Goal: Task Accomplishment & Management: Manage account settings

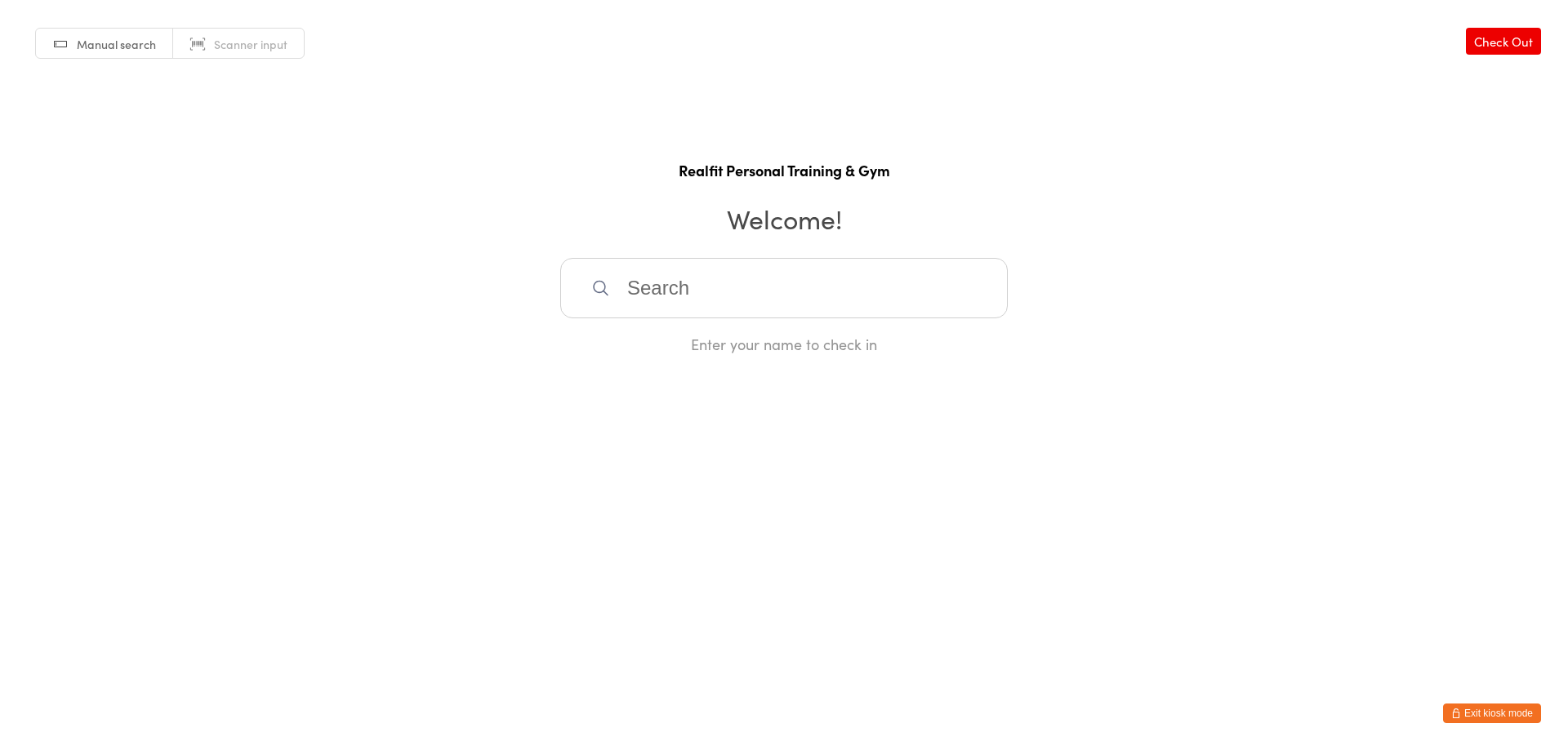
click at [1504, 712] on button "Exit kiosk mode" at bounding box center [1492, 713] width 98 height 20
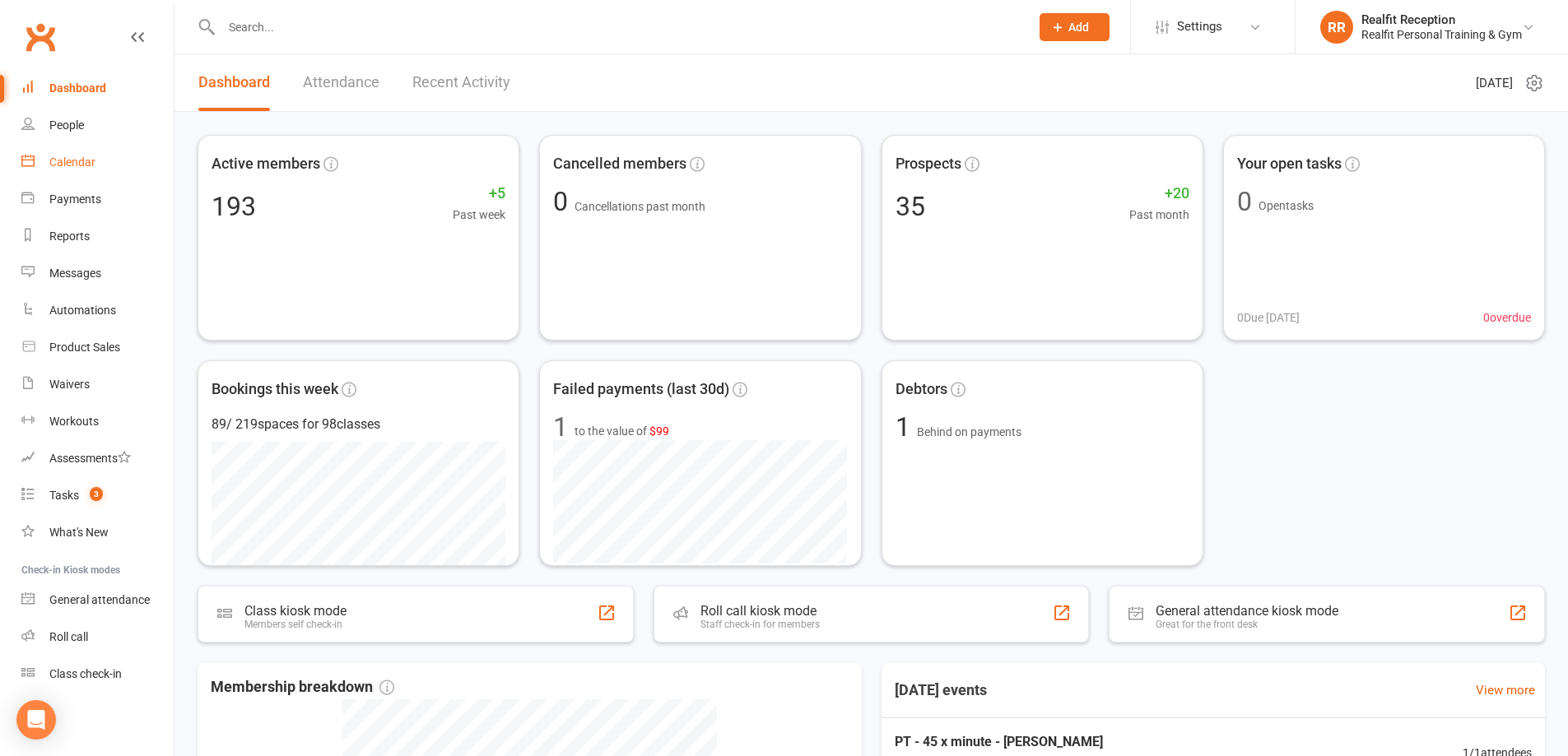
click at [76, 163] on div "Calendar" at bounding box center [72, 163] width 46 height 13
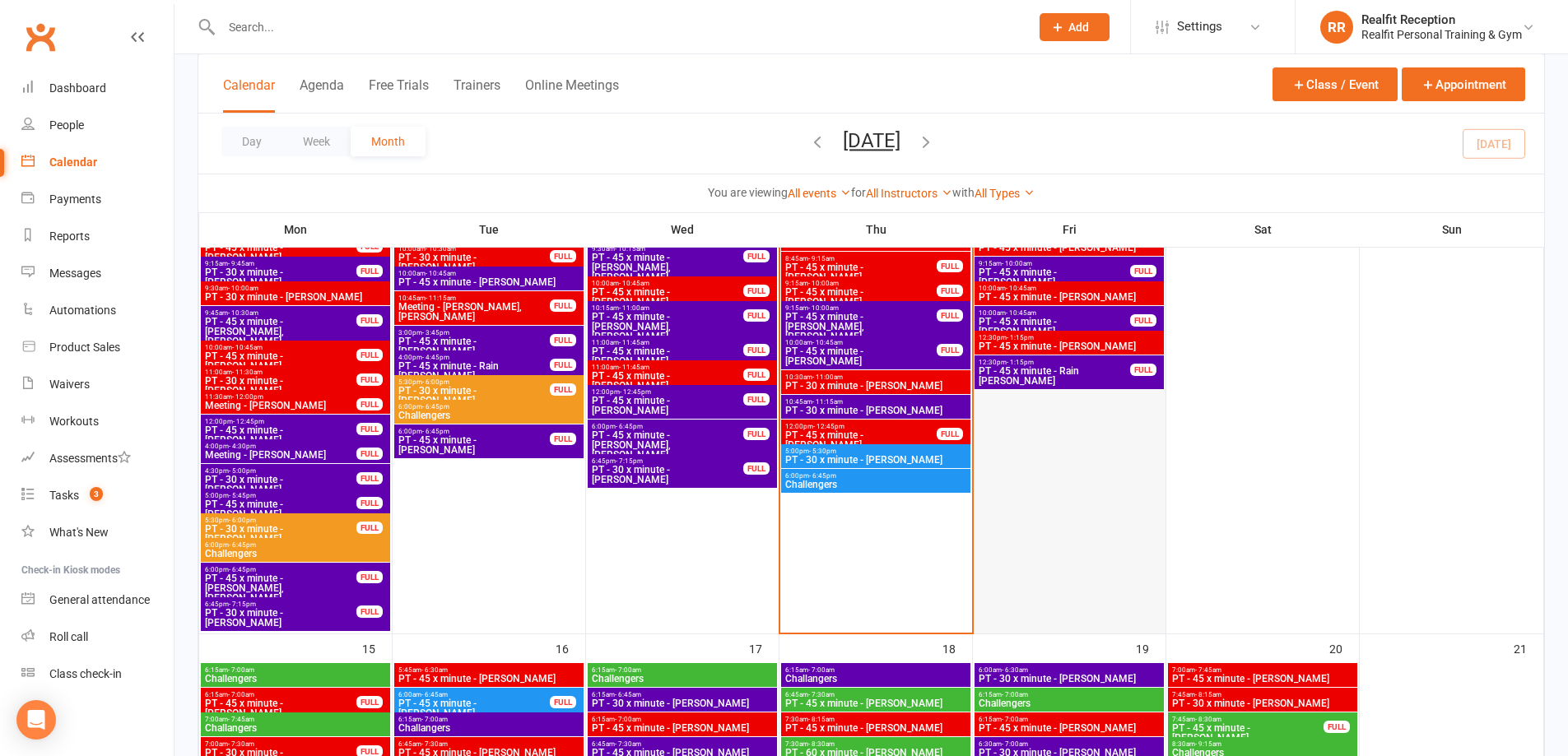
scroll to position [824, 0]
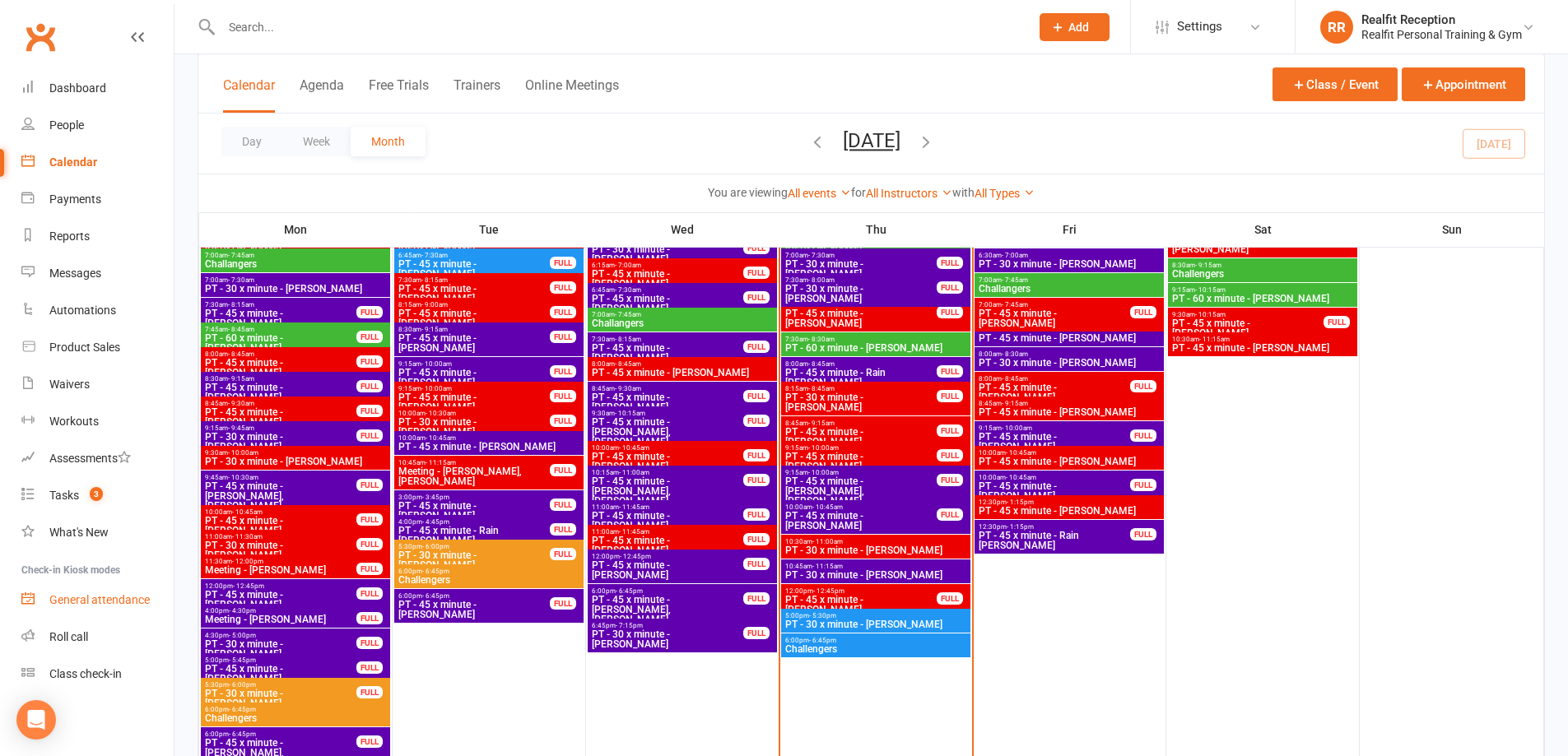
click at [82, 597] on div "General attendance" at bounding box center [100, 600] width 101 height 13
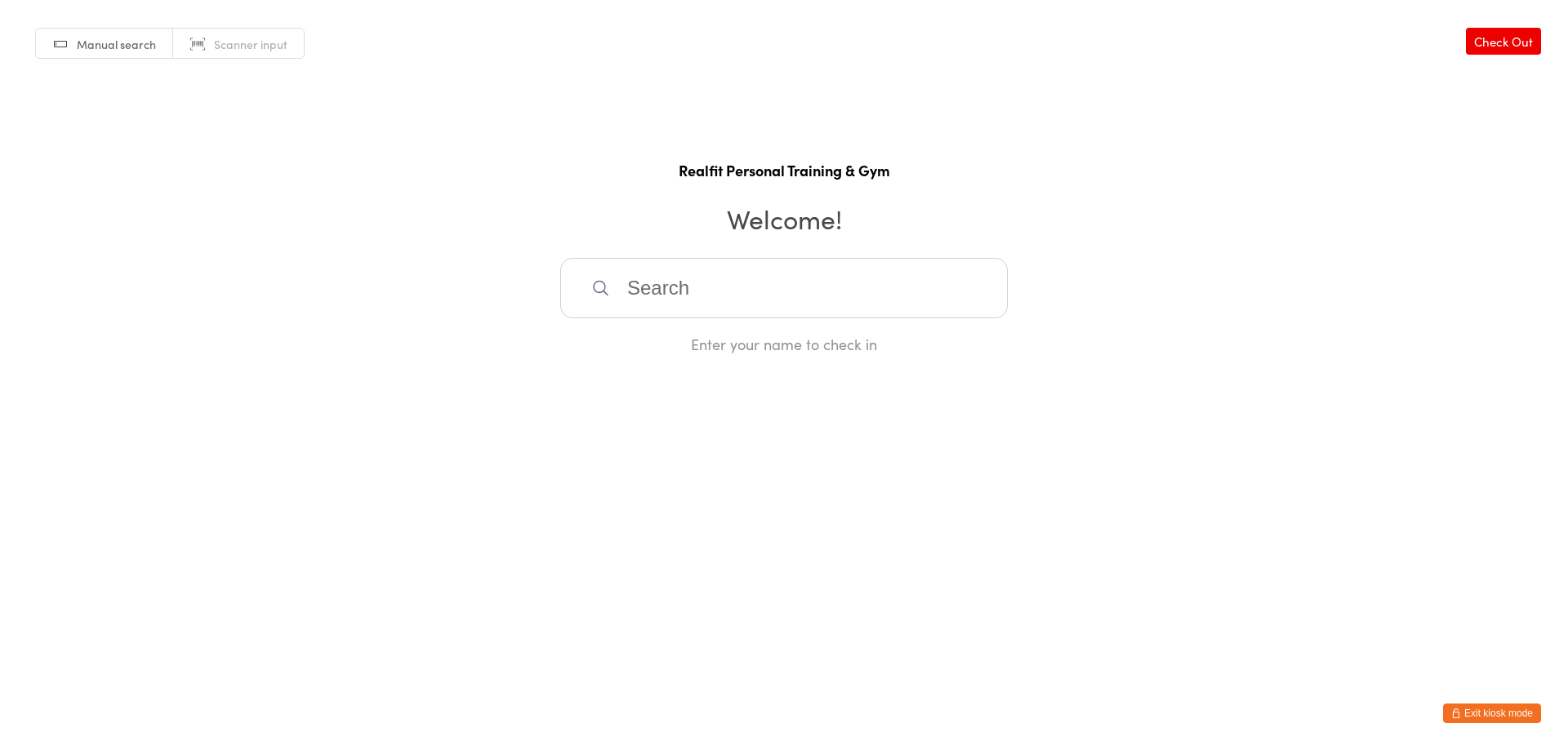
drag, startPoint x: 667, startPoint y: 288, endPoint x: 665, endPoint y: 262, distance: 26.1
click at [665, 271] on input "search" at bounding box center [784, 289] width 447 height 60
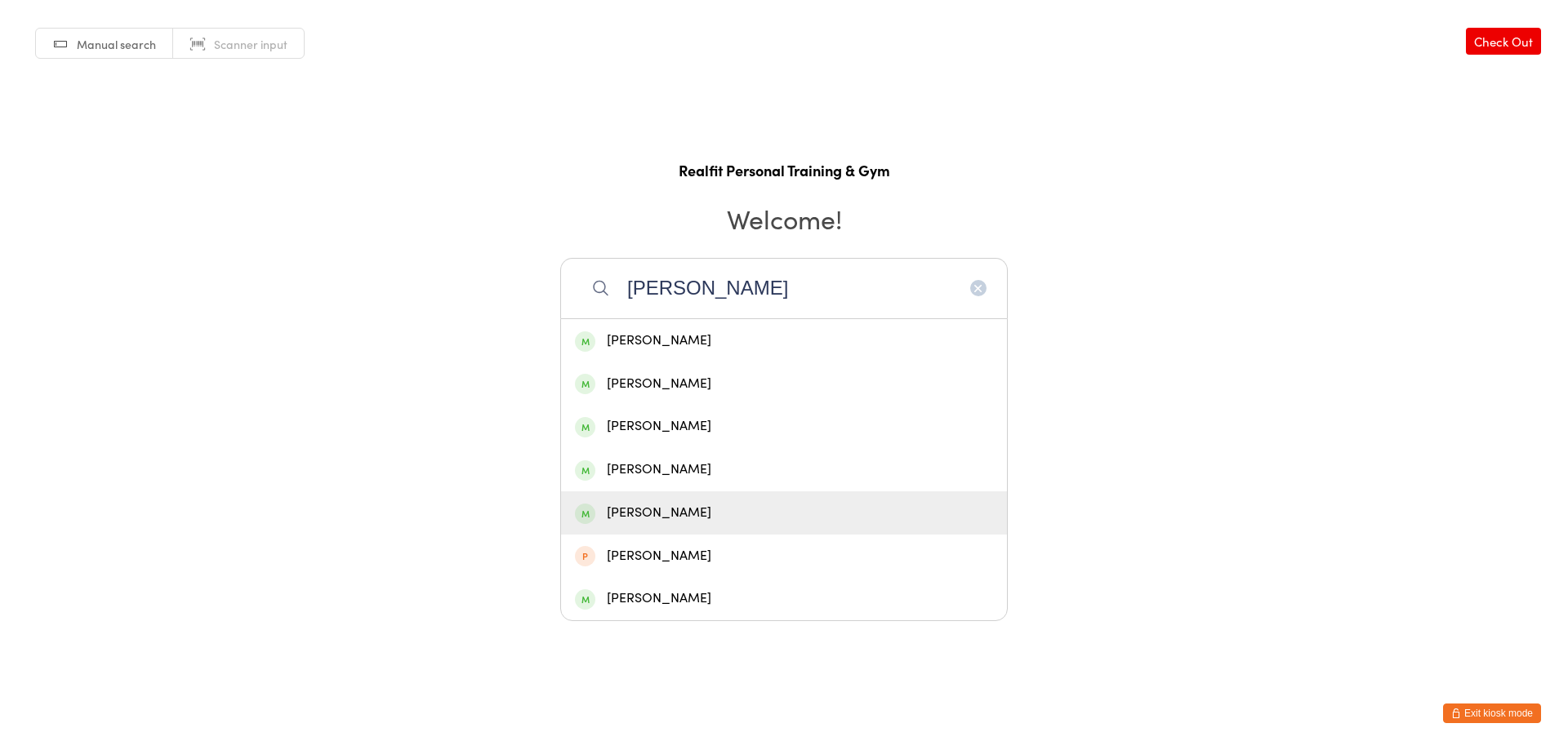
type input "john"
click at [663, 521] on div "John Barker" at bounding box center [783, 512] width 418 height 22
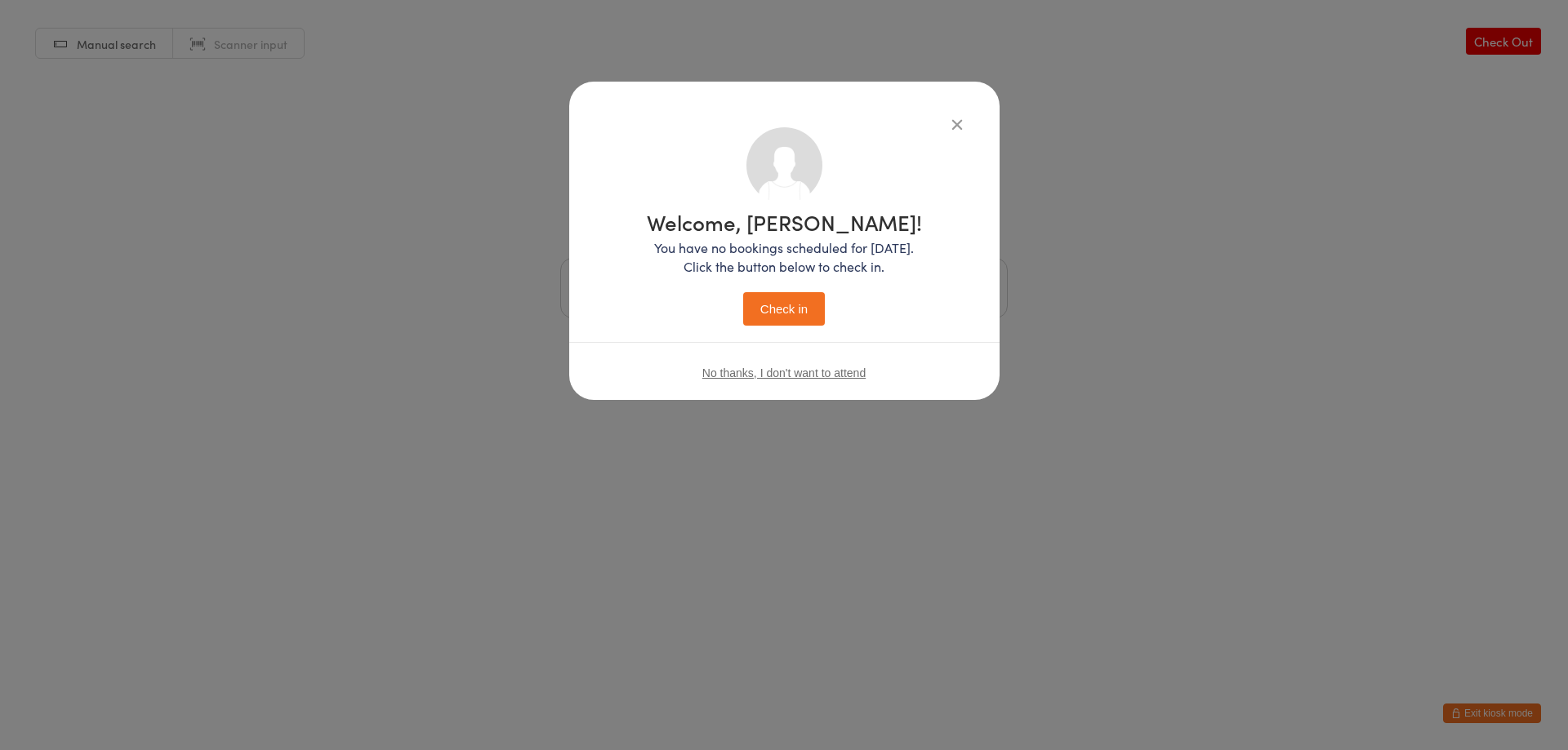
click at [790, 314] on button "Check in" at bounding box center [784, 308] width 82 height 33
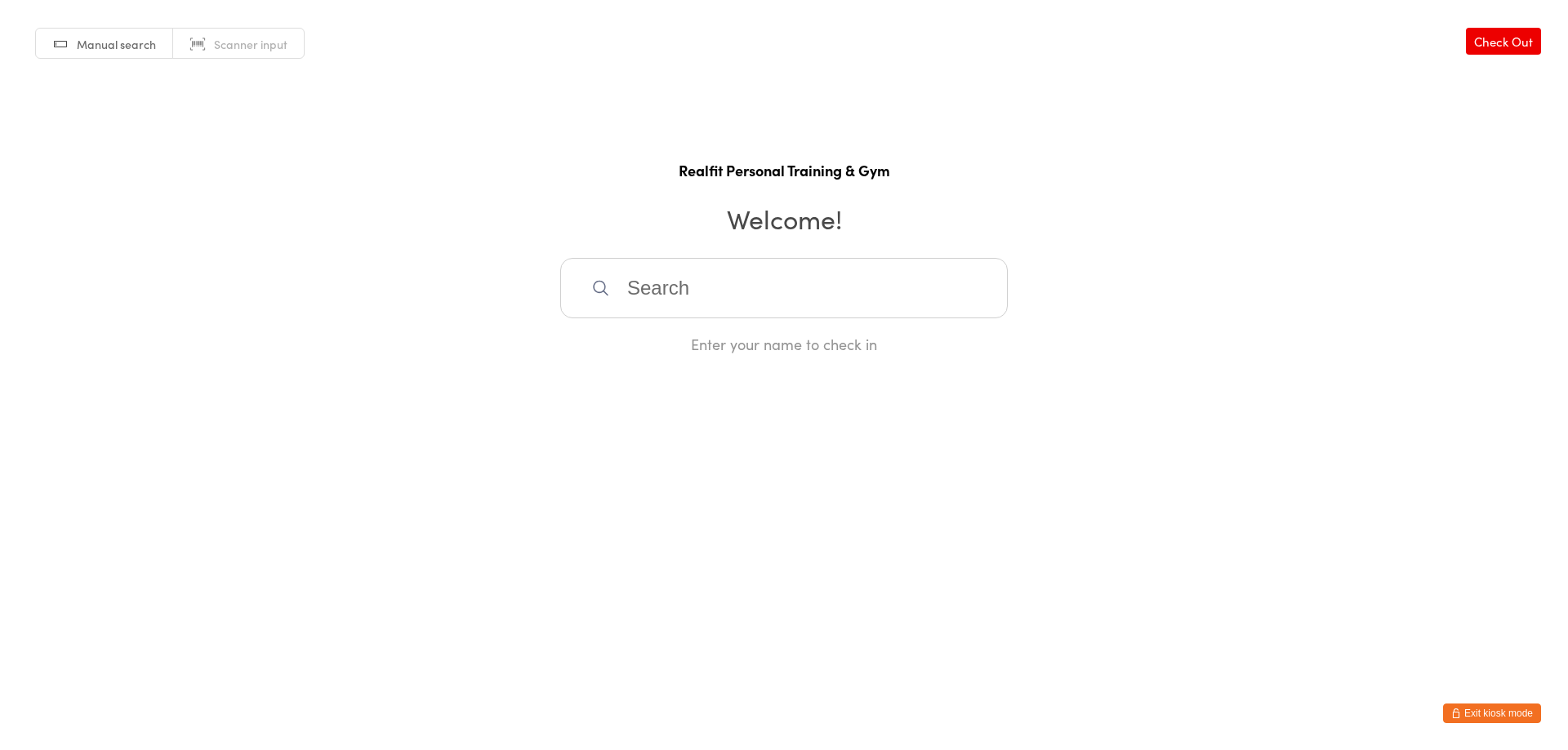
click at [805, 303] on input "search" at bounding box center [784, 289] width 447 height 60
type input "judy"
click at [690, 330] on div "Judy Herreen" at bounding box center [783, 341] width 418 height 22
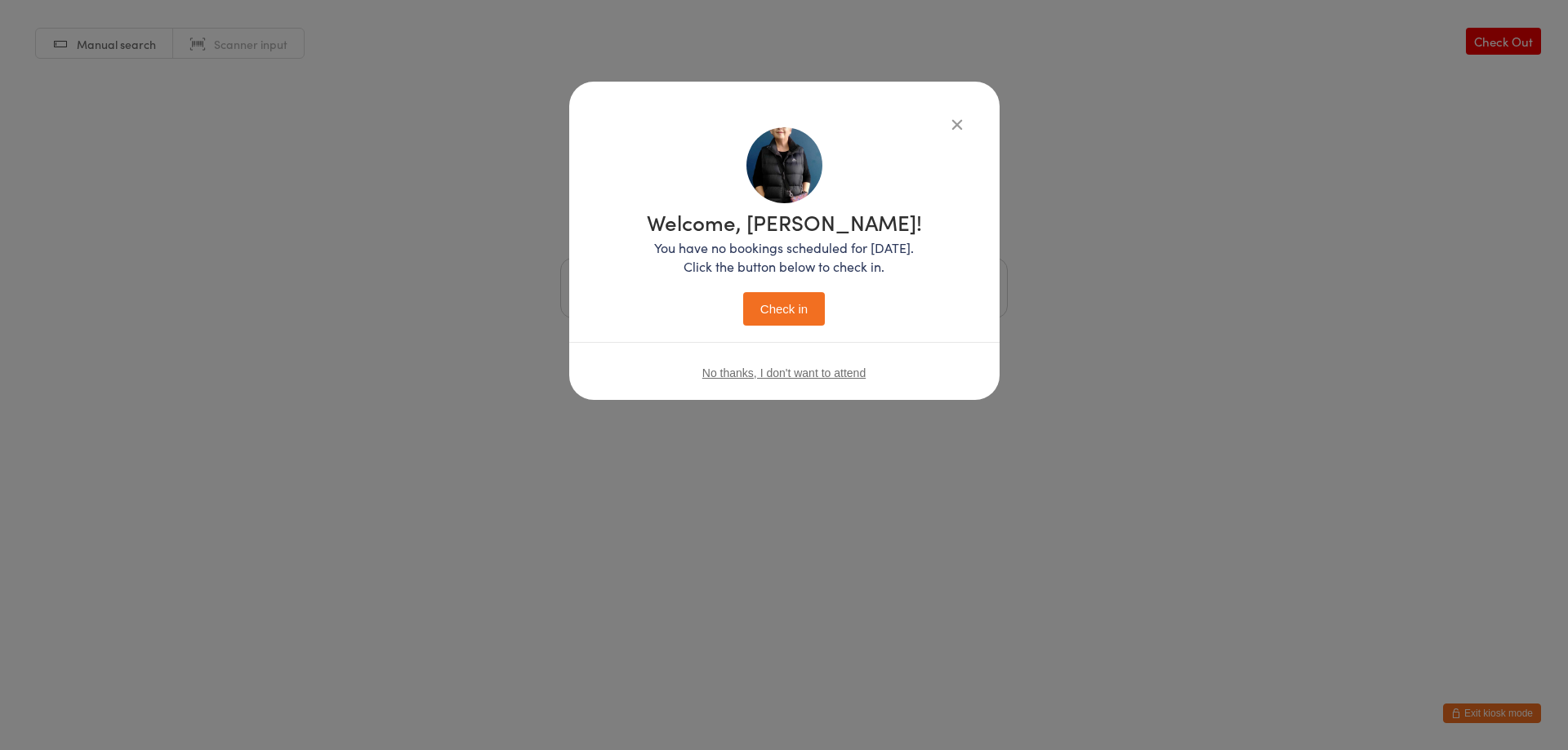
click at [784, 306] on button "Check in" at bounding box center [784, 308] width 82 height 33
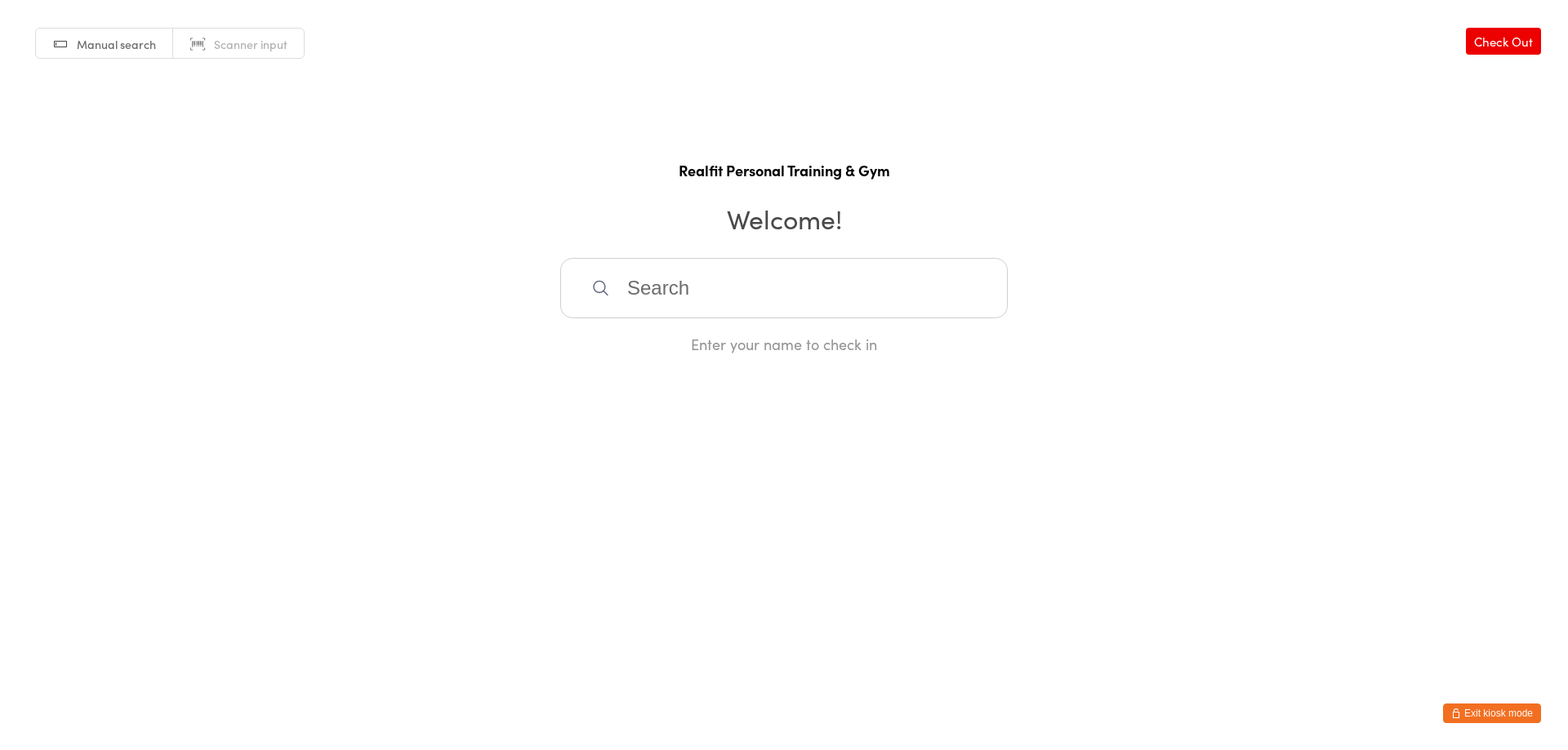
click at [1466, 710] on button "Exit kiosk mode" at bounding box center [1492, 713] width 98 height 20
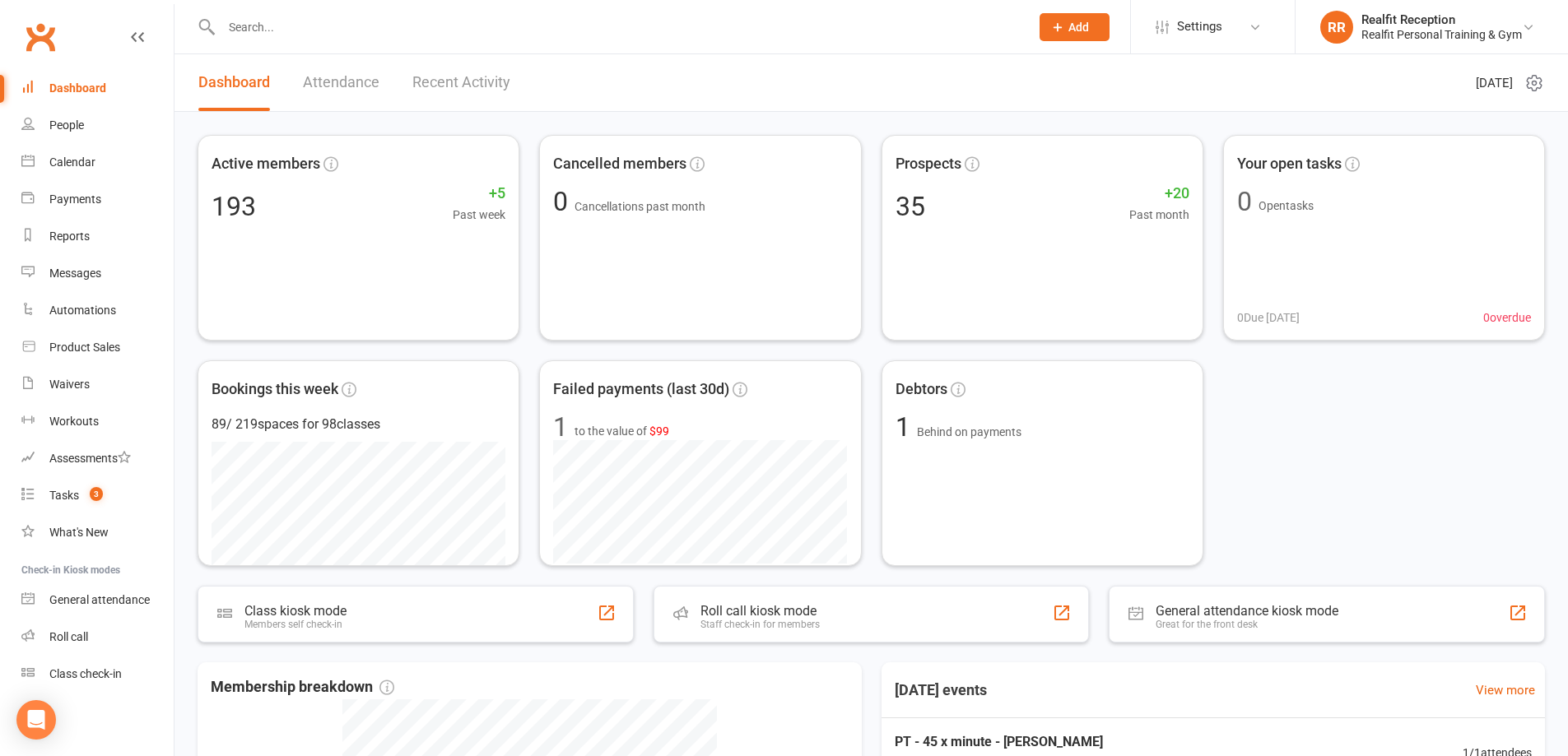
click at [390, 23] on input "text" at bounding box center [617, 27] width 802 height 23
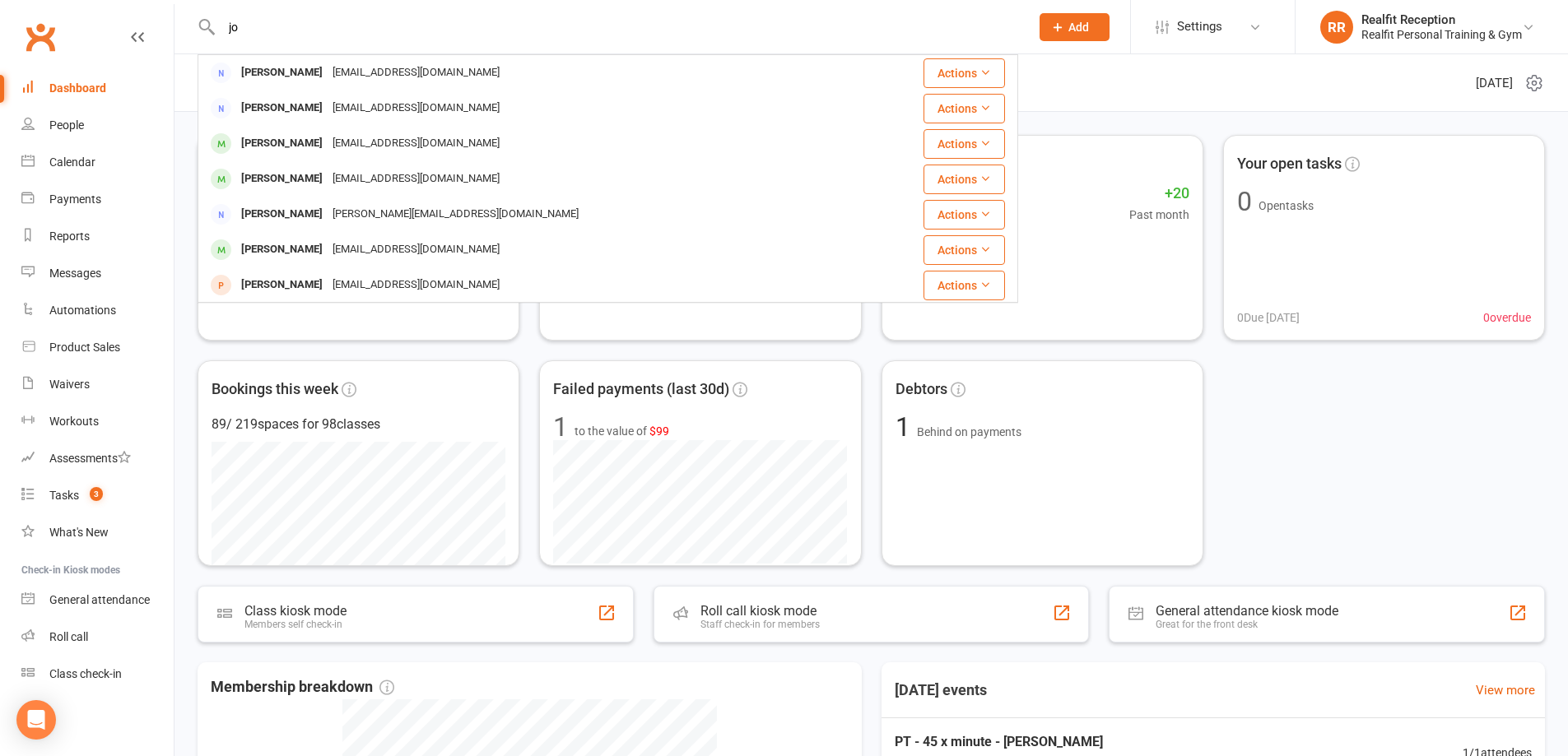
type input "j"
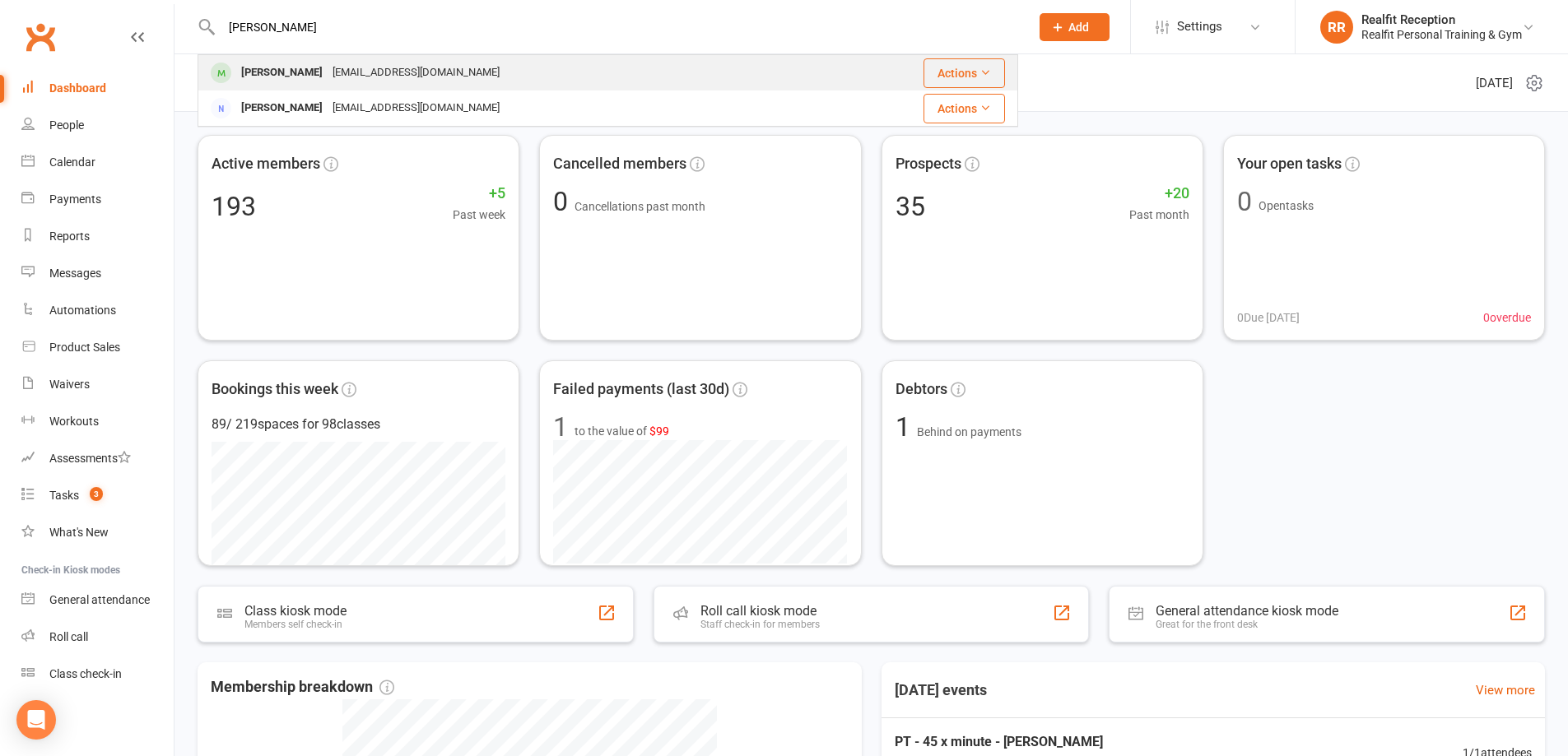
type input "jim"
click at [391, 68] on div "j.margaritis75@gmail.com" at bounding box center [416, 72] width 177 height 24
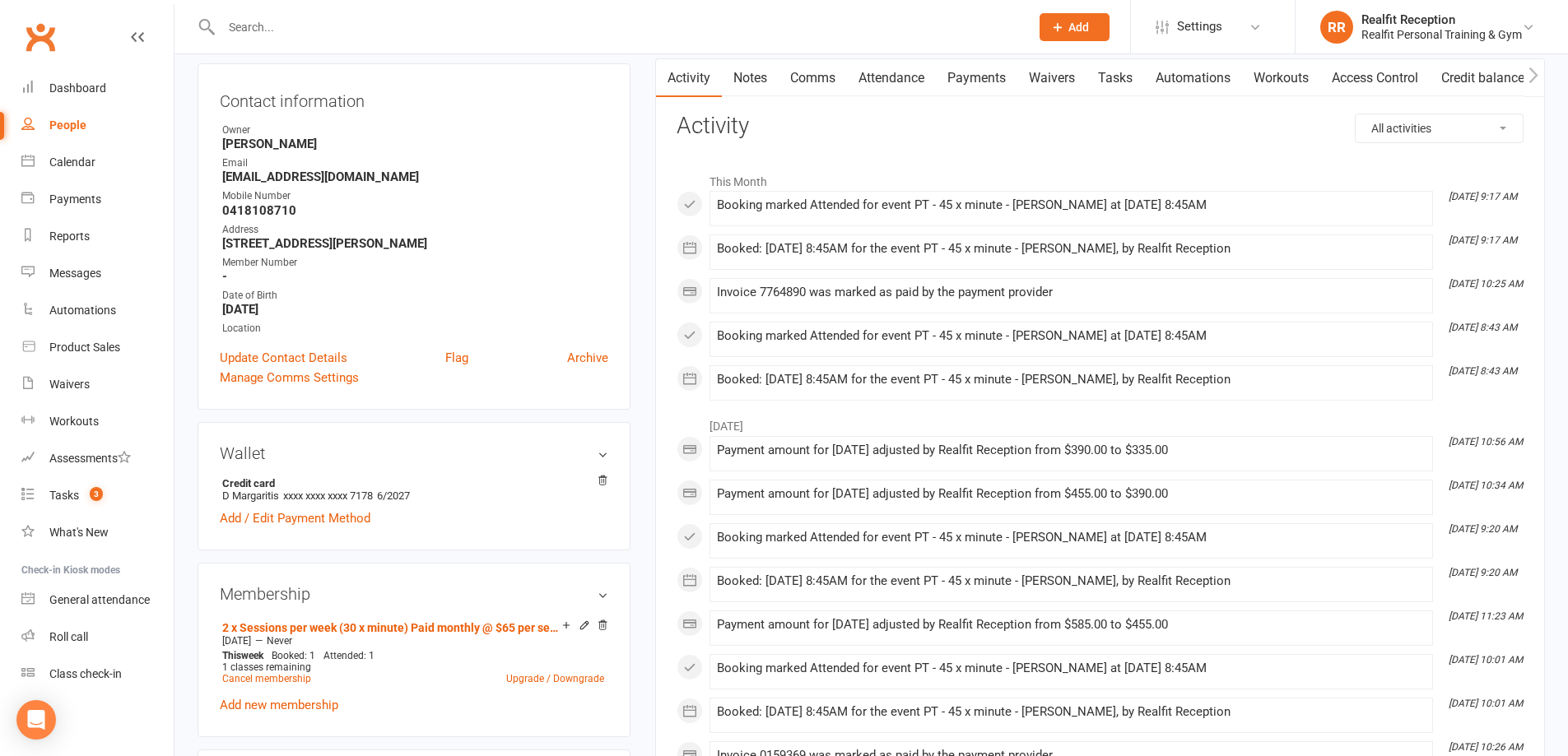
scroll to position [412, 0]
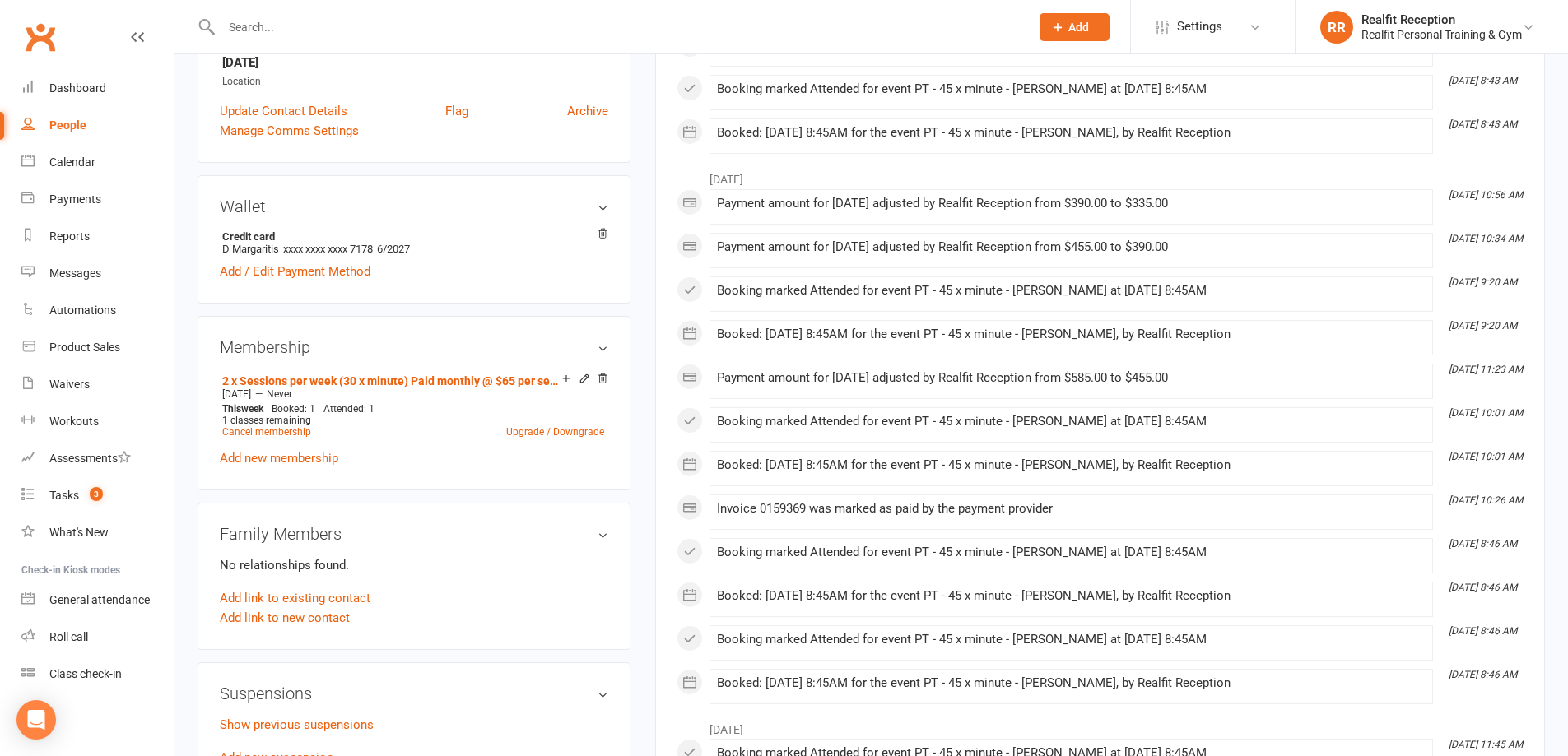
click at [580, 378] on icon at bounding box center [584, 378] width 11 height 11
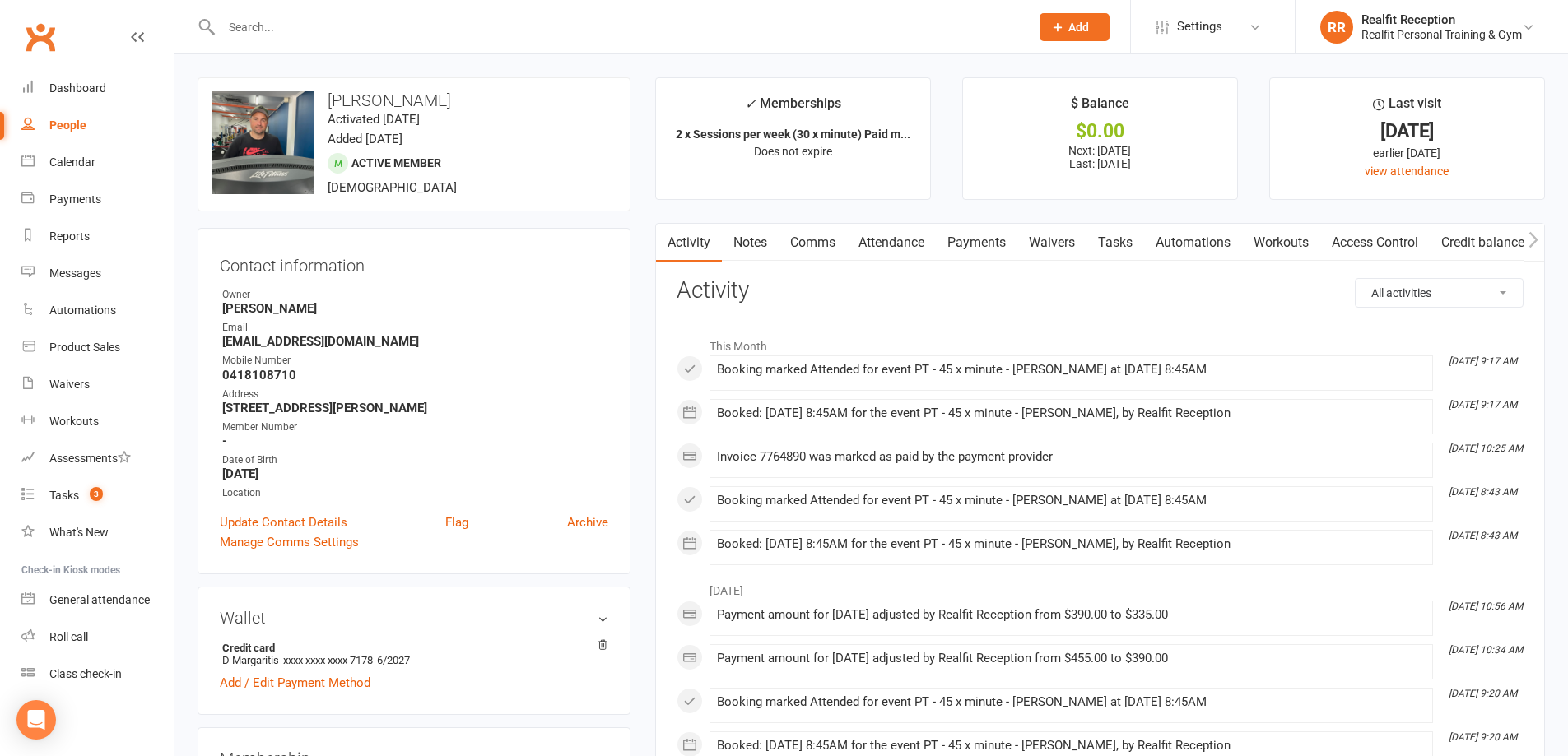
click at [965, 236] on link "Payments" at bounding box center [977, 242] width 82 height 38
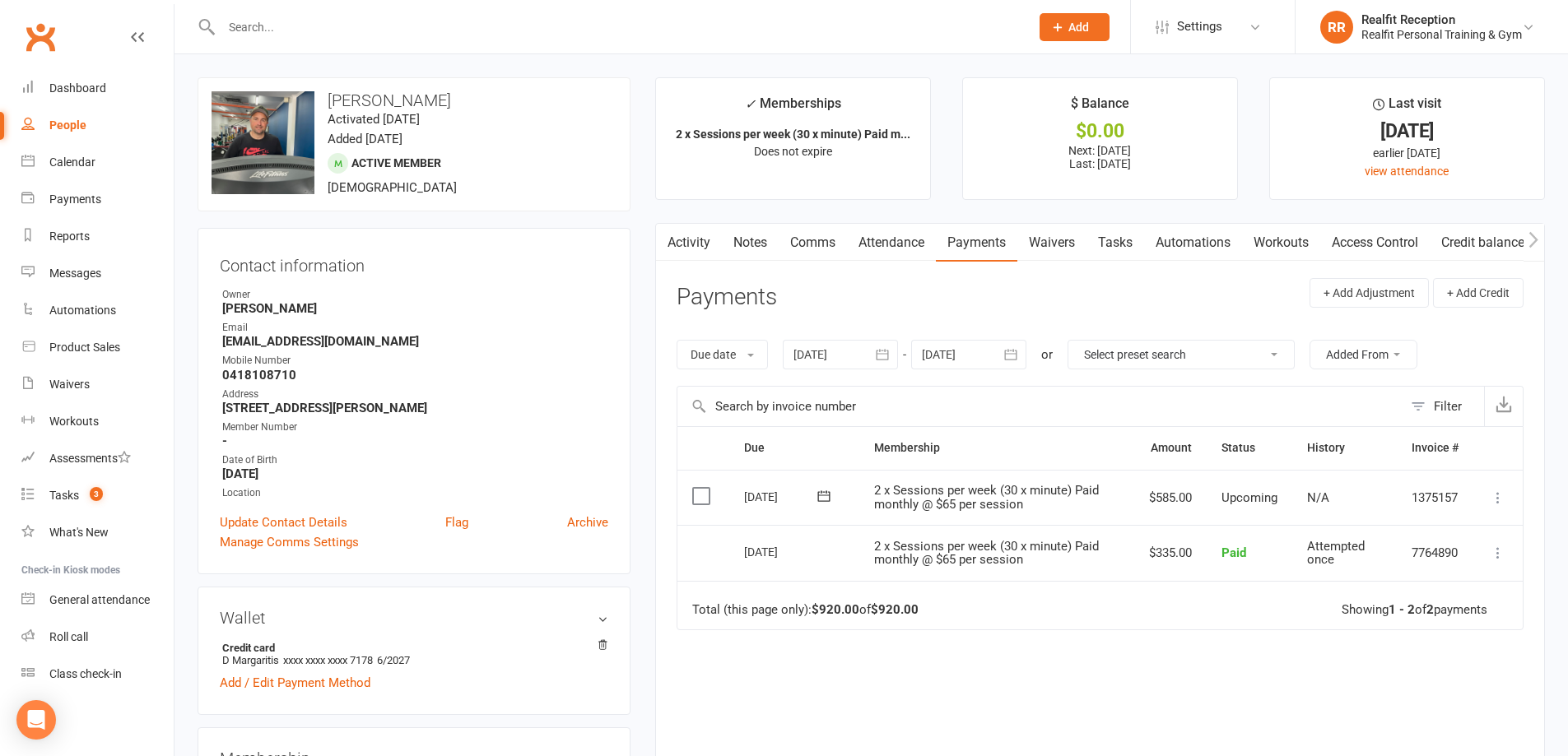
scroll to position [247, 0]
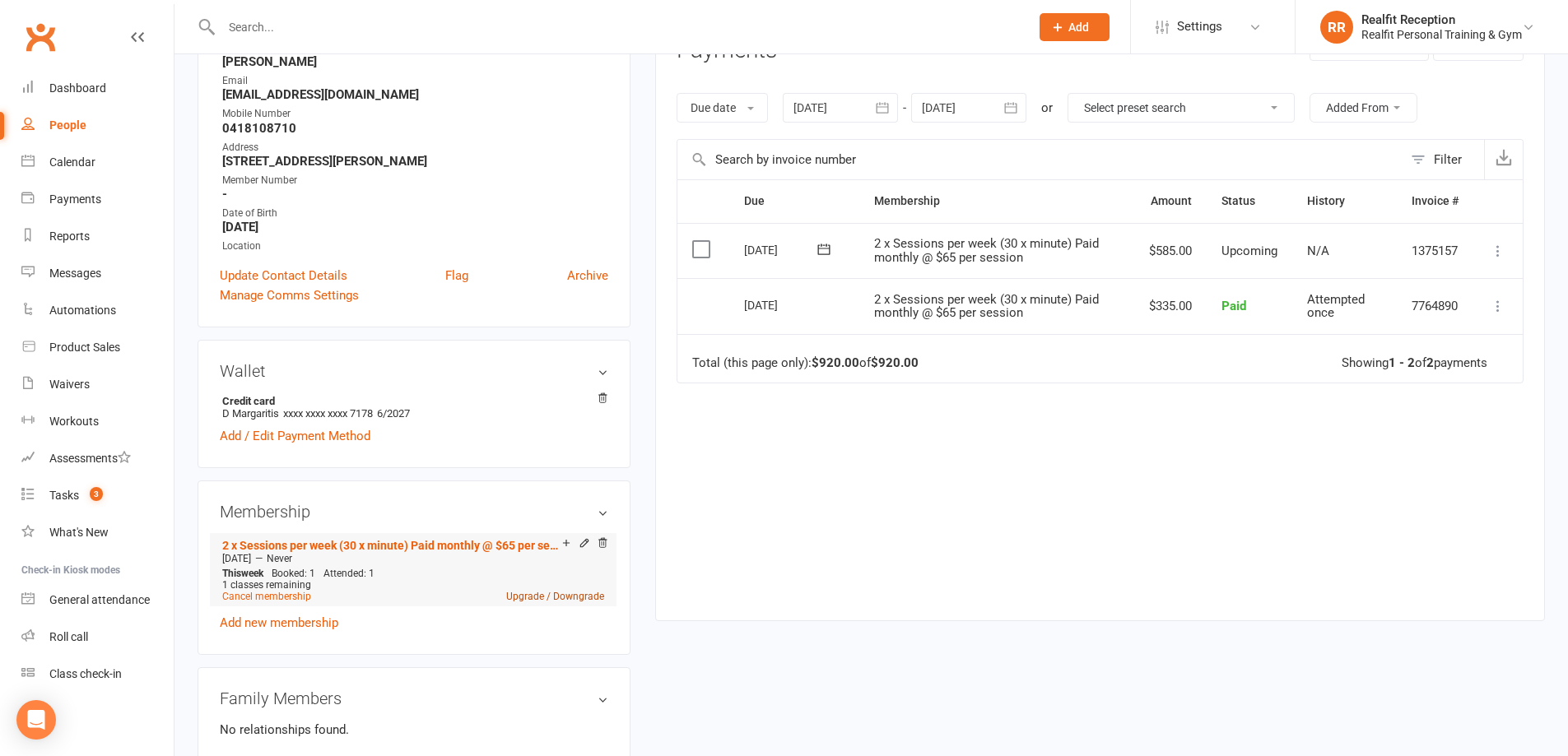
click at [547, 594] on link "Upgrade / Downgrade" at bounding box center [554, 596] width 98 height 11
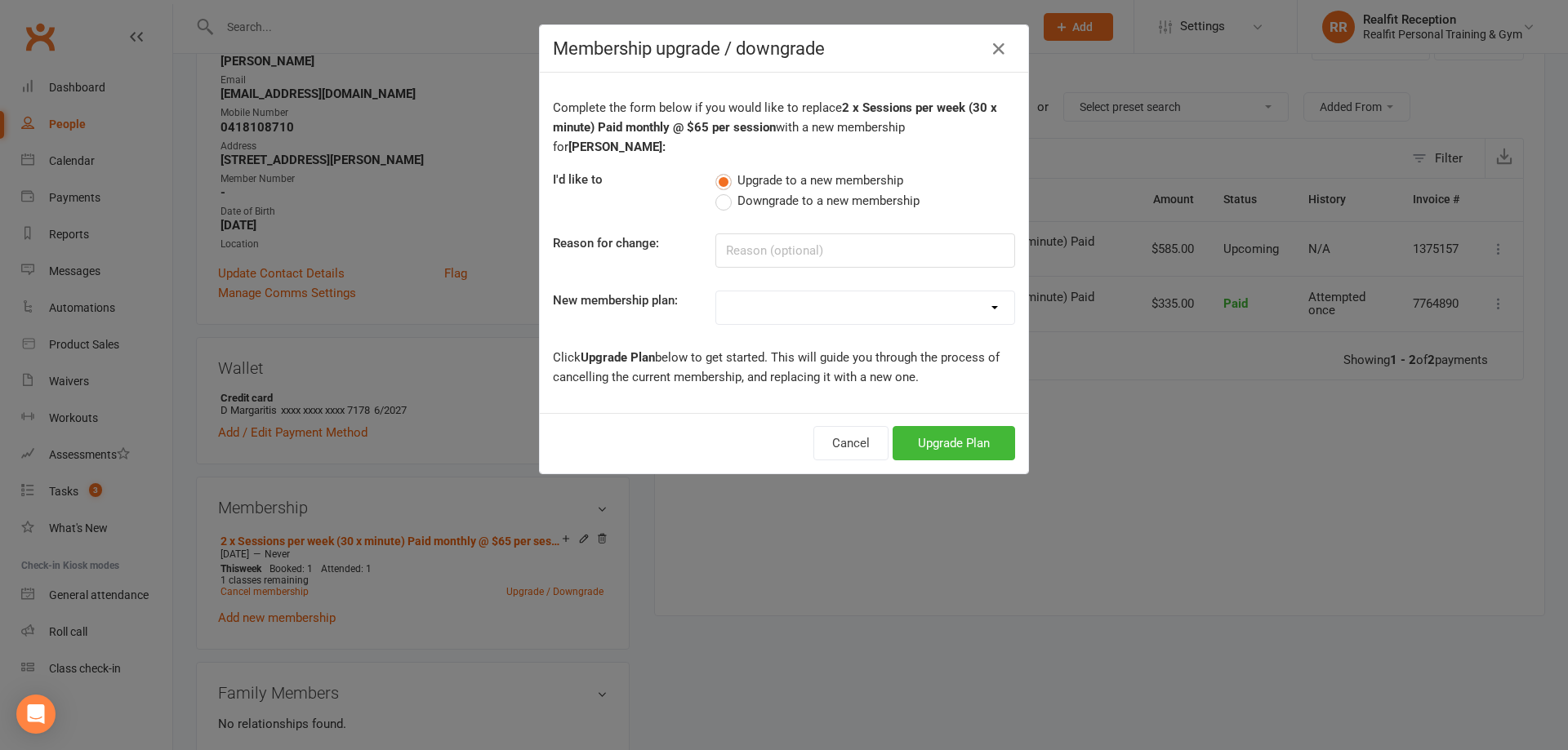
click at [973, 296] on select "Semi Private - 3 x Sessions pw (DD) Semi Private - 3 x sessions pw (DD) 12 x We…" at bounding box center [865, 308] width 298 height 33
select select "4"
click at [716, 292] on select "Semi Private - 3 x Sessions pw (DD) Semi Private - 3 x sessions pw (DD) 12 x We…" at bounding box center [865, 308] width 298 height 33
click at [935, 429] on button "Upgrade Plan" at bounding box center [954, 443] width 123 height 34
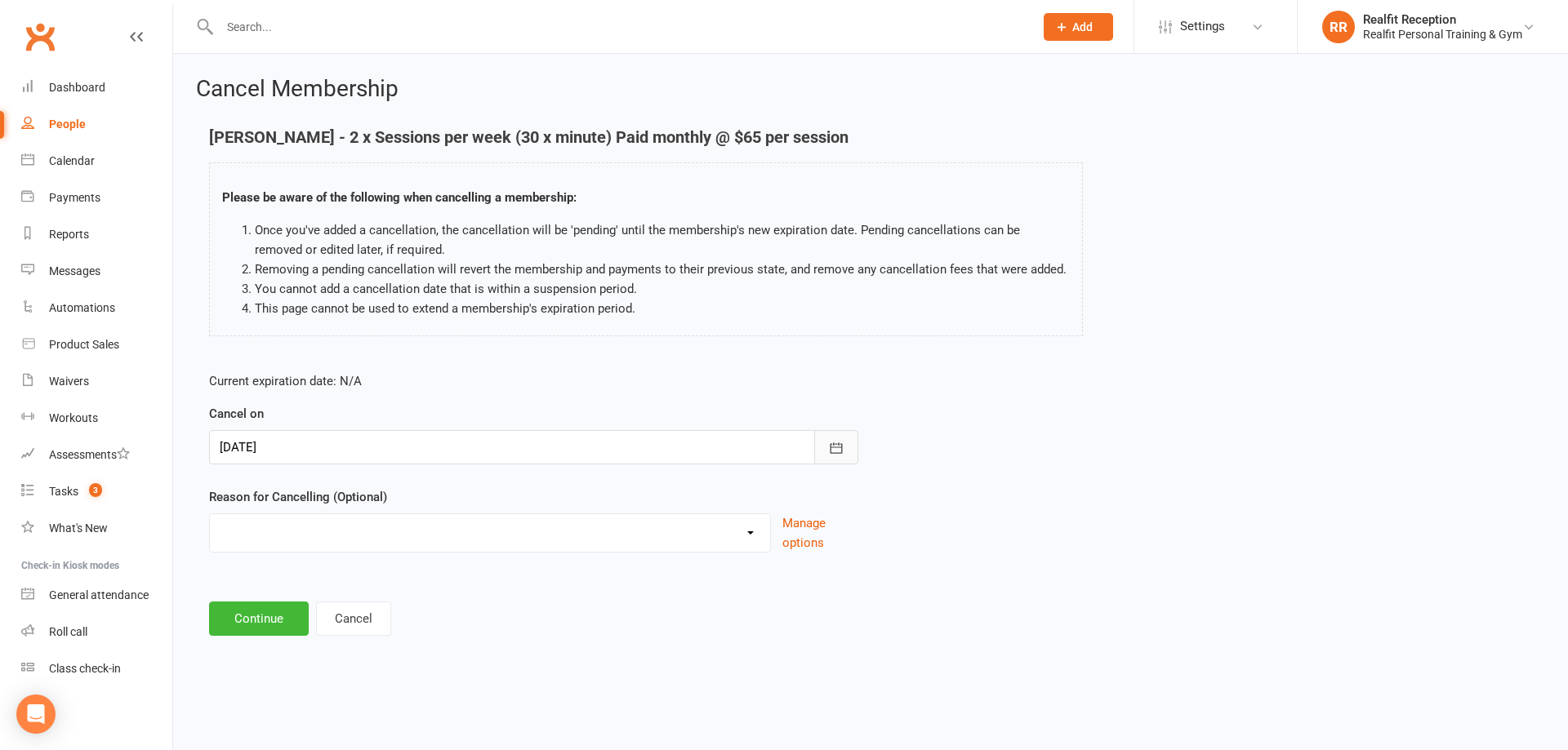
click at [838, 445] on icon "button" at bounding box center [836, 448] width 16 height 16
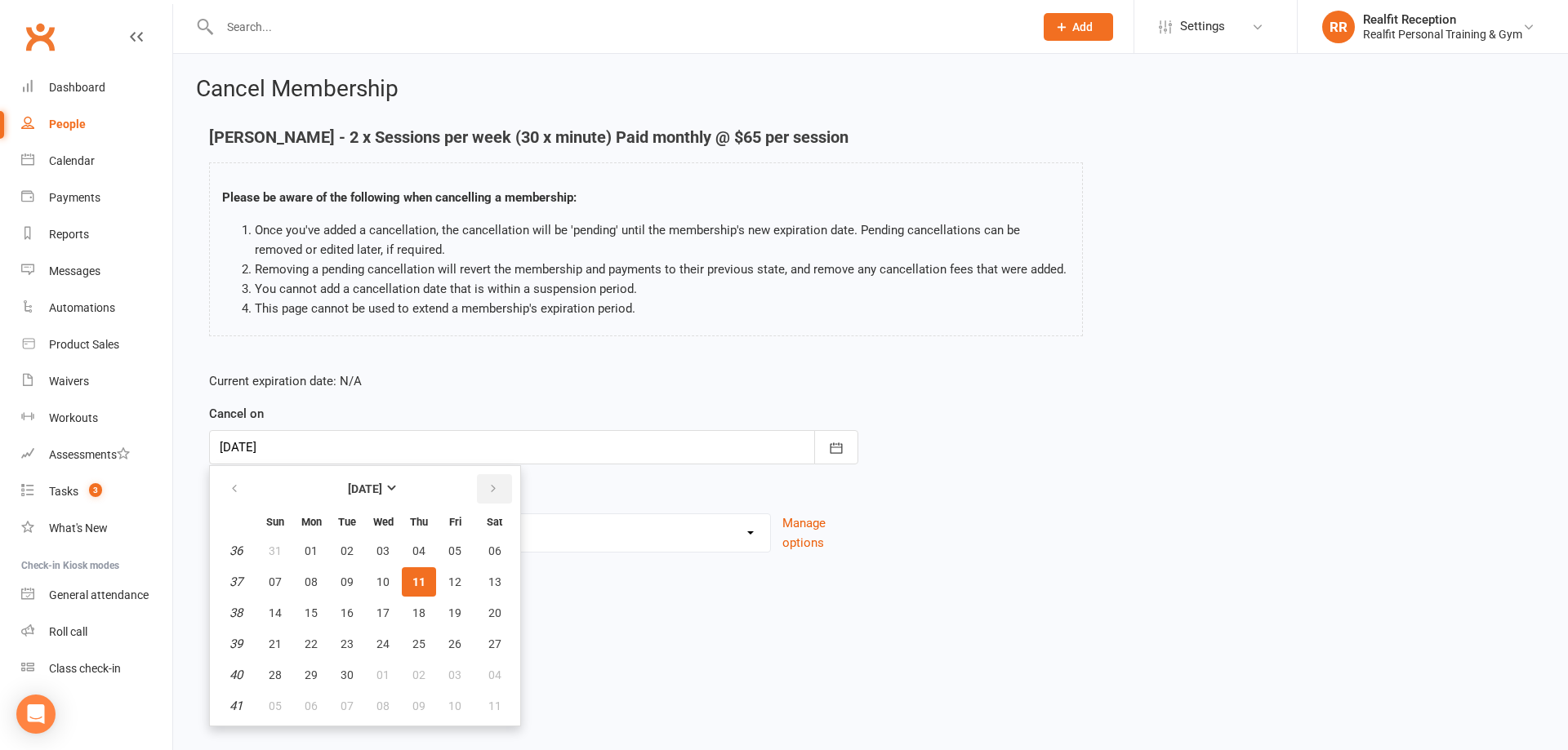
click at [496, 492] on icon "button" at bounding box center [493, 490] width 11 height 13
click at [339, 588] on button "07" at bounding box center [347, 582] width 34 height 29
type input "07 Oct 2025"
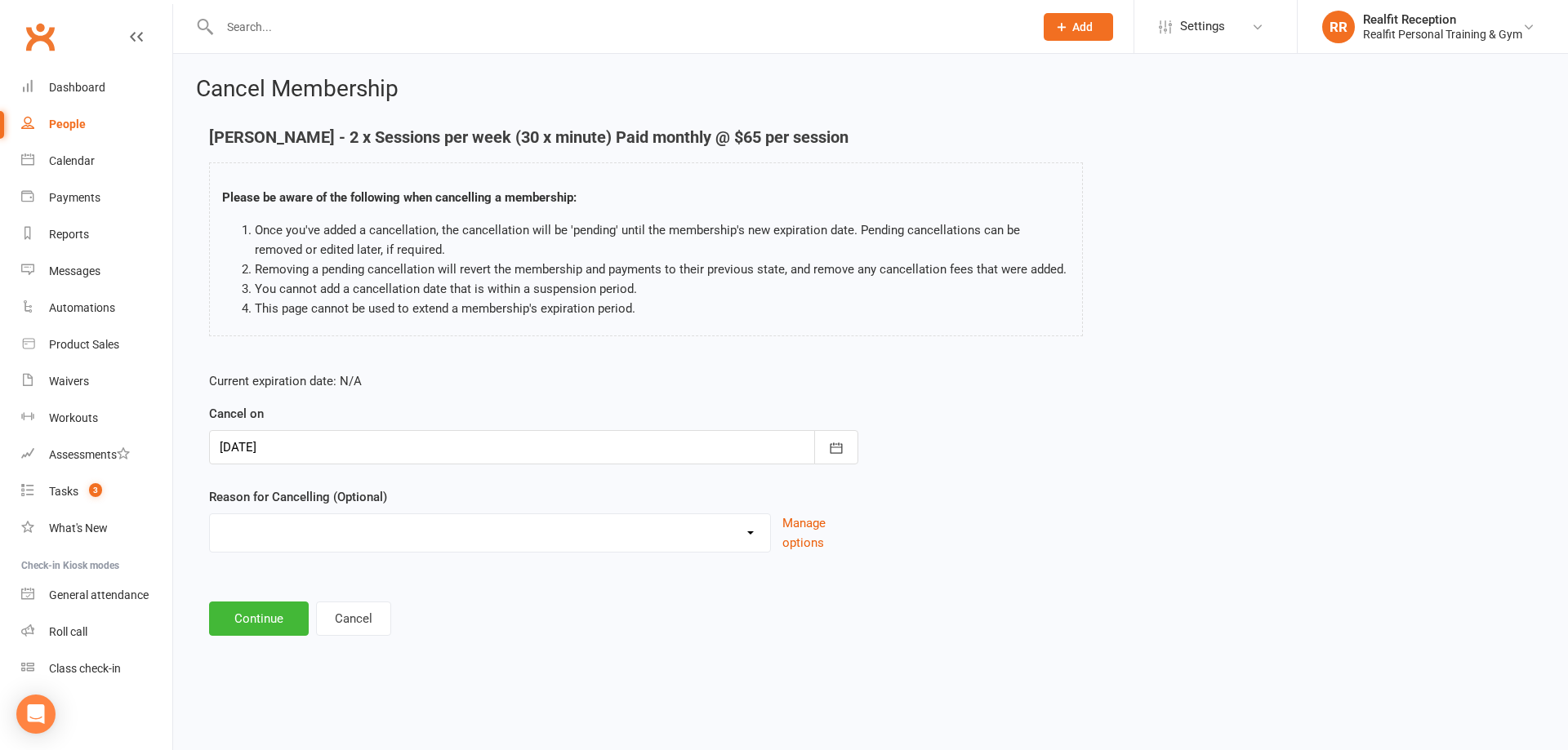
click at [755, 532] on select "Downgrade Holiday Injury Upgrade Other reason" at bounding box center [490, 530] width 560 height 33
select select "3"
click at [209, 514] on select "Downgrade Holiday Injury Upgrade Other reason" at bounding box center [490, 530] width 560 height 33
click at [286, 631] on button "Continue" at bounding box center [259, 619] width 100 height 34
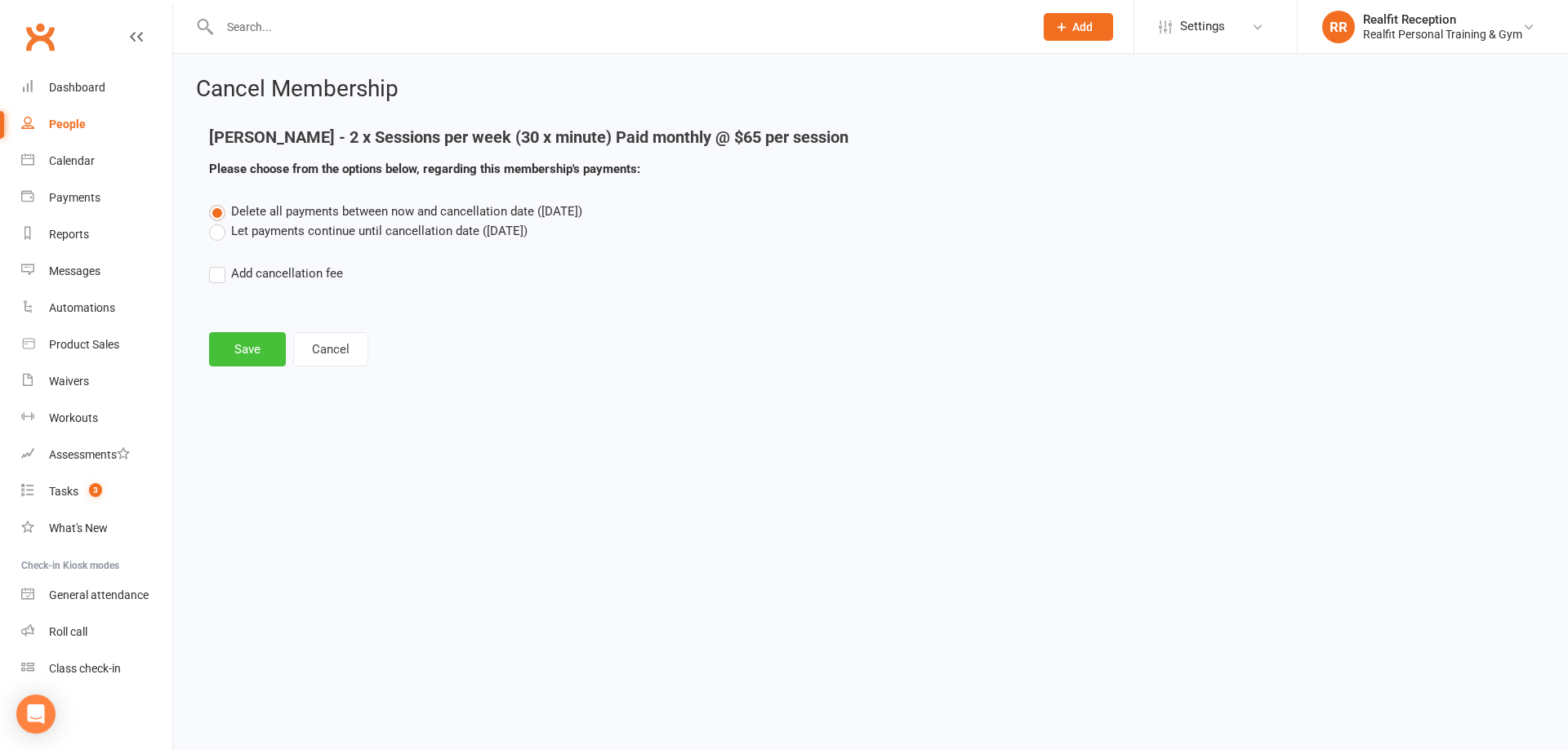
click at [262, 356] on button "Save" at bounding box center [247, 349] width 76 height 34
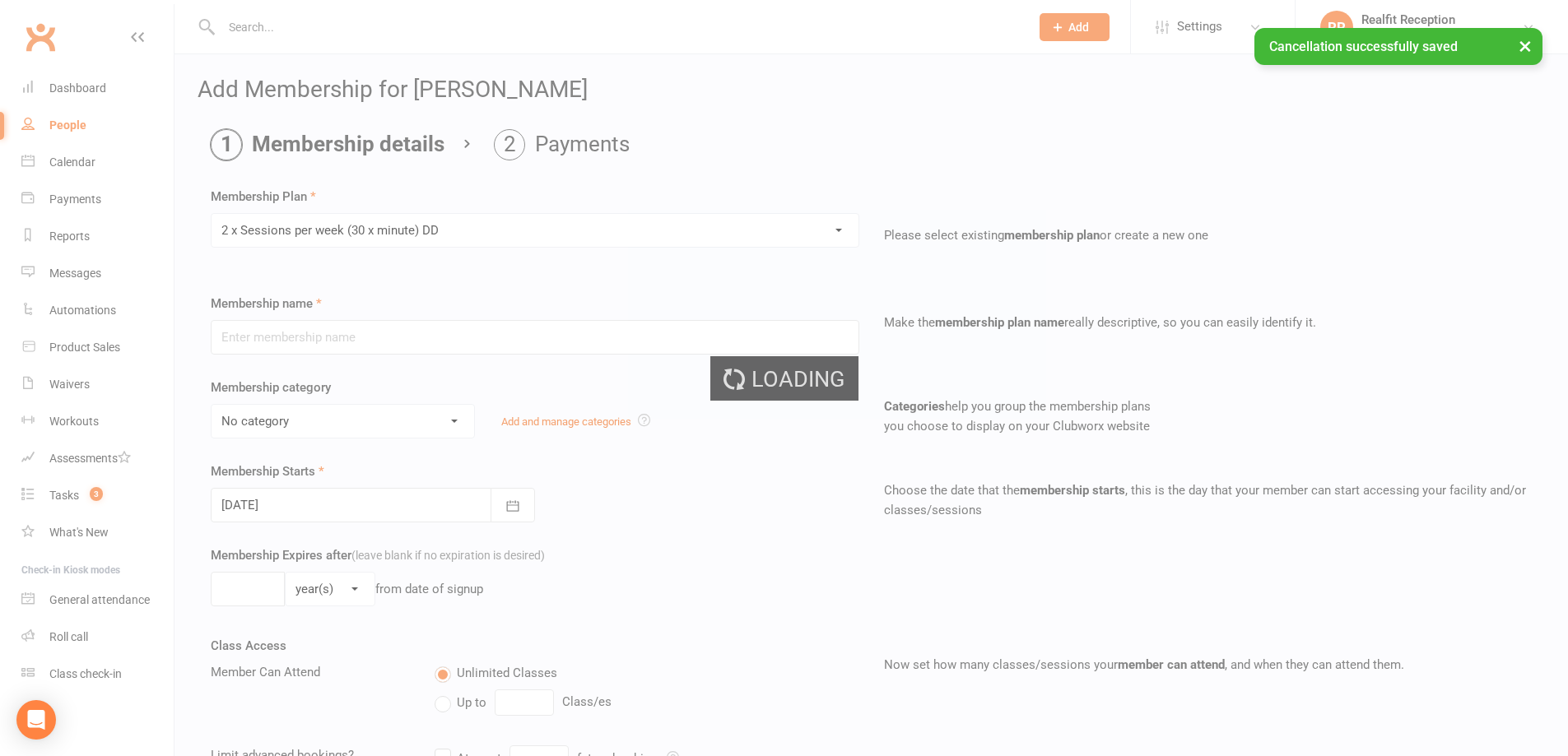
type input "2 x Sessions per week (30 x minute) DD"
select select "4"
type input "0"
type input "2"
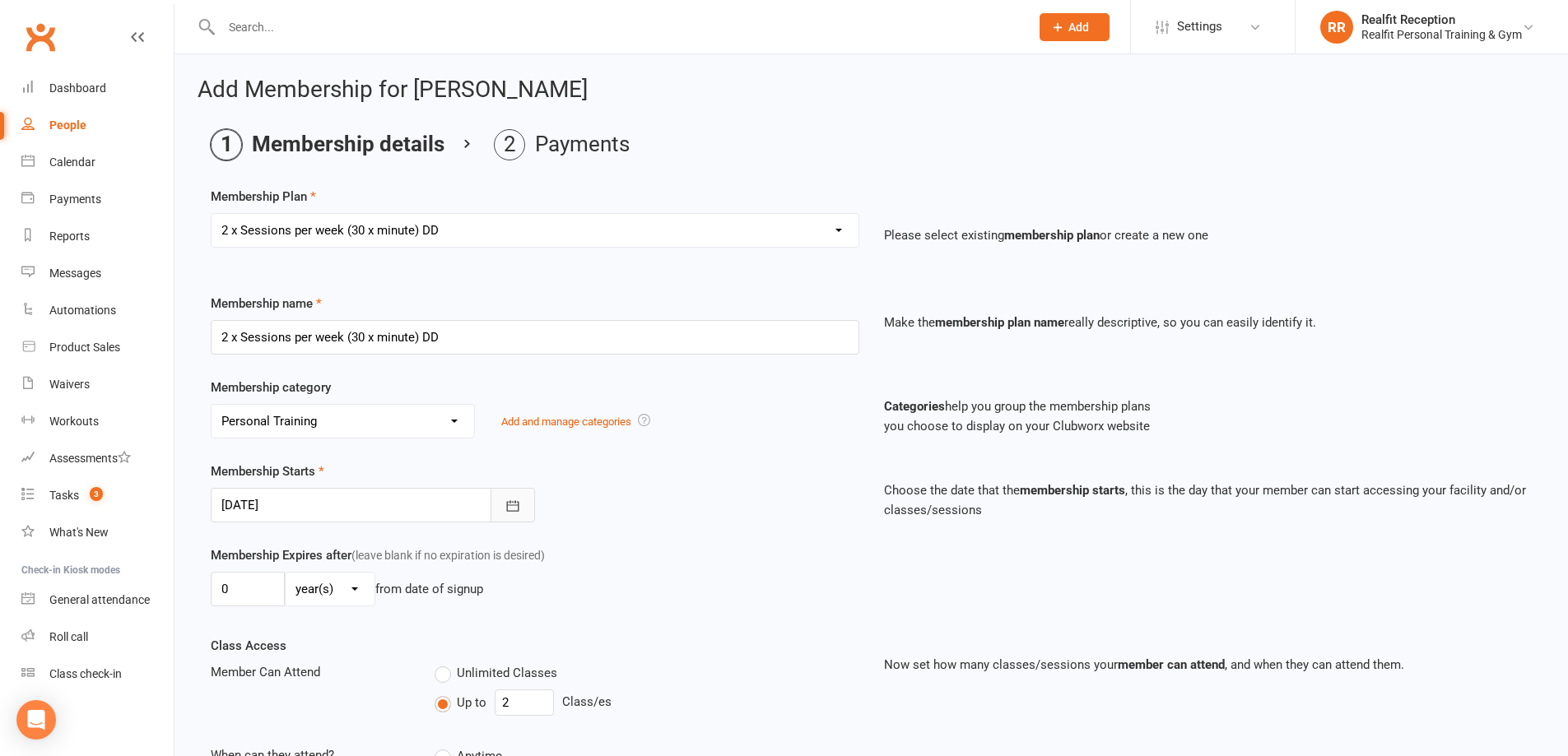
click at [510, 507] on icon "button" at bounding box center [513, 506] width 16 height 16
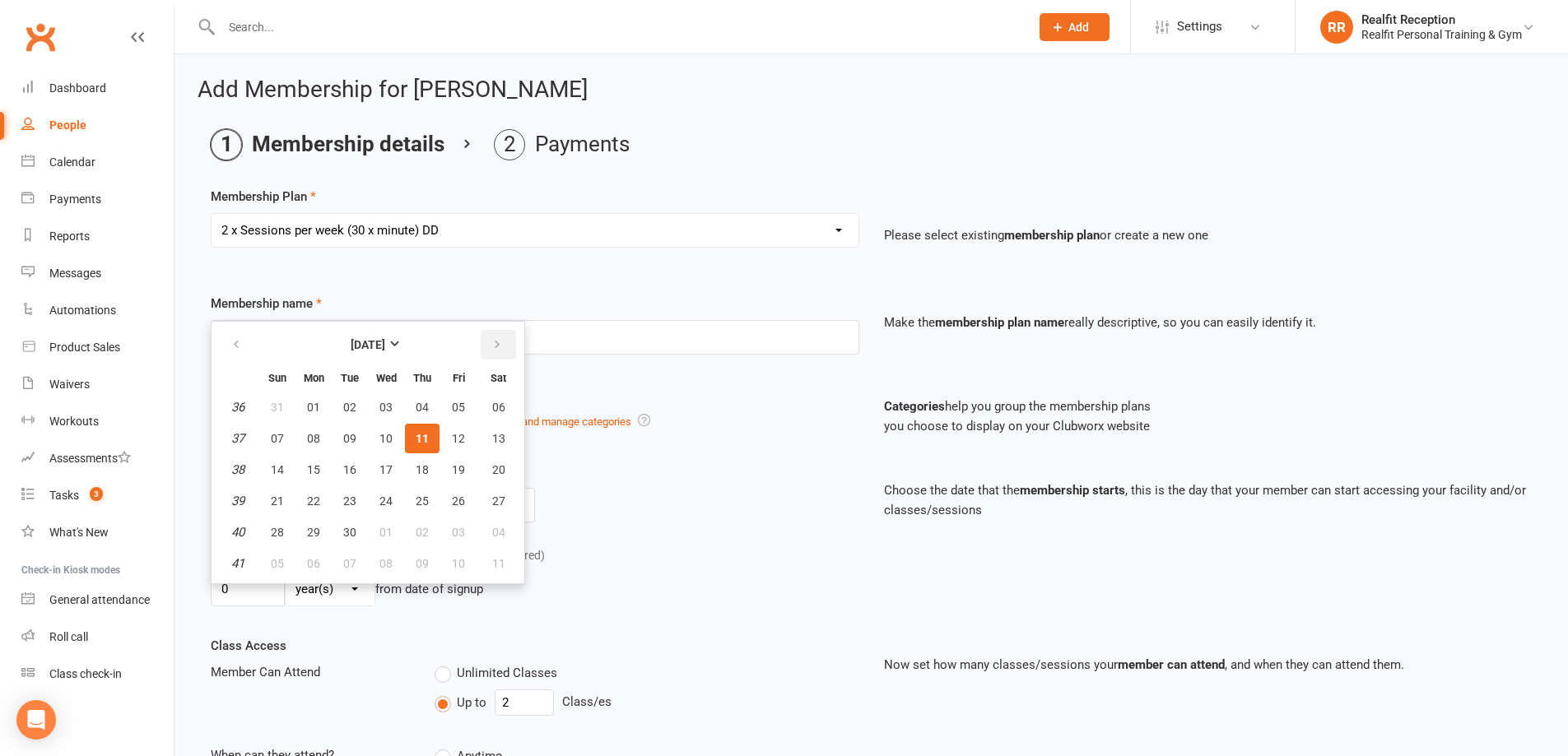
click at [492, 339] on icon "button" at bounding box center [497, 345] width 11 height 13
click at [375, 449] on button "08" at bounding box center [386, 438] width 34 height 29
type input "08 Oct 2025"
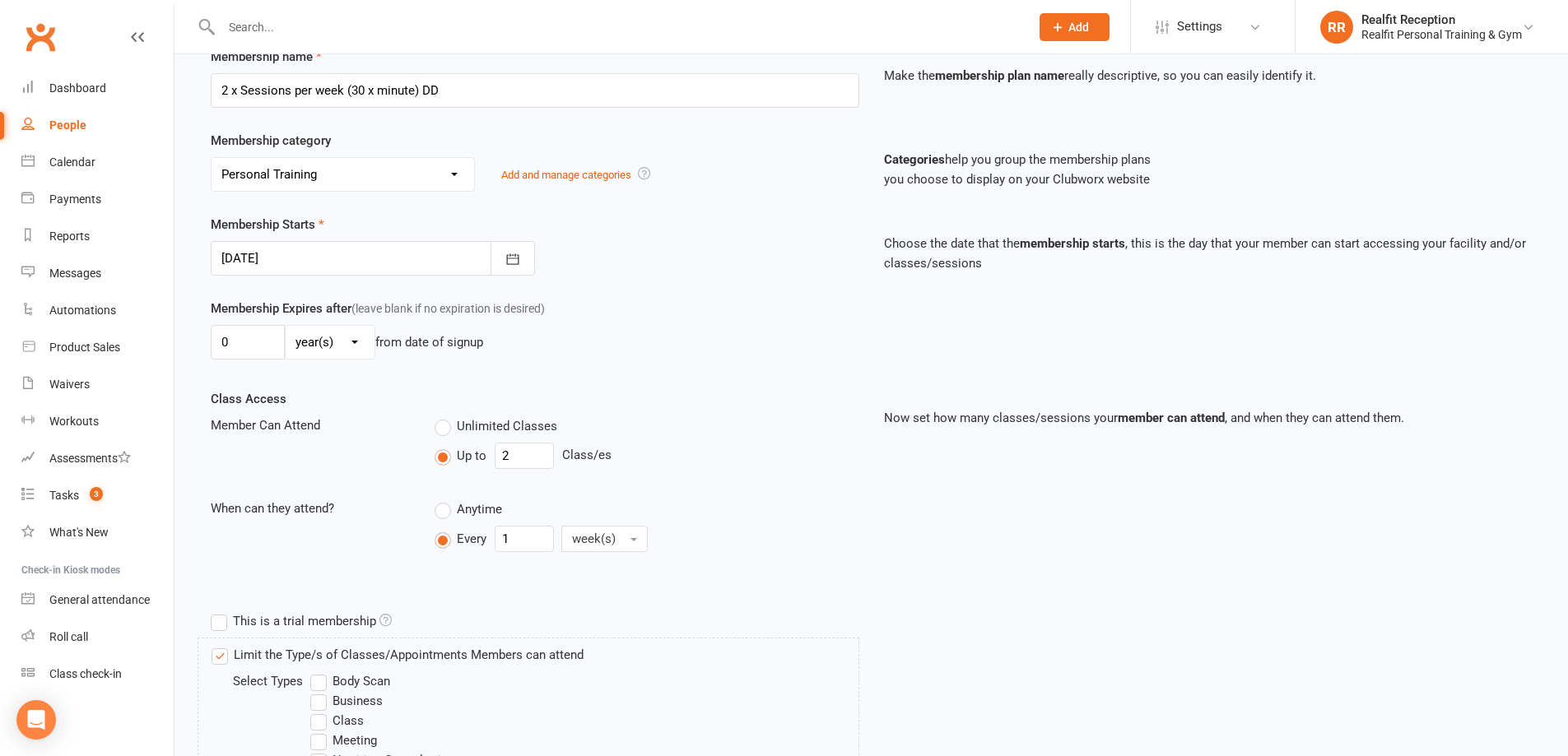
scroll to position [635, 0]
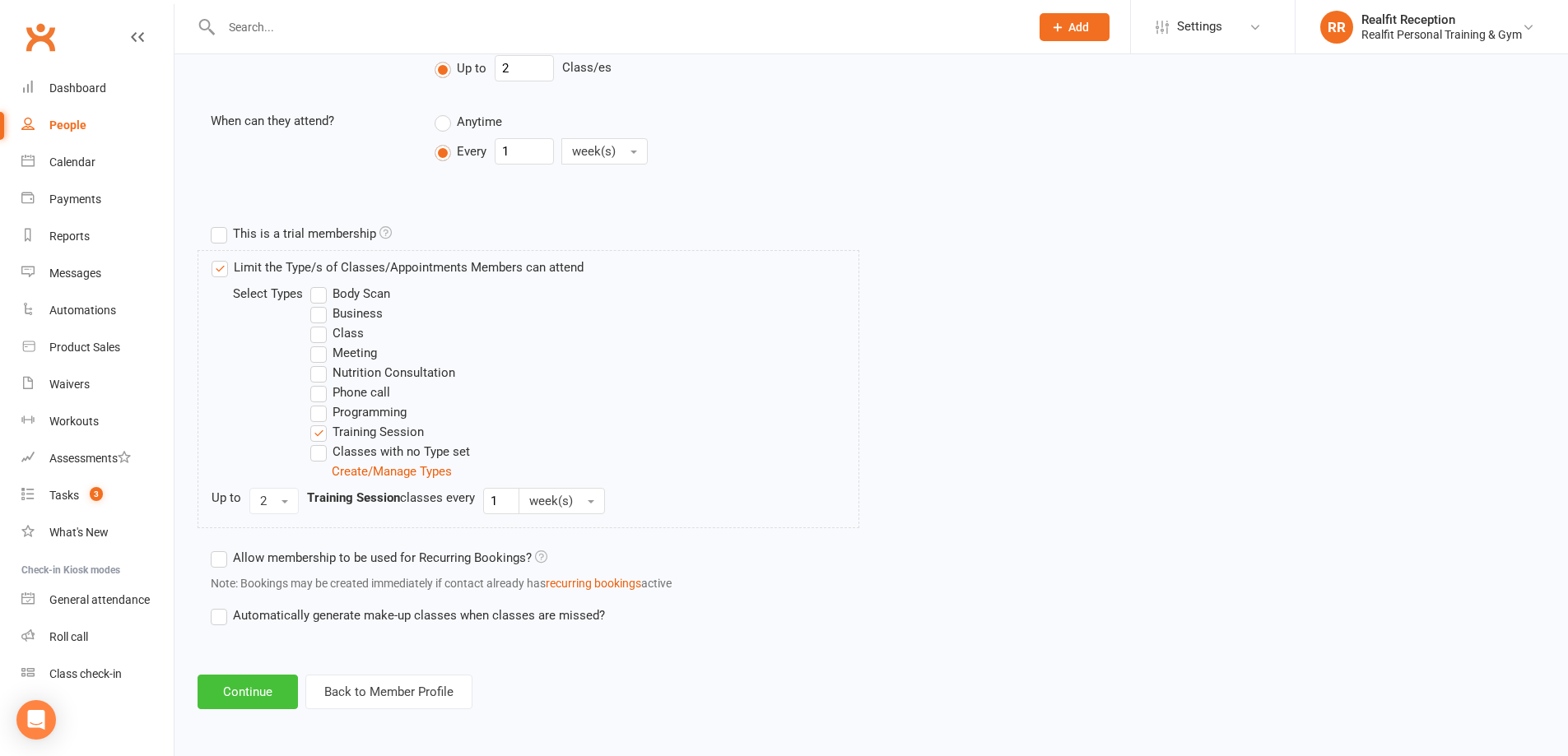
click at [276, 688] on button "Continue" at bounding box center [248, 692] width 101 height 34
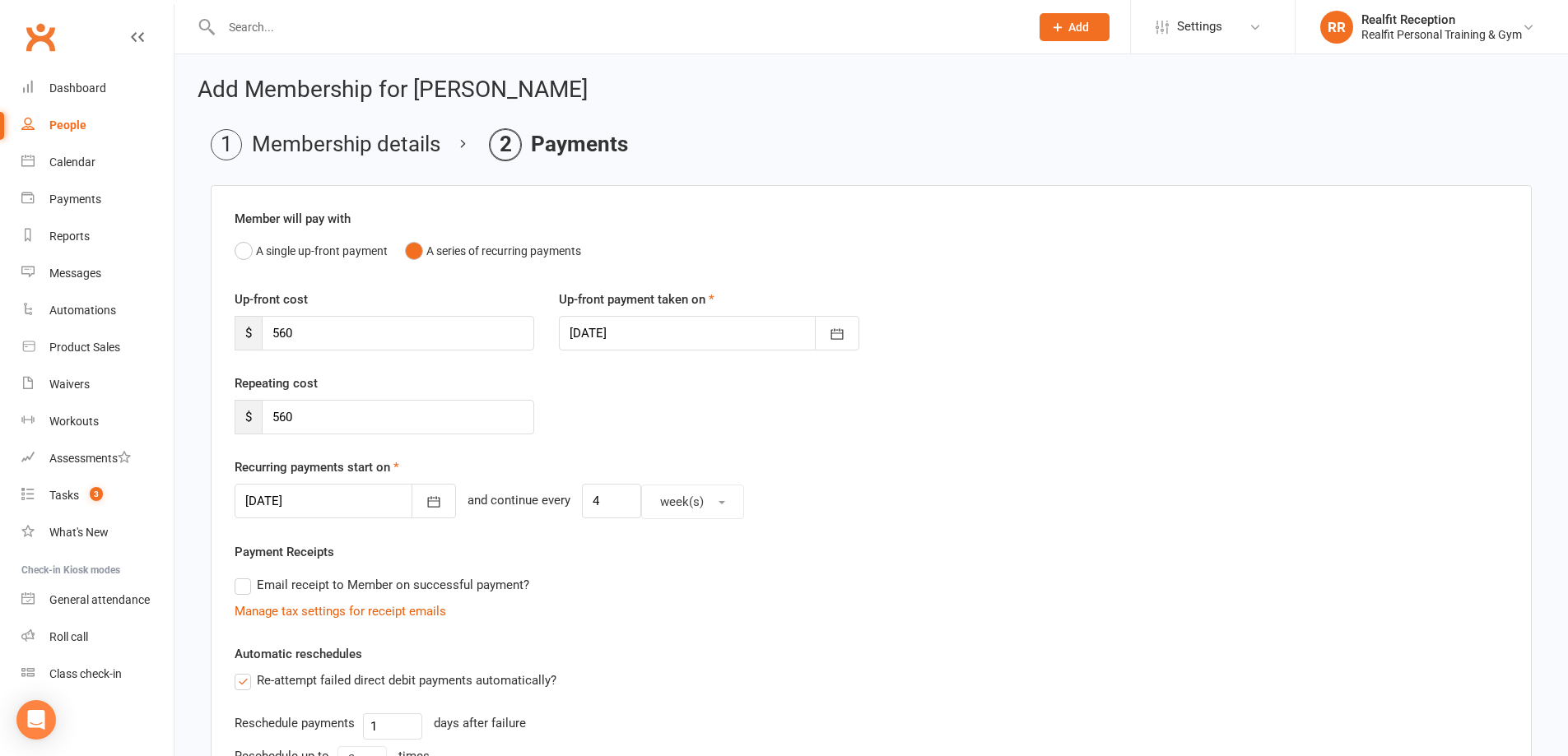
scroll to position [407, 0]
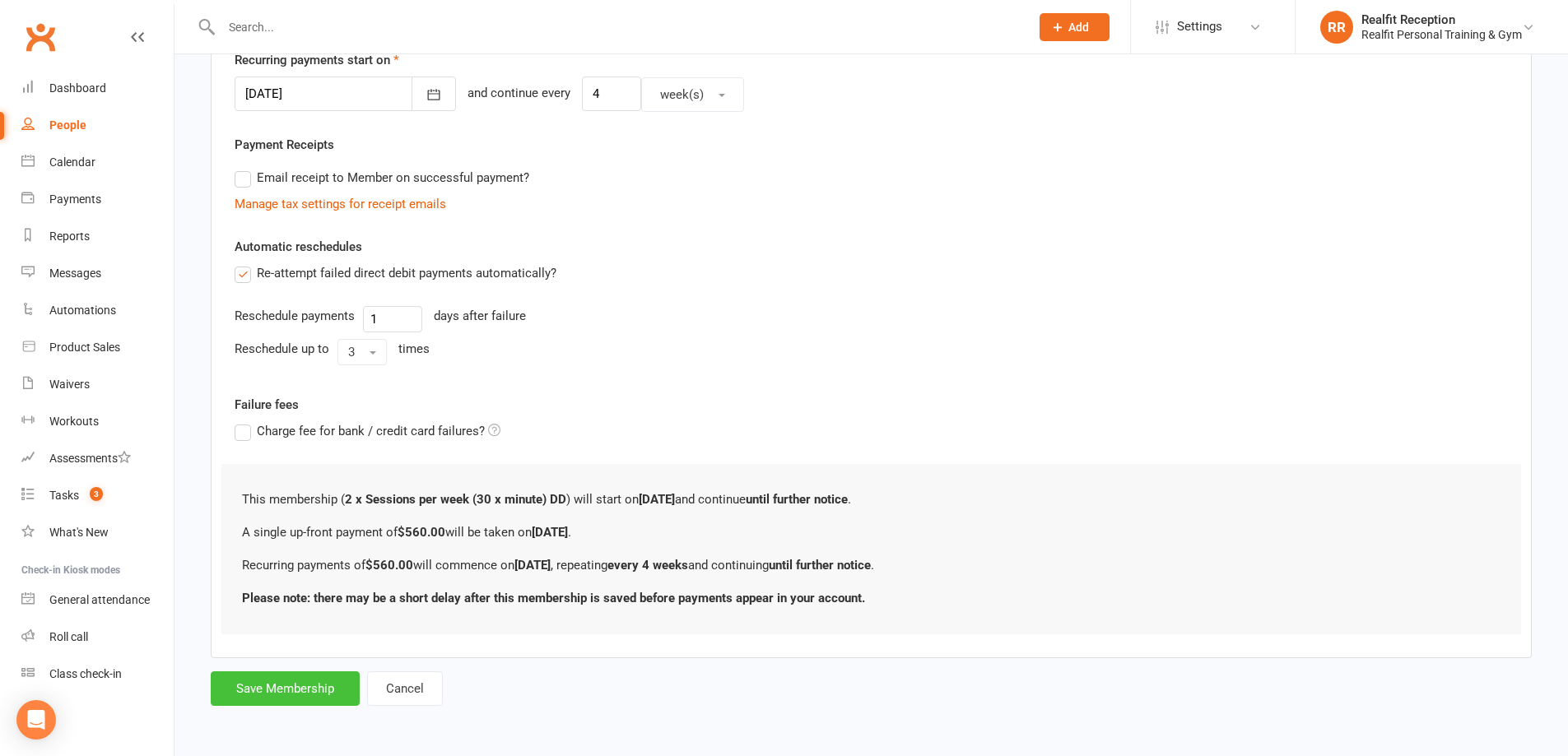
click at [303, 688] on button "Save Membership" at bounding box center [285, 688] width 149 height 34
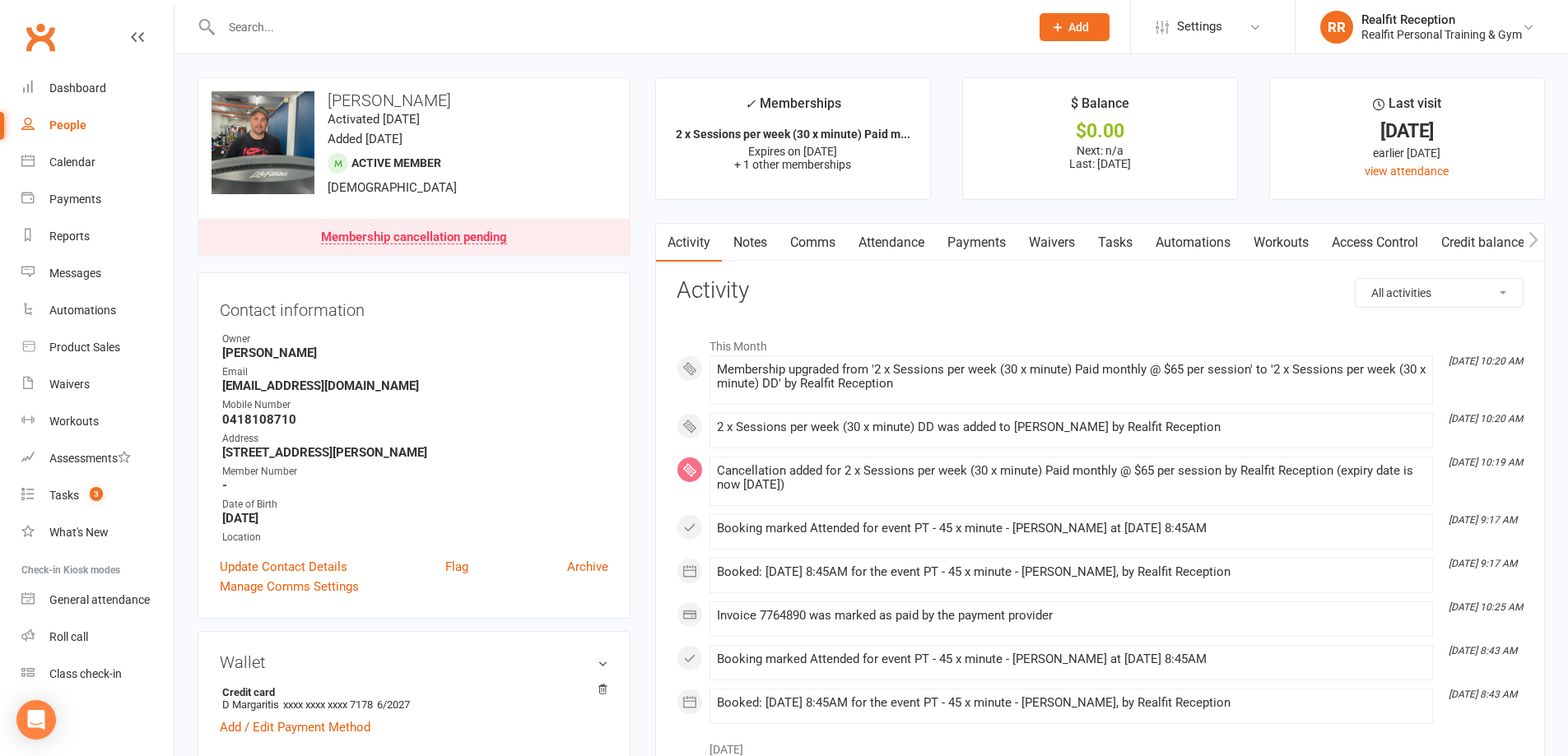
click at [952, 236] on link "Payments" at bounding box center [977, 242] width 82 height 38
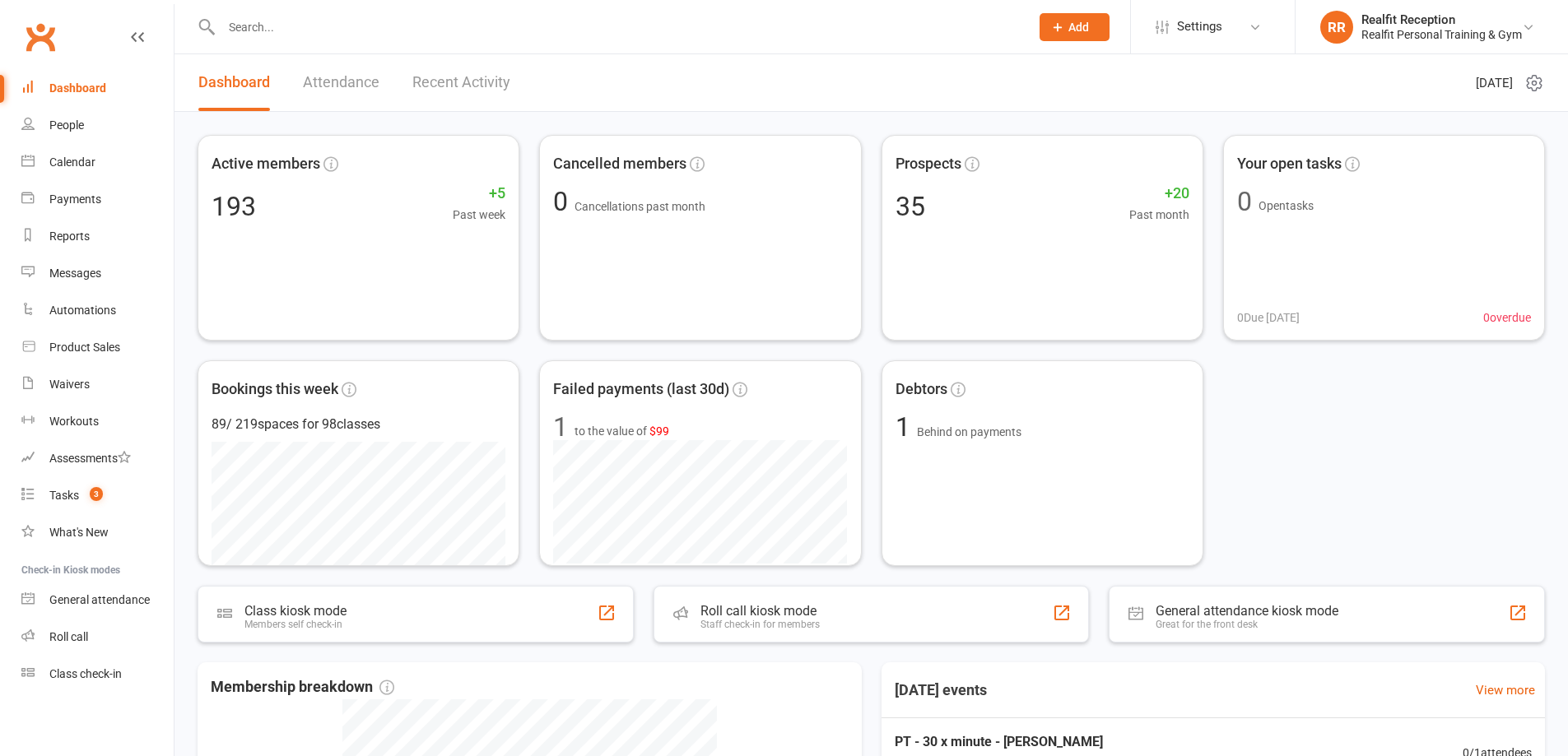
click at [1196, 33] on span "Settings" at bounding box center [1200, 27] width 46 height 37
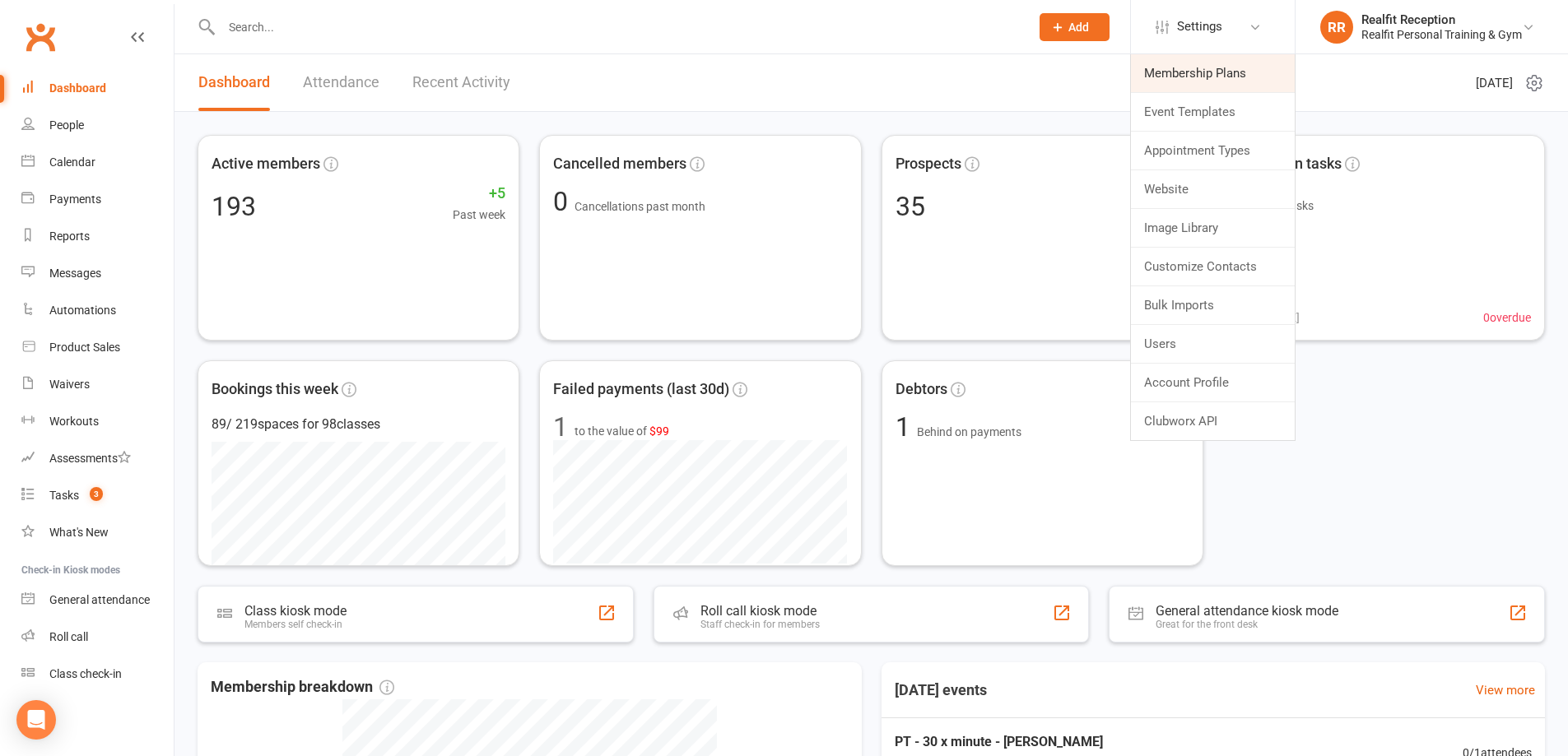
click at [1205, 78] on link "Membership Plans" at bounding box center [1212, 73] width 164 height 38
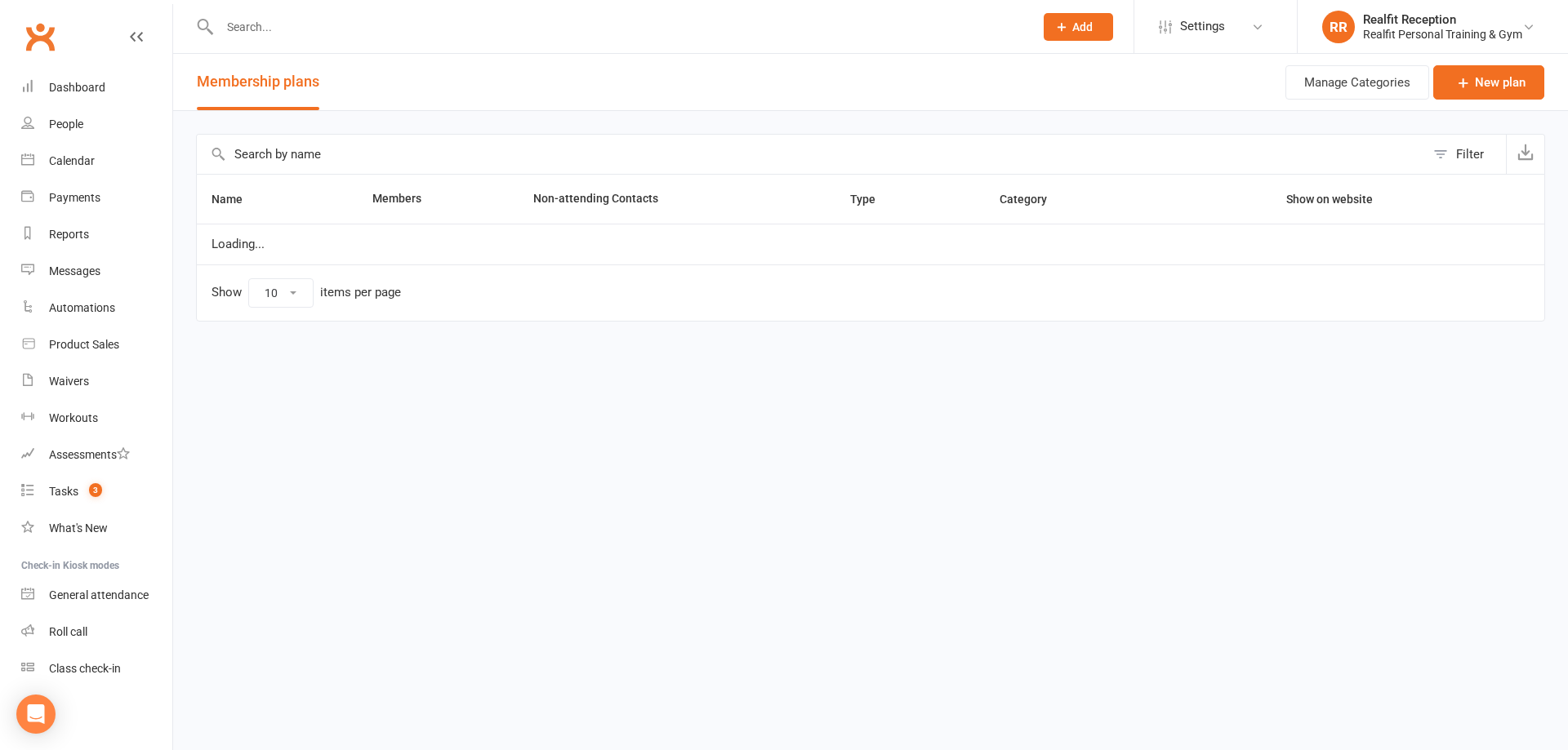
select select "100"
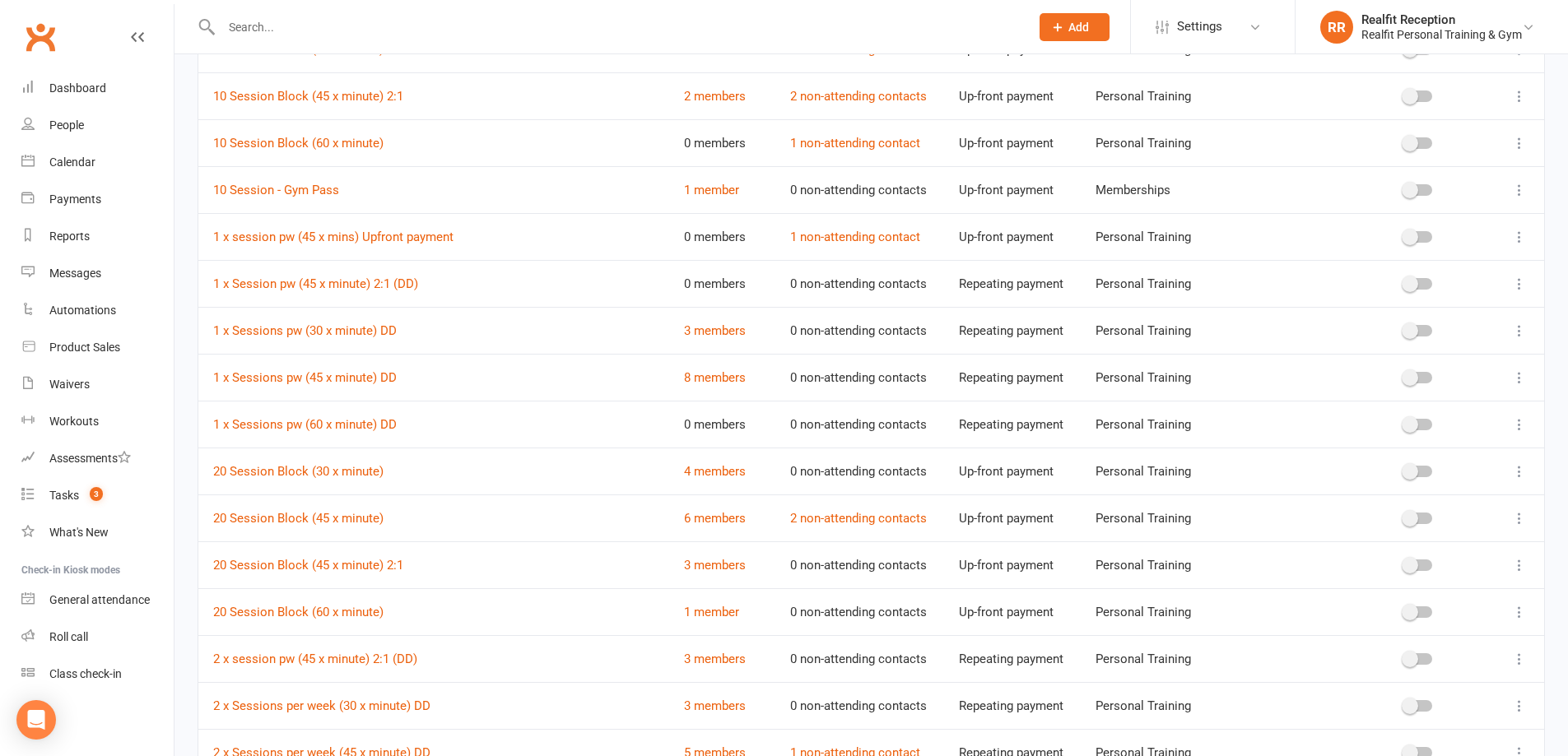
scroll to position [329, 0]
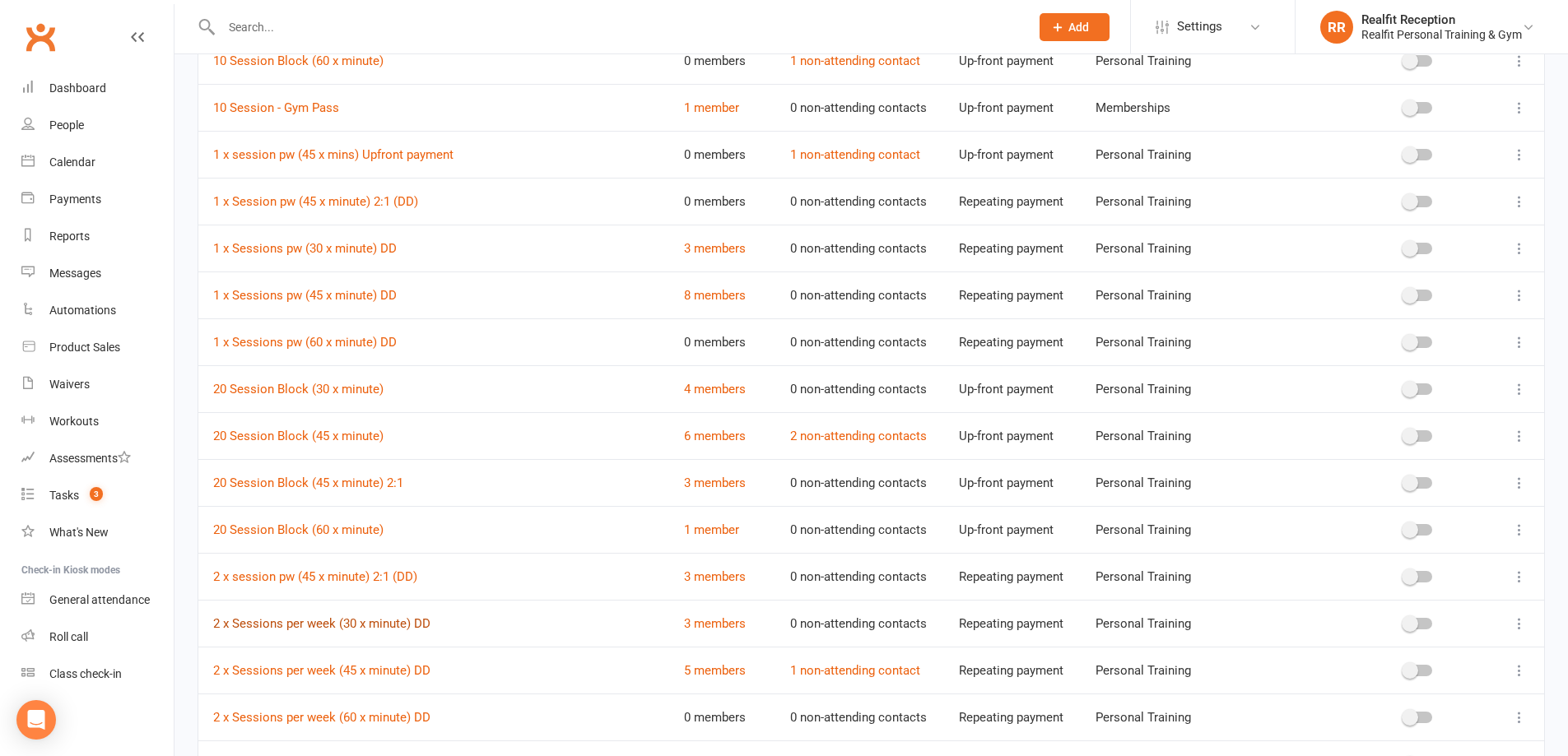
click at [330, 624] on link "2 x Sessions per week (30 x minute) DD" at bounding box center [321, 624] width 218 height 15
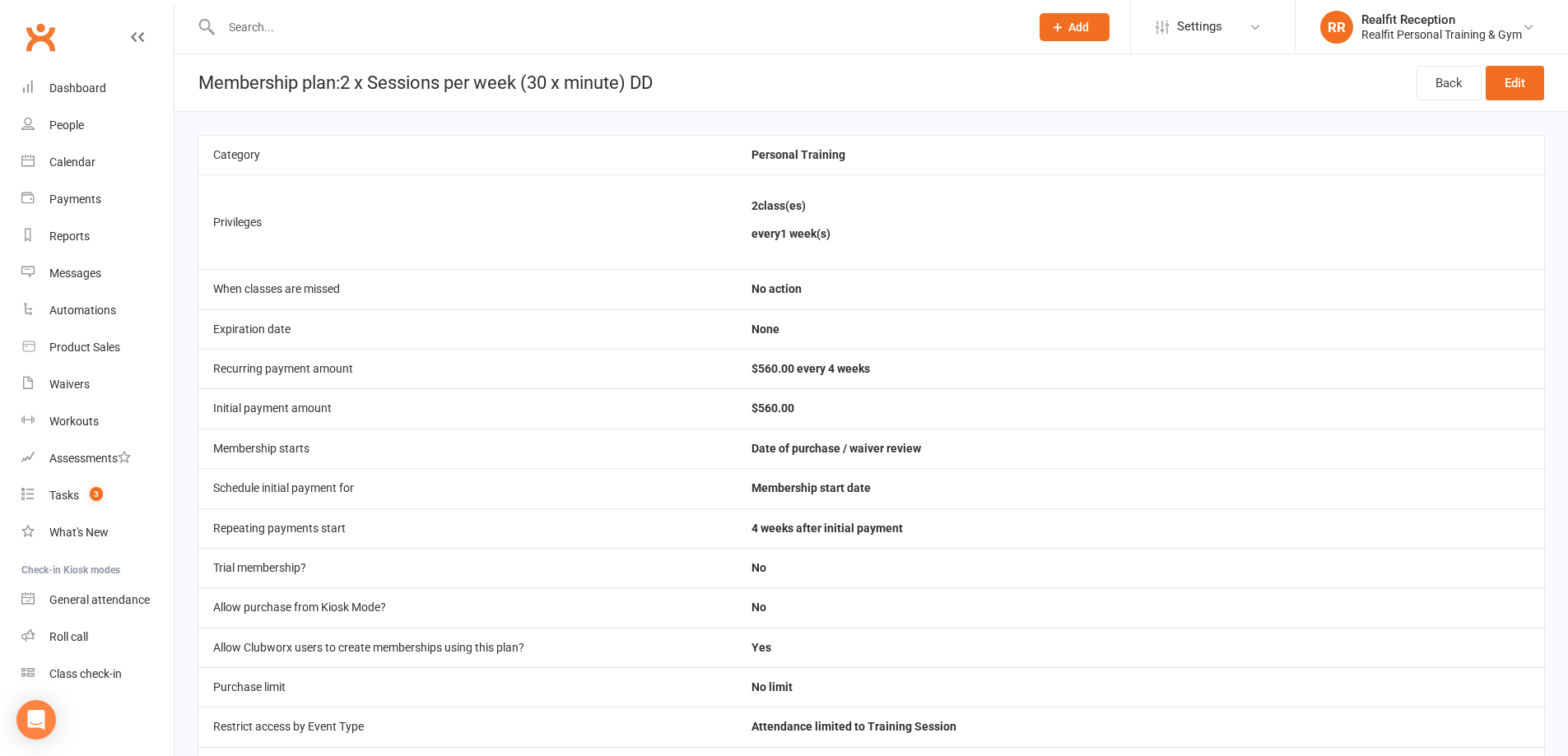
click at [274, 28] on input "text" at bounding box center [617, 27] width 802 height 23
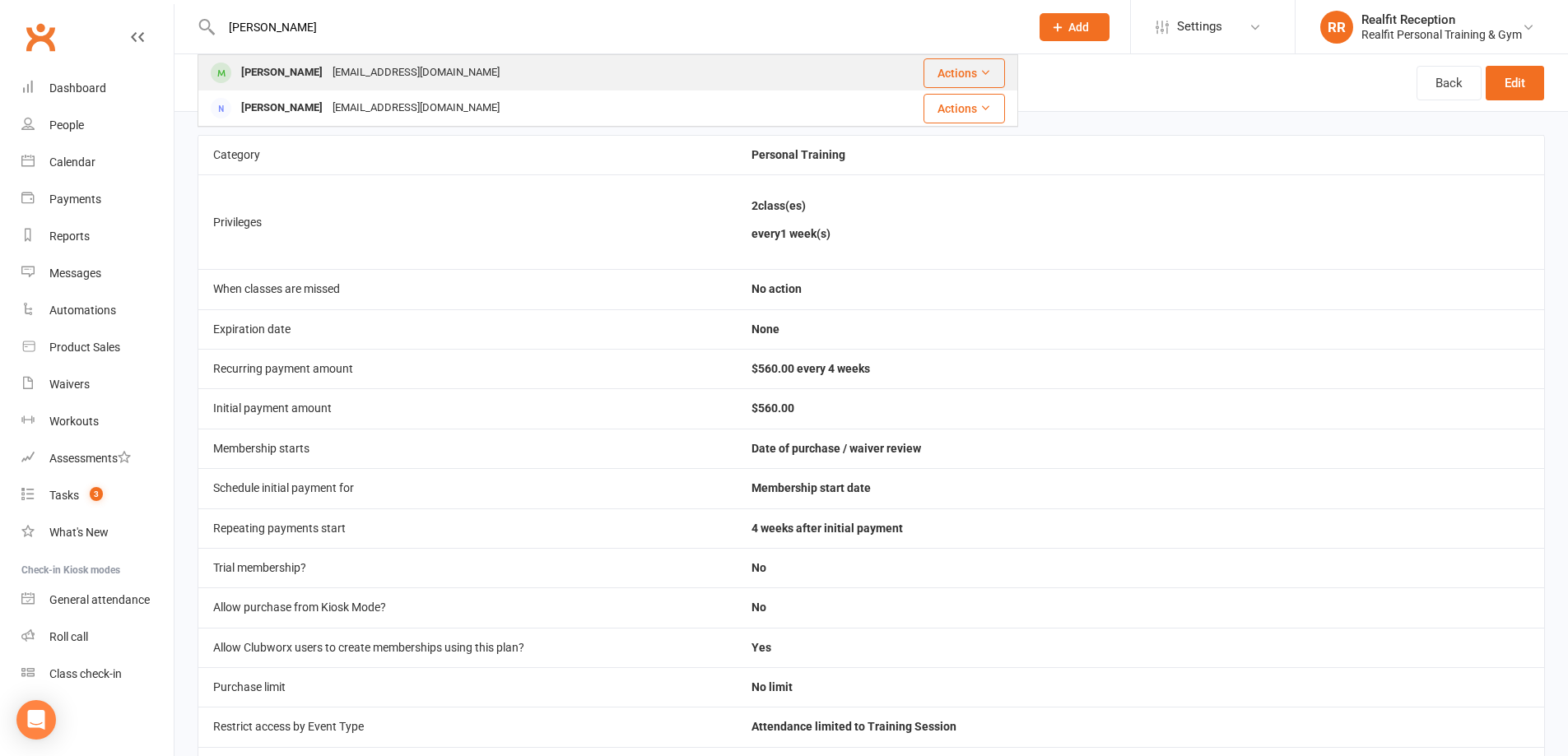
type input "[PERSON_NAME]"
click at [296, 67] on div "[PERSON_NAME]" at bounding box center [281, 72] width 91 height 24
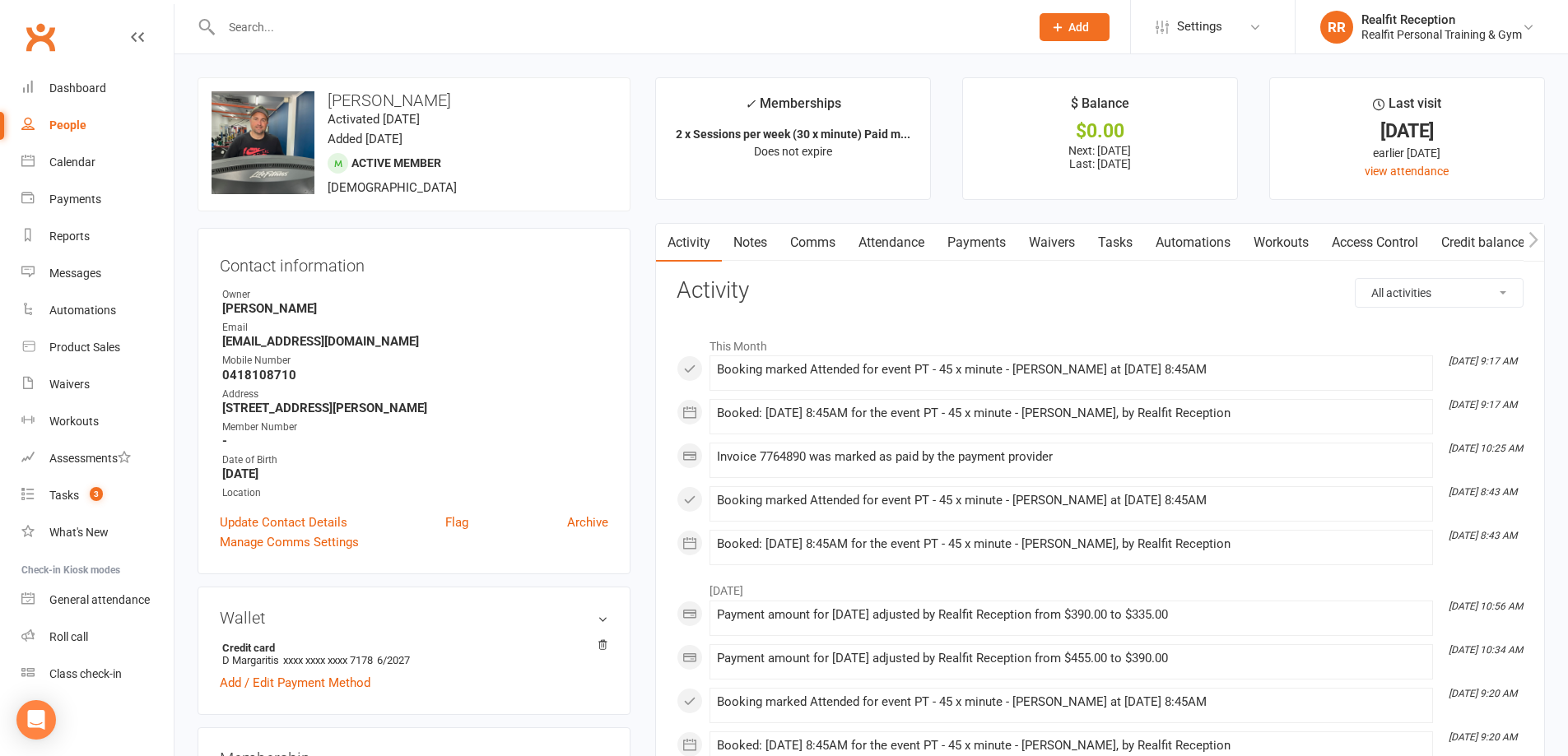
click at [974, 242] on link "Payments" at bounding box center [977, 242] width 82 height 38
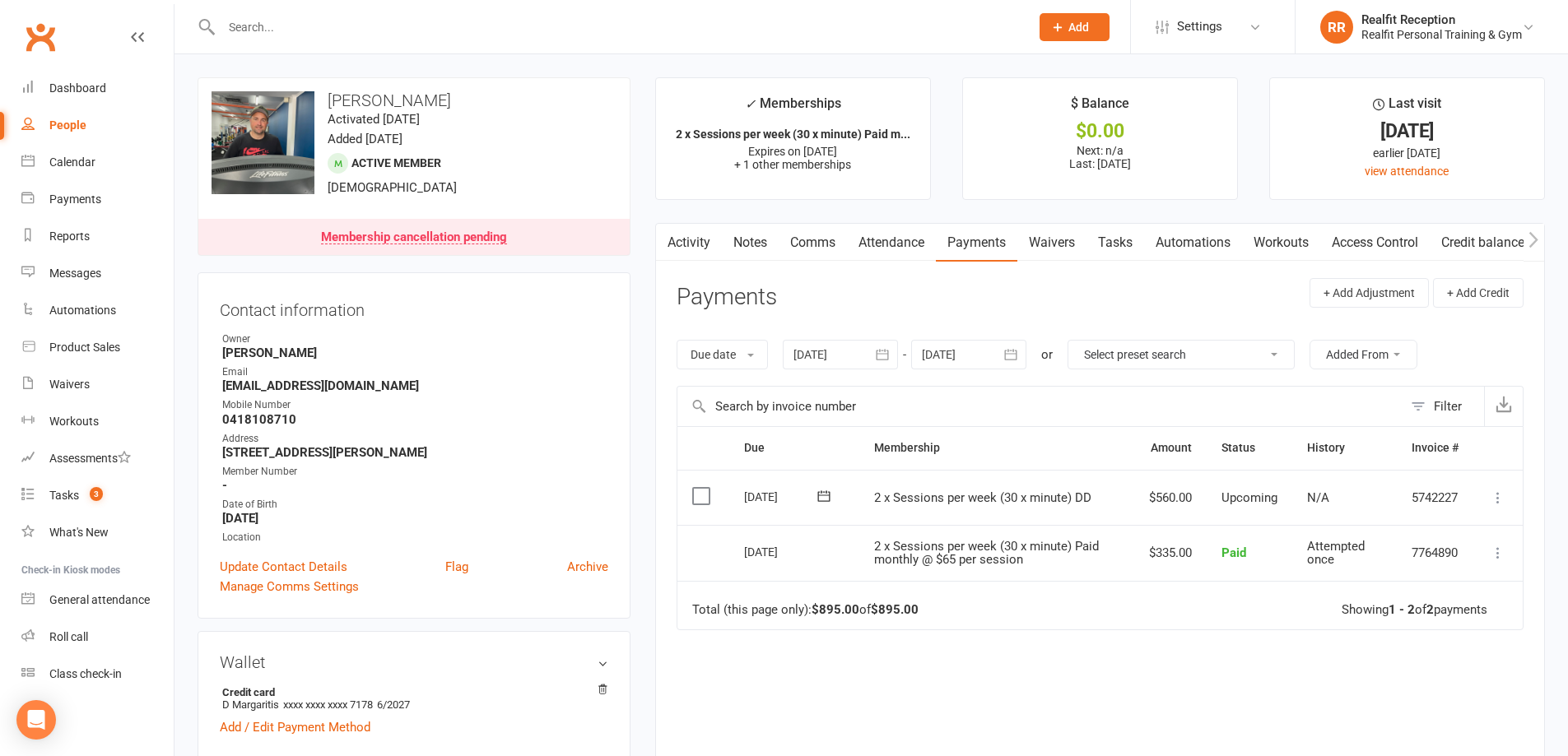
click at [359, 24] on input "text" at bounding box center [617, 27] width 802 height 23
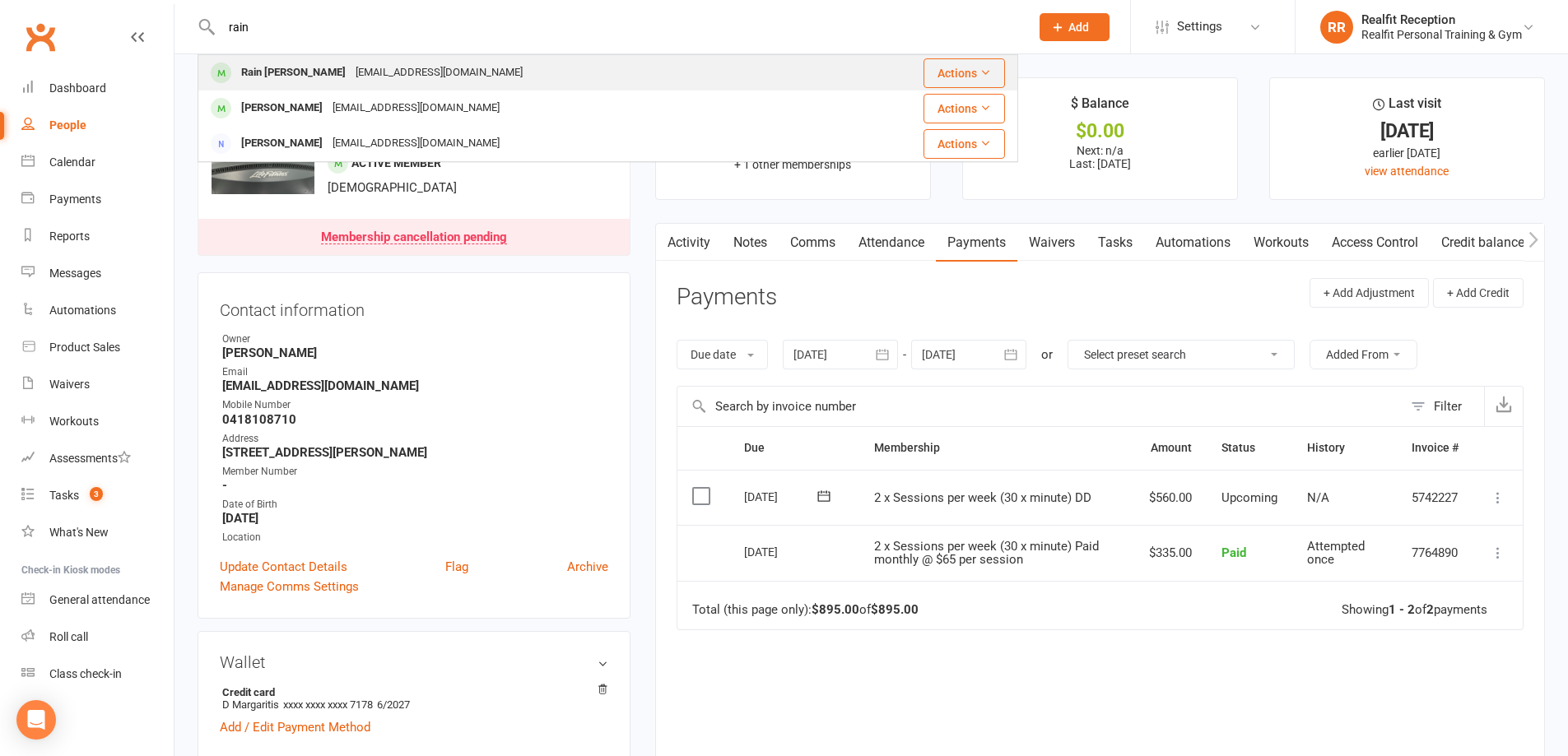
type input "rain"
click at [377, 79] on div "Arania_g@hotmail.com" at bounding box center [439, 72] width 177 height 24
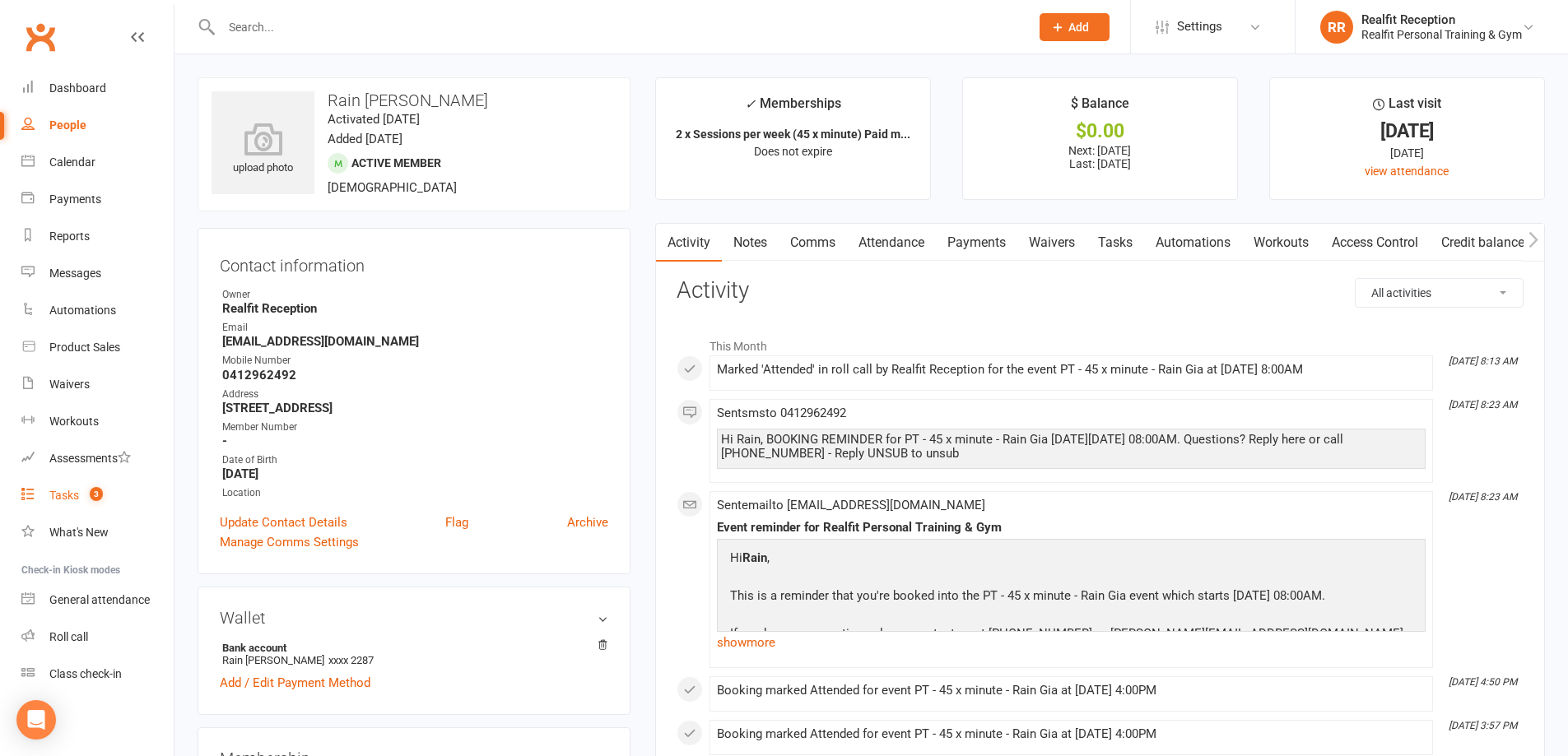
click at [50, 495] on div "Tasks" at bounding box center [64, 495] width 29 height 13
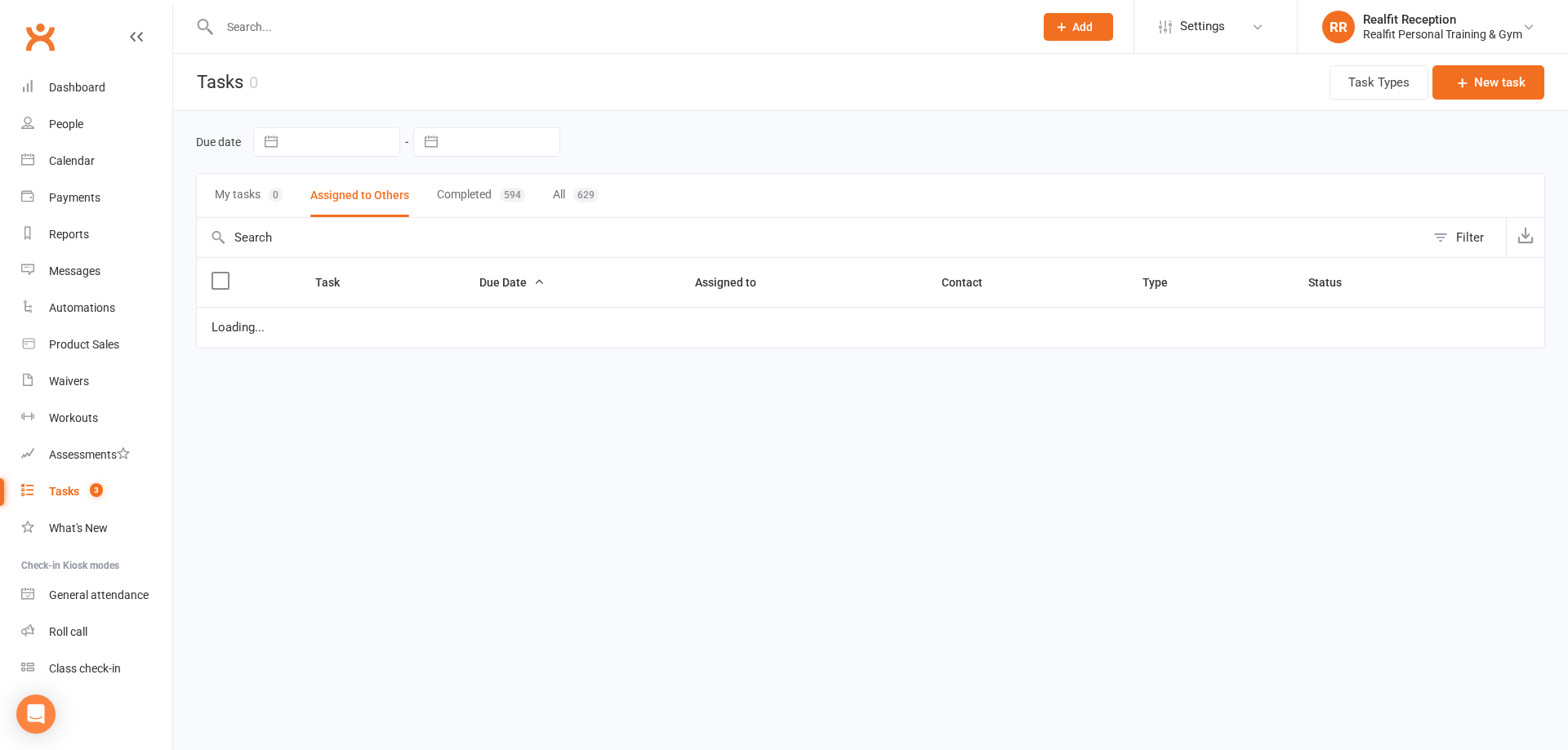
select select "started"
select select "waiting"
select select "started"
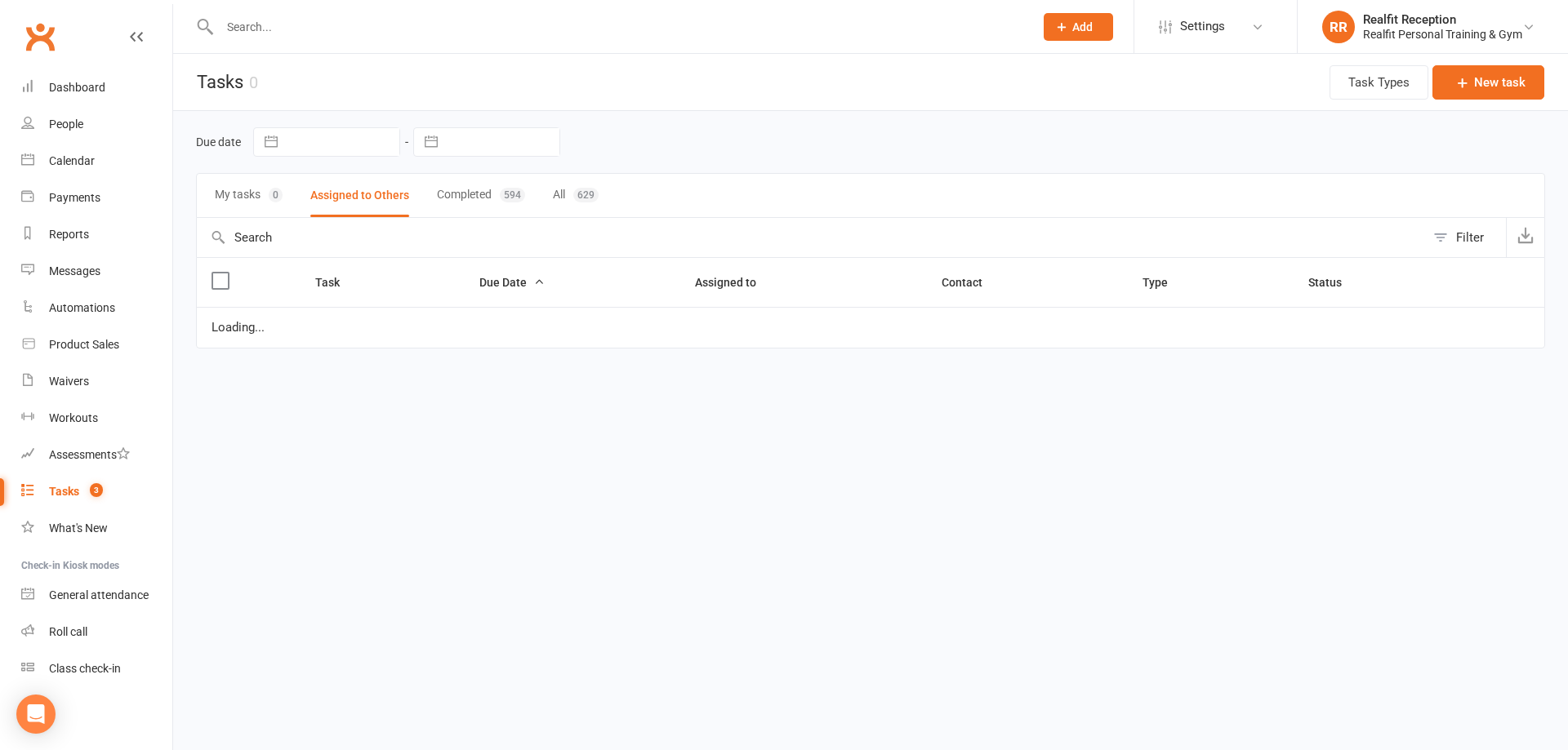
select select "waiting"
select select "started"
select select "waiting"
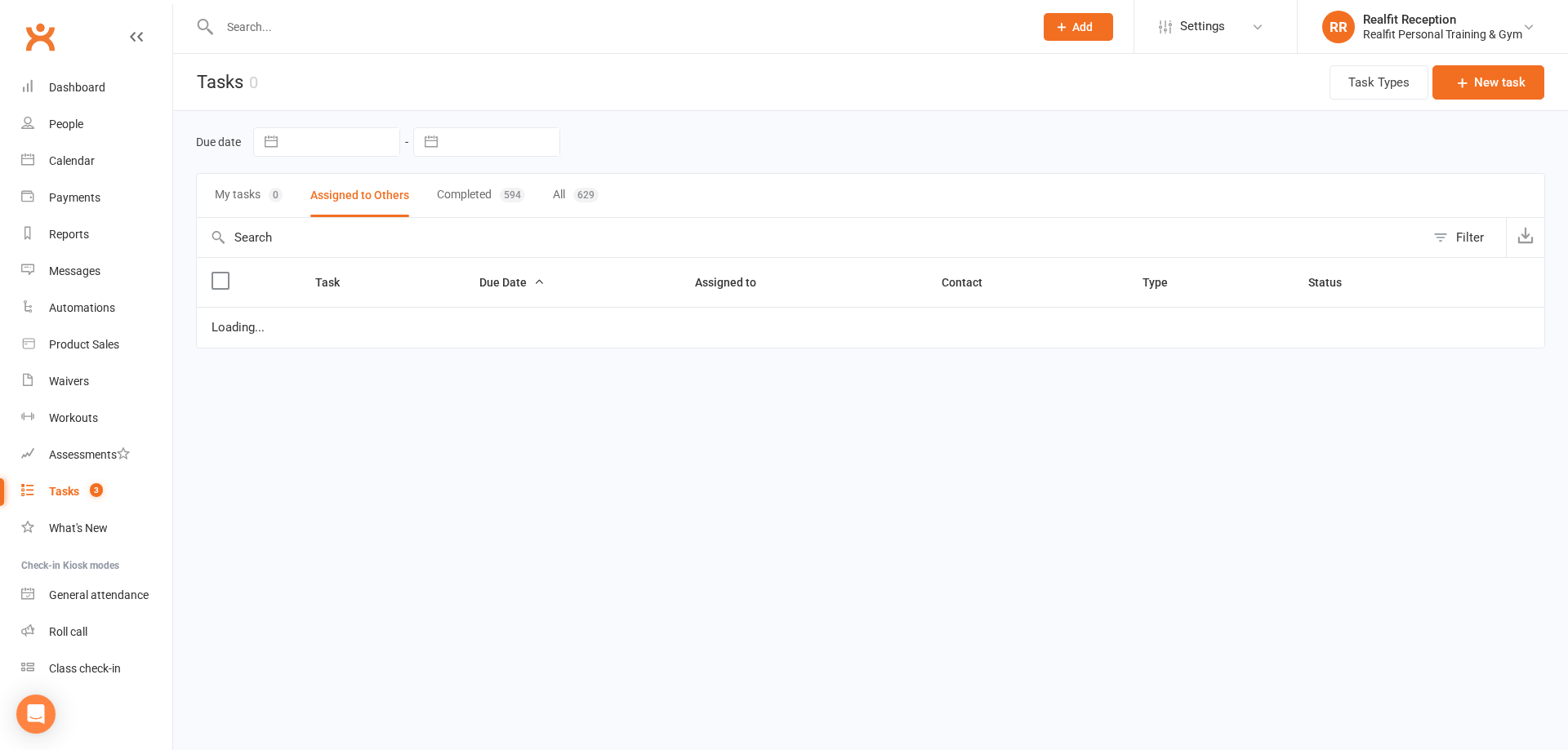
select select "started"
select select "waiting"
select select "started"
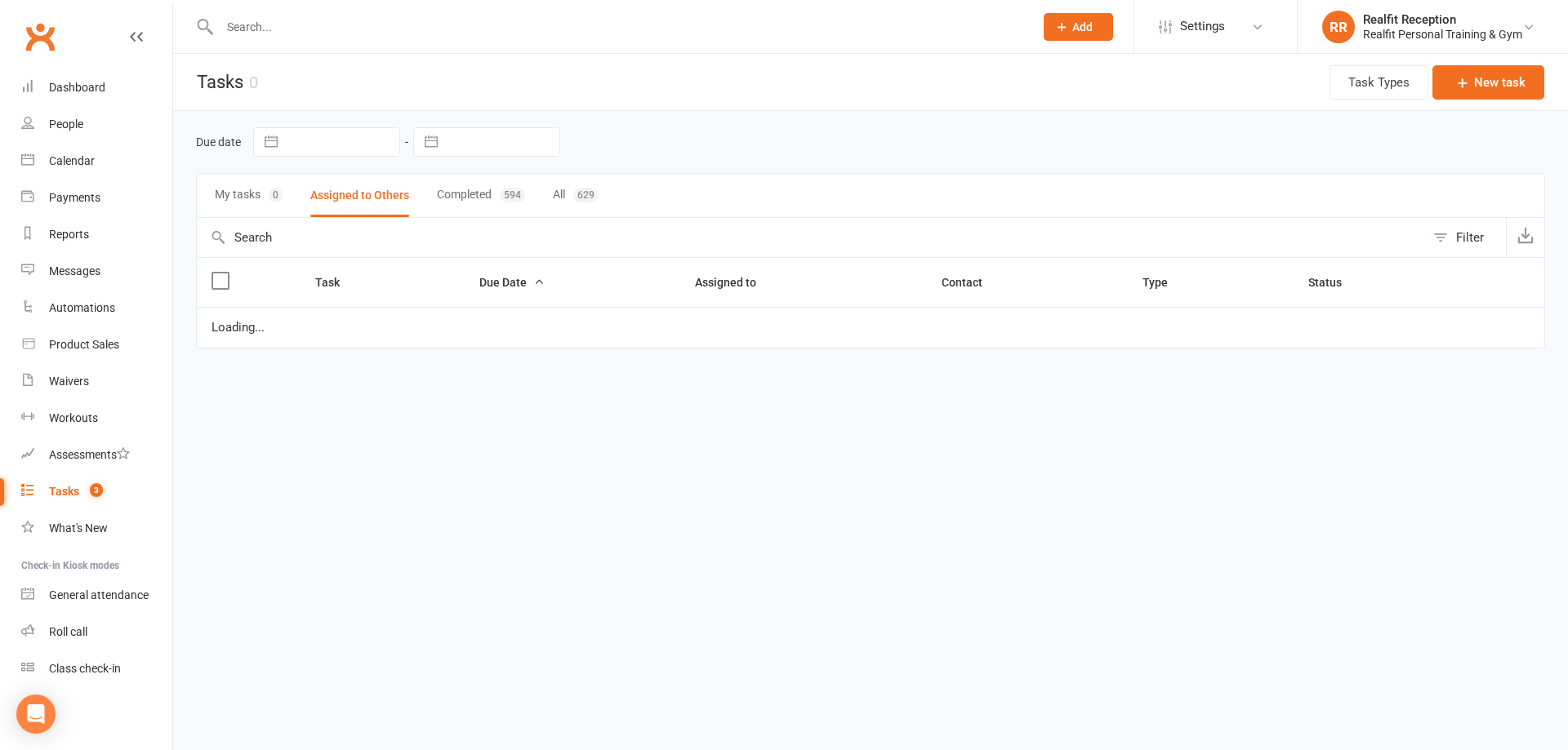
select select "started"
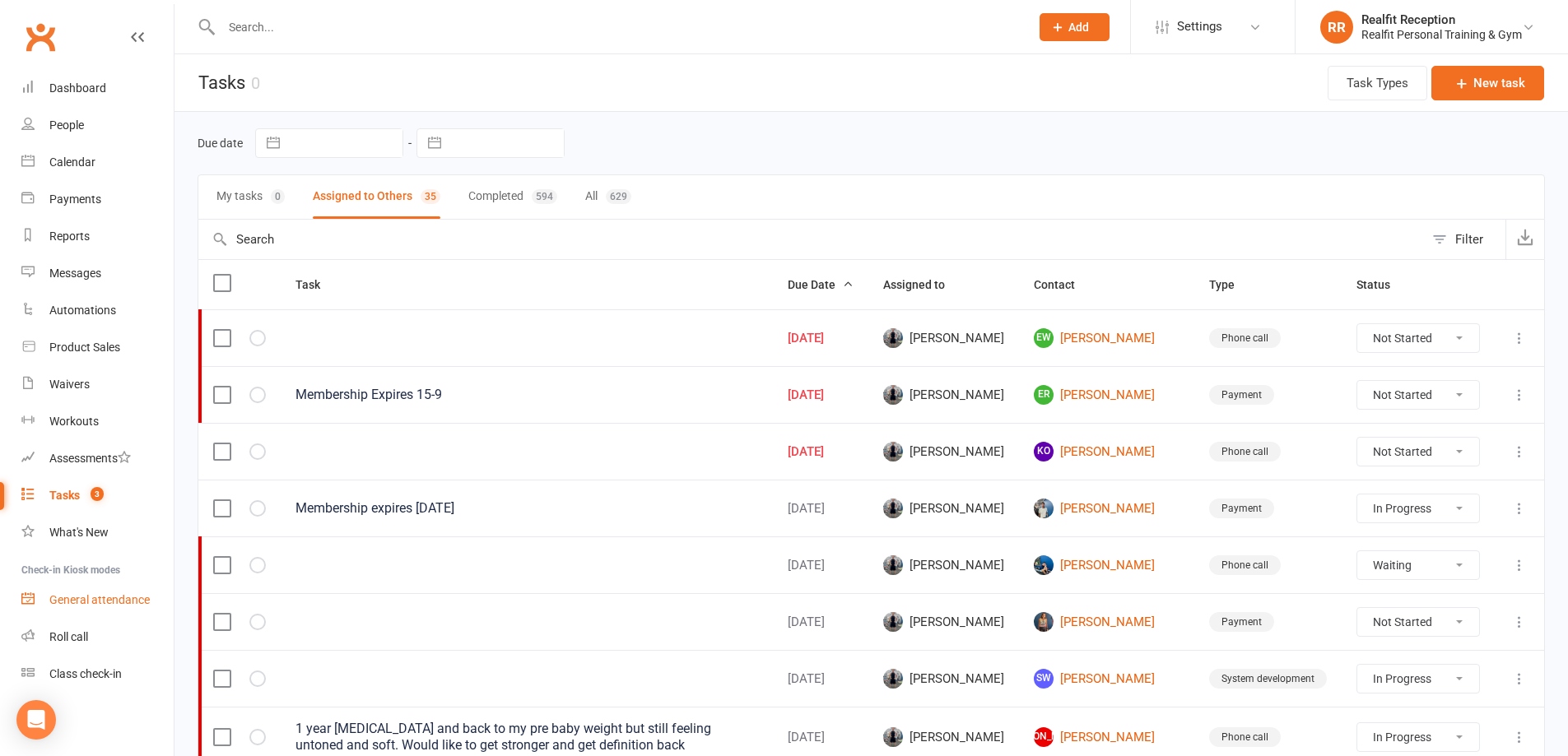
click at [119, 600] on div "General attendance" at bounding box center [100, 600] width 101 height 13
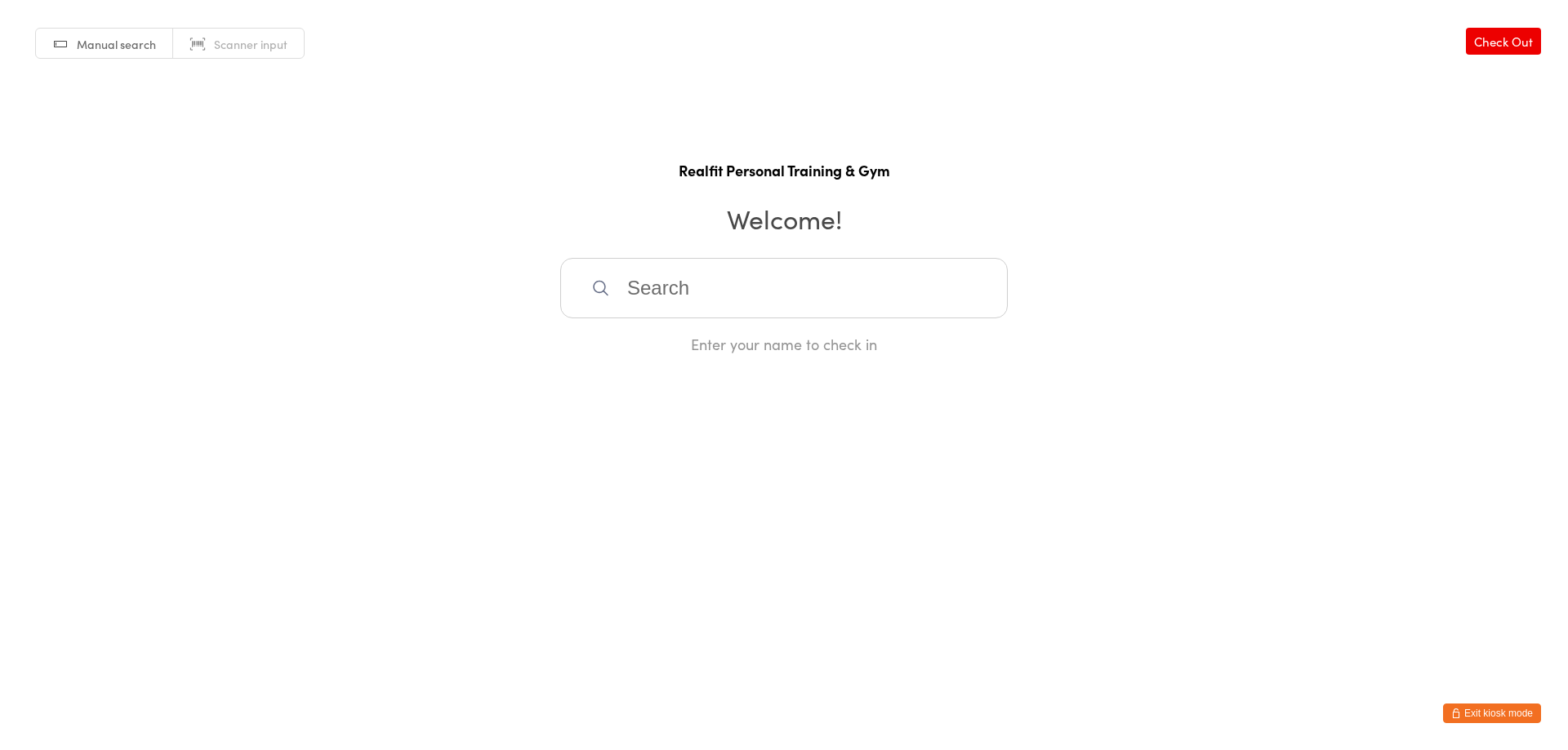
click at [737, 267] on input "search" at bounding box center [784, 289] width 447 height 60
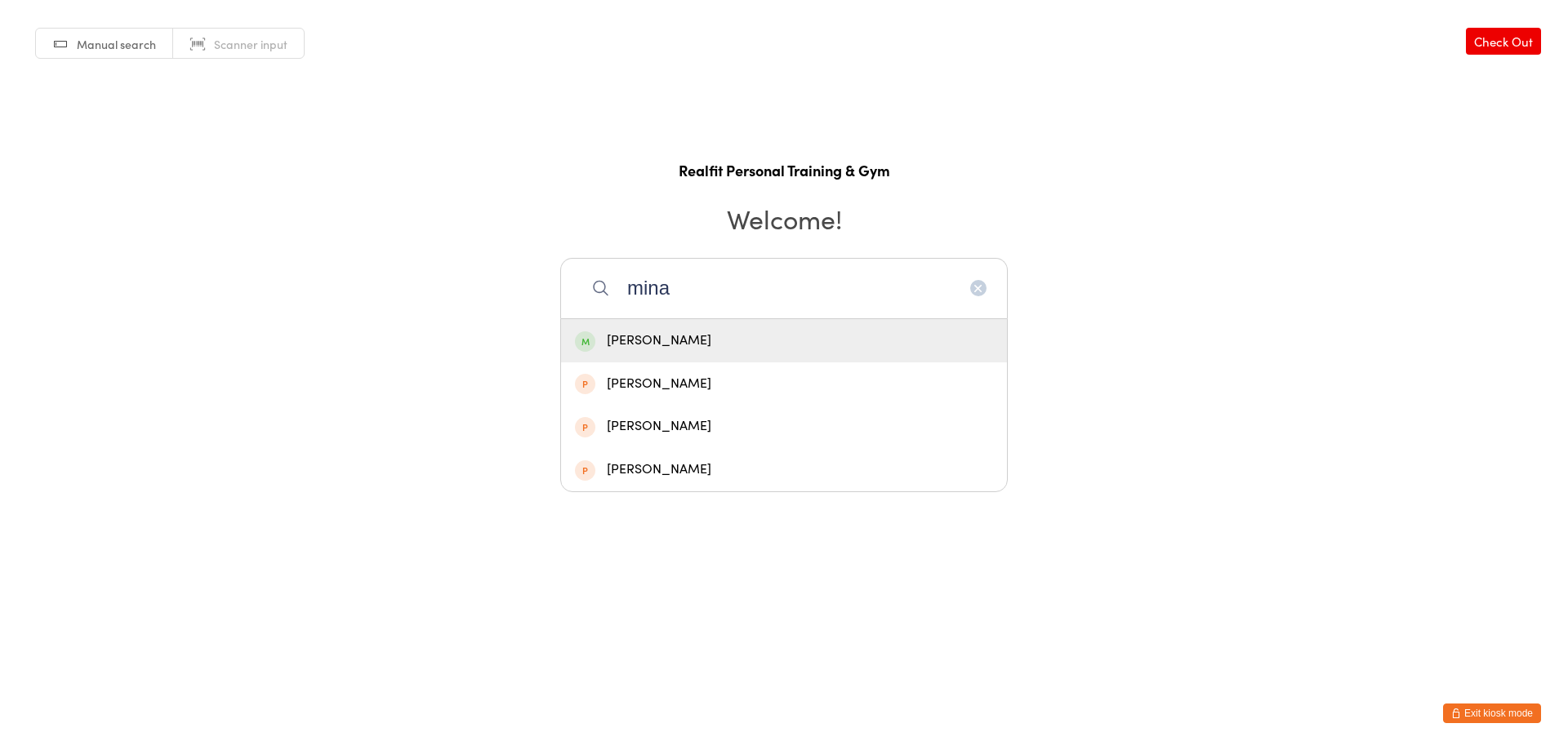
type input "mina"
click at [720, 341] on div "[PERSON_NAME]" at bounding box center [783, 341] width 418 height 22
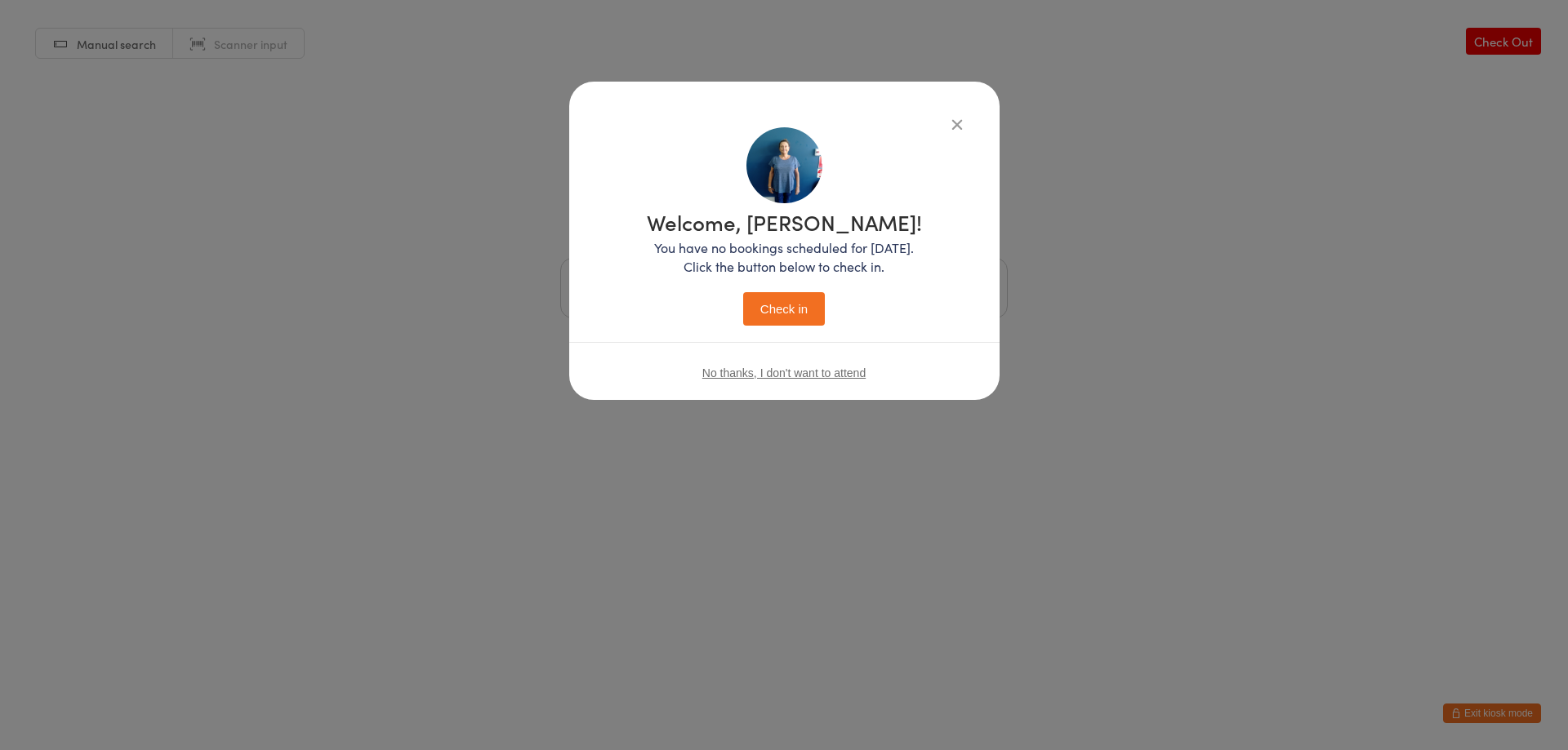
click at [789, 307] on button "Check in" at bounding box center [784, 308] width 82 height 33
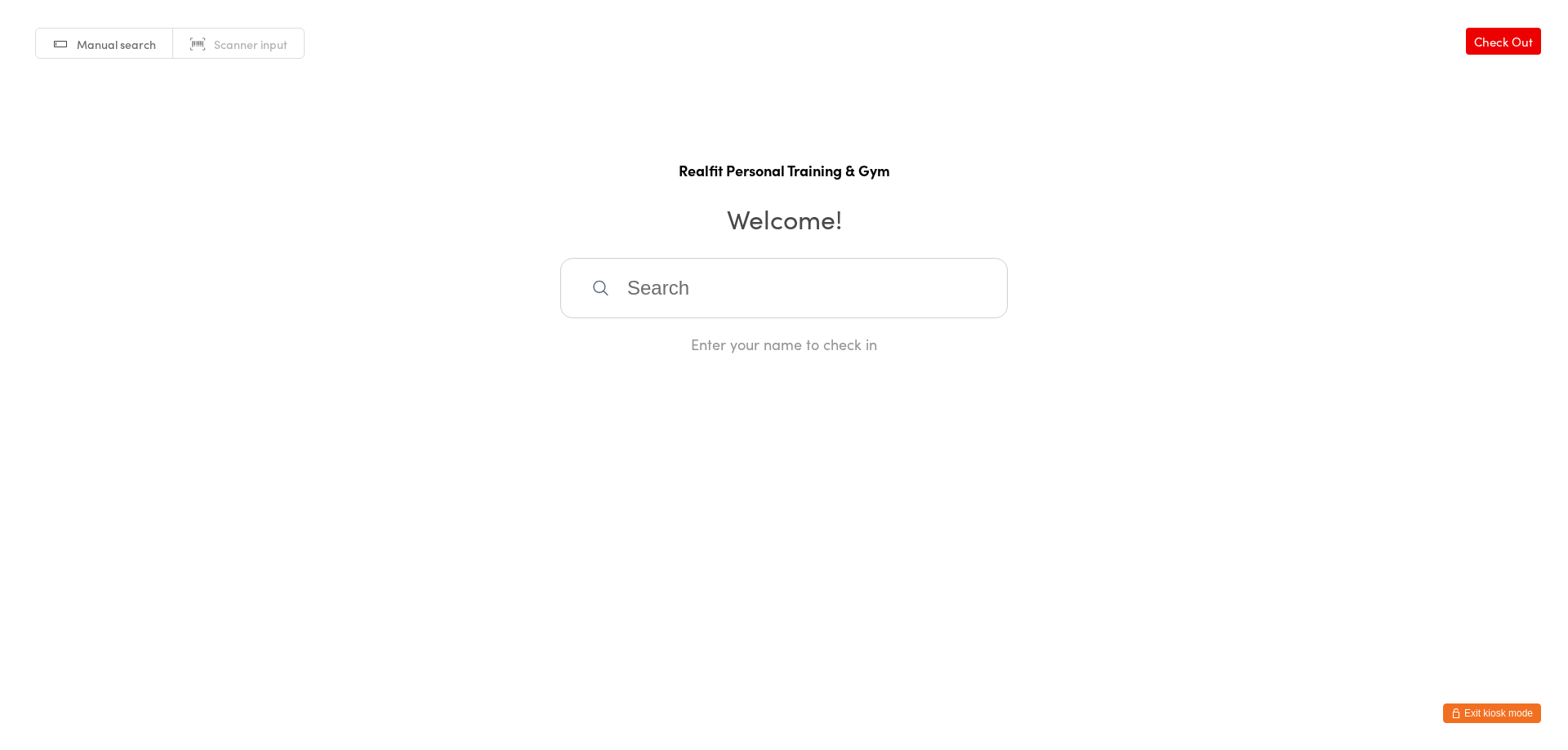
click at [1473, 719] on button "Exit kiosk mode" at bounding box center [1492, 713] width 98 height 20
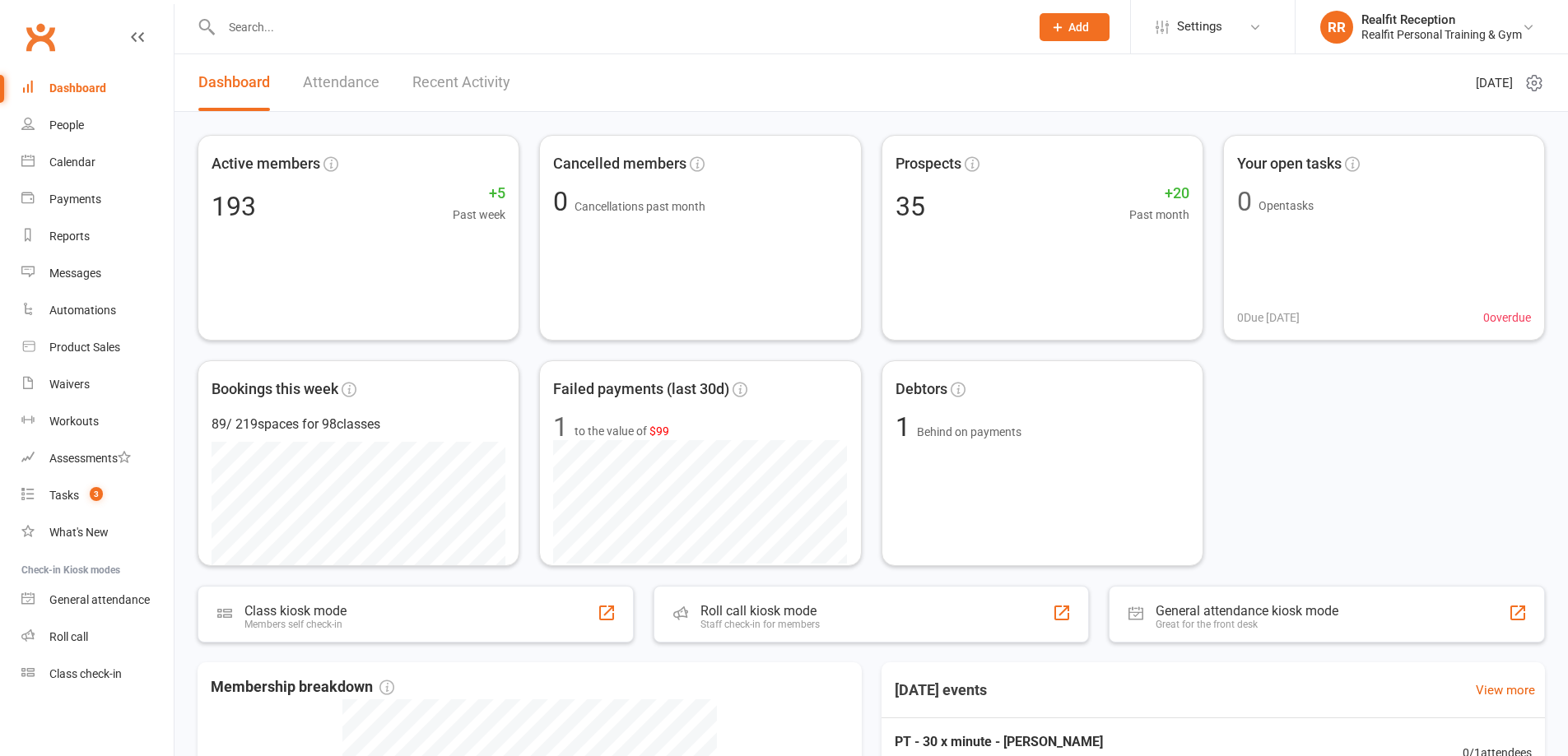
click at [333, 35] on input "text" at bounding box center [617, 27] width 802 height 23
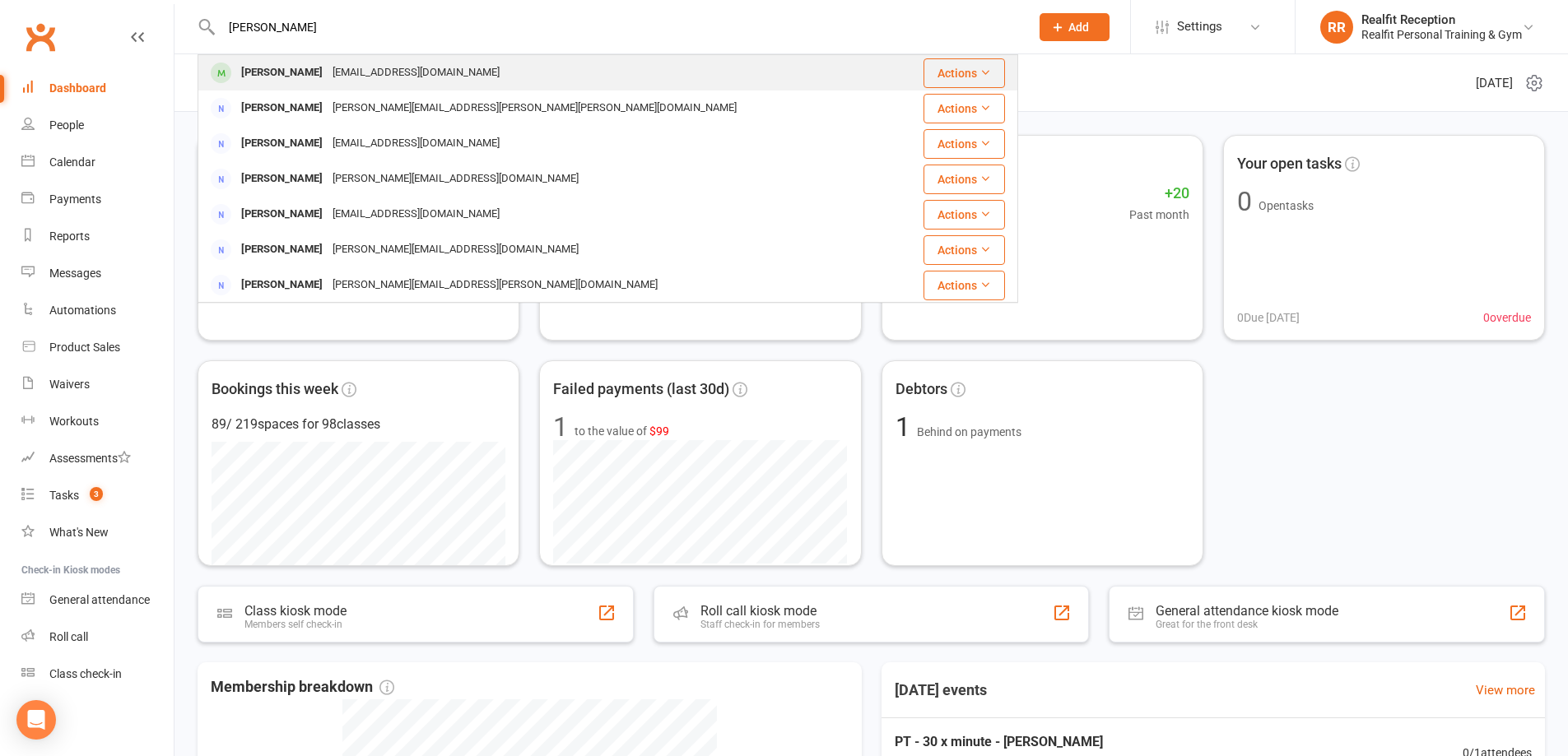
type input "anna"
click at [333, 61] on div "annacurrant@gmail.com" at bounding box center [416, 72] width 177 height 24
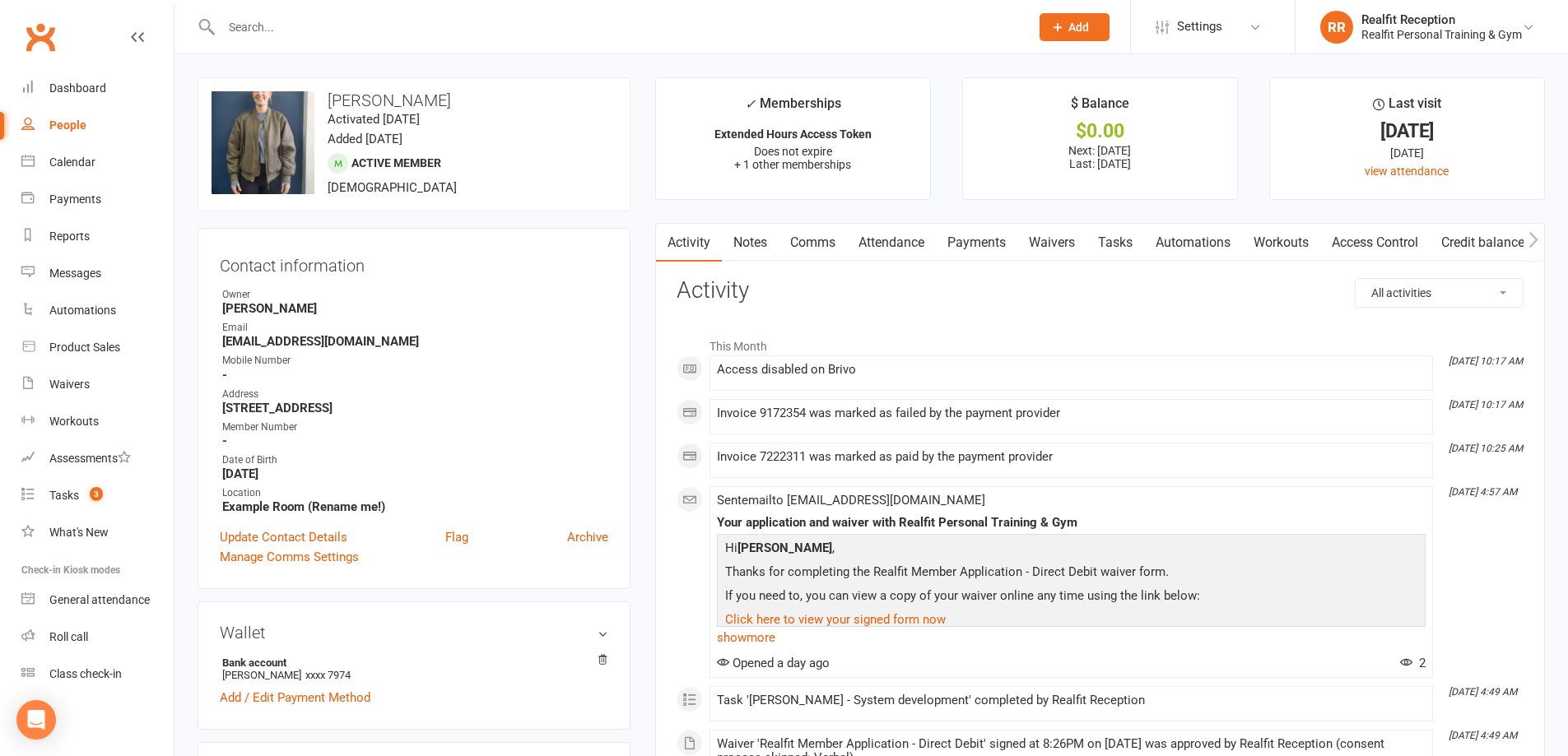
click at [750, 239] on link "Notes" at bounding box center [750, 242] width 57 height 38
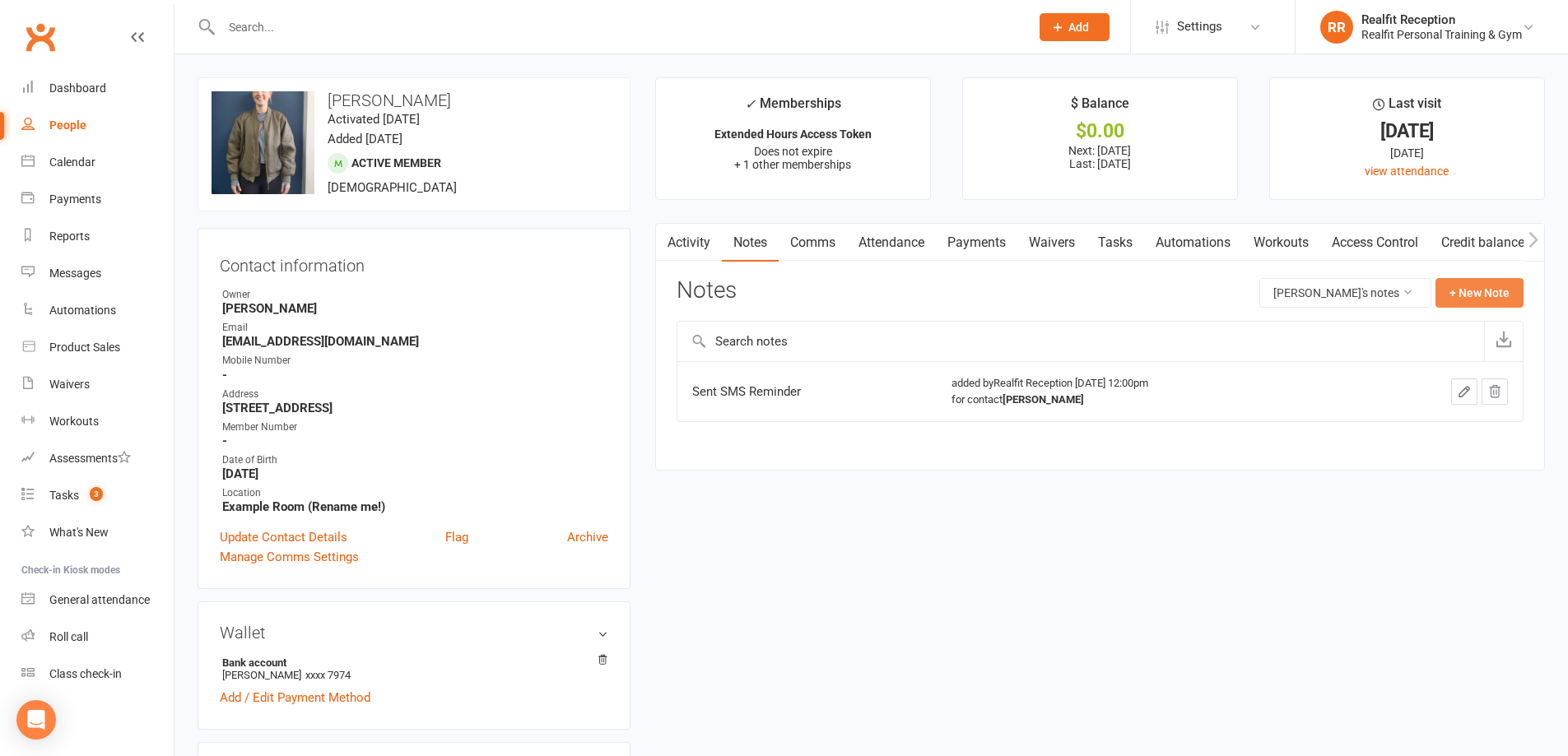
click at [1474, 295] on button "+ New Note" at bounding box center [1480, 293] width 88 height 29
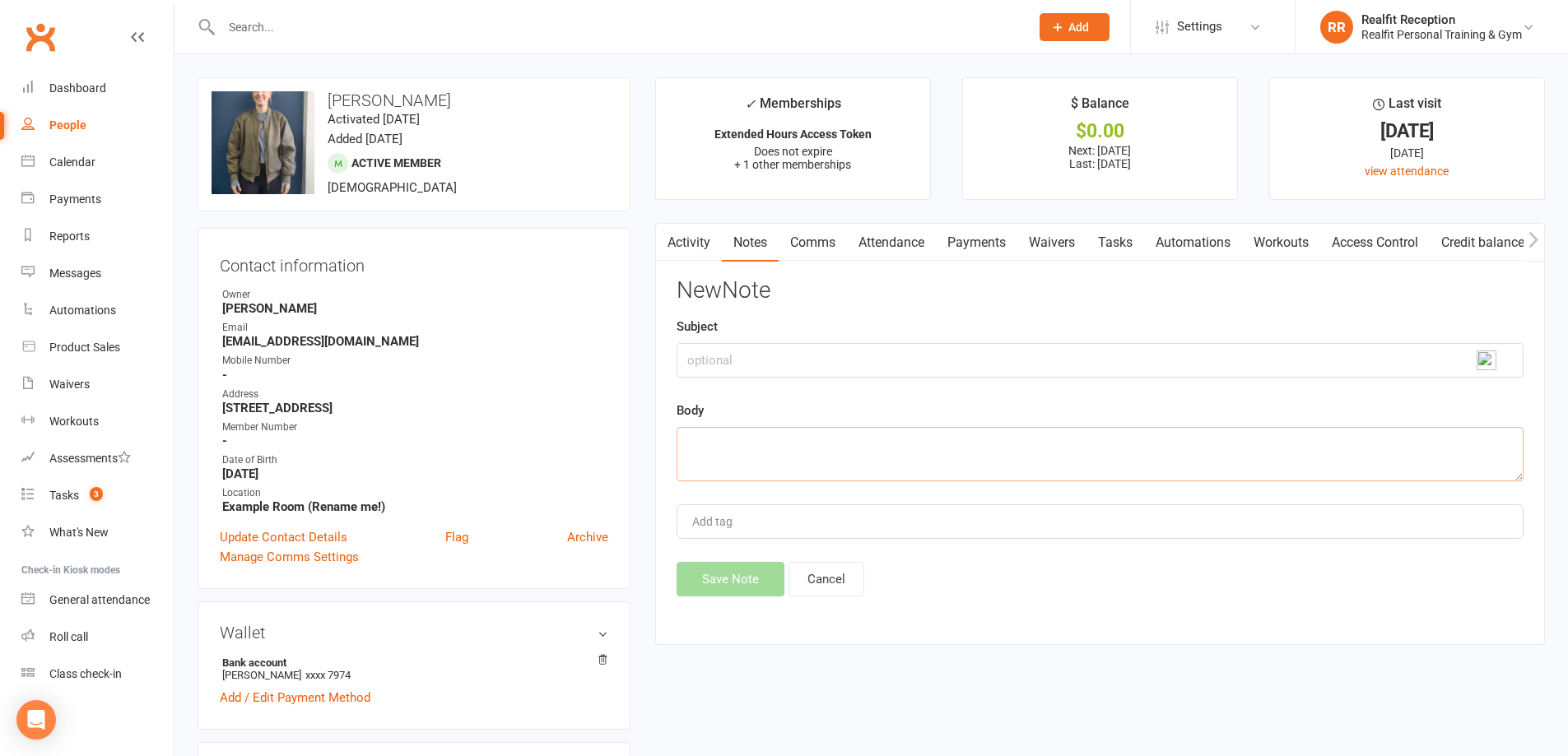
click at [733, 448] on textarea at bounding box center [1099, 454] width 847 height 54
type textarea "Sent SMS to Husband"
click at [726, 577] on button "Save Note" at bounding box center [729, 579] width 107 height 34
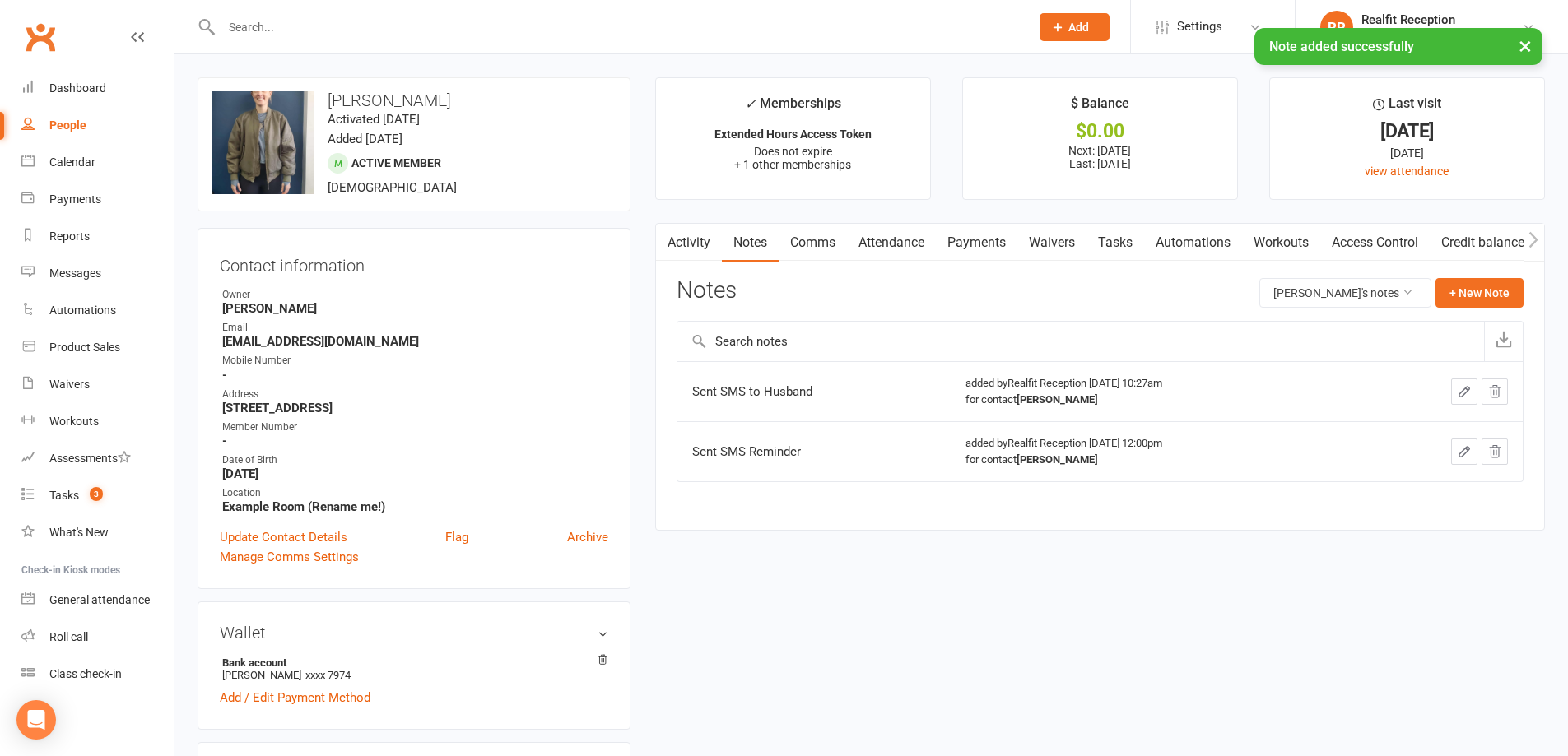
click at [1119, 248] on link "Tasks" at bounding box center [1115, 242] width 58 height 38
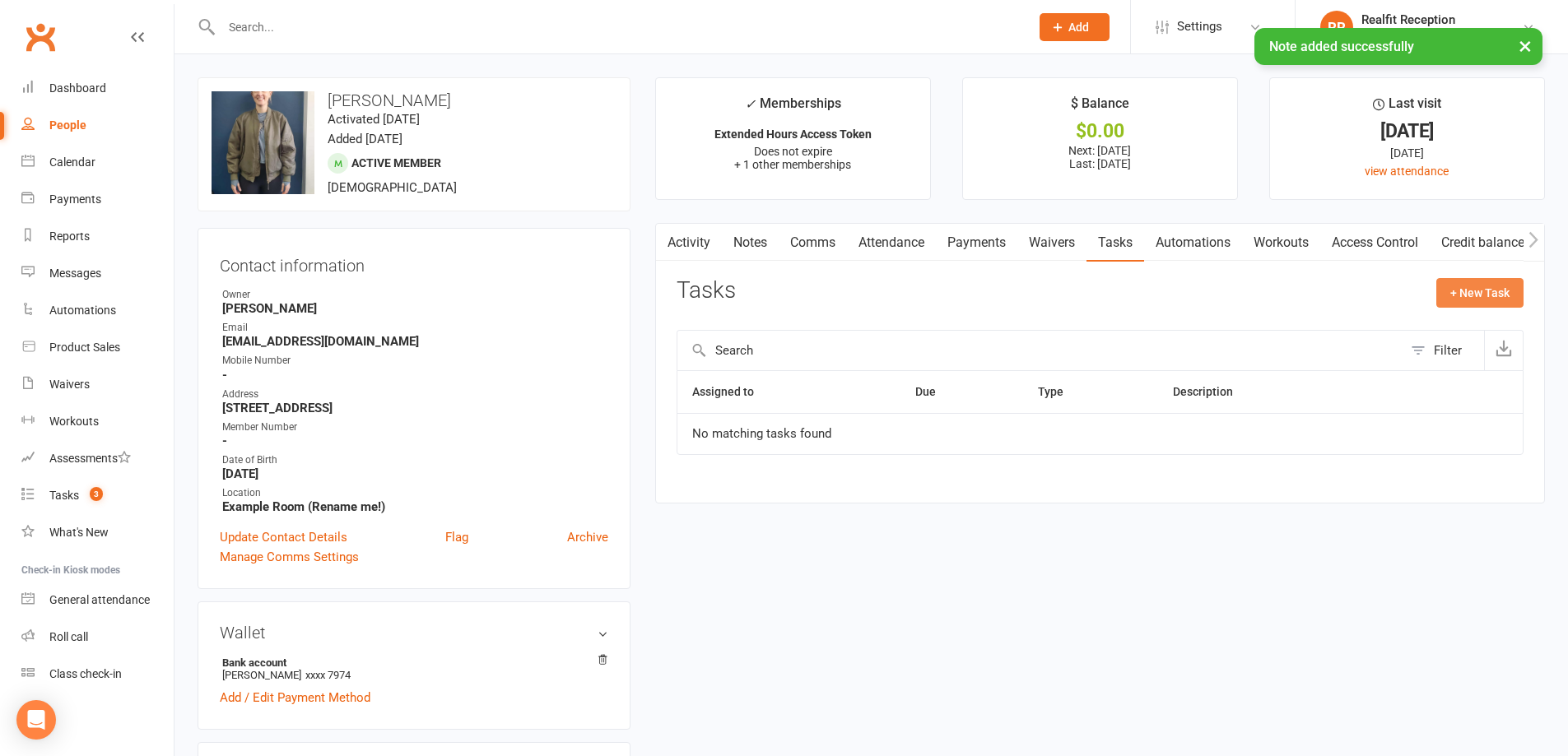
click at [1461, 300] on button "+ New Task" at bounding box center [1480, 293] width 87 height 29
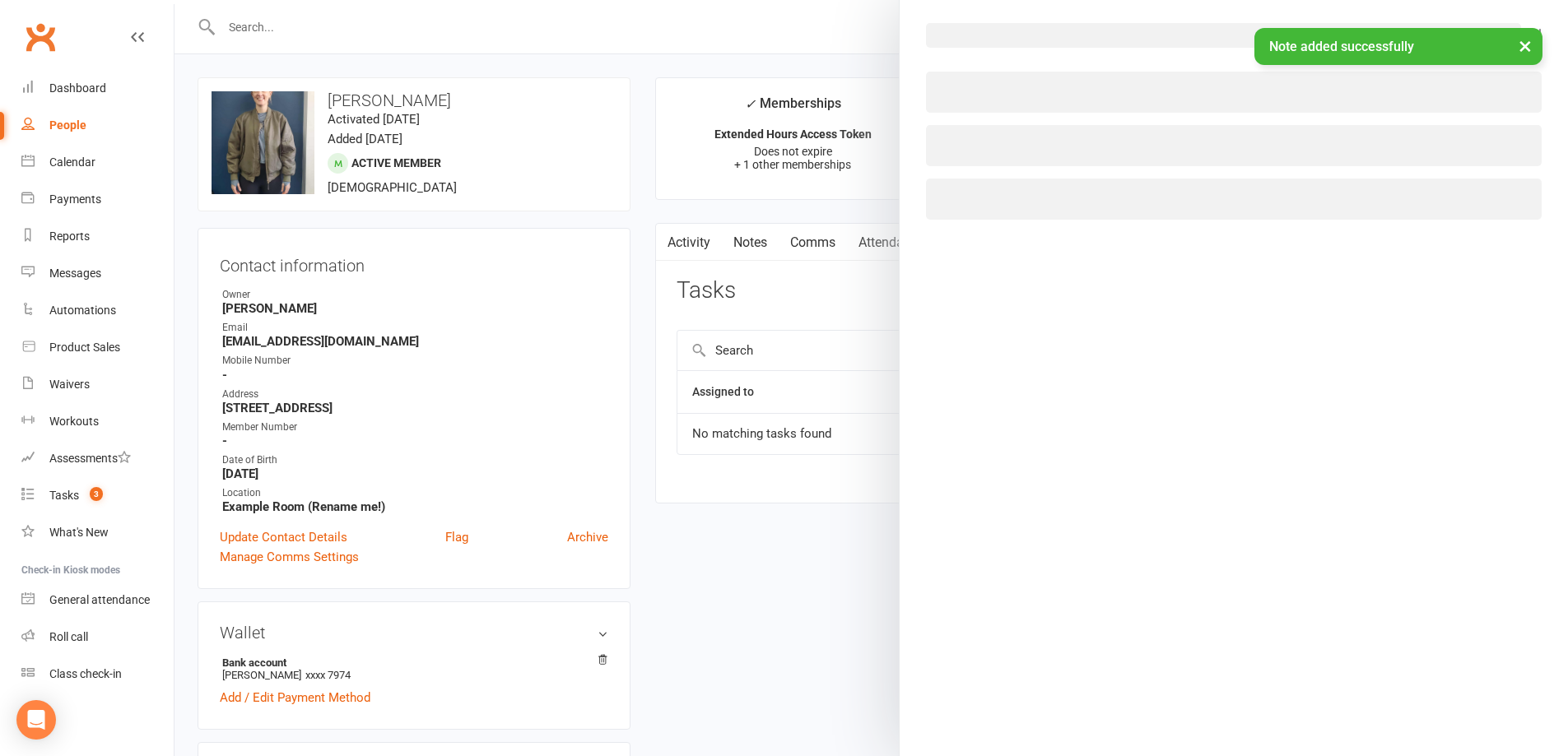
select select "49355"
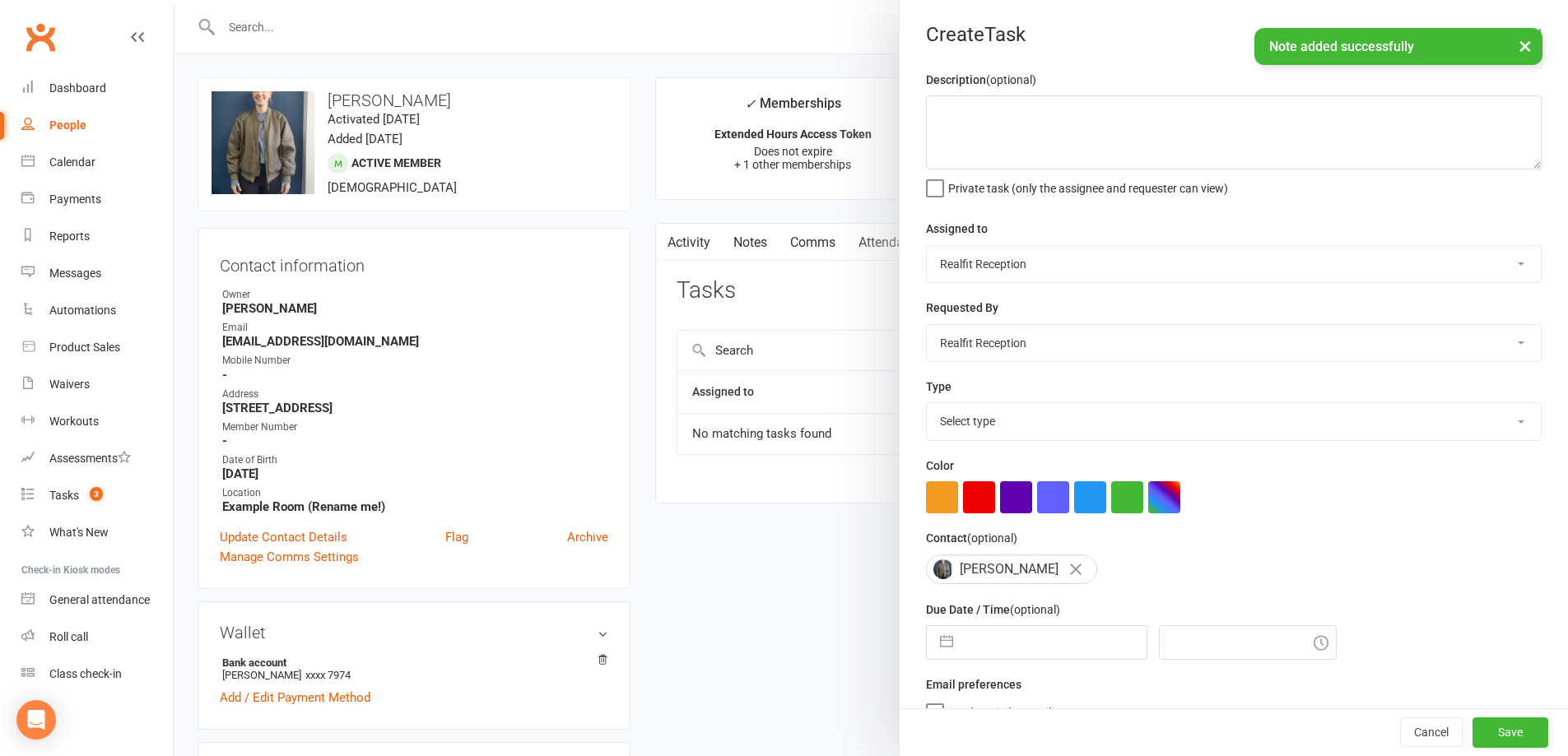
click at [1032, 259] on select "Chris Egan-Lee Audery Perera Realfit Reception Darrell Valerio Max Reilly David…" at bounding box center [1234, 264] width 614 height 36
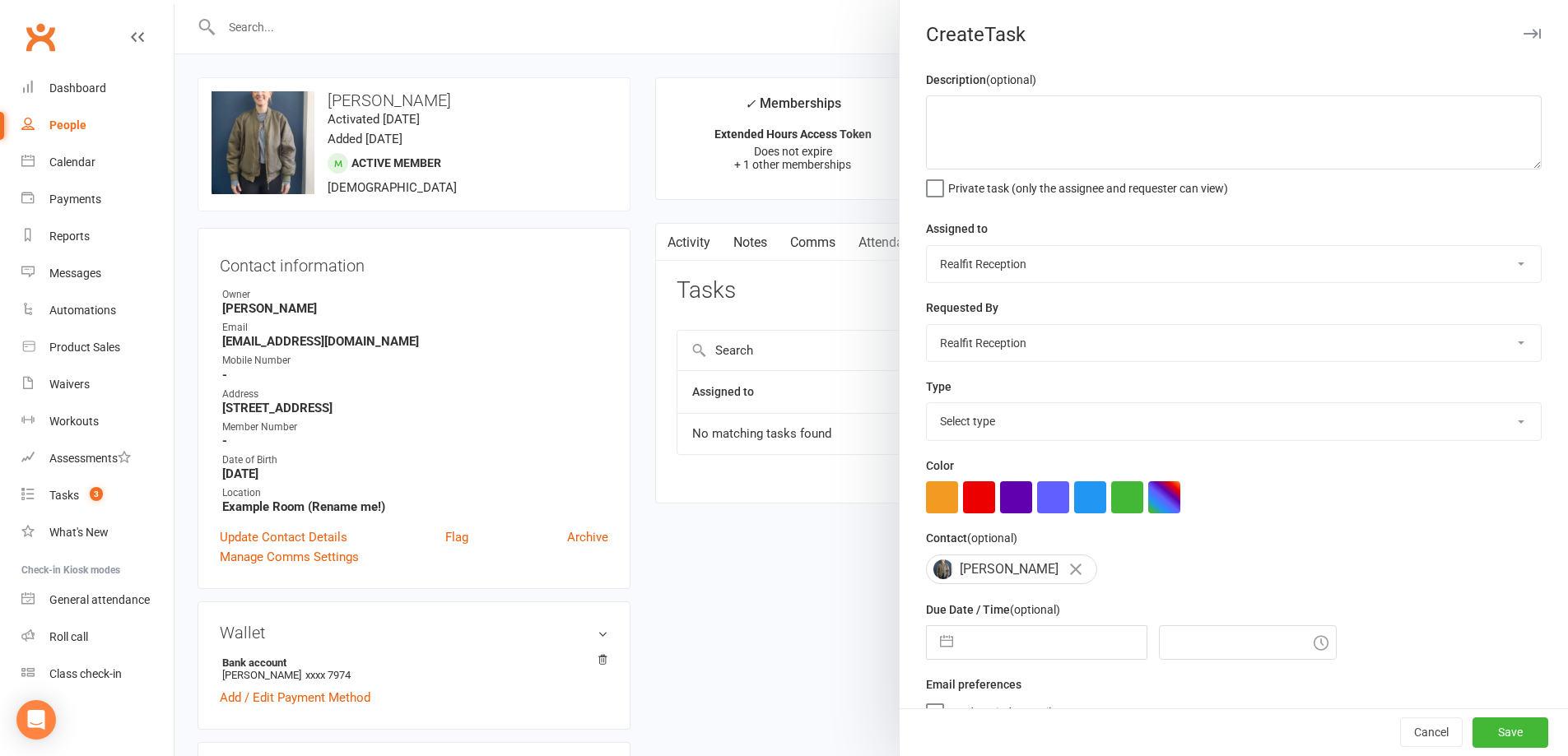
select select "49223"
click at [927, 247] on select "Chris Egan-Lee Audery Perera Realfit Reception Darrell Valerio Max Reilly David…" at bounding box center [1234, 264] width 614 height 36
drag, startPoint x: 995, startPoint y: 425, endPoint x: 992, endPoint y: 435, distance: 10.4
click at [995, 425] on select "Select type Building maintenance E-mail Gym floor Incident process and manageme…" at bounding box center [1234, 421] width 614 height 36
select select "30000"
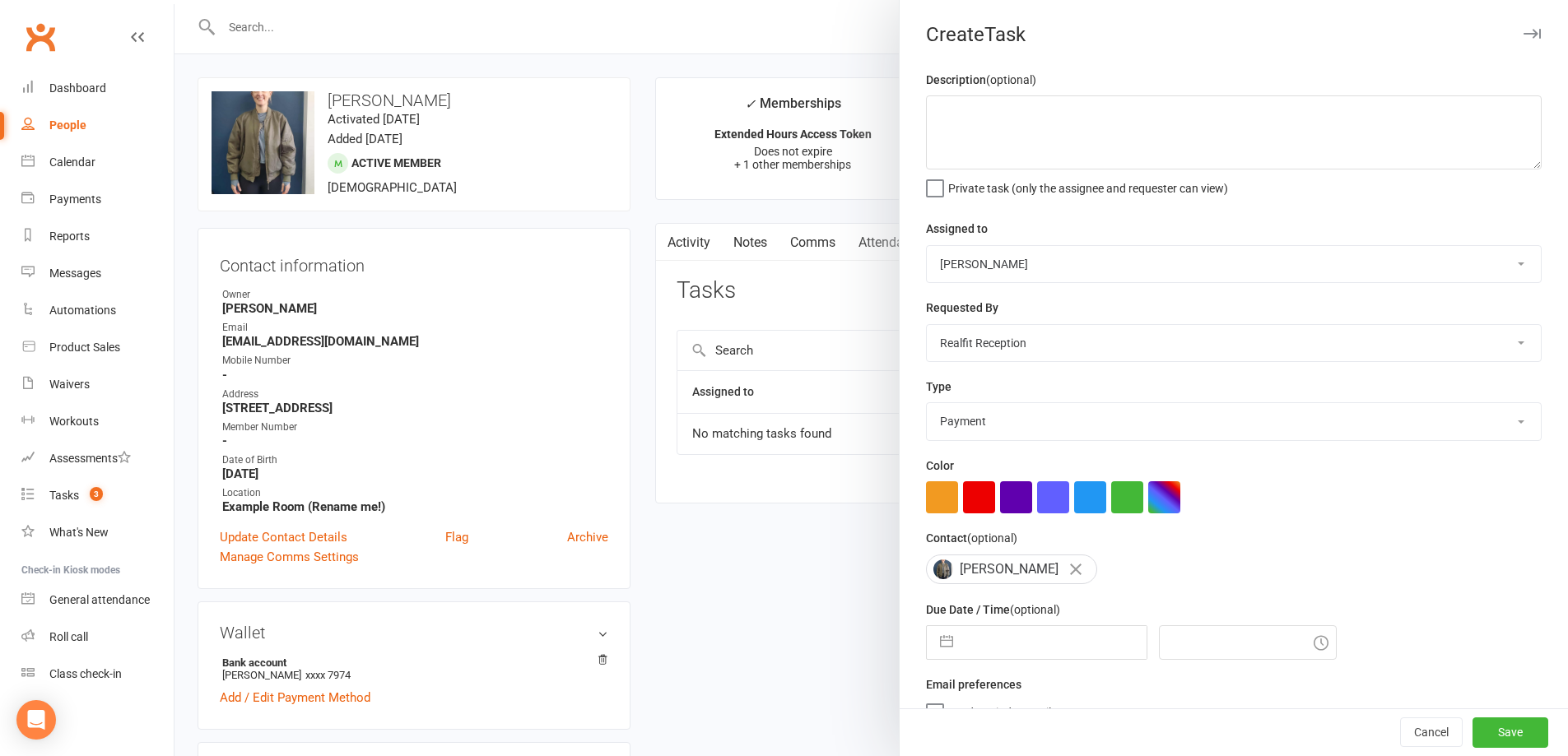
click at [927, 407] on select "Select type Building maintenance E-mail Gym floor Incident process and manageme…" at bounding box center [1234, 421] width 614 height 36
select select "7"
select select "2025"
select select "8"
select select "2025"
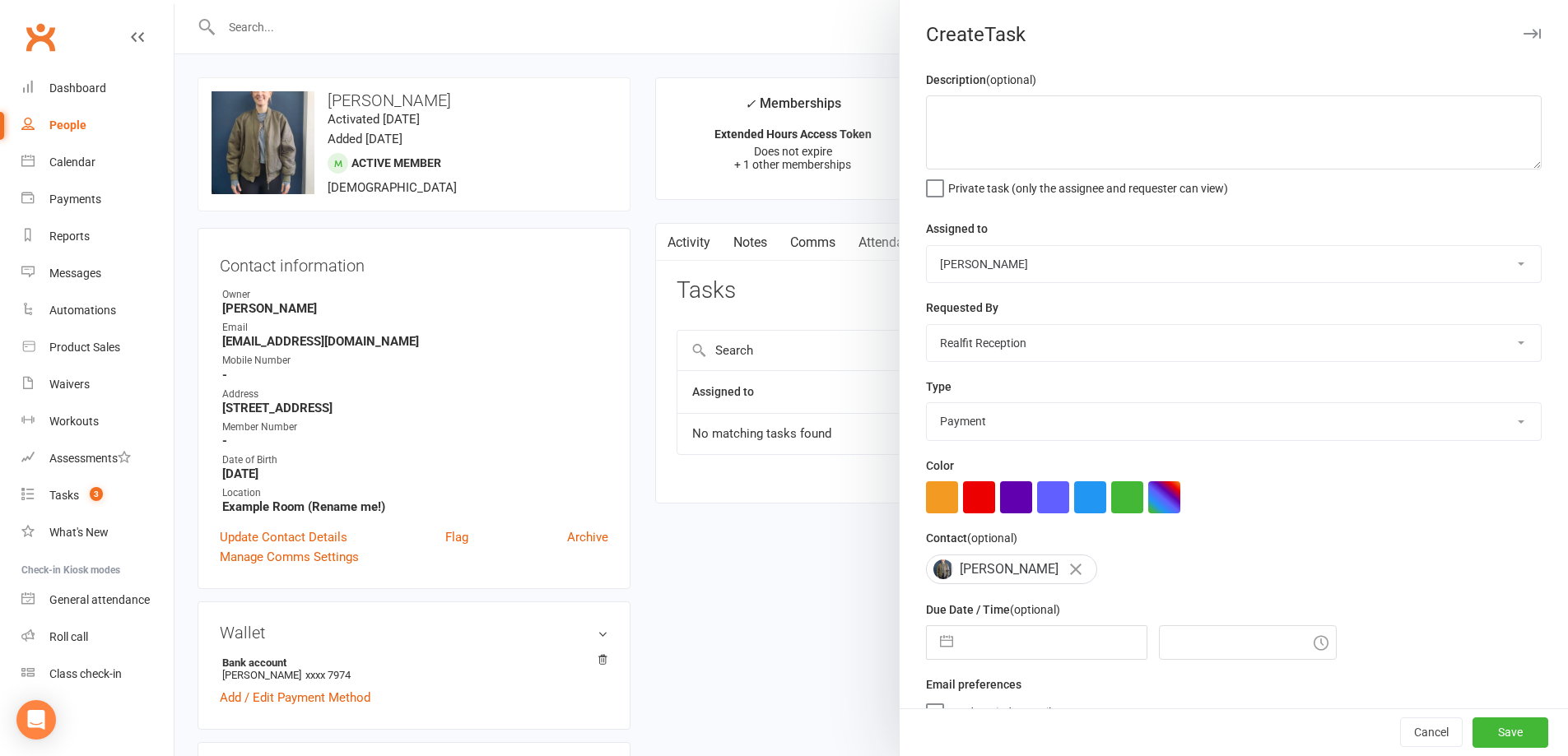
select select "9"
select select "2025"
click at [997, 649] on input "text" at bounding box center [1054, 643] width 185 height 33
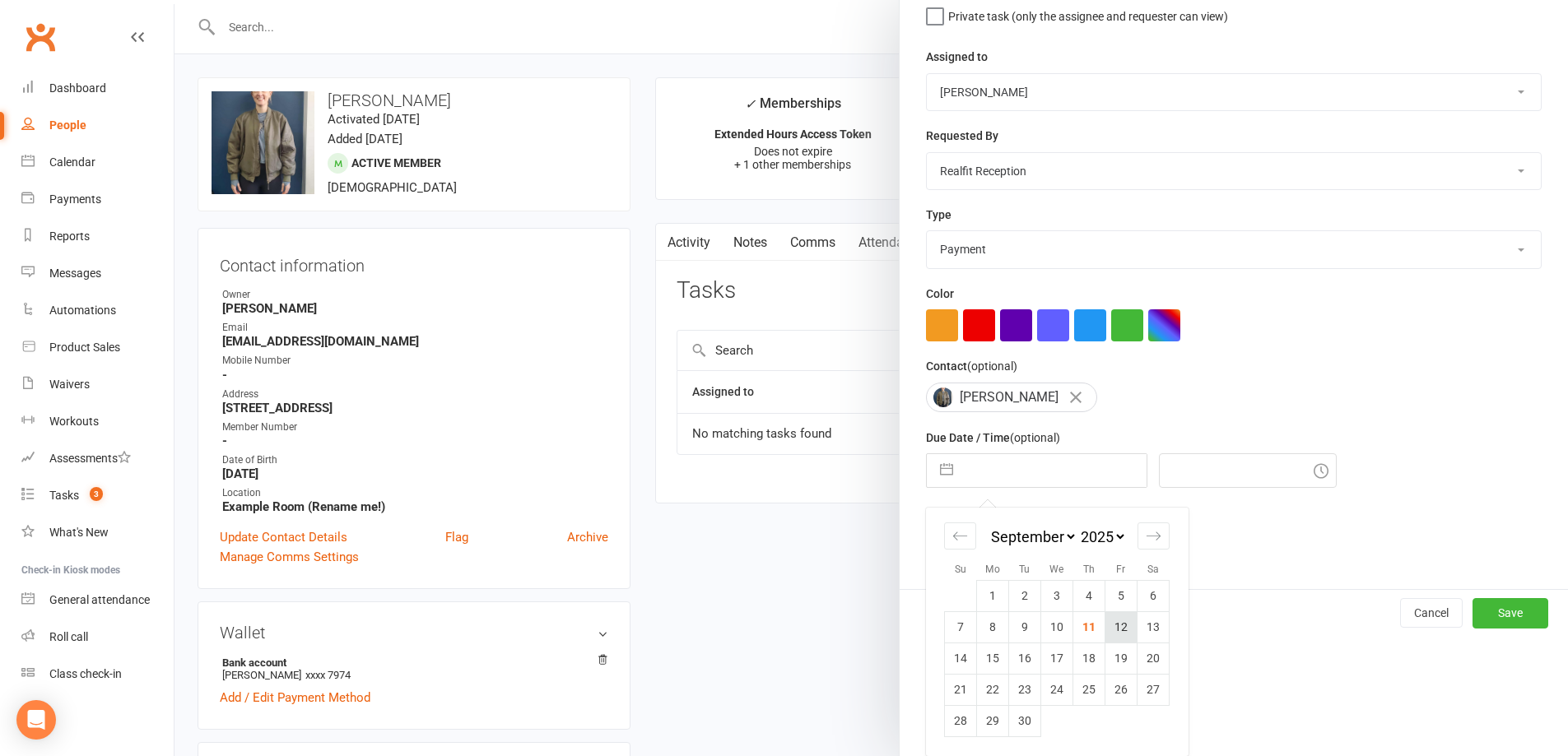
click at [1118, 631] on td "12" at bounding box center [1121, 627] width 32 height 31
type input "12 Sep 2025"
type input "10:30am"
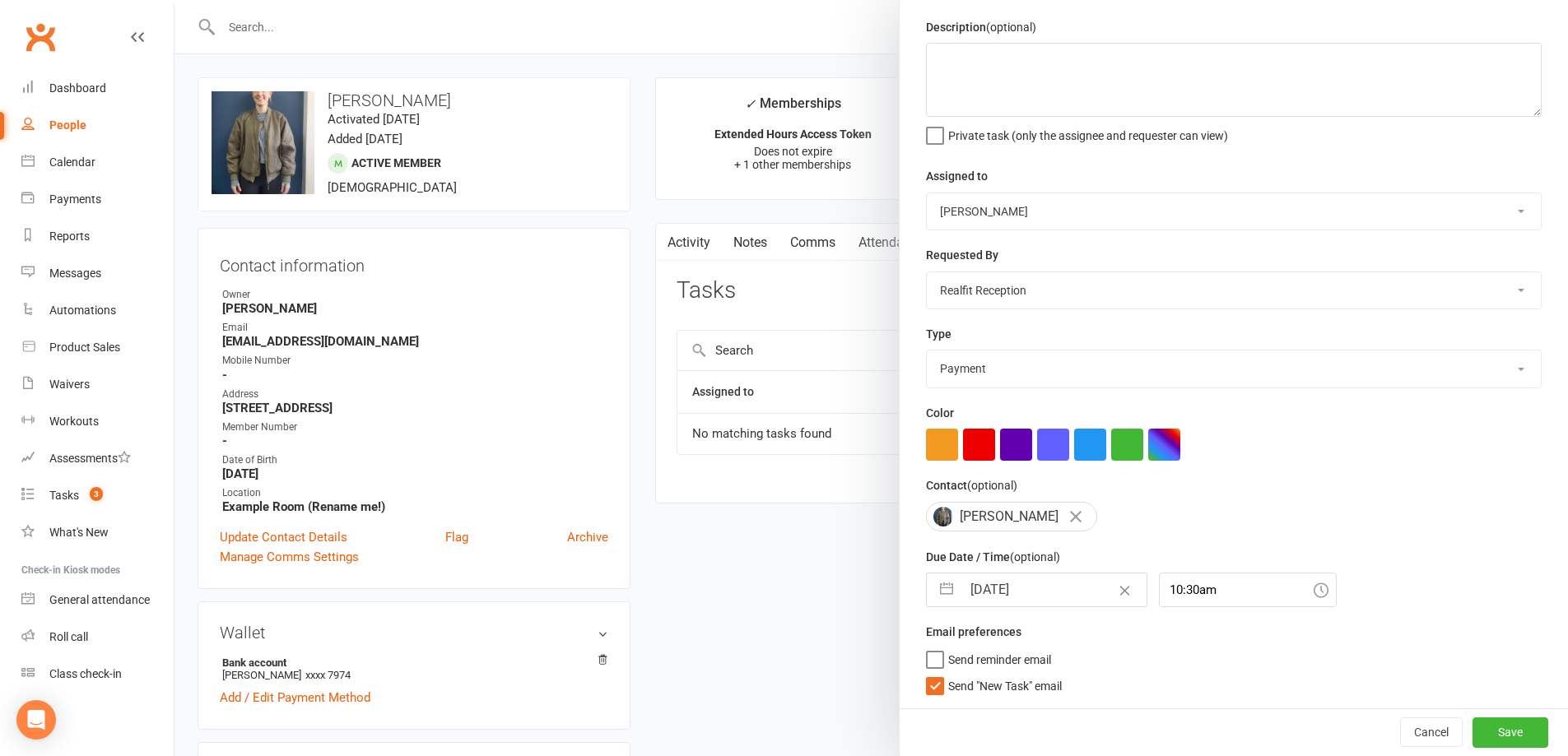
click at [970, 678] on span "Send "New Task" email" at bounding box center [1004, 684] width 113 height 19
click at [970, 674] on input "Send "New Task" email" at bounding box center [994, 674] width 136 height 0
click at [1472, 726] on button "Save" at bounding box center [1510, 732] width 76 height 29
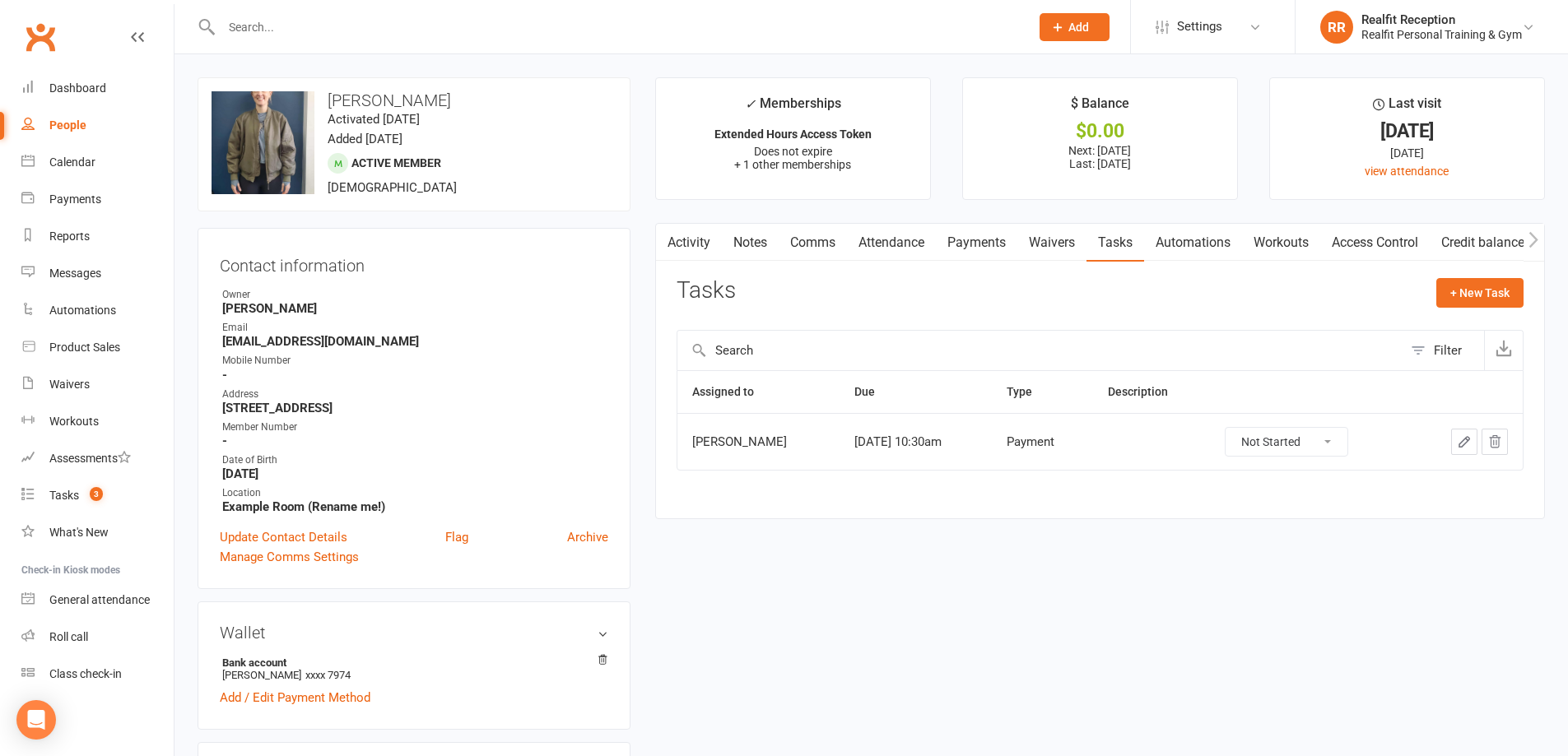
click at [68, 126] on div "People" at bounding box center [68, 126] width 37 height 13
select select "100"
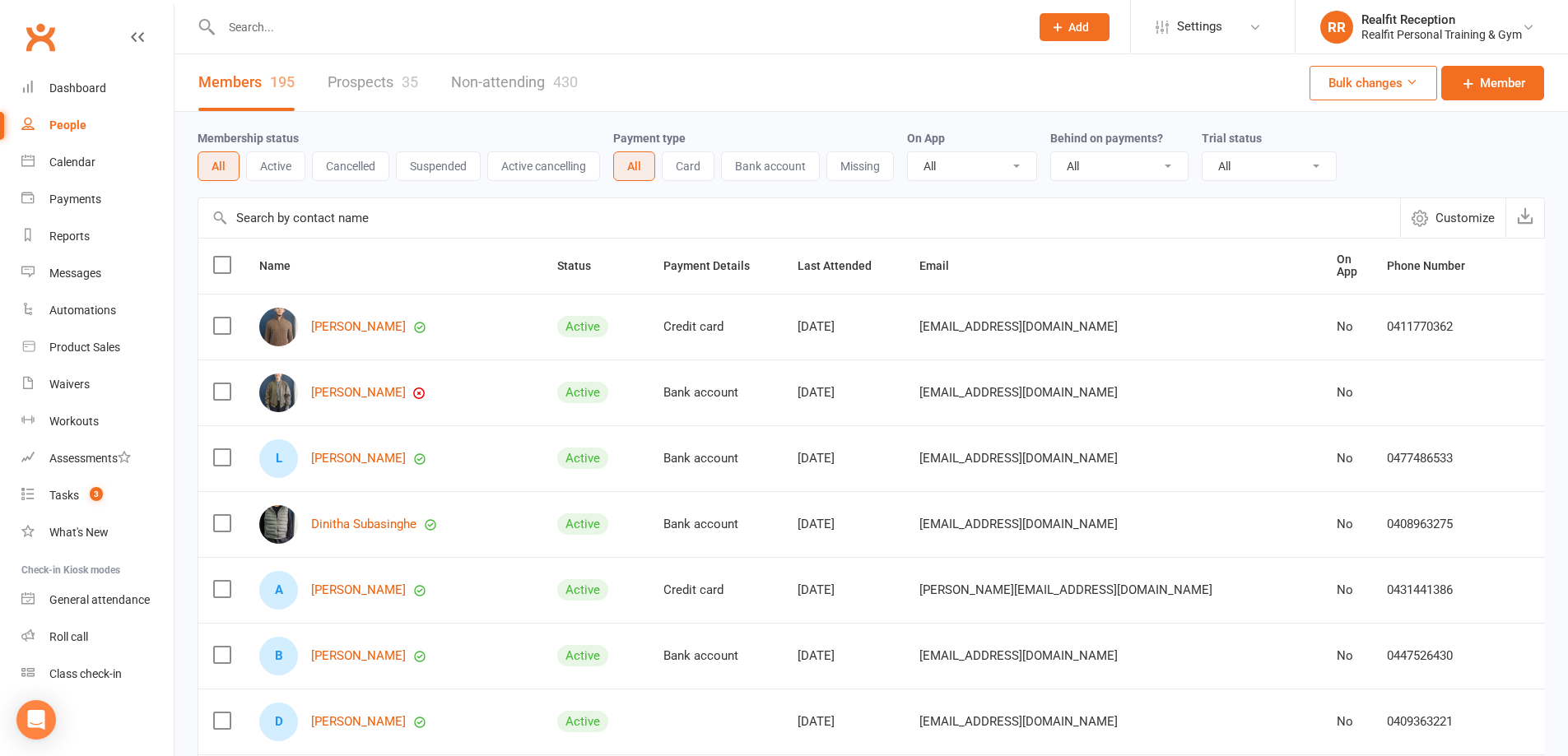
click at [272, 173] on button "Active" at bounding box center [276, 165] width 59 height 29
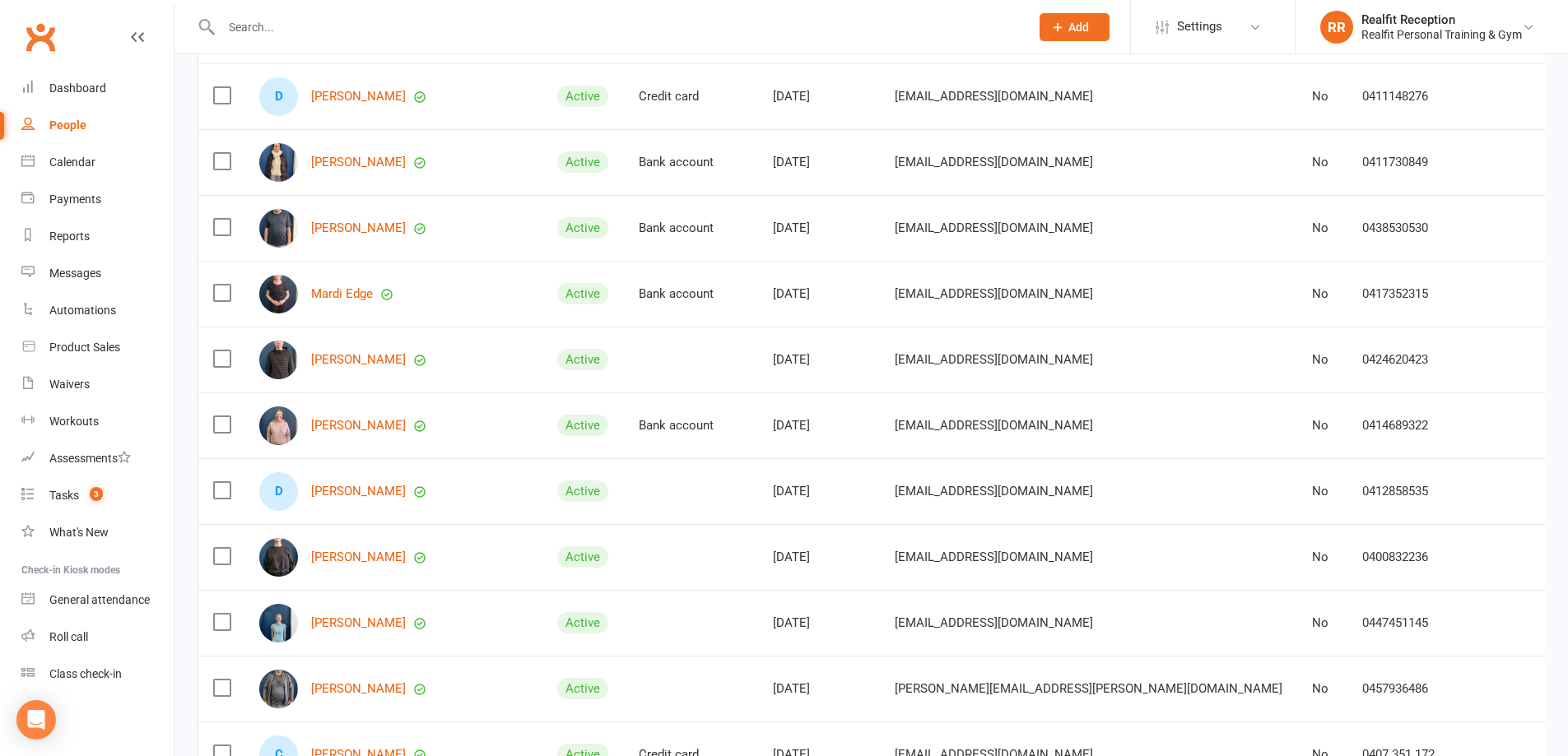
scroll to position [2551, 0]
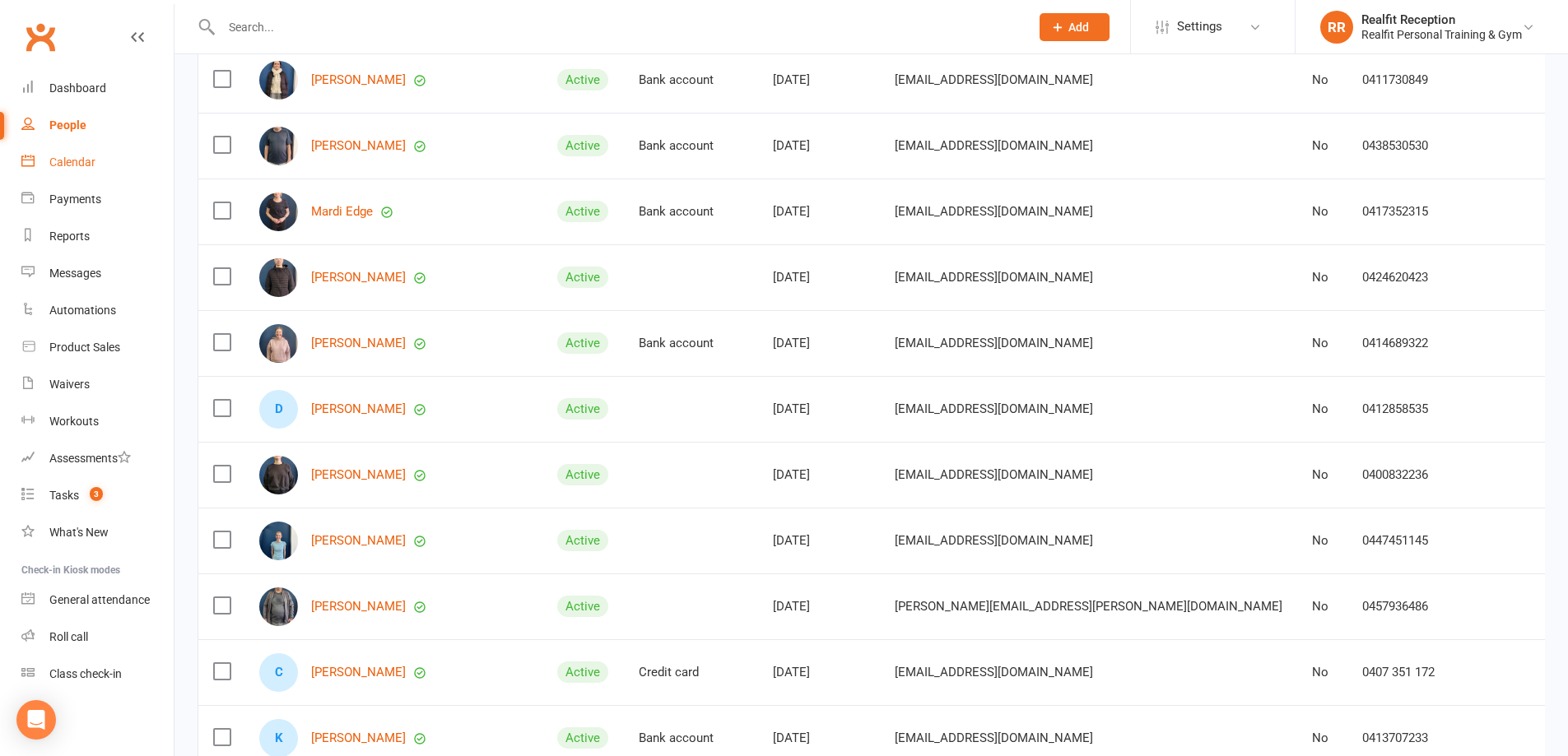
click at [83, 165] on div "Calendar" at bounding box center [72, 163] width 46 height 13
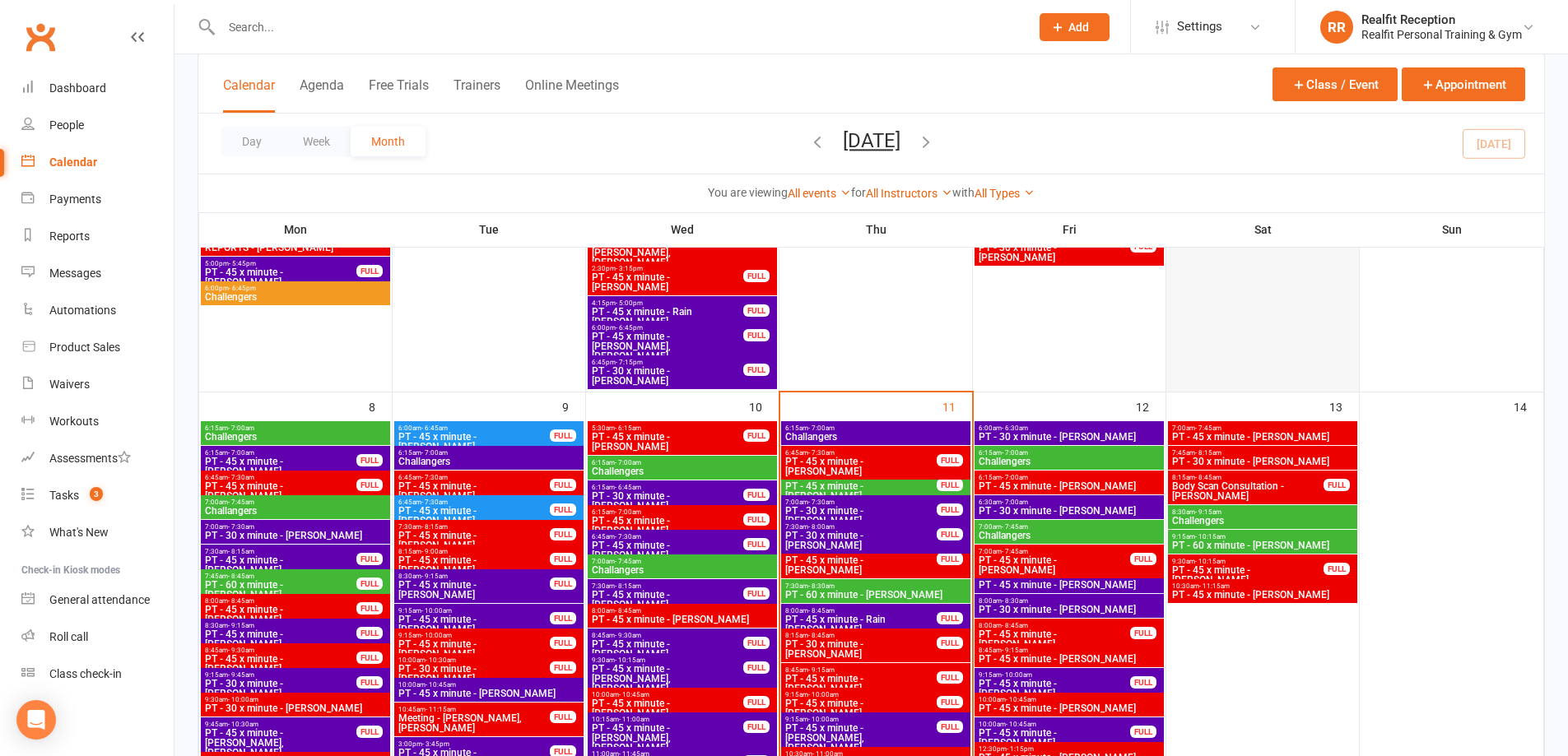
scroll to position [824, 0]
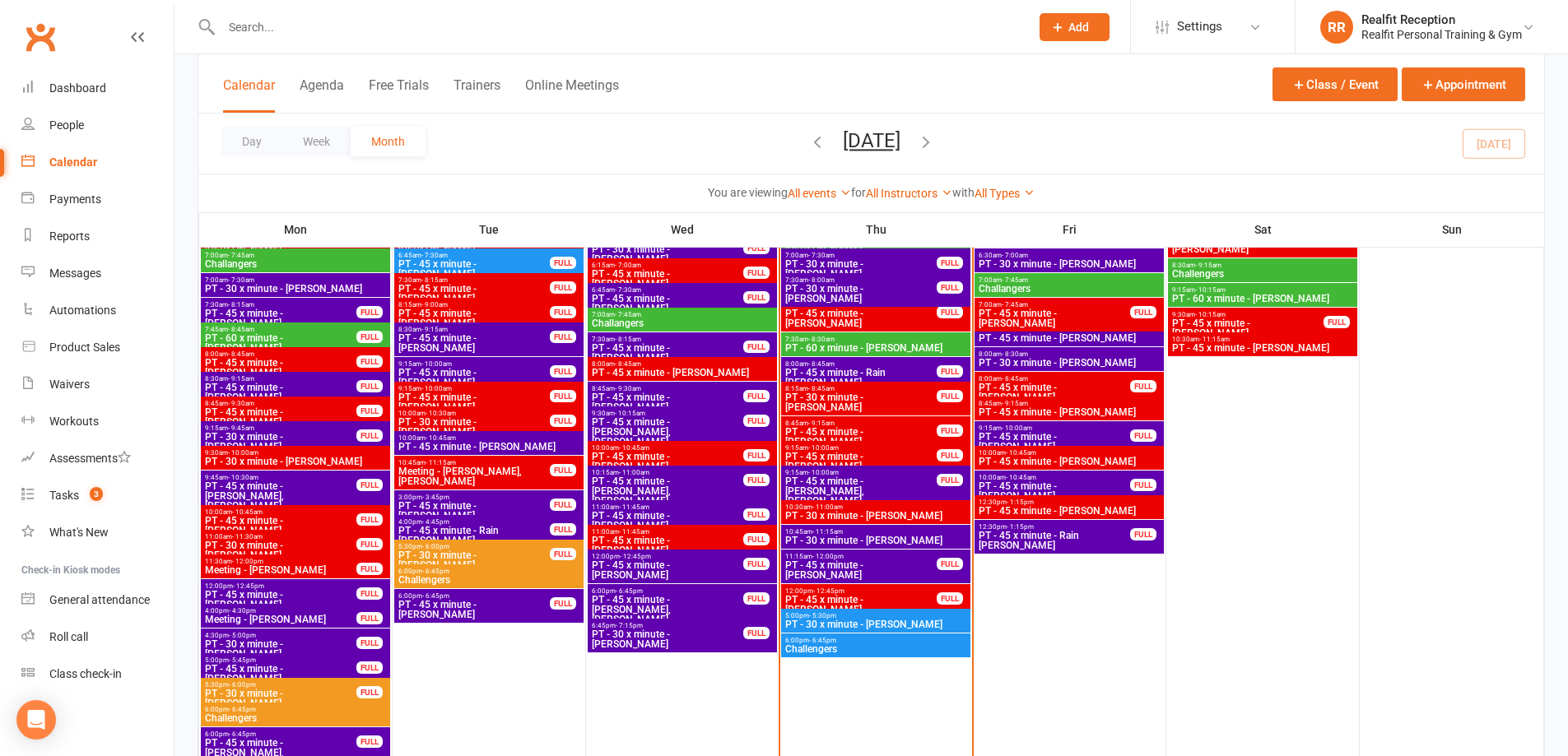
click at [353, 10] on div at bounding box center [608, 27] width 821 height 53
click at [340, 21] on input "text" at bounding box center [617, 27] width 802 height 23
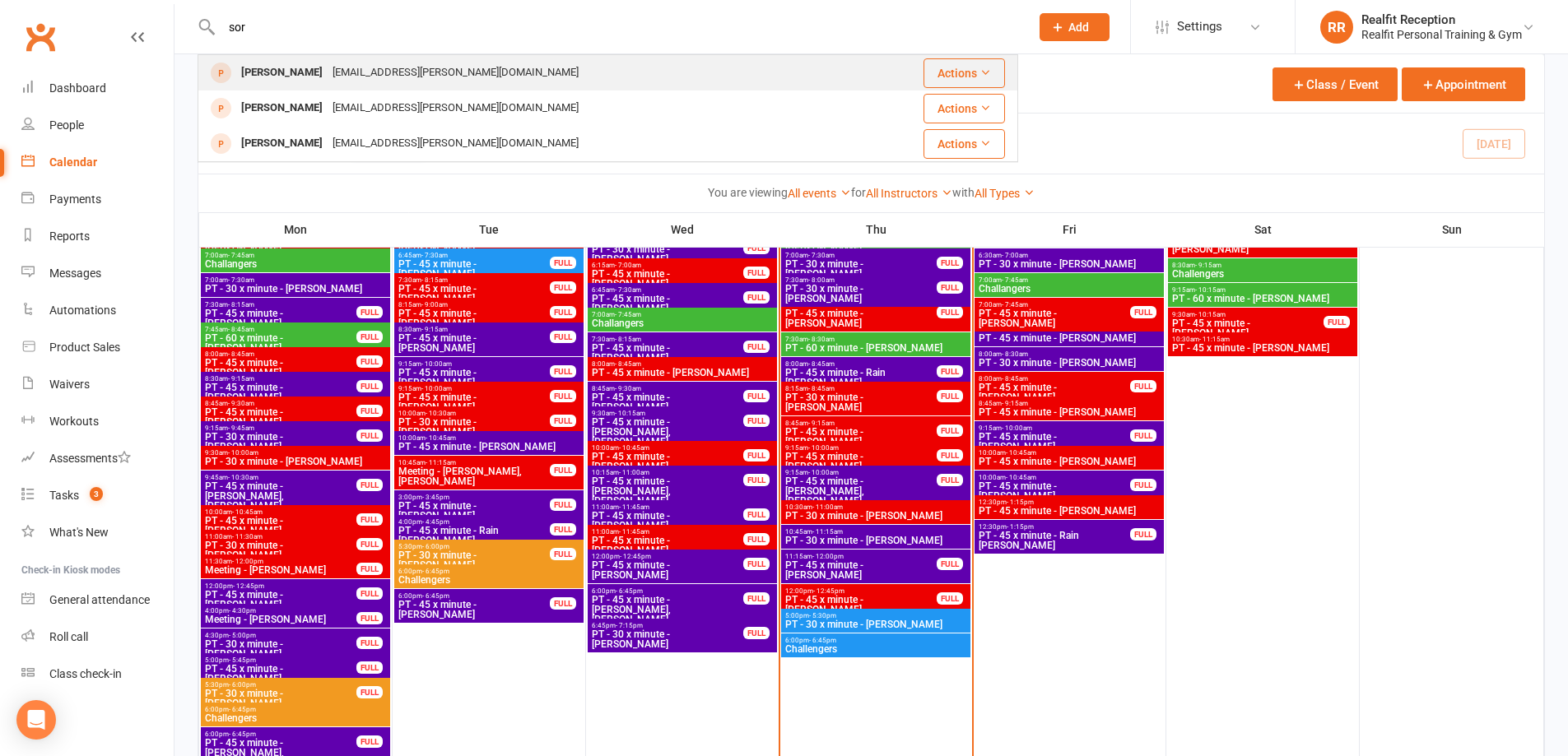
type input "sor"
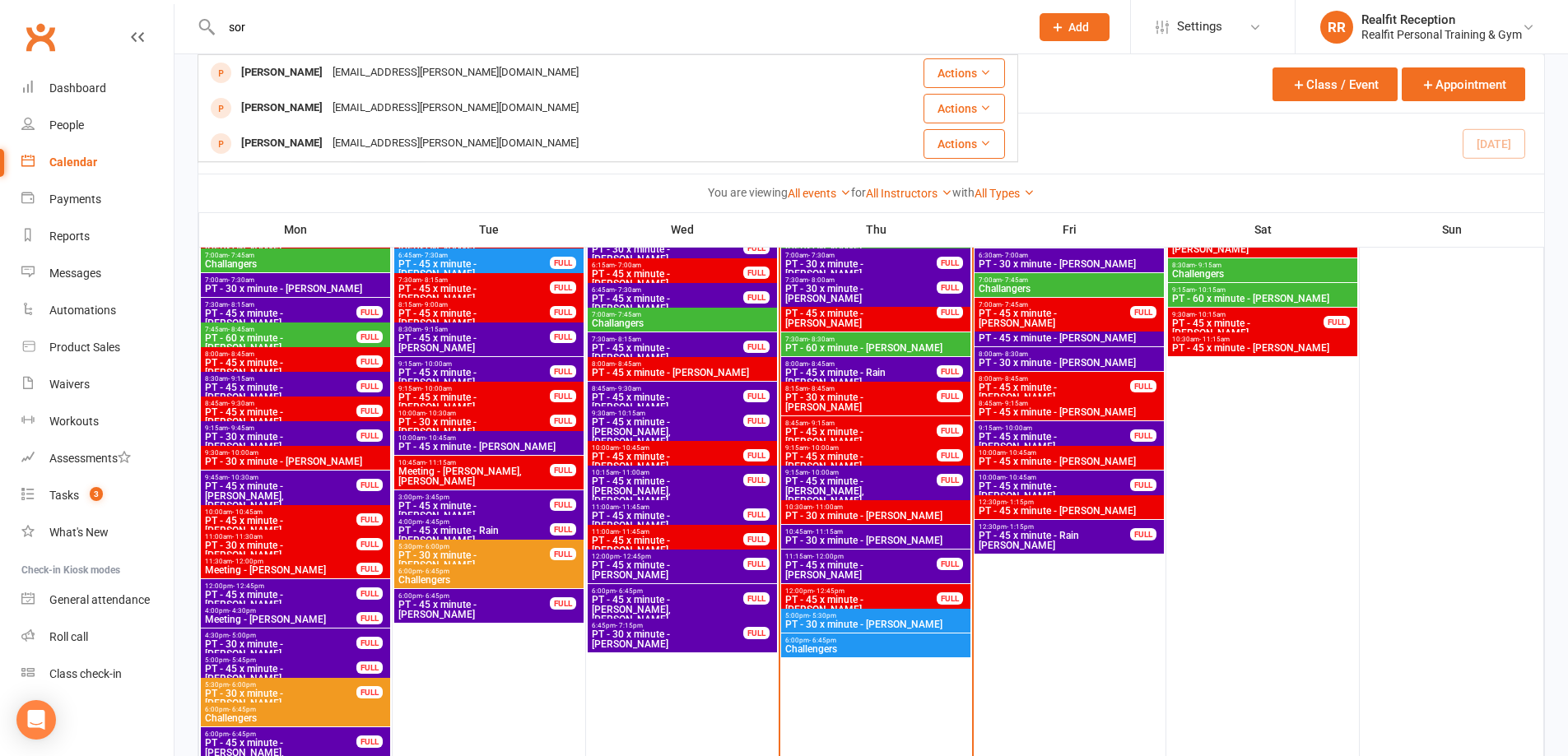
click at [320, 68] on div "Sorina Williams sorina.williams@gmail.com" at bounding box center [409, 72] width 347 height 24
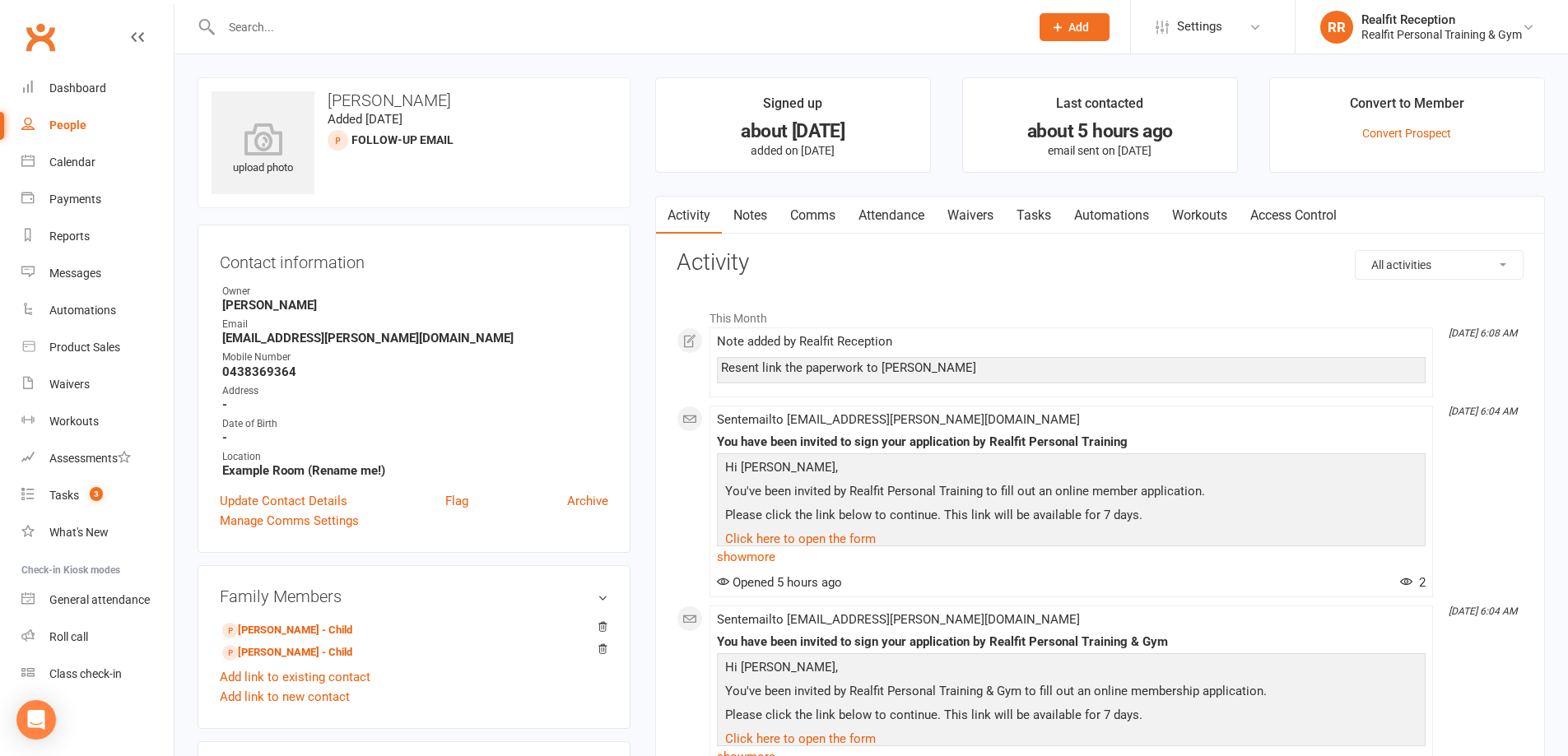
click at [1034, 218] on link "Tasks" at bounding box center [1034, 216] width 58 height 38
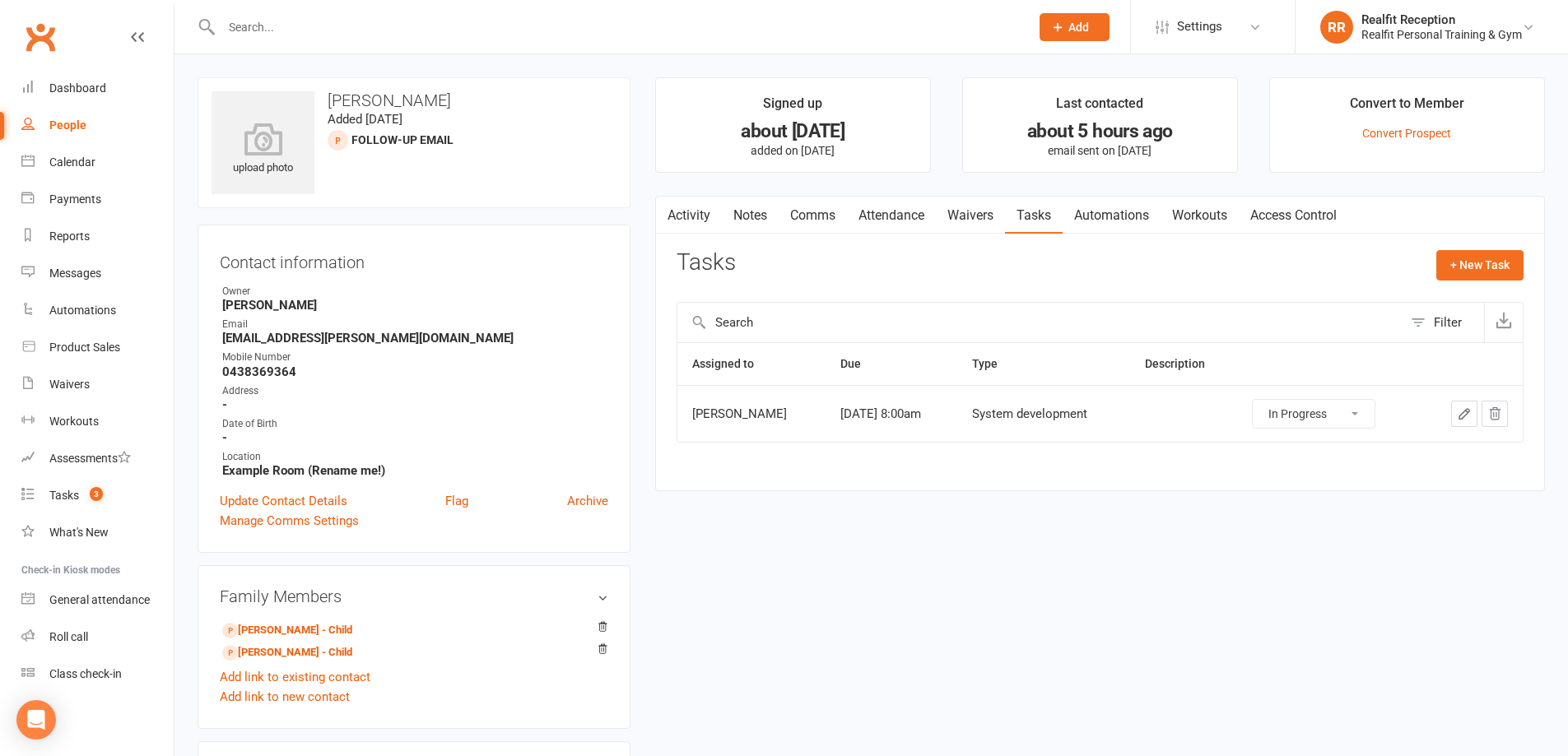
click at [1366, 414] on select "Not Started In Progress Waiting Complete" at bounding box center [1313, 414] width 122 height 28
click at [1264, 400] on select "Not Started In Progress Waiting Complete" at bounding box center [1313, 414] width 122 height 28
select select "started"
click at [307, 503] on link "Update Contact Details" at bounding box center [283, 501] width 127 height 20
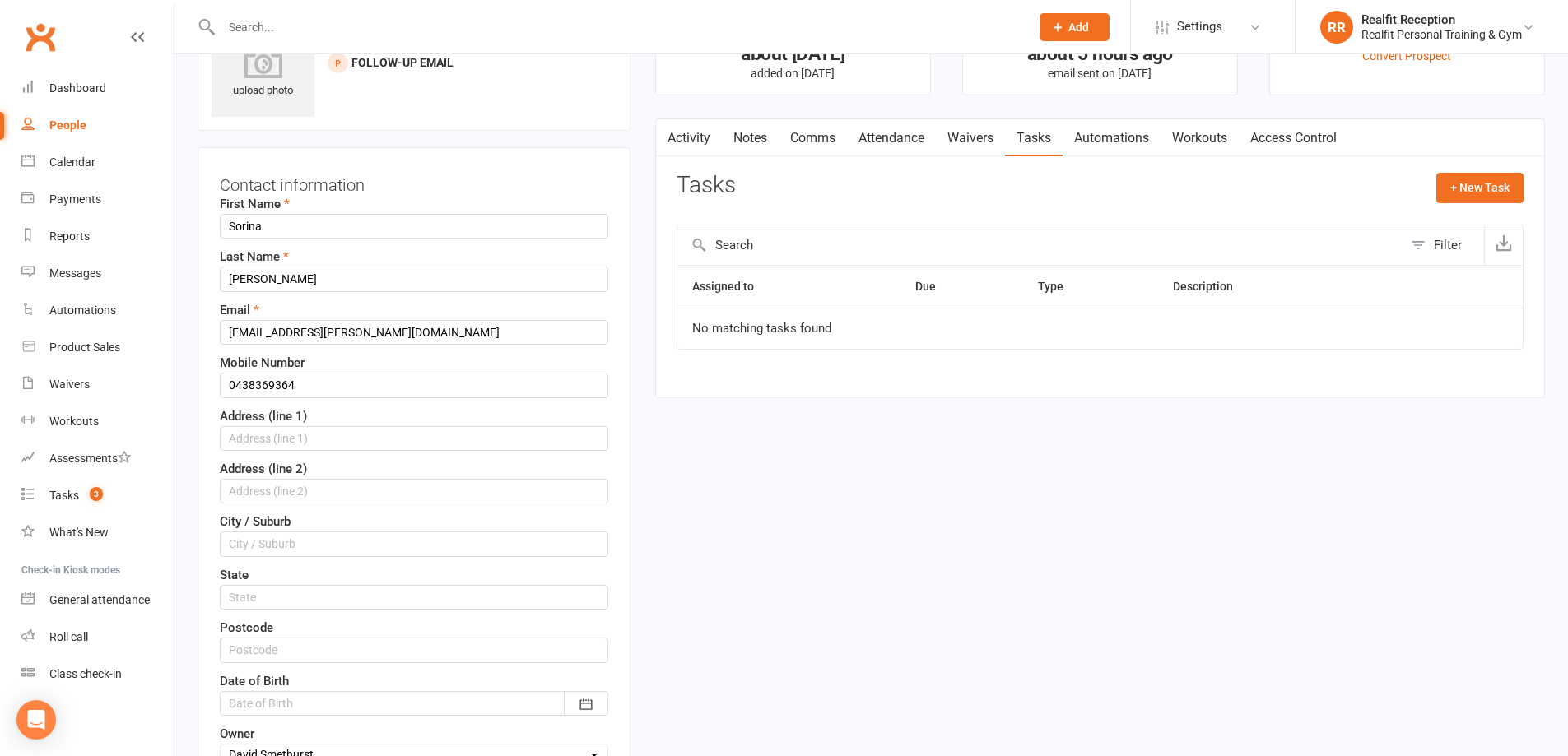
scroll to position [653, 0]
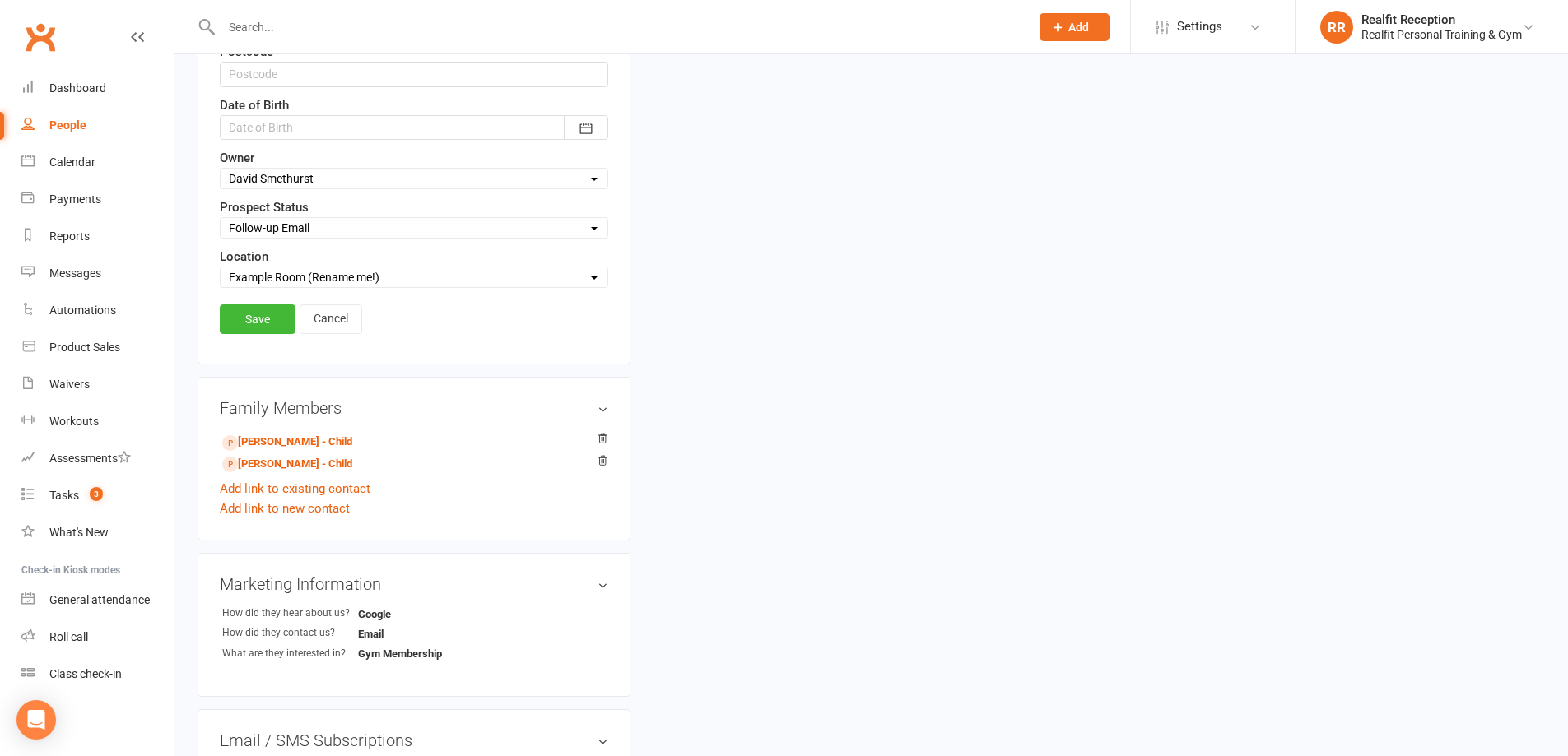
click at [314, 222] on select "Select Initial Contact Follow-up Call Follow-up Email Almost Ready Not Ready No…" at bounding box center [414, 227] width 387 height 18
select select "Not interested"
click at [221, 220] on select "Select Initial Contact Follow-up Call Follow-up Email Almost Ready Not Ready No…" at bounding box center [414, 227] width 387 height 18
click at [263, 327] on link "Save" at bounding box center [258, 319] width 76 height 29
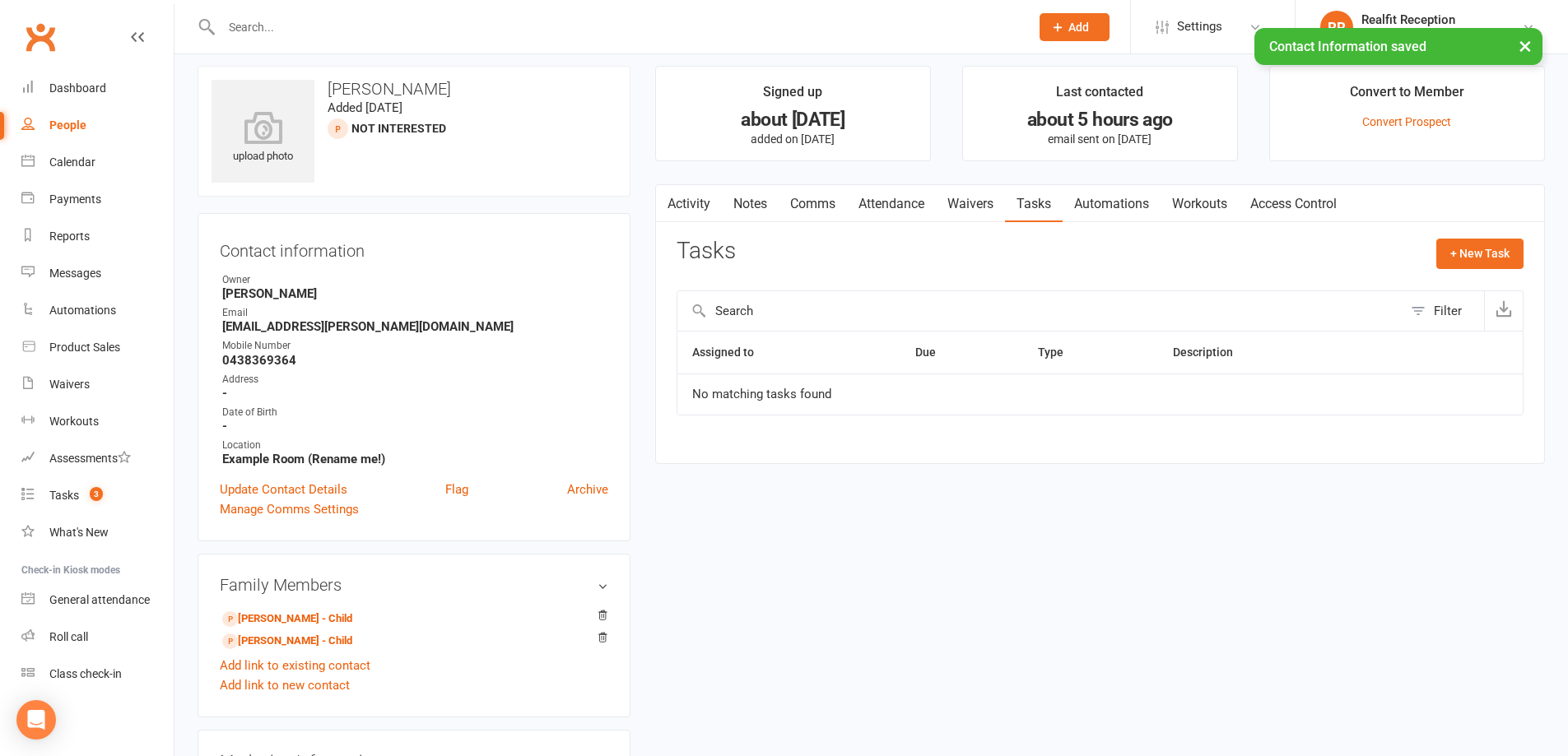
scroll to position [0, 0]
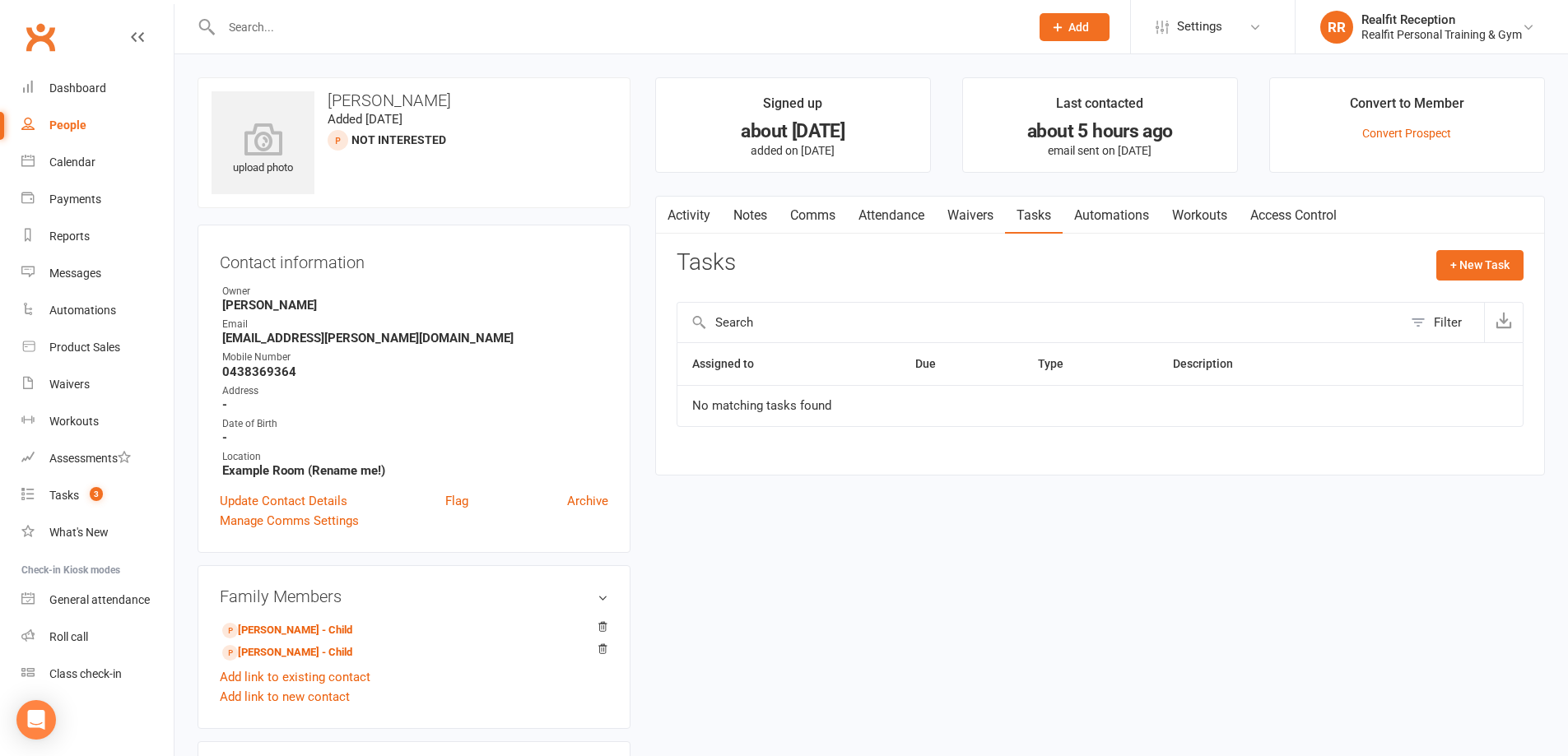
click at [317, 23] on input "text" at bounding box center [617, 27] width 802 height 23
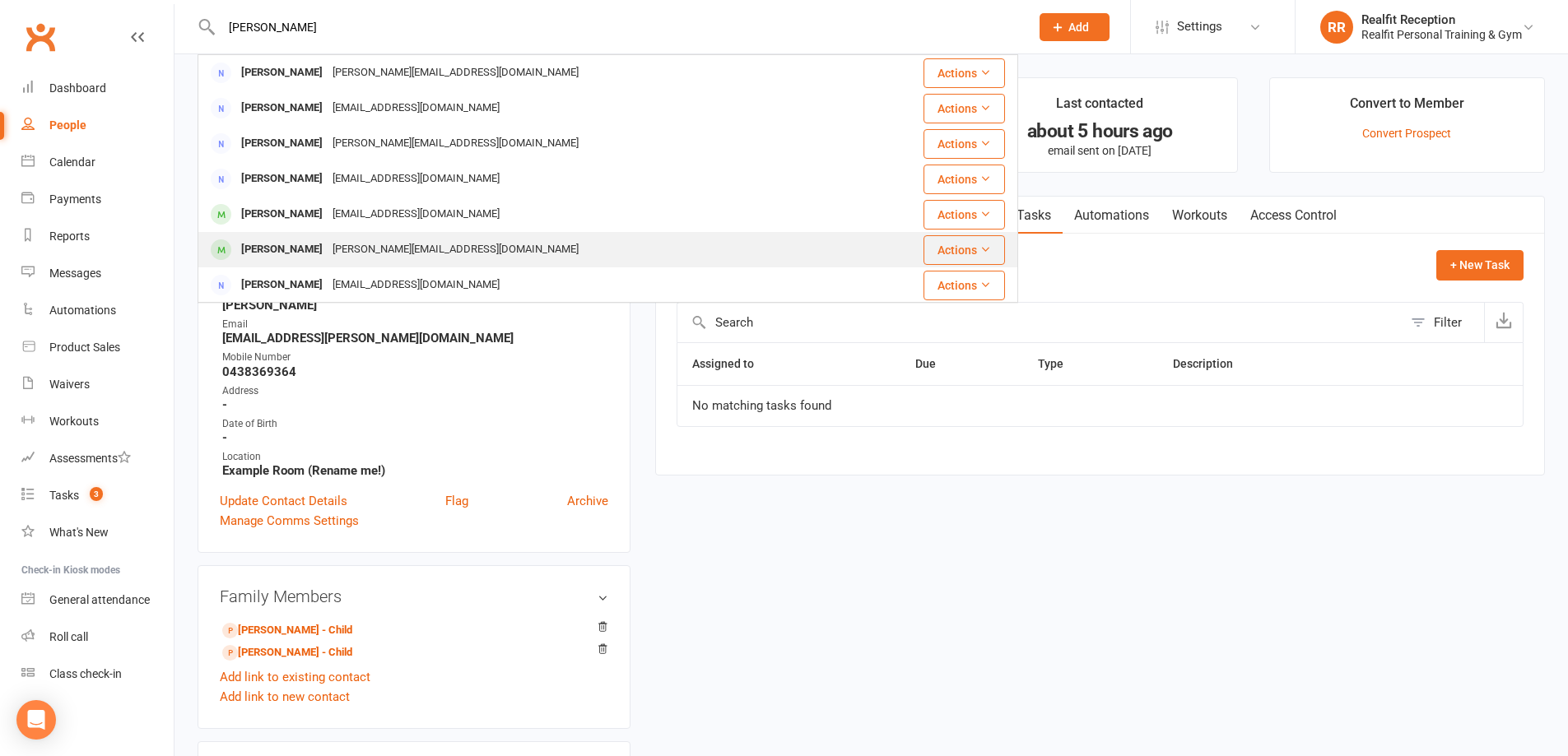
type input "aaron"
click at [352, 242] on div "arron.wheatley8@gmail.com" at bounding box center [455, 249] width 256 height 24
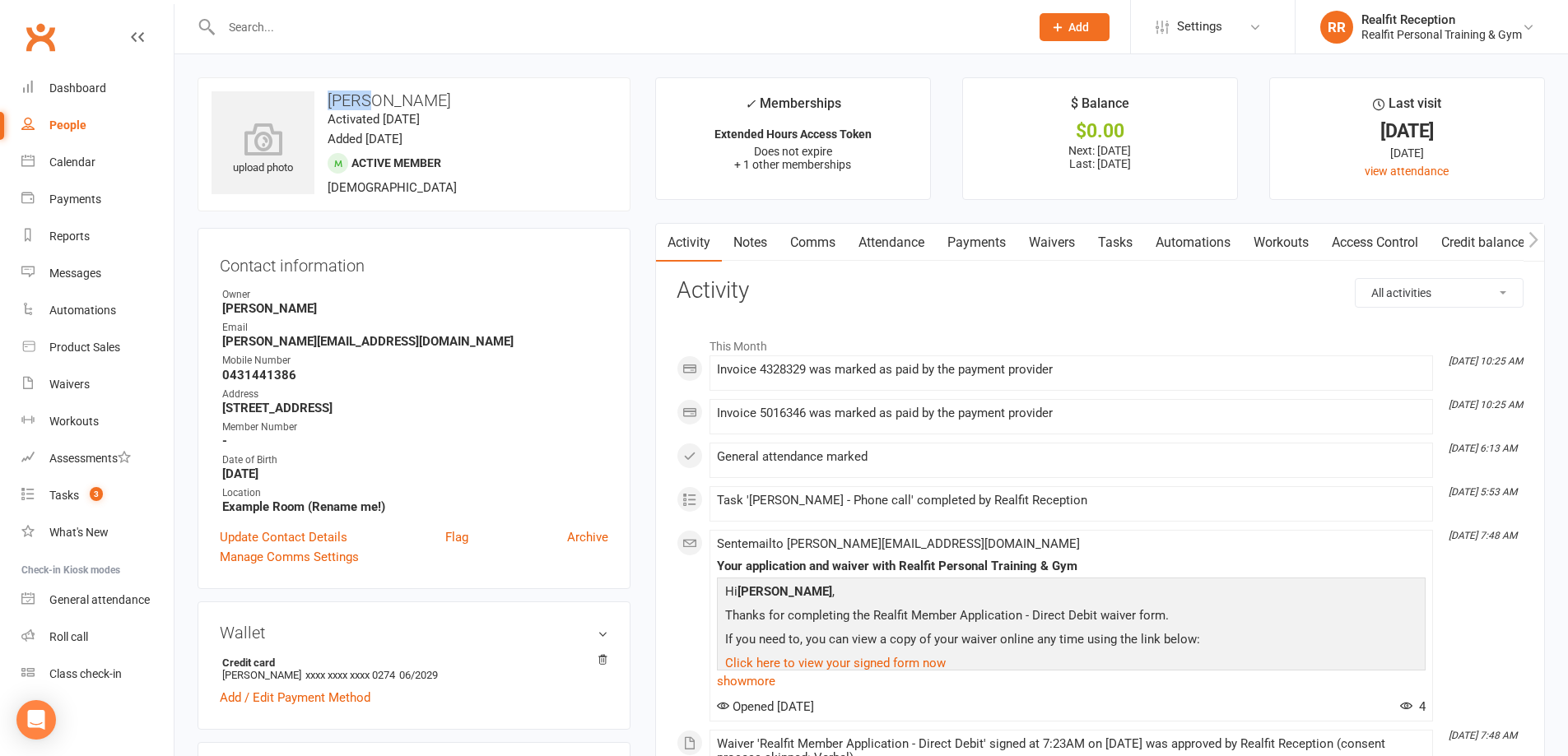
drag, startPoint x: 365, startPoint y: 99, endPoint x: 327, endPoint y: 97, distance: 38.1
click at [327, 97] on h3 "Arron Wheatley" at bounding box center [414, 100] width 405 height 18
copy h3 "Arron"
drag, startPoint x: 447, startPoint y: 95, endPoint x: 373, endPoint y: 99, distance: 74.1
click at [373, 99] on h3 "Arron Wheatley" at bounding box center [414, 100] width 405 height 18
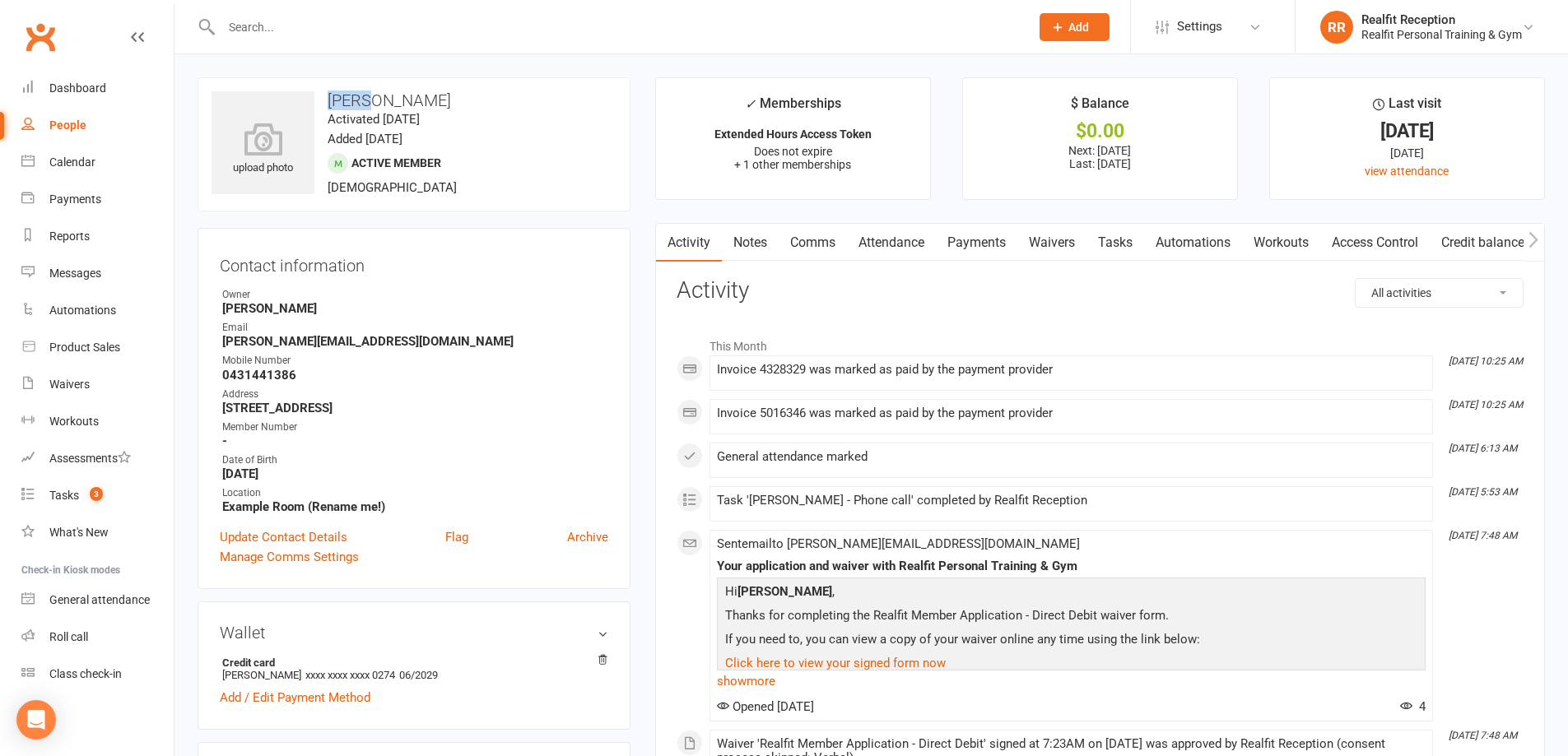
copy h3 "Wheatley"
drag, startPoint x: 314, startPoint y: 361, endPoint x: 309, endPoint y: 378, distance: 17.7
click at [309, 378] on li "Mobile Number 0431441386" at bounding box center [414, 367] width 389 height 29
copy li "0431441386"
drag, startPoint x: 385, startPoint y: 339, endPoint x: 206, endPoint y: 341, distance: 179.0
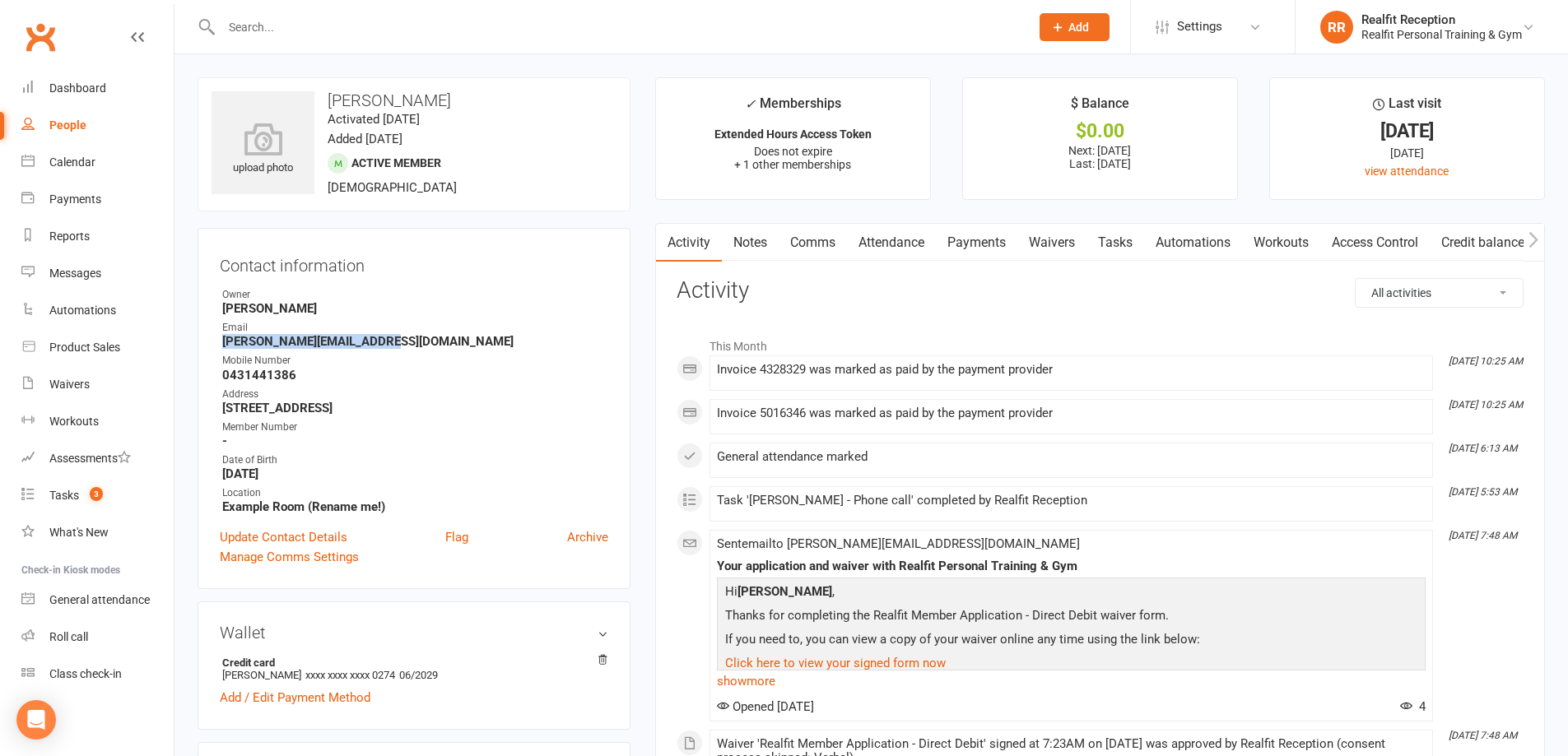
click at [206, 341] on div "Contact information Owner David Smethurst Email arron.wheatley8@gmail.com Mobil…" at bounding box center [414, 409] width 433 height 361
copy strong "arron.wheatley8@gmail.com"
click at [424, 31] on input "text" at bounding box center [617, 27] width 802 height 23
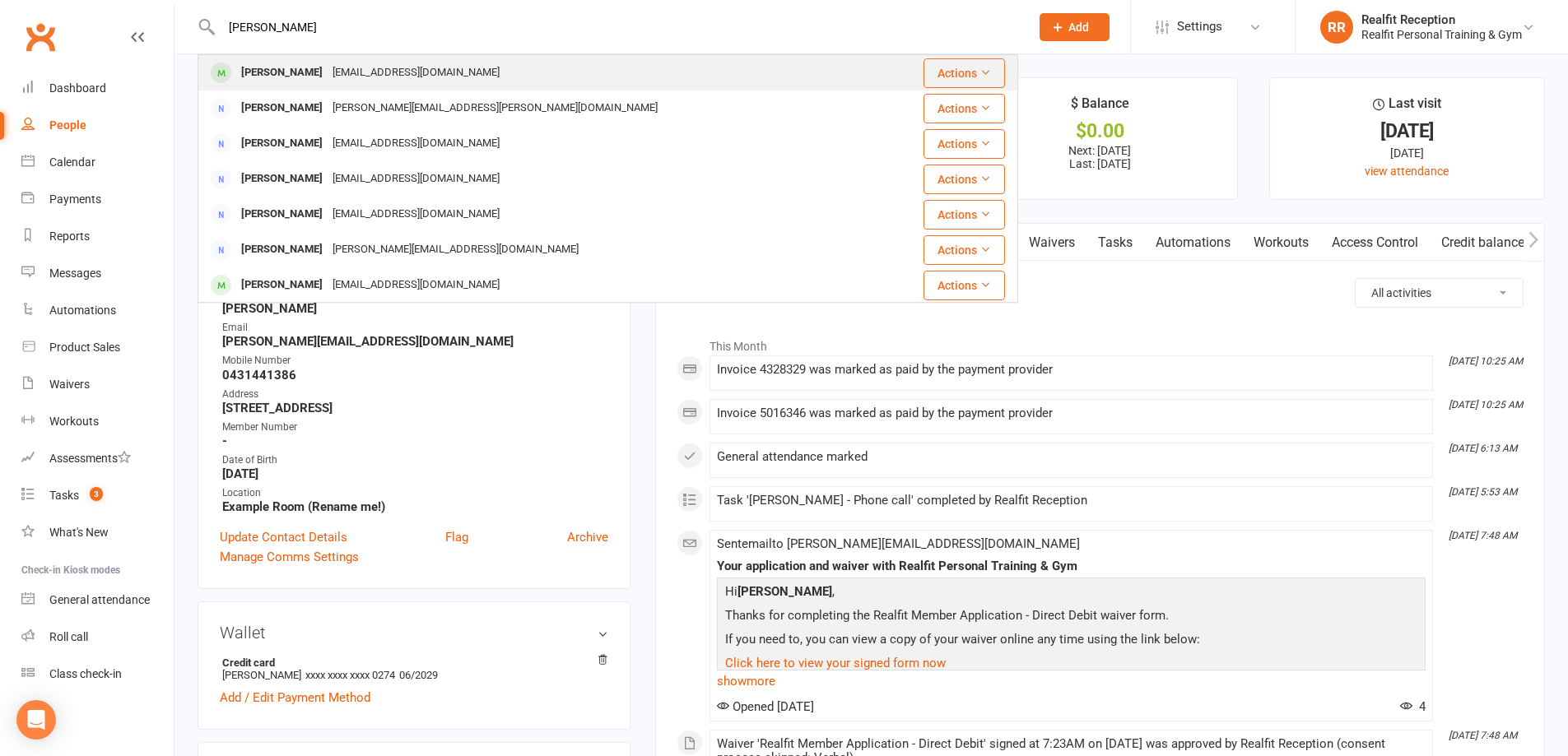
type input "alison"
click at [351, 73] on div "alisonwelsh00@gmail.com" at bounding box center [416, 72] width 177 height 24
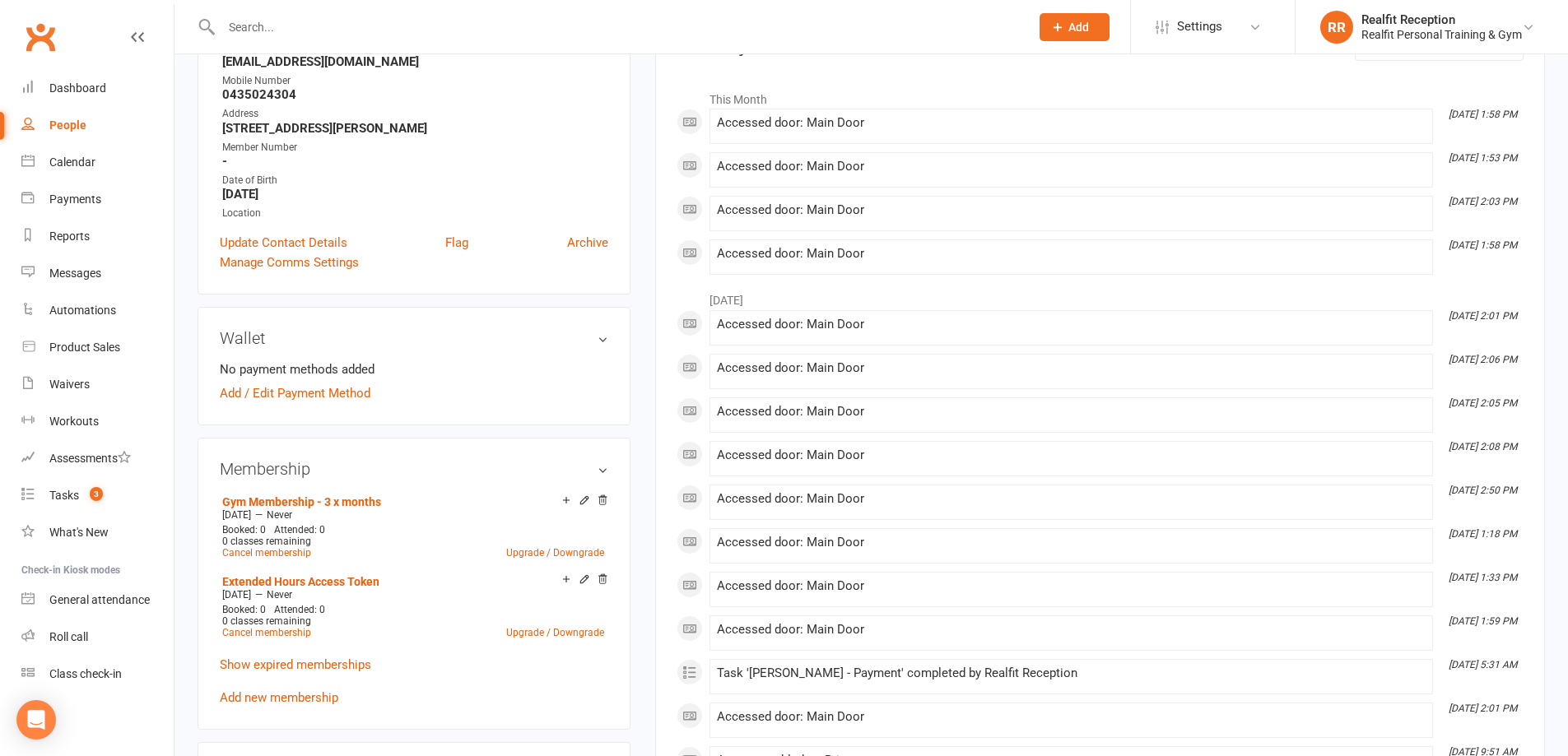
scroll to position [576, 0]
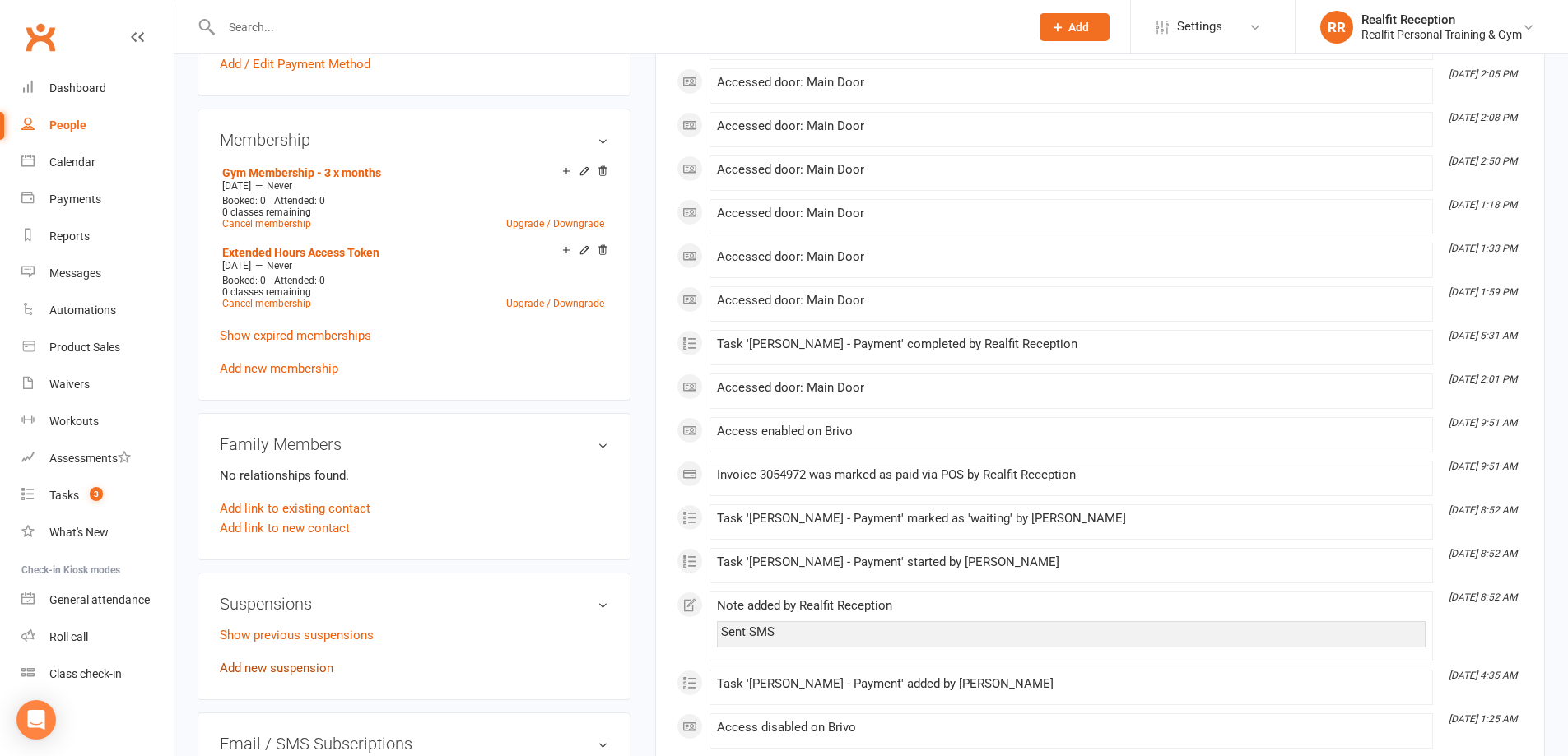
click at [294, 669] on link "Add new suspension" at bounding box center [276, 669] width 113 height 15
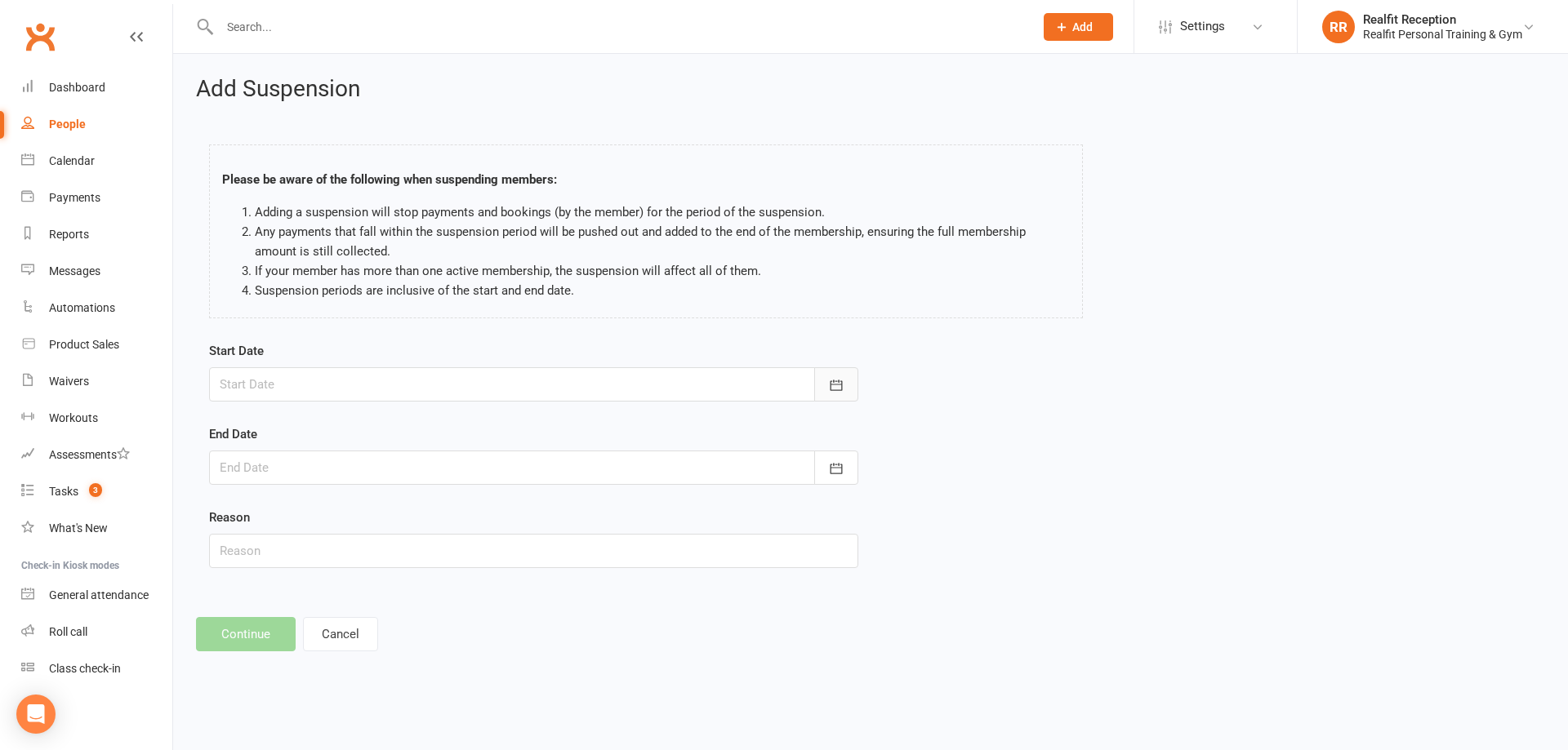
click at [842, 381] on icon "button" at bounding box center [836, 384] width 12 height 10
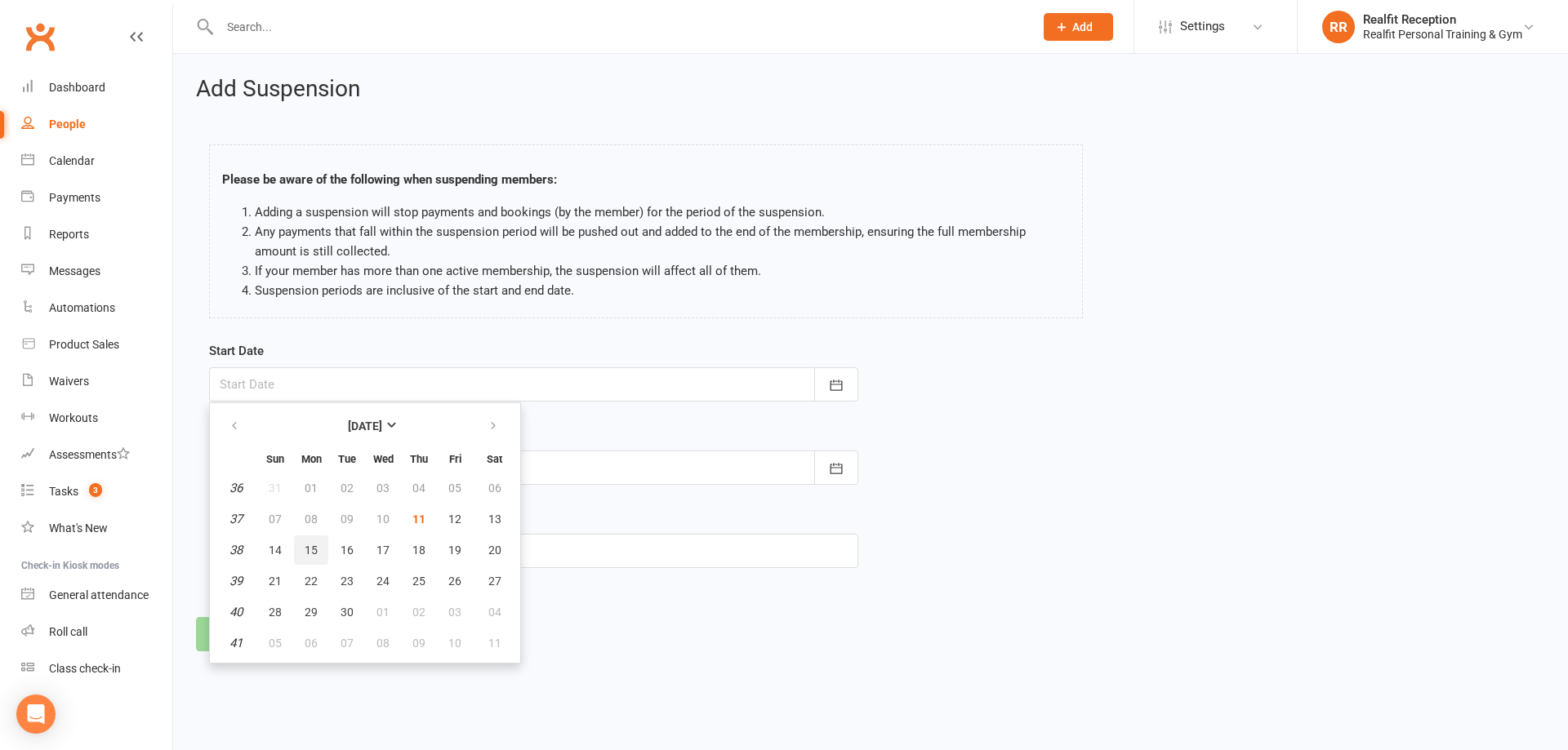
click at [314, 555] on span "15" at bounding box center [311, 550] width 13 height 13
type input "15 Sep 2025"
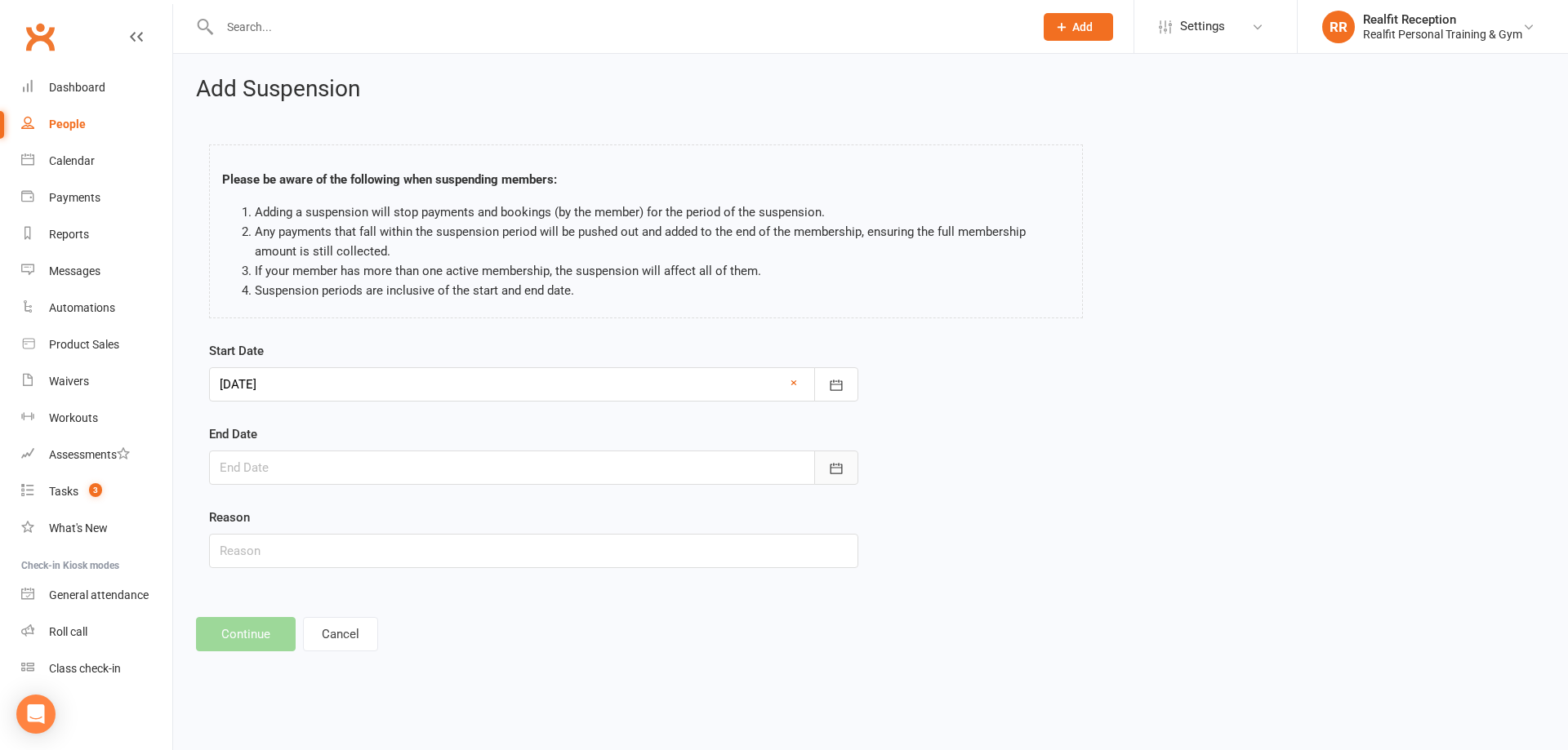
click at [832, 464] on button "button" at bounding box center [836, 468] width 44 height 34
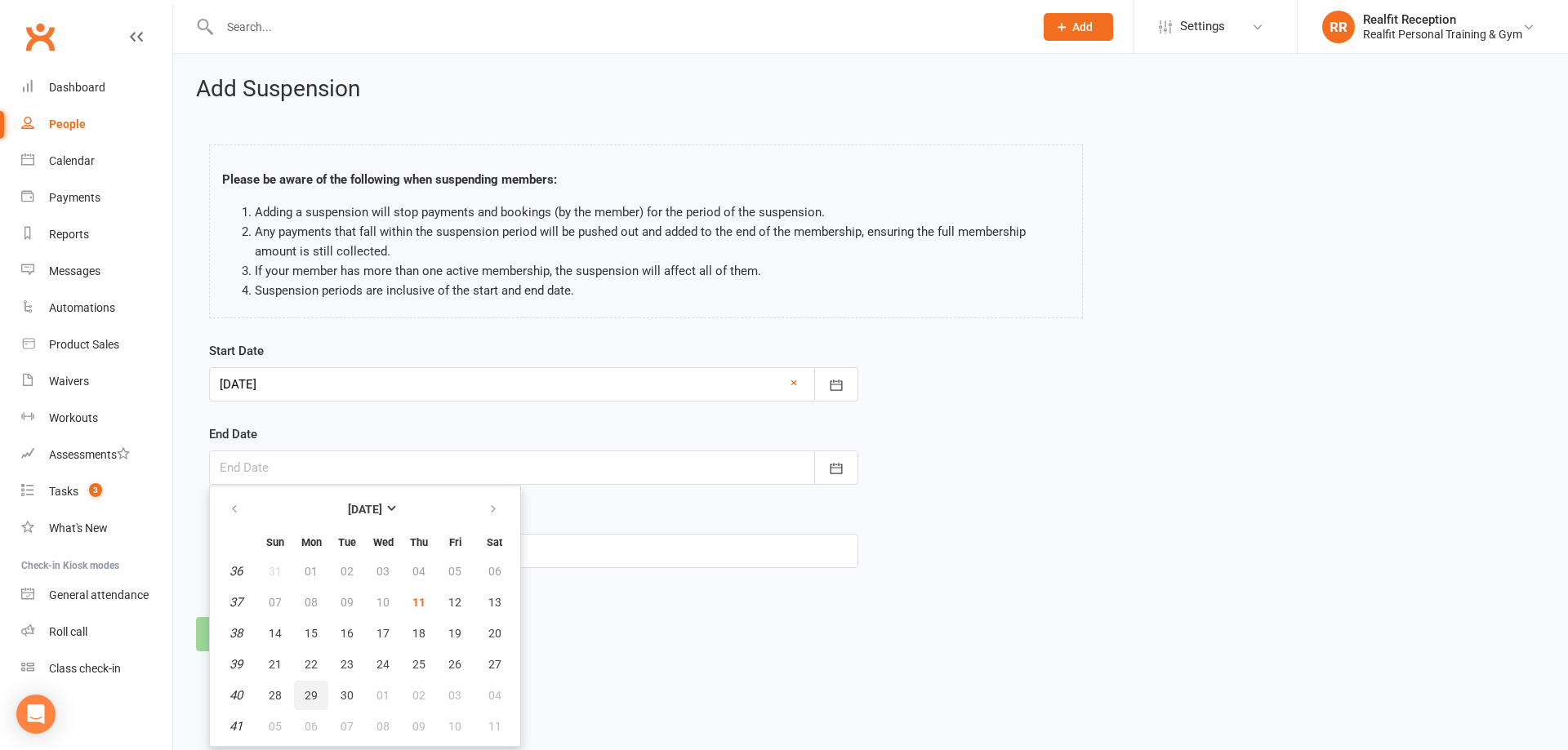
click at [315, 697] on span "29" at bounding box center [311, 696] width 13 height 13
type input "29 Sep 2025"
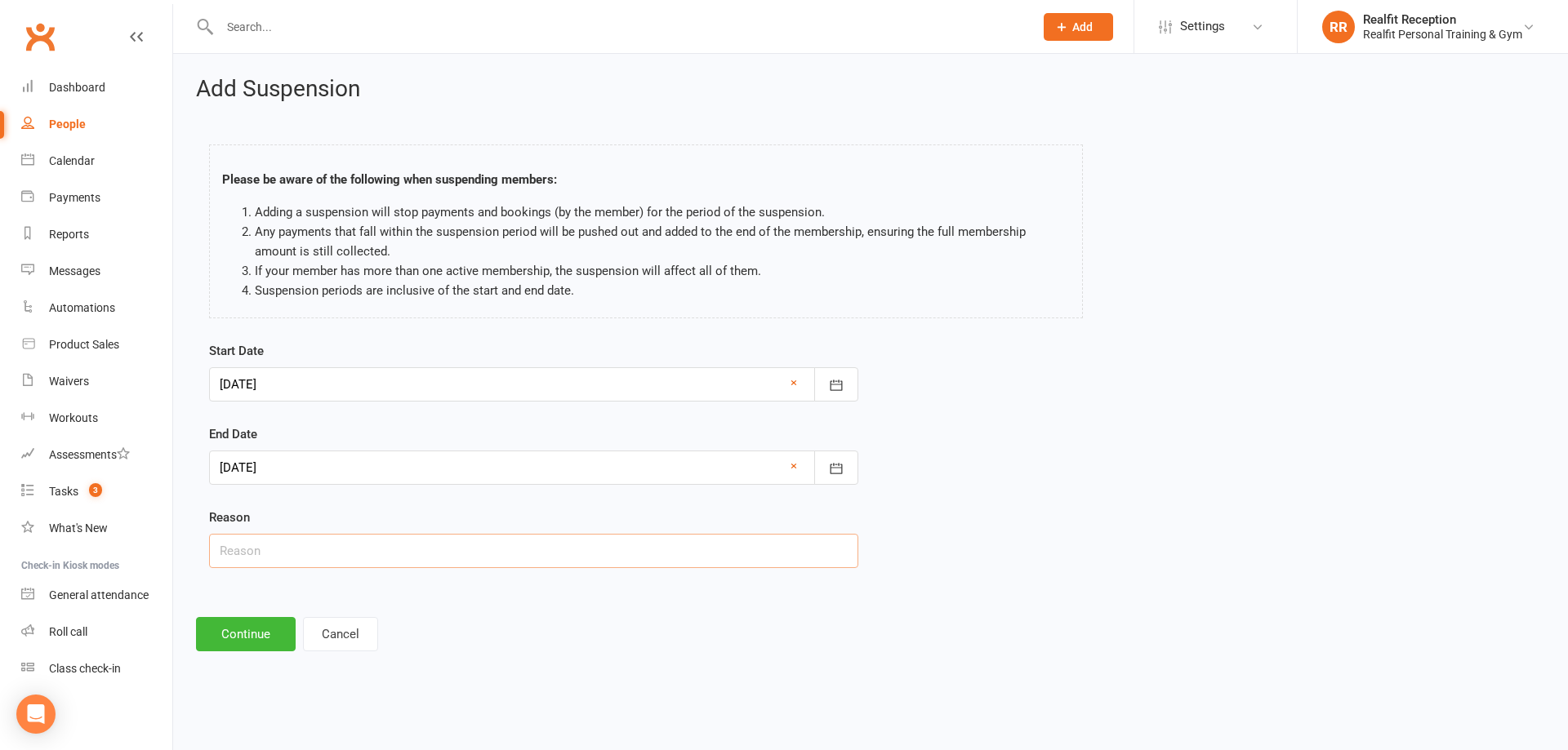
click at [342, 561] on input "text" at bounding box center [534, 551] width 649 height 34
type input "Holiday"
click at [248, 628] on button "Continue" at bounding box center [246, 634] width 100 height 34
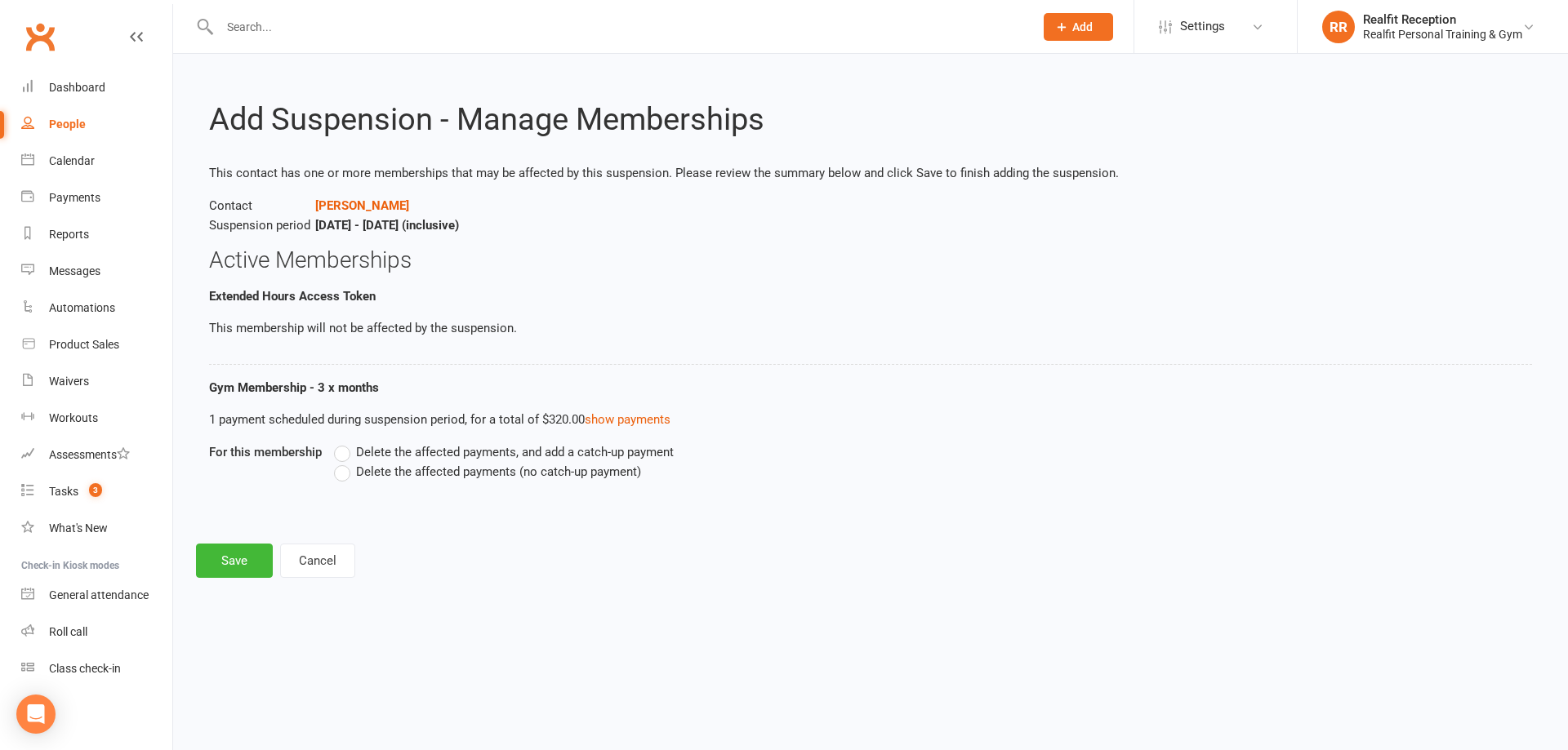
click at [341, 456] on label "Delete the affected payments, and add a catch-up payment" at bounding box center [504, 452] width 340 height 20
click at [341, 442] on input "Delete the affected payments, and add a catch-up payment" at bounding box center [339, 442] width 10 height 0
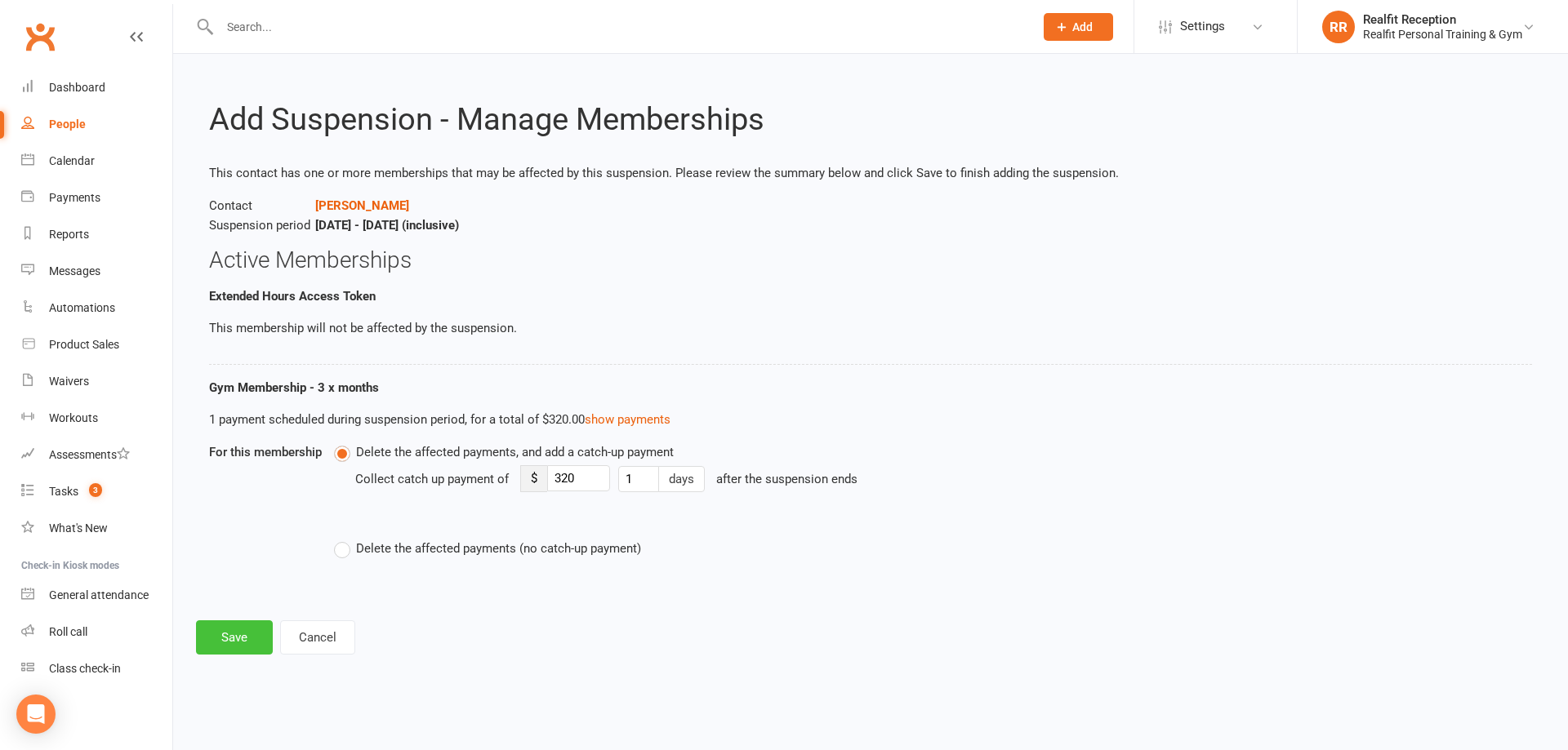
click at [227, 641] on button "Save" at bounding box center [234, 638] width 76 height 34
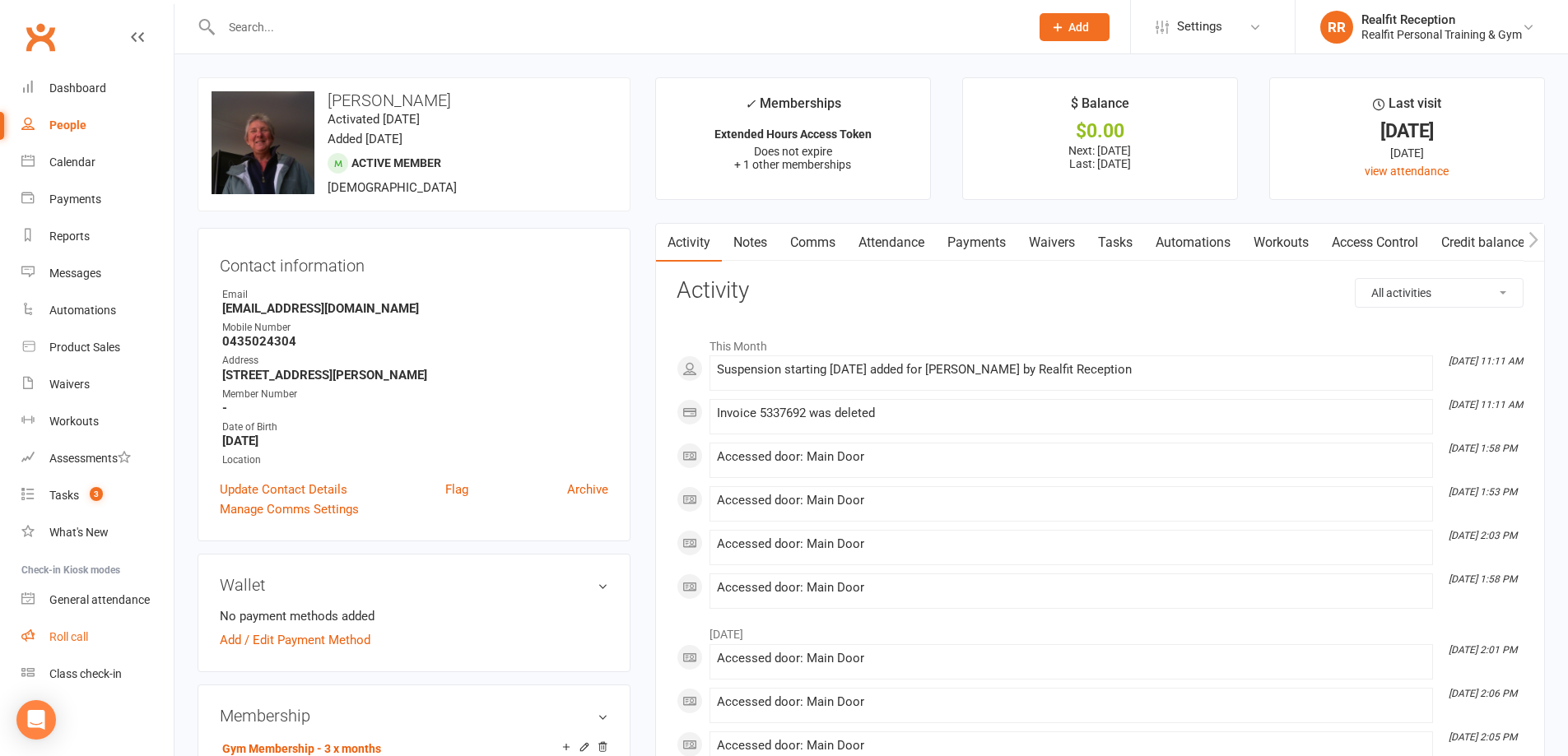
click at [83, 638] on div "Roll call" at bounding box center [68, 637] width 39 height 13
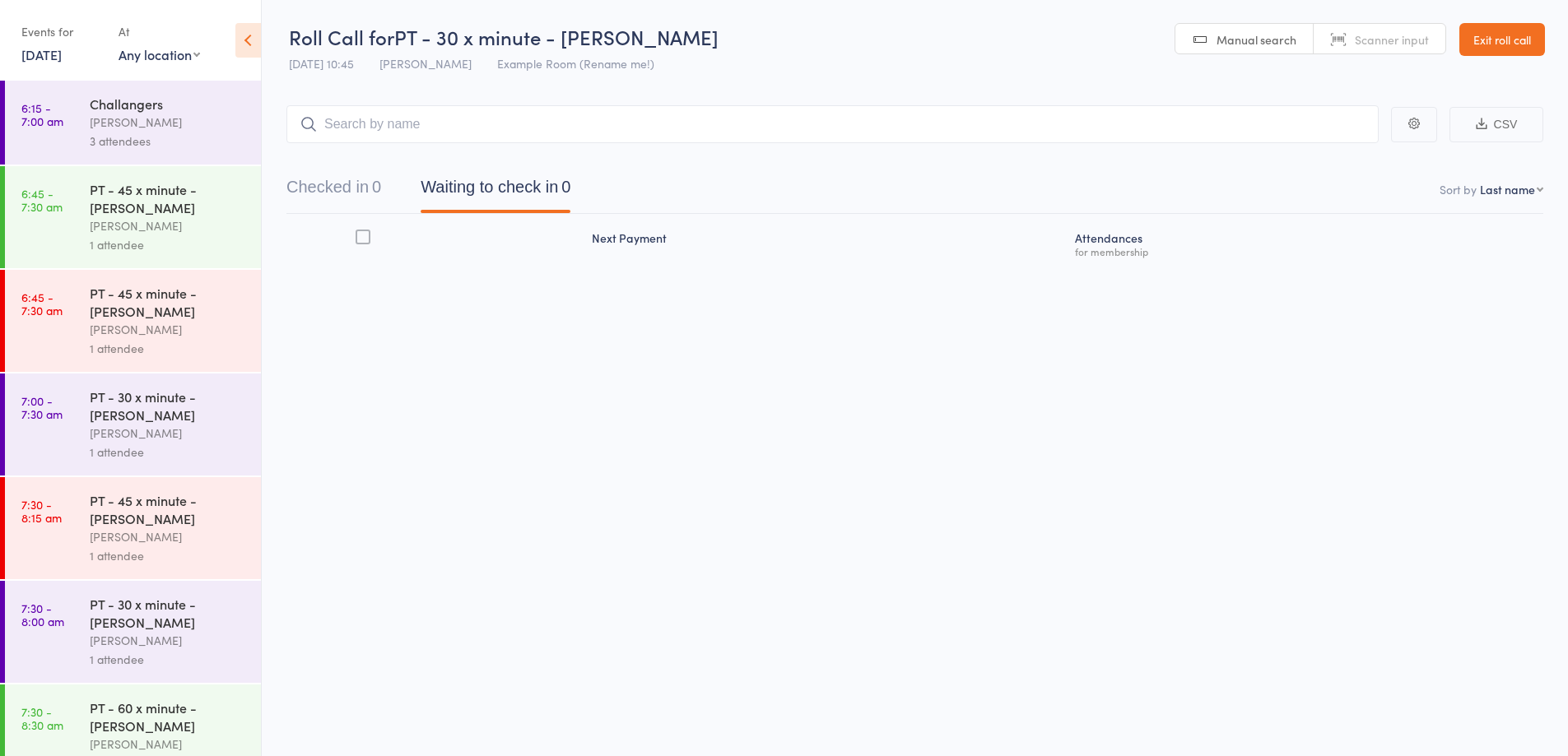
click at [536, 122] on input "search" at bounding box center [832, 125] width 1093 height 38
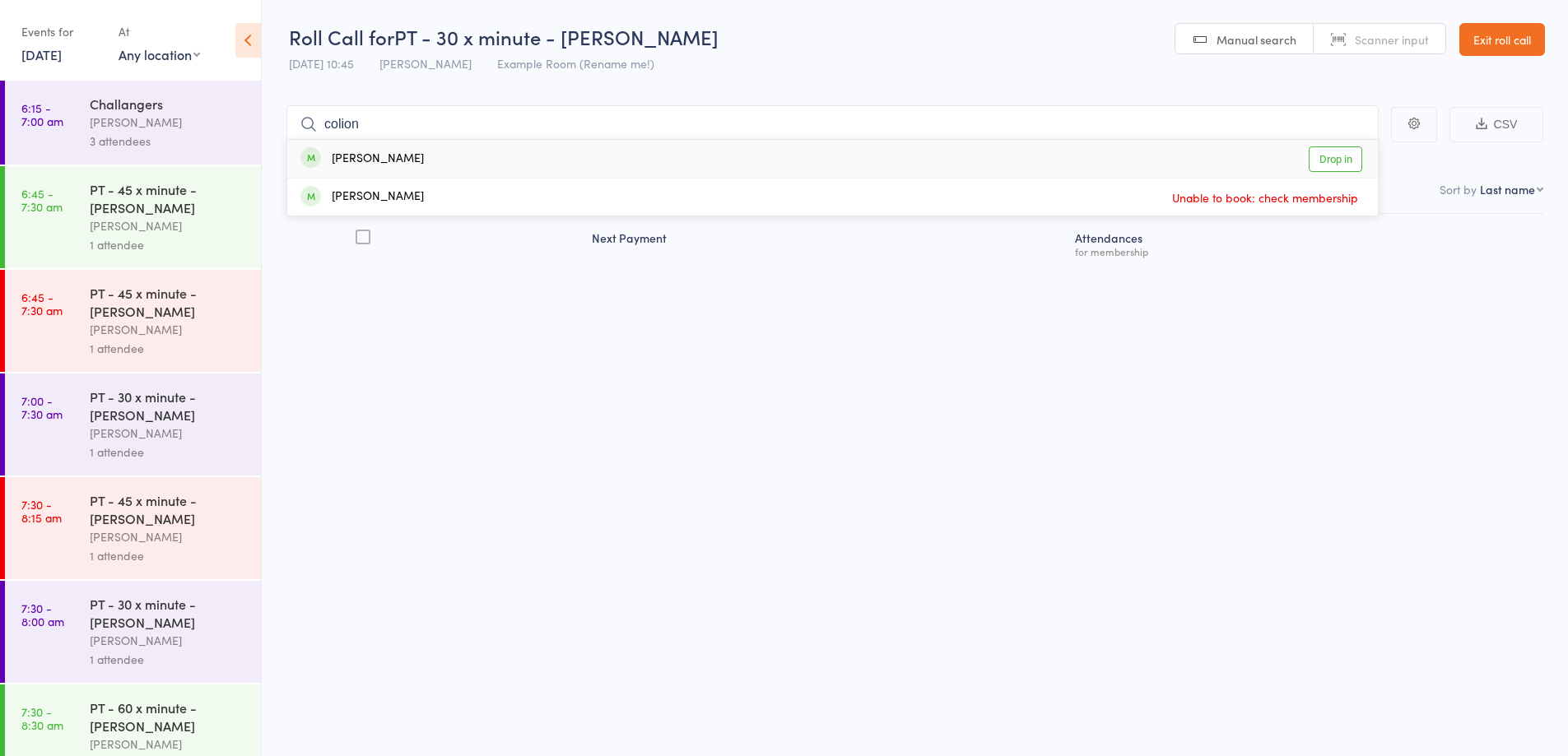
type input "colion"
click at [444, 156] on div "[PERSON_NAME] Drop in" at bounding box center [832, 159] width 1091 height 38
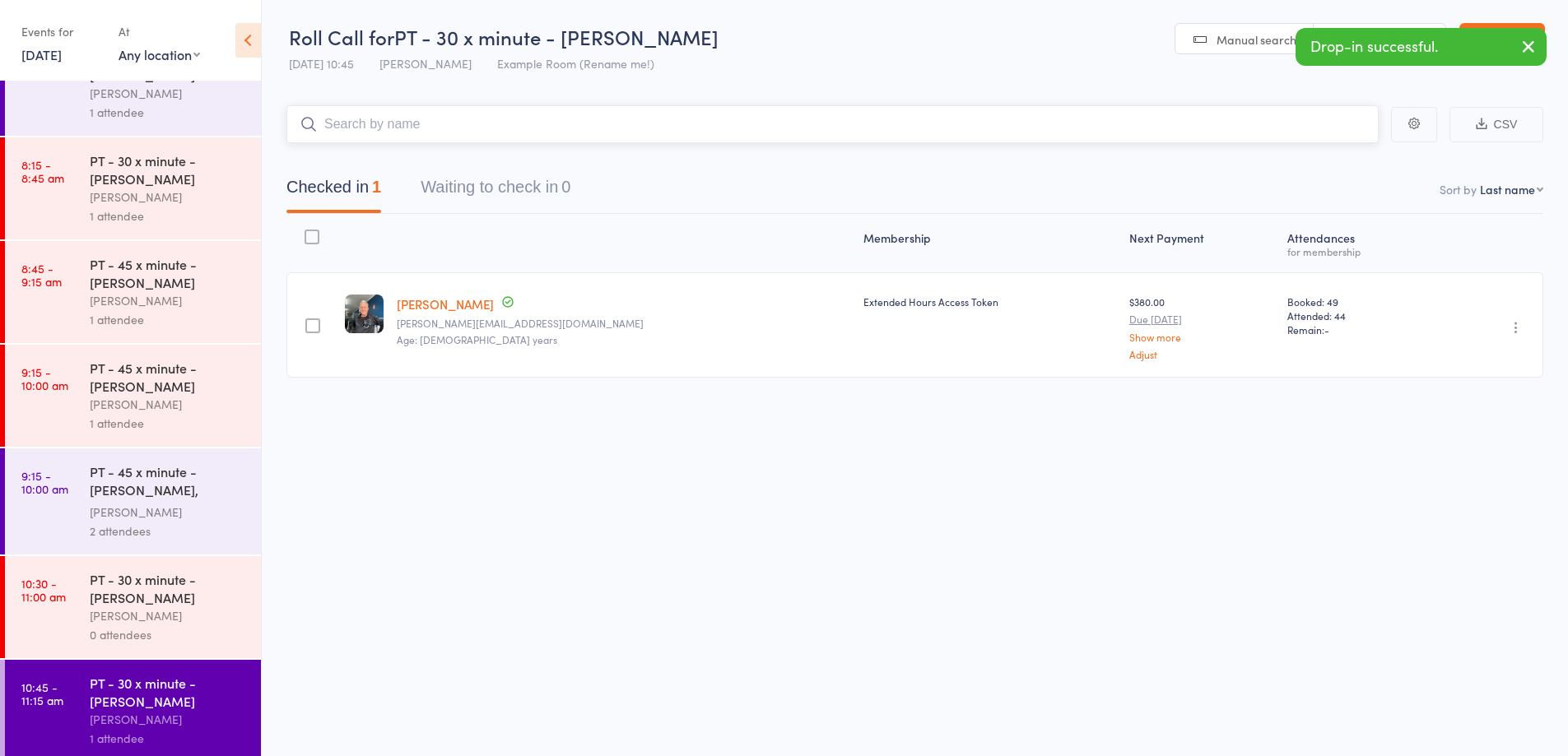
scroll to position [864, 0]
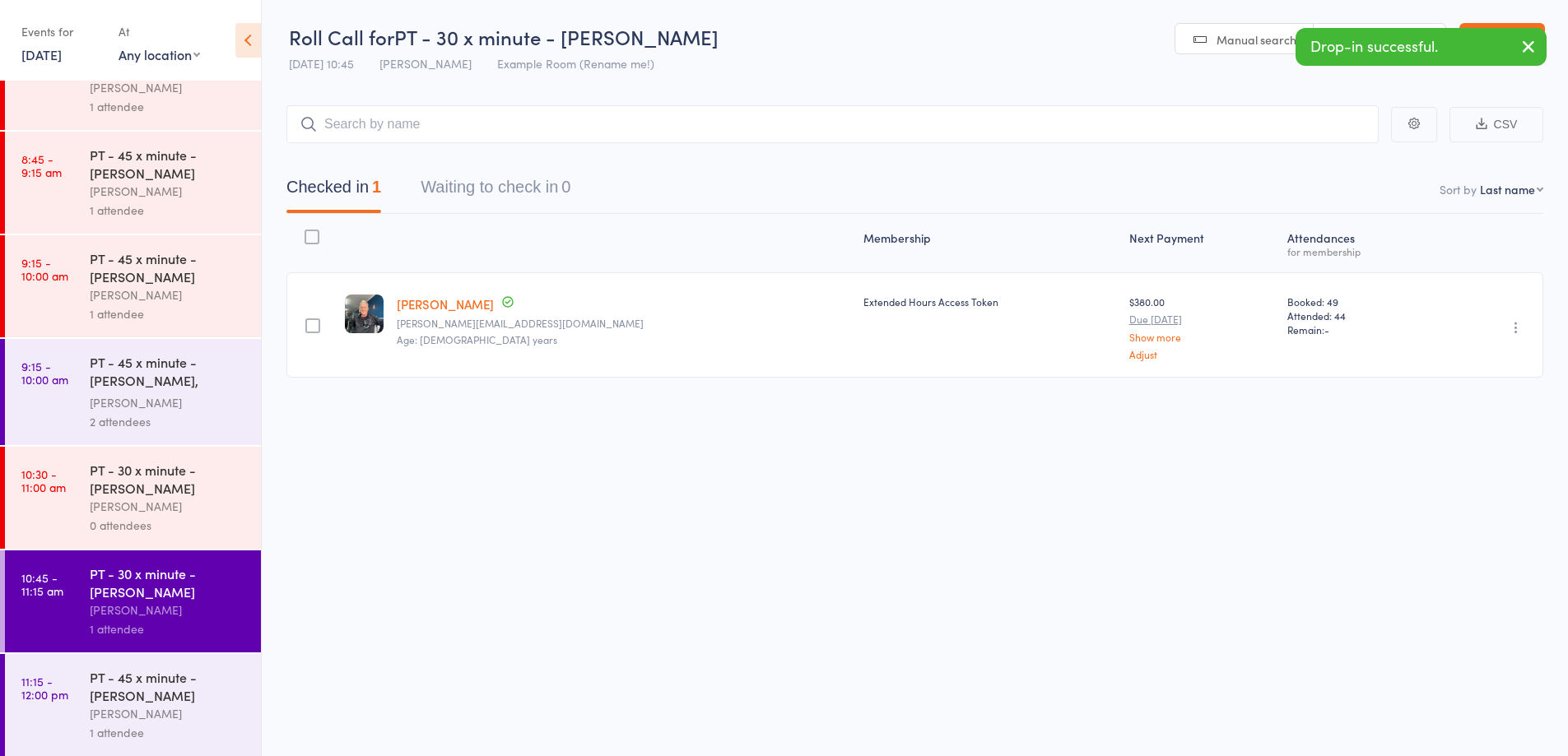
click at [210, 487] on div "PT - 30 x minute - [PERSON_NAME]" at bounding box center [167, 479] width 157 height 36
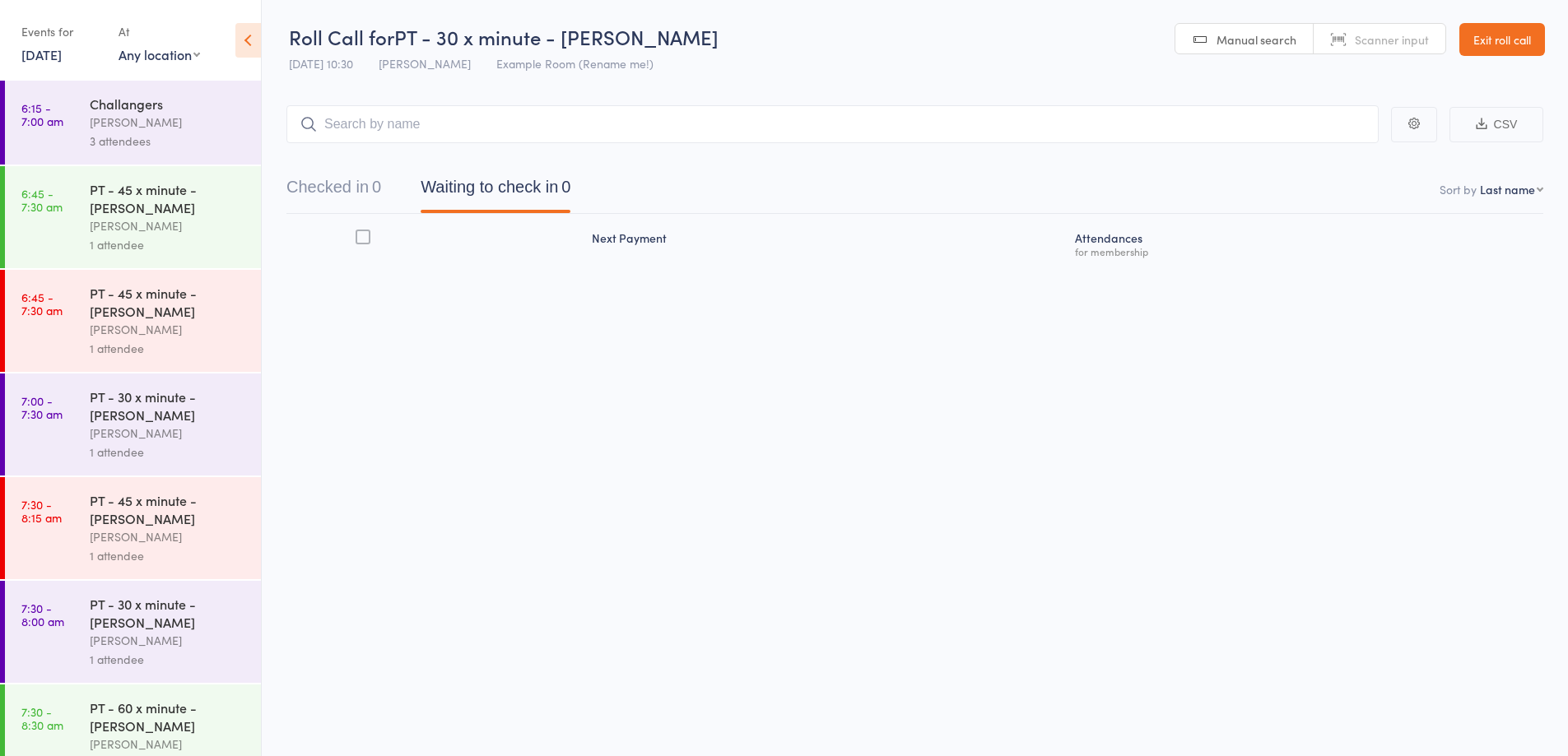
click at [694, 116] on input "search" at bounding box center [832, 125] width 1093 height 38
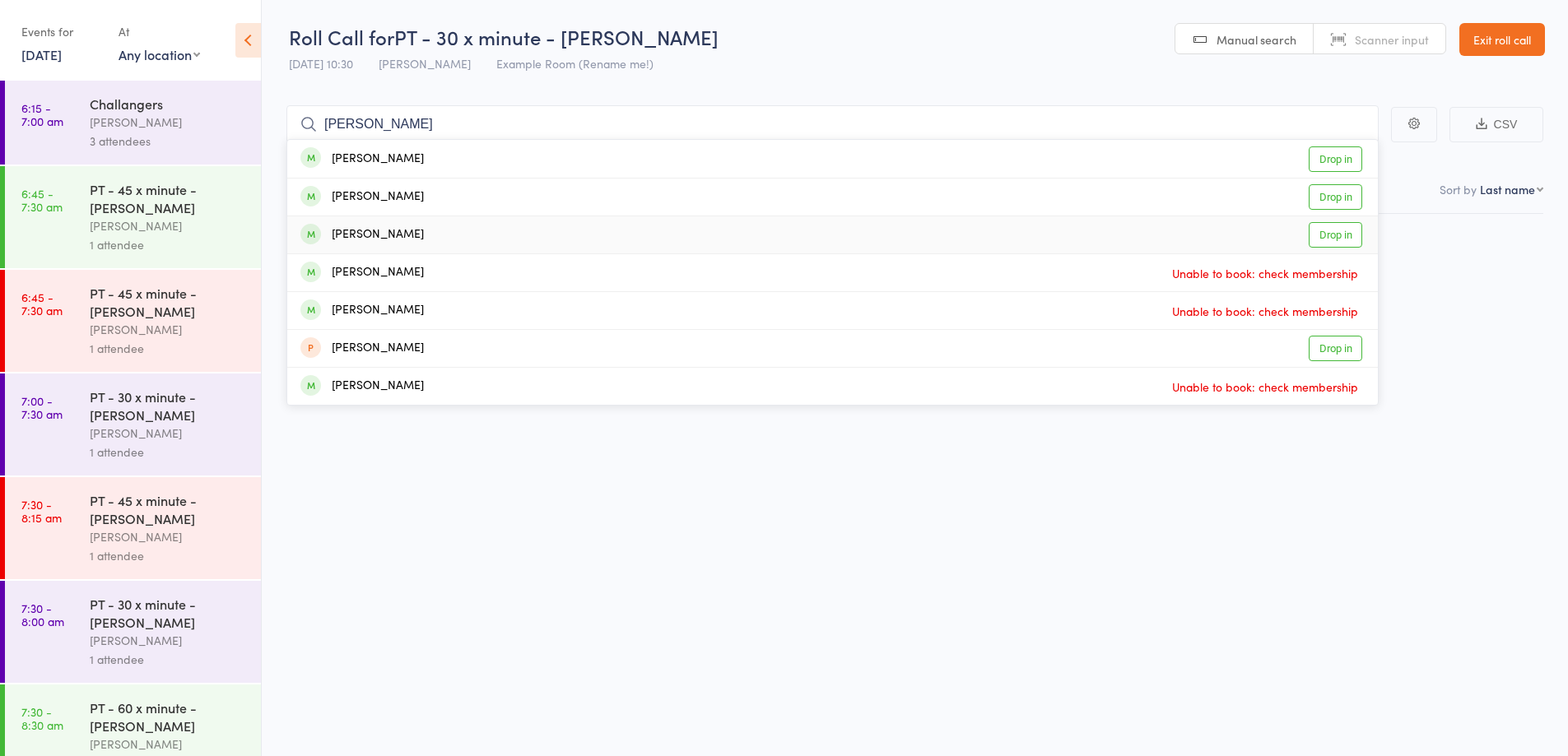
type input "john"
click at [436, 234] on div "John Milne Drop in" at bounding box center [832, 235] width 1091 height 37
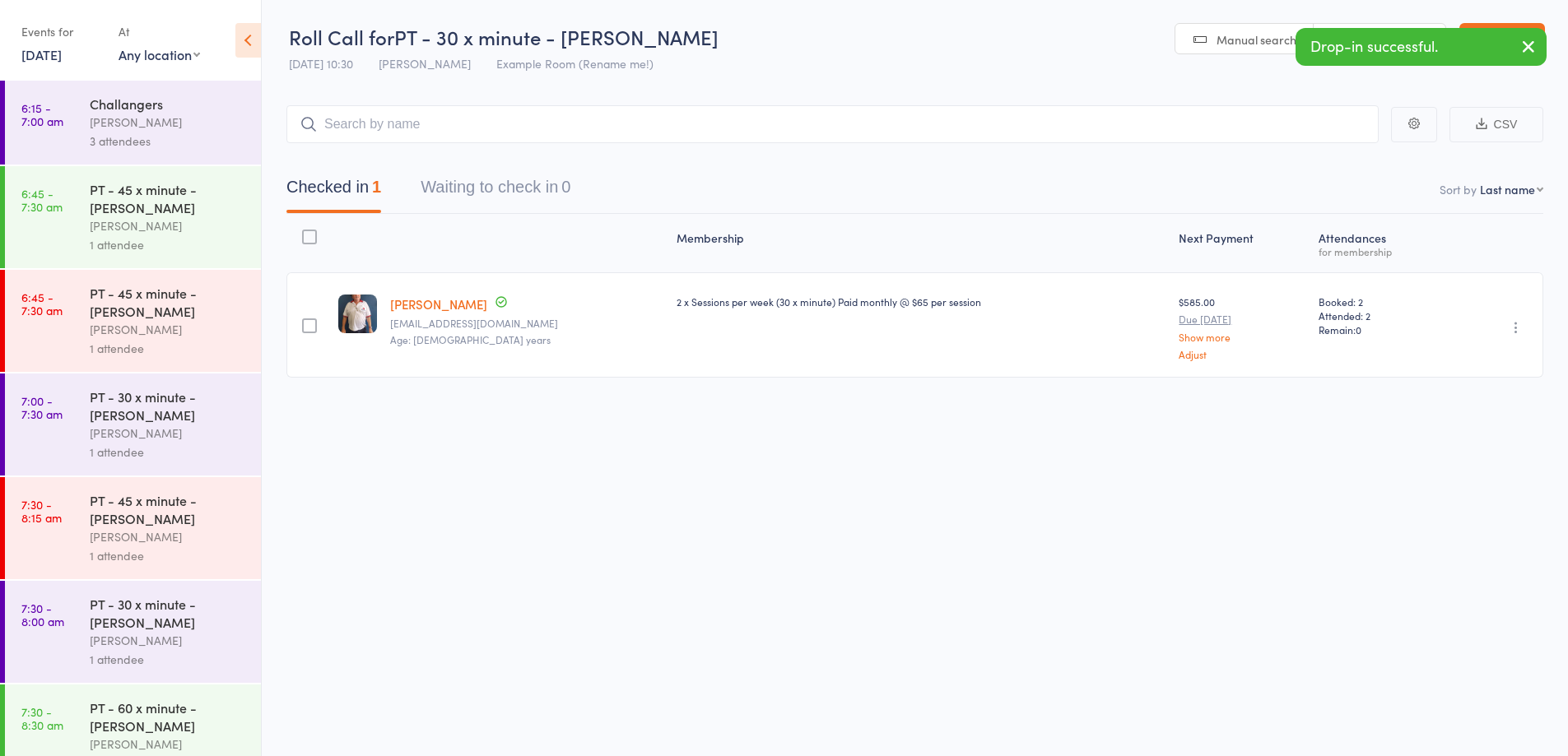
click at [437, 304] on link "[PERSON_NAME]" at bounding box center [438, 304] width 97 height 17
click at [1514, 38] on link "Exit roll call" at bounding box center [1502, 39] width 86 height 33
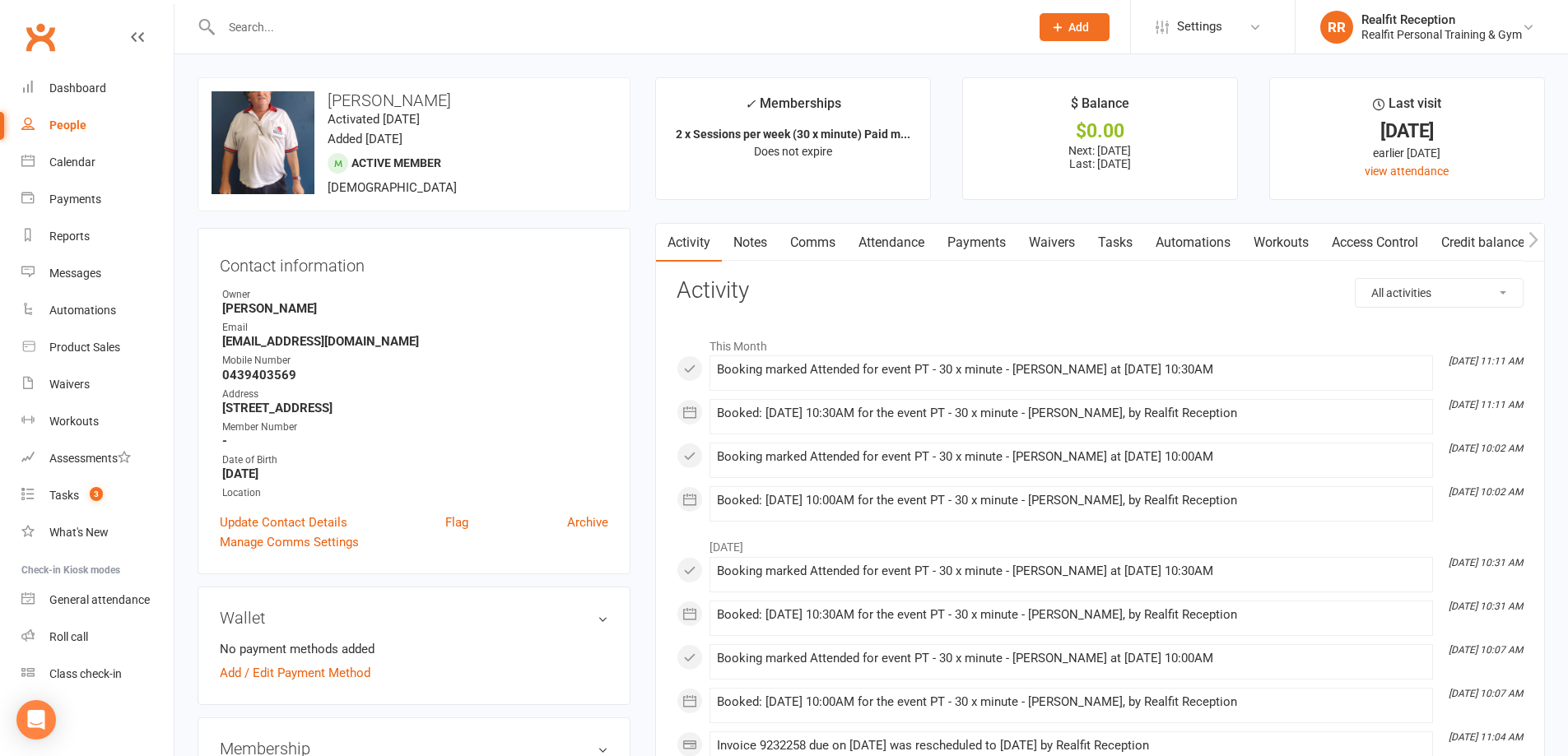
click at [958, 236] on link "Payments" at bounding box center [977, 242] width 82 height 38
click at [987, 261] on link "Payments" at bounding box center [977, 242] width 82 height 38
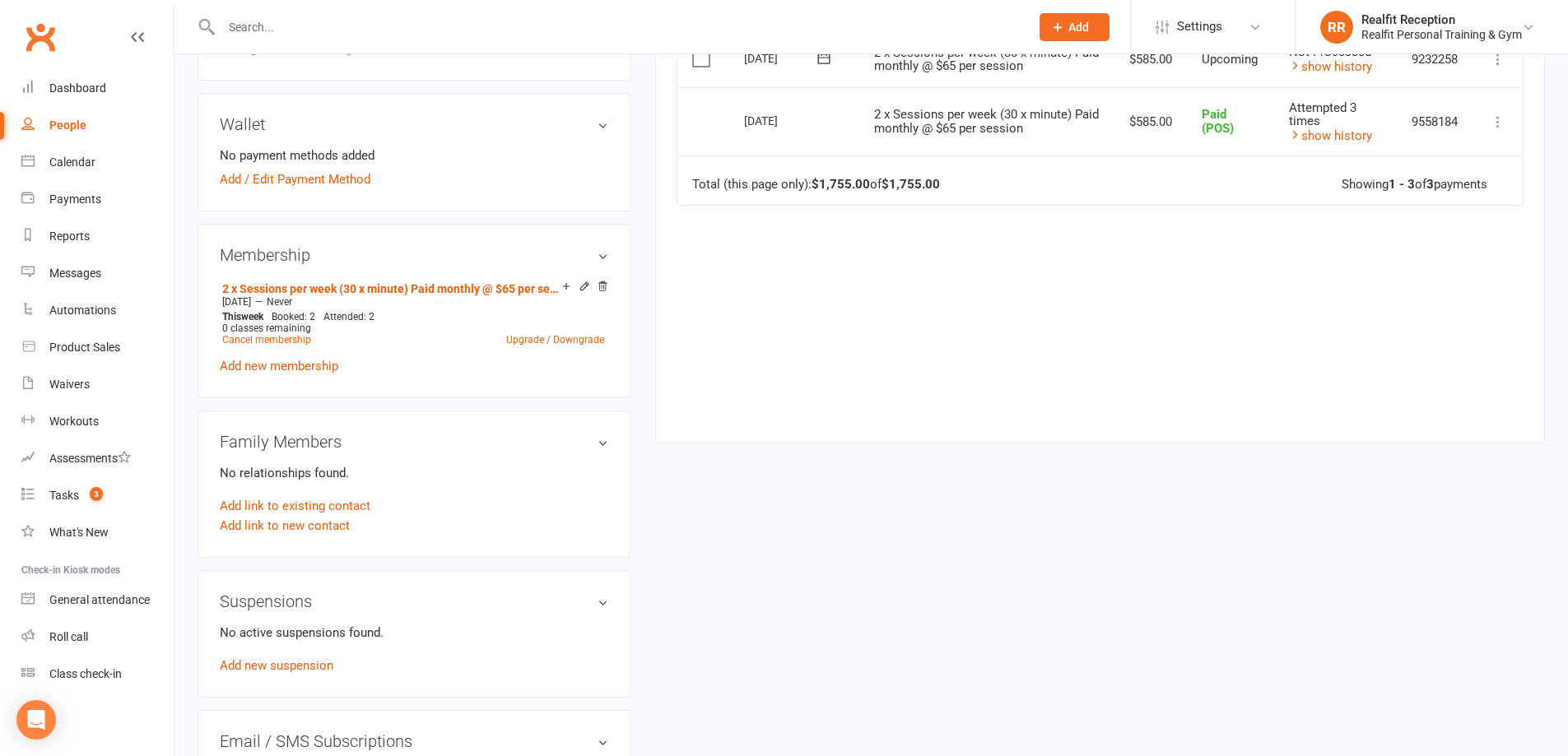
scroll to position [247, 0]
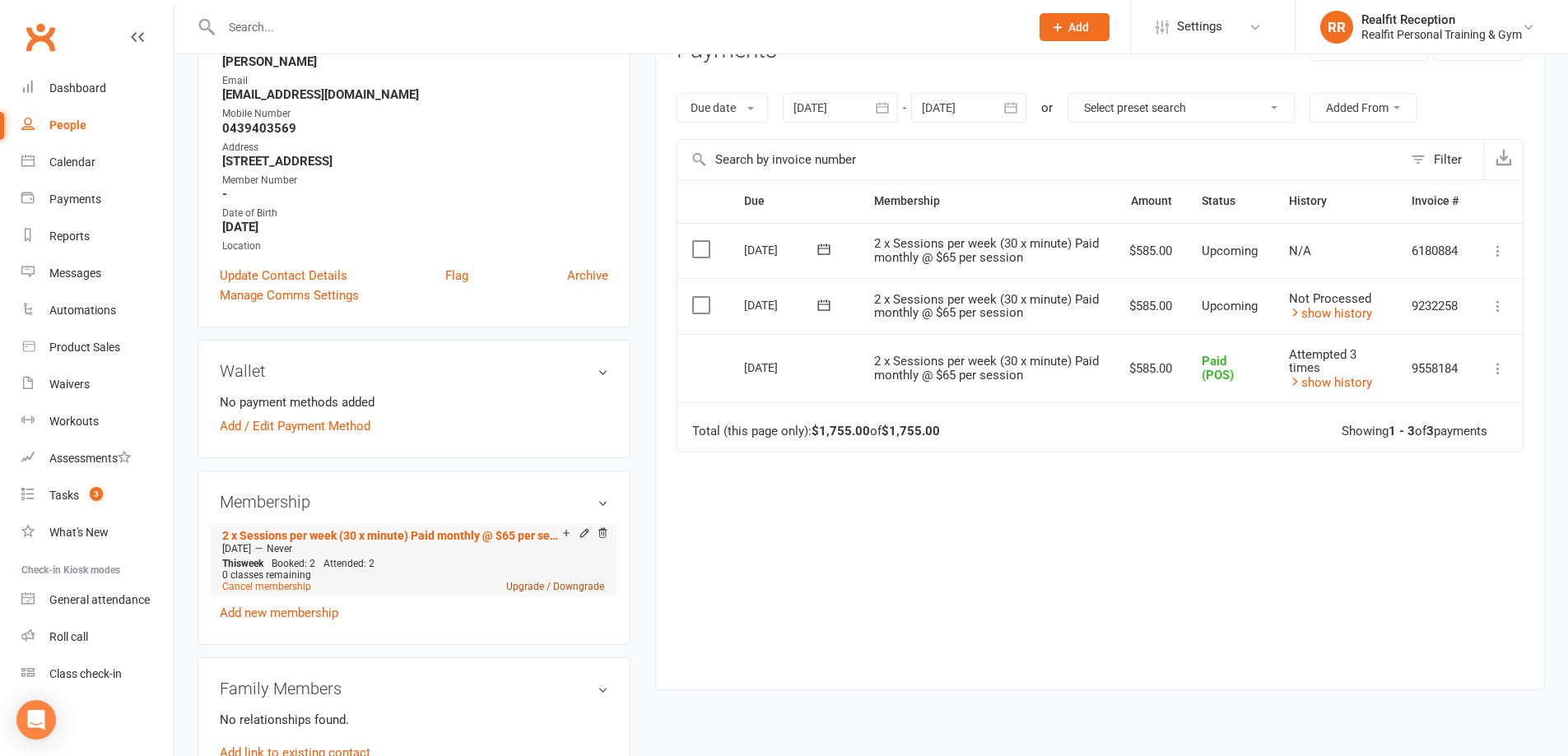
click at [543, 585] on link "Upgrade / Downgrade" at bounding box center [554, 587] width 98 height 11
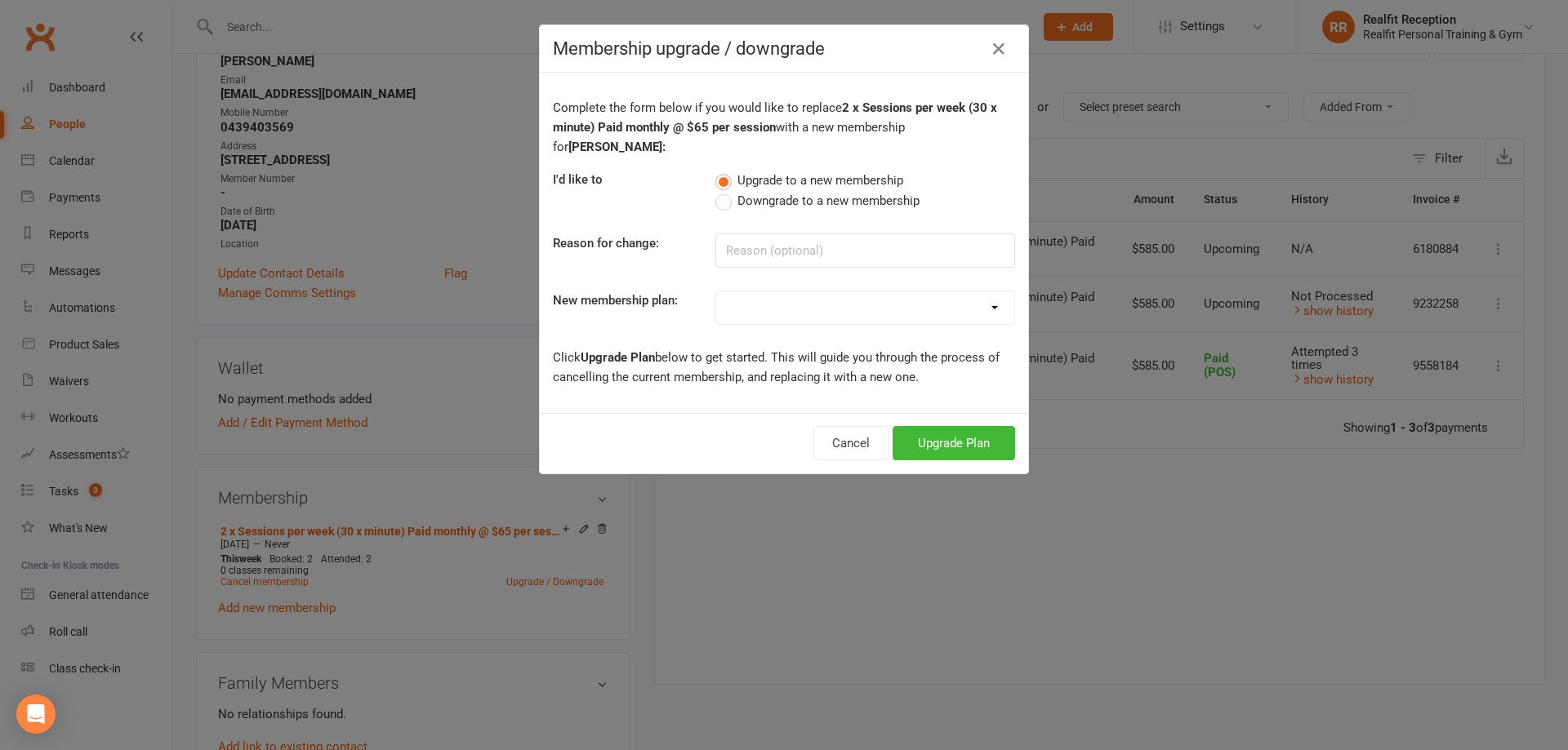
click at [917, 292] on select "Semi Private - 3 x Sessions pw (DD) Semi Private - 3 x sessions pw (DD) 12 x We…" at bounding box center [865, 308] width 298 height 33
select select "4"
click at [716, 292] on select "Semi Private - 3 x Sessions pw (DD) Semi Private - 3 x sessions pw (DD) 12 x We…" at bounding box center [865, 308] width 298 height 33
click at [936, 431] on button "Upgrade Plan" at bounding box center [954, 443] width 123 height 34
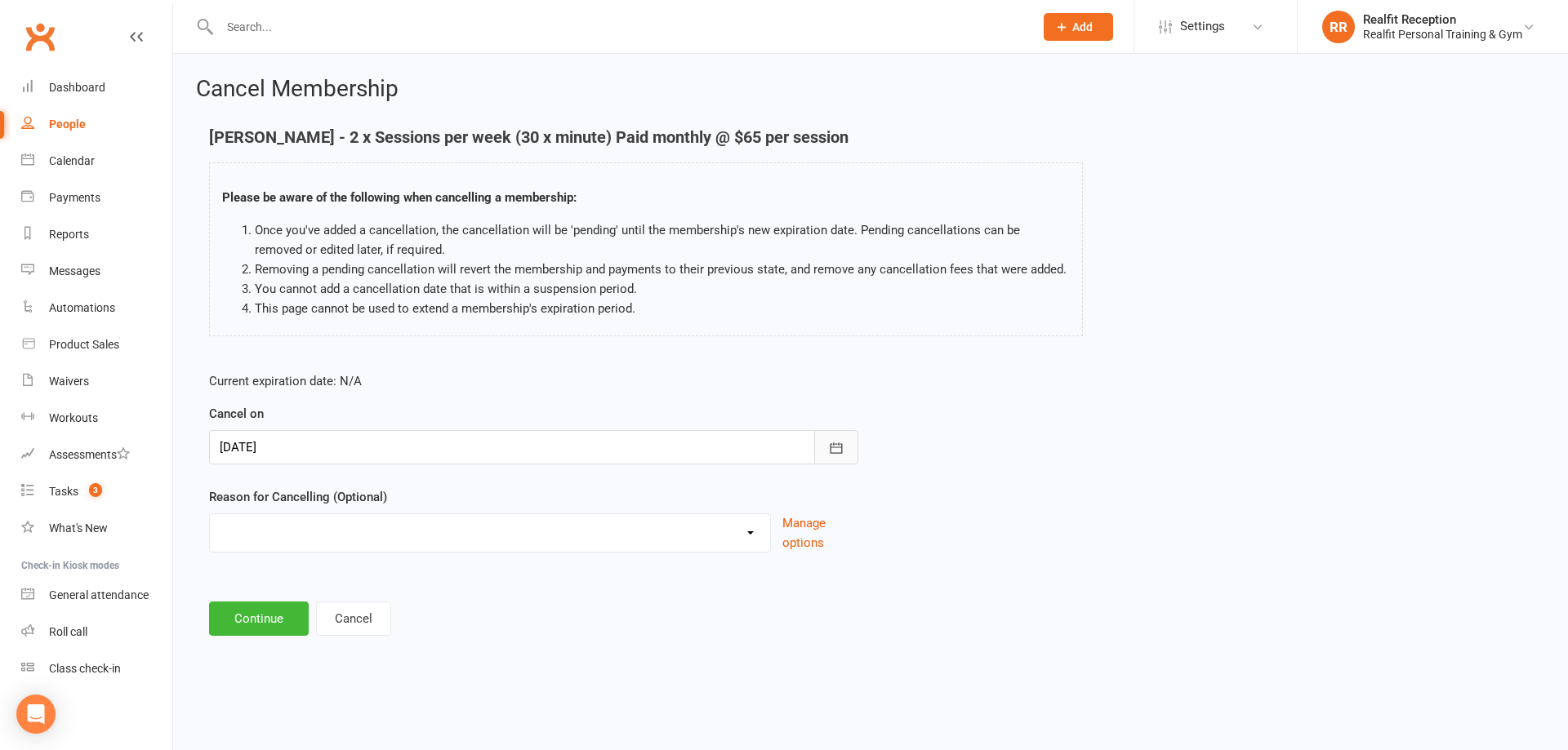
click at [839, 447] on icon "button" at bounding box center [836, 448] width 16 height 16
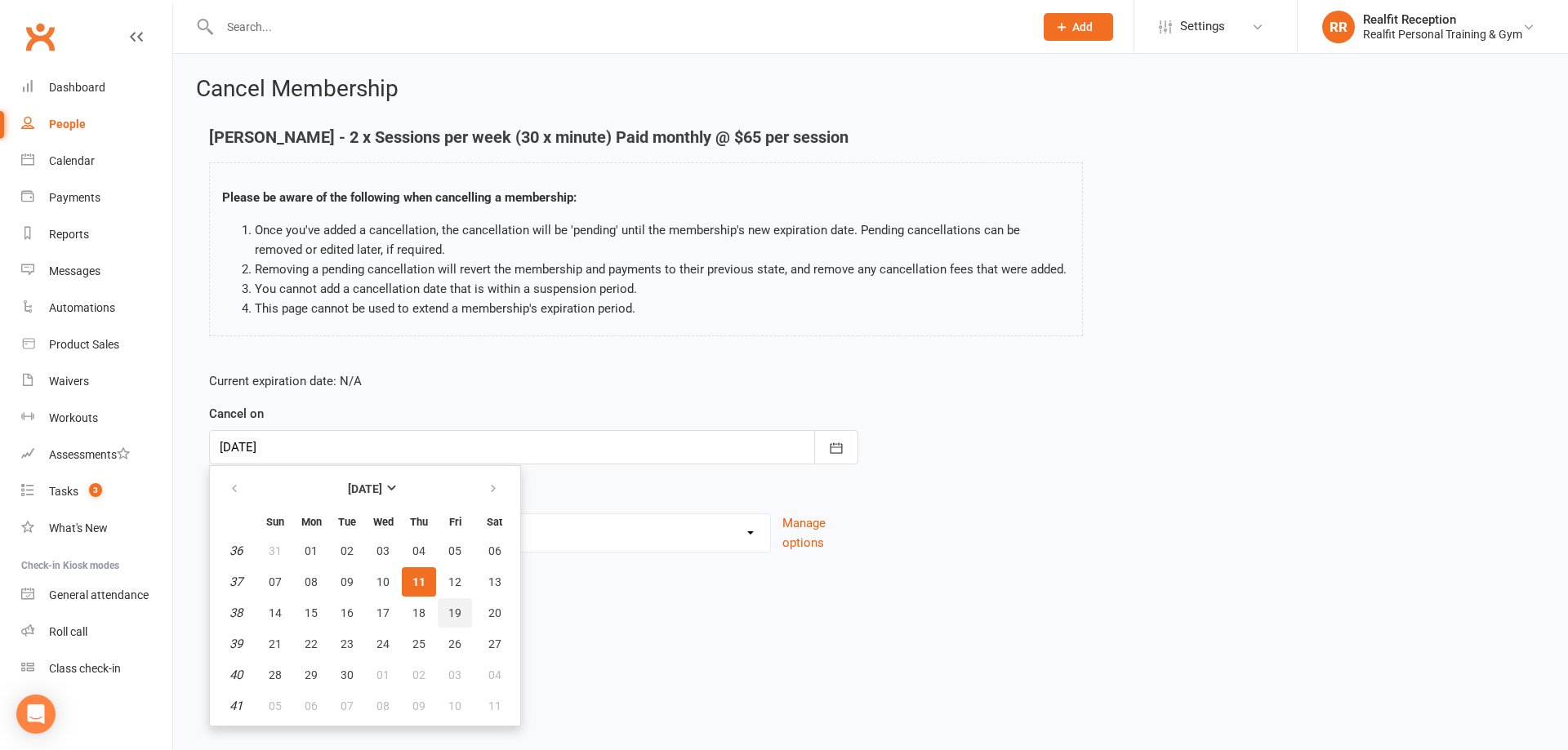
click at [455, 618] on span "19" at bounding box center [455, 613] width 13 height 13
type input "19 Sep 2025"
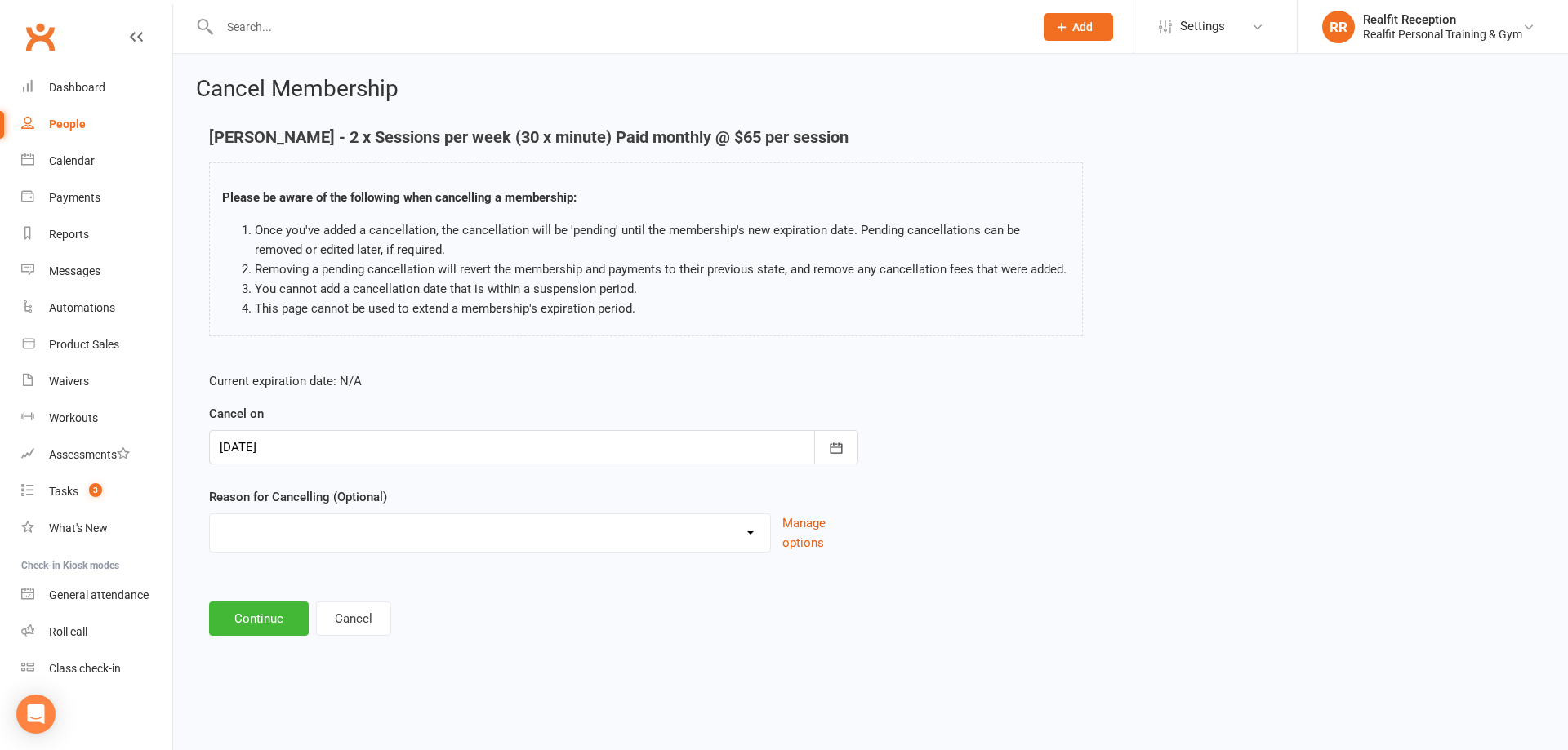
drag, startPoint x: 743, startPoint y: 531, endPoint x: 727, endPoint y: 531, distance: 16.0
click at [744, 531] on select "Downgrade Holiday Injury Upgrade Other reason" at bounding box center [490, 530] width 560 height 33
select select "3"
click at [209, 514] on select "Downgrade Holiday Injury Upgrade Other reason" at bounding box center [490, 530] width 560 height 33
click at [291, 616] on button "Continue" at bounding box center [259, 619] width 100 height 34
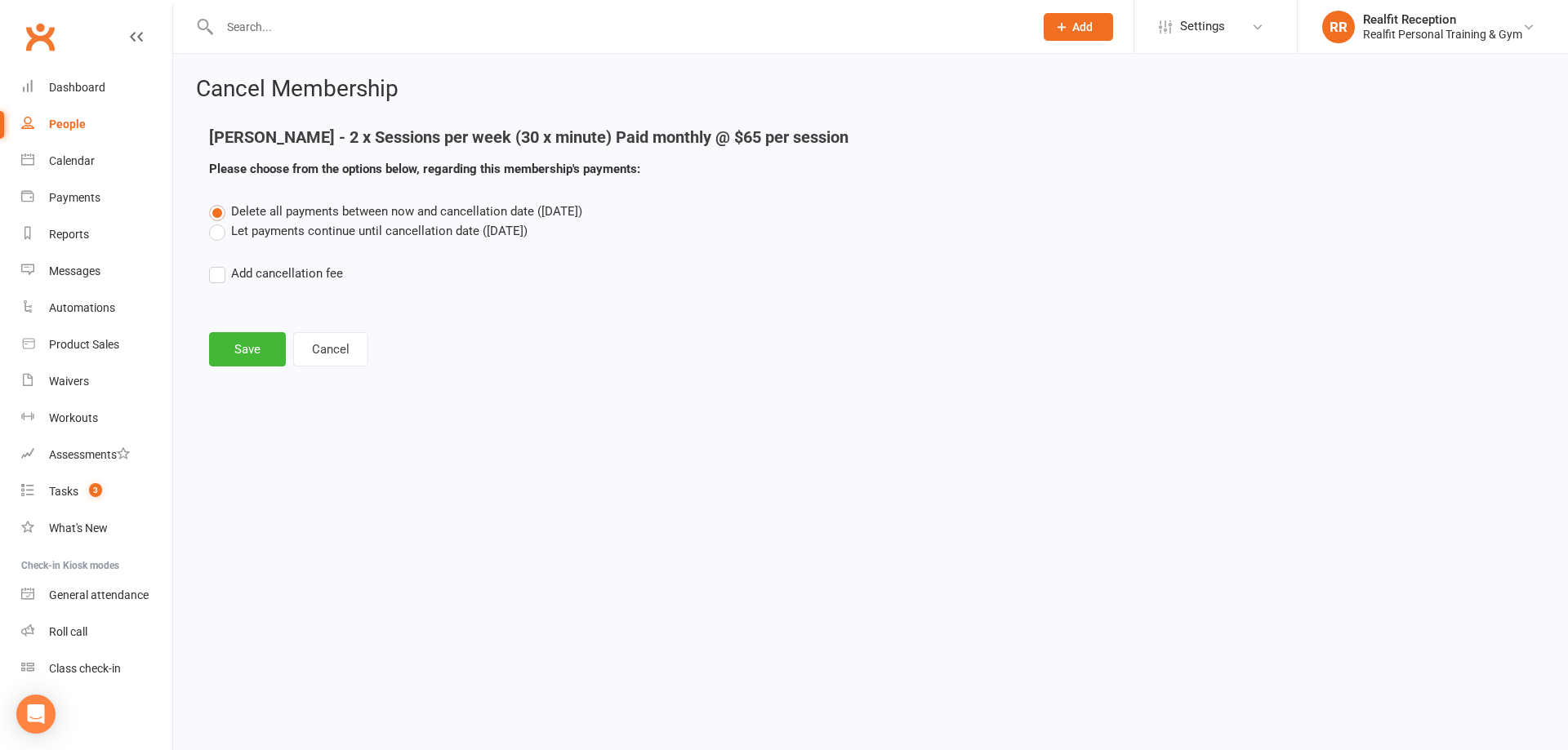
click at [217, 229] on label "Let payments continue until cancellation date (Sep 19, 2025)" at bounding box center [369, 231] width 319 height 20
click at [217, 222] on input "Let payments continue until cancellation date (Sep 19, 2025)" at bounding box center [214, 222] width 10 height 0
click at [240, 356] on button "Save" at bounding box center [247, 349] width 76 height 34
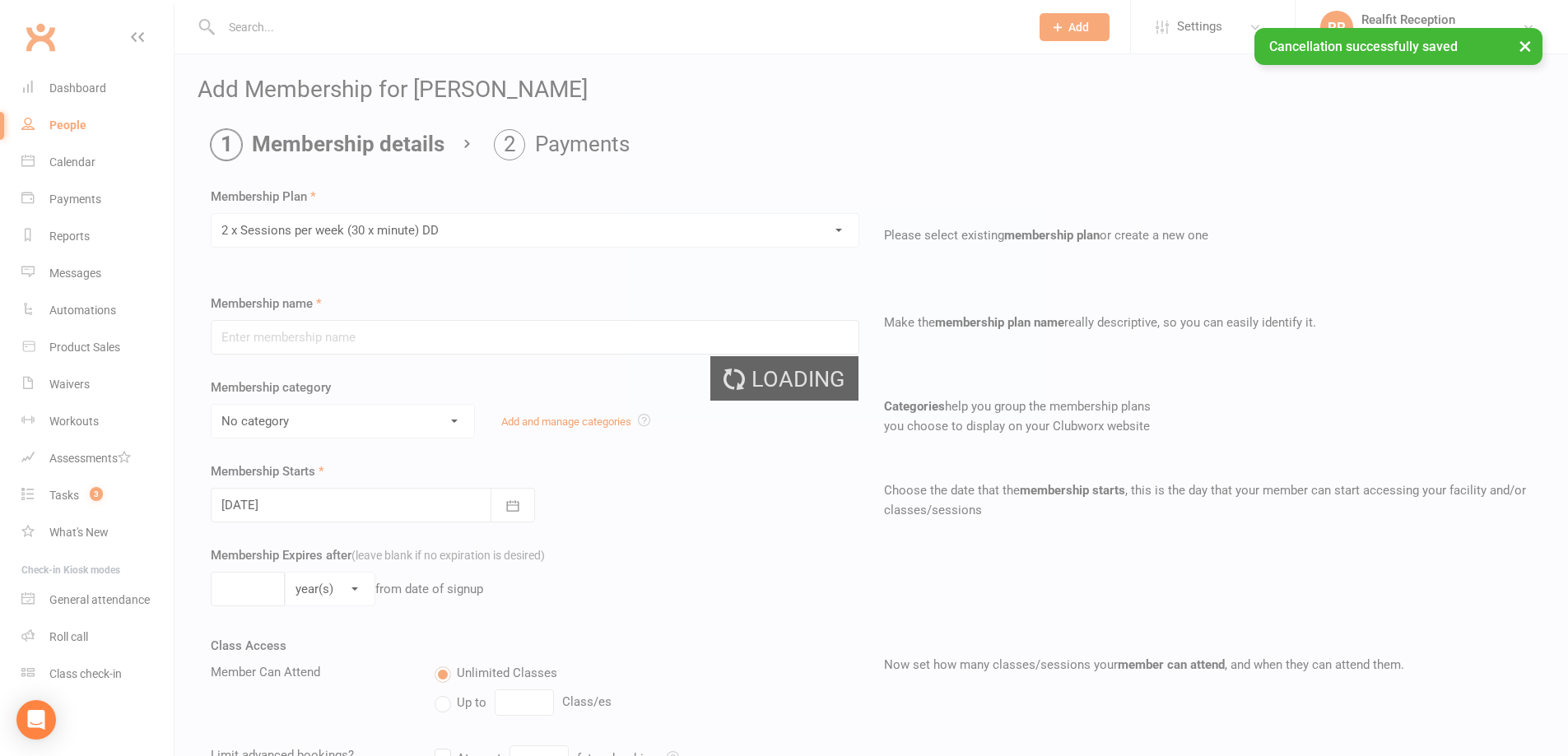
type input "2 x Sessions per week (30 x minute) DD"
select select "4"
type input "0"
type input "2"
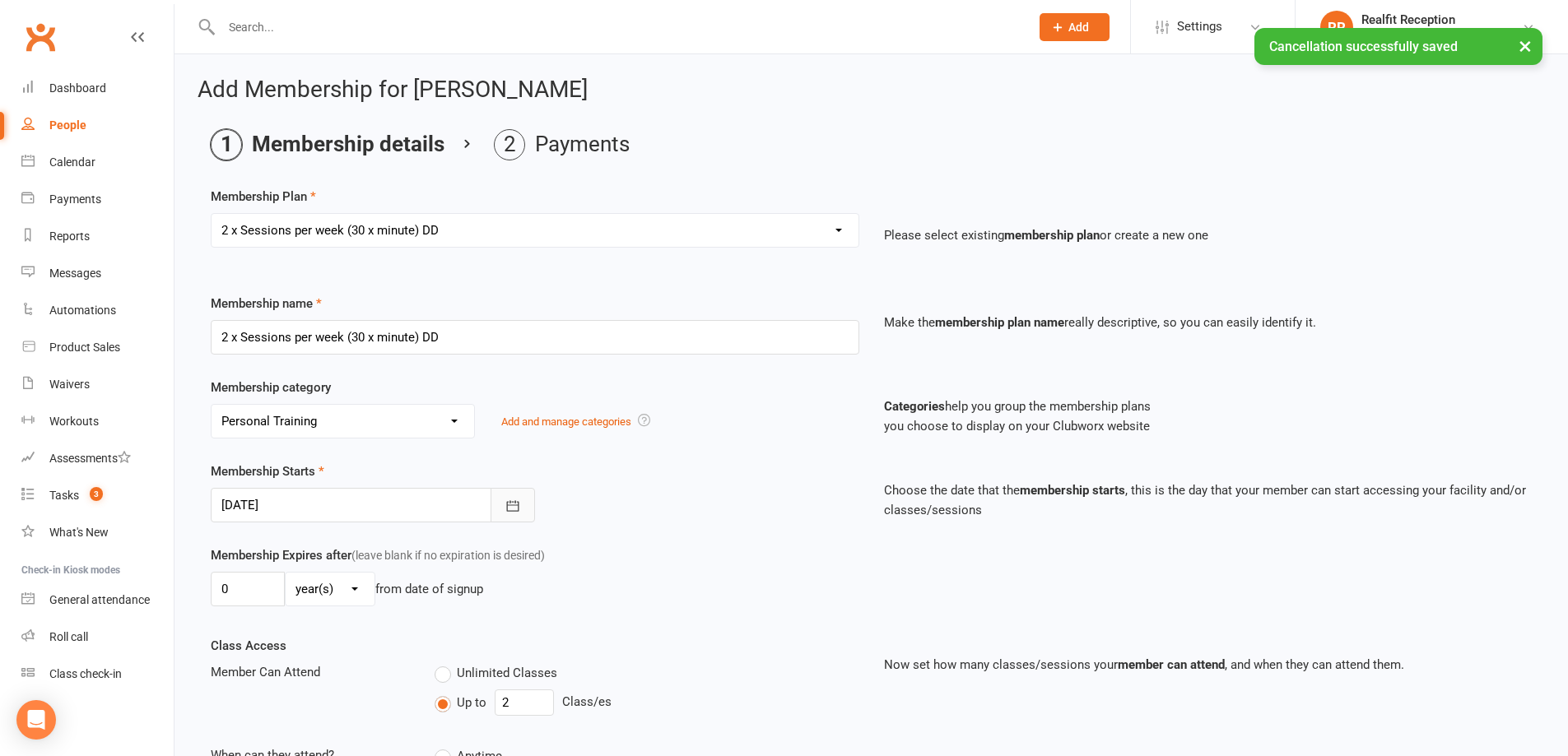
click at [516, 505] on icon "button" at bounding box center [513, 506] width 16 height 16
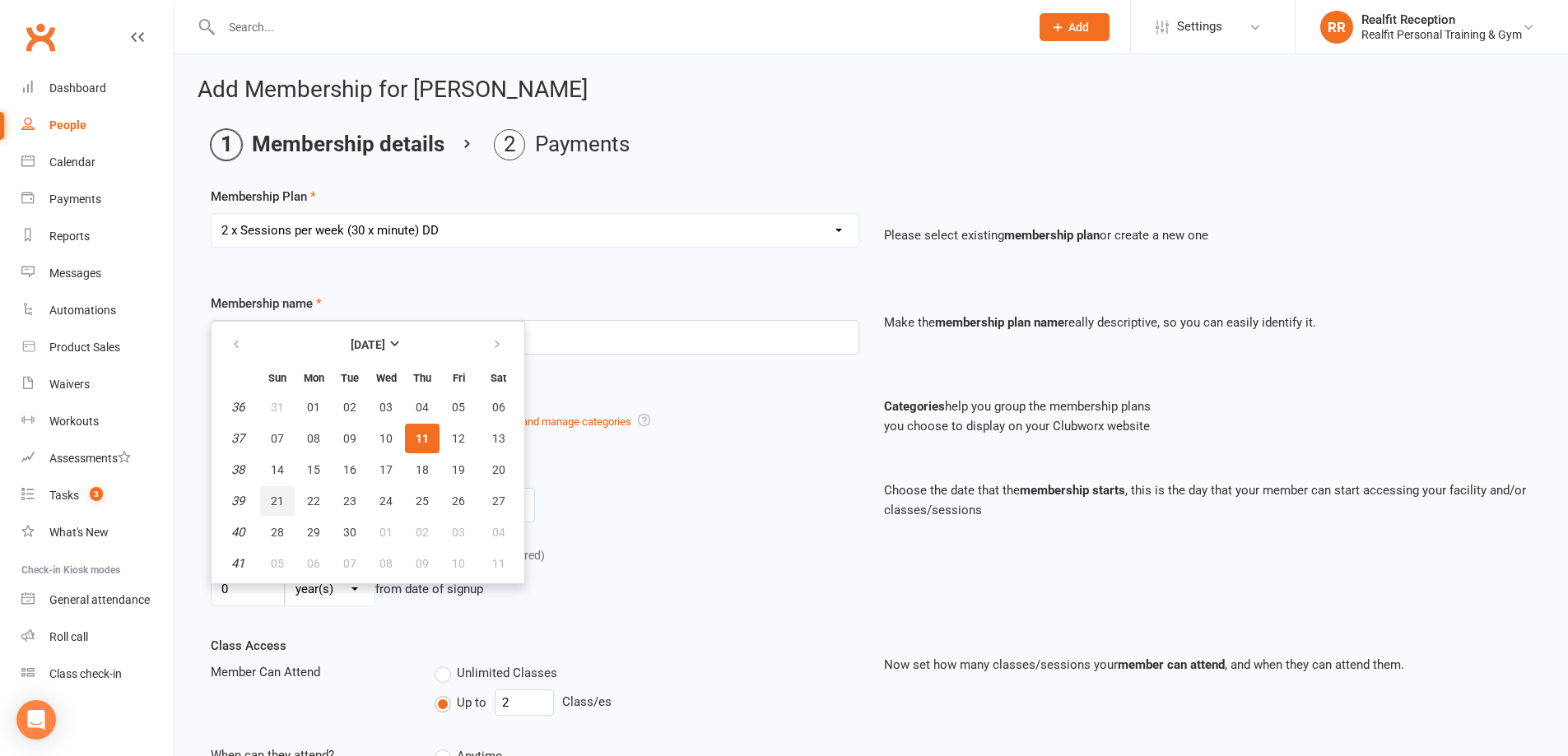
click at [277, 505] on span "21" at bounding box center [278, 501] width 13 height 13
type input "21 Sep 2025"
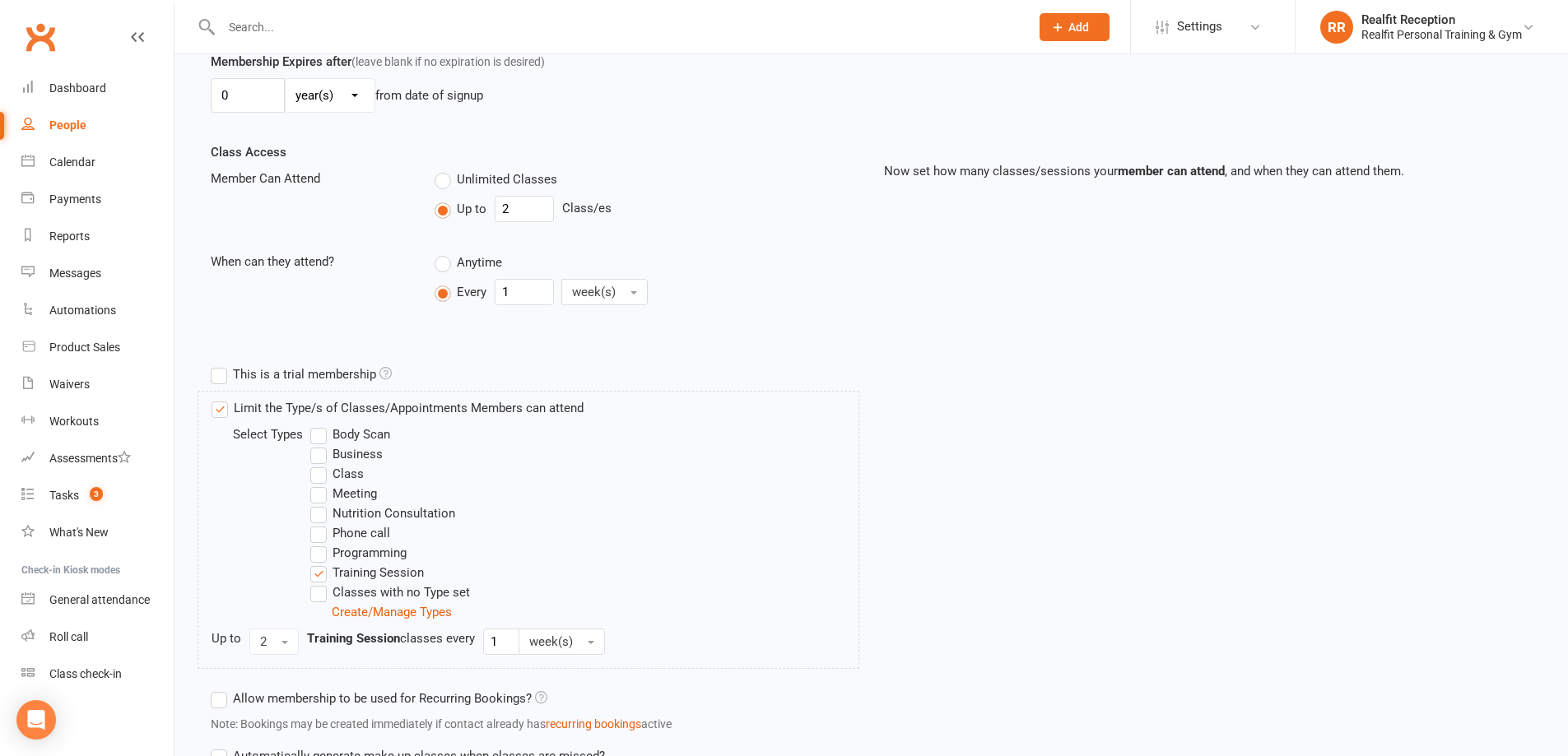
scroll to position [635, 0]
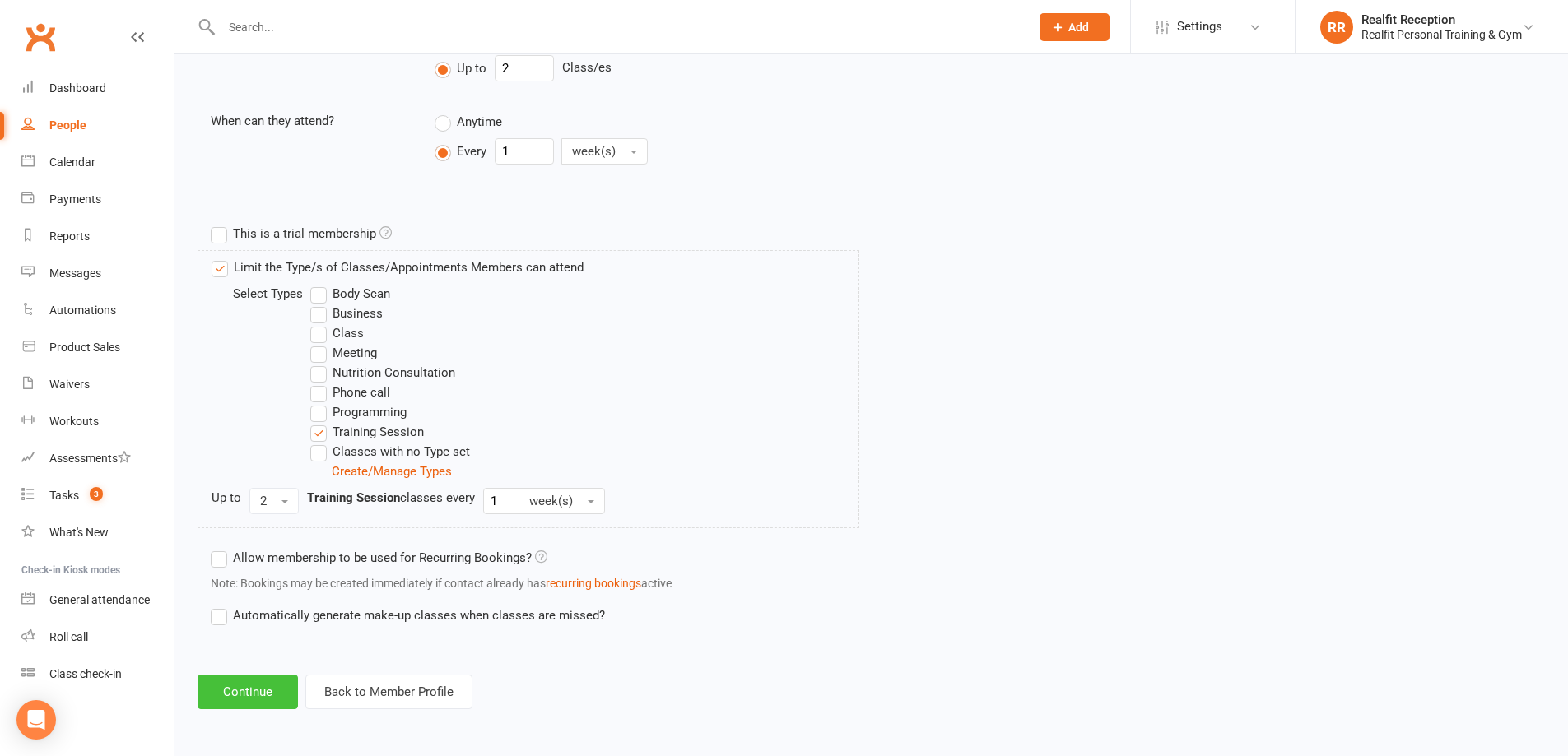
click at [245, 695] on button "Continue" at bounding box center [248, 692] width 101 height 34
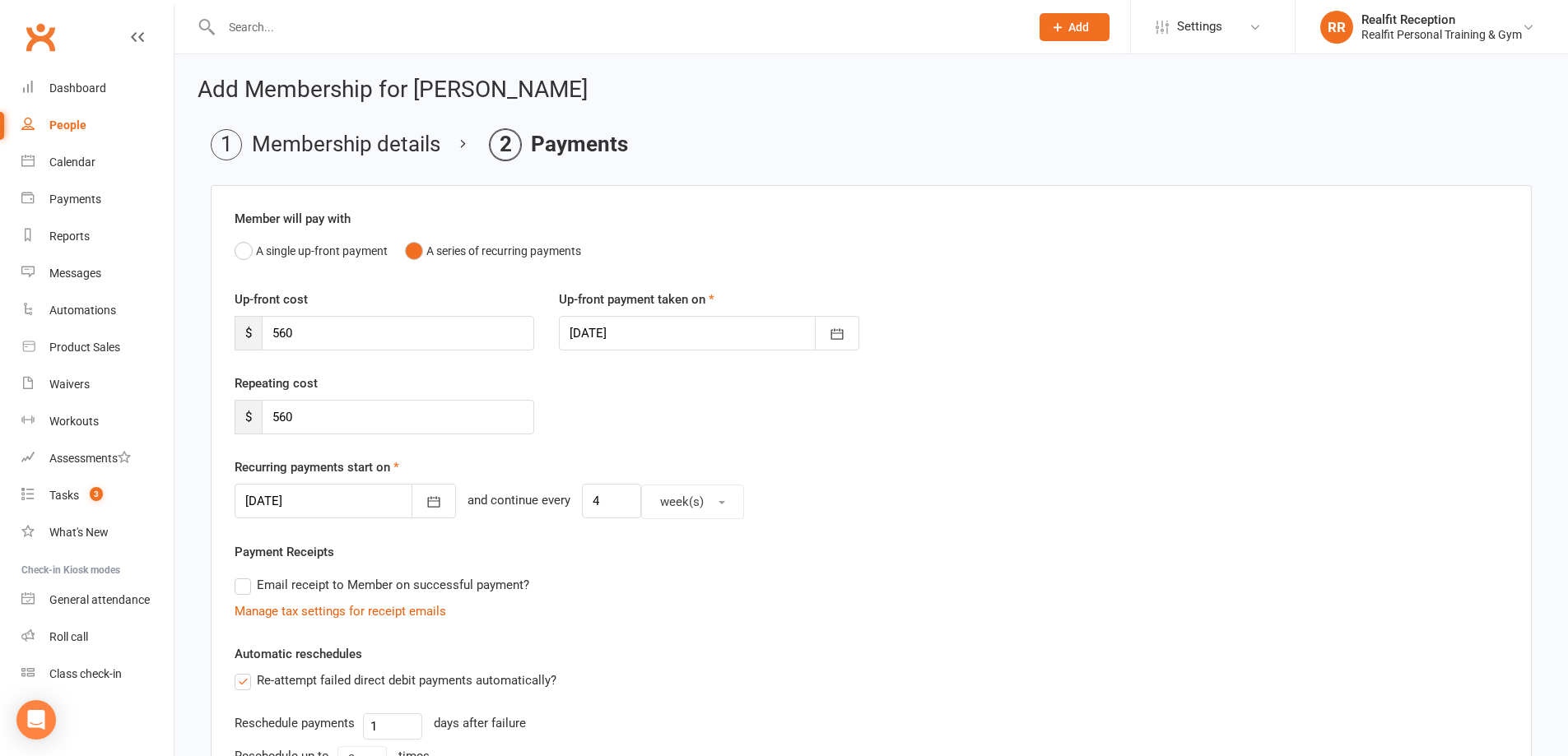
scroll to position [407, 0]
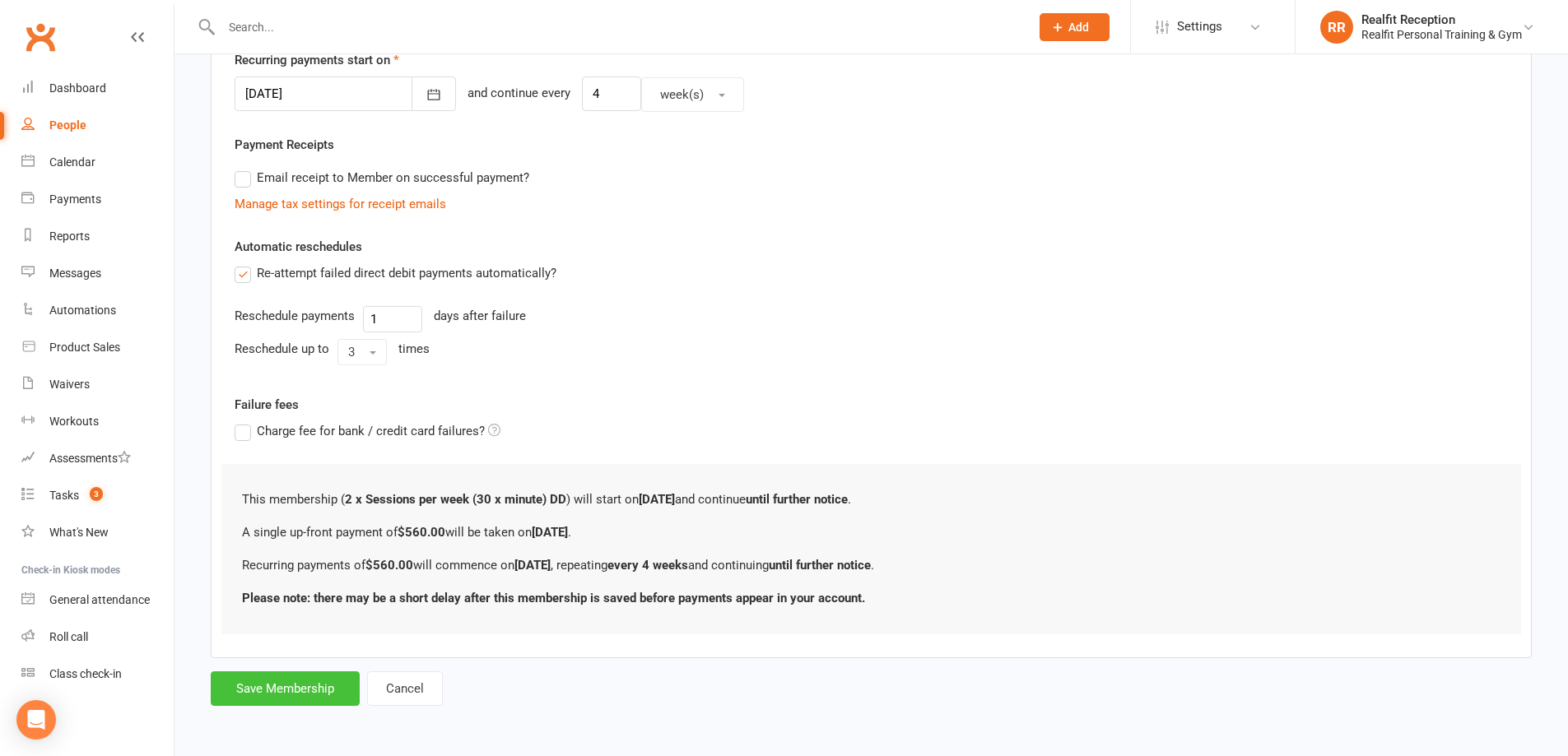
click at [327, 691] on button "Save Membership" at bounding box center [285, 688] width 149 height 34
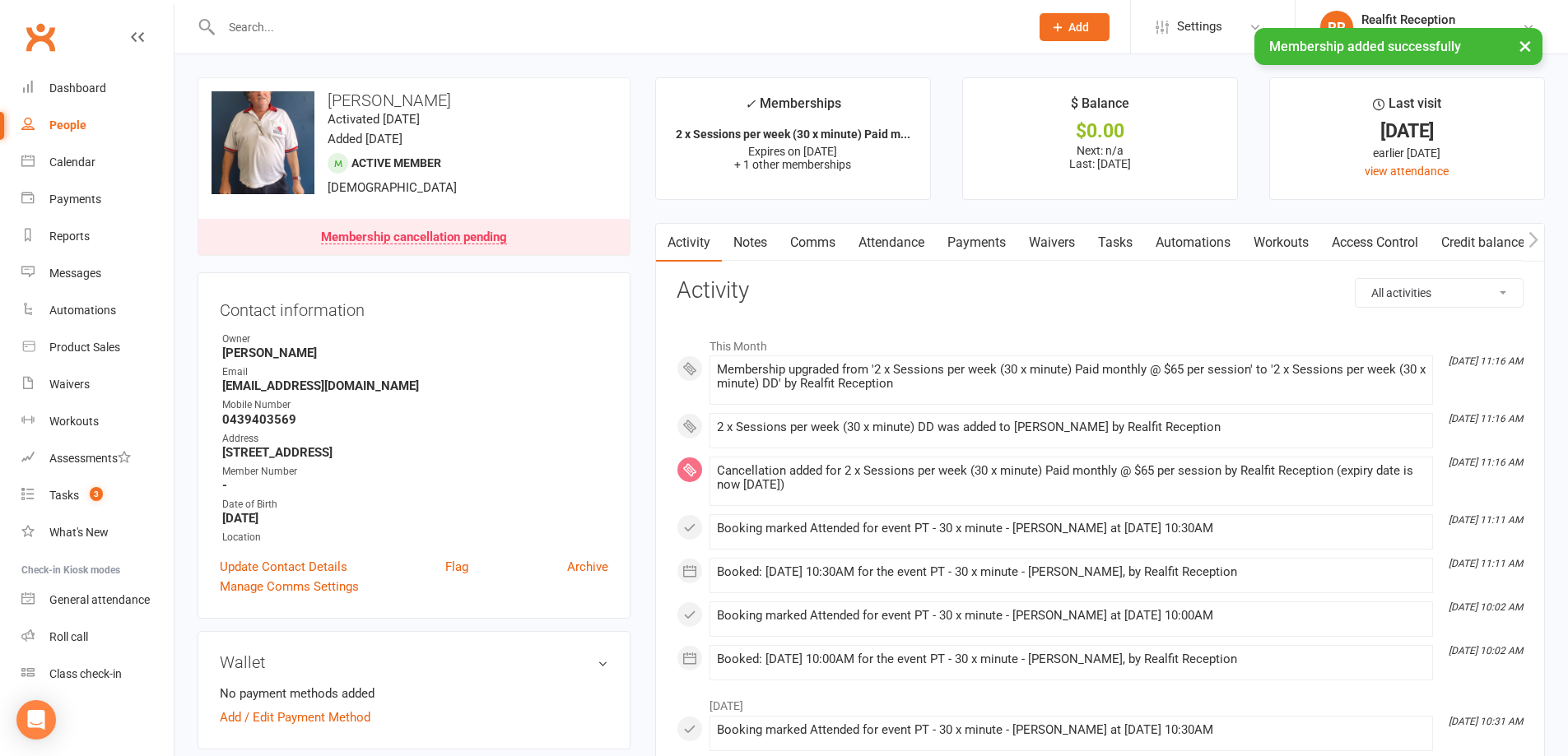
click at [984, 241] on link "Payments" at bounding box center [977, 242] width 82 height 38
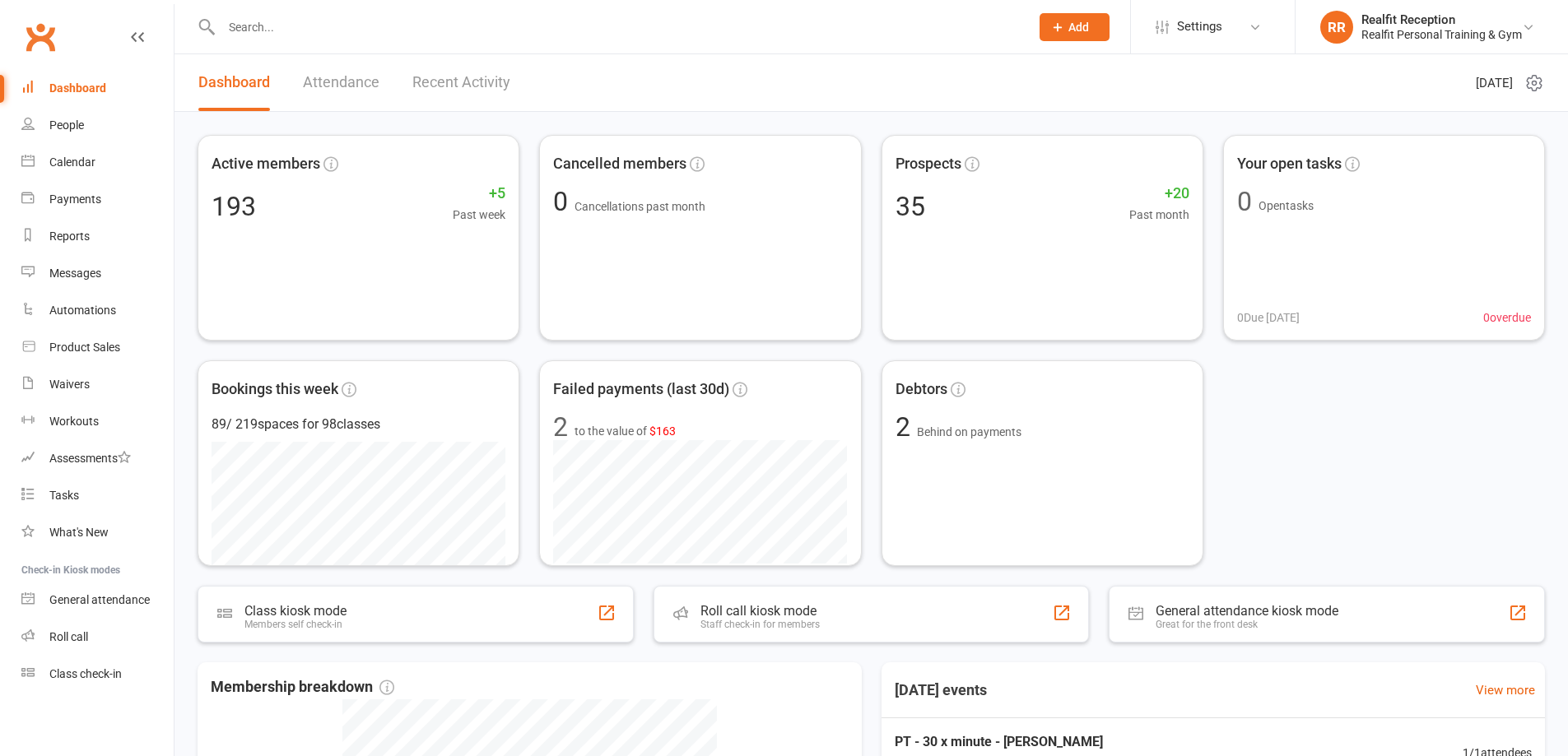
click at [310, 29] on input "text" at bounding box center [617, 27] width 802 height 23
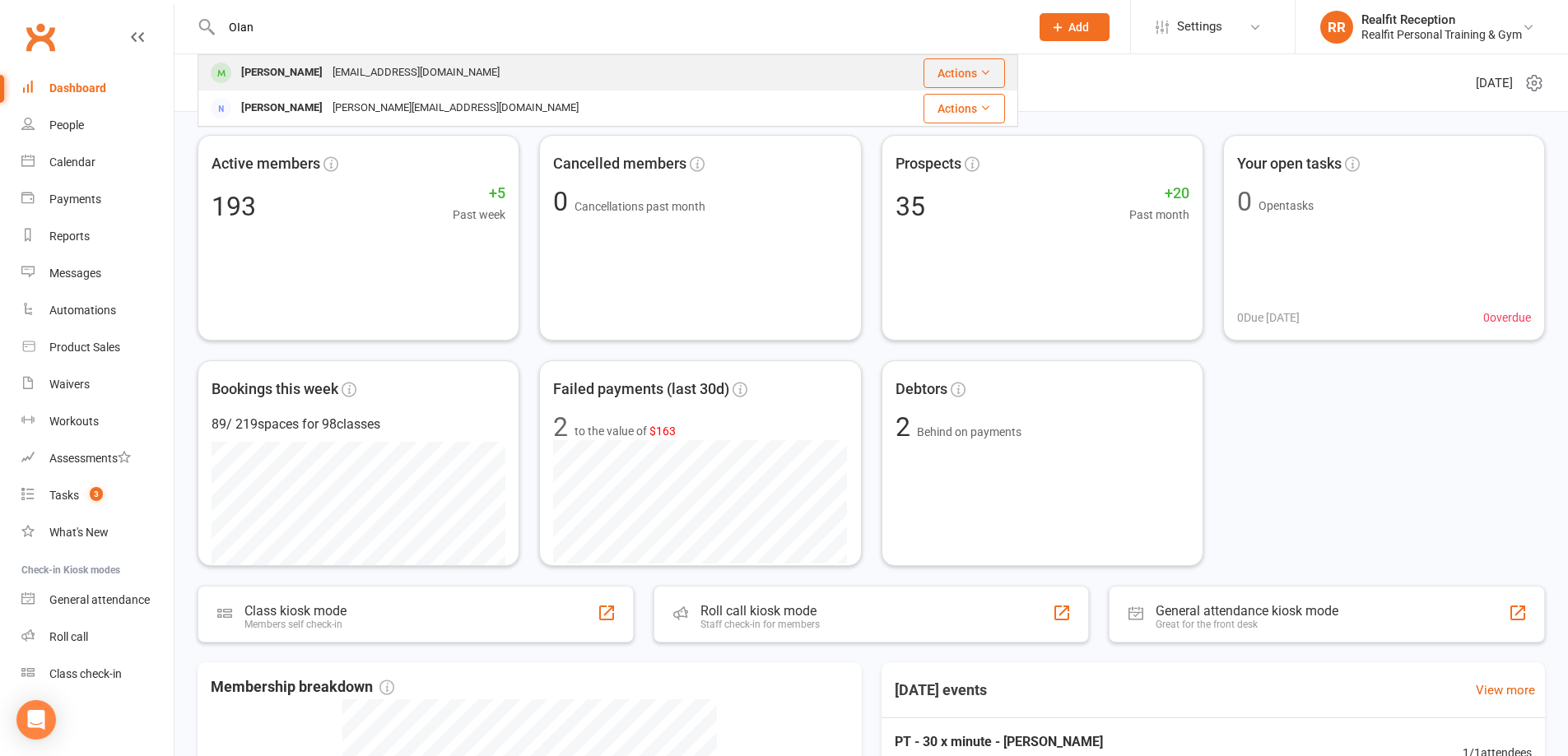
type input "OIan"
click at [327, 71] on div "loh.ian@gmail.com" at bounding box center [416, 72] width 177 height 24
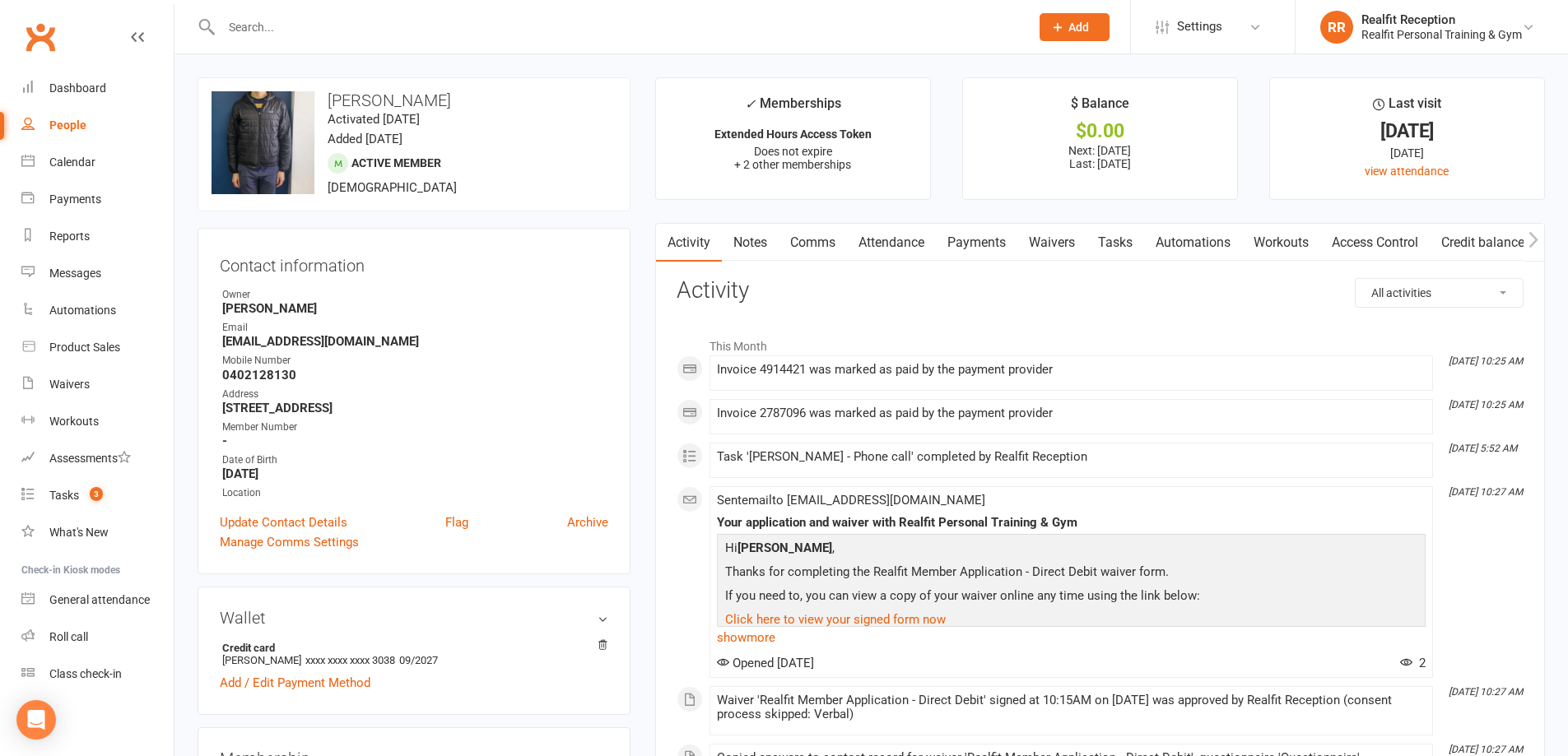
click at [301, 25] on input "text" at bounding box center [617, 27] width 802 height 23
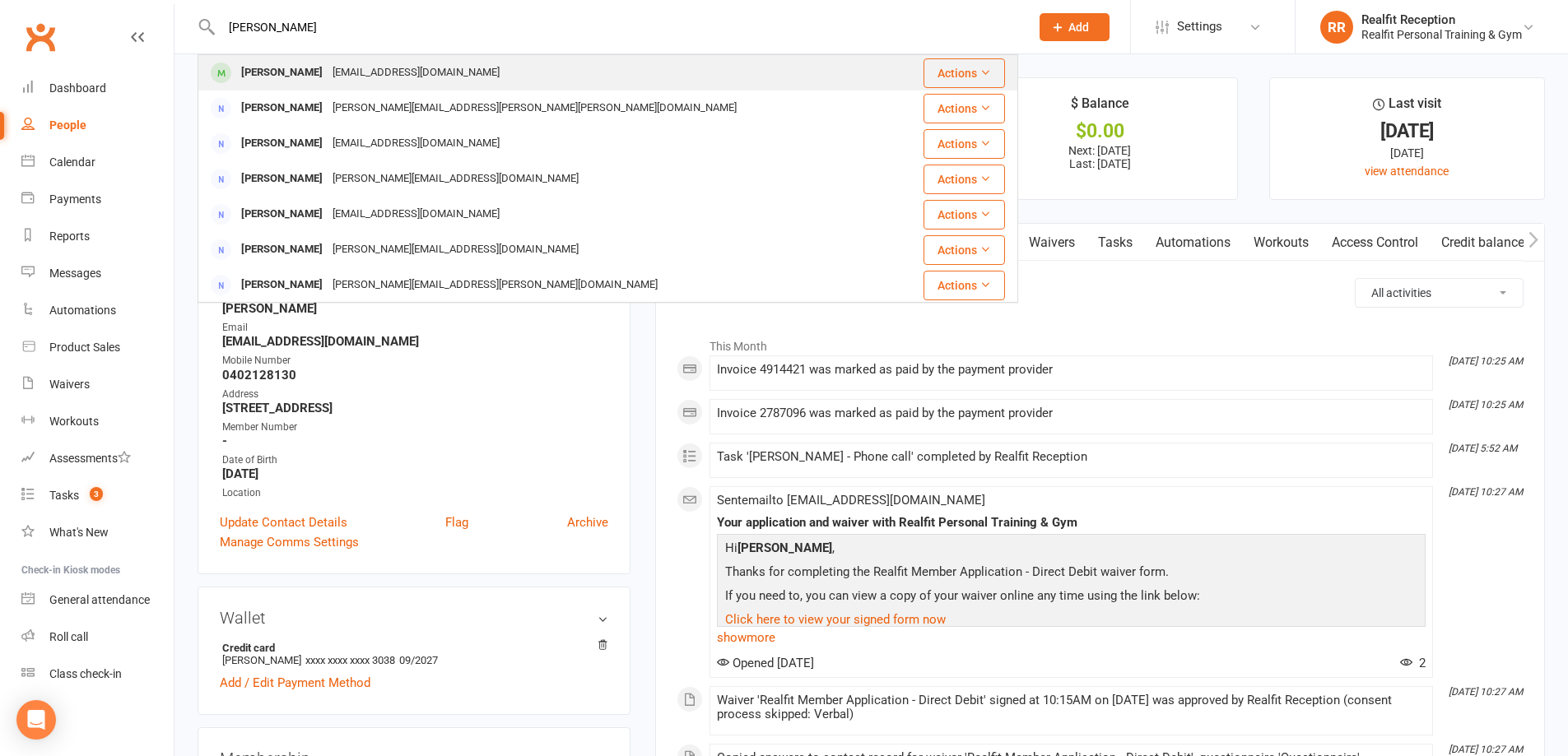
type input "anna"
click at [369, 76] on div "annacurrant@gmail.com" at bounding box center [416, 72] width 177 height 24
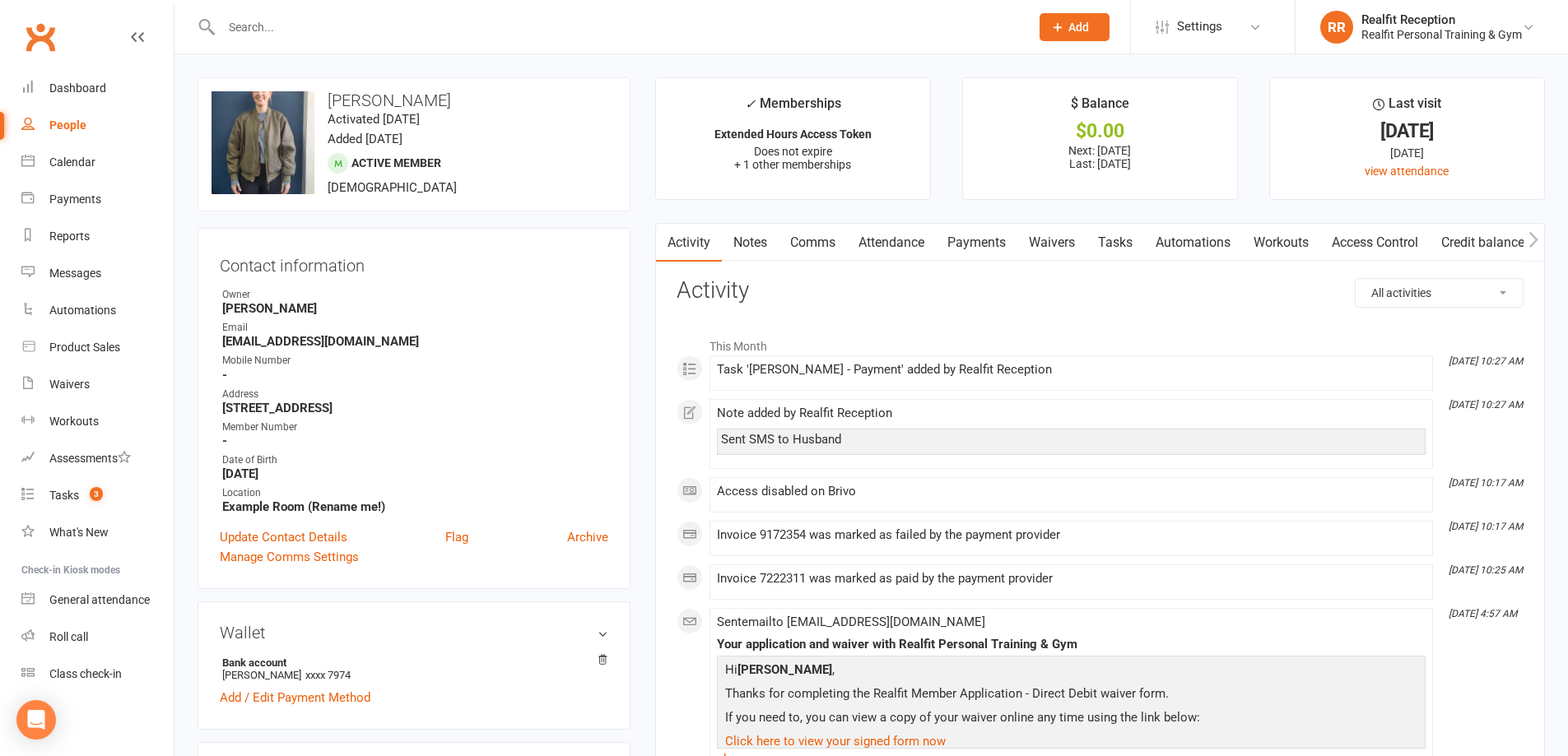
click at [294, 25] on input "text" at bounding box center [617, 27] width 802 height 23
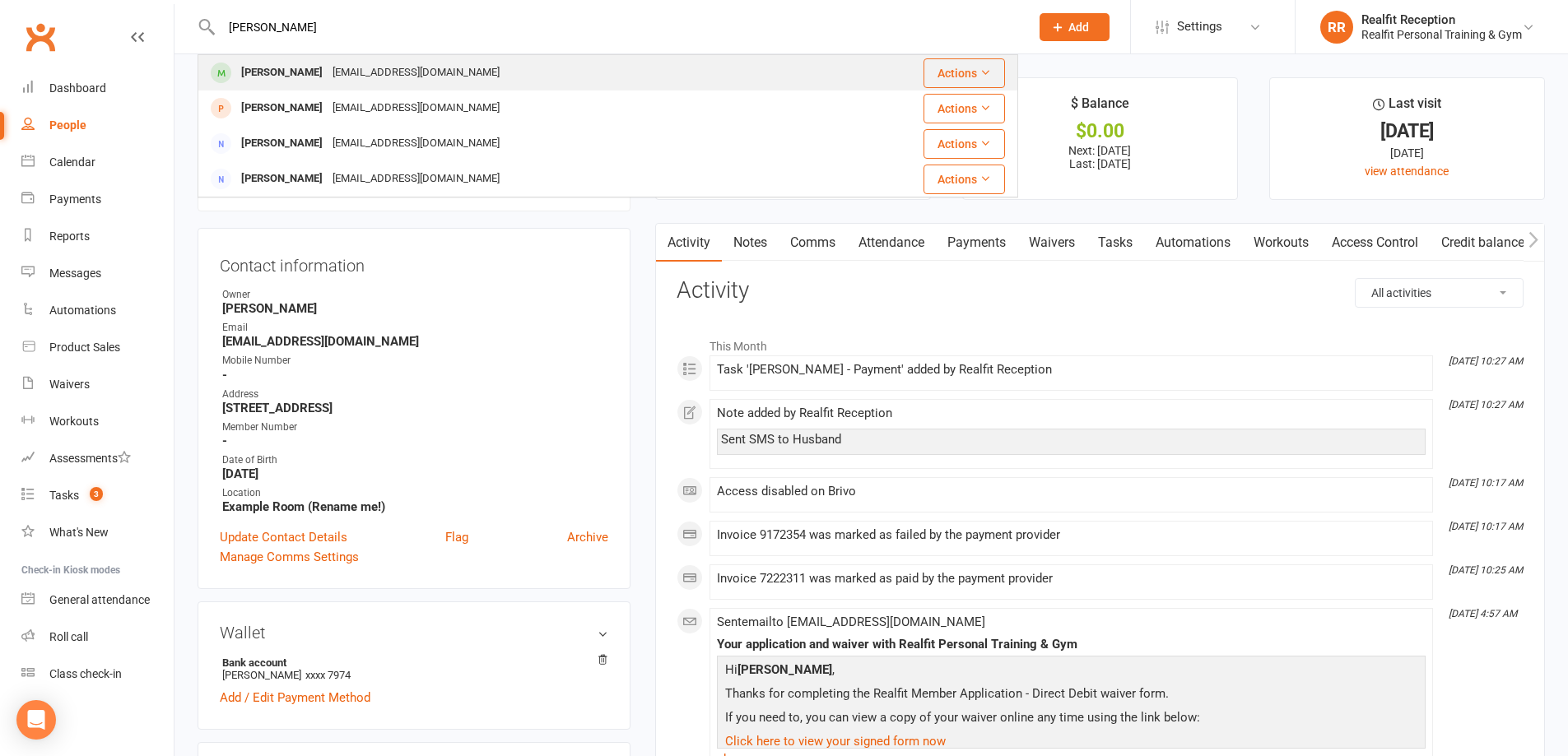
type input "Ian"
click at [339, 68] on div "loh.ian@gmail.com" at bounding box center [416, 72] width 177 height 24
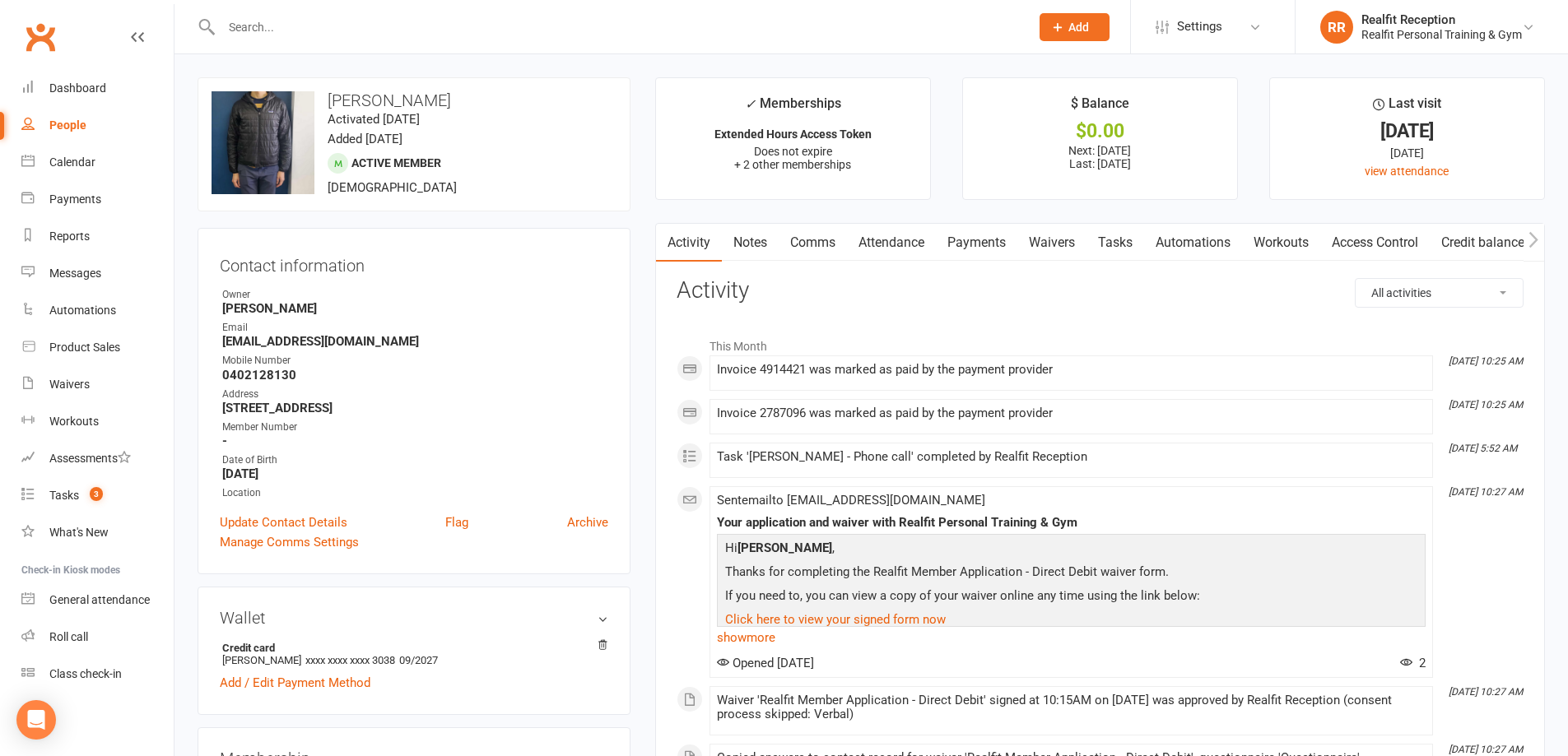
scroll to position [83, 0]
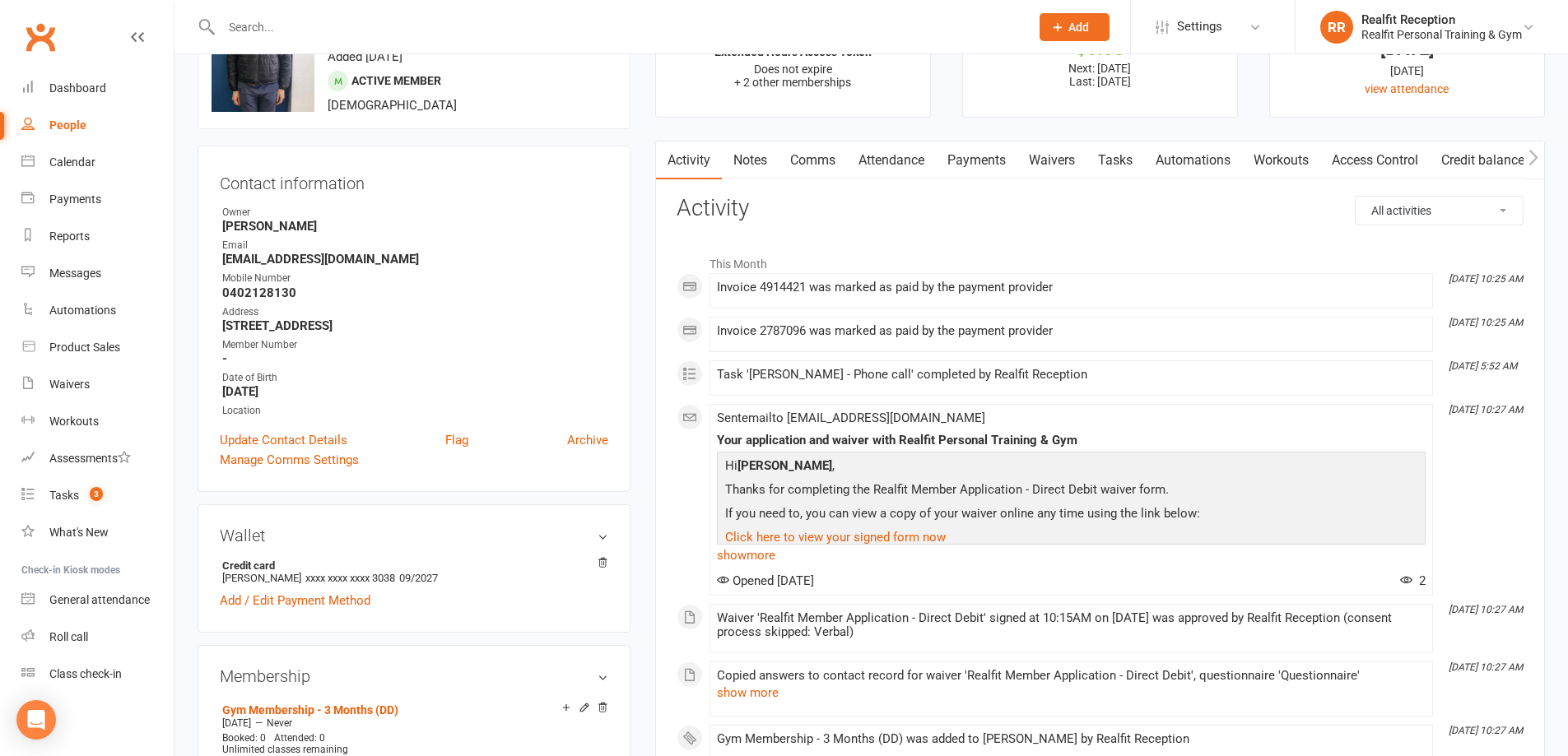
click at [430, 17] on input "text" at bounding box center [617, 27] width 802 height 23
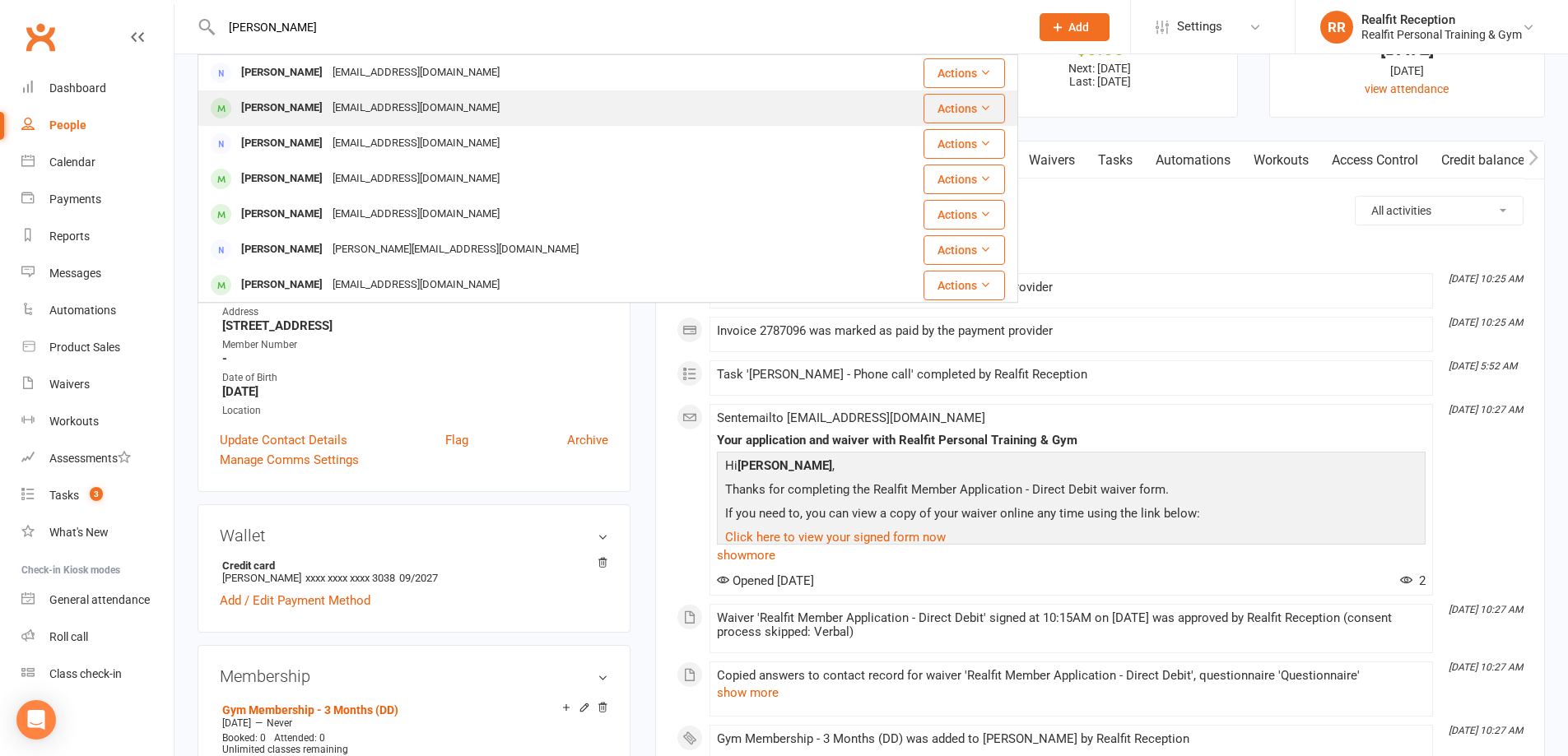
type input "john m"
click at [327, 107] on div "dewarmilne@yahoo.com.au" at bounding box center [416, 107] width 177 height 24
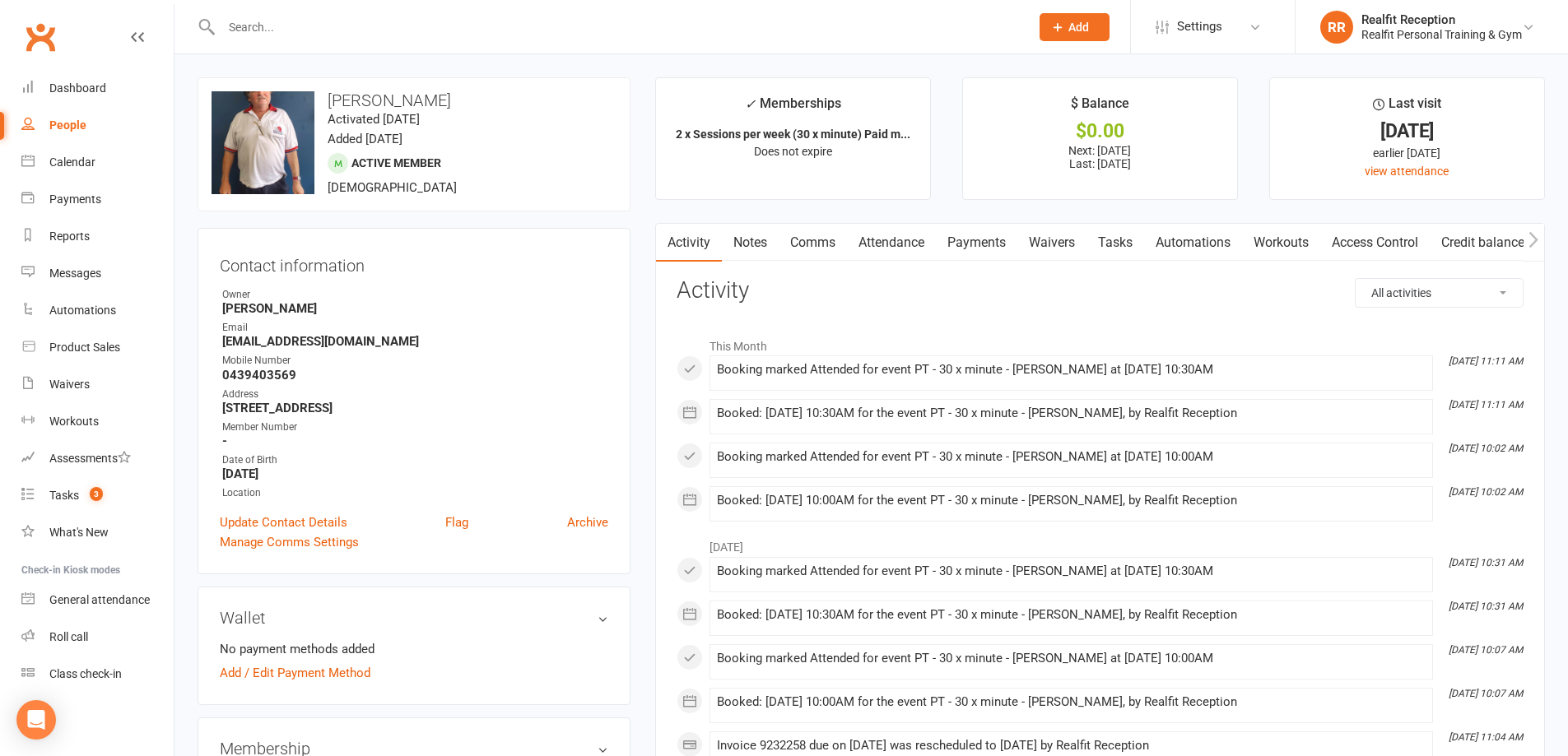
click at [999, 235] on link "Payments" at bounding box center [977, 242] width 82 height 38
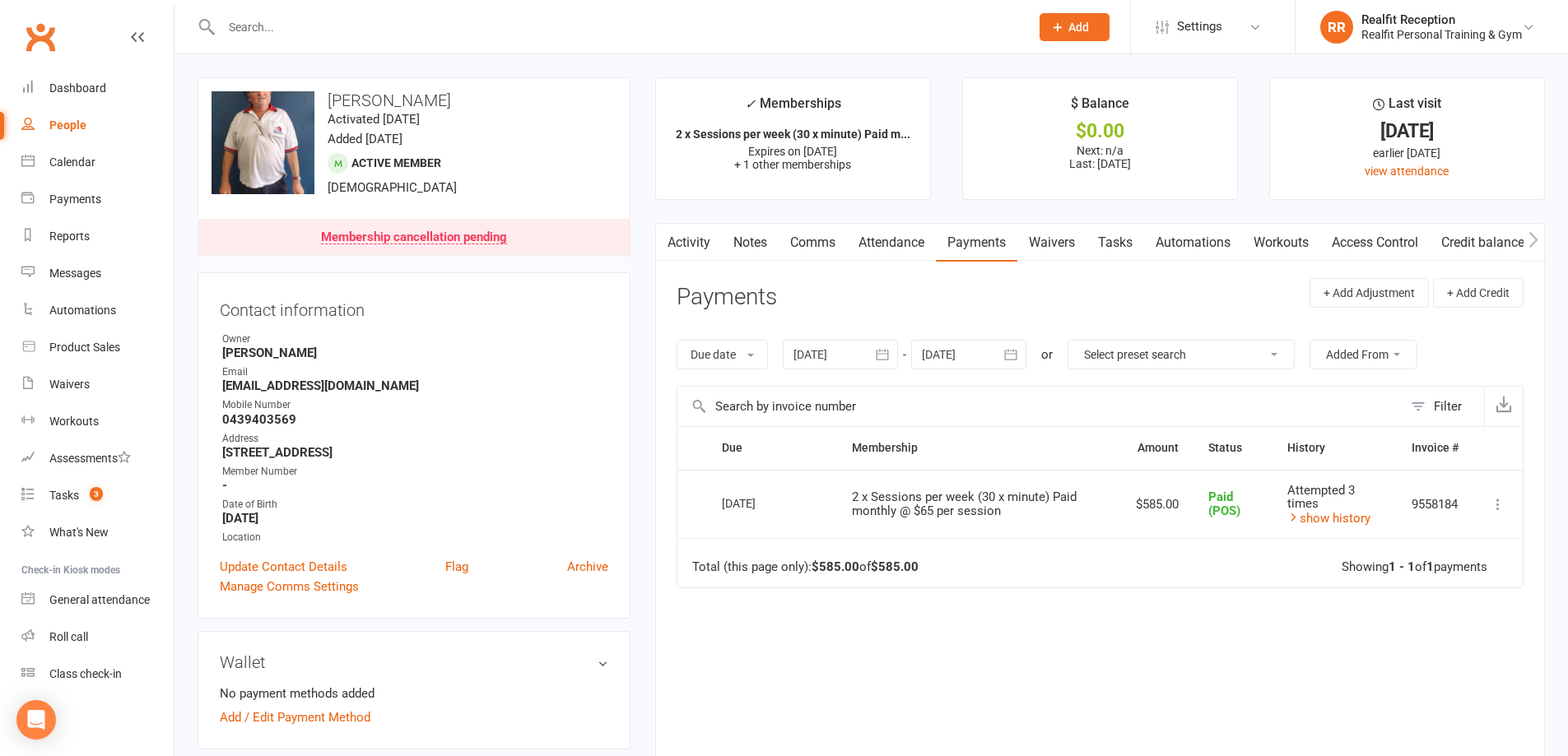
click at [1016, 352] on icon "button" at bounding box center [1010, 354] width 16 height 16
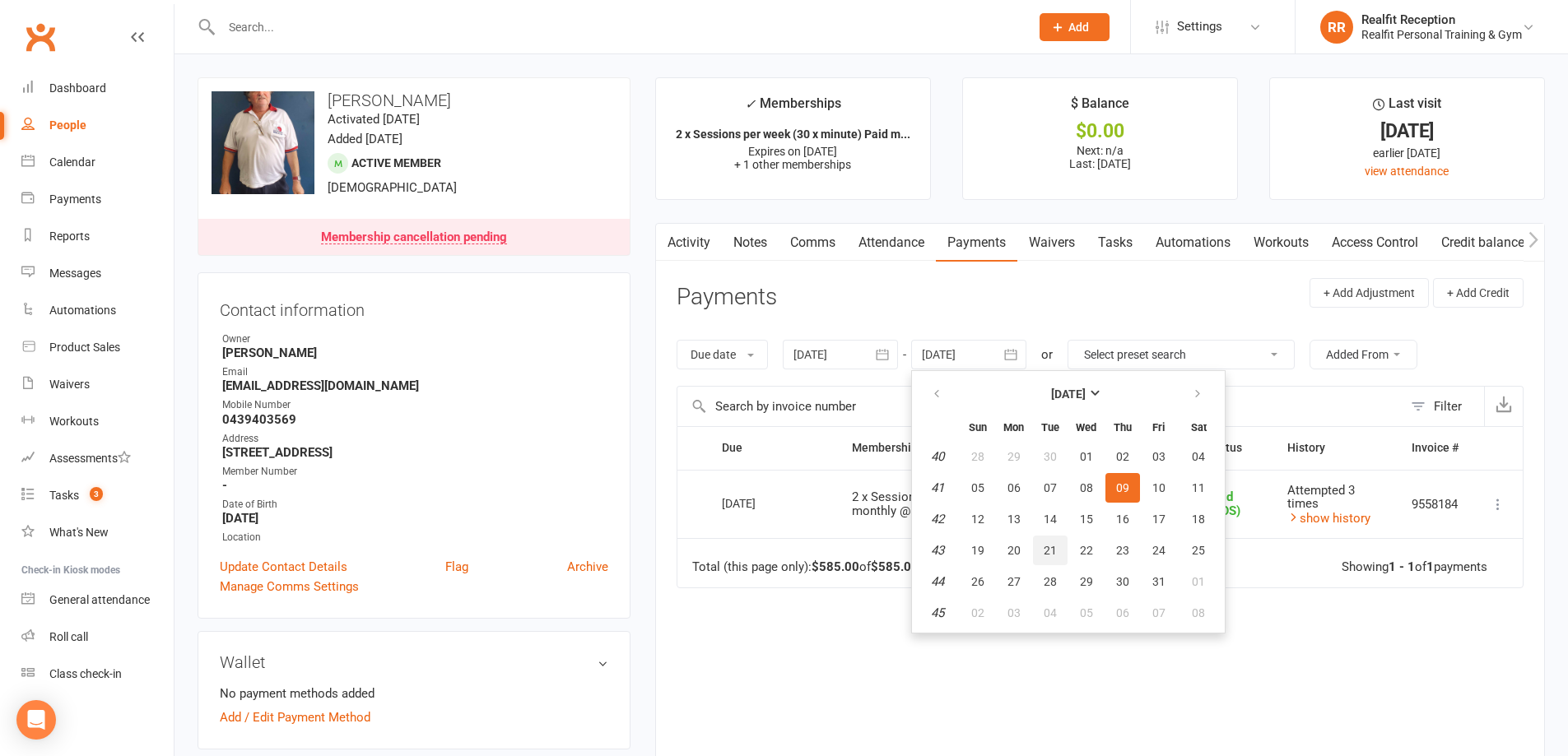
click at [1052, 547] on span "21" at bounding box center [1051, 551] width 13 height 13
type input "[DATE]"
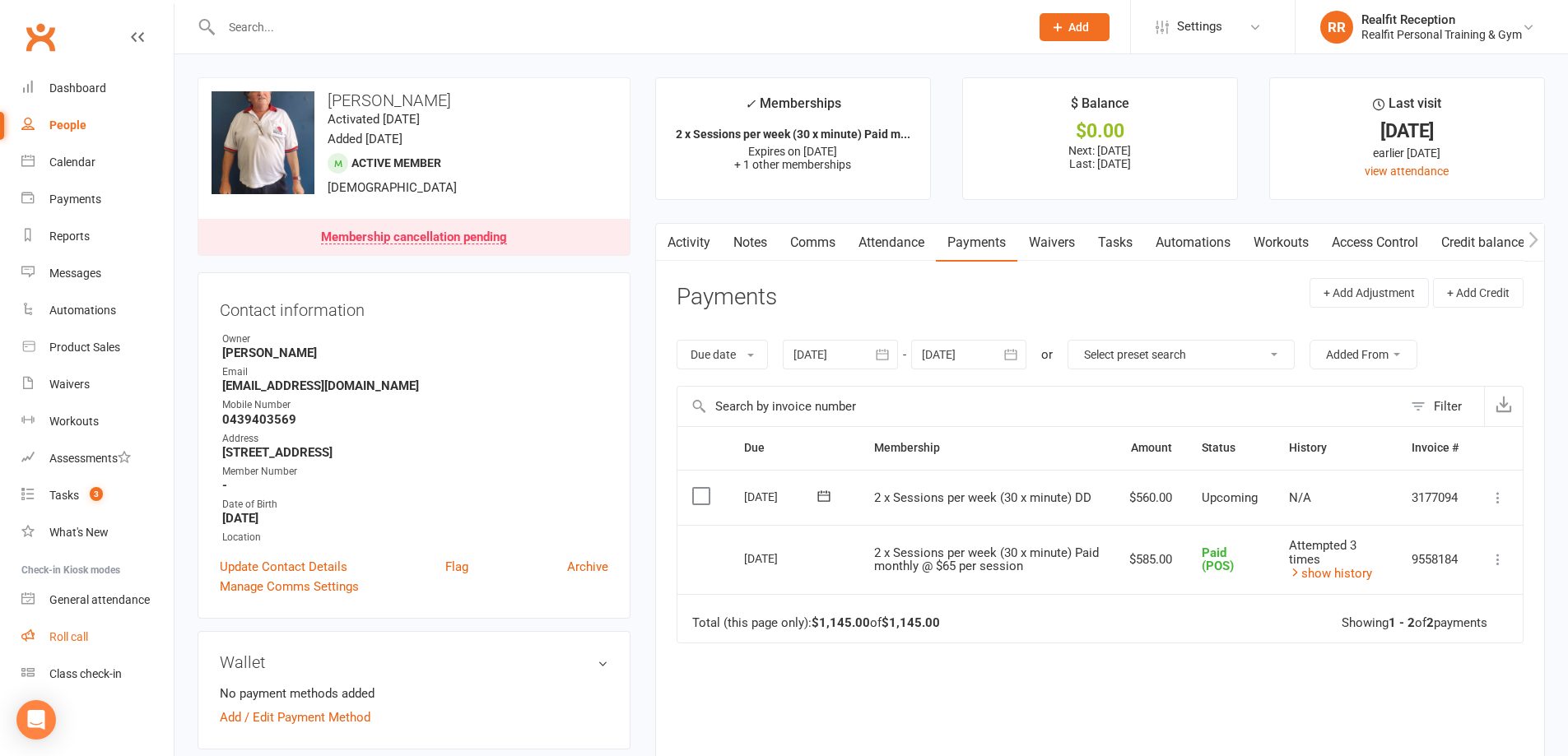
click at [94, 633] on link "Roll call" at bounding box center [98, 637] width 152 height 37
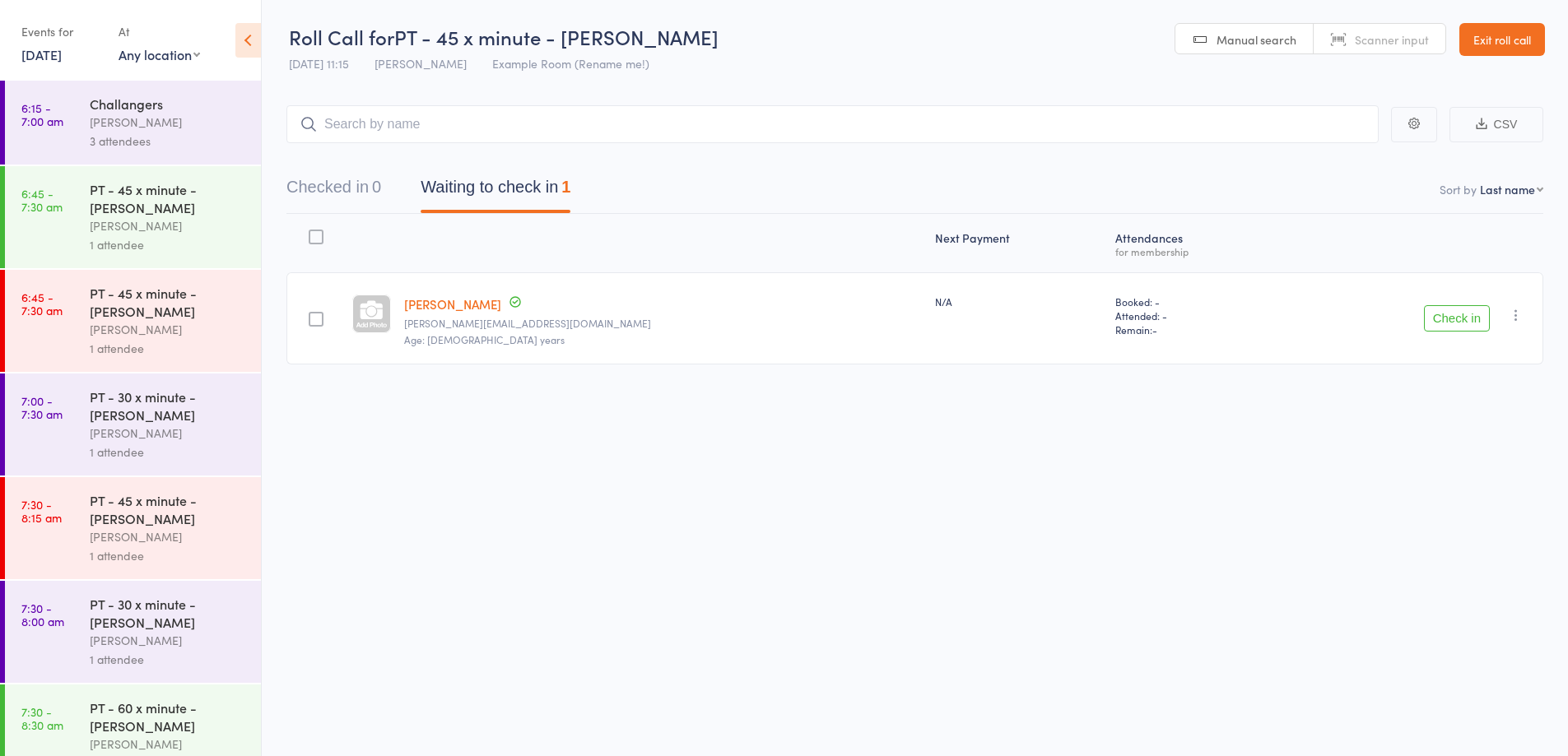
click at [1462, 321] on button "Check in" at bounding box center [1456, 319] width 66 height 27
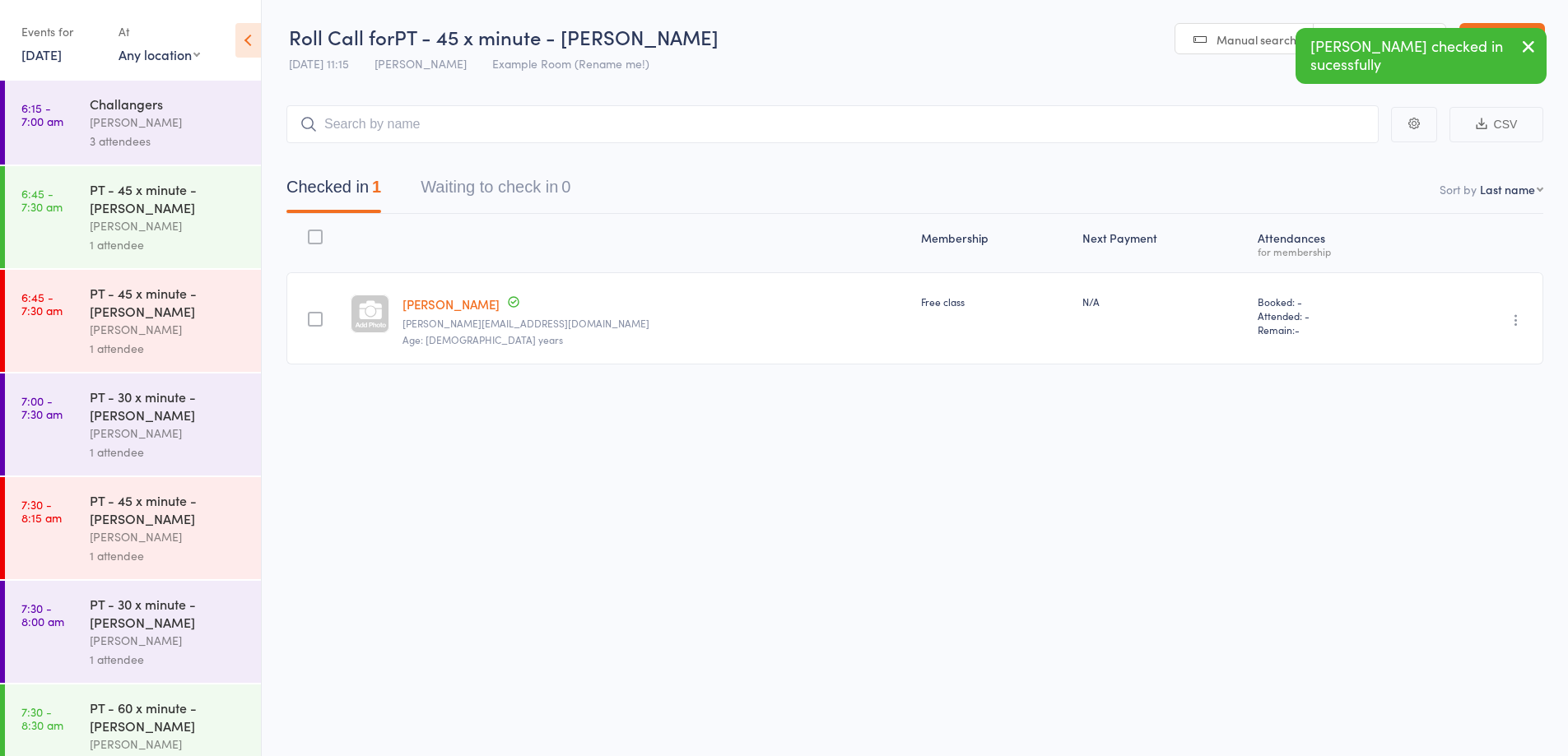
click at [1526, 45] on icon "button" at bounding box center [1528, 47] width 20 height 21
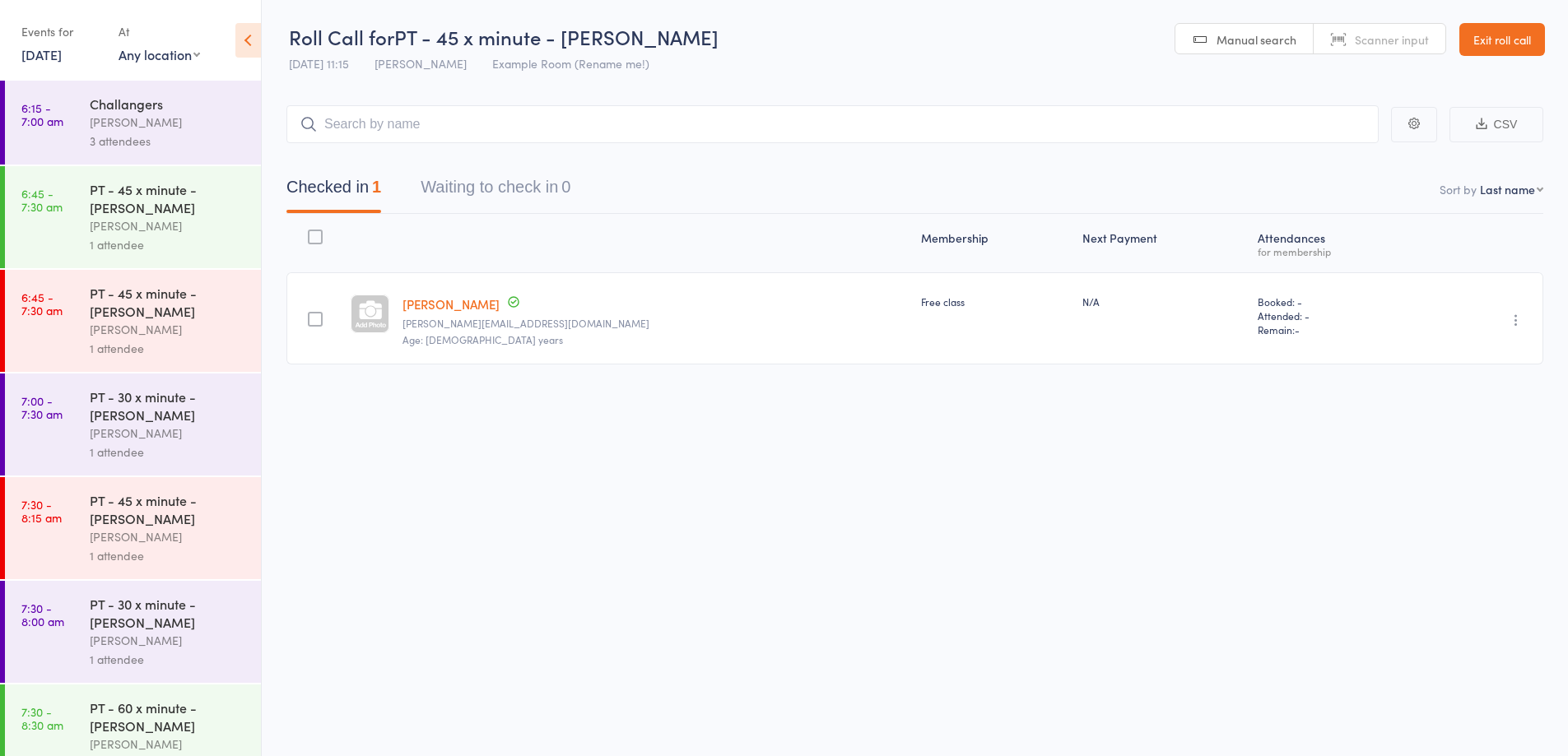
click at [1506, 41] on link "Exit roll call" at bounding box center [1502, 39] width 86 height 33
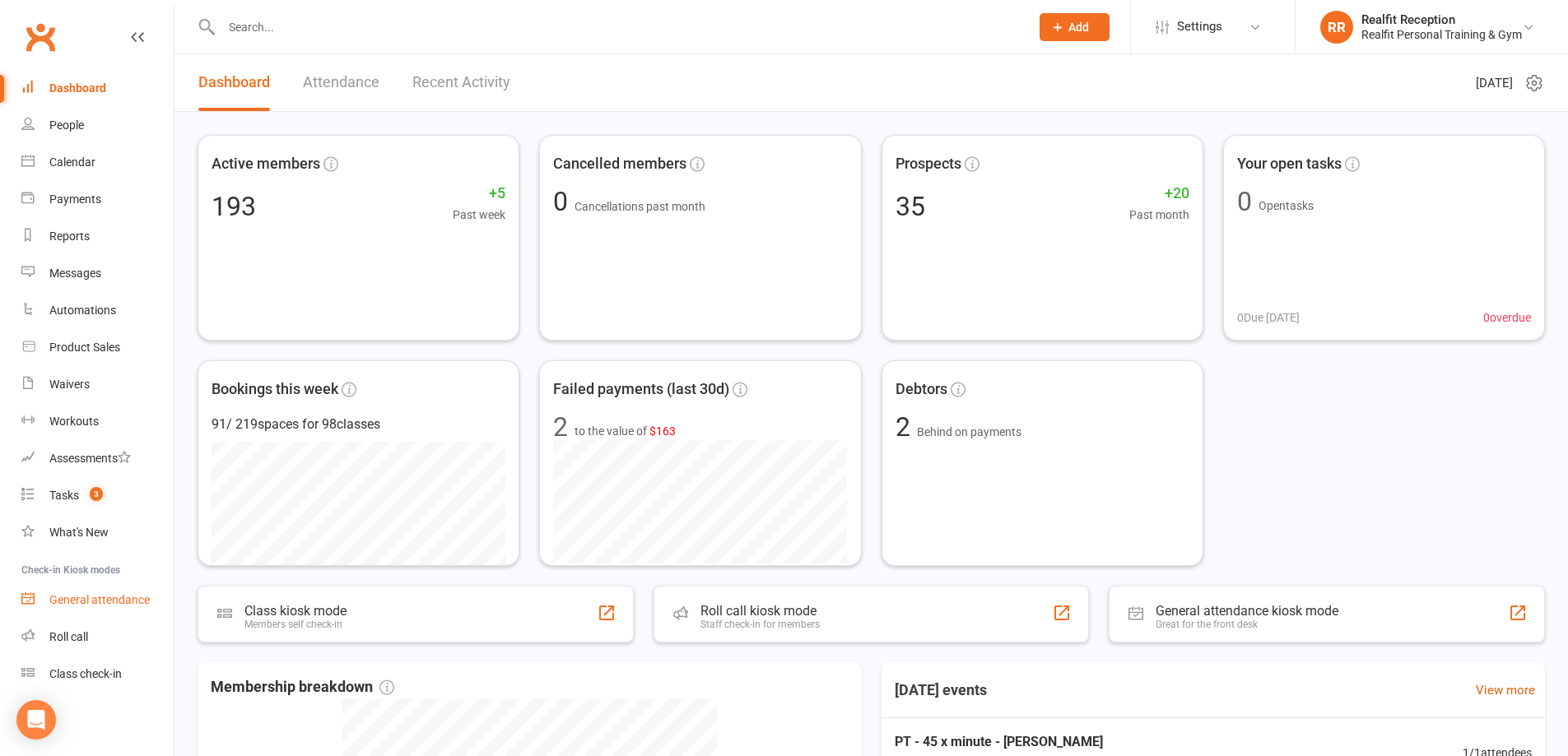
click at [104, 605] on div "General attendance" at bounding box center [100, 600] width 101 height 13
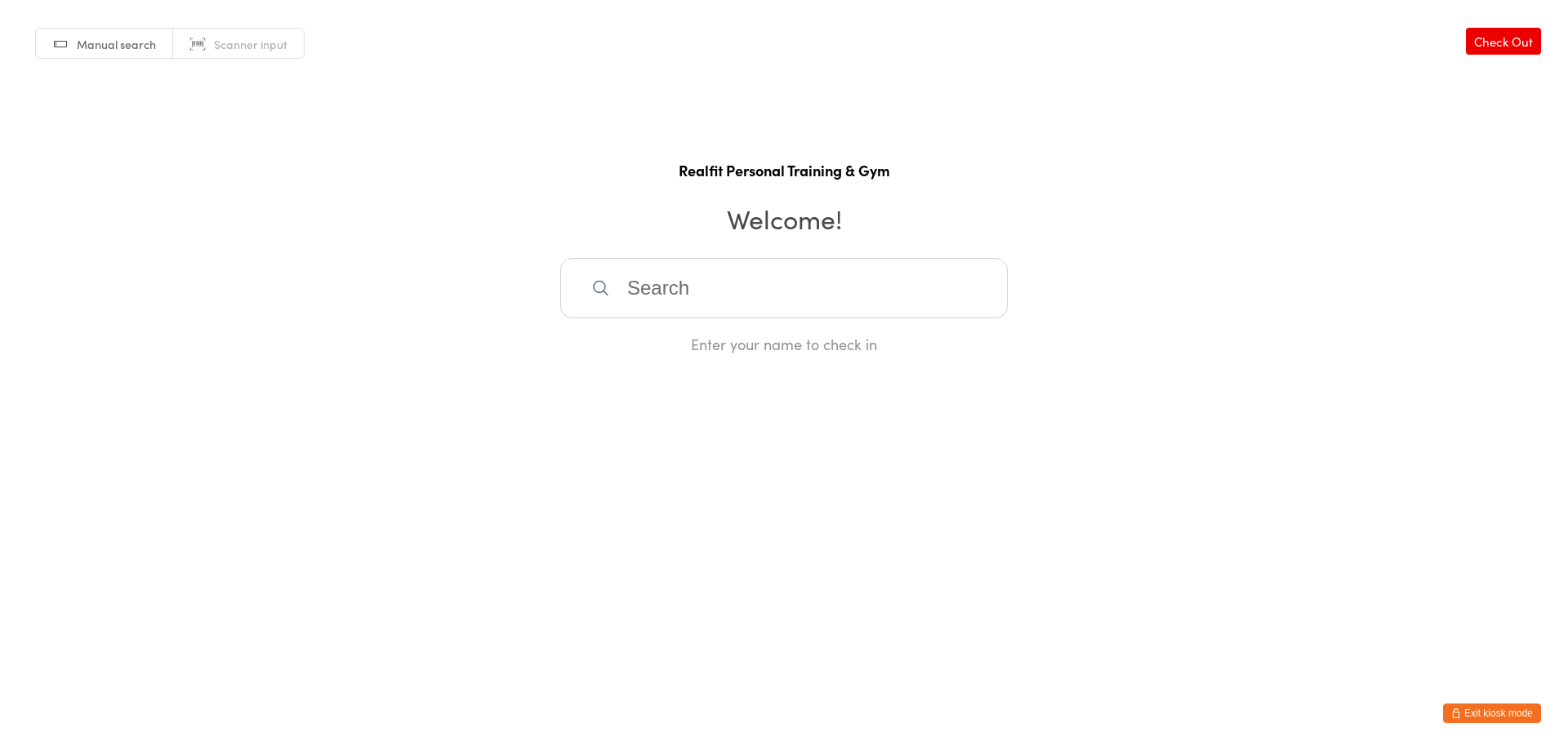
click at [719, 309] on input "search" at bounding box center [784, 289] width 447 height 60
drag, startPoint x: 709, startPoint y: 300, endPoint x: 702, endPoint y: 290, distance: 12.2
click at [705, 296] on input "search" at bounding box center [784, 289] width 447 height 60
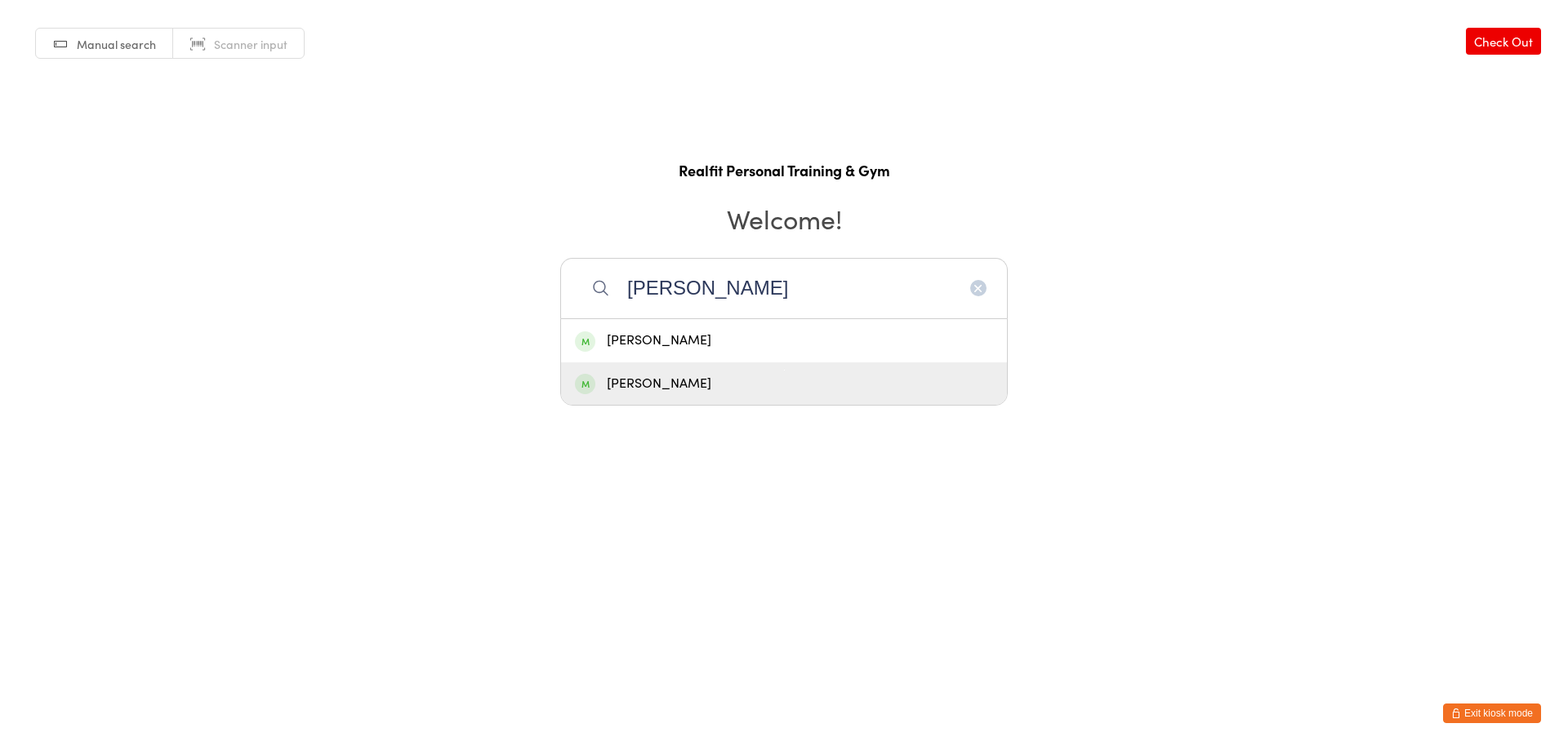
type input "[PERSON_NAME]"
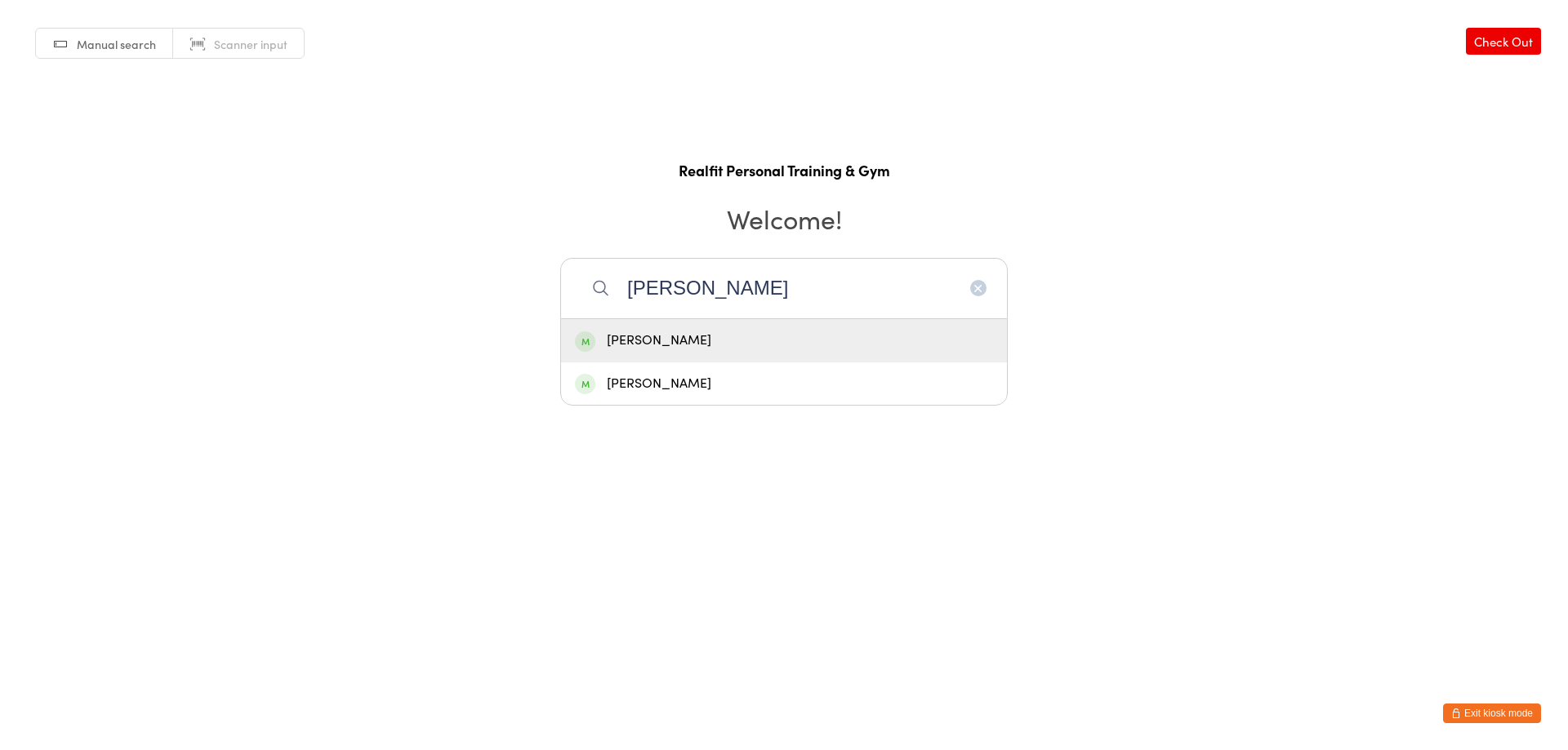
click at [762, 361] on div "[PERSON_NAME]" at bounding box center [784, 341] width 446 height 43
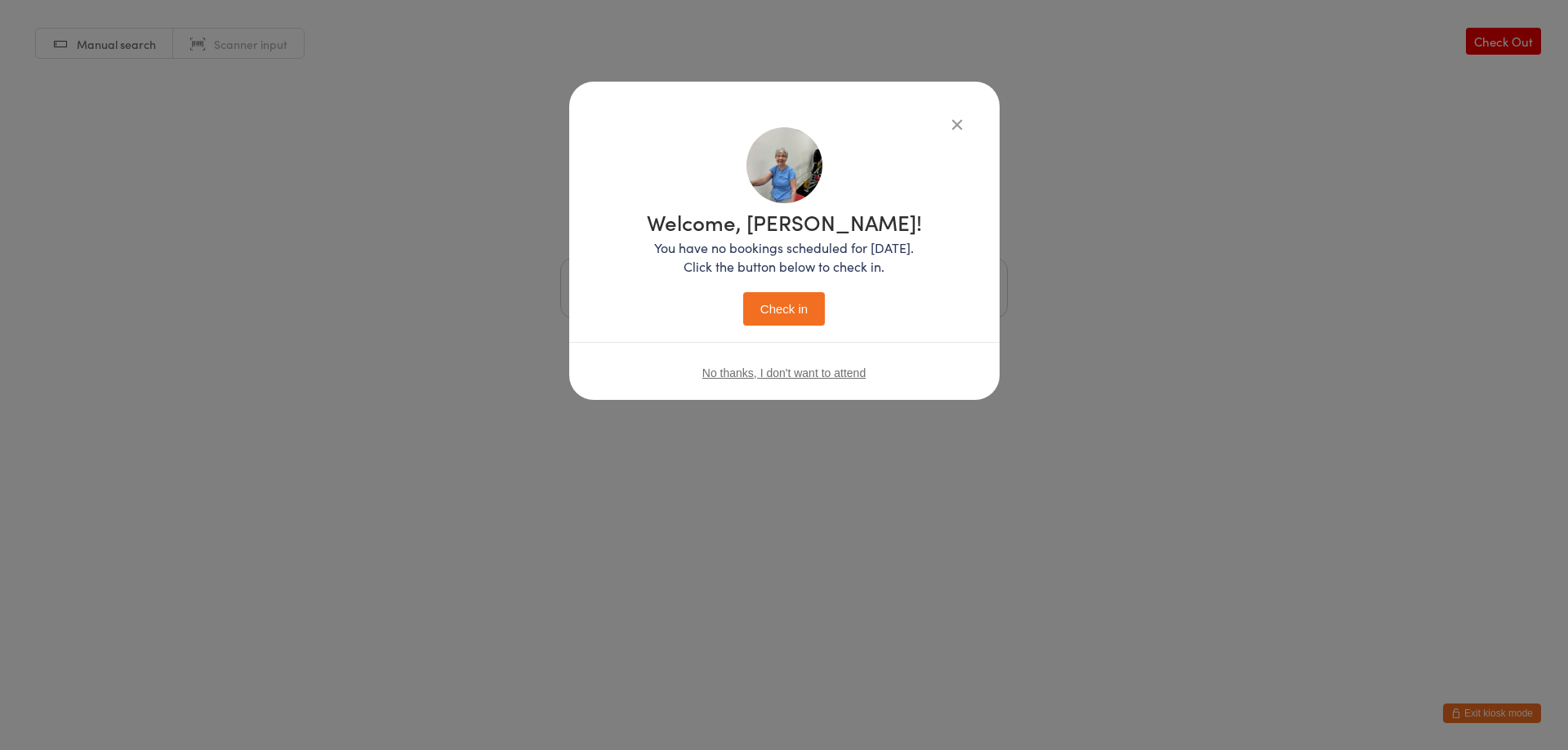
click at [773, 306] on button "Check in" at bounding box center [784, 308] width 82 height 33
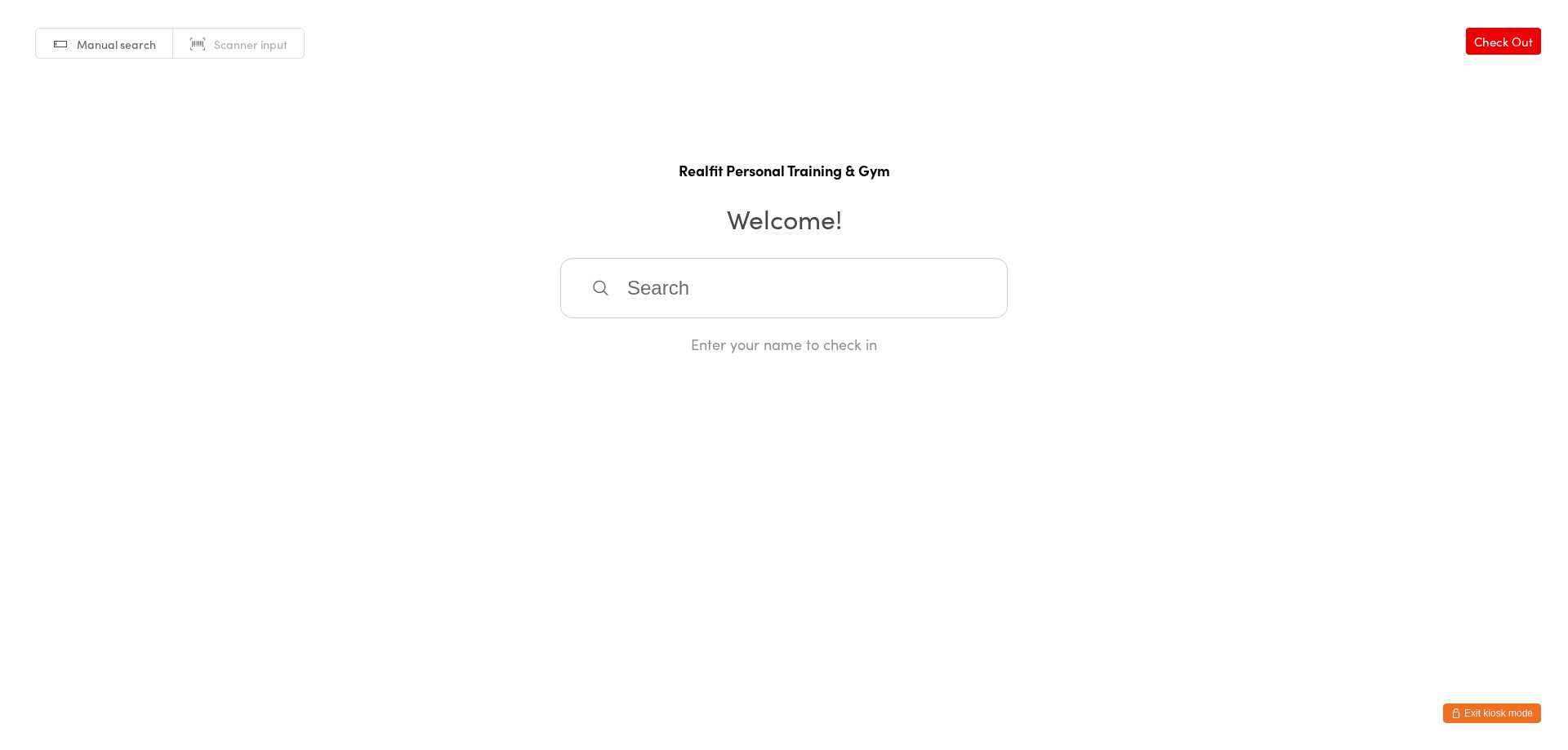
click at [1513, 710] on button "Exit kiosk mode" at bounding box center [1492, 713] width 98 height 20
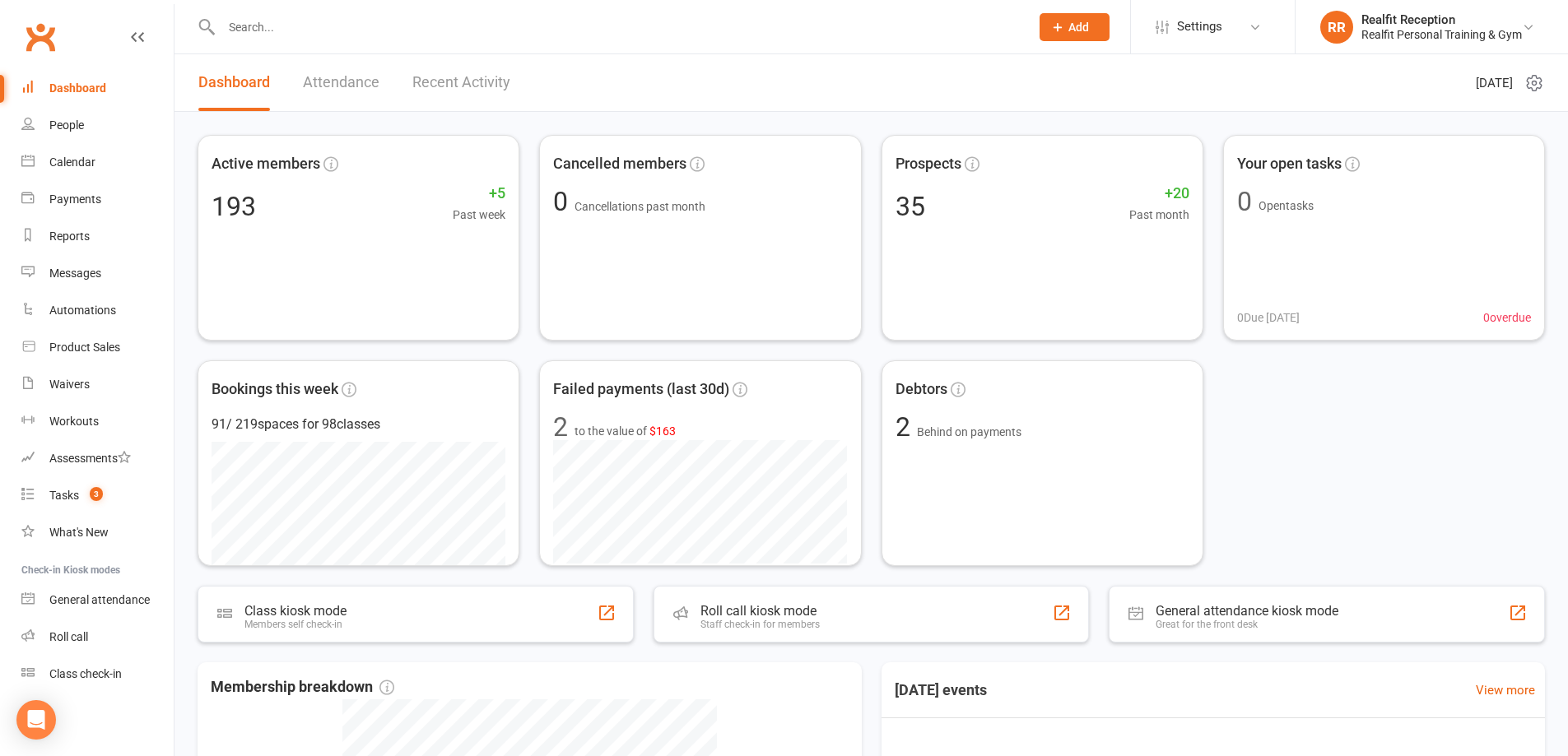
click at [450, 35] on input "text" at bounding box center [617, 27] width 802 height 23
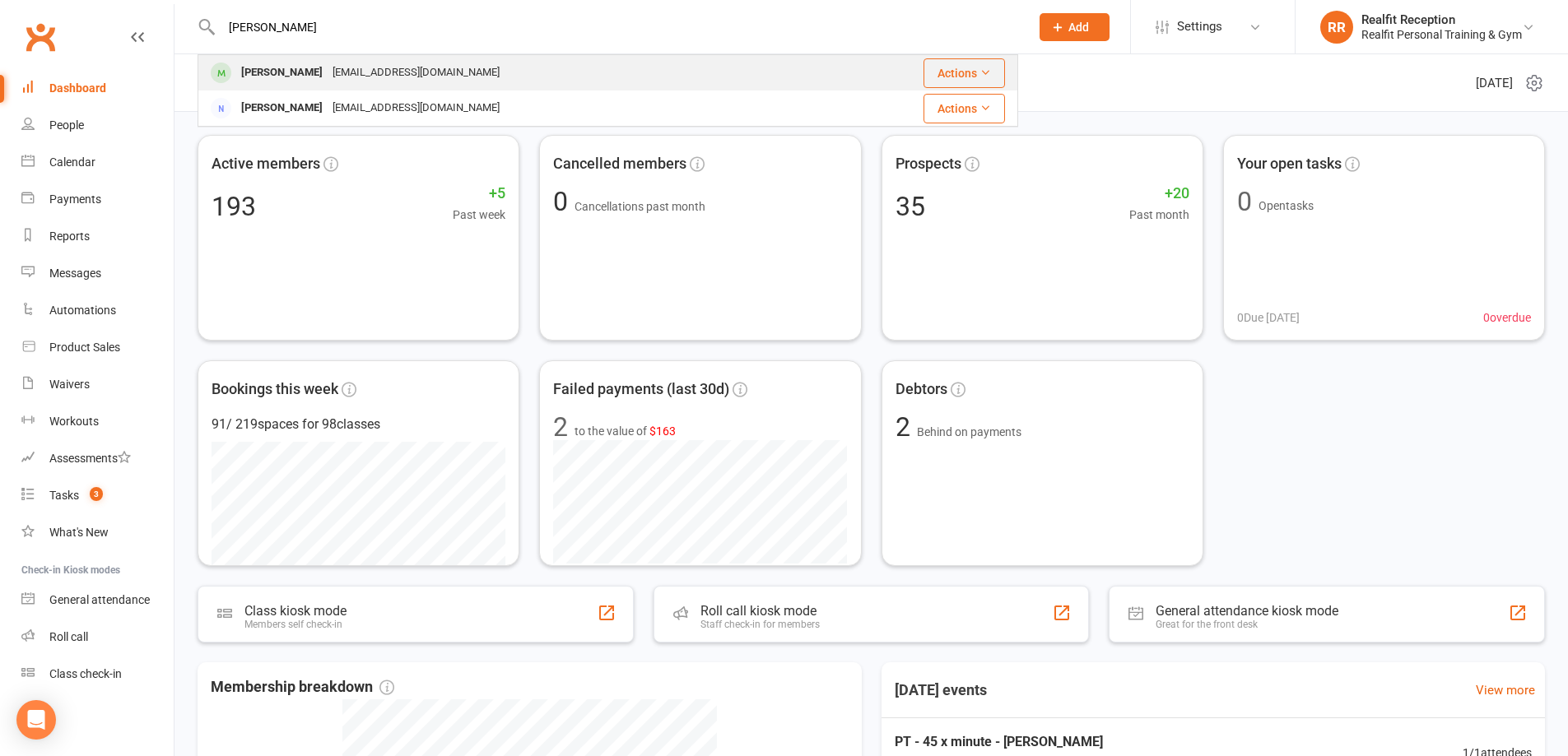
type input "[PERSON_NAME]"
click at [394, 78] on div "[EMAIL_ADDRESS][DOMAIN_NAME]" at bounding box center [416, 72] width 177 height 24
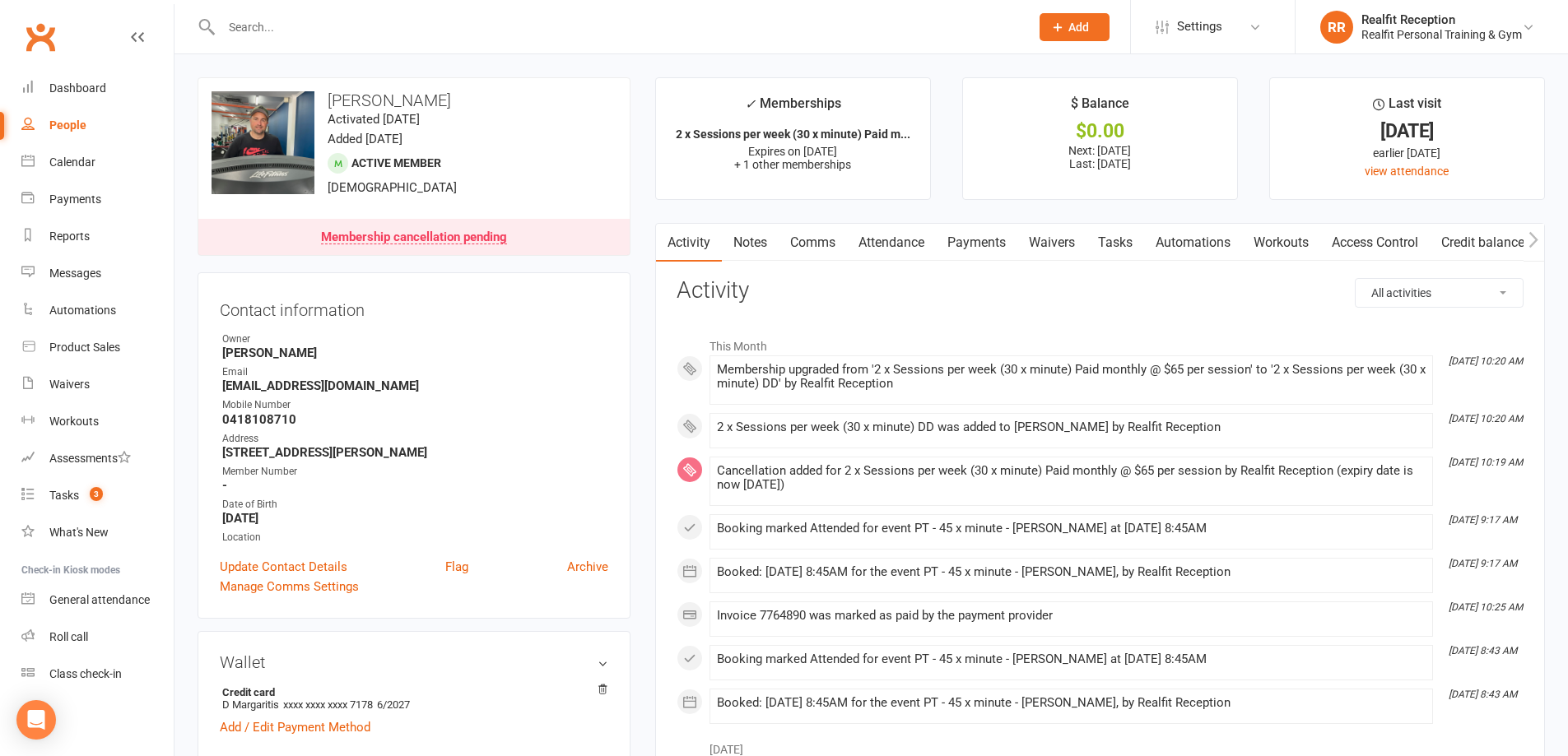
click at [1050, 23] on icon at bounding box center [1057, 28] width 15 height 15
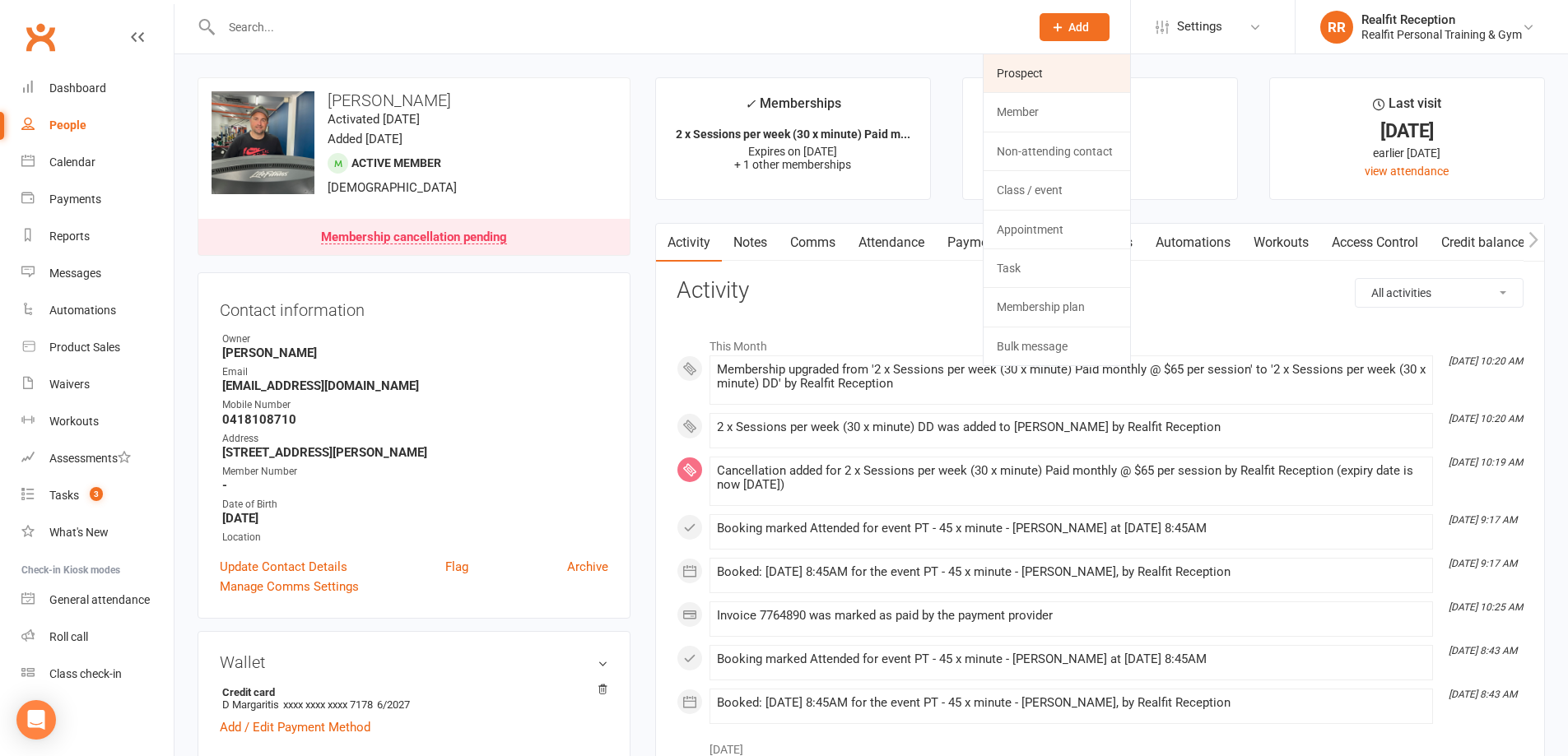
click at [1037, 75] on link "Prospect" at bounding box center [1056, 73] width 146 height 38
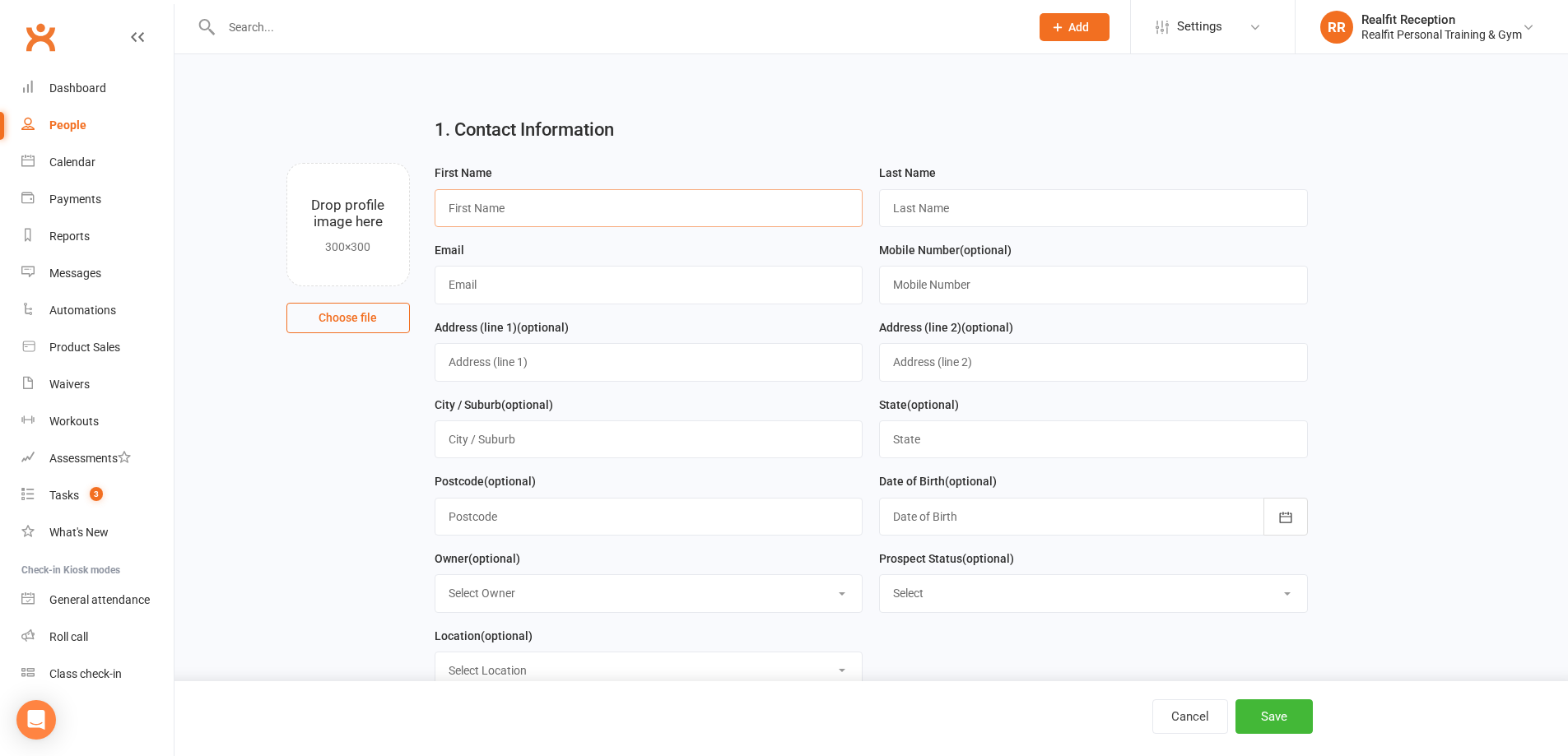
drag, startPoint x: 518, startPoint y: 208, endPoint x: 528, endPoint y: 194, distance: 17.2
click at [528, 194] on input "text" at bounding box center [648, 208] width 429 height 38
type input "Julia"
type input "Scandrett"
type input "juliascandrett@gmail.com"
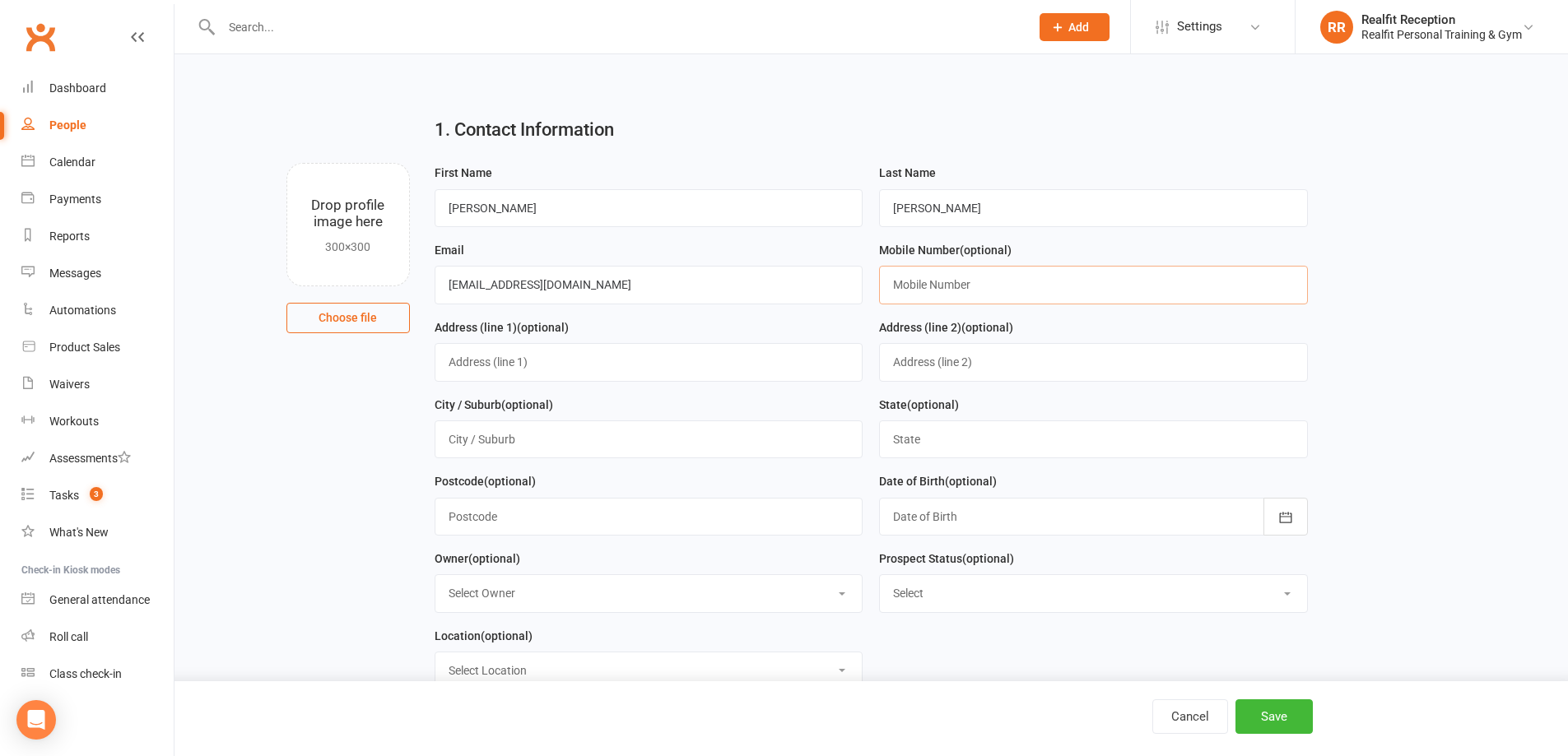
click at [926, 300] on input "text" at bounding box center [1093, 285] width 429 height 38
type input "0408177506"
click at [744, 352] on input "text" at bounding box center [648, 362] width 429 height 38
type input "10 Blythe St"
type input "Murrumbenna"
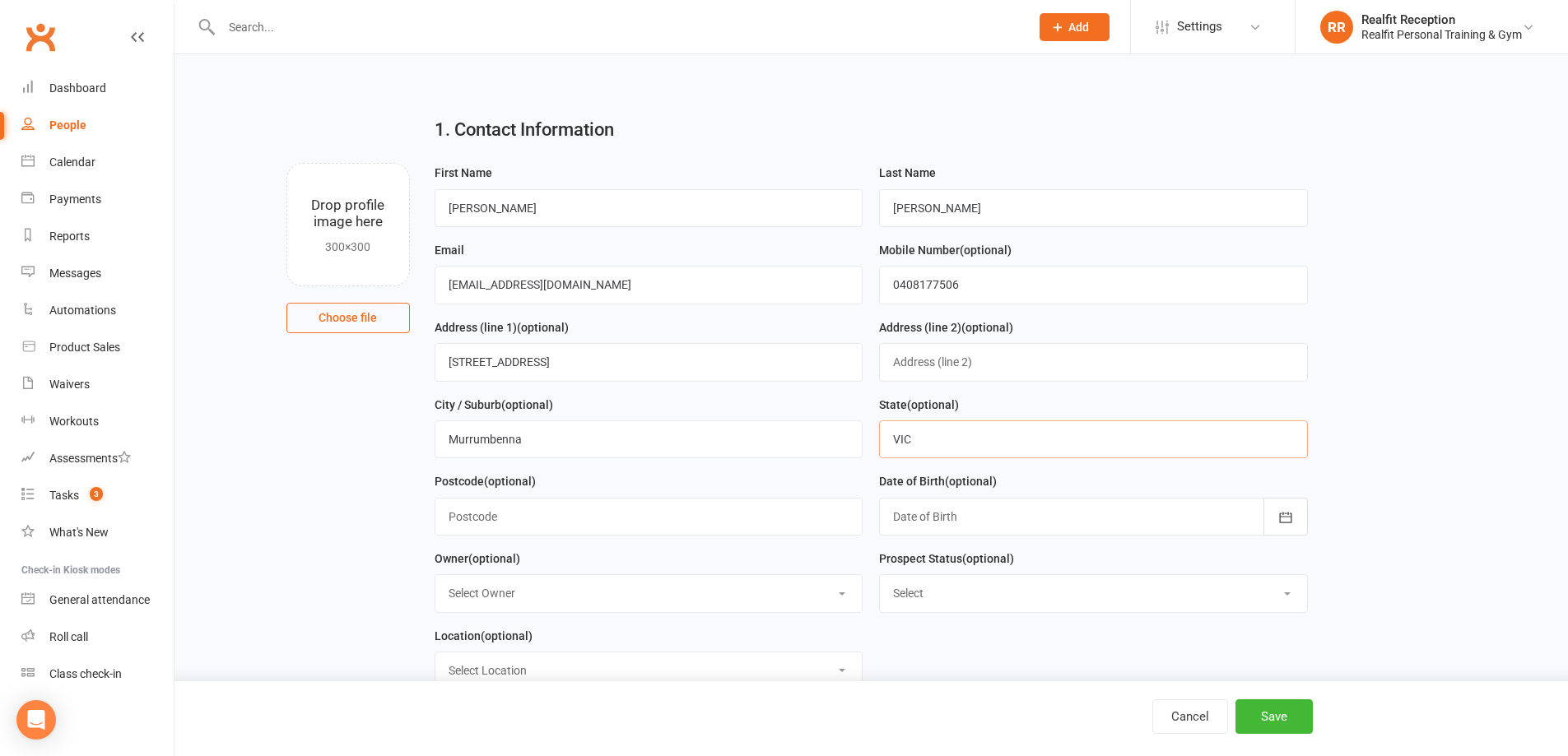
type input "VIC"
click at [688, 611] on select "Select Owner Chris Egan-Lee Audery Perera Realfit Reception Darrell Valerio Max…" at bounding box center [648, 593] width 427 height 36
select select "5"
click at [436, 580] on select "Select Owner Chris Egan-Lee Audery Perera Realfit Reception Darrell Valerio Max…" at bounding box center [648, 593] width 427 height 36
click at [966, 607] on select "Select Initial Contact Follow-up Call Follow-up Email Almost Ready Not Ready No…" at bounding box center [1093, 593] width 427 height 36
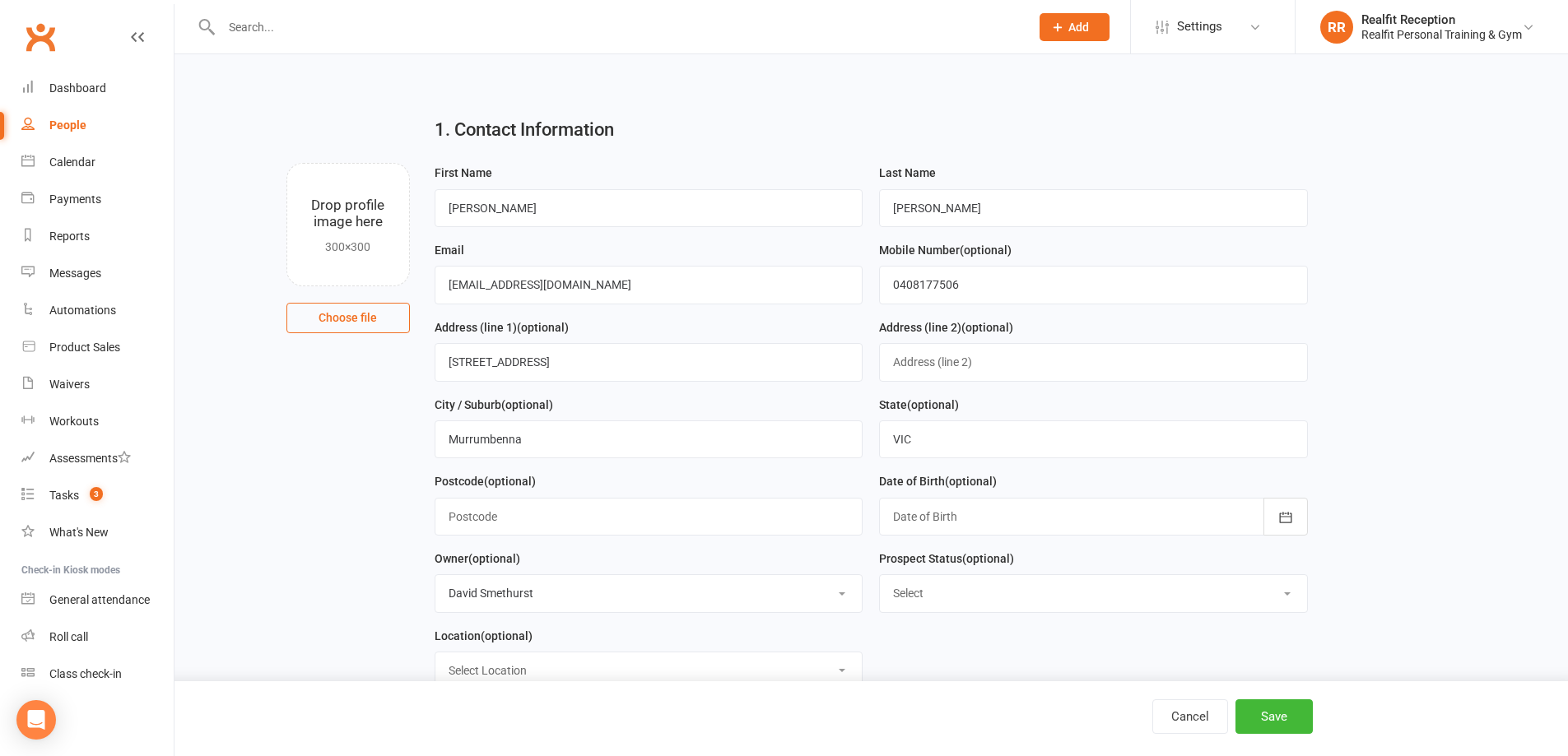
select select "Initial Contact"
click at [880, 580] on select "Select Initial Contact Follow-up Call Follow-up Email Almost Ready Not Ready No…" at bounding box center [1093, 593] width 427 height 36
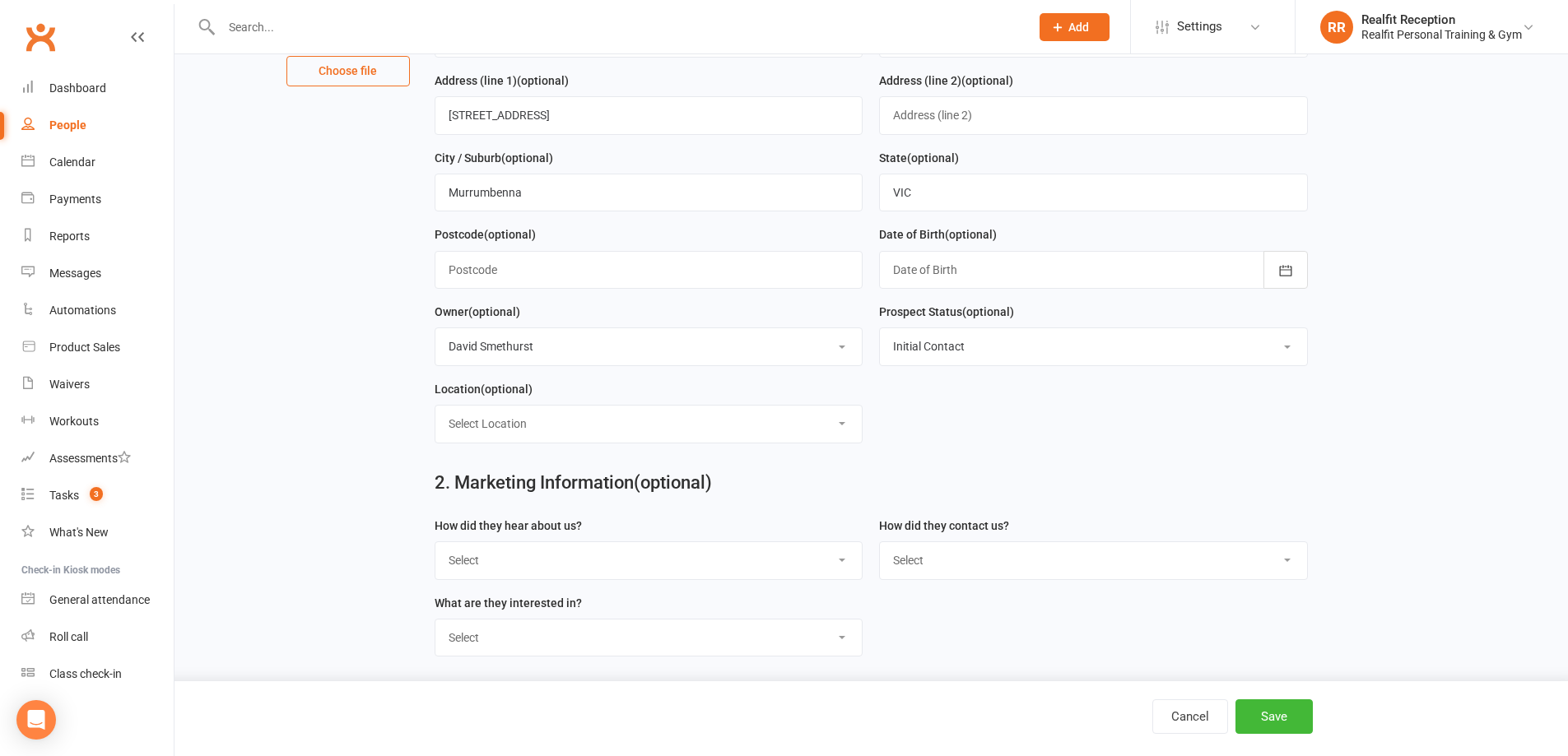
scroll to position [329, 0]
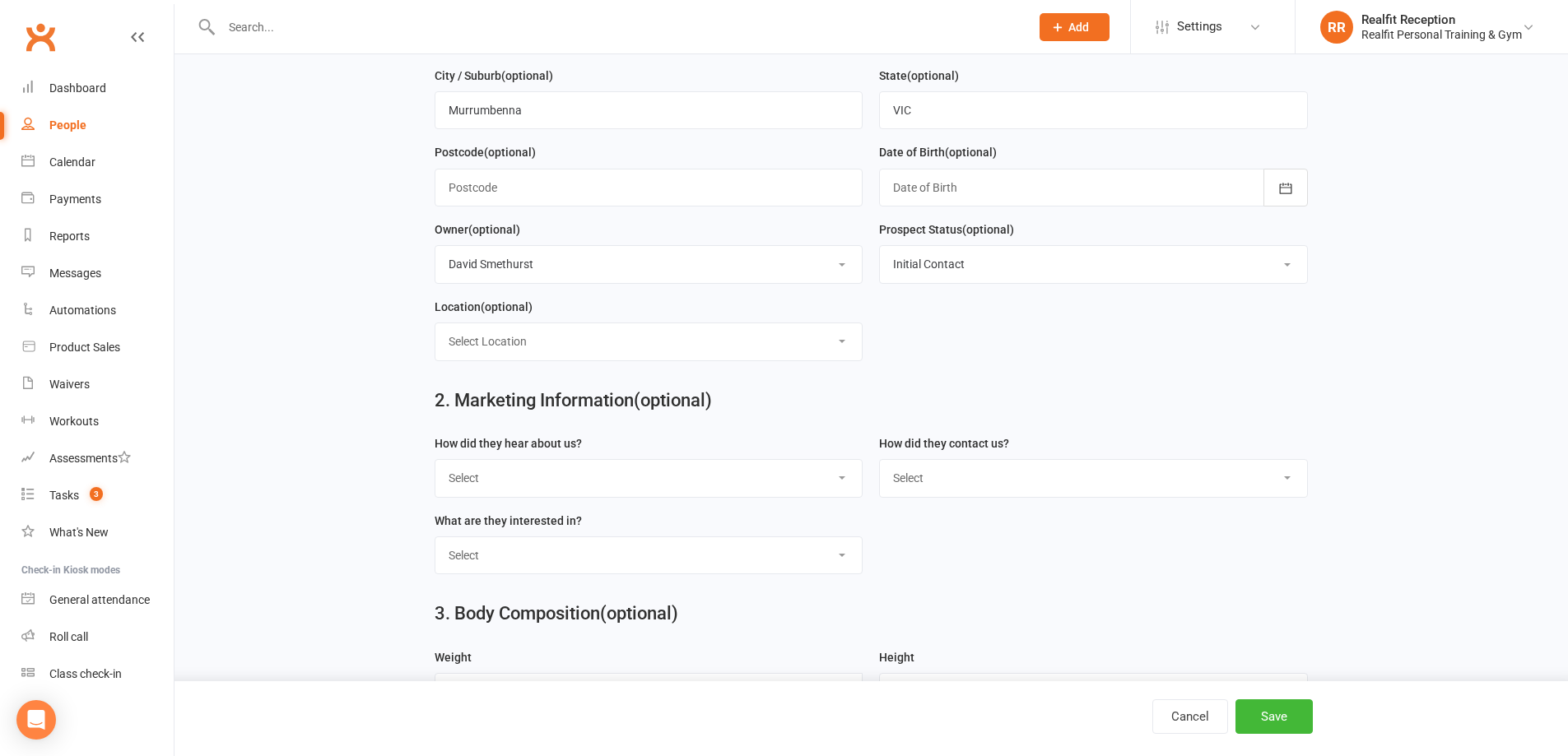
click at [566, 352] on select "Select Location Example Room (Rename me!)" at bounding box center [648, 341] width 427 height 36
select select "0"
click at [436, 329] on select "Select Location Example Room (Rename me!)" at bounding box center [648, 341] width 427 height 36
click at [515, 483] on select "Select Google Through A Friend Walk by Letter Box Drop Facebook Medical Centre …" at bounding box center [648, 478] width 427 height 36
select select "Google"
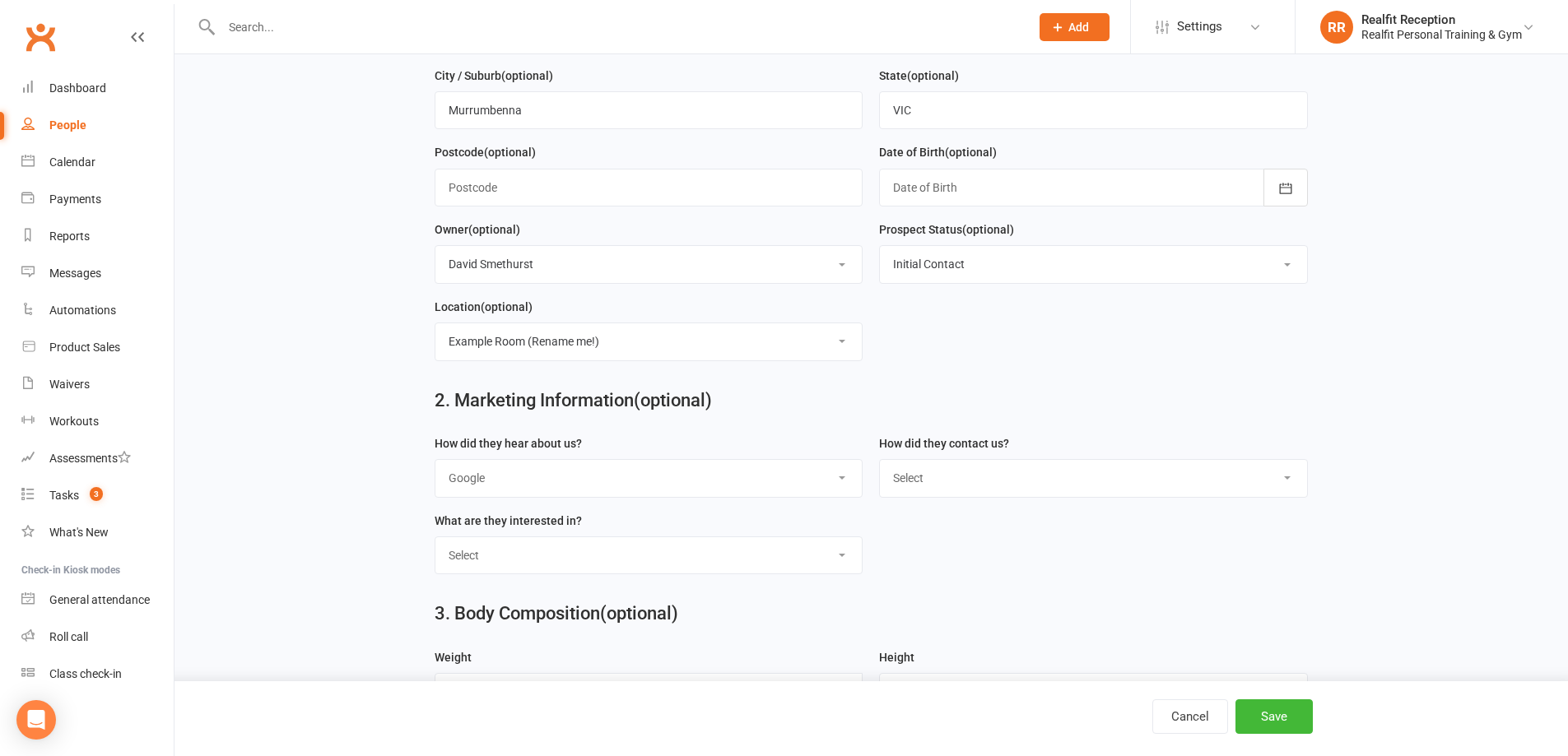
click at [436, 467] on select "Select Google Through A Friend Walk by Letter Box Drop Facebook Medical Centre …" at bounding box center [648, 478] width 427 height 36
click at [925, 477] on select "Select Phone Email In-Facility" at bounding box center [1093, 478] width 427 height 36
select select "Phone"
click at [880, 467] on select "Select Phone Email In-Facility" at bounding box center [1093, 478] width 427 height 36
click at [513, 568] on select "Select Personal Training 12 Week Challenge Gym Membership Weight Loss Strength …" at bounding box center [648, 555] width 427 height 36
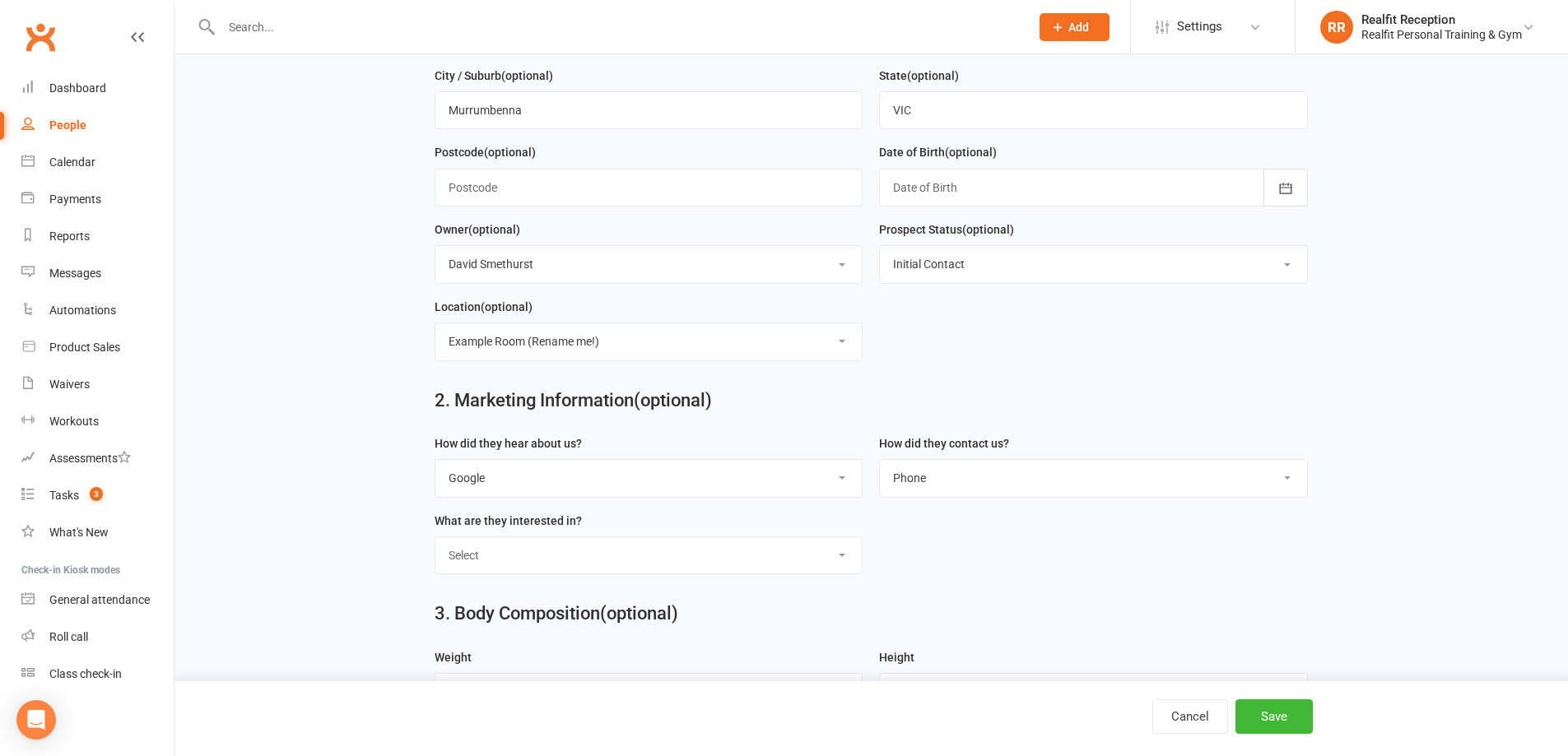
select select "12 Week Challenge"
click at [436, 545] on select "Select Personal Training 12 Week Challenge Gym Membership Weight Loss Strength …" at bounding box center [648, 555] width 427 height 36
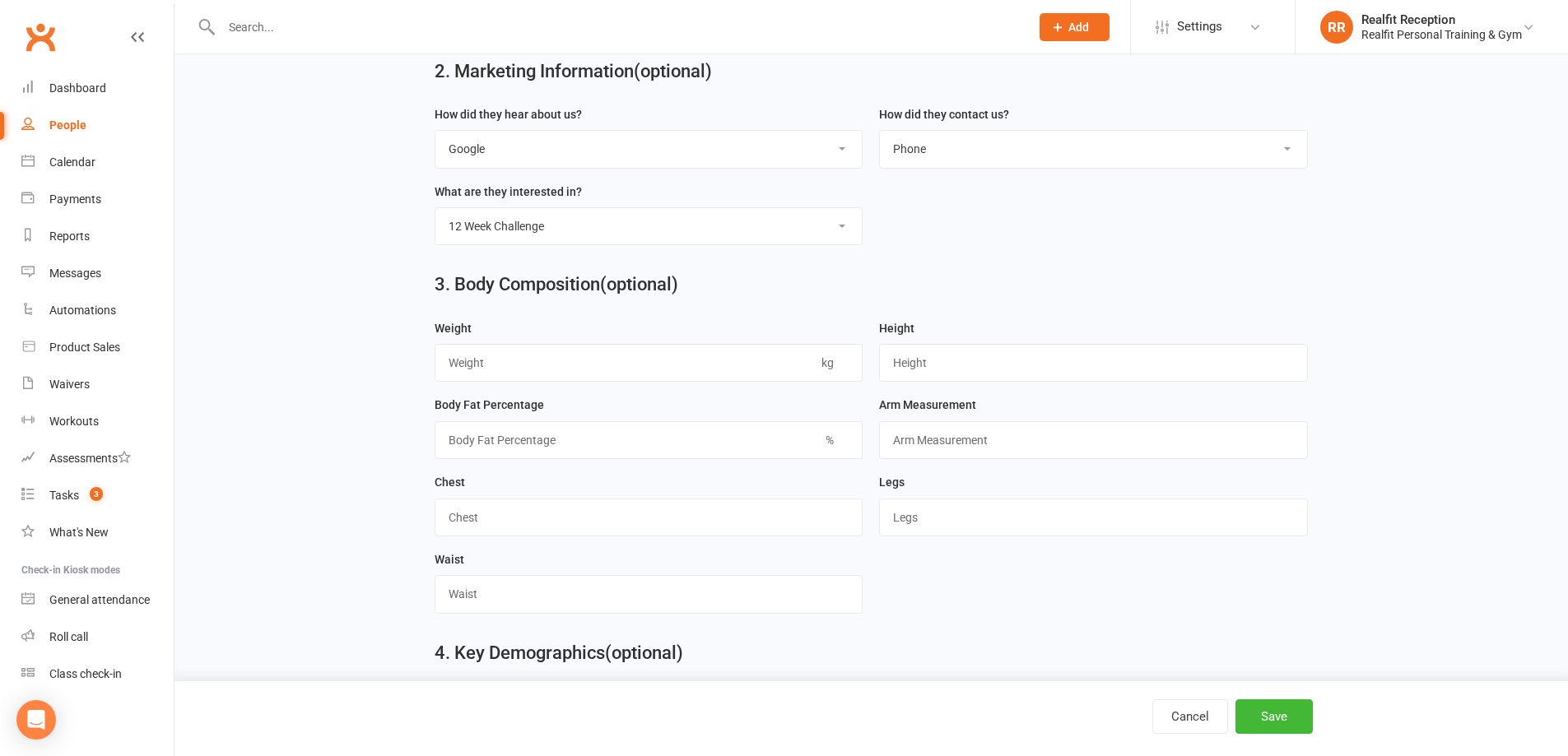
scroll to position [905, 0]
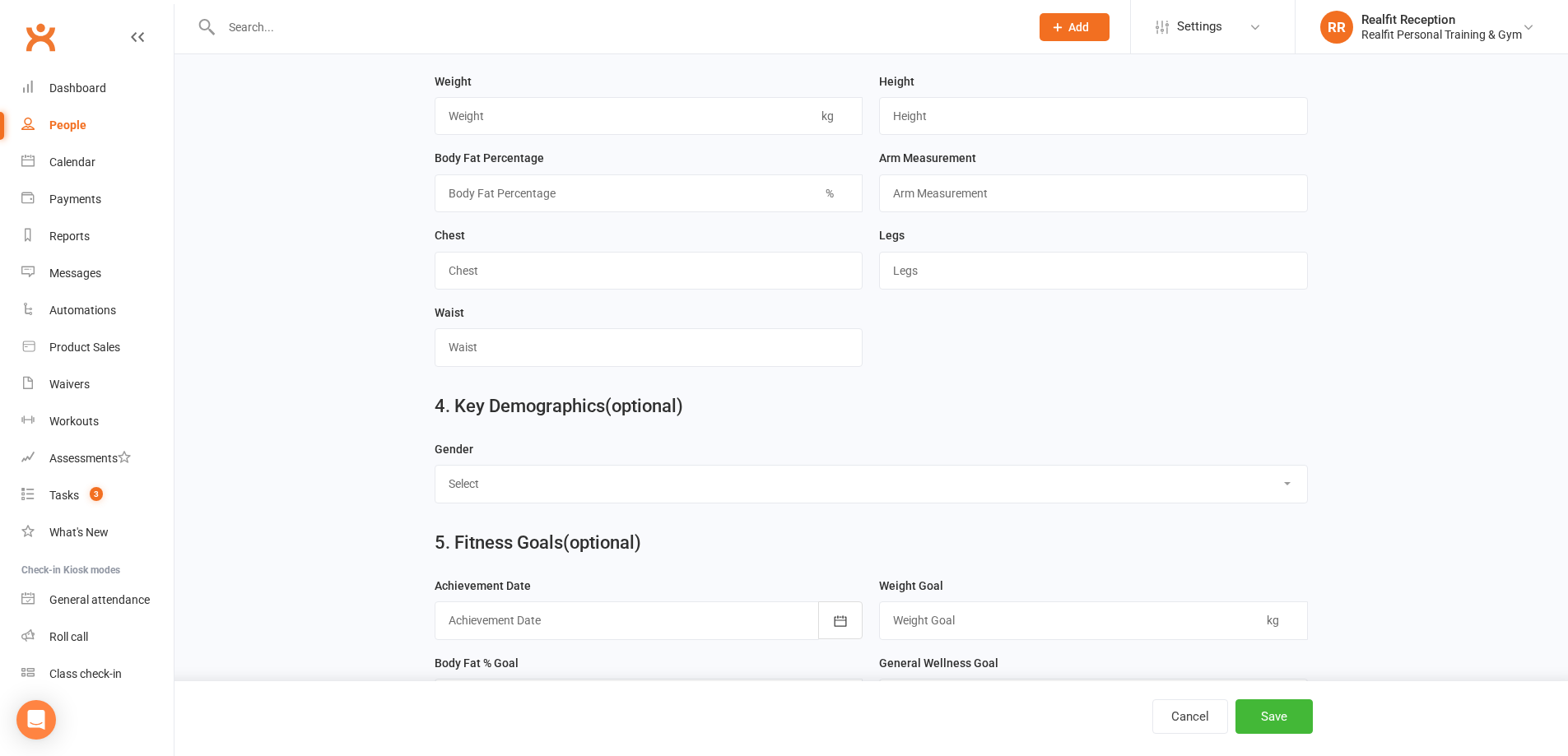
click at [509, 497] on select "Select Male Female" at bounding box center [871, 484] width 872 height 36
select select "Female"
click at [436, 477] on select "Select Male Female" at bounding box center [871, 484] width 872 height 36
click at [1268, 720] on button "Save" at bounding box center [1273, 717] width 77 height 34
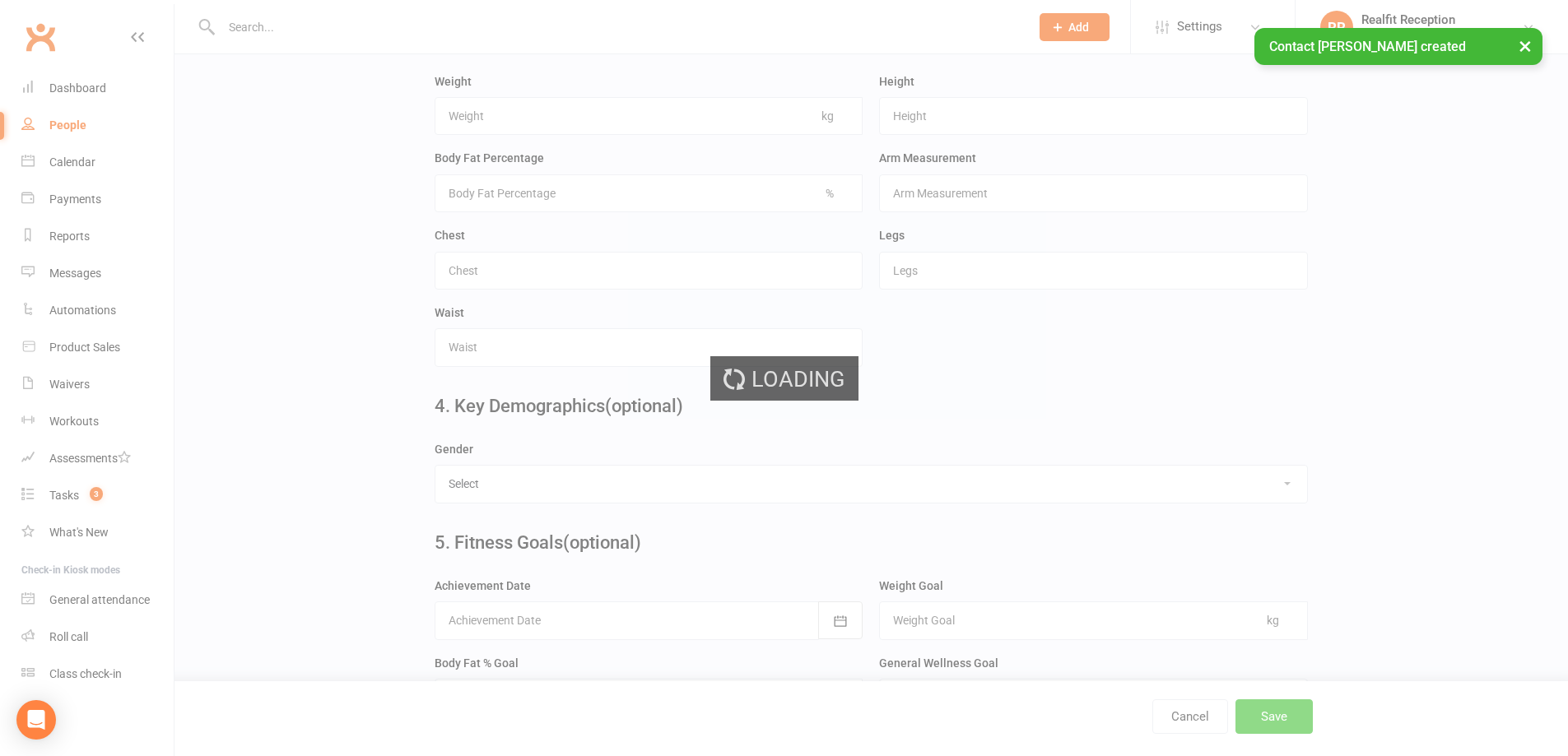
scroll to position [0, 0]
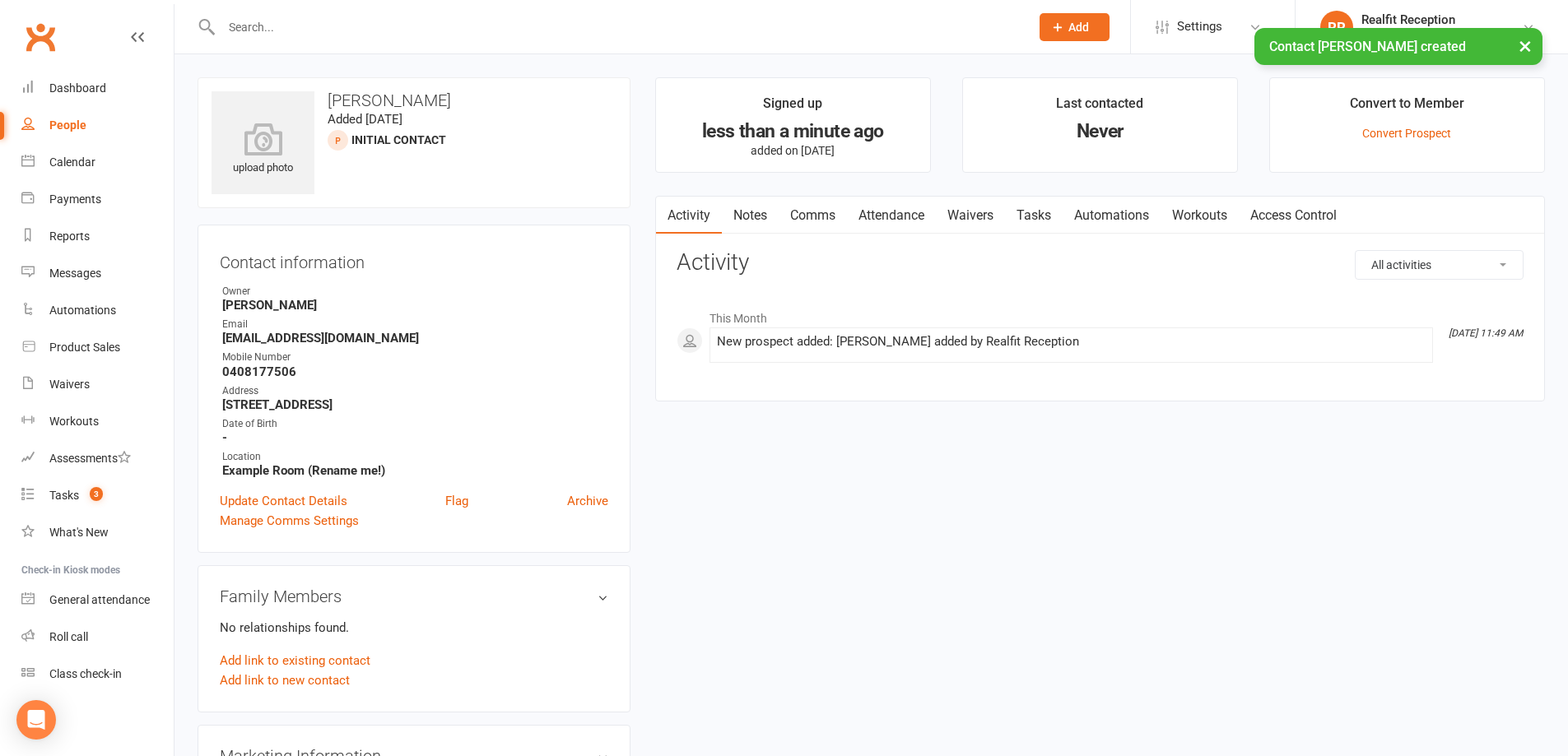
click at [773, 217] on link "Notes" at bounding box center [750, 216] width 57 height 38
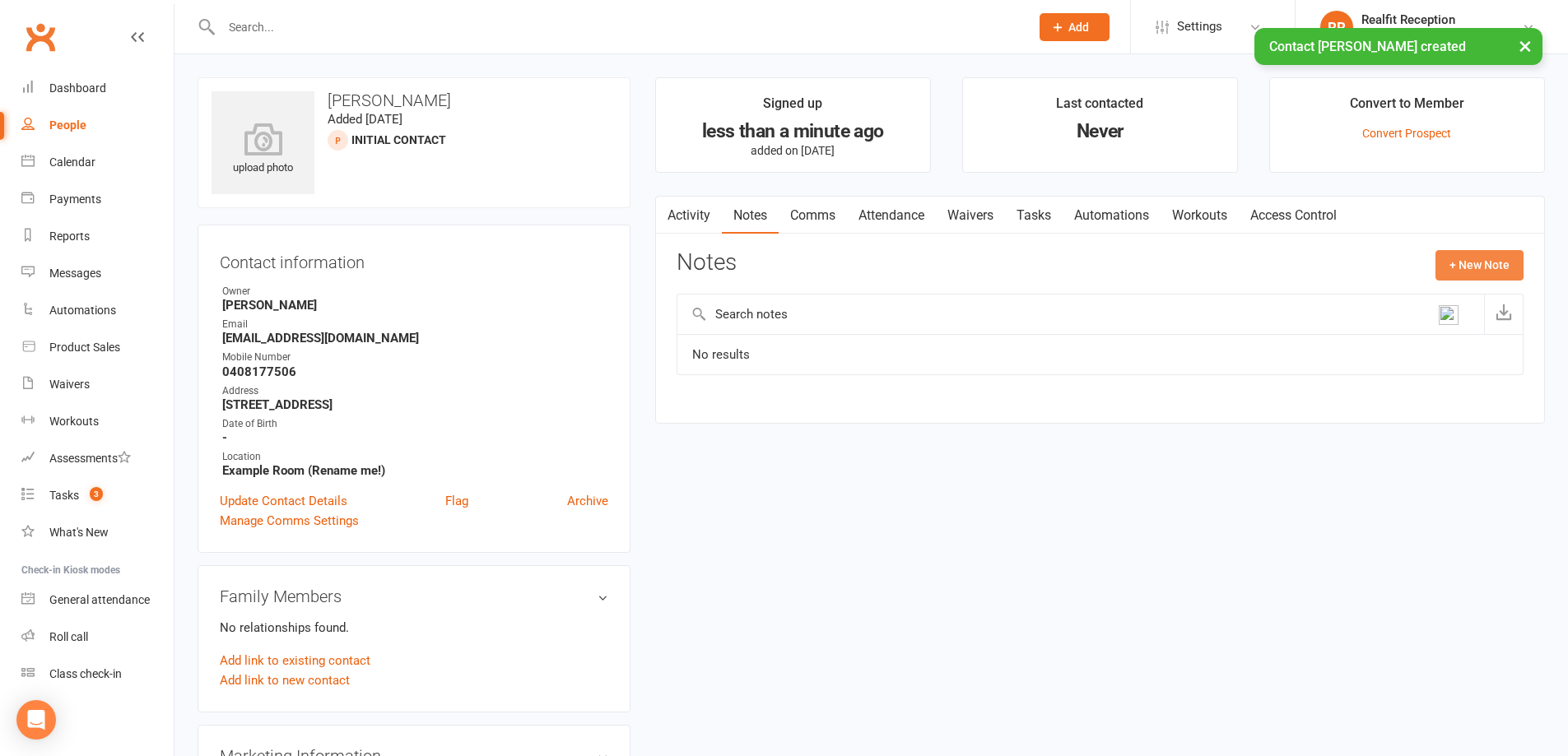
click at [1452, 262] on button "+ New Note" at bounding box center [1480, 264] width 88 height 29
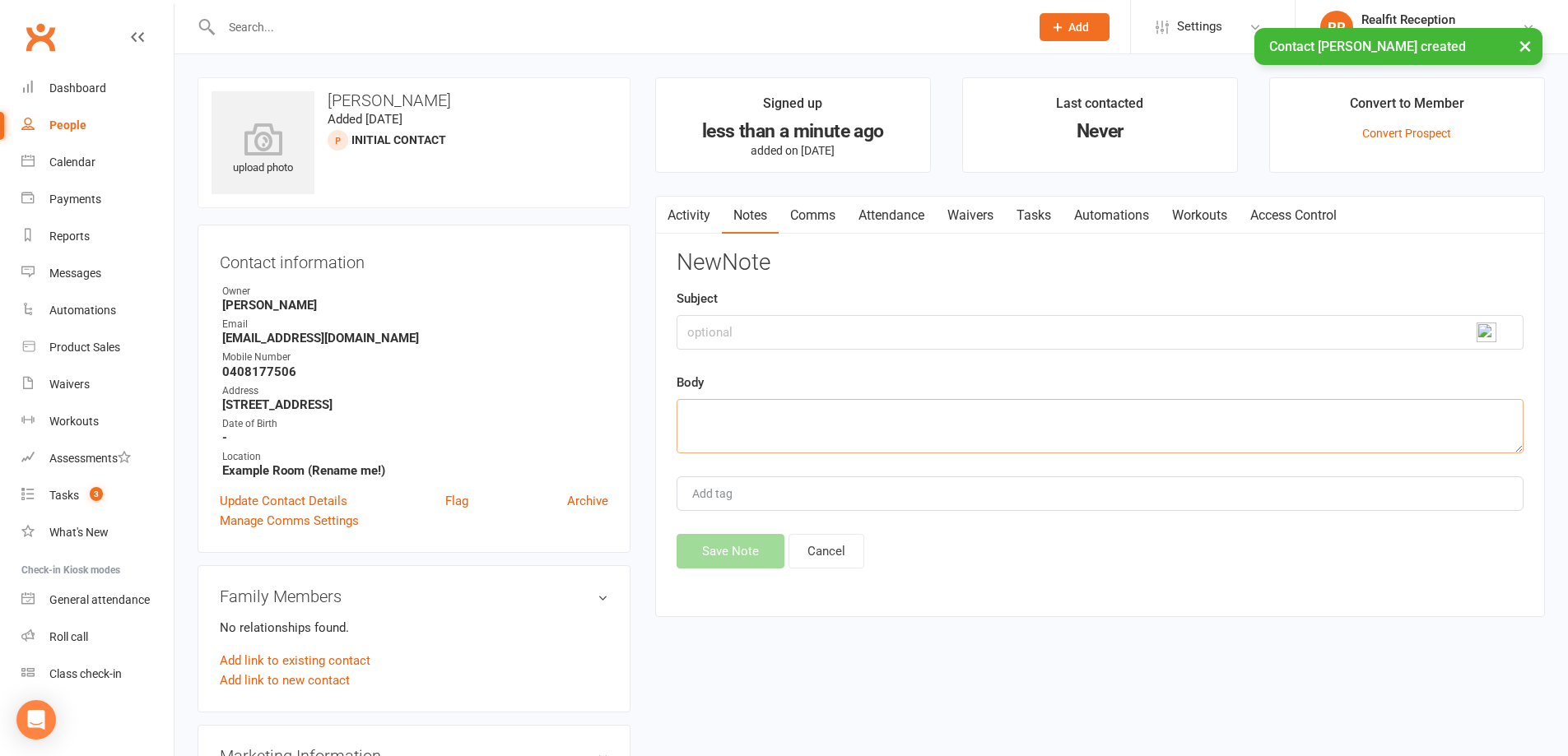
click at [714, 399] on textarea at bounding box center [1099, 426] width 847 height 54
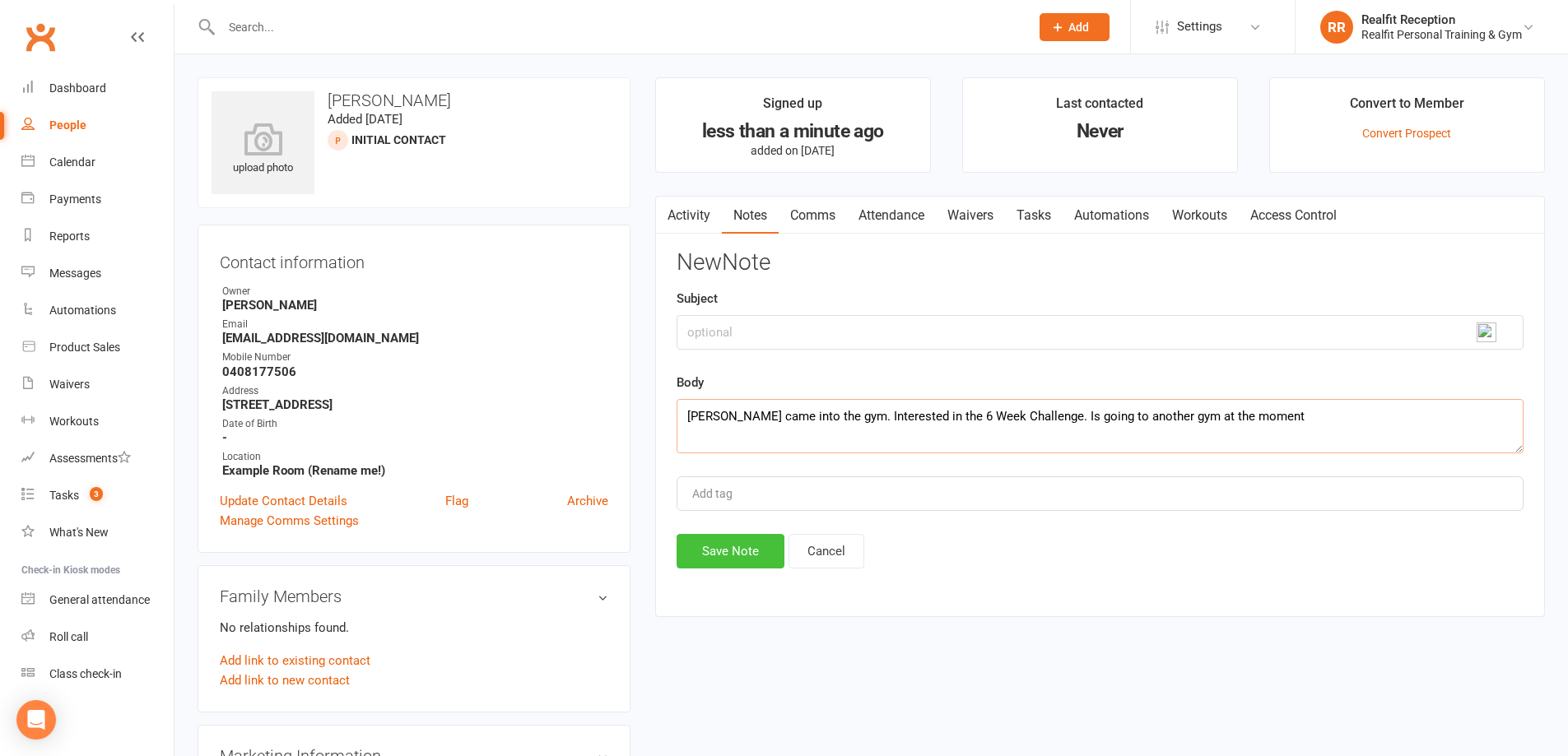
type textarea "Julia came into the gym. Interested in the 6 Week Challenge. Is going to anothe…"
click at [712, 566] on button "Save Note" at bounding box center [729, 552] width 107 height 34
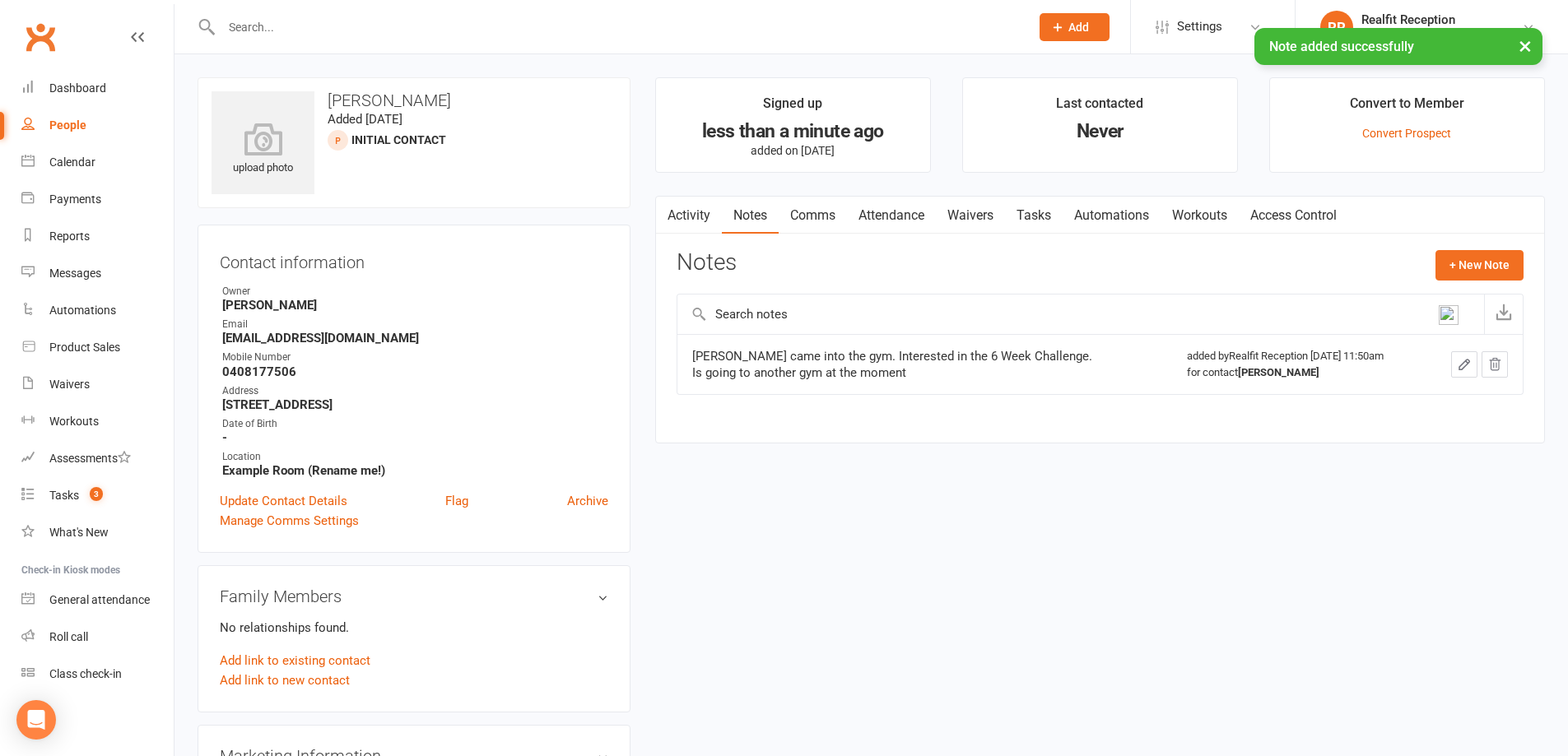
click at [1023, 214] on link "Tasks" at bounding box center [1034, 216] width 58 height 38
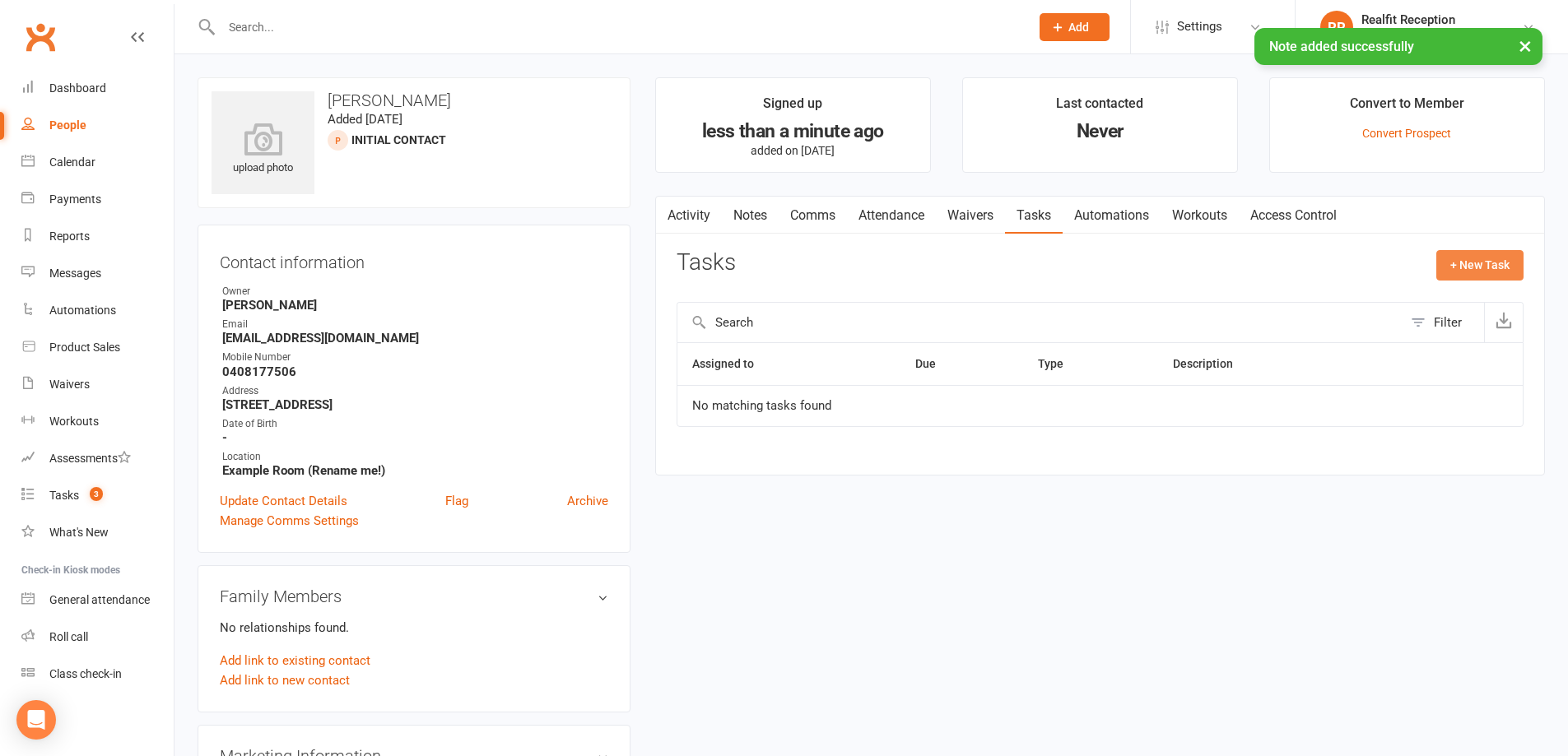
click at [1459, 268] on button "+ New Task" at bounding box center [1480, 264] width 87 height 29
select select "49355"
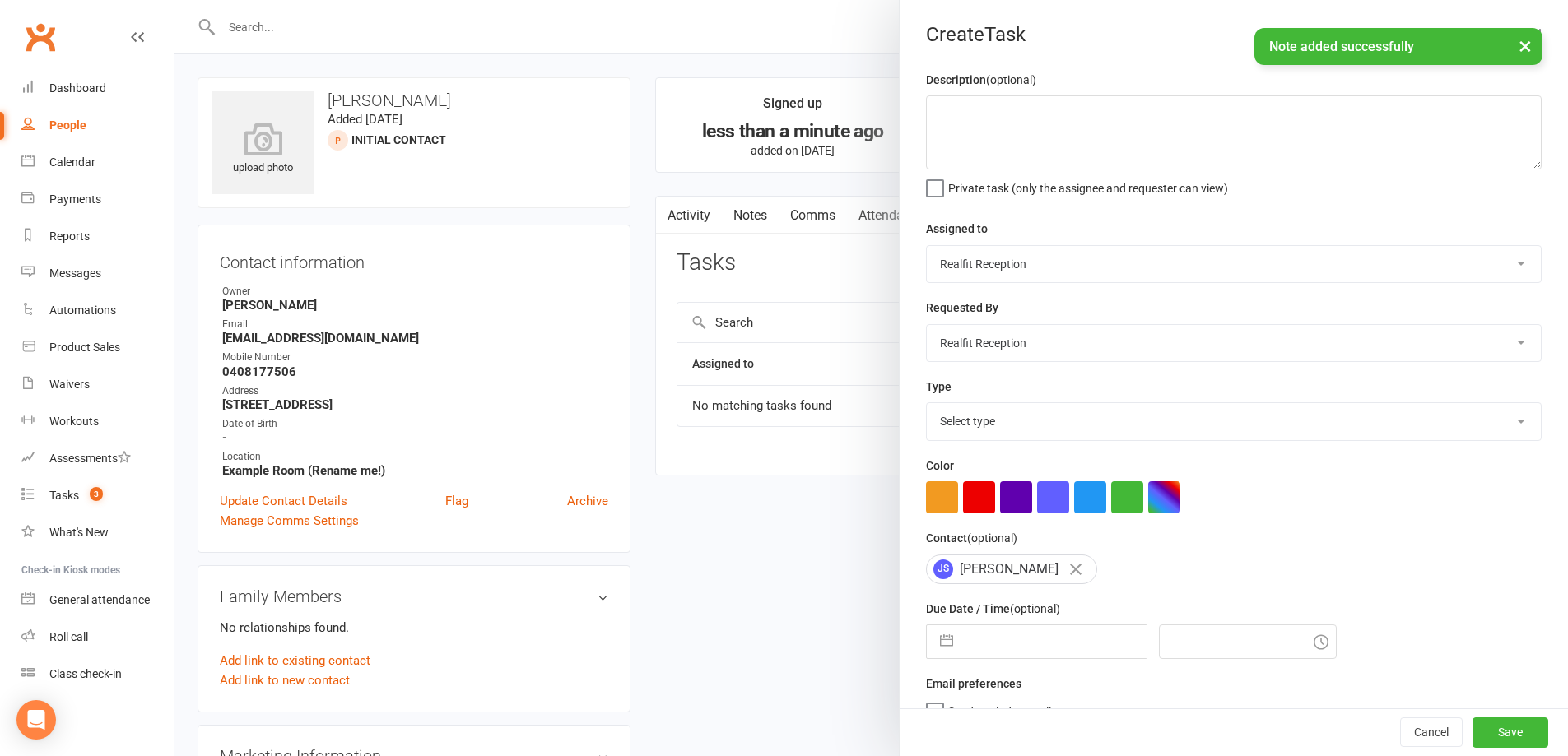
click at [1025, 266] on select "Chris Egan-Lee Audery Perera Realfit Reception Darrell Valerio Max Reilly David…" at bounding box center [1234, 264] width 614 height 36
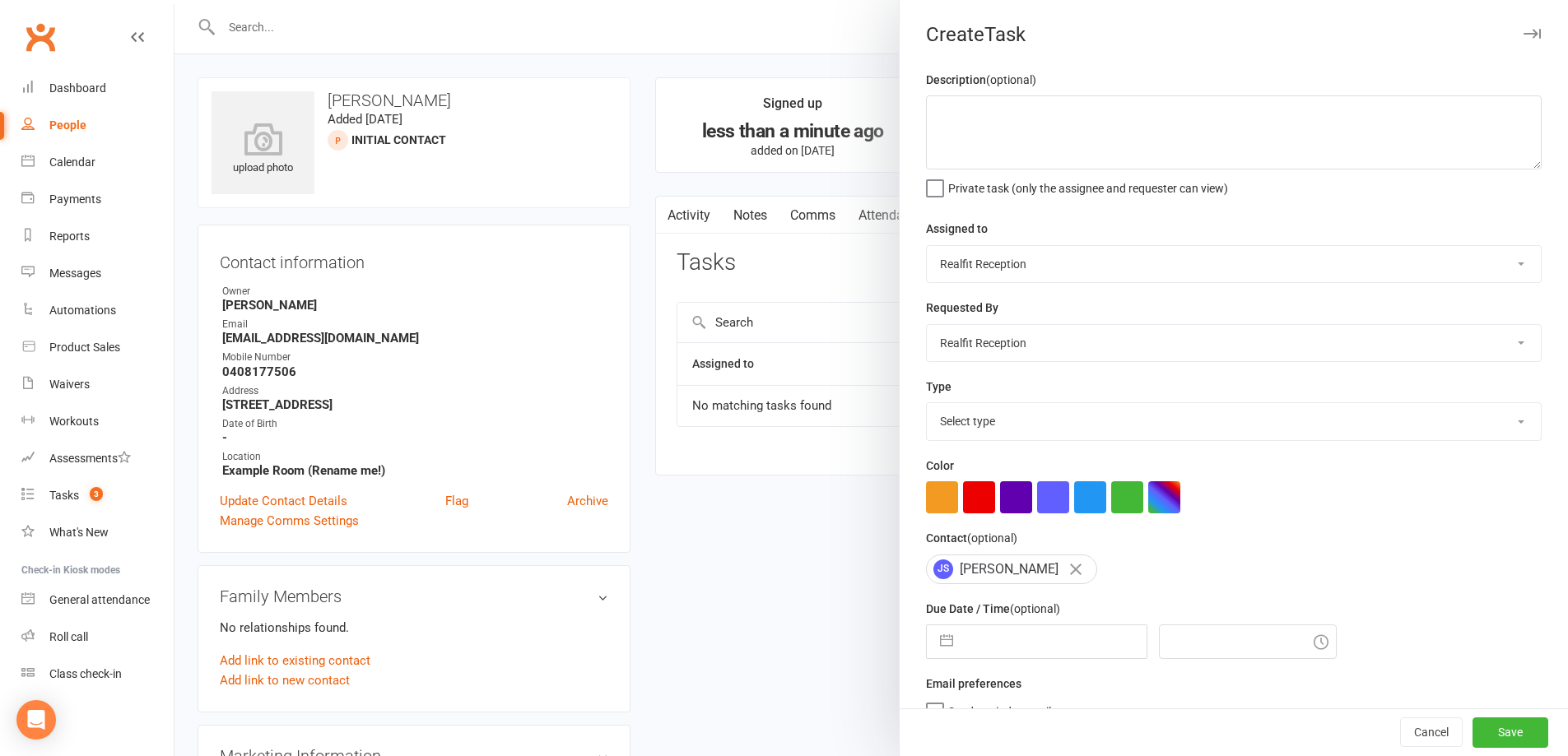
select select "49223"
click at [927, 247] on select "Chris Egan-Lee Audery Perera Realfit Reception Darrell Valerio Max Reilly David…" at bounding box center [1234, 264] width 614 height 36
click at [1006, 432] on select "Select type Building maintenance E-mail Gym floor Incident process and manageme…" at bounding box center [1234, 421] width 614 height 36
select select "26751"
click at [927, 407] on select "Select type Building maintenance E-mail Gym floor Incident process and manageme…" at bounding box center [1234, 421] width 614 height 36
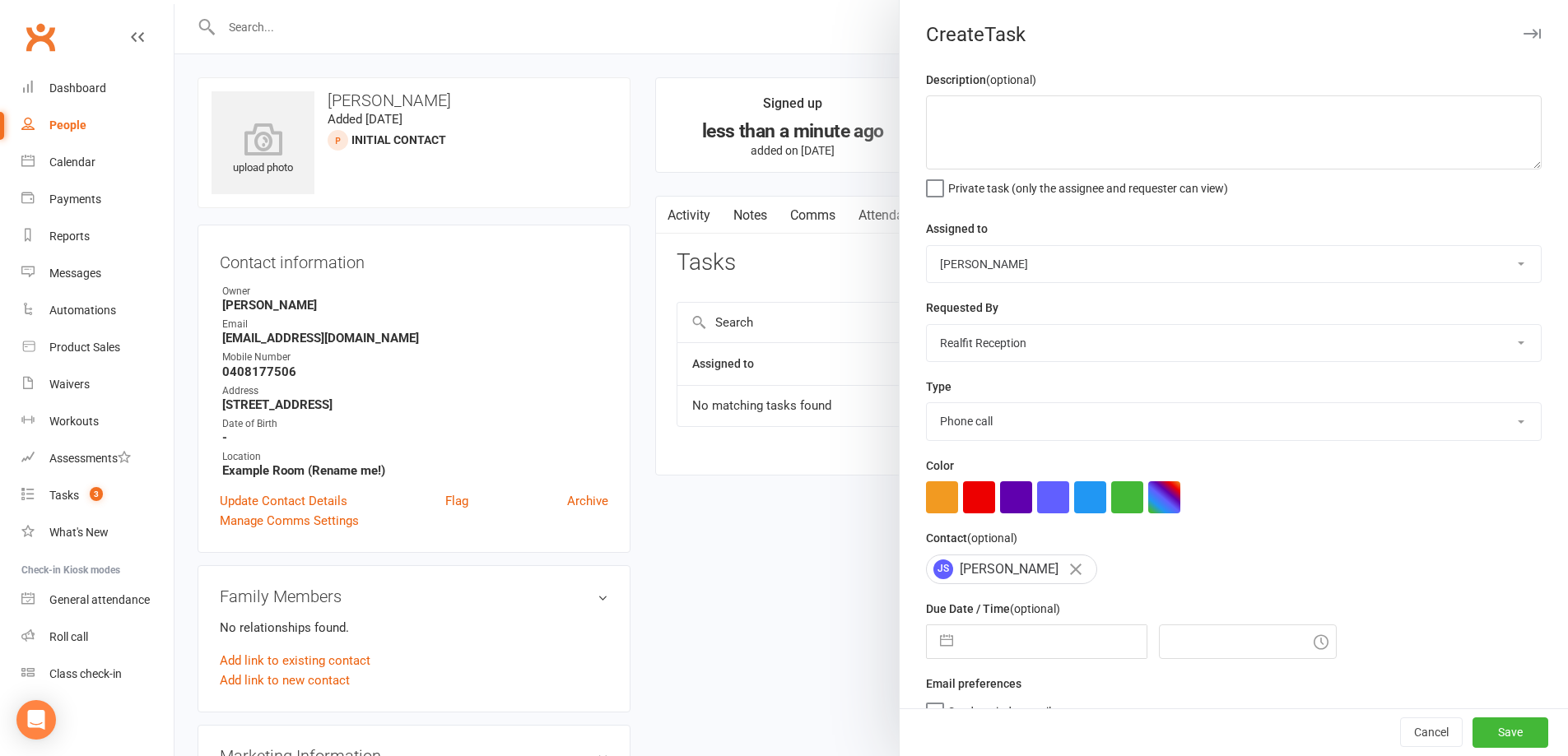
click at [991, 335] on select "Chris Egan-Lee Audery Perera Realfit Reception Darrell Valerio Max Reilly David…" at bounding box center [1234, 343] width 614 height 36
select select "49223"
click at [927, 327] on select "Chris Egan-Lee Audery Perera Realfit Reception Darrell Valerio Max Reilly David…" at bounding box center [1234, 343] width 614 height 36
select select "7"
select select "2025"
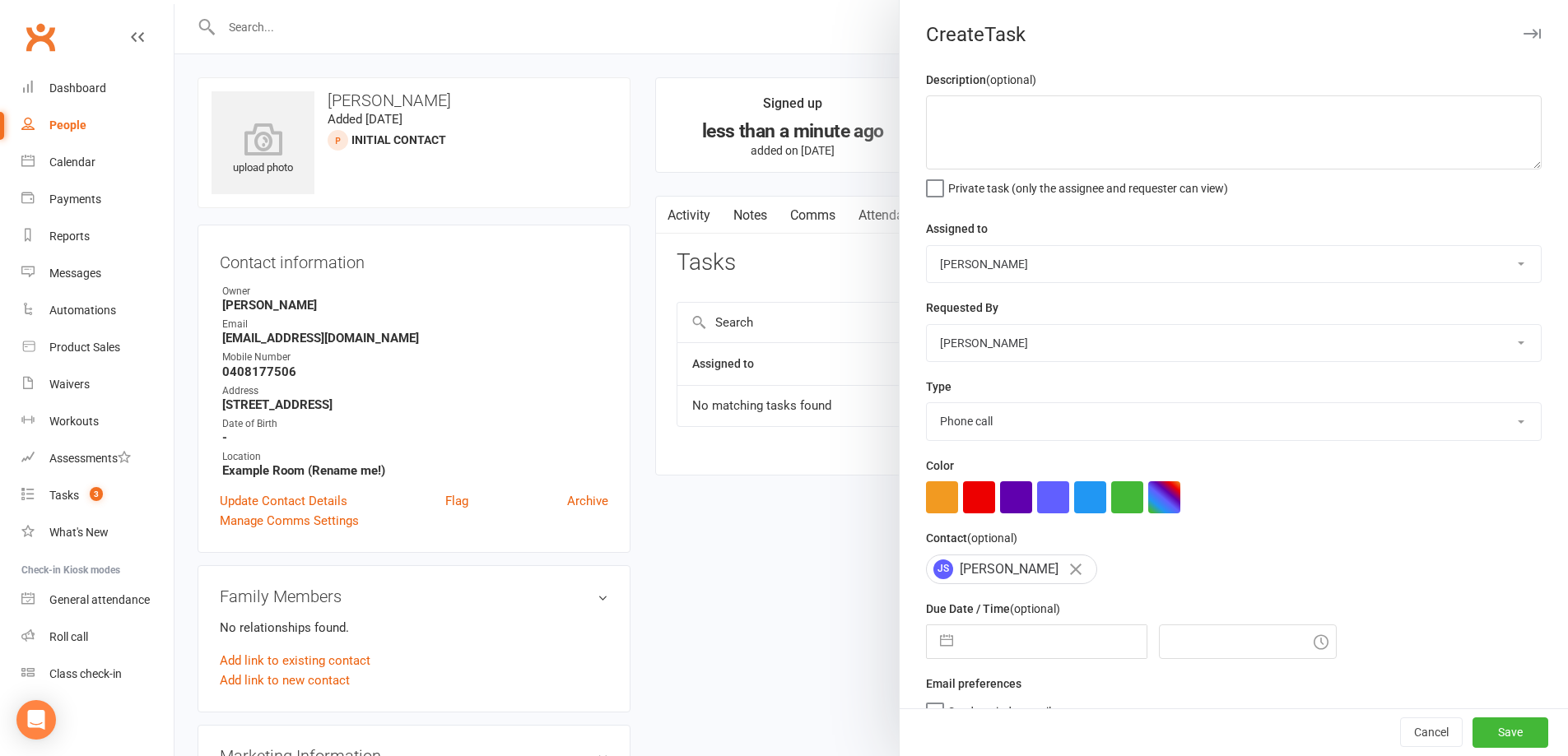
select select "8"
select select "2025"
select select "9"
select select "2025"
click at [1068, 649] on input "text" at bounding box center [1054, 642] width 185 height 33
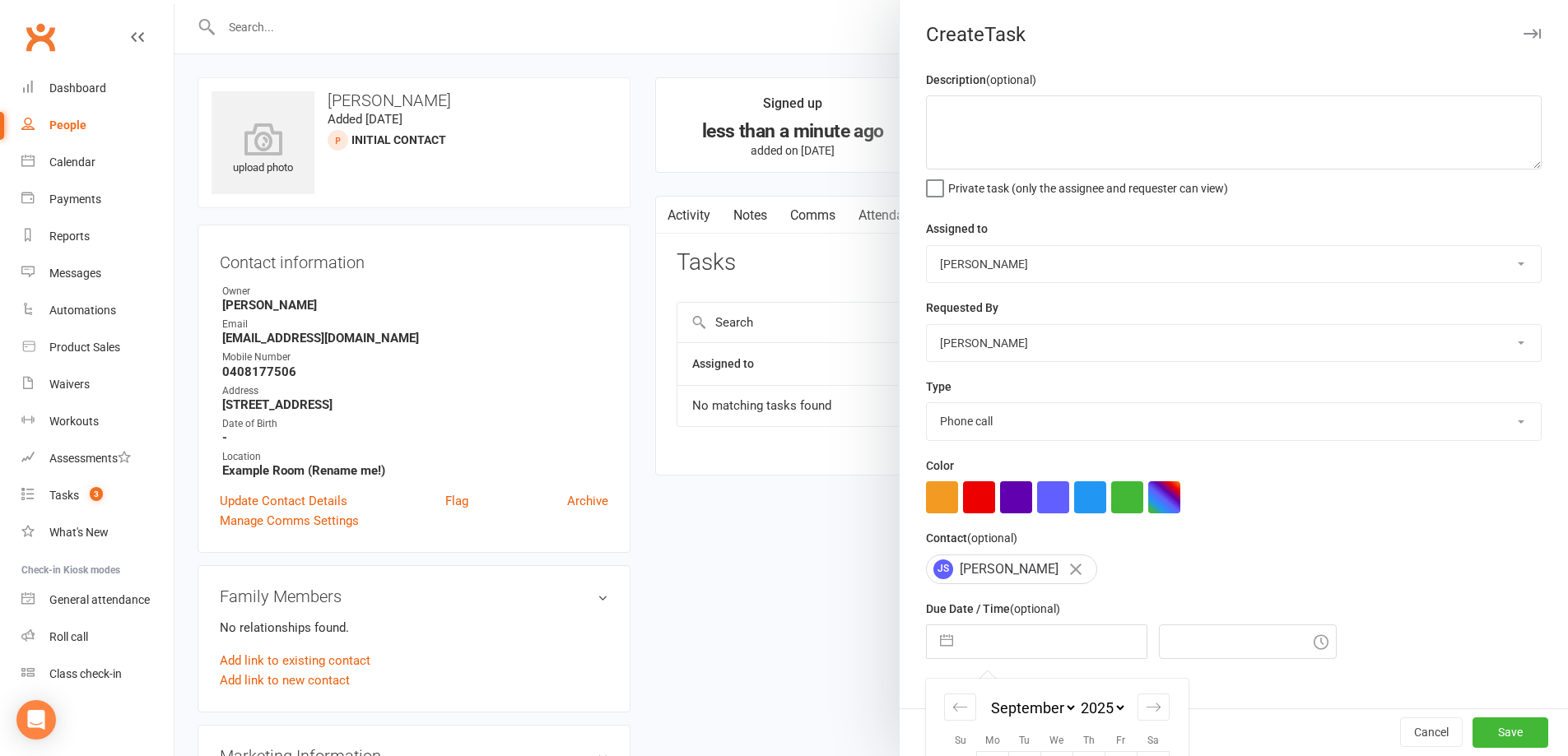
scroll to position [177, 0]
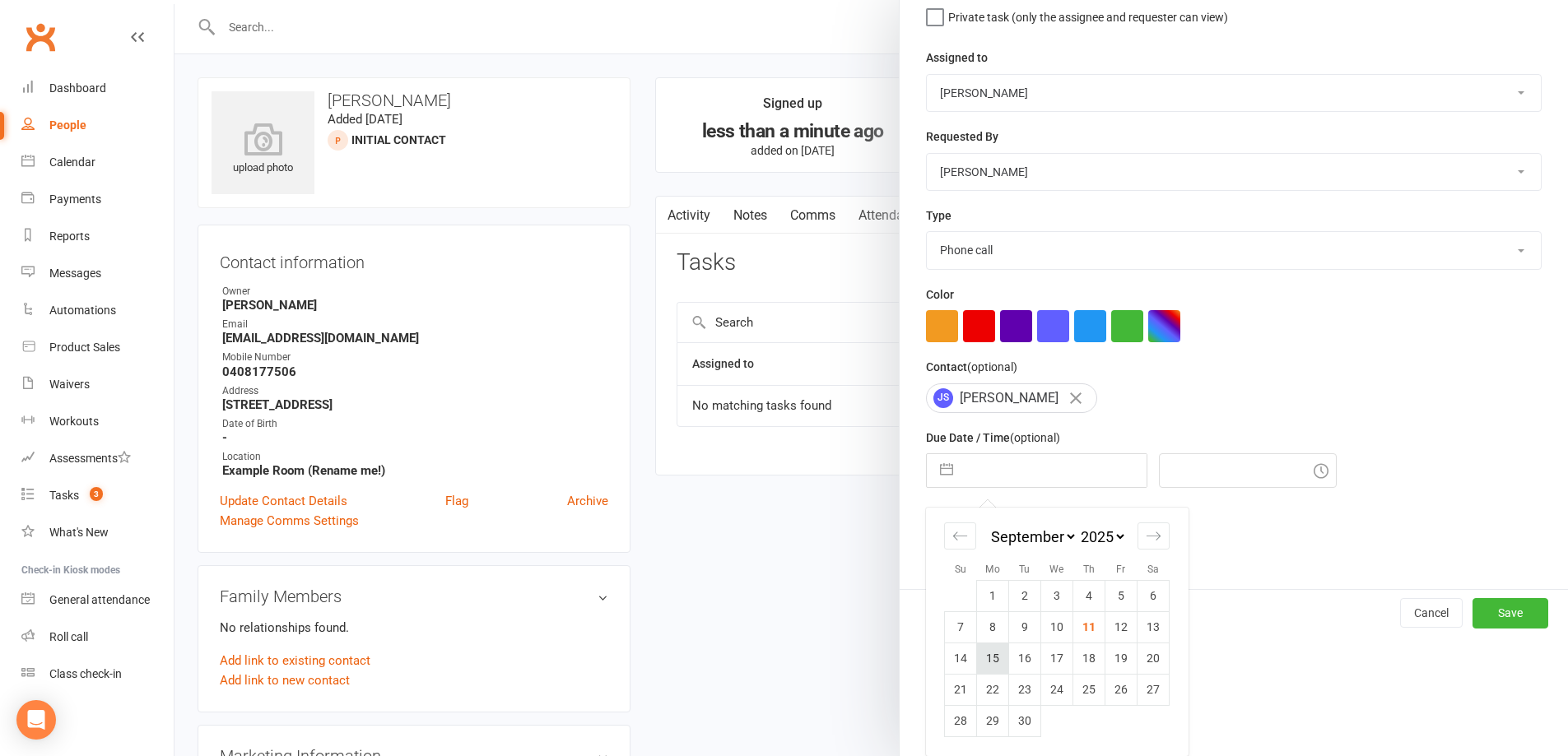
click at [992, 659] on td "15" at bounding box center [993, 658] width 32 height 31
type input "15 Sep 2025"
type input "12:00pm"
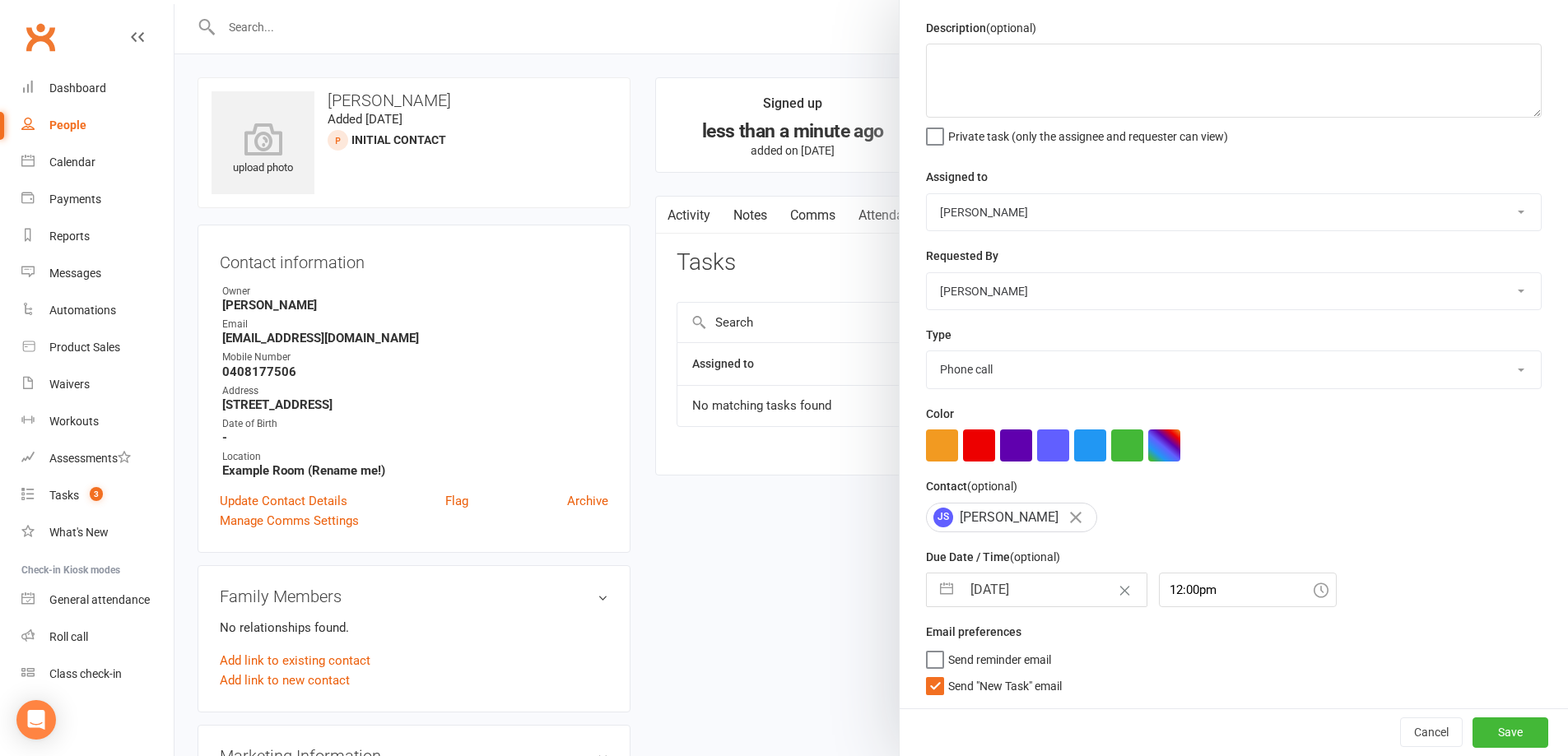
click at [972, 698] on div "Description (optional) Private task (only the assignee and requester can view) …" at bounding box center [1233, 363] width 668 height 690
click at [1013, 695] on div "Description (optional) Private task (only the assignee and requester can view) …" at bounding box center [1233, 363] width 668 height 690
click at [985, 683] on span "Send "New Task" email" at bounding box center [1004, 684] width 113 height 19
click at [985, 674] on input "Send "New Task" email" at bounding box center [994, 674] width 136 height 0
click at [1472, 729] on button "Save" at bounding box center [1510, 732] width 76 height 29
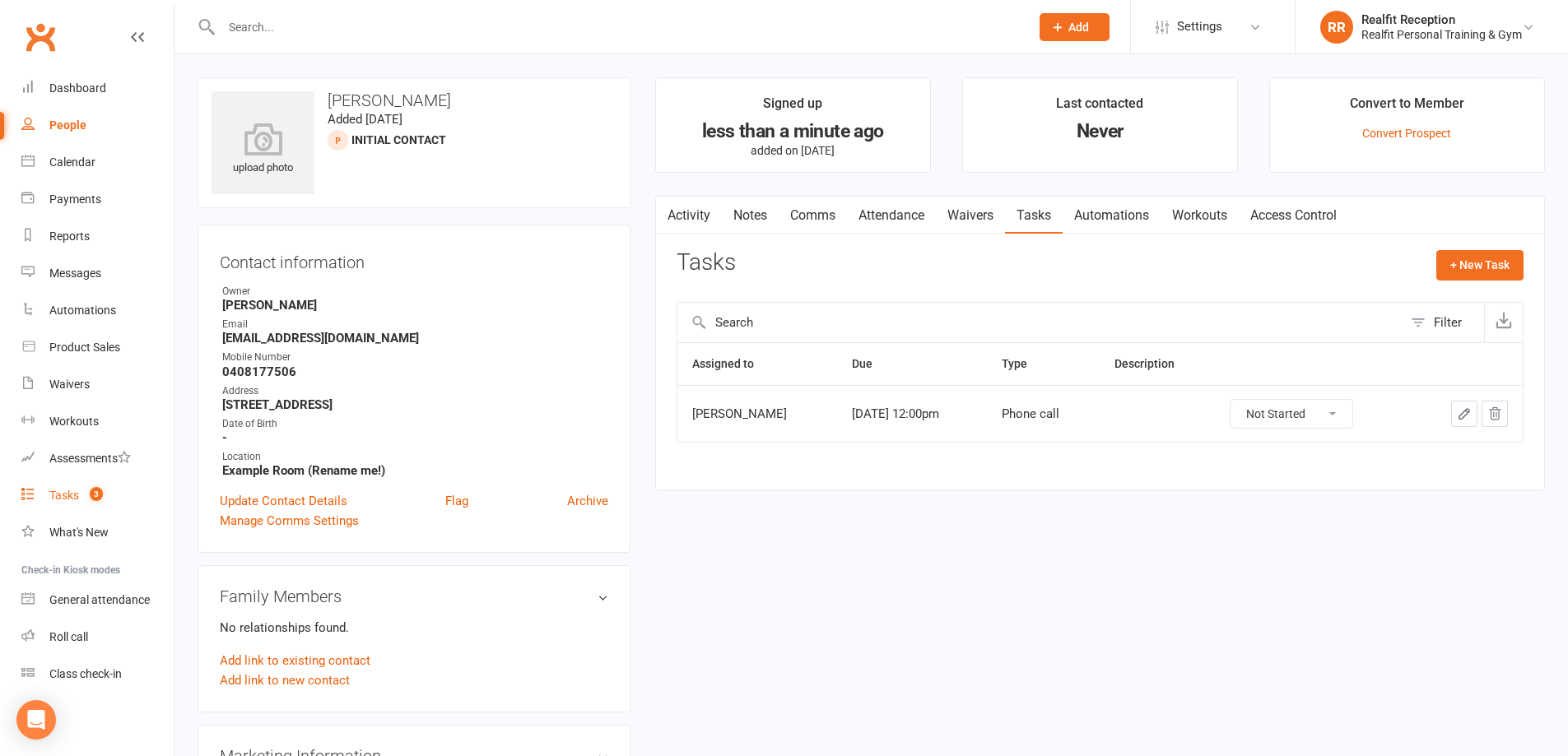
click at [74, 493] on div "Tasks" at bounding box center [64, 495] width 29 height 13
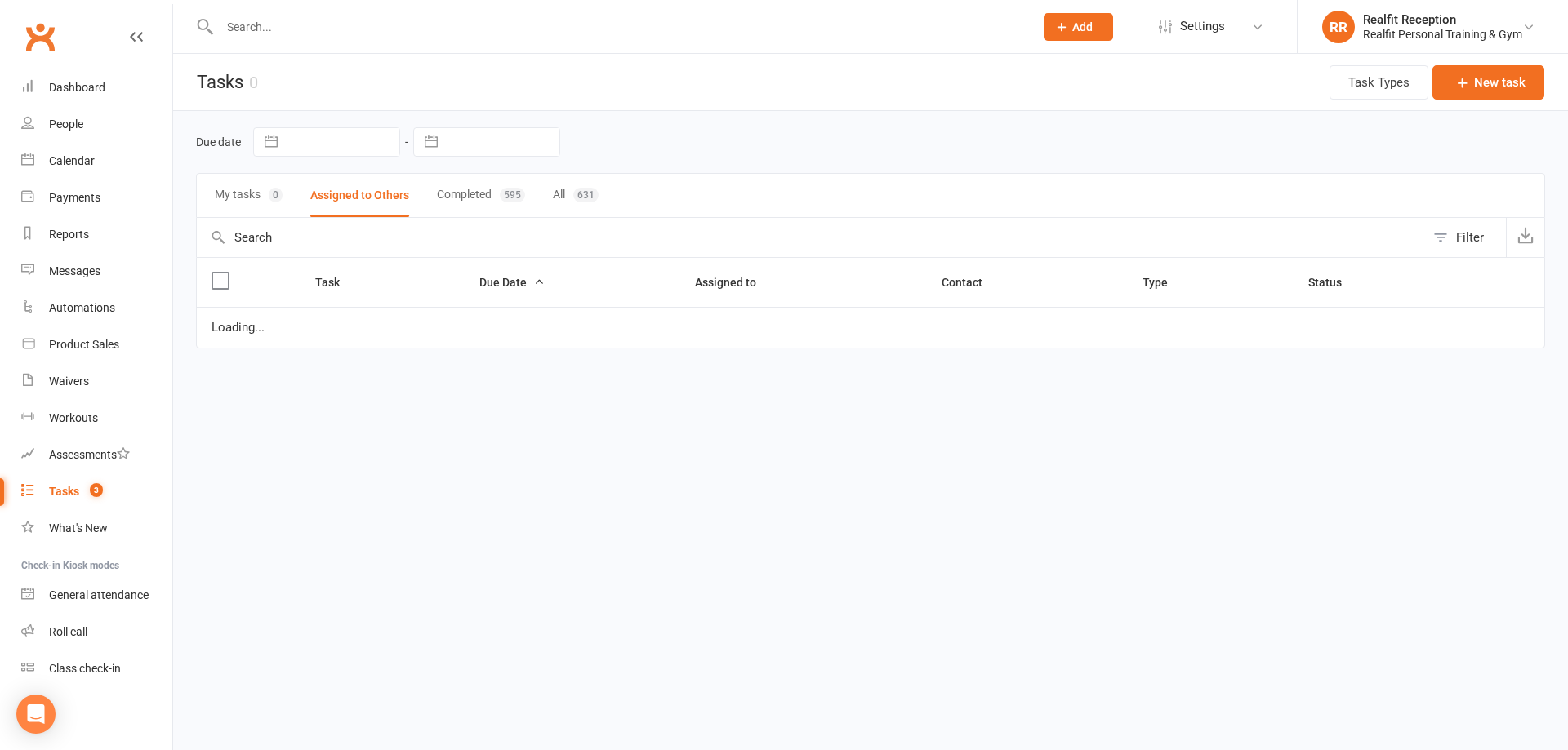
select select "started"
select select "waiting"
select select "started"
select select "waiting"
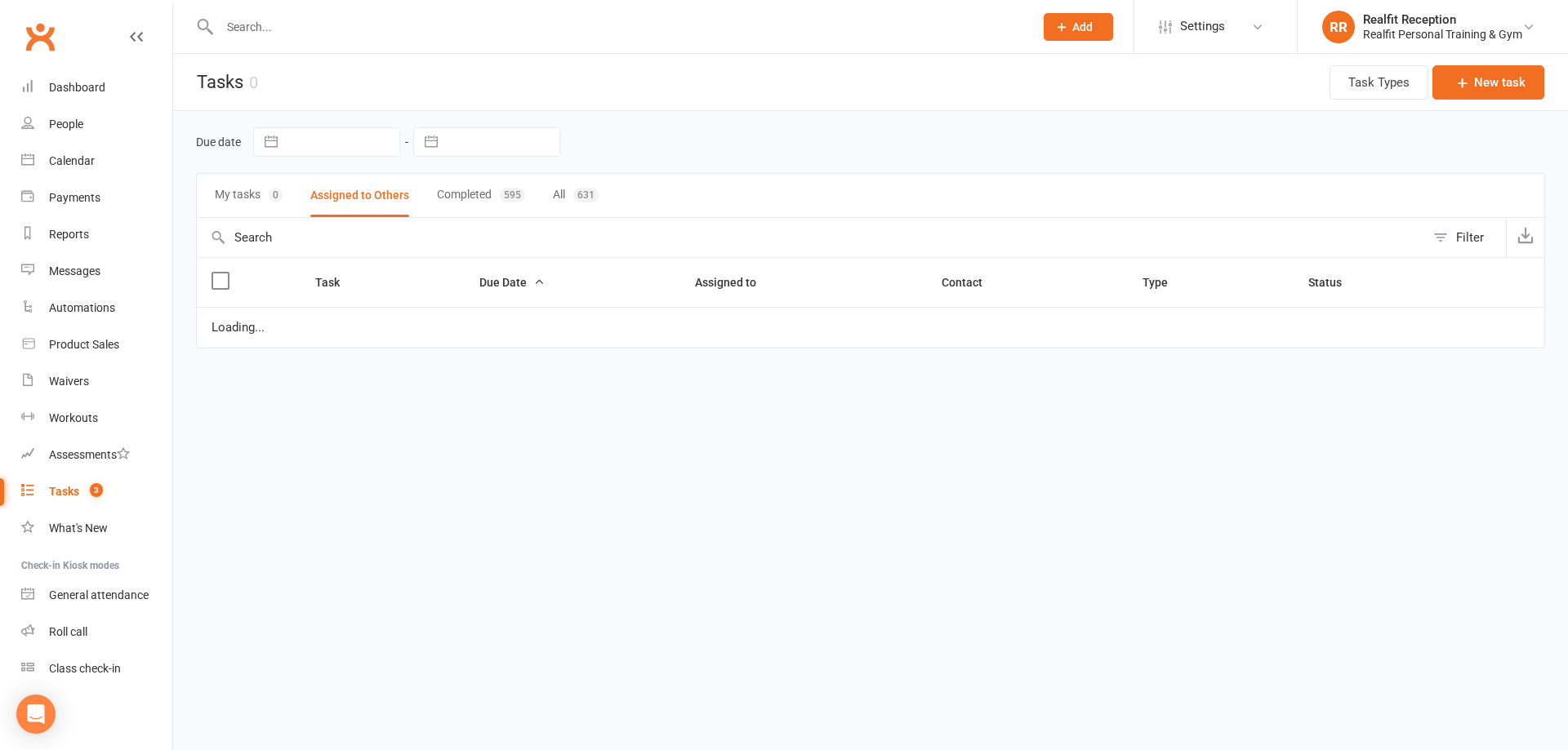
select select "waiting"
select select "started"
select select "waiting"
select select "started"
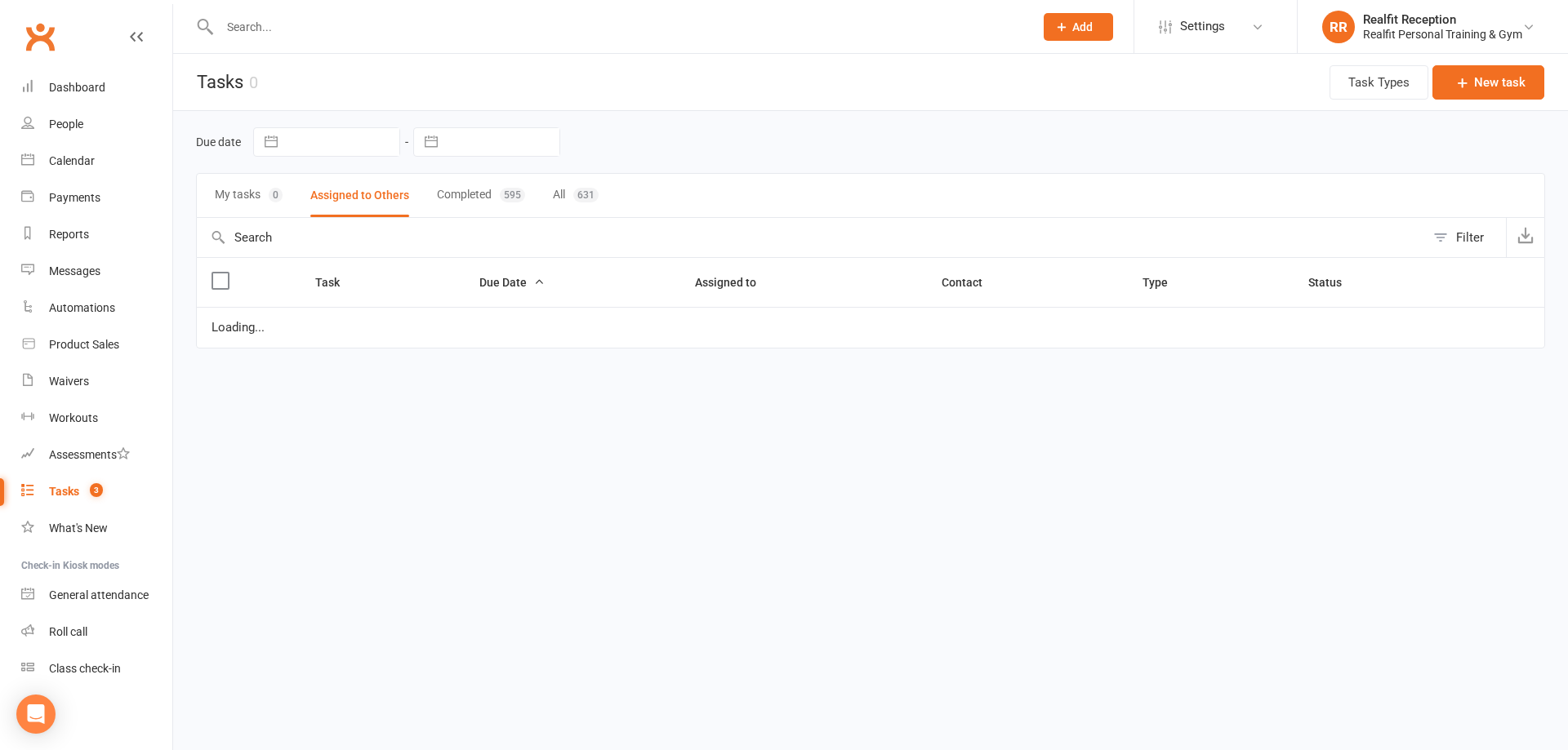
select select "waiting"
select select "started"
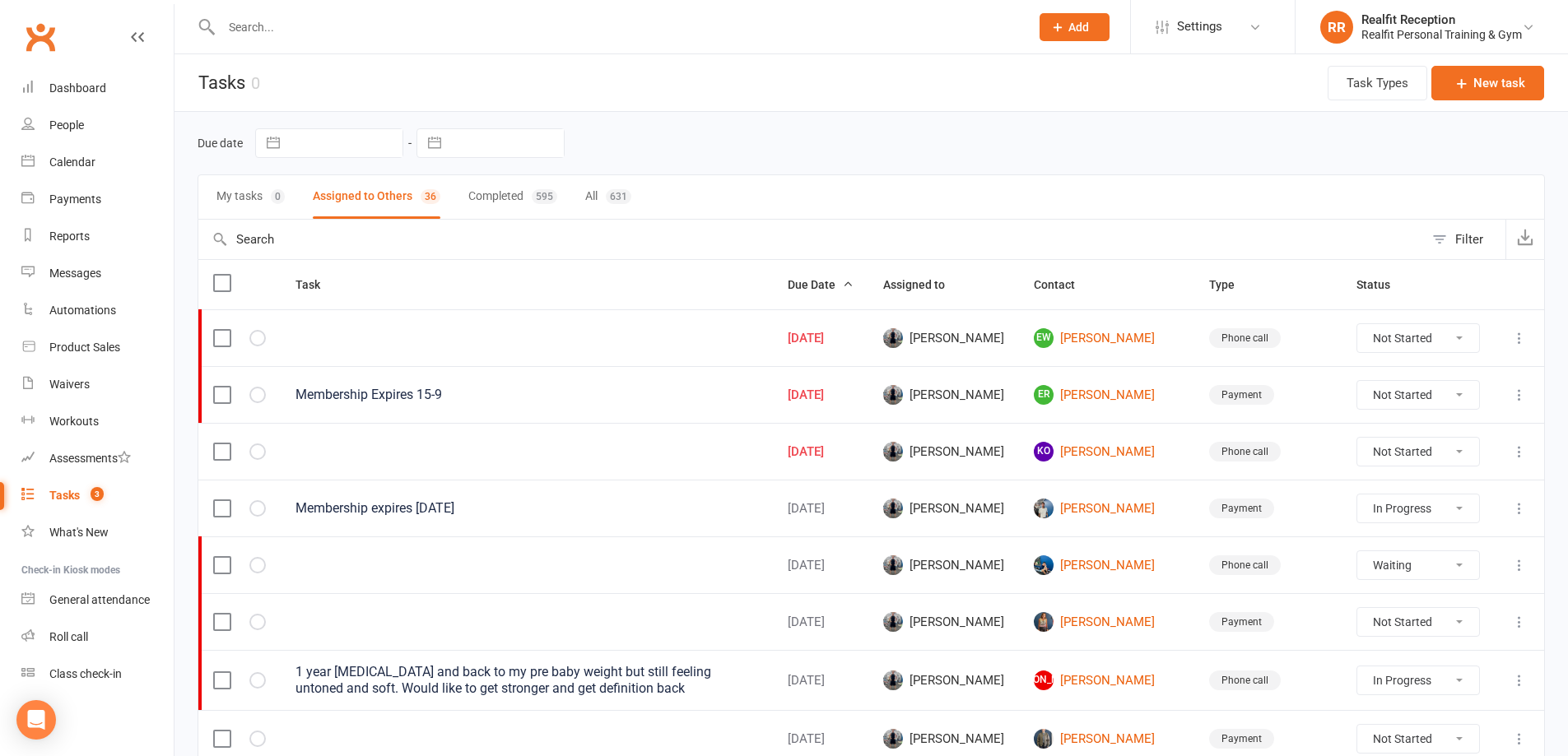
click at [1518, 397] on icon at bounding box center [1519, 395] width 16 height 16
click at [1435, 462] on link "Edit" at bounding box center [1434, 459] width 163 height 33
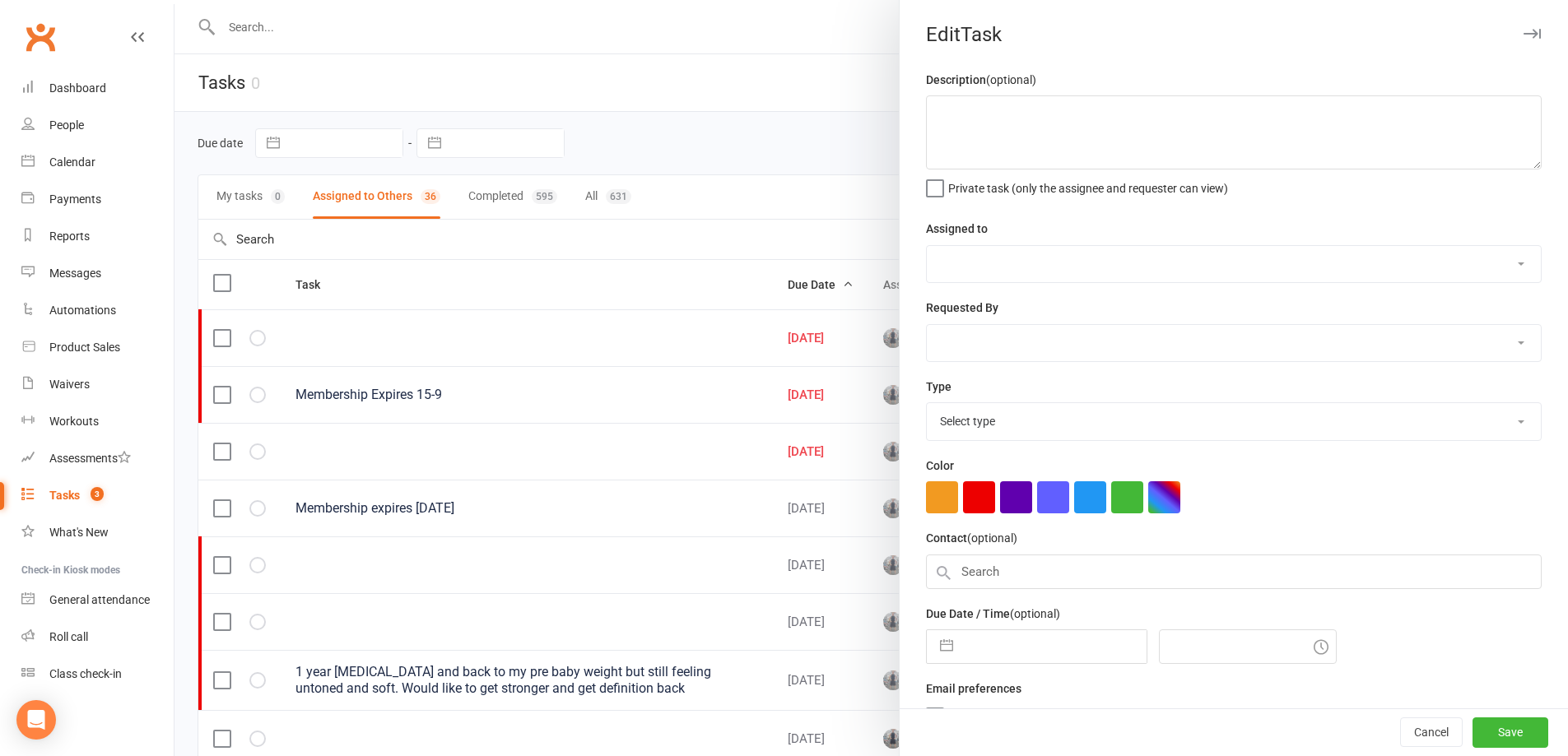
type textarea "Membership Expires 15-9"
select select "49223"
type input "11 Sep 2025"
type input "12:30pm"
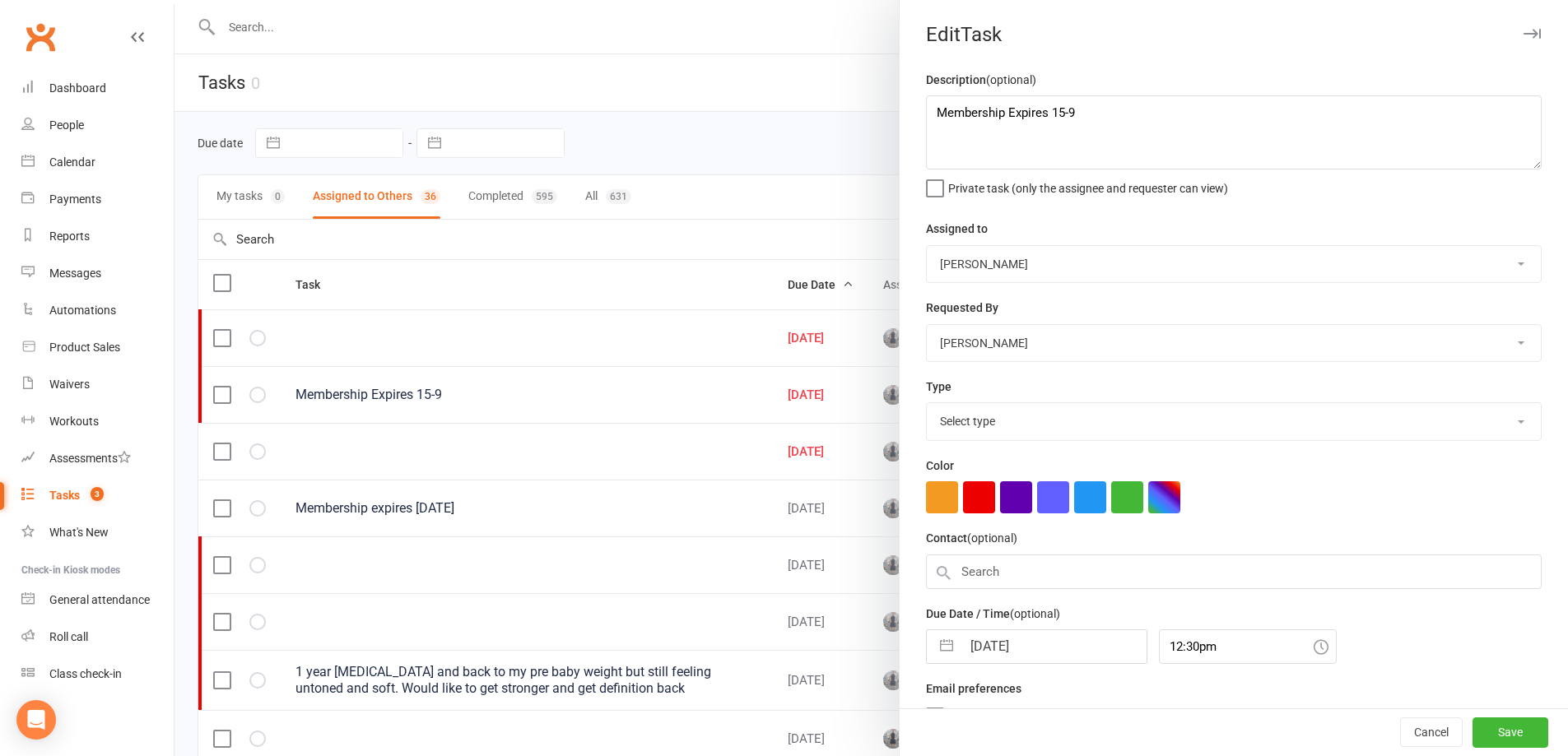
select select "30000"
click at [1055, 645] on input "11 Sep 2025" at bounding box center [1054, 642] width 185 height 33
select select "7"
select select "2025"
select select "8"
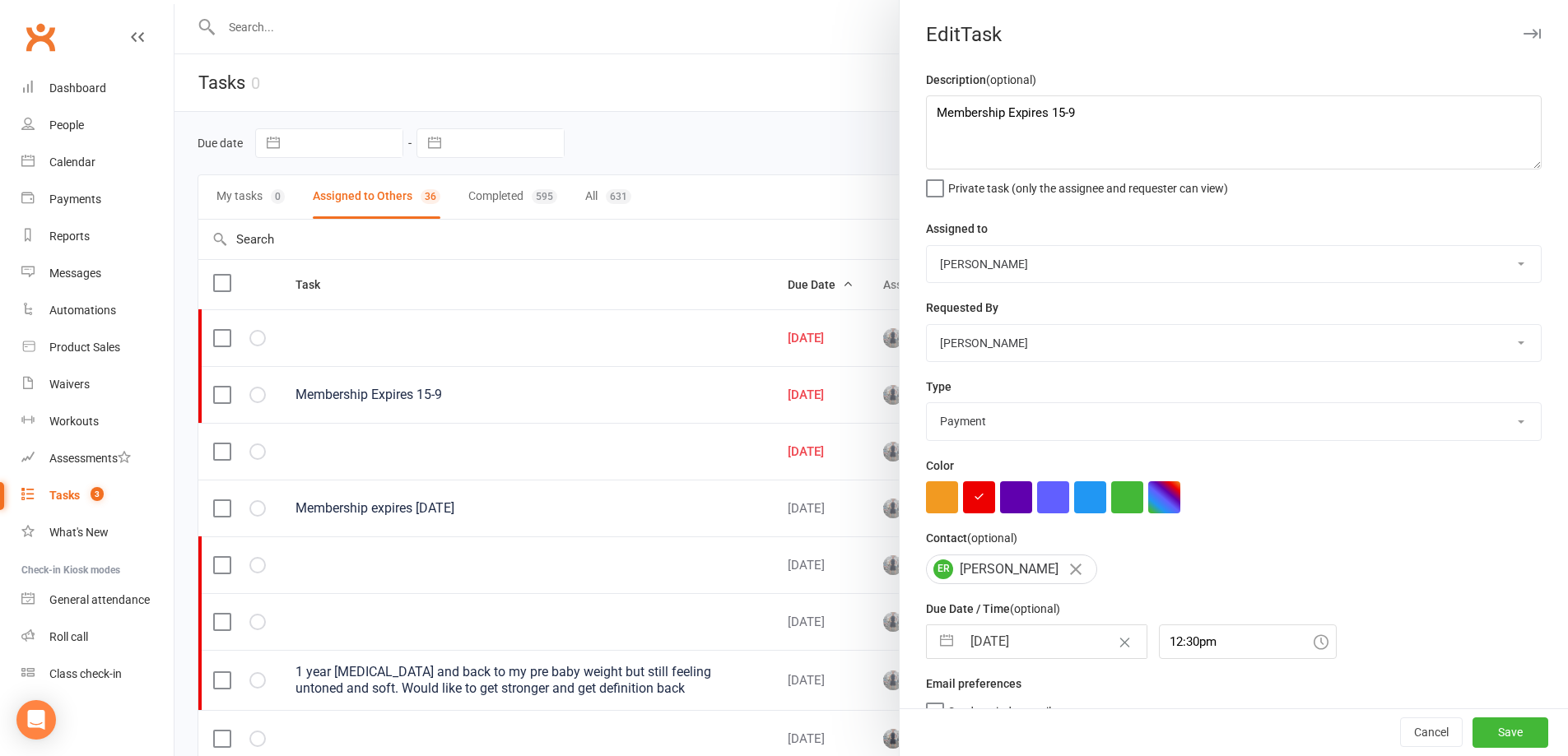
select select "2025"
select select "9"
select select "2025"
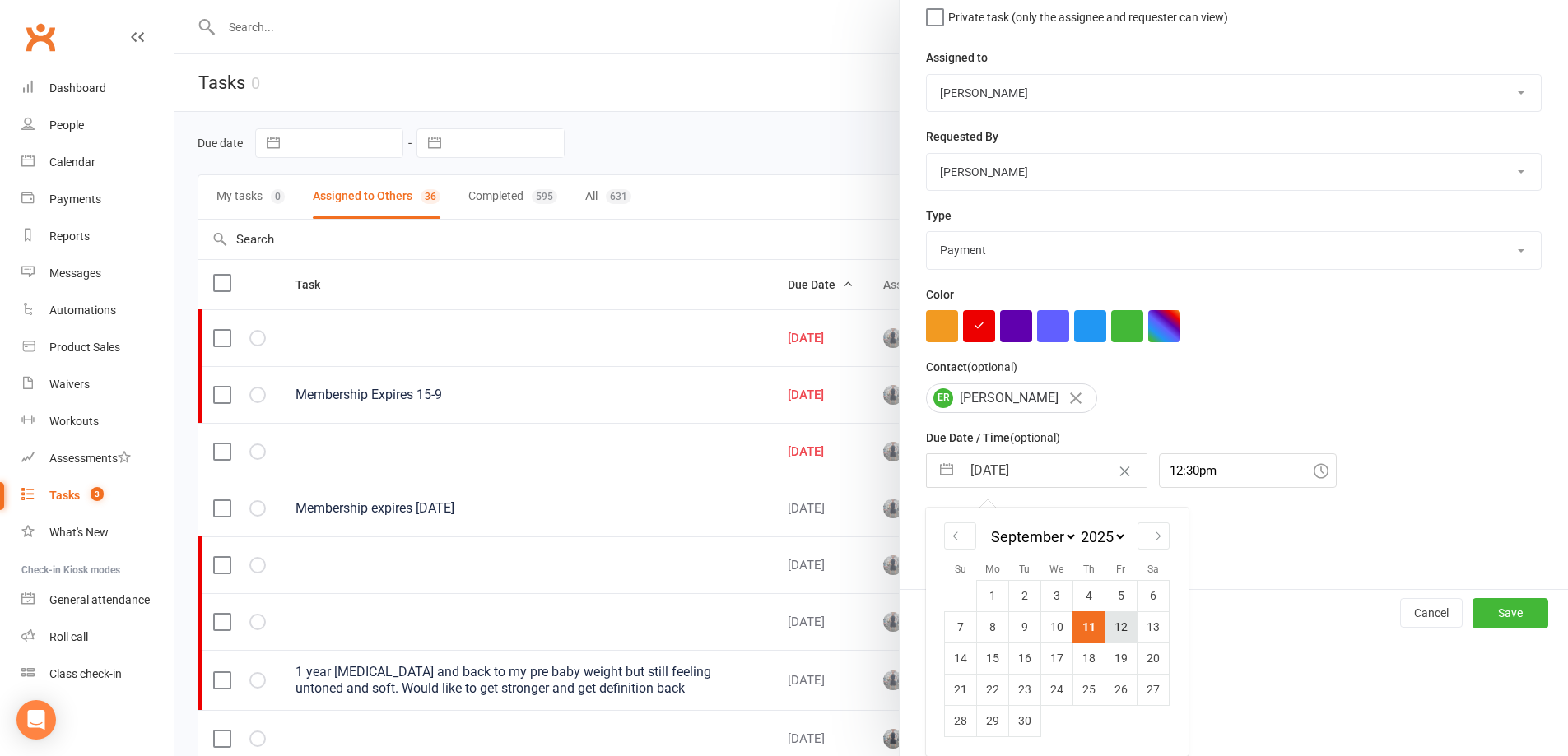
click at [1105, 625] on td "12" at bounding box center [1121, 627] width 32 height 31
type input "12 Sep 2025"
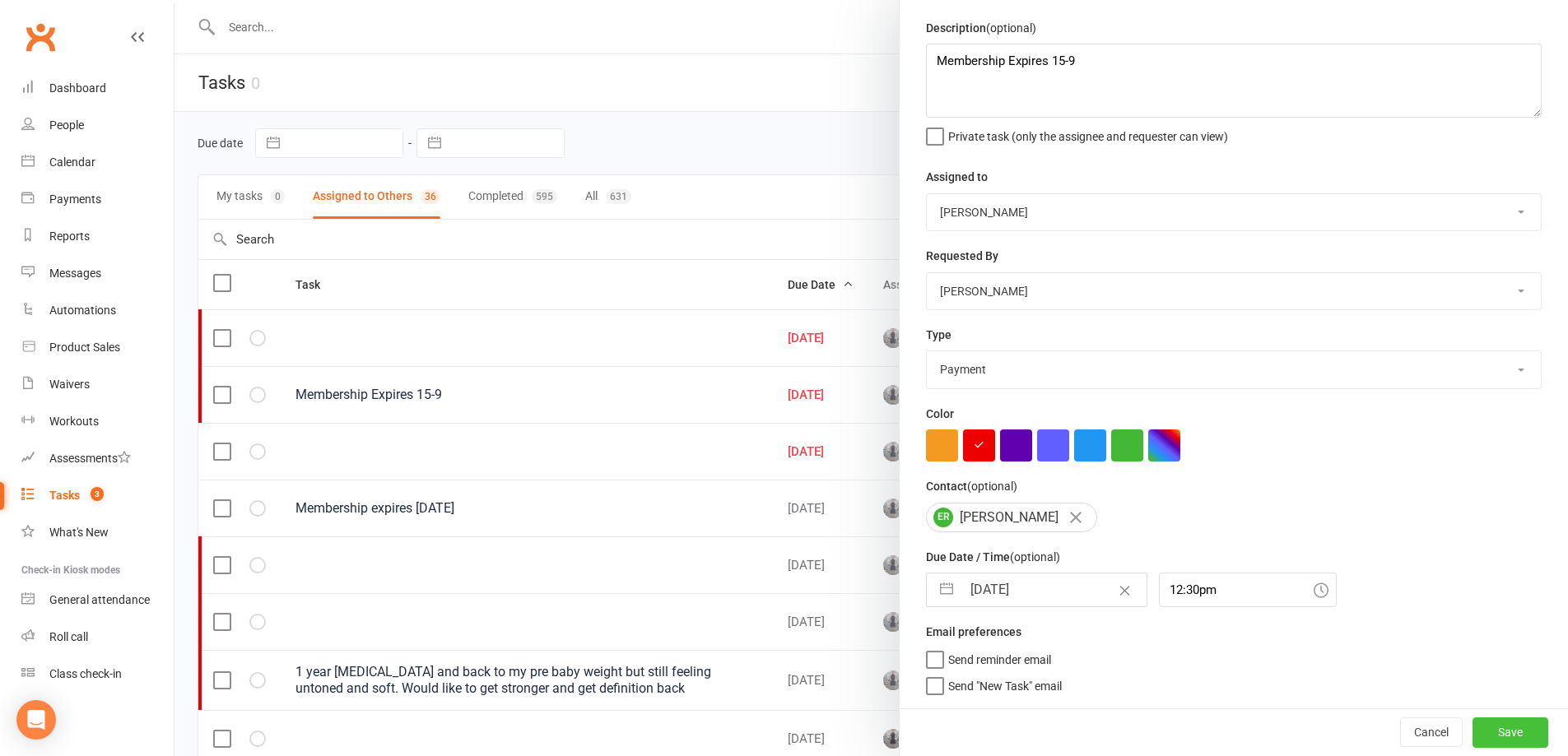
click at [1479, 721] on button "Save" at bounding box center [1510, 732] width 76 height 29
select select "started"
select select "waiting"
select select "started"
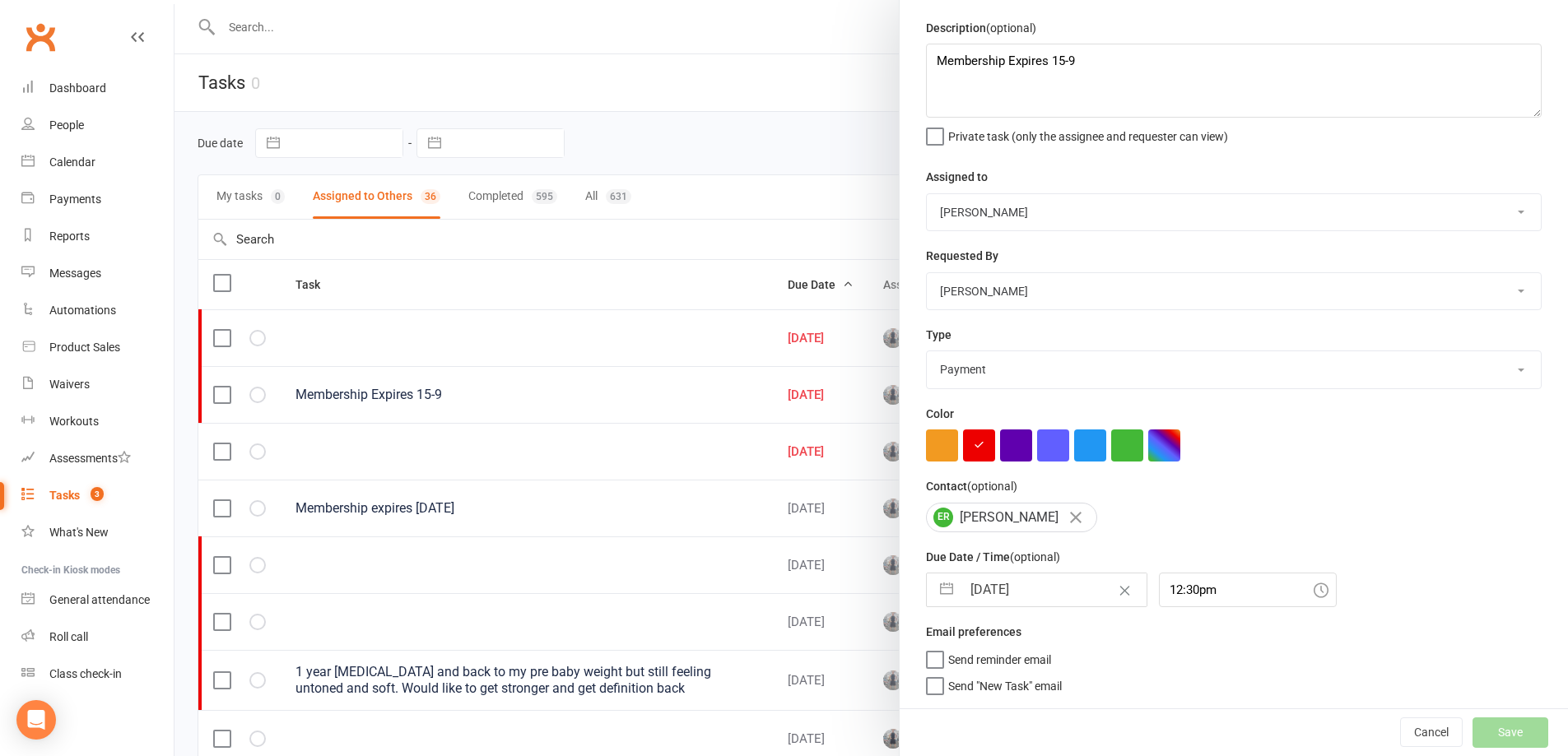
select select "waiting"
select select "started"
select select "waiting"
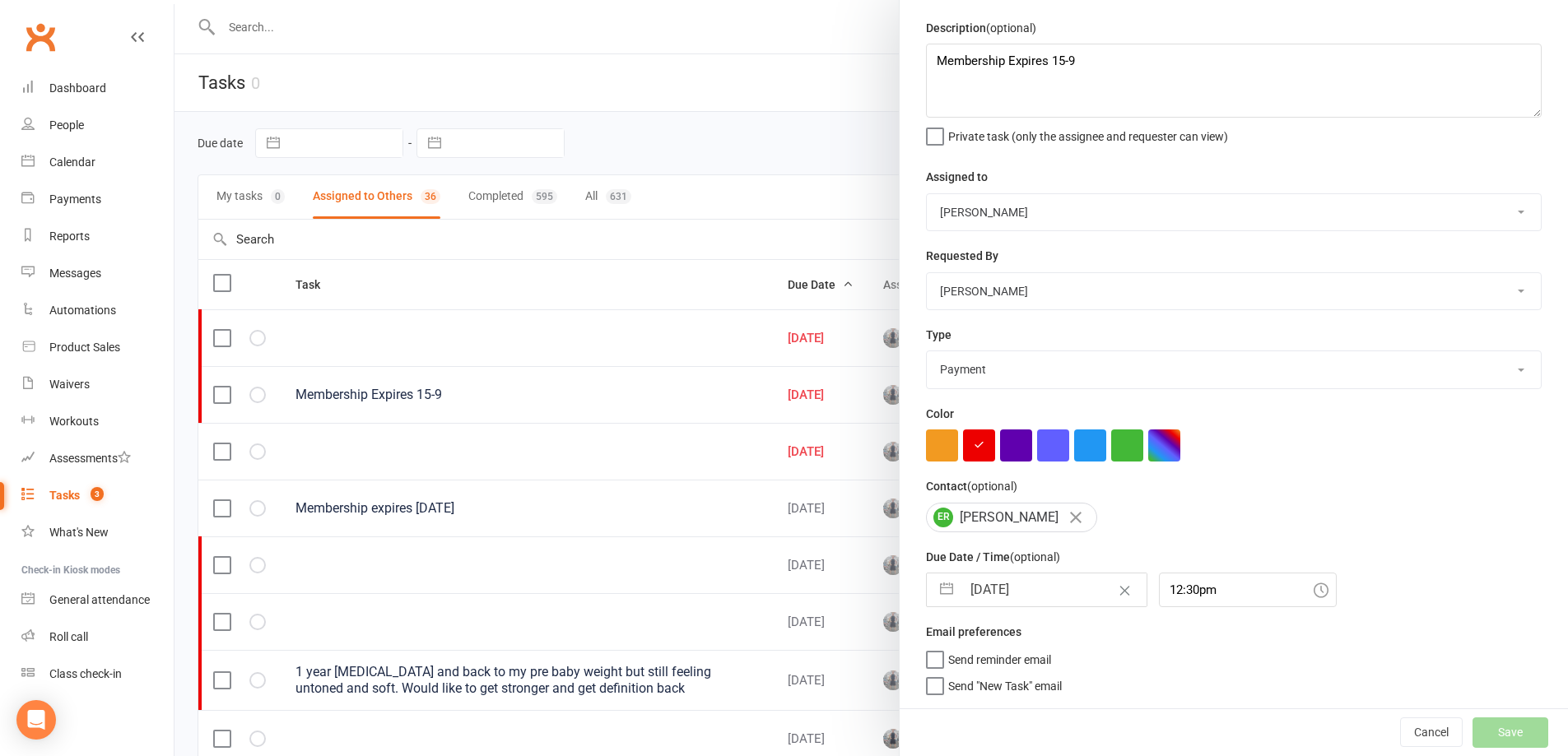
select select "started"
select select "waiting"
select select "started"
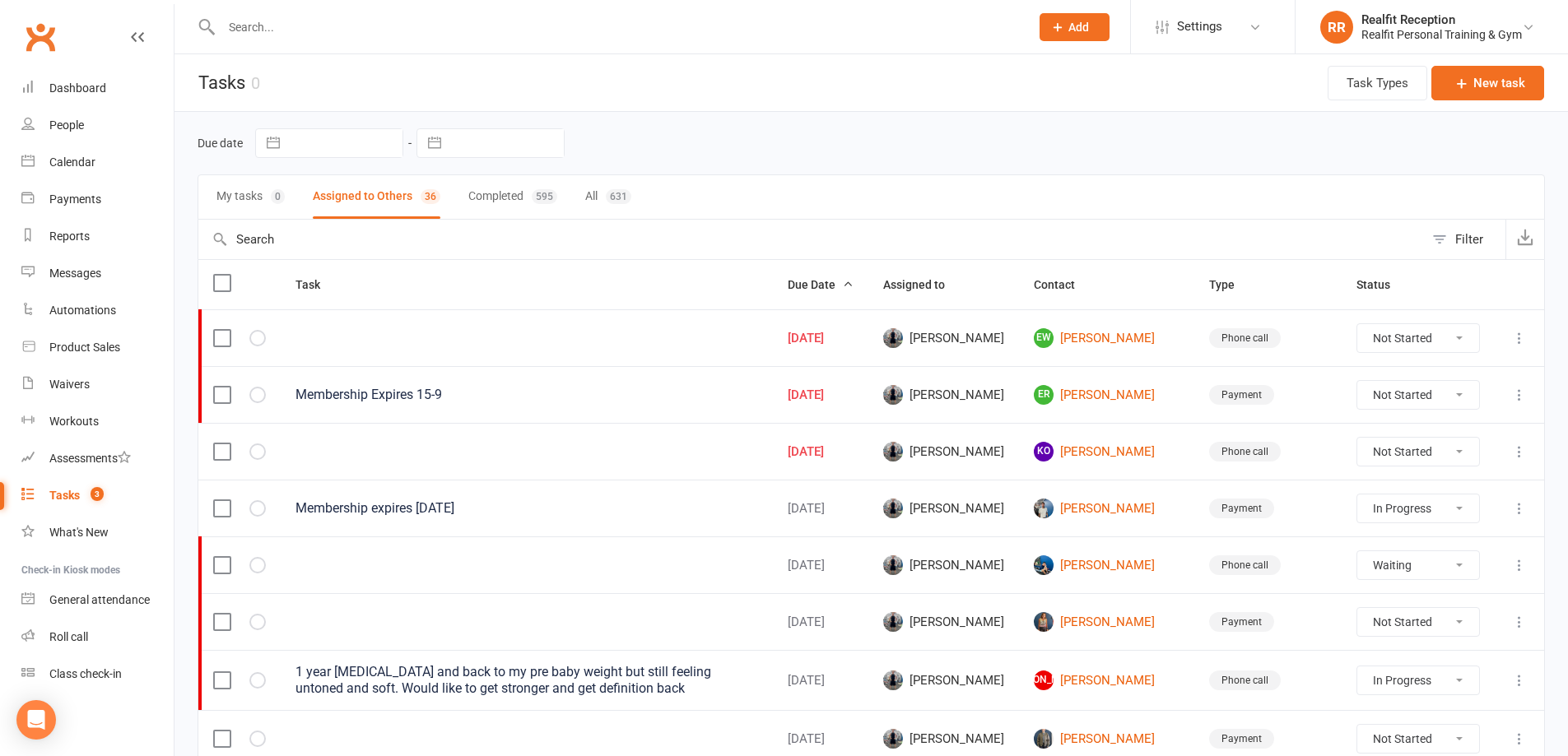
select select "started"
select select "waiting"
select select "started"
select select "waiting"
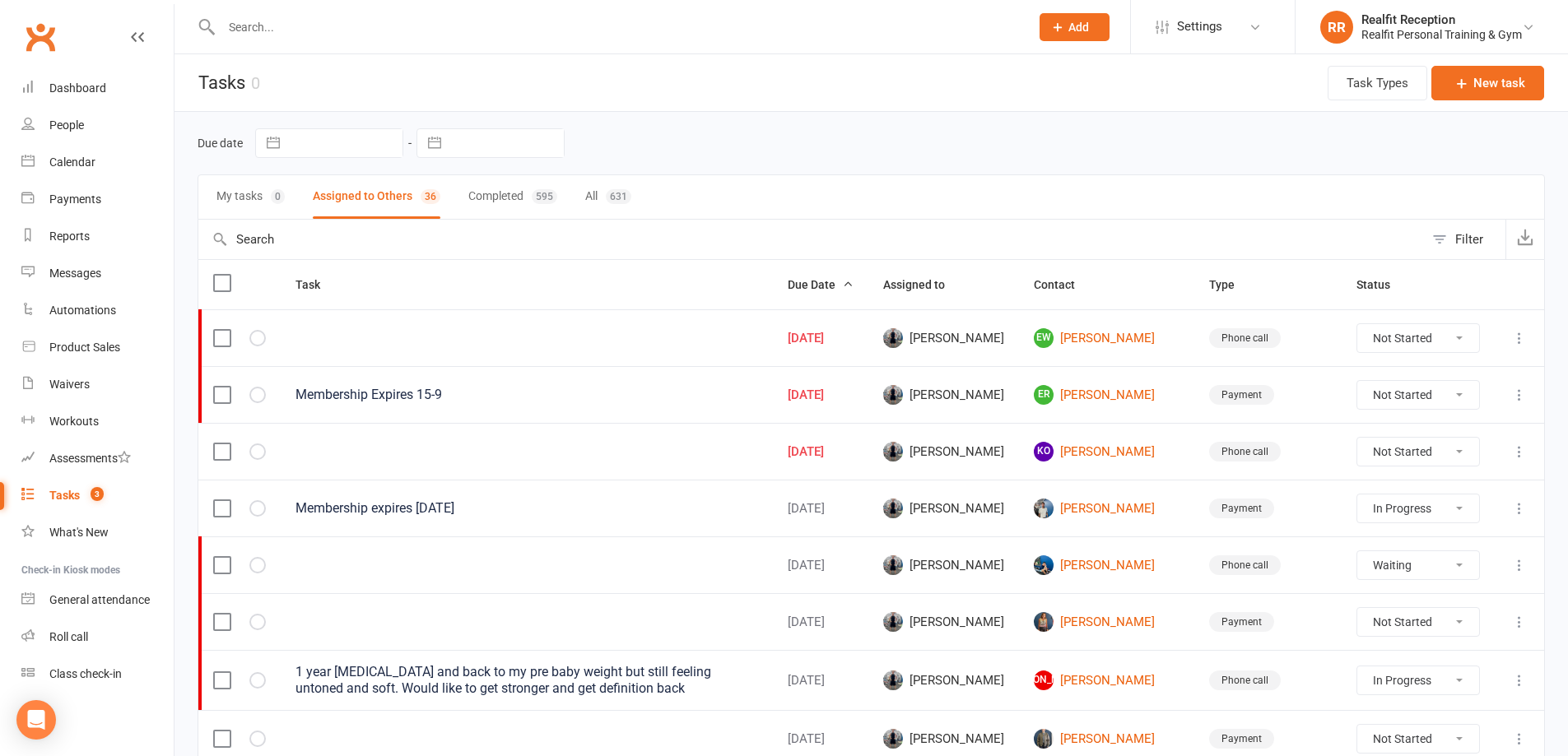
select select "waiting"
select select "started"
select select "waiting"
select select "started"
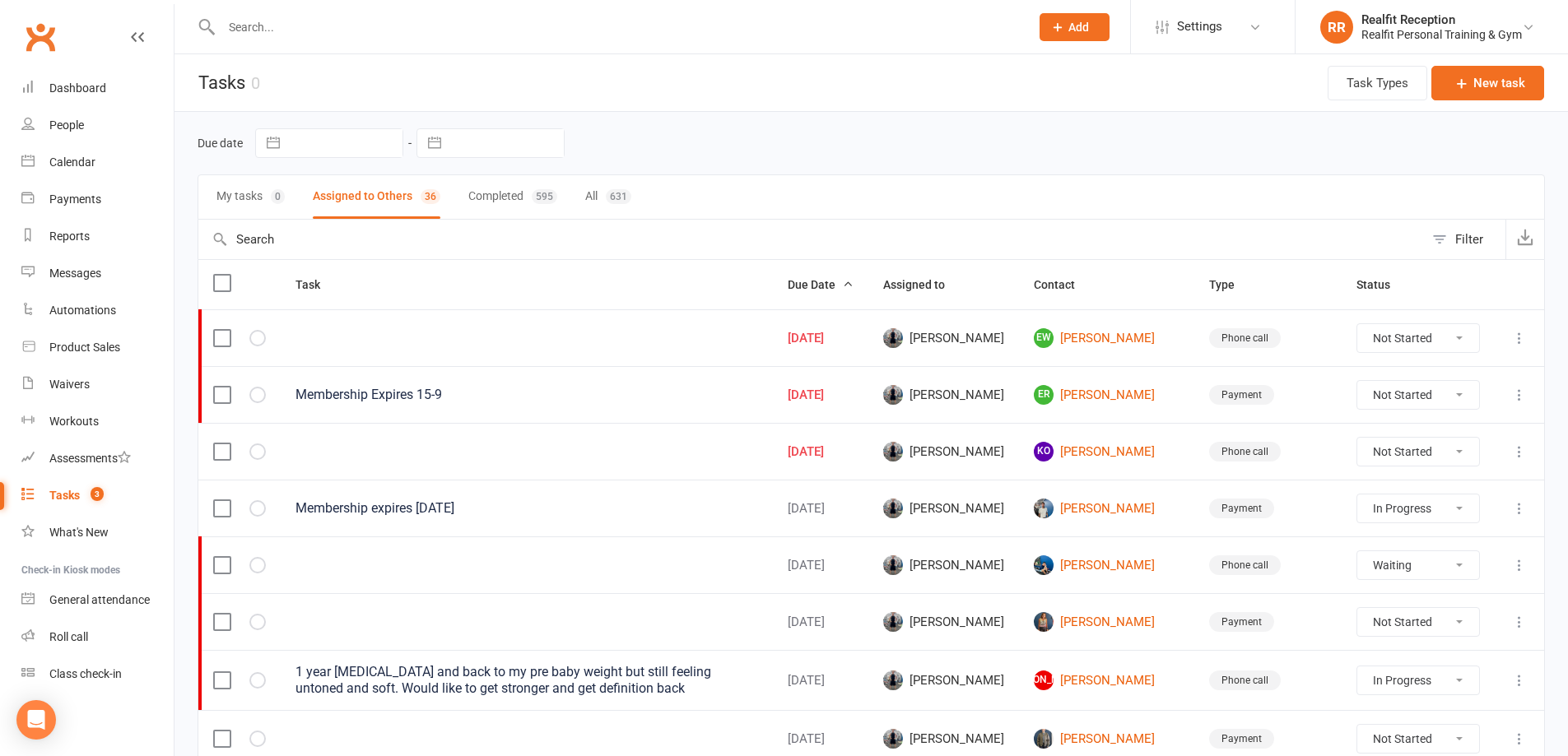
select select "waiting"
select select "started"
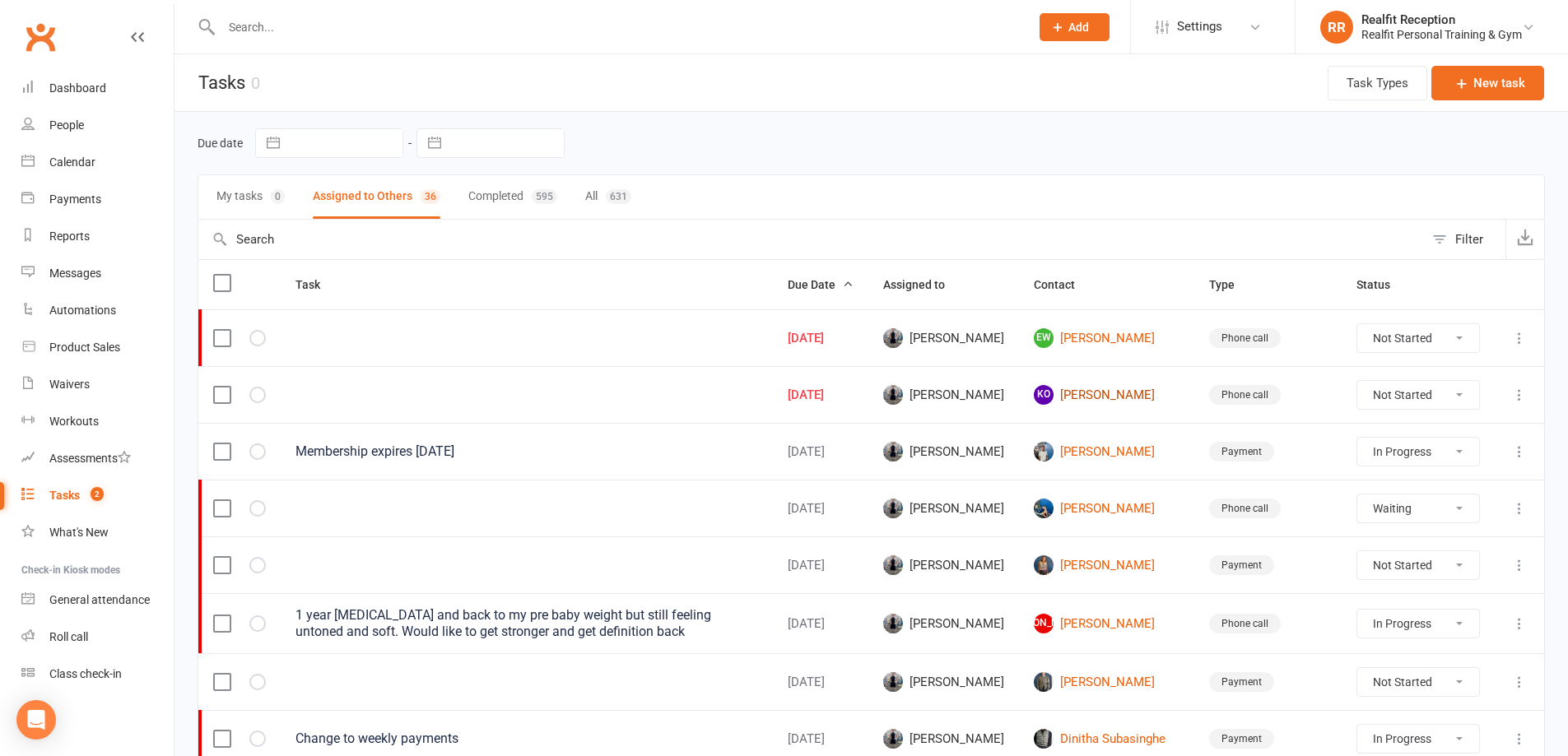
click at [1100, 395] on link "KO Kate O'Connell" at bounding box center [1106, 395] width 145 height 20
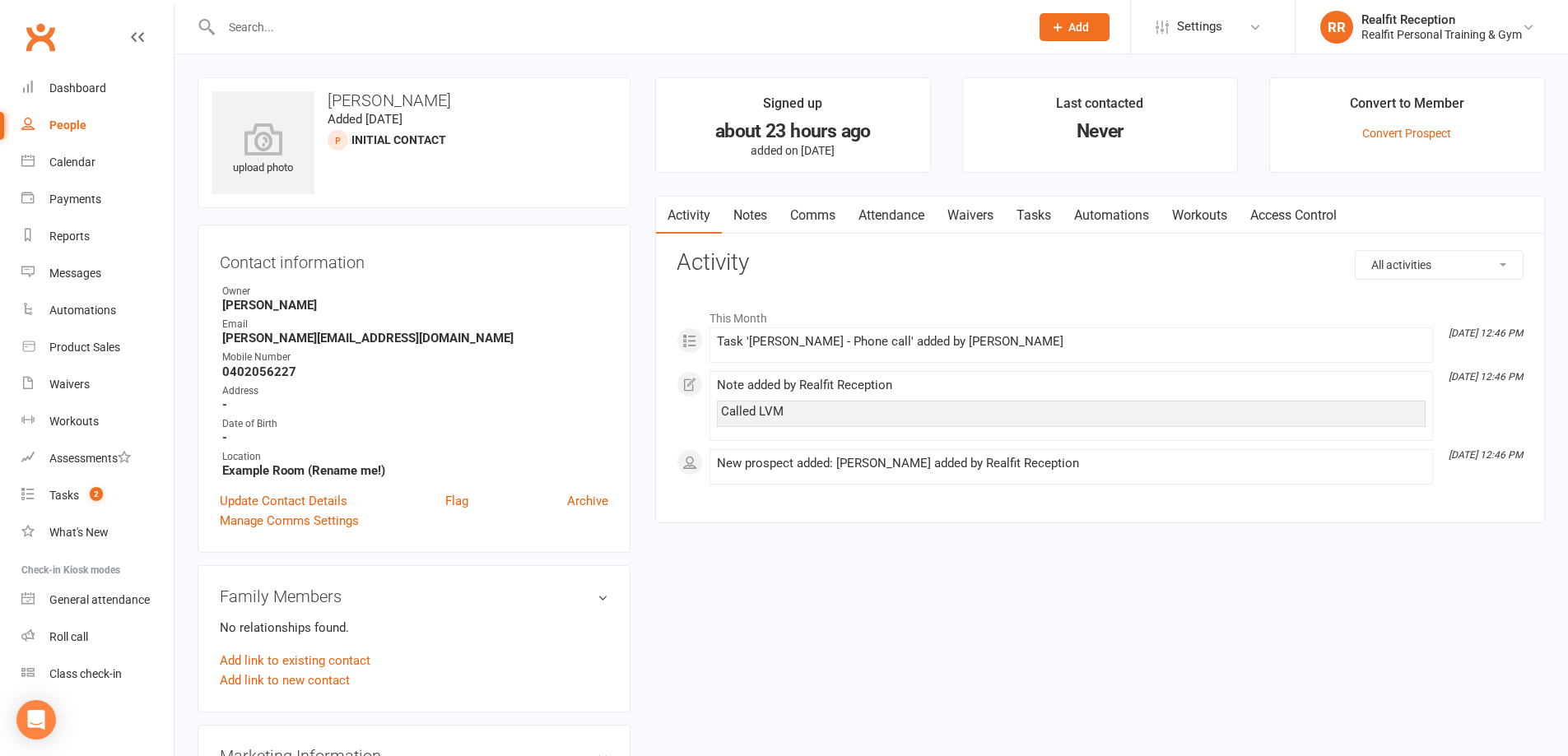
click at [741, 215] on link "Notes" at bounding box center [750, 216] width 57 height 38
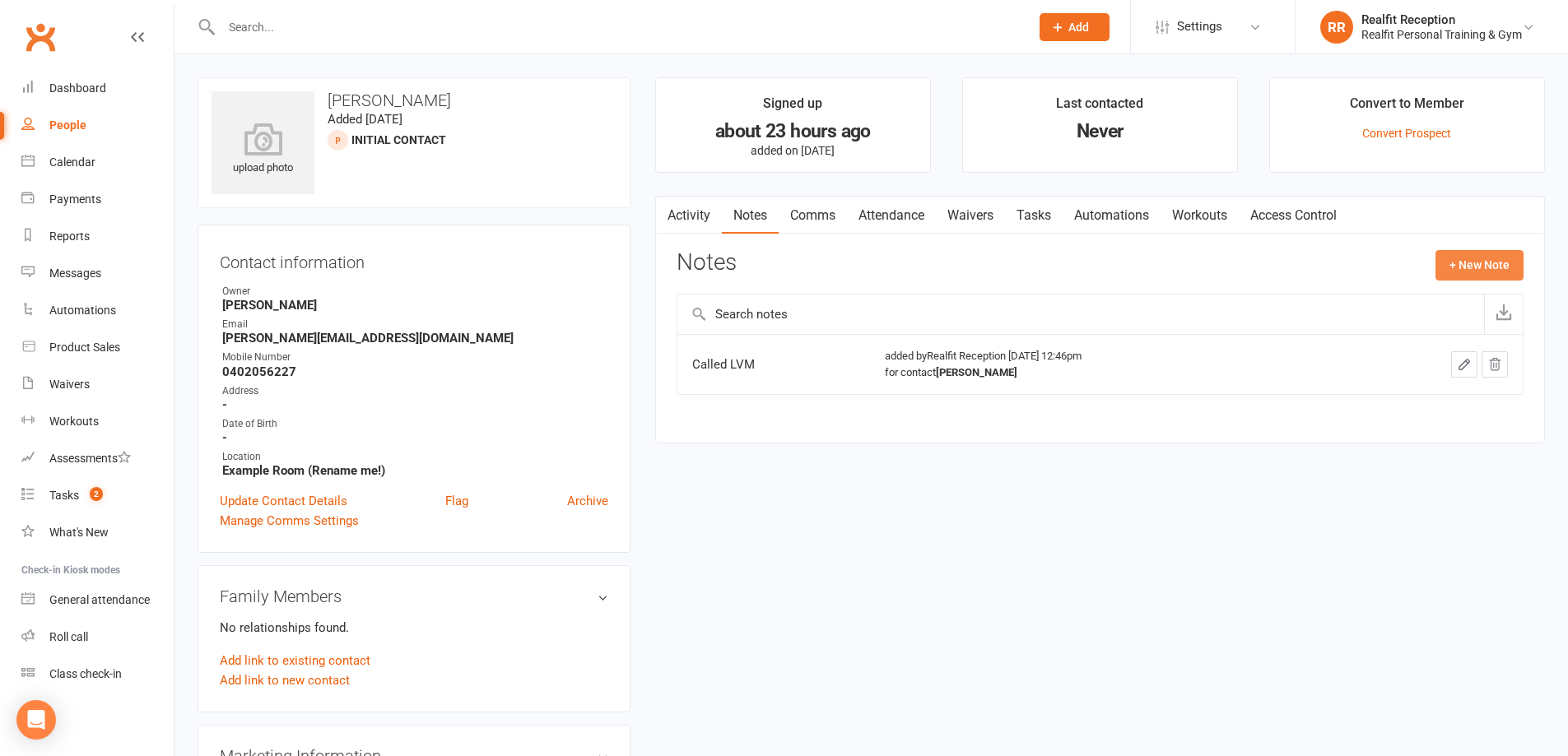
click at [1499, 266] on button "+ New Note" at bounding box center [1480, 264] width 88 height 29
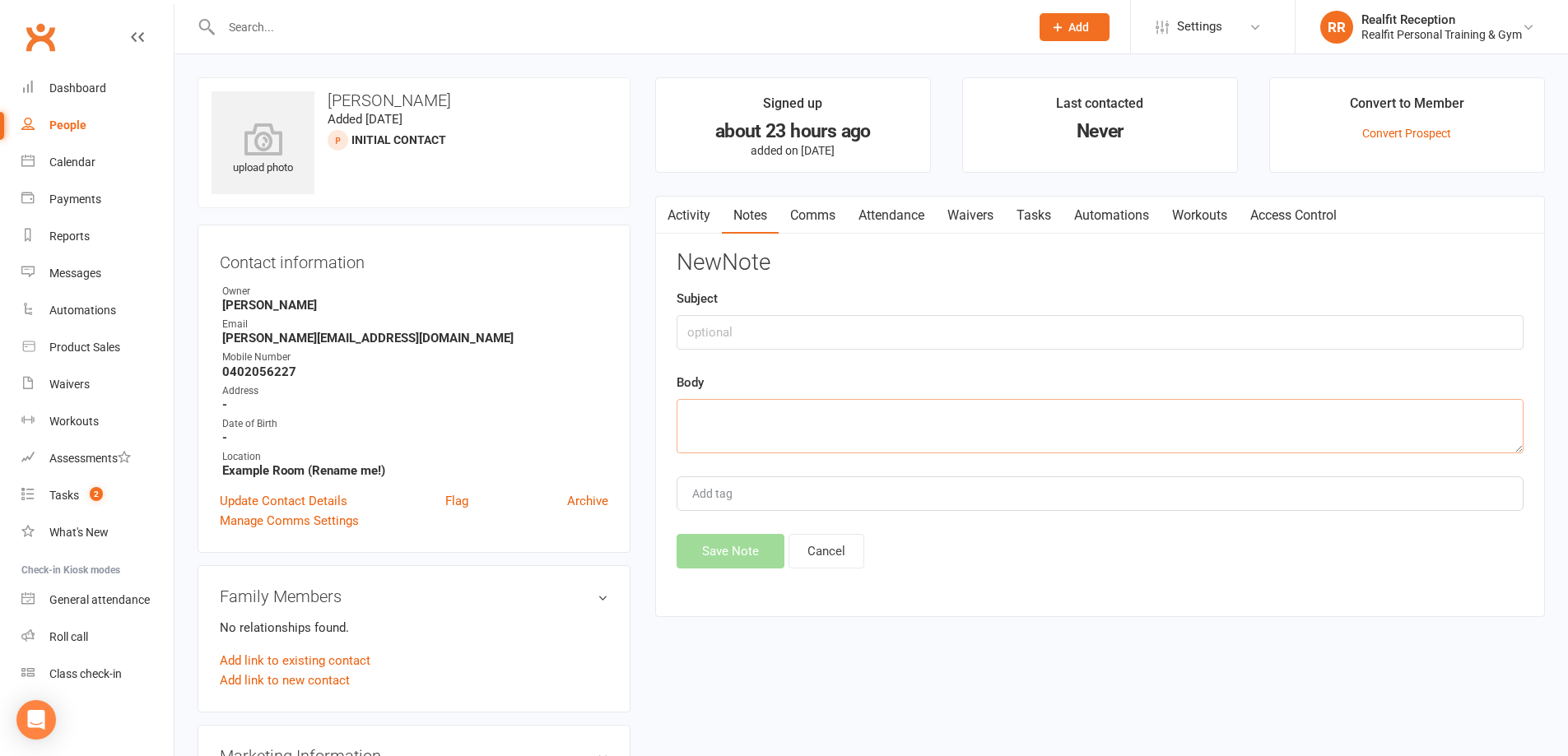
click at [699, 411] on textarea at bounding box center [1099, 426] width 847 height 54
type textarea "Called LVM"
click at [725, 567] on button "Save Note" at bounding box center [729, 552] width 107 height 34
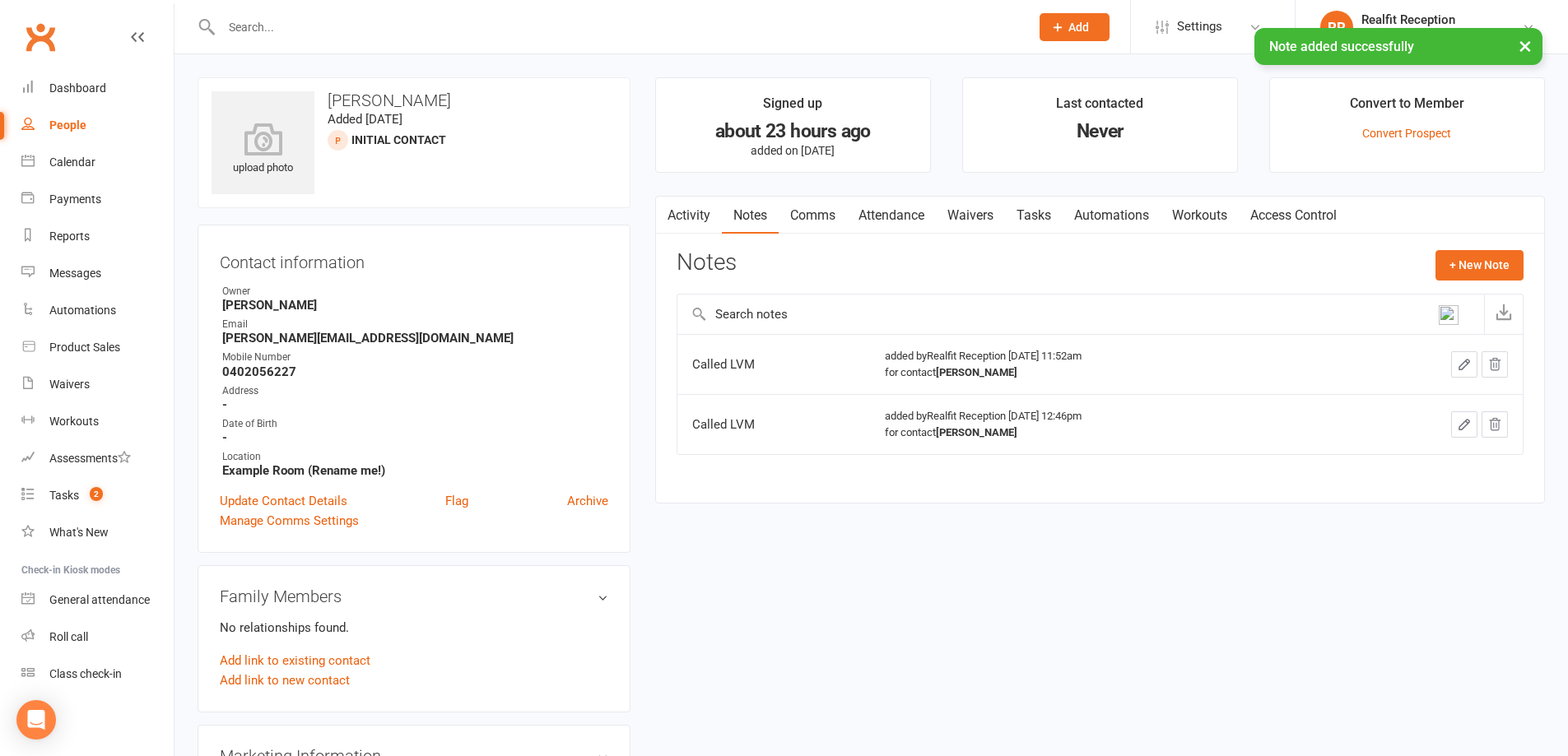
click at [1049, 216] on link "Tasks" at bounding box center [1034, 216] width 58 height 38
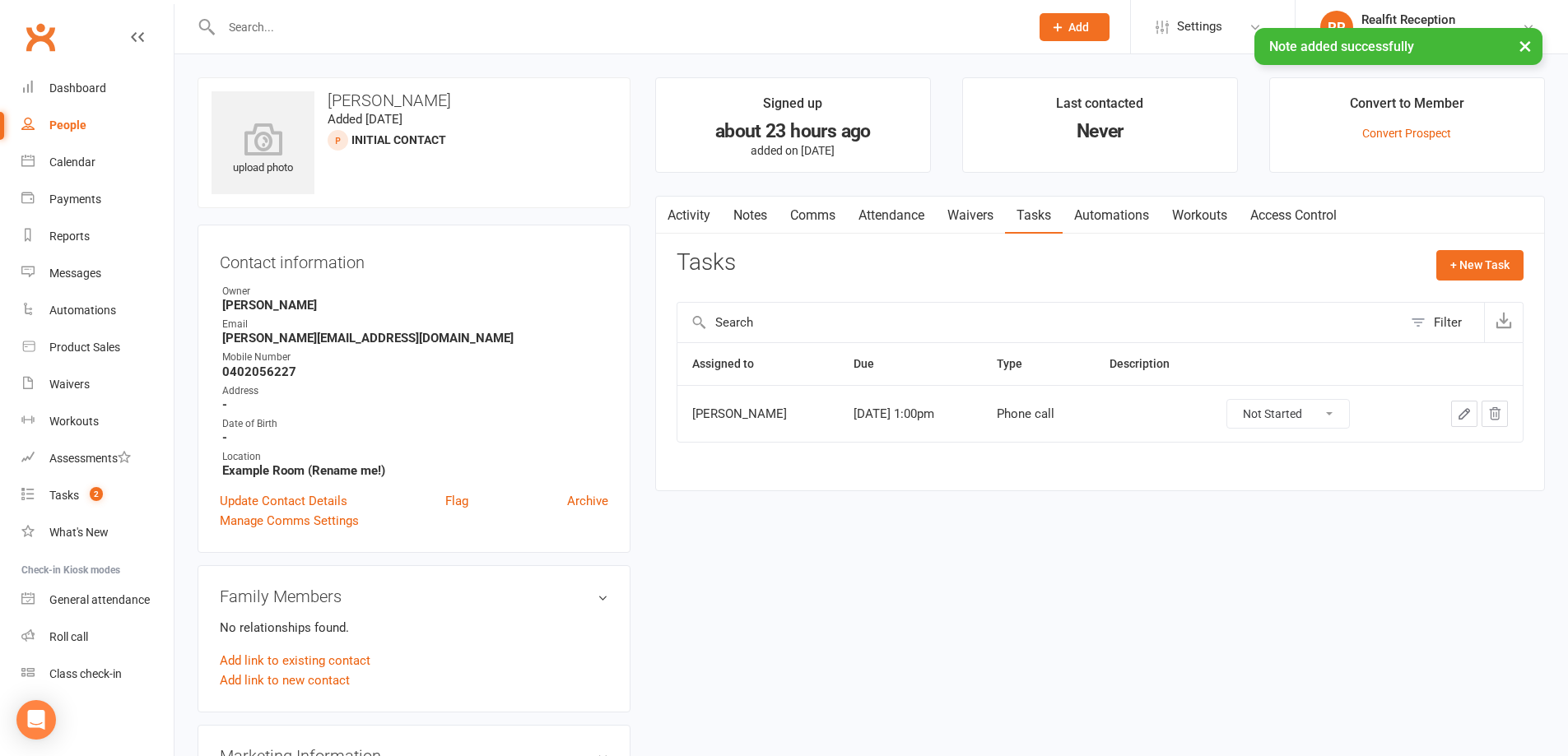
click at [1468, 412] on icon "button" at bounding box center [1464, 415] width 15 height 15
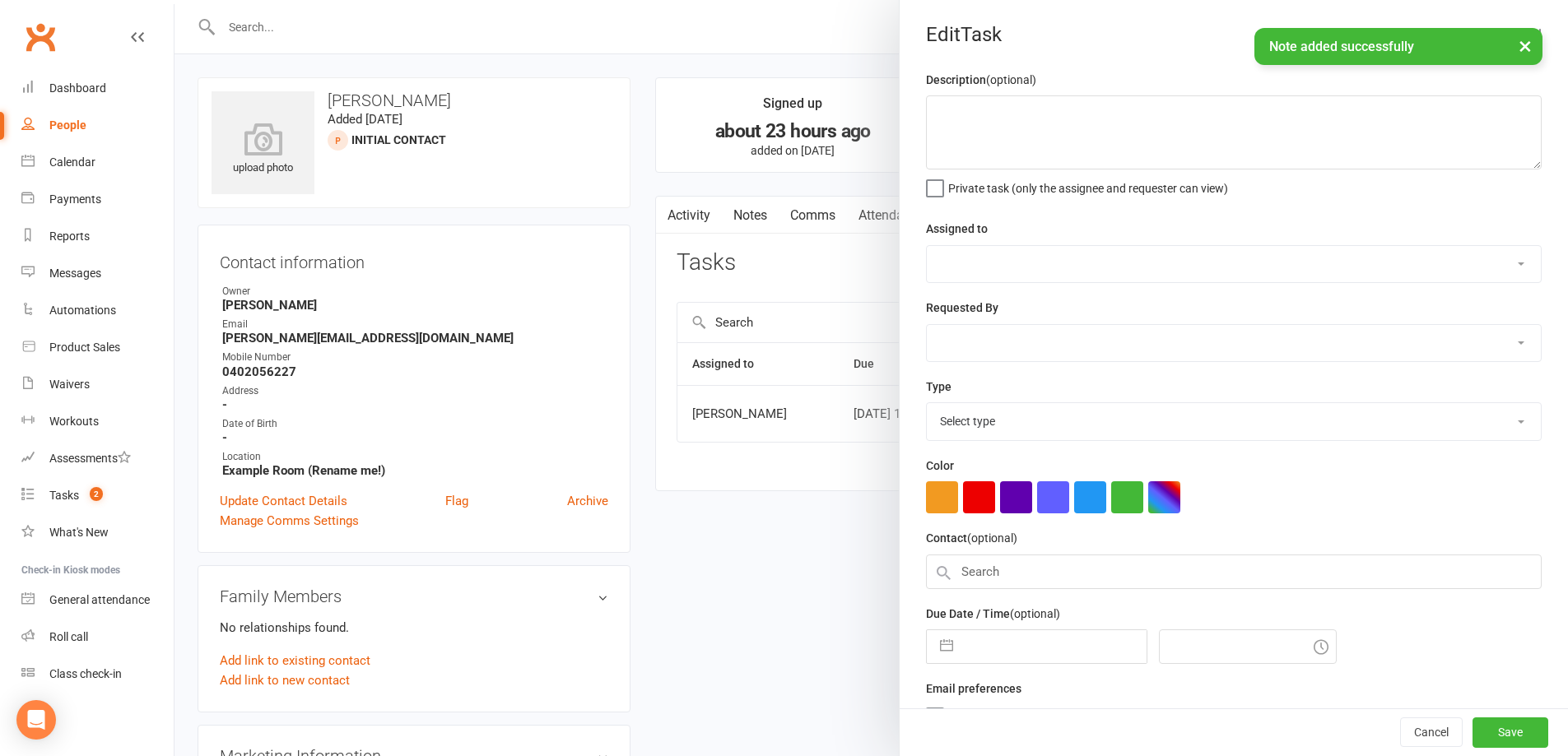
select select "49223"
type input "[DATE]"
type input "1:00pm"
select select "26751"
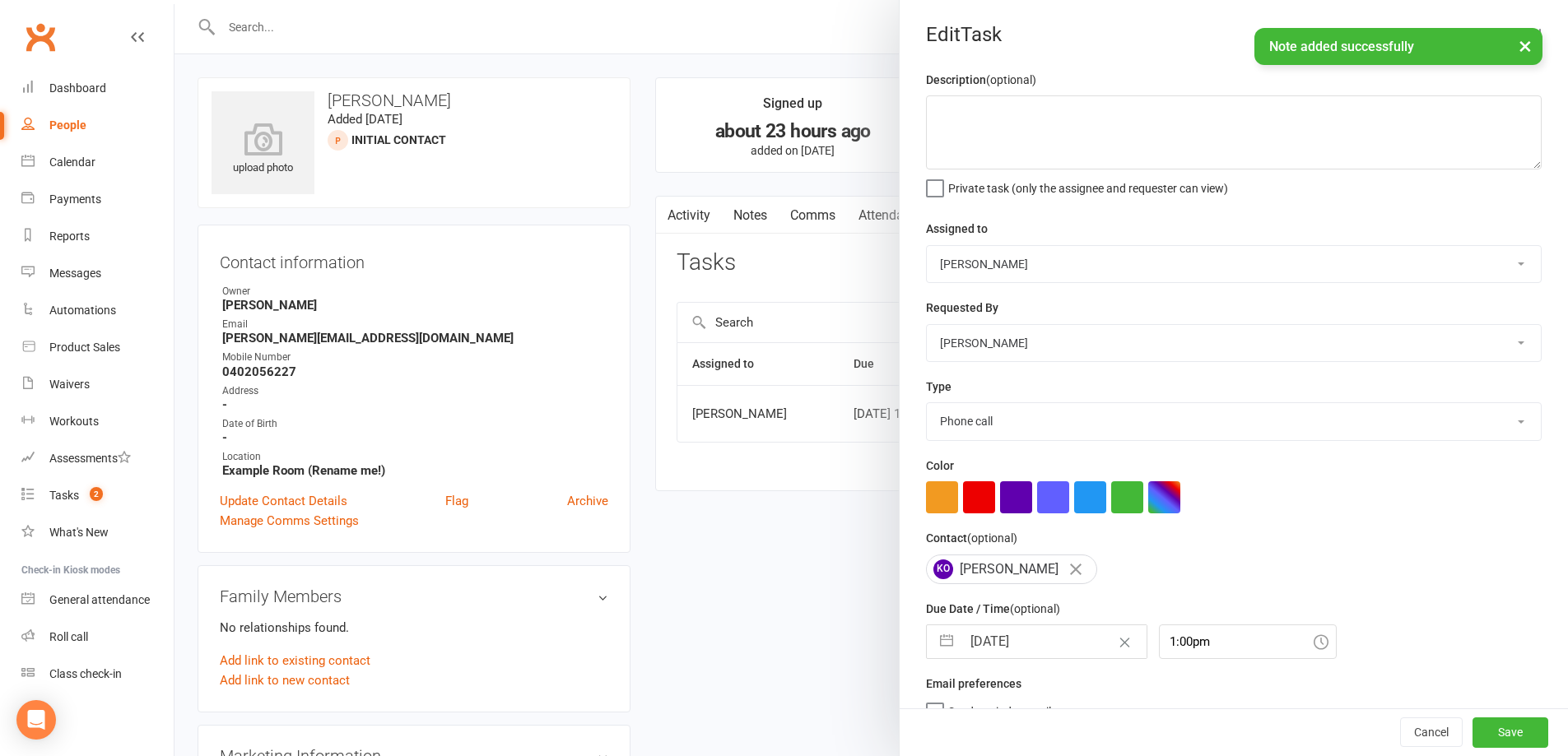
select select "7"
select select "2025"
select select "8"
select select "2025"
select select "9"
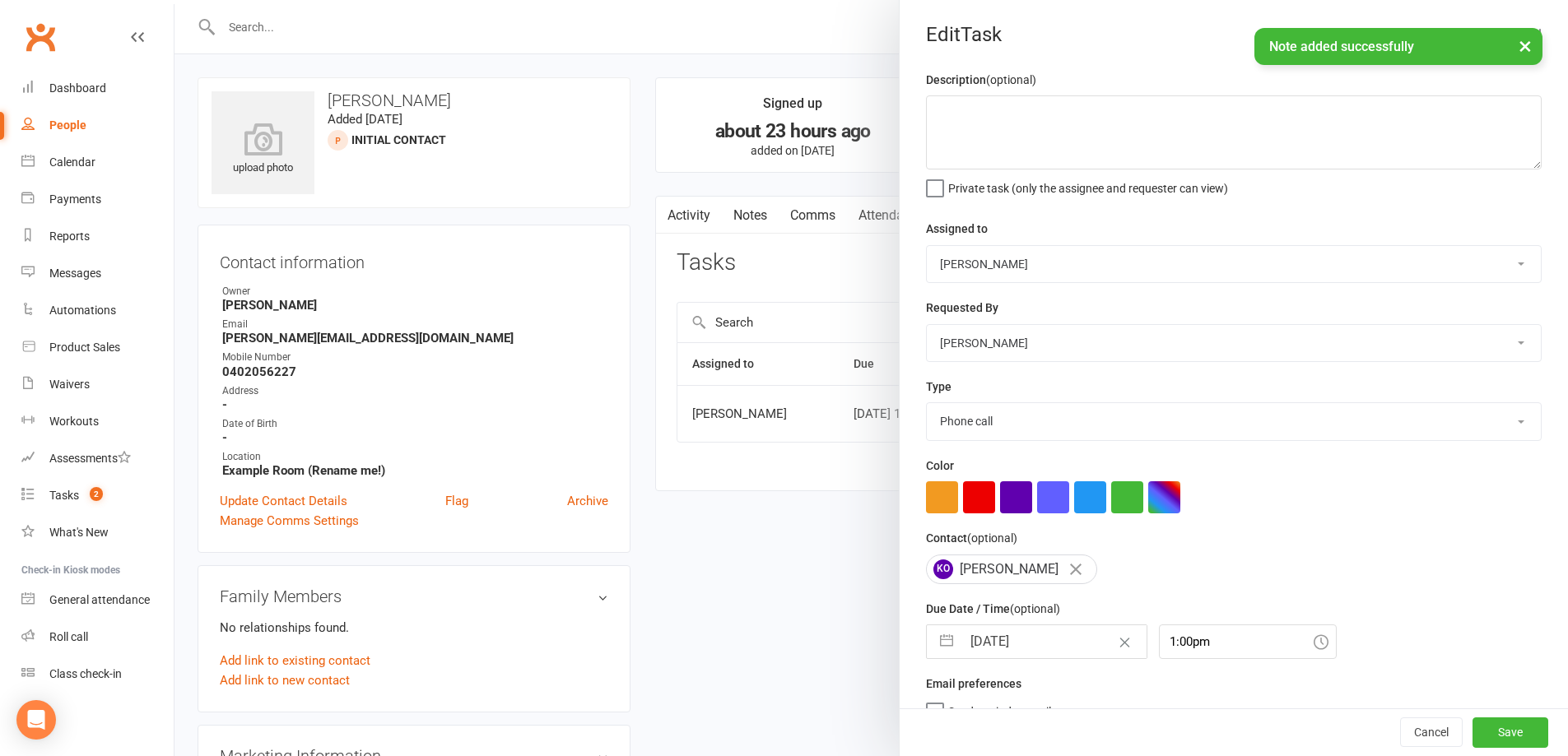
select select "2025"
click at [1073, 652] on input "[DATE]" at bounding box center [1054, 642] width 185 height 33
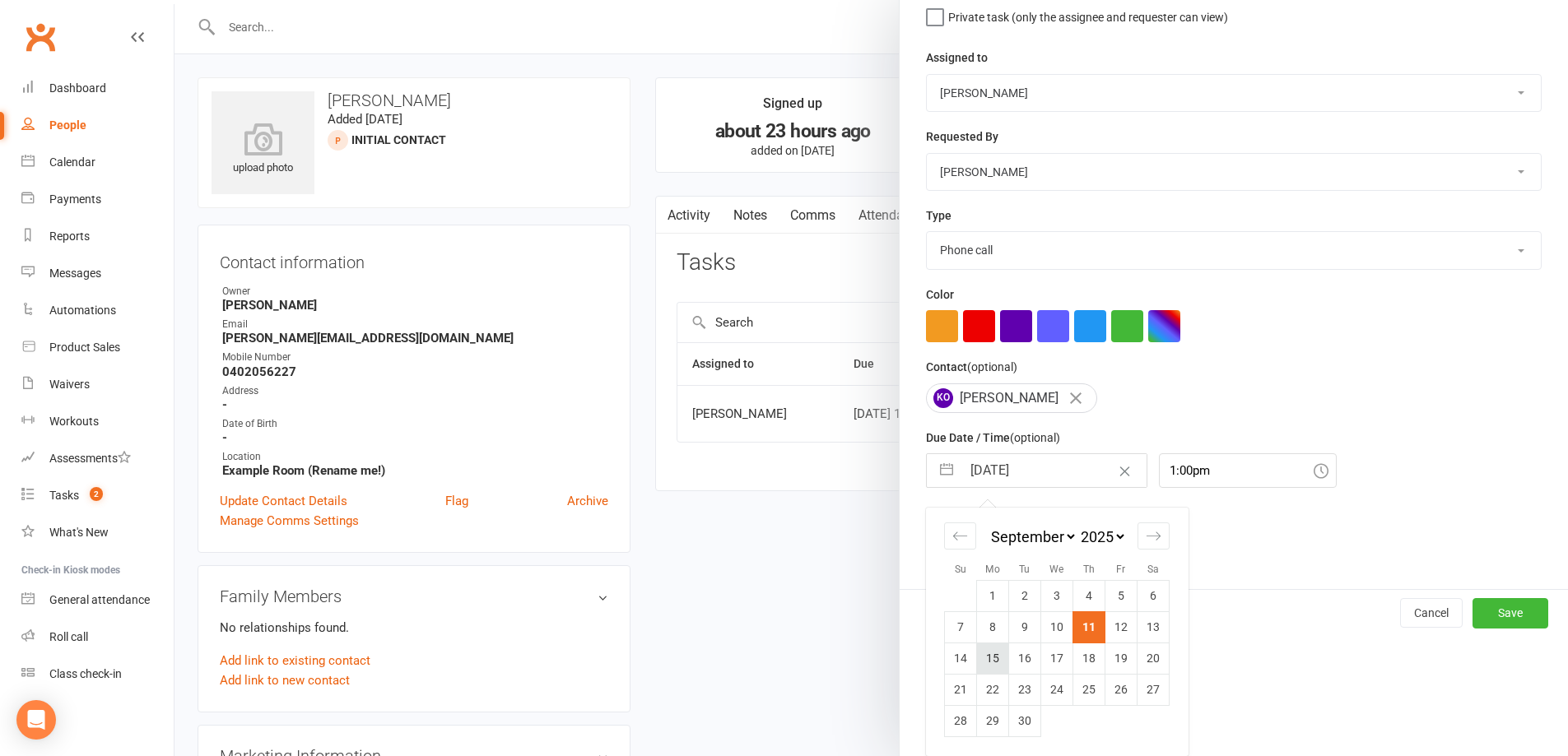
click at [985, 662] on td "15" at bounding box center [993, 658] width 32 height 31
type input "15 Sep 2025"
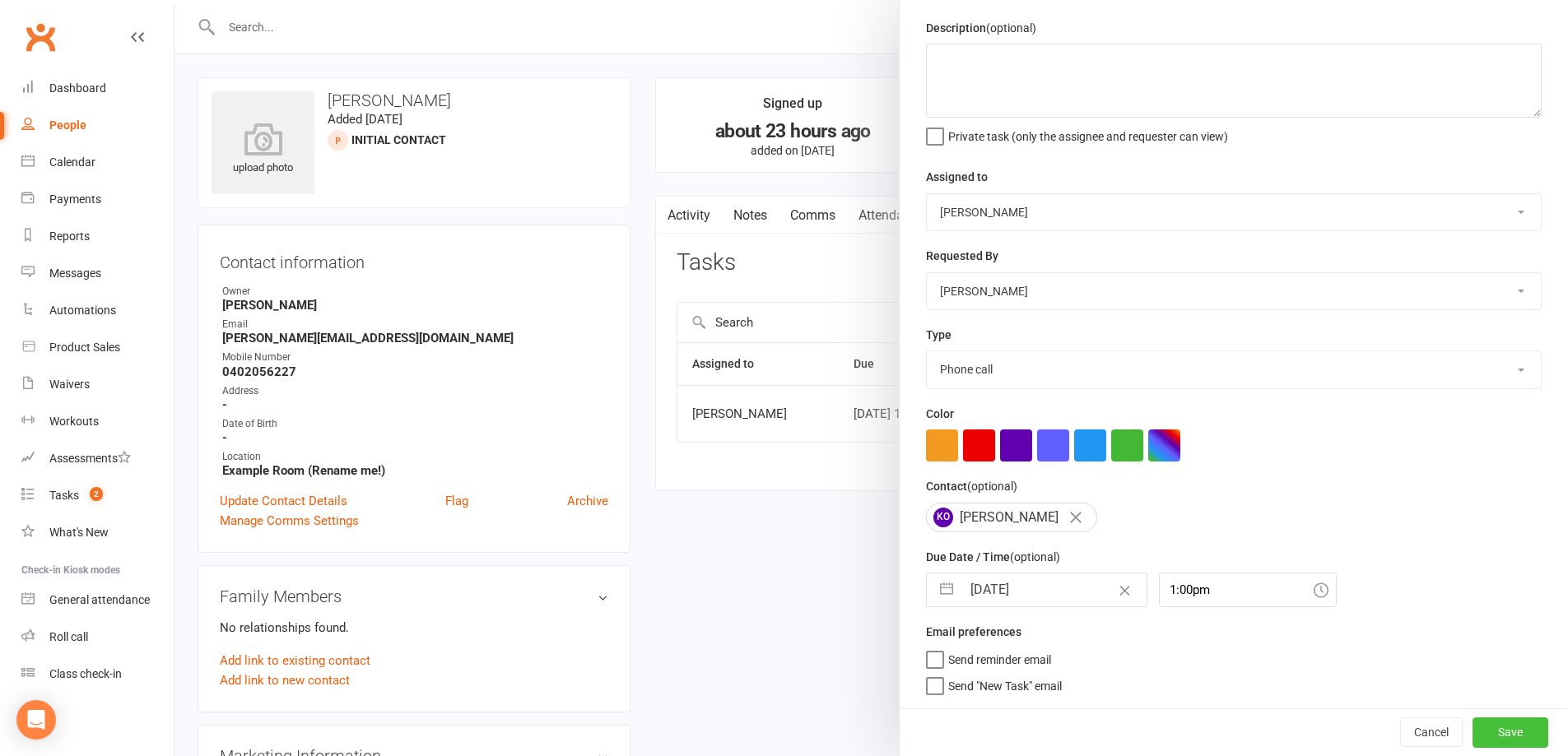
click at [1472, 724] on button "Save" at bounding box center [1510, 732] width 76 height 29
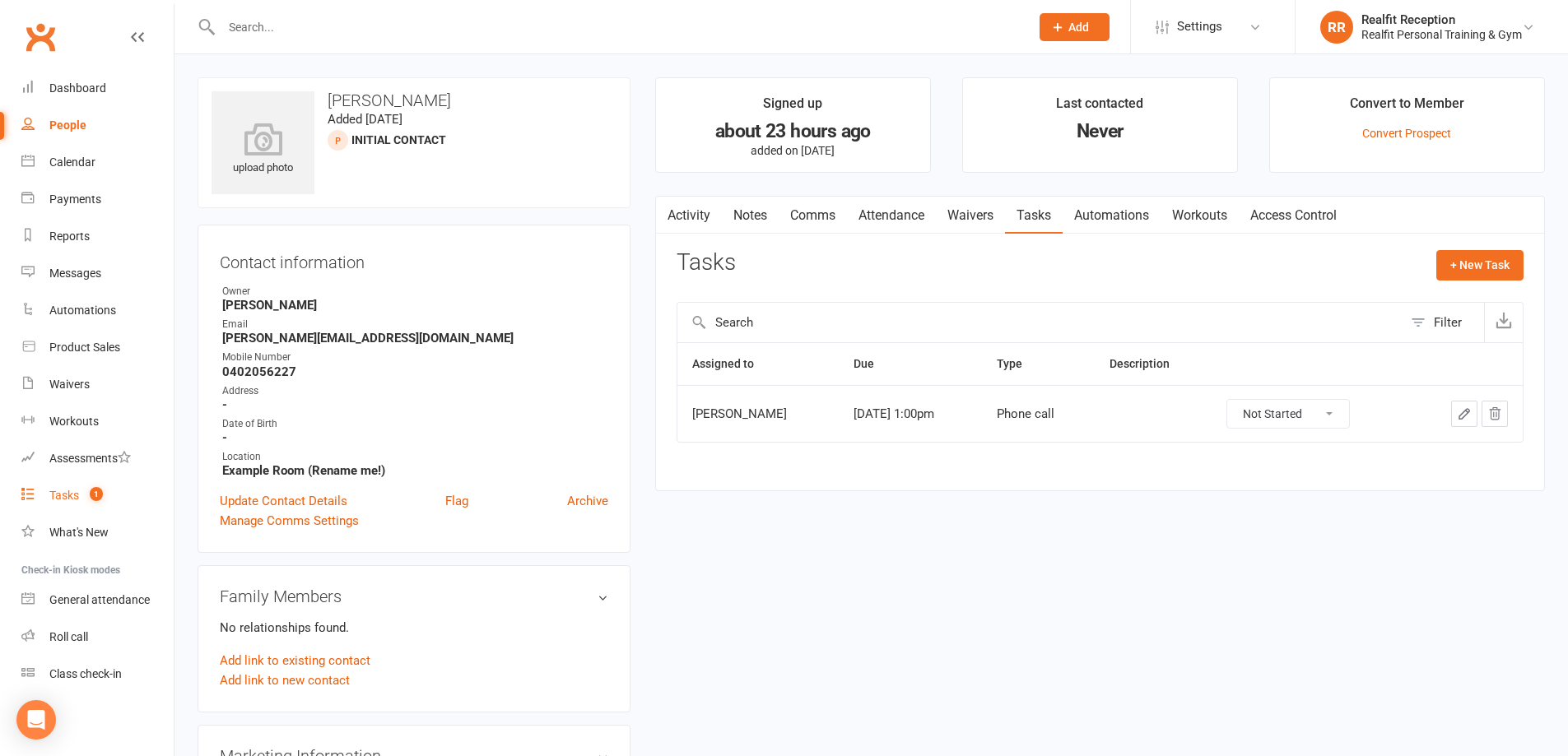
click at [78, 495] on div "Tasks" at bounding box center [64, 495] width 29 height 13
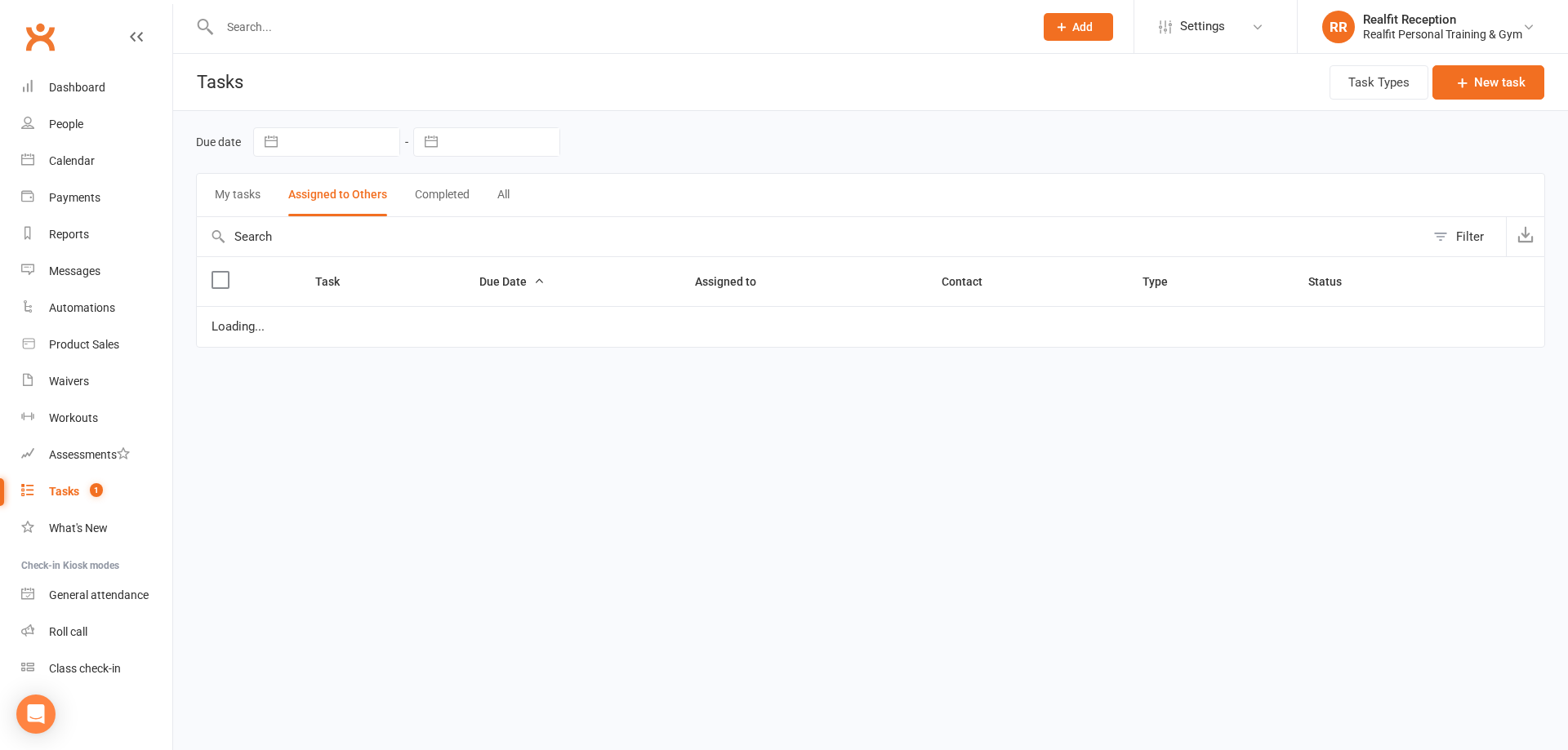
select select "started"
select select "waiting"
select select "started"
select select "waiting"
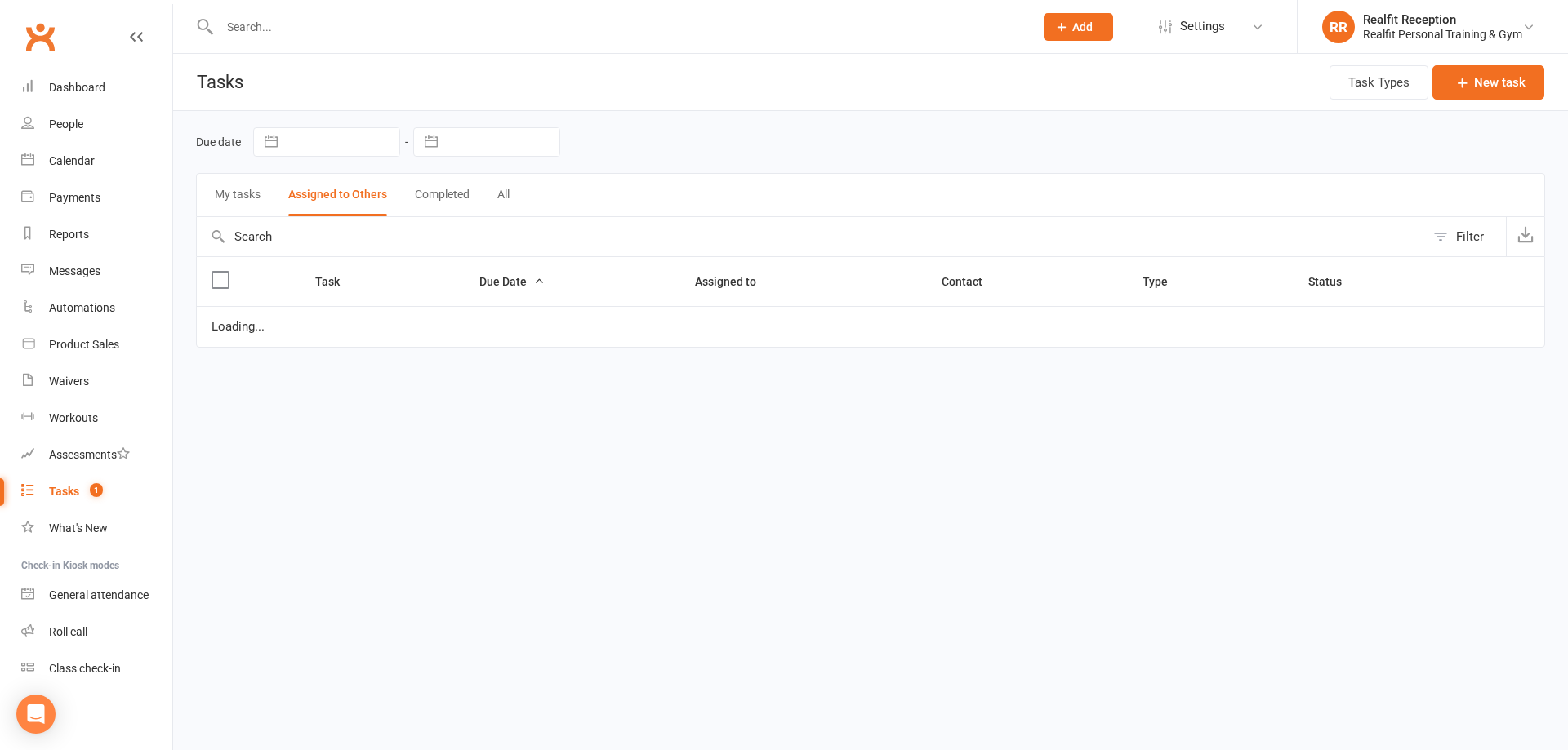
select select "waiting"
select select "started"
select select "waiting"
select select "started"
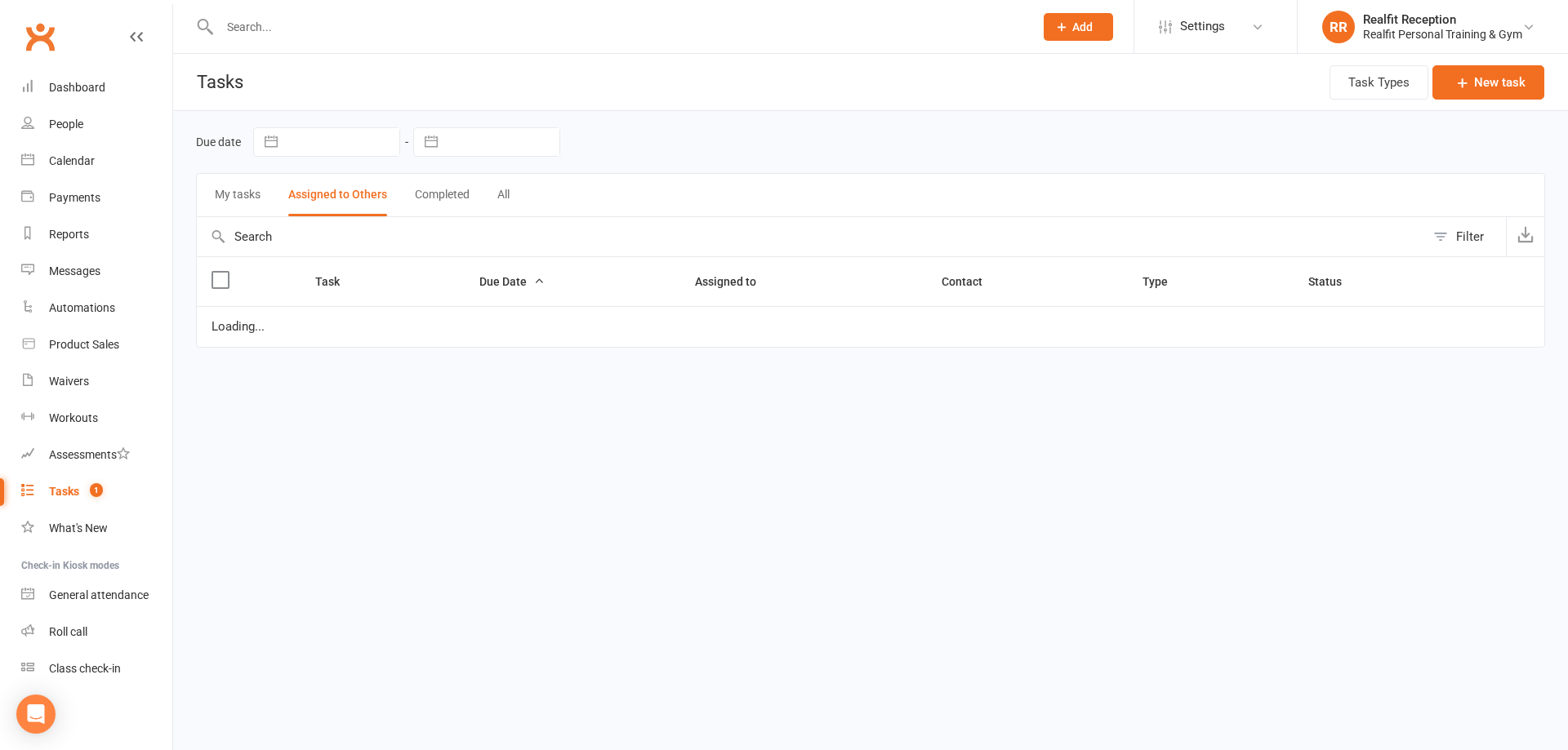
select select "waiting"
select select "started"
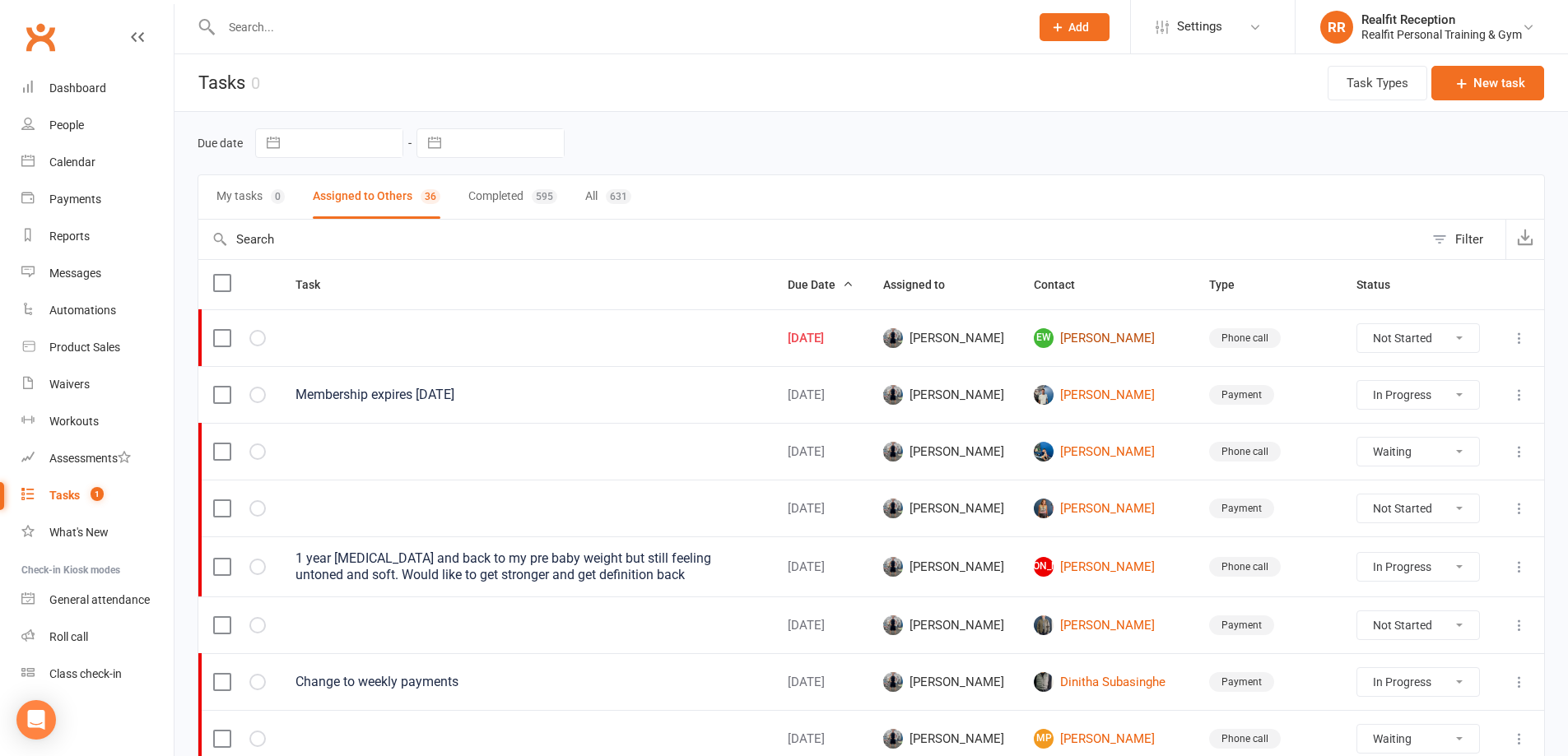
click at [1088, 332] on link "EW Emma Warner" at bounding box center [1106, 338] width 145 height 20
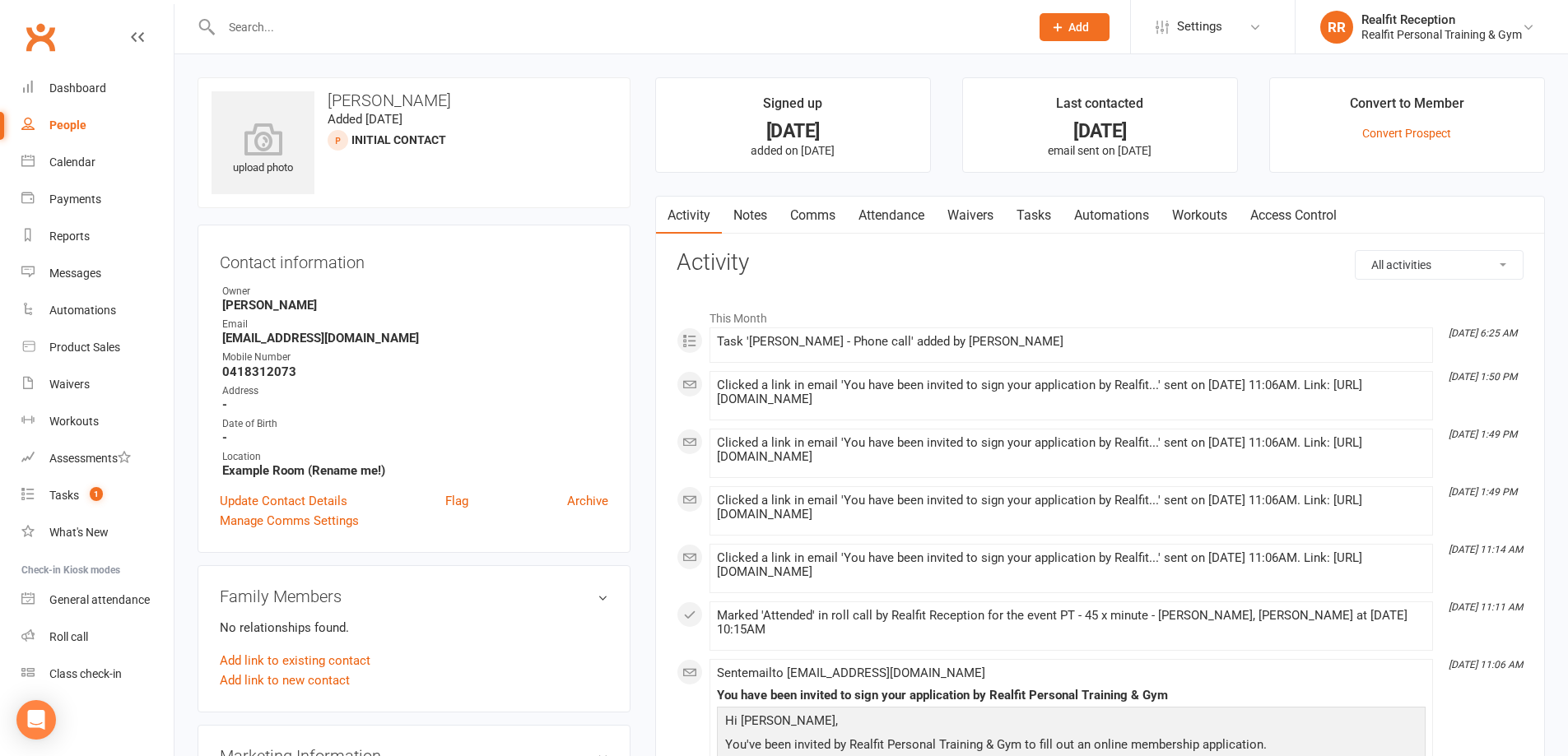
click at [1025, 215] on link "Tasks" at bounding box center [1034, 216] width 58 height 38
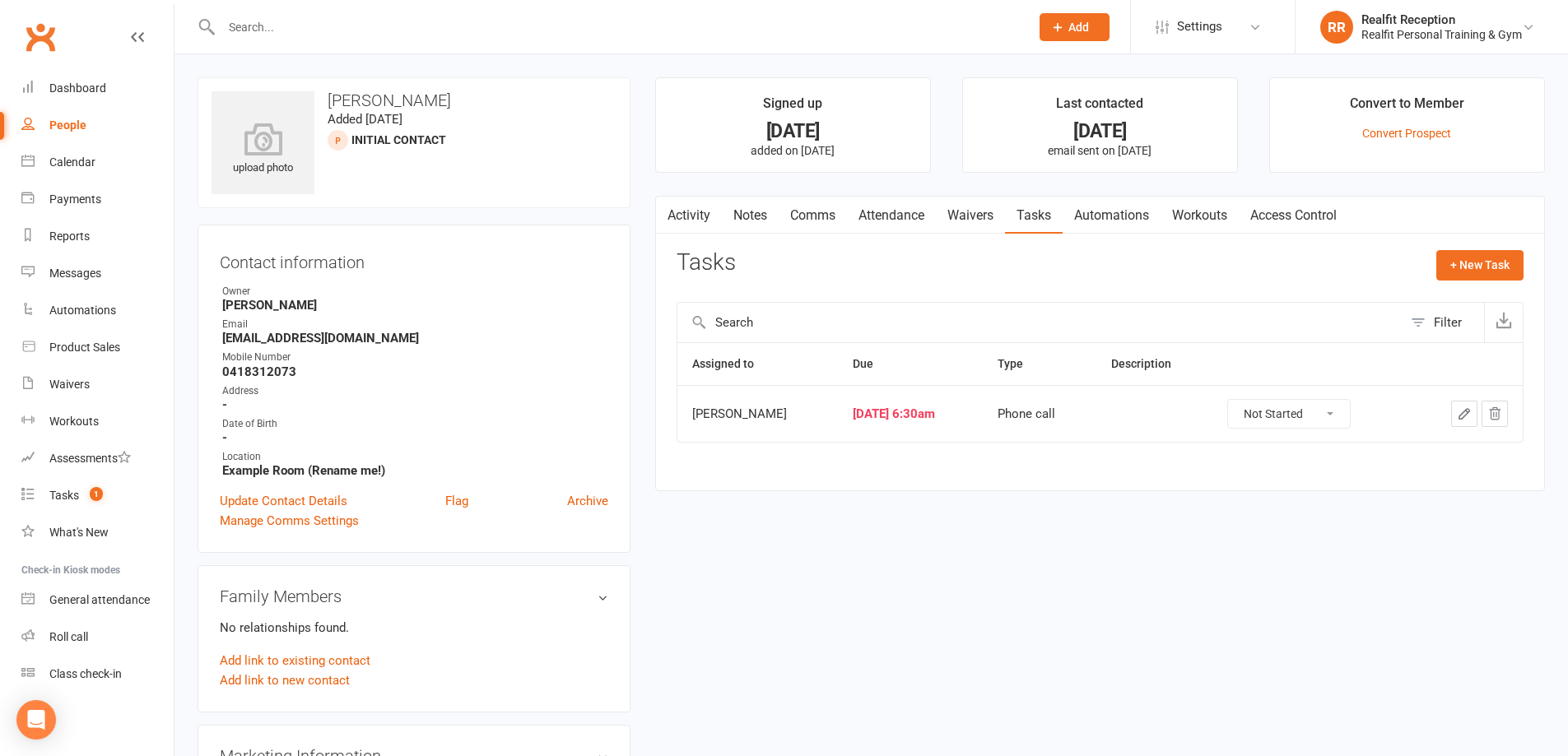
click at [1339, 414] on select "Not Started In Progress Waiting Complete" at bounding box center [1288, 414] width 122 height 28
click at [1241, 400] on select "Not Started In Progress Waiting Complete" at bounding box center [1288, 414] width 122 height 28
select select "started"
click at [1464, 416] on icon "button" at bounding box center [1464, 415] width 15 height 15
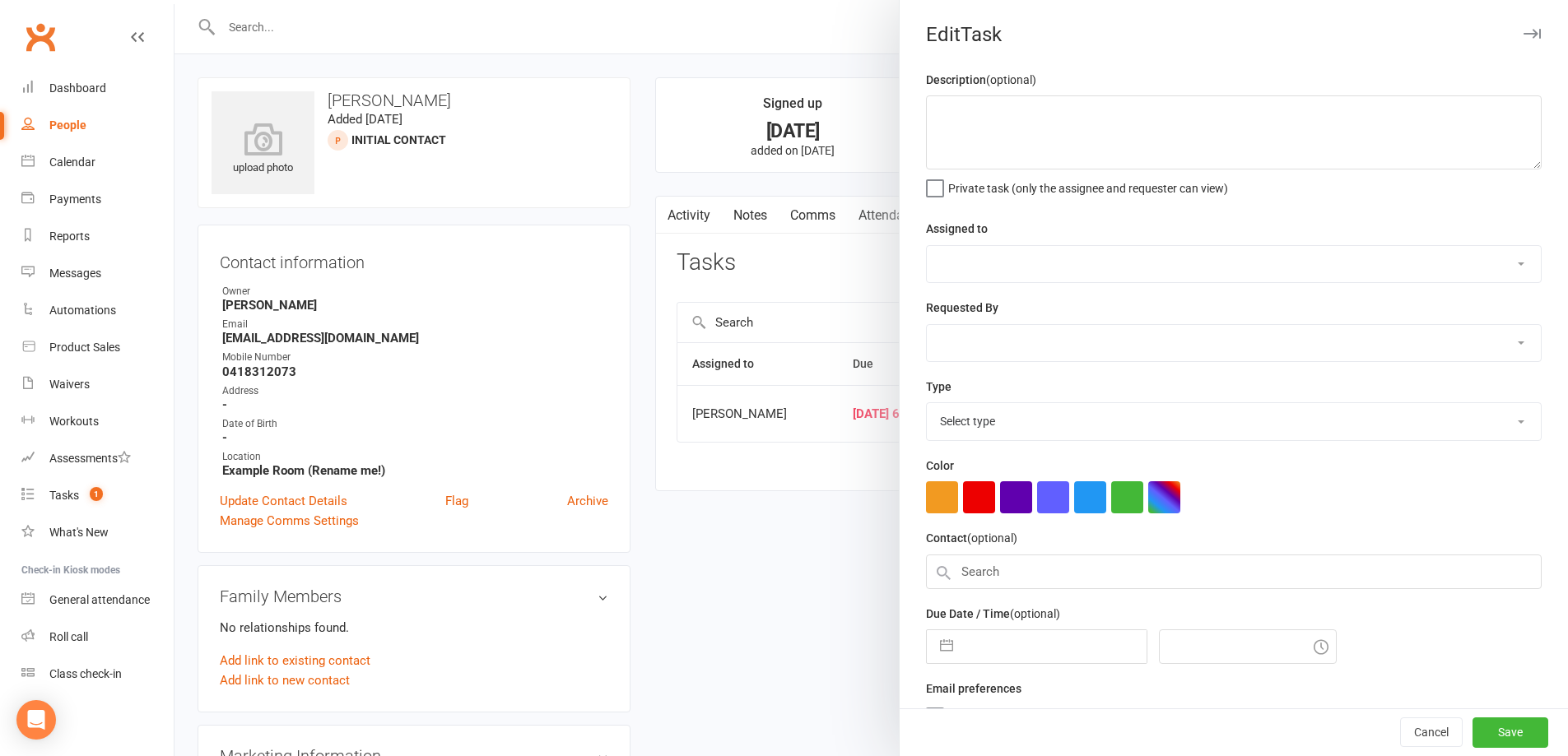
select select "49223"
type input "[DATE]"
type input "6:30am"
select select "26751"
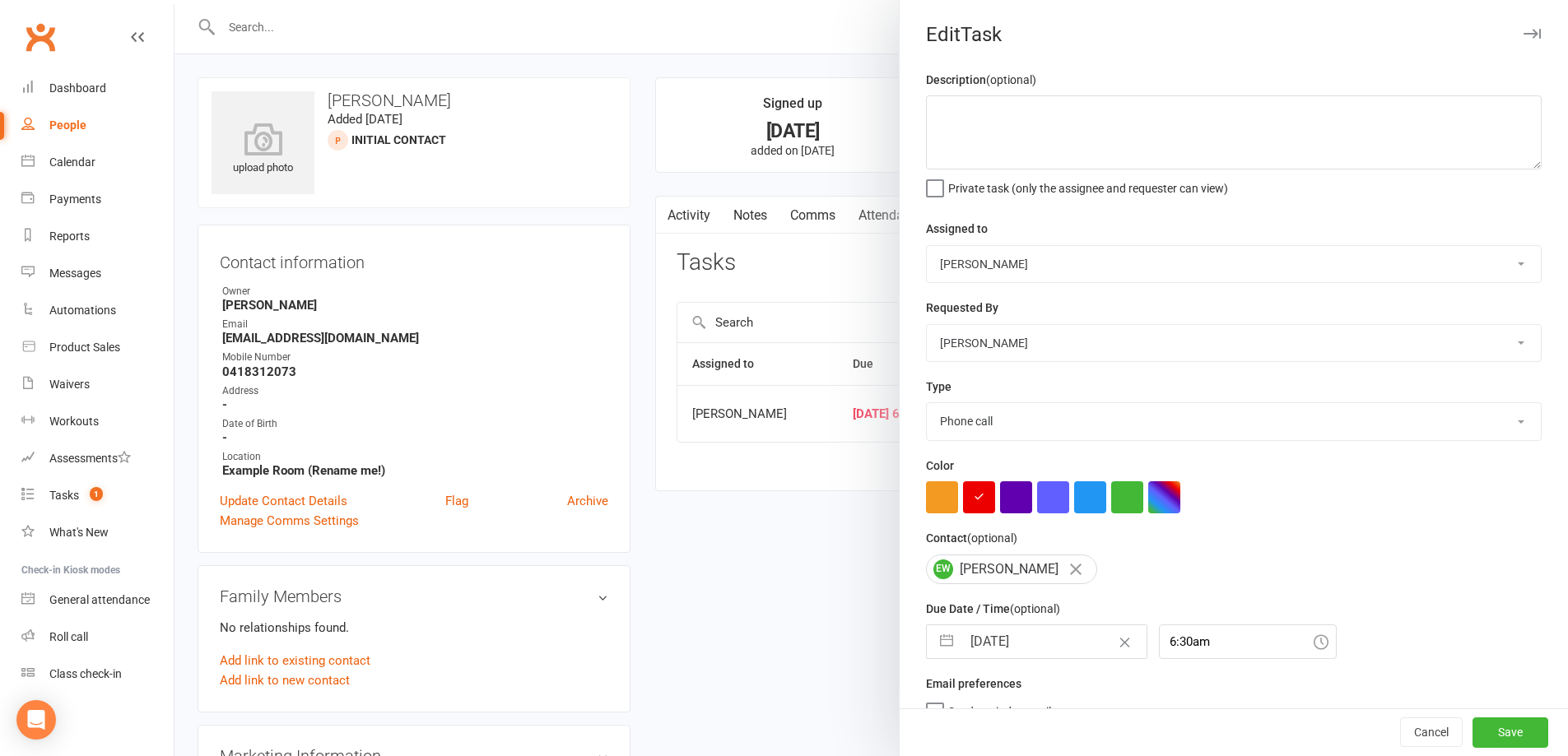
select select "7"
select select "2025"
select select "8"
select select "2025"
select select "9"
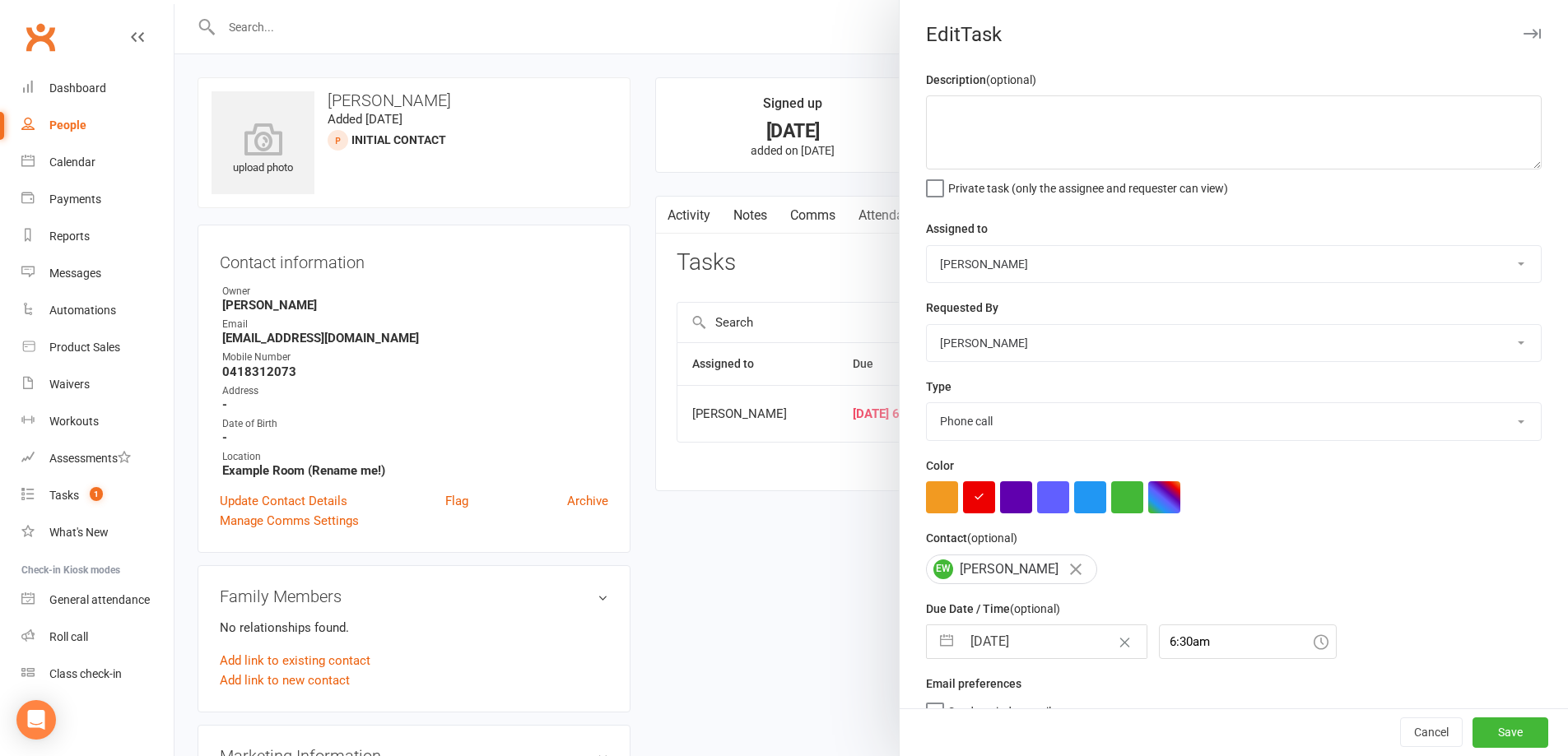
select select "2025"
click at [1063, 646] on input "[DATE]" at bounding box center [1054, 642] width 185 height 33
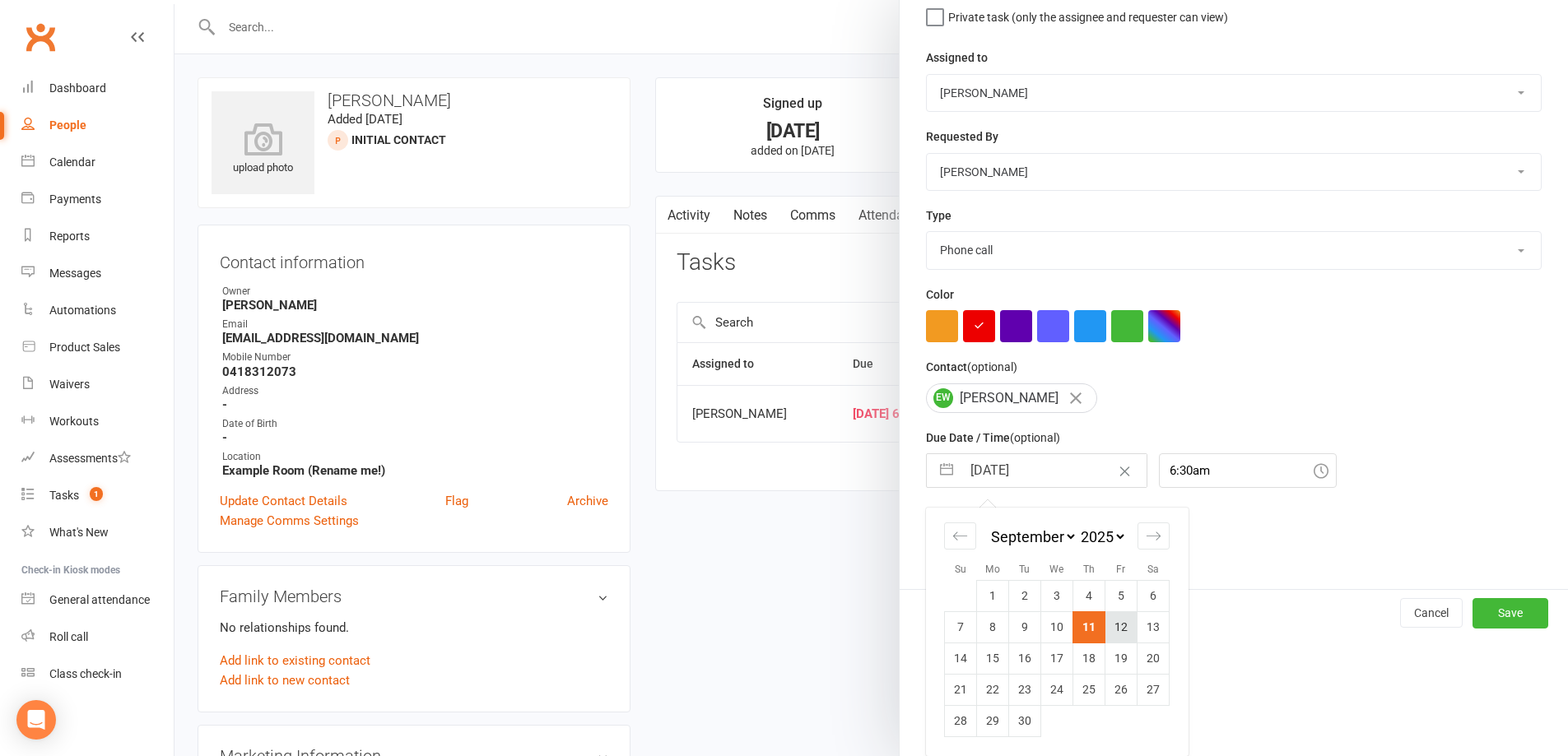
click at [1118, 633] on td "12" at bounding box center [1121, 627] width 32 height 31
type input "12 Sep 2025"
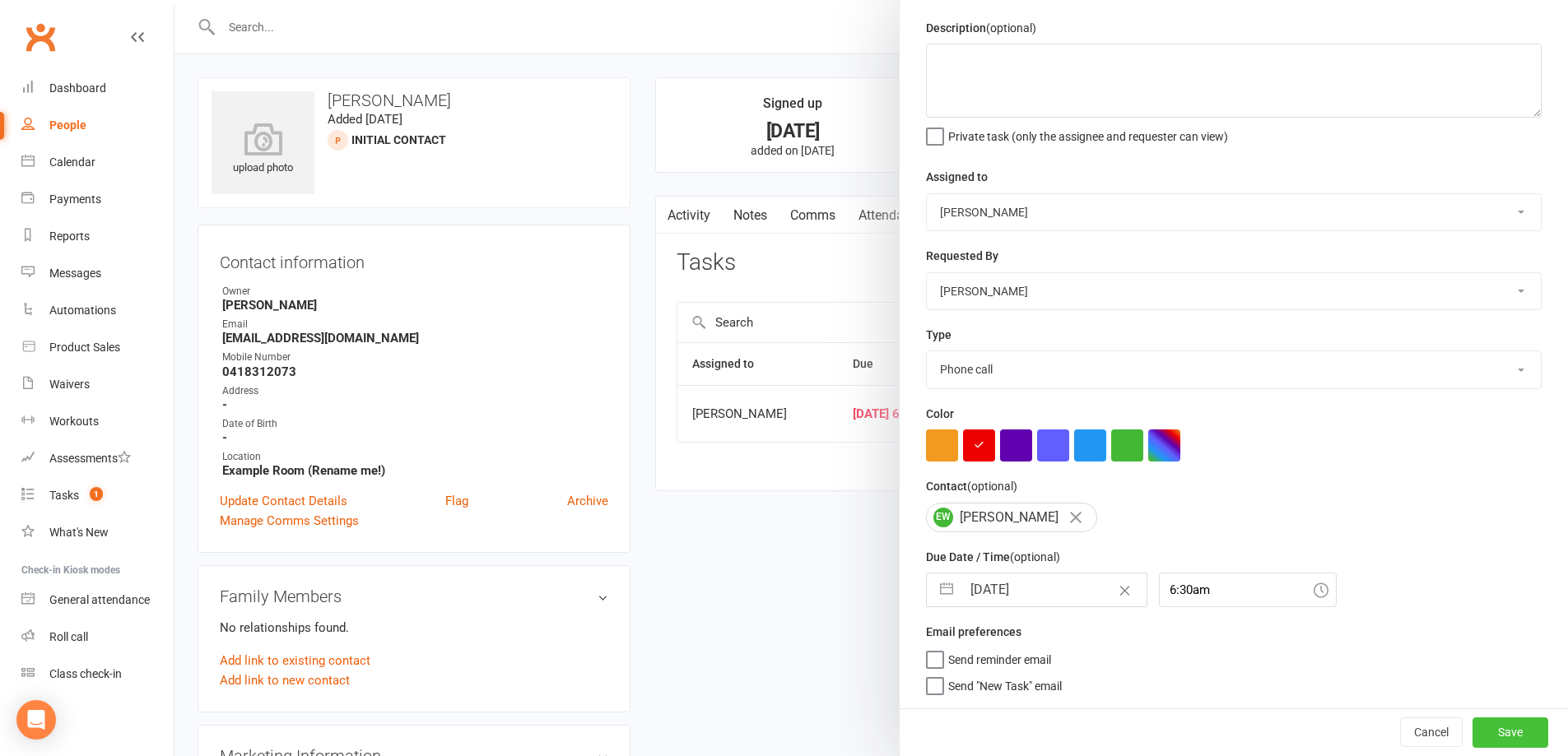
click at [1498, 734] on button "Save" at bounding box center [1510, 732] width 76 height 29
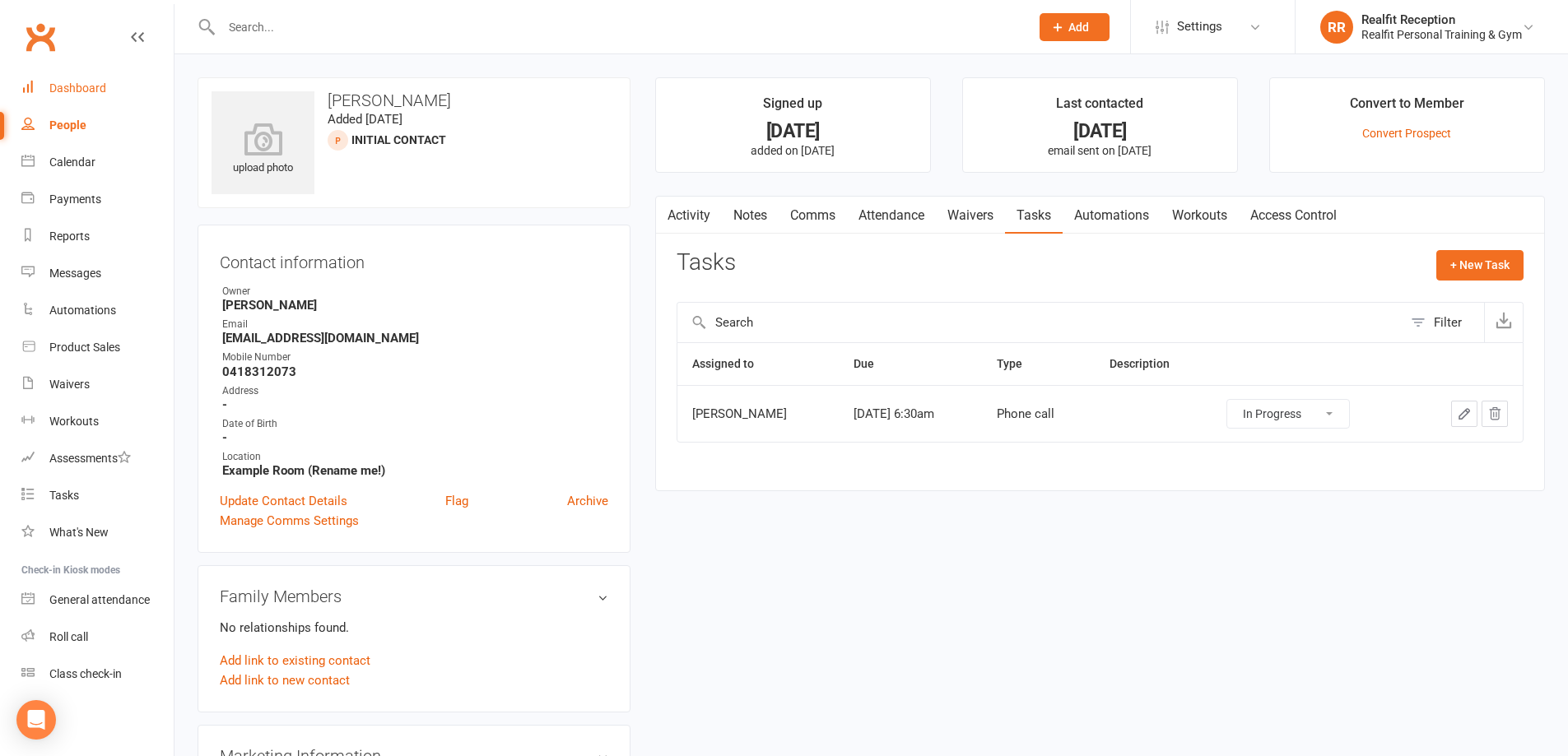
click at [71, 85] on div "Dashboard" at bounding box center [78, 88] width 57 height 13
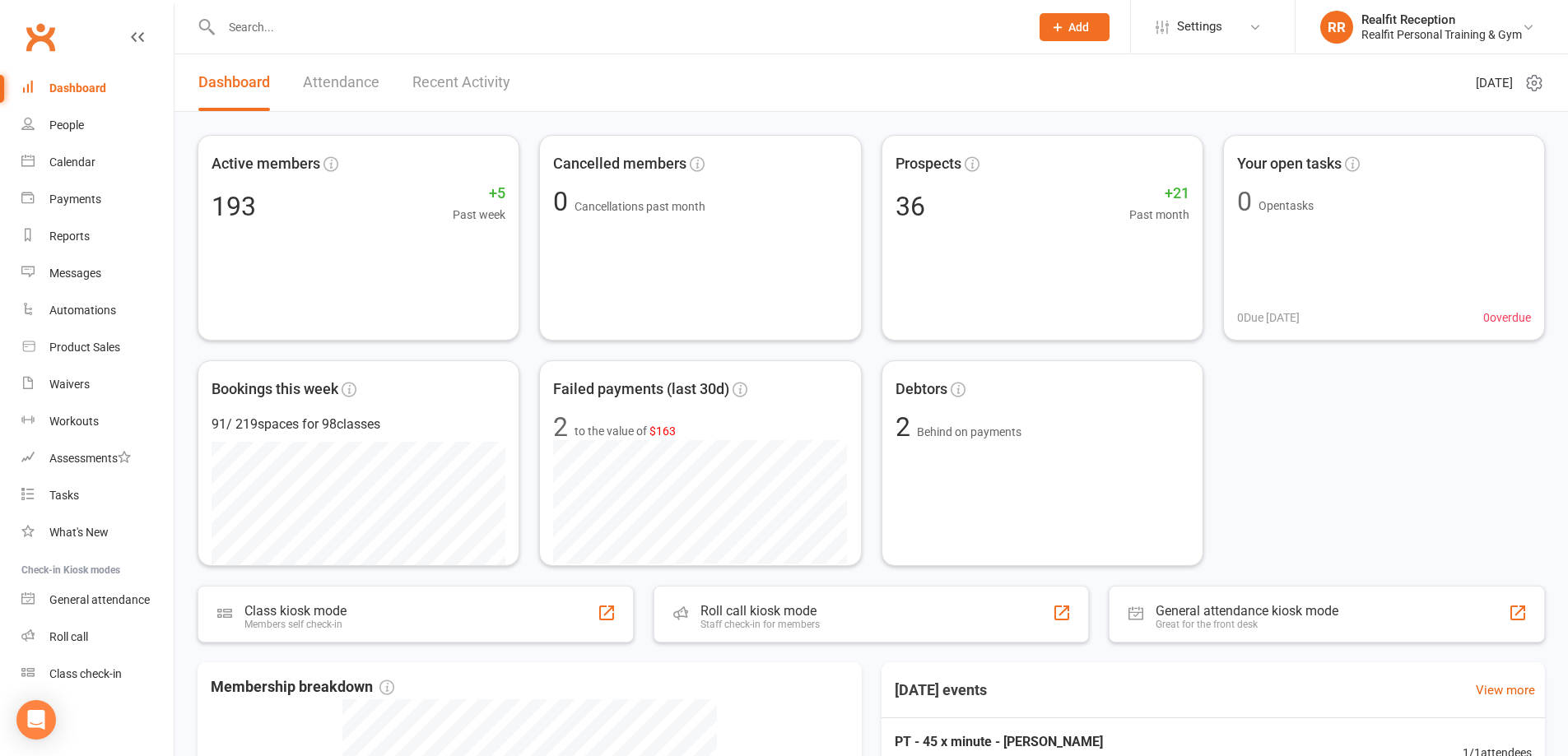
click at [435, 84] on link "Recent Activity" at bounding box center [461, 83] width 98 height 57
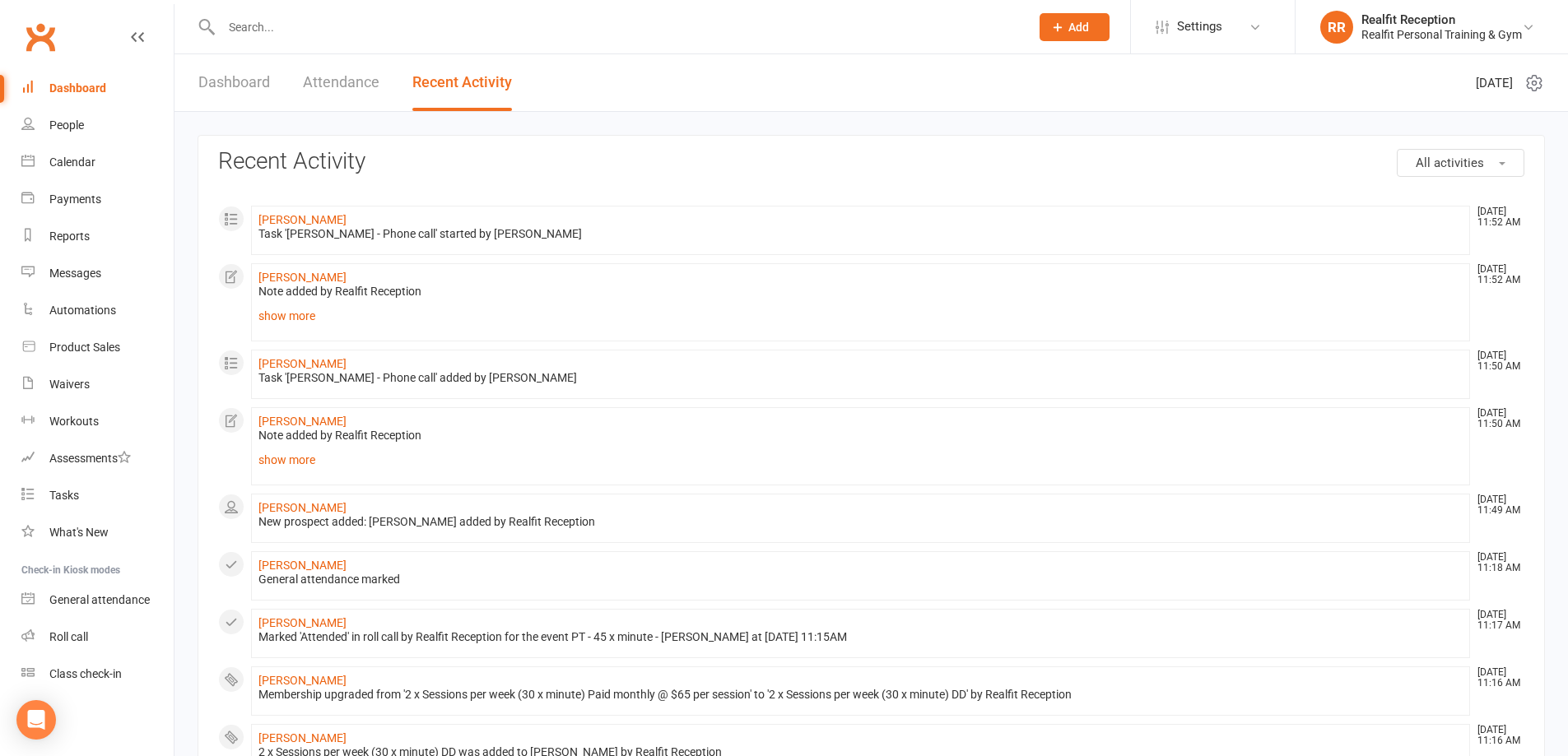
click at [346, 79] on link "Attendance" at bounding box center [341, 83] width 76 height 57
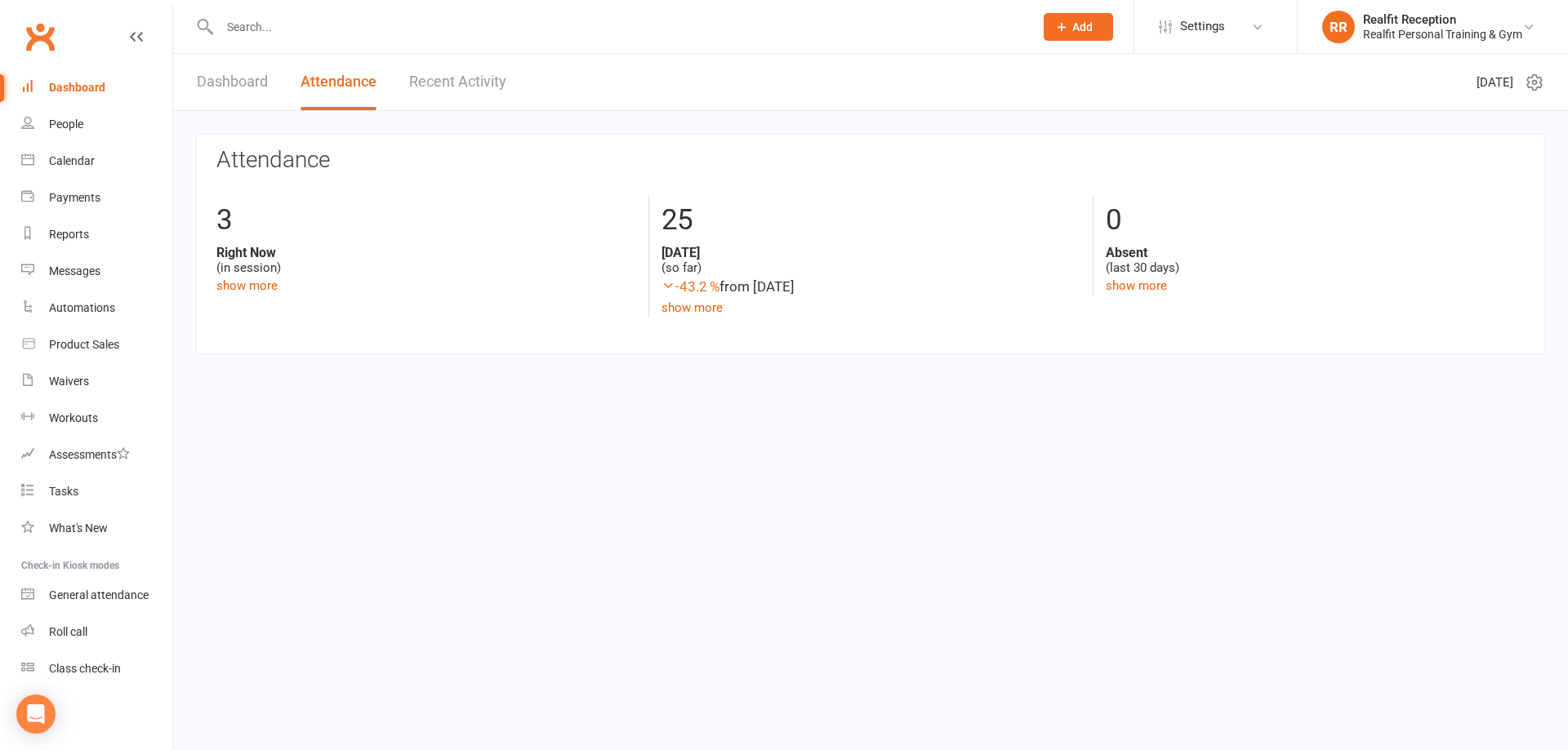
click at [254, 83] on link "Dashboard" at bounding box center [232, 82] width 71 height 57
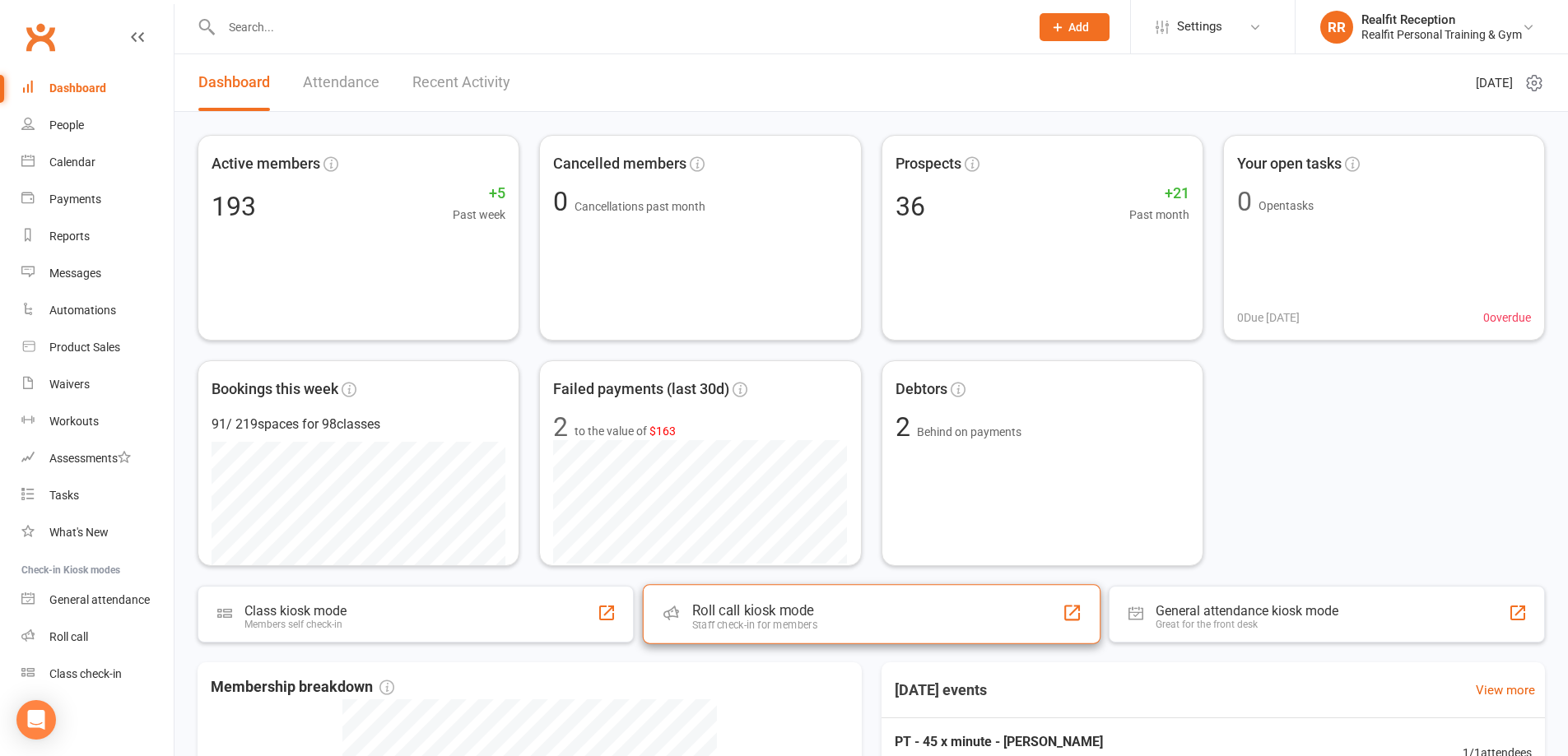
click at [792, 624] on div "Staff check-in for members" at bounding box center [754, 625] width 126 height 12
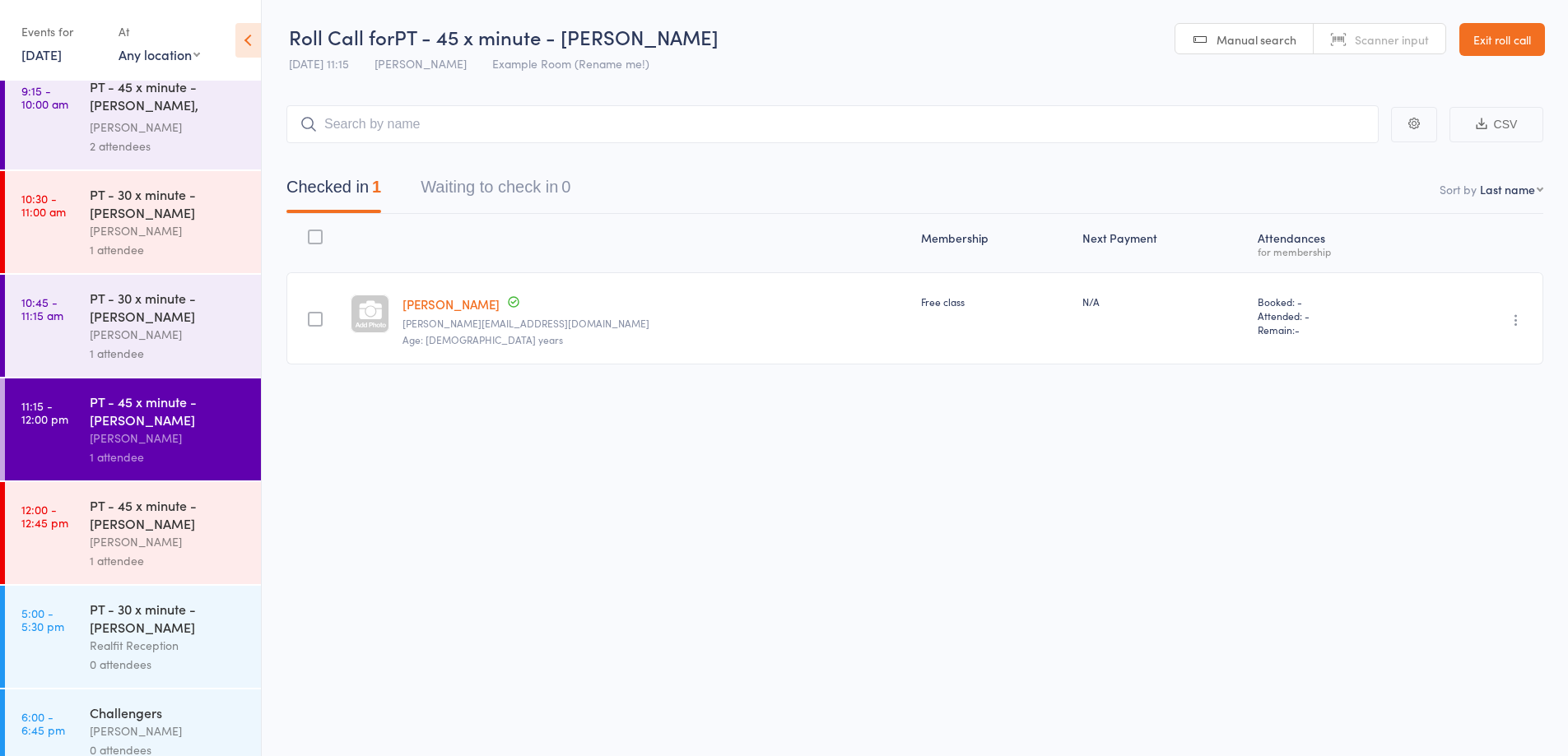
scroll to position [1159, 0]
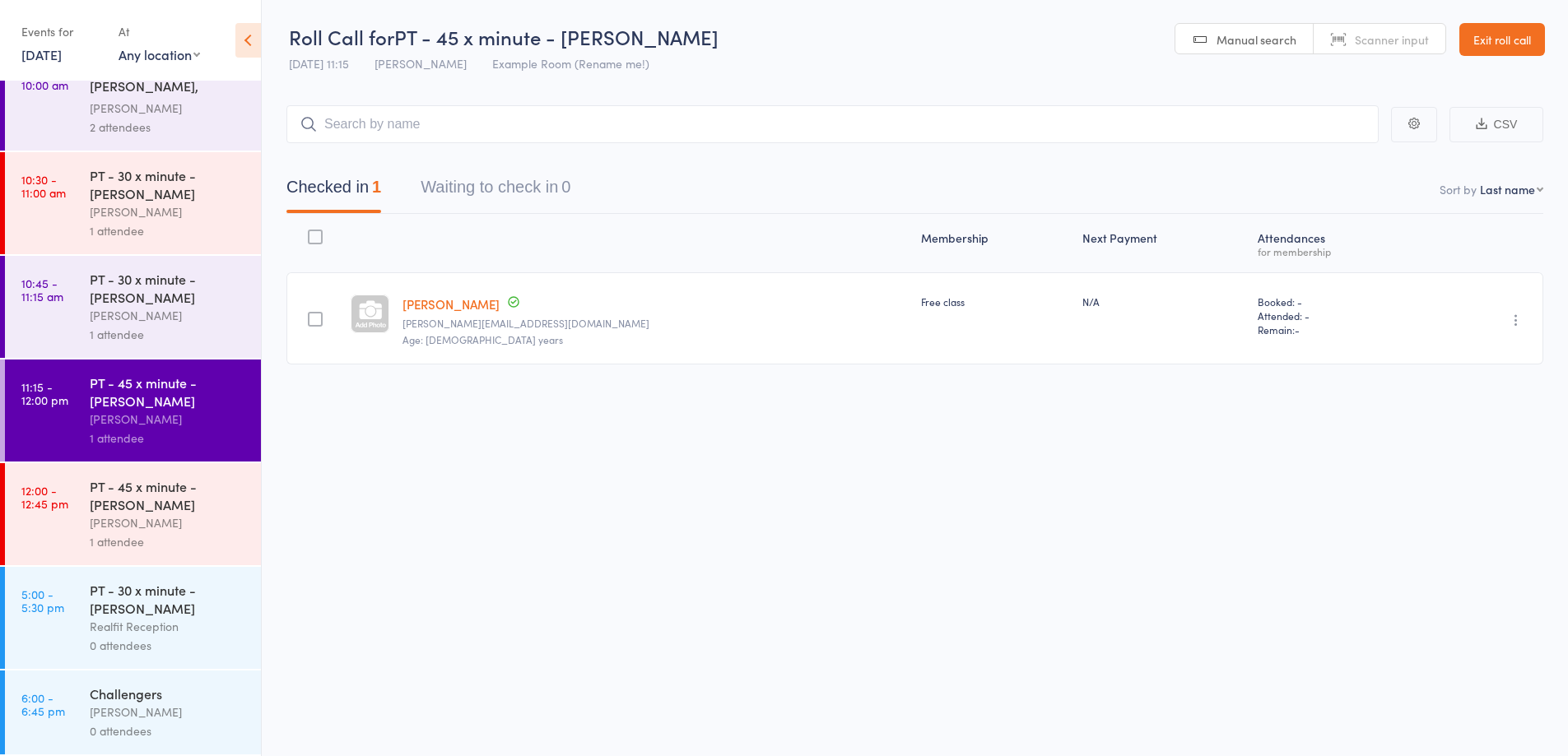
click at [196, 505] on div "PT - 45 x minute - [PERSON_NAME]" at bounding box center [167, 495] width 157 height 36
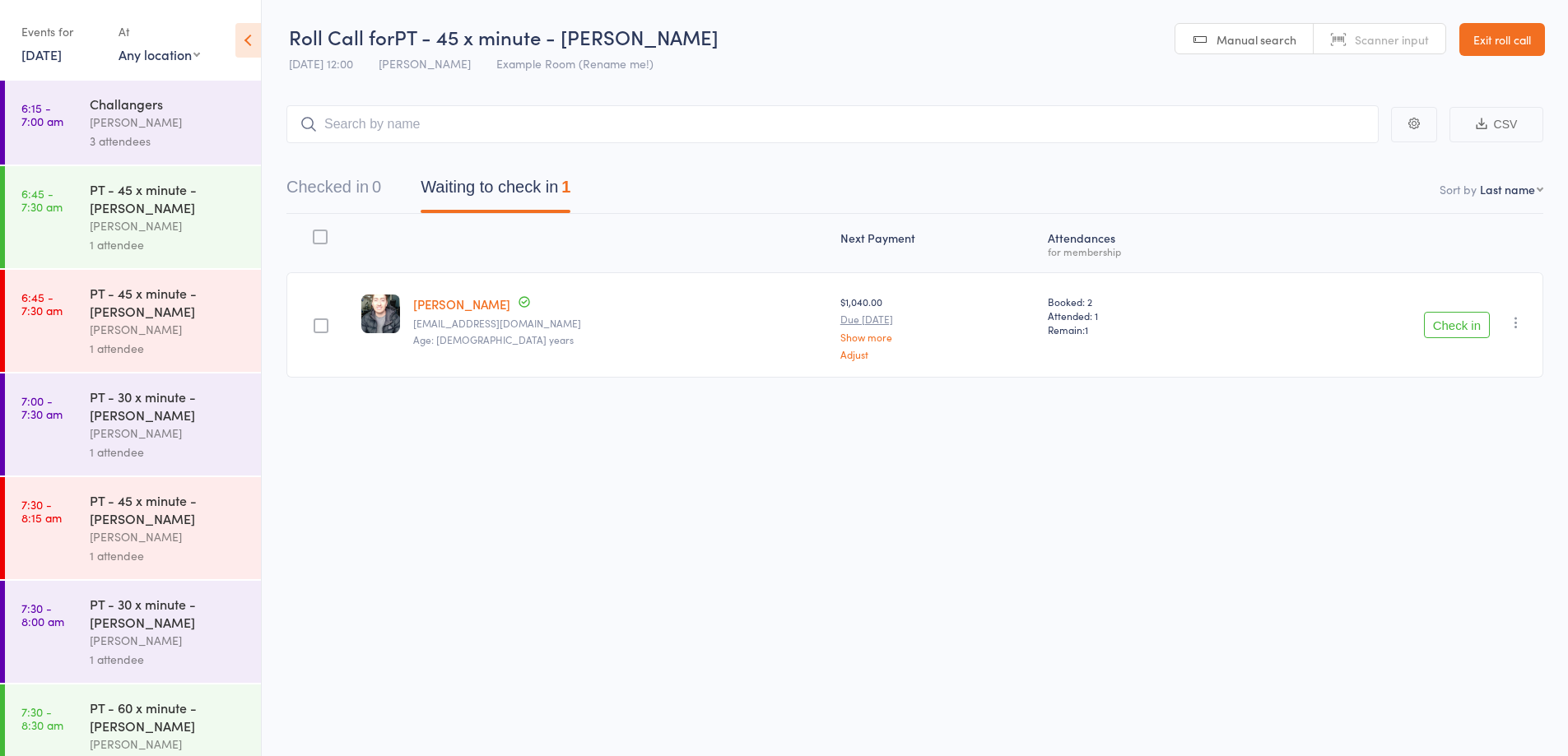
click at [1455, 331] on button "Check in" at bounding box center [1456, 325] width 66 height 27
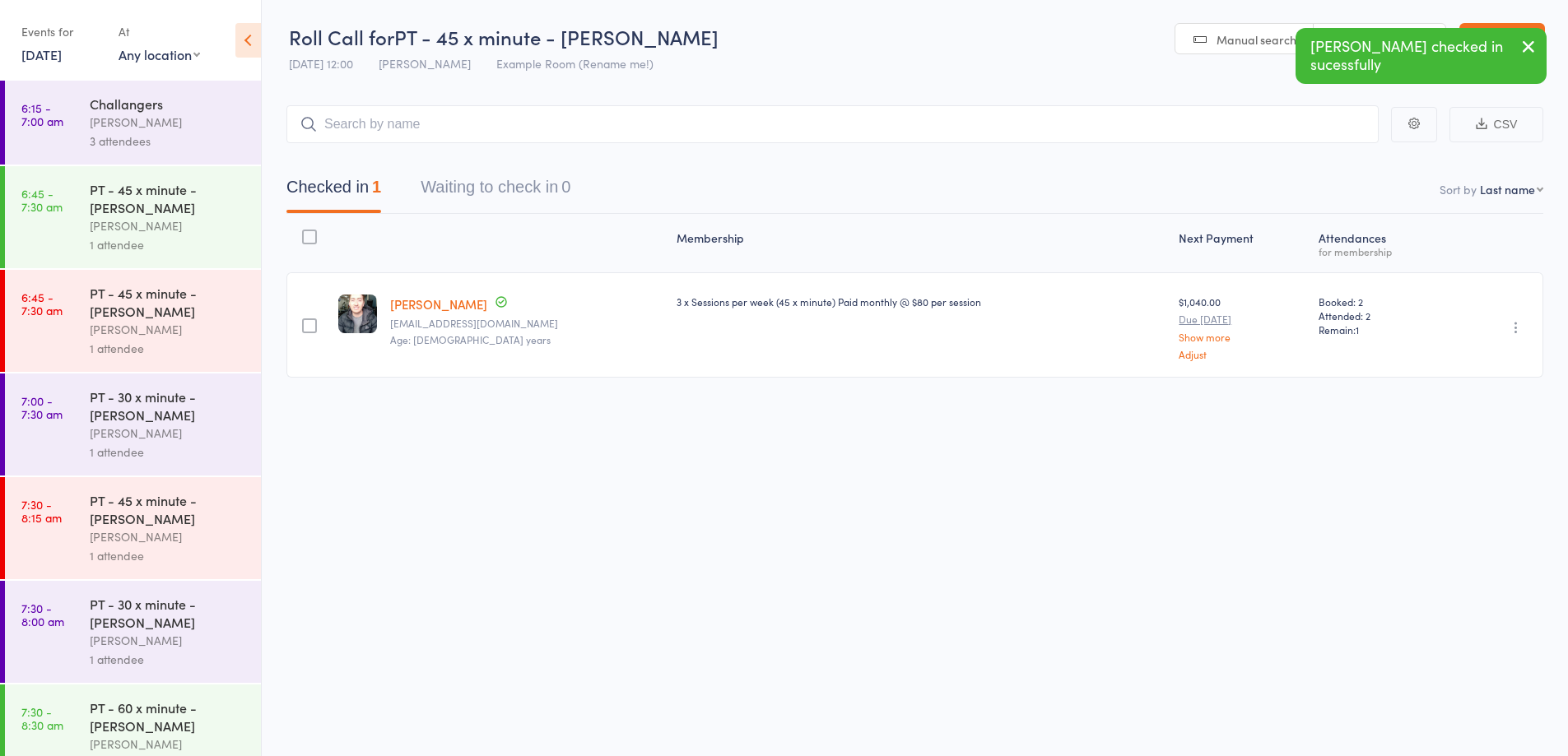
click at [1530, 46] on icon "button" at bounding box center [1528, 47] width 20 height 21
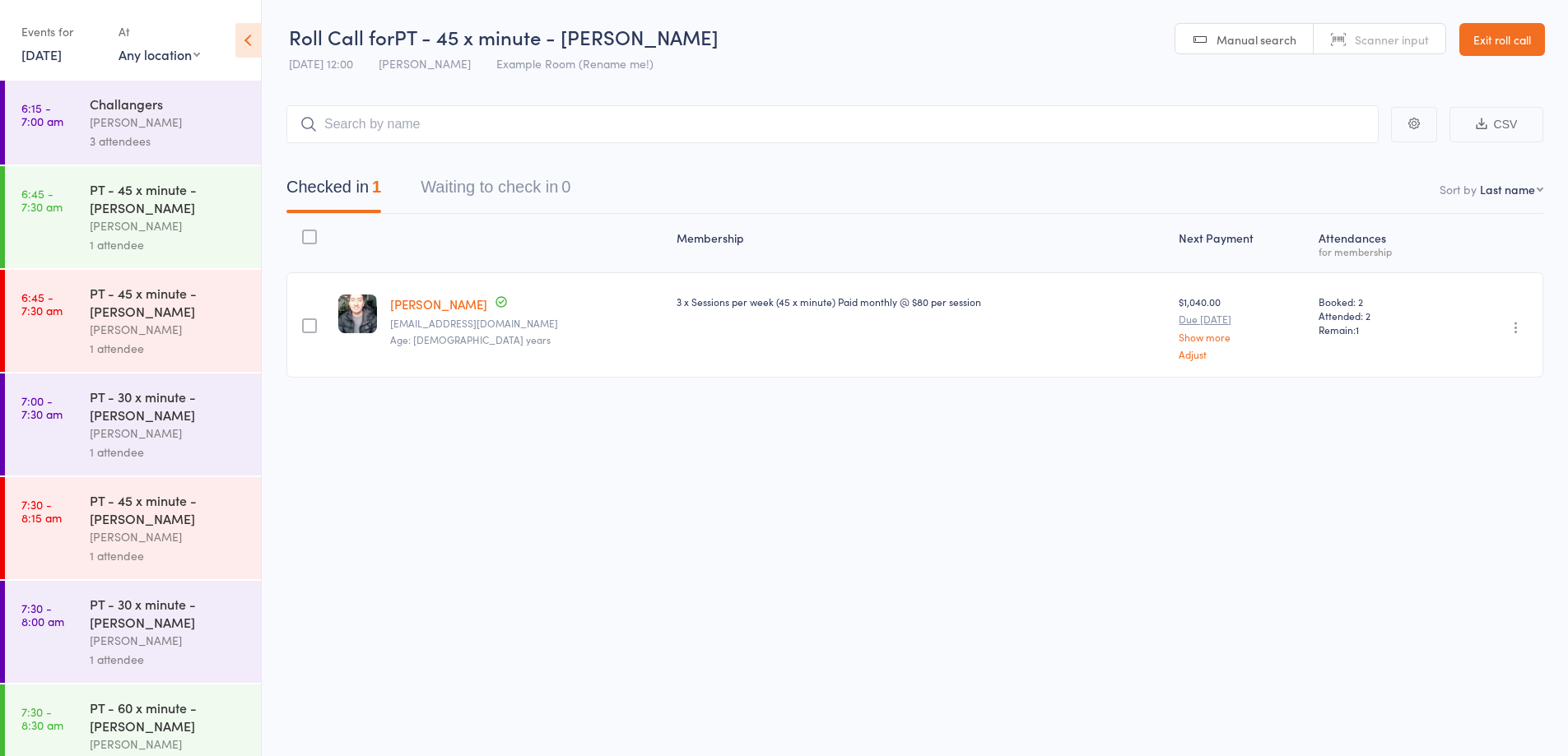
click at [1524, 46] on link "Exit roll call" at bounding box center [1502, 39] width 86 height 33
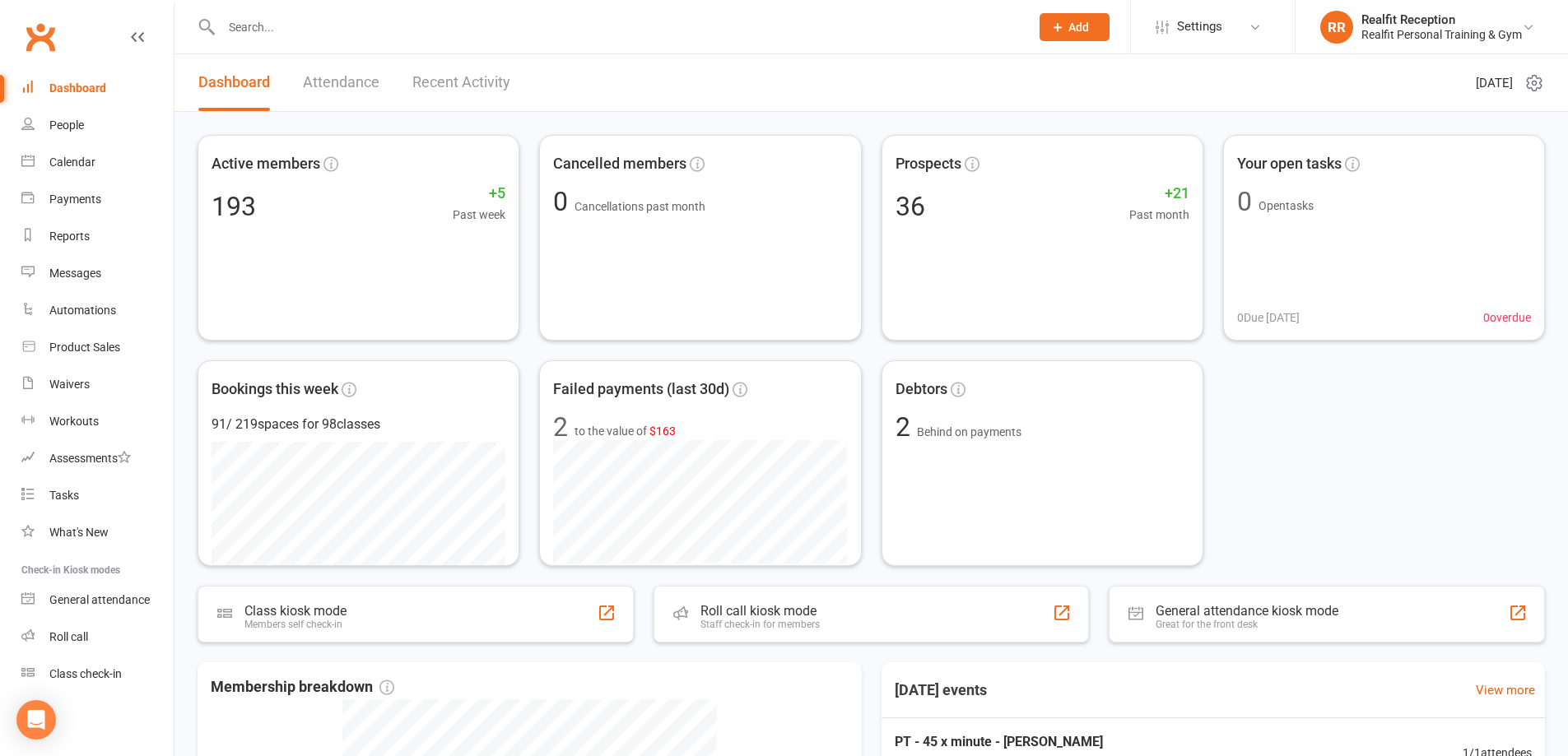
click at [463, 86] on link "Recent Activity" at bounding box center [461, 83] width 98 height 57
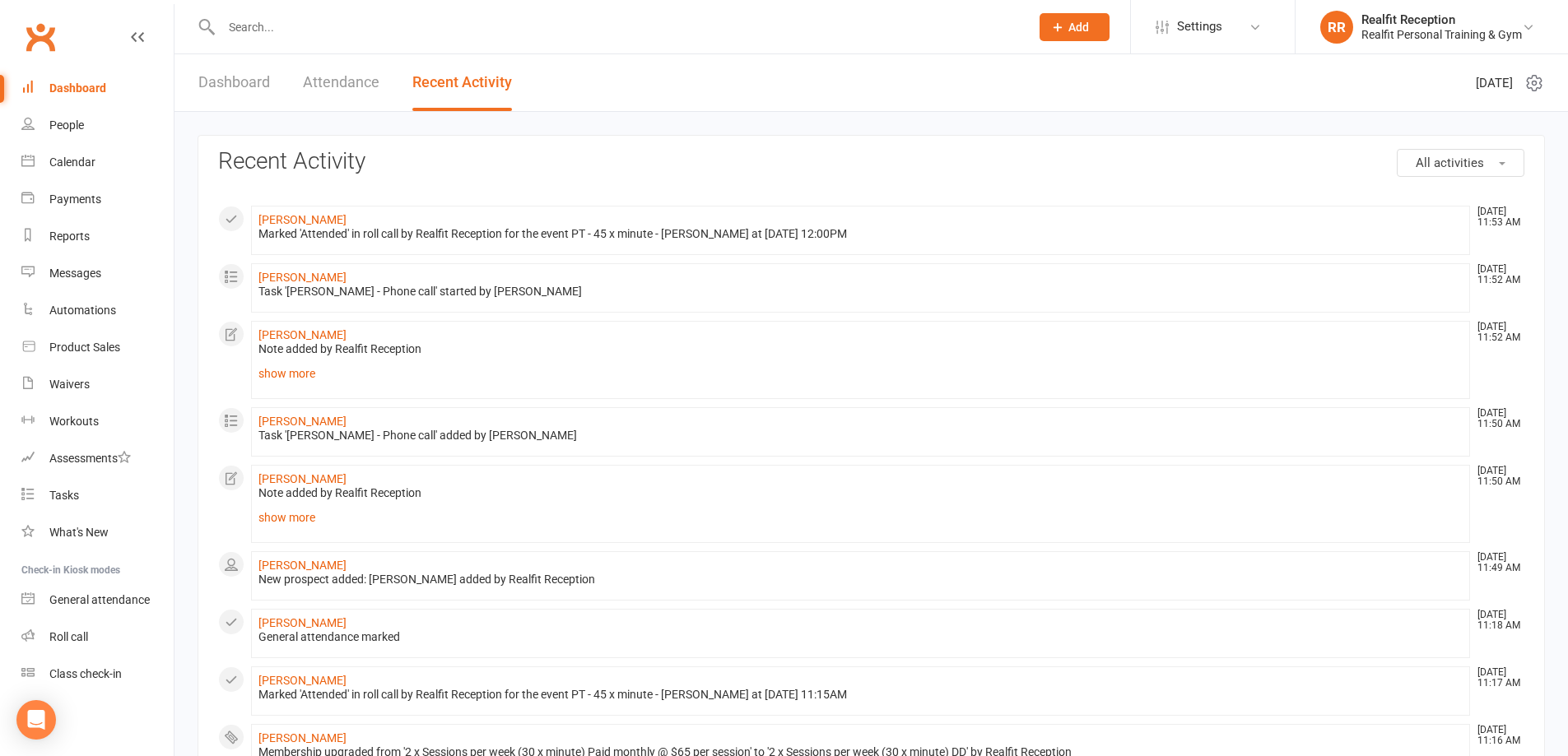
click at [218, 83] on link "Dashboard" at bounding box center [234, 83] width 71 height 57
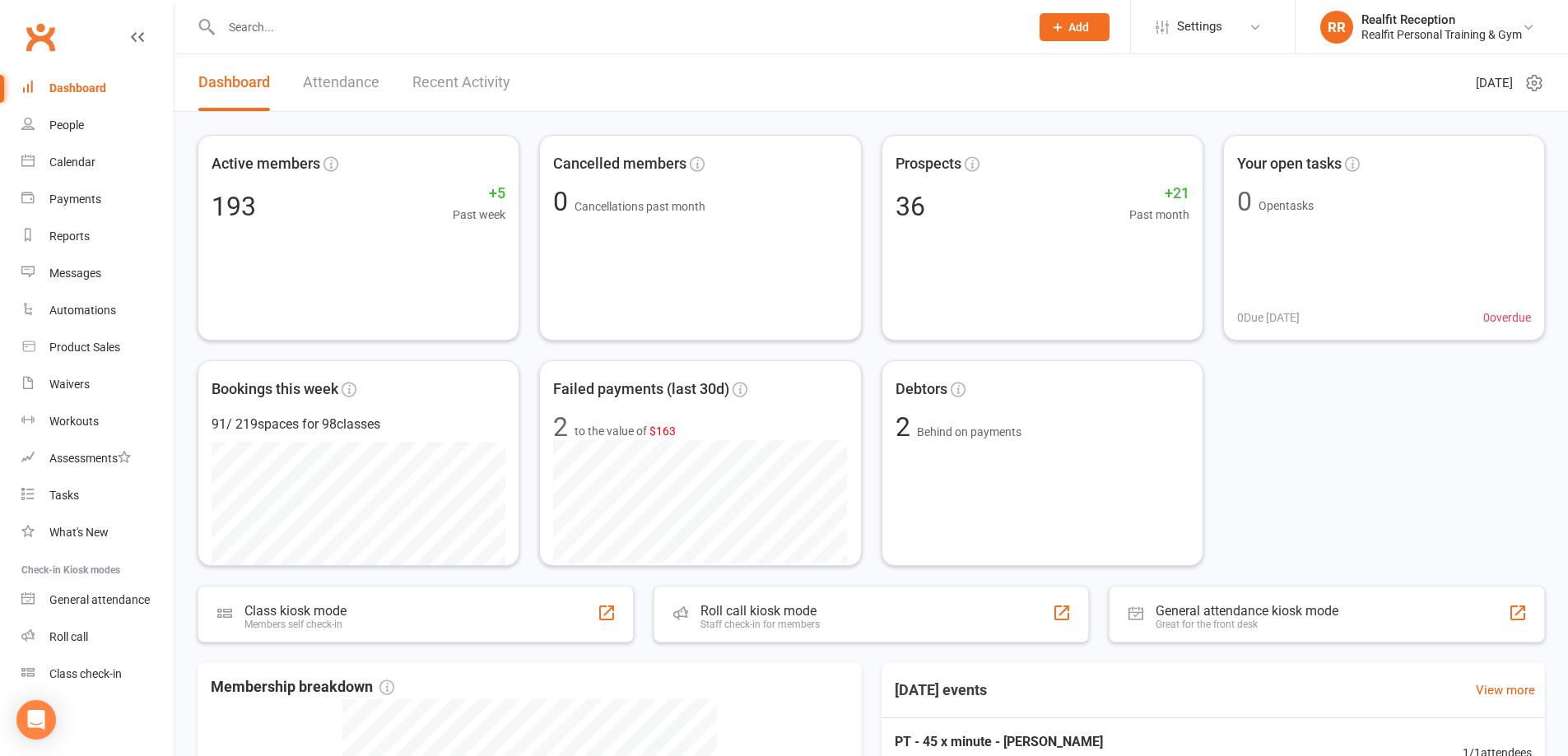
click at [298, 28] on input "text" at bounding box center [617, 27] width 802 height 23
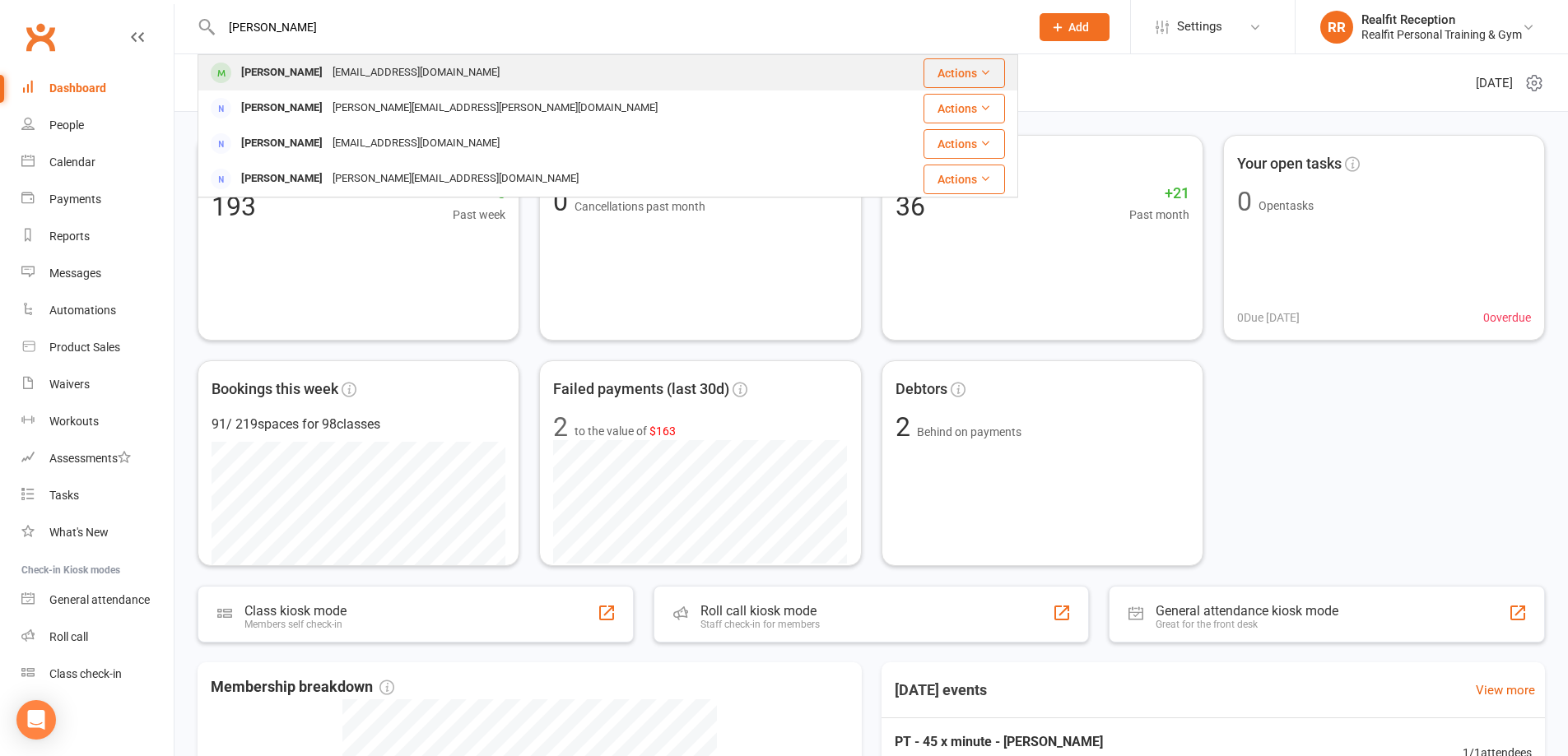
type input "[PERSON_NAME]"
click at [303, 61] on div "[PERSON_NAME]" at bounding box center [281, 72] width 91 height 24
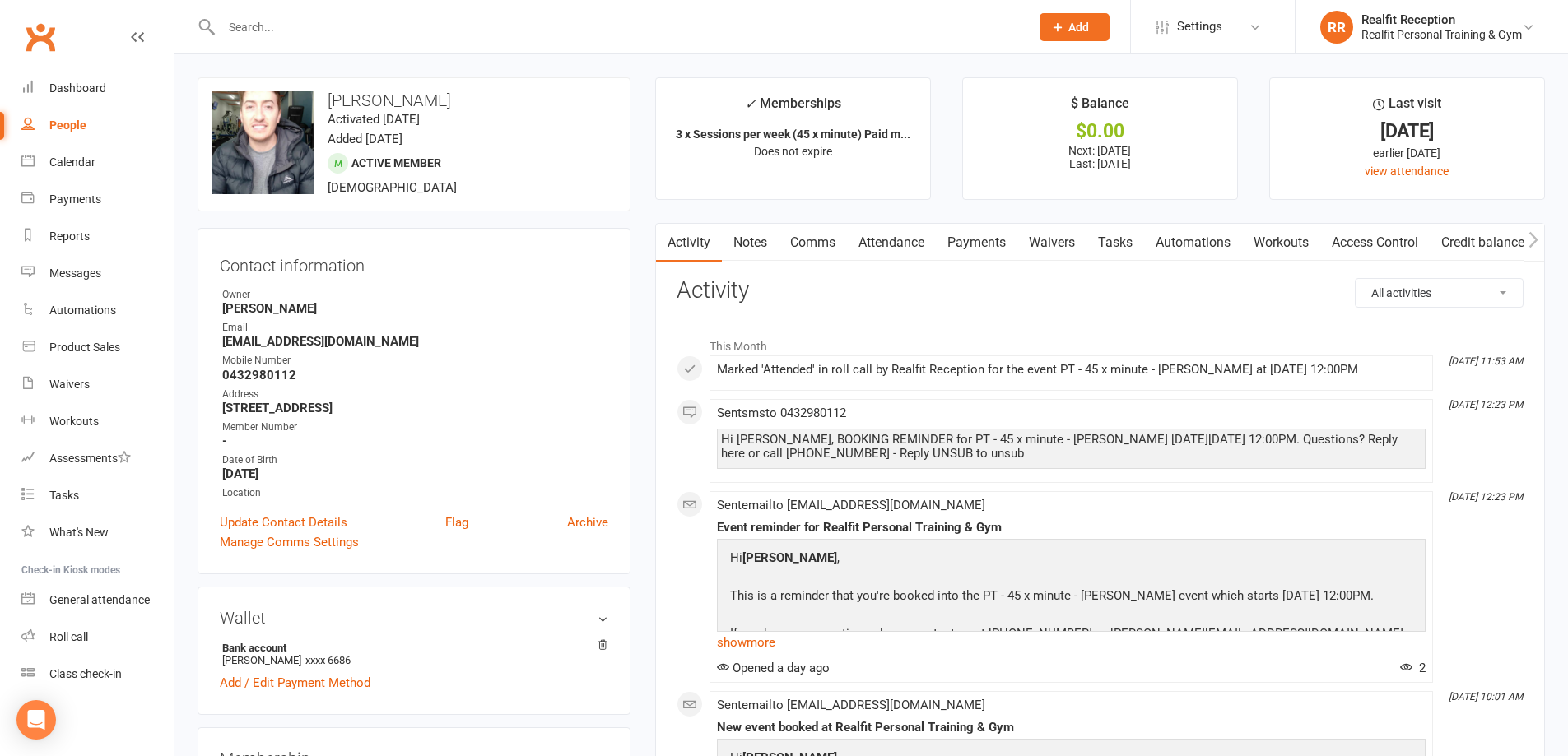
click at [983, 242] on link "Payments" at bounding box center [977, 242] width 82 height 38
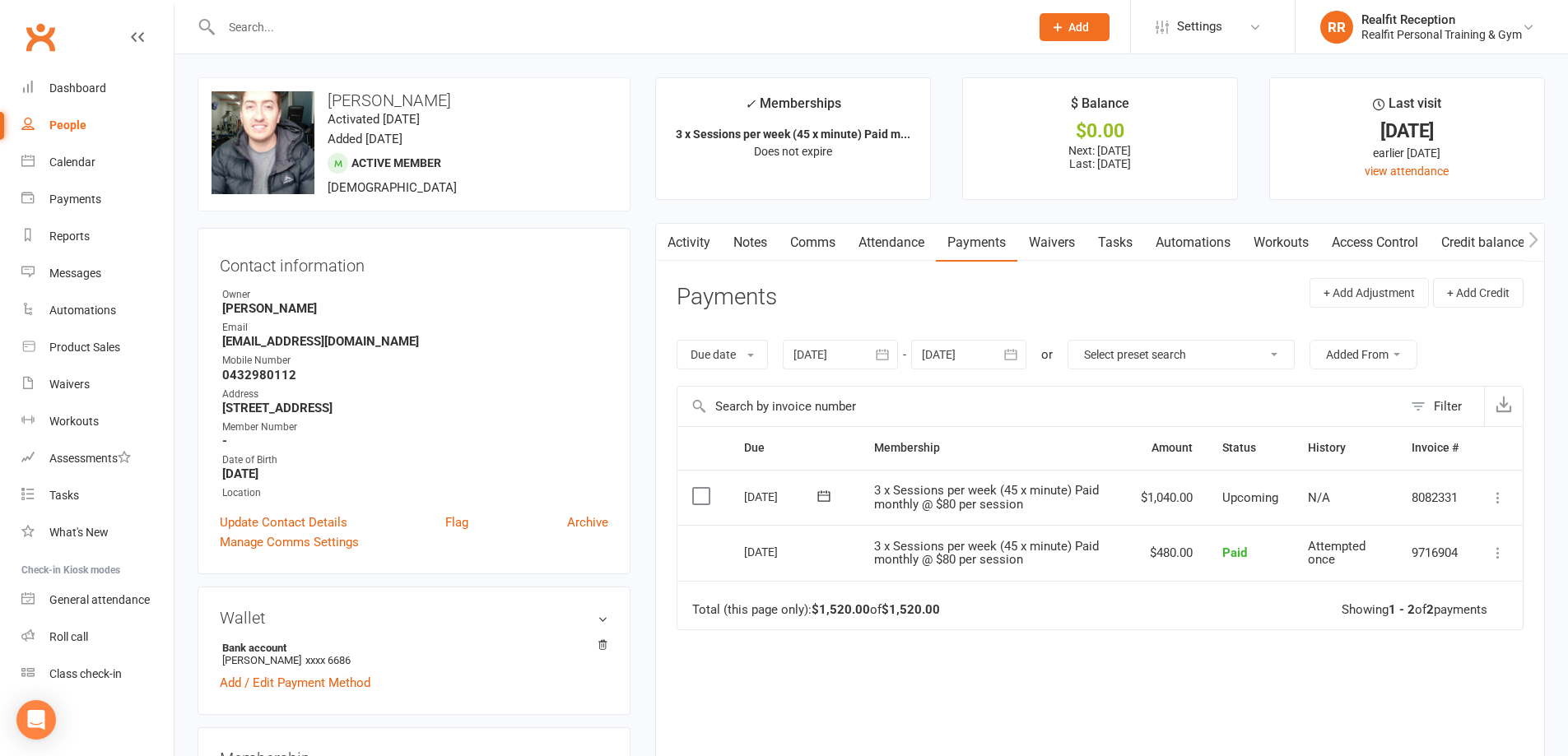
scroll to position [247, 0]
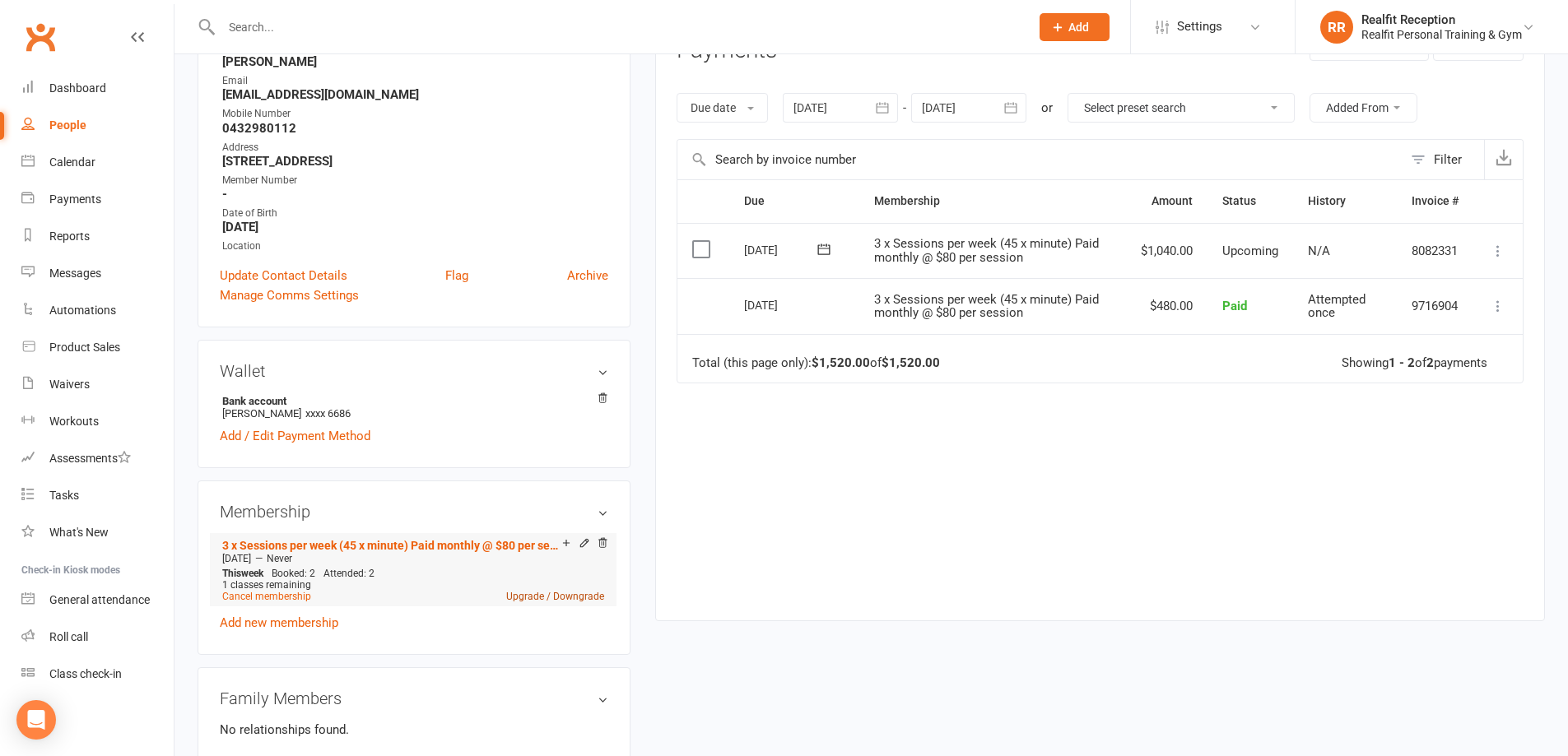
click at [559, 596] on link "Upgrade / Downgrade" at bounding box center [554, 596] width 98 height 11
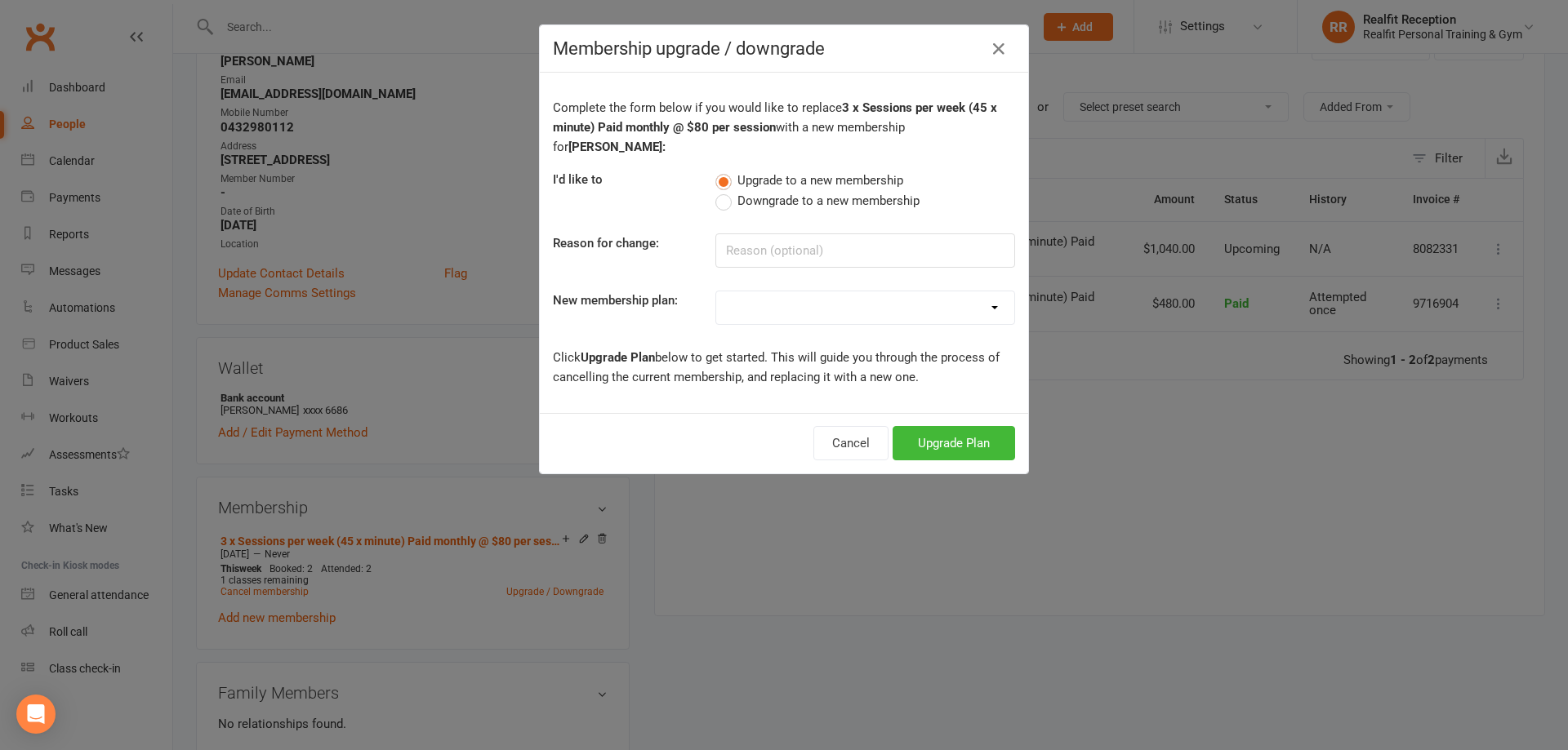
click at [939, 292] on select "Semi Private - 3 x Sessions pw (DD) Semi Private - 3 x sessions pw (DD) 12 x We…" at bounding box center [865, 308] width 298 height 33
select select "6"
click at [716, 292] on select "Semi Private - 3 x Sessions pw (DD) Semi Private - 3 x sessions pw (DD) 12 x We…" at bounding box center [865, 308] width 298 height 33
click at [936, 426] on button "Upgrade Plan" at bounding box center [954, 443] width 123 height 34
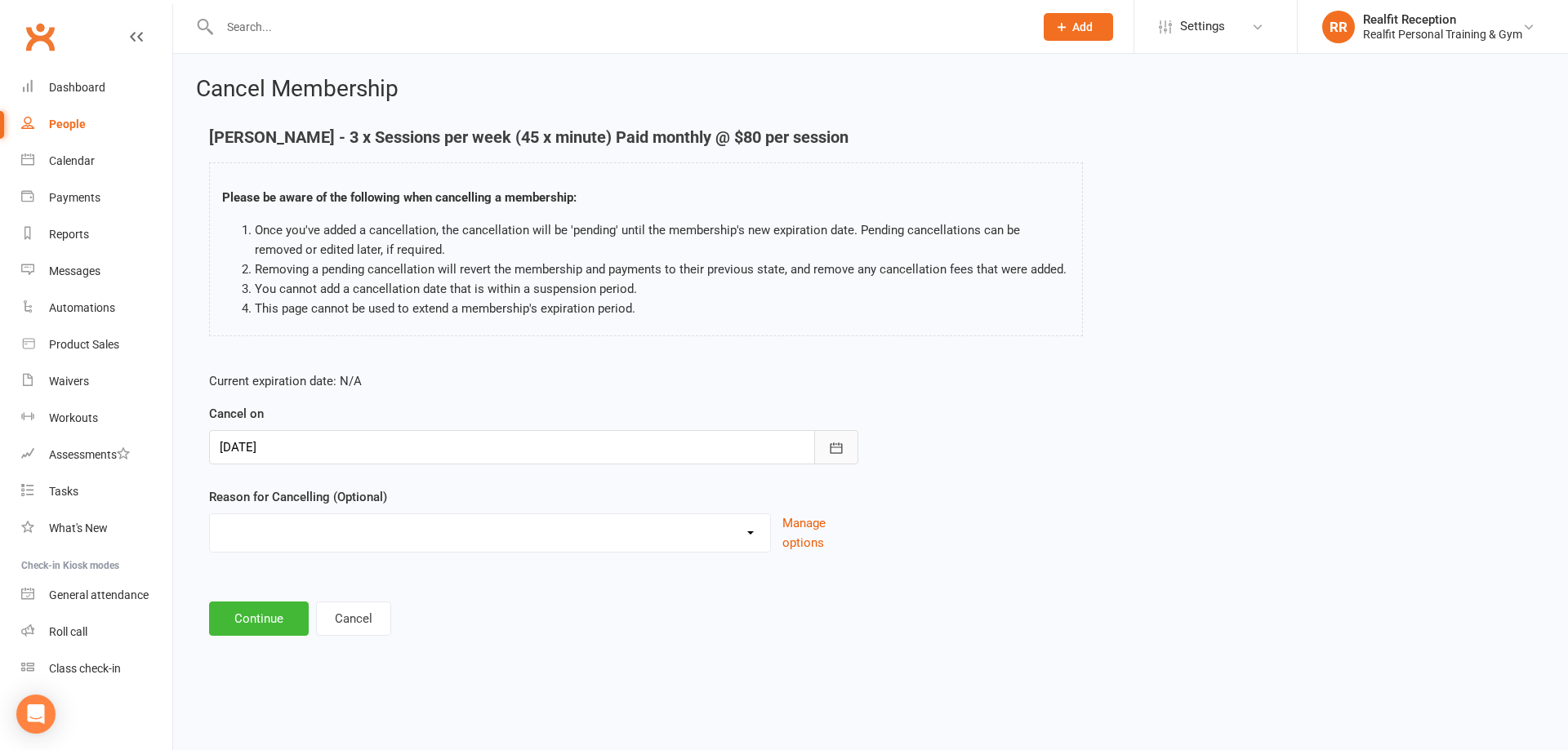
click at [830, 453] on icon "button" at bounding box center [836, 447] width 12 height 10
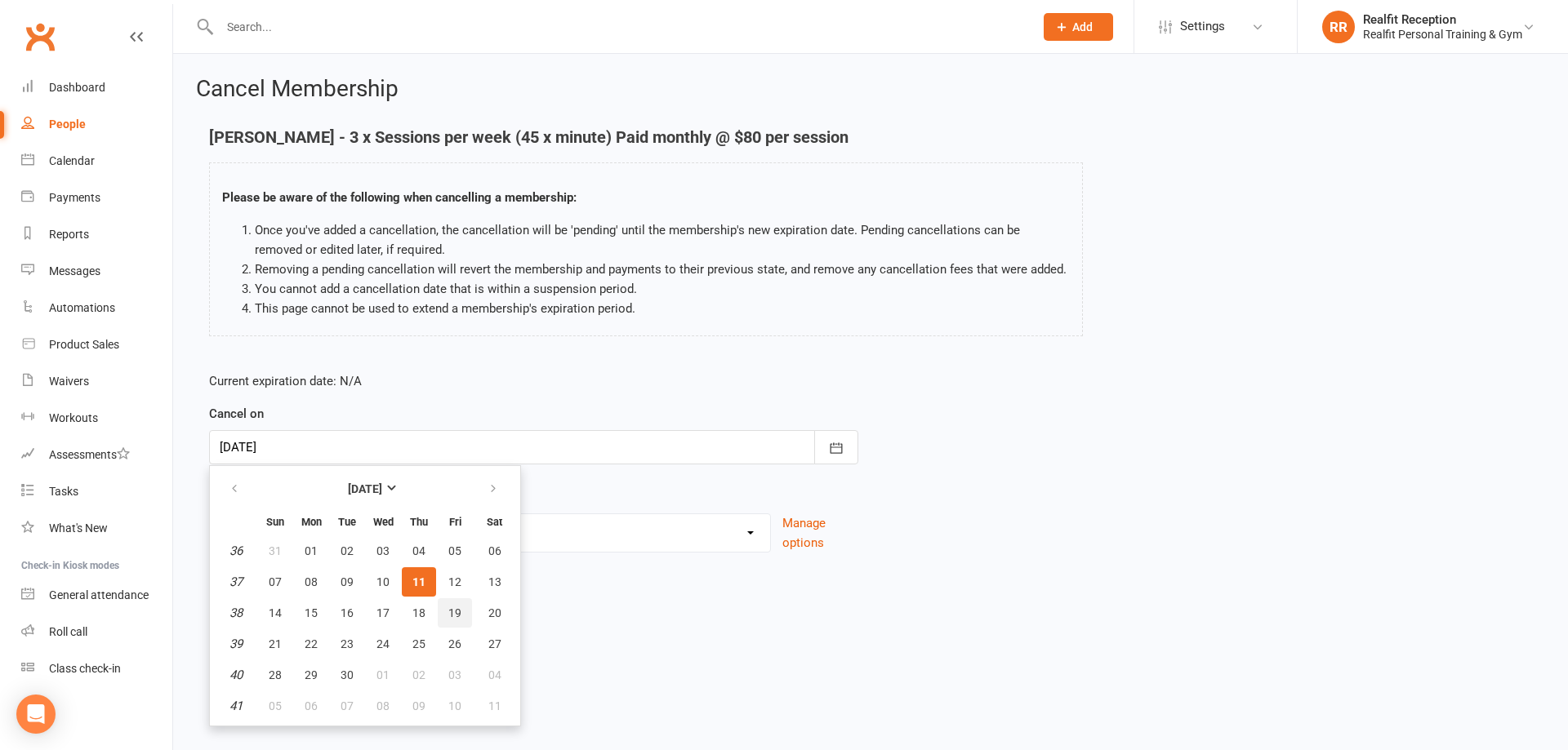
click at [453, 611] on span "19" at bounding box center [455, 613] width 13 height 13
type input "[DATE]"
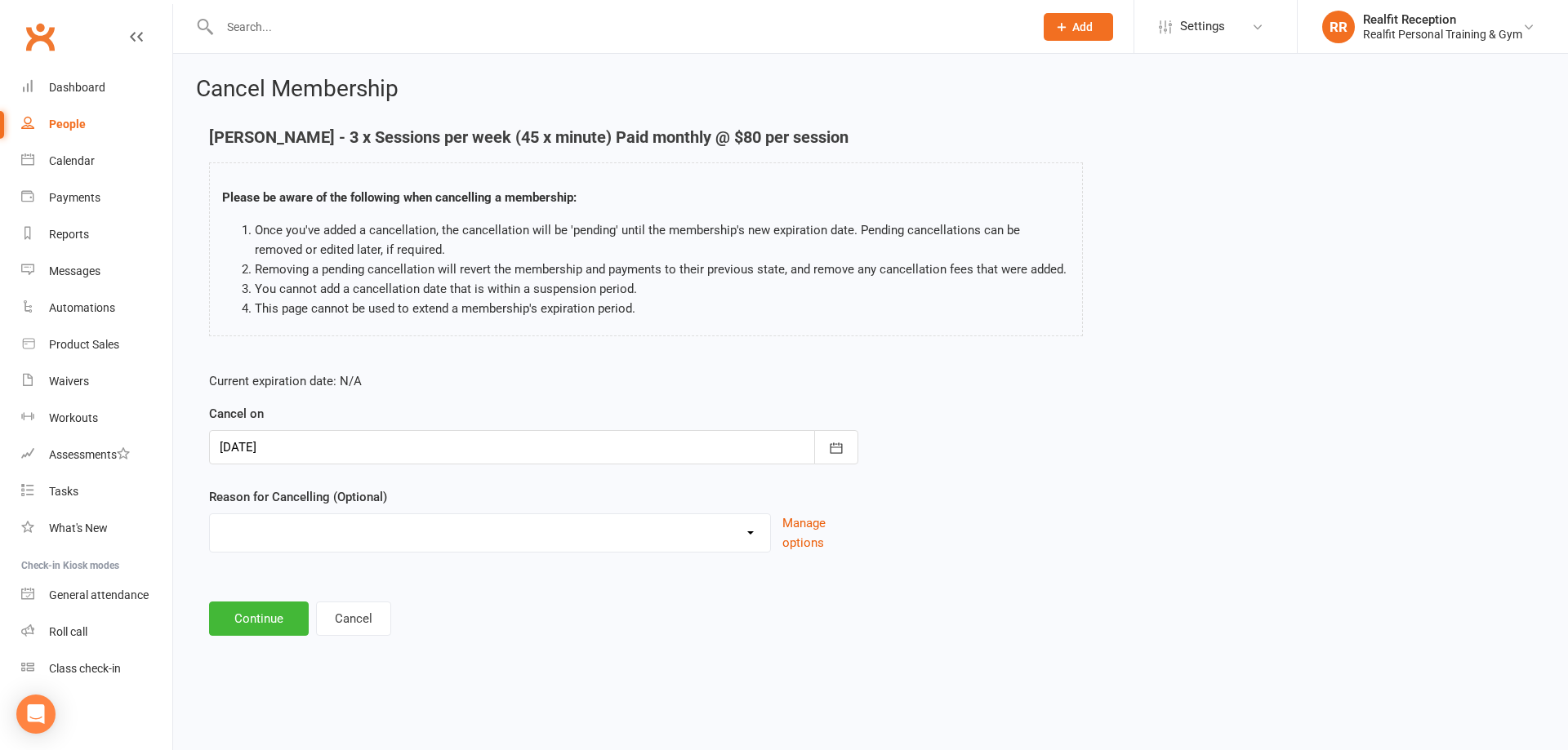
click at [596, 542] on select "Downgrade Holiday Injury Upgrade Other reason" at bounding box center [490, 530] width 560 height 33
select select "3"
click at [209, 514] on select "Downgrade Holiday Injury Upgrade Other reason" at bounding box center [490, 530] width 560 height 33
click at [253, 612] on button "Continue" at bounding box center [259, 619] width 100 height 34
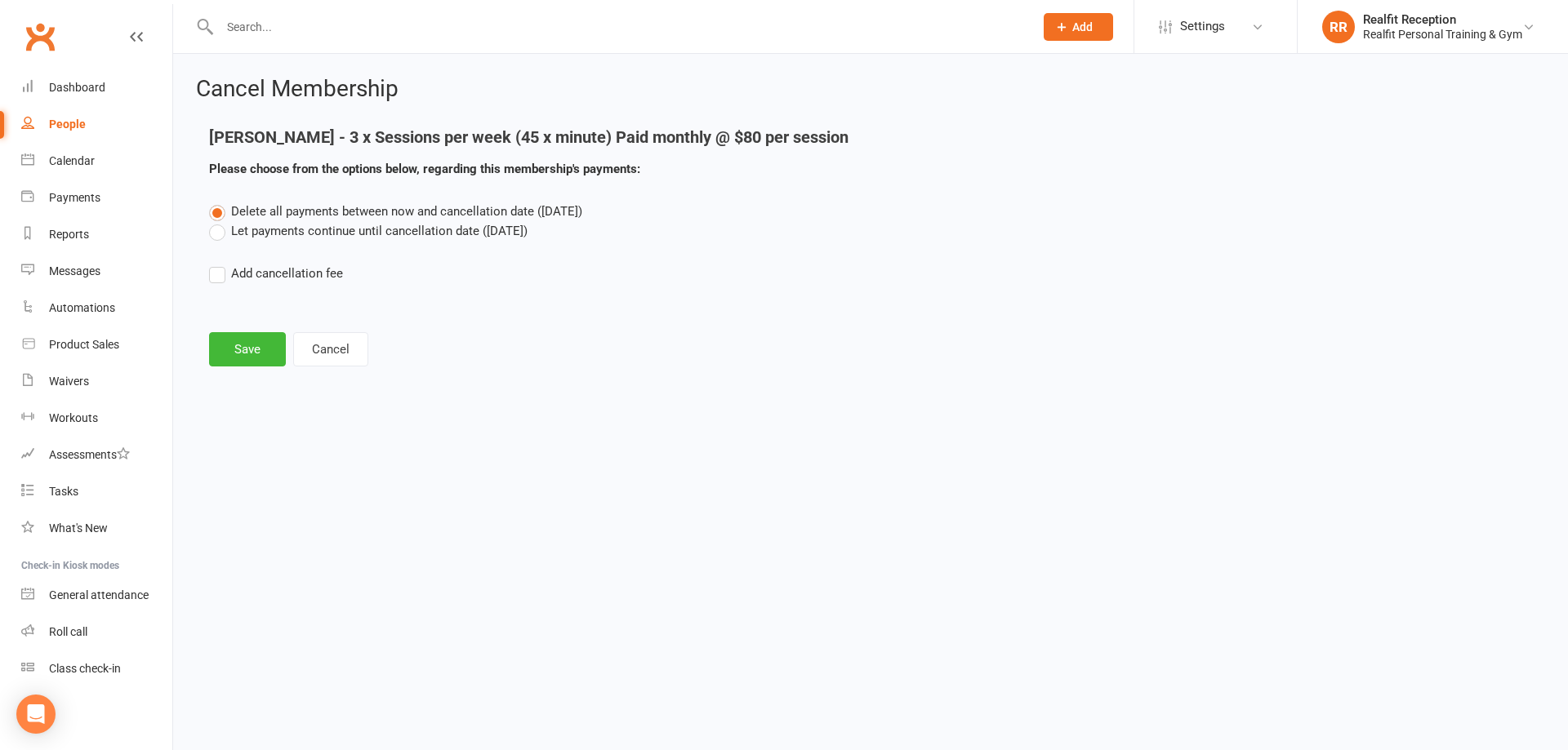
click at [226, 233] on label "Let payments continue until cancellation date ([DATE])" at bounding box center [369, 231] width 319 height 20
click at [220, 222] on input "Let payments continue until cancellation date ([DATE])" at bounding box center [214, 222] width 10 height 0
click at [235, 355] on button "Save" at bounding box center [247, 349] width 76 height 34
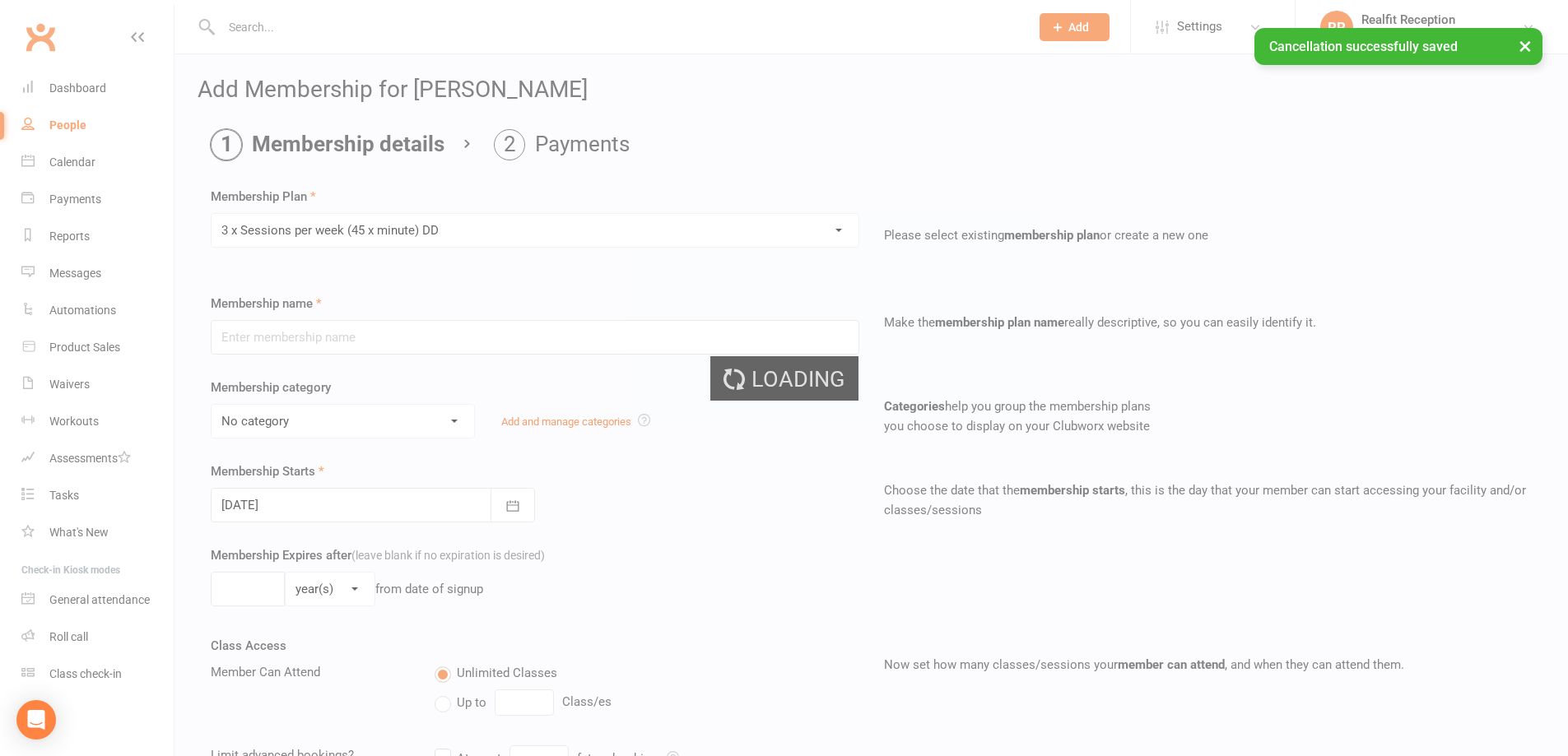
type input "3 x Sessions per week (45 x minute) DD"
select select "4"
type input "0"
type input "3"
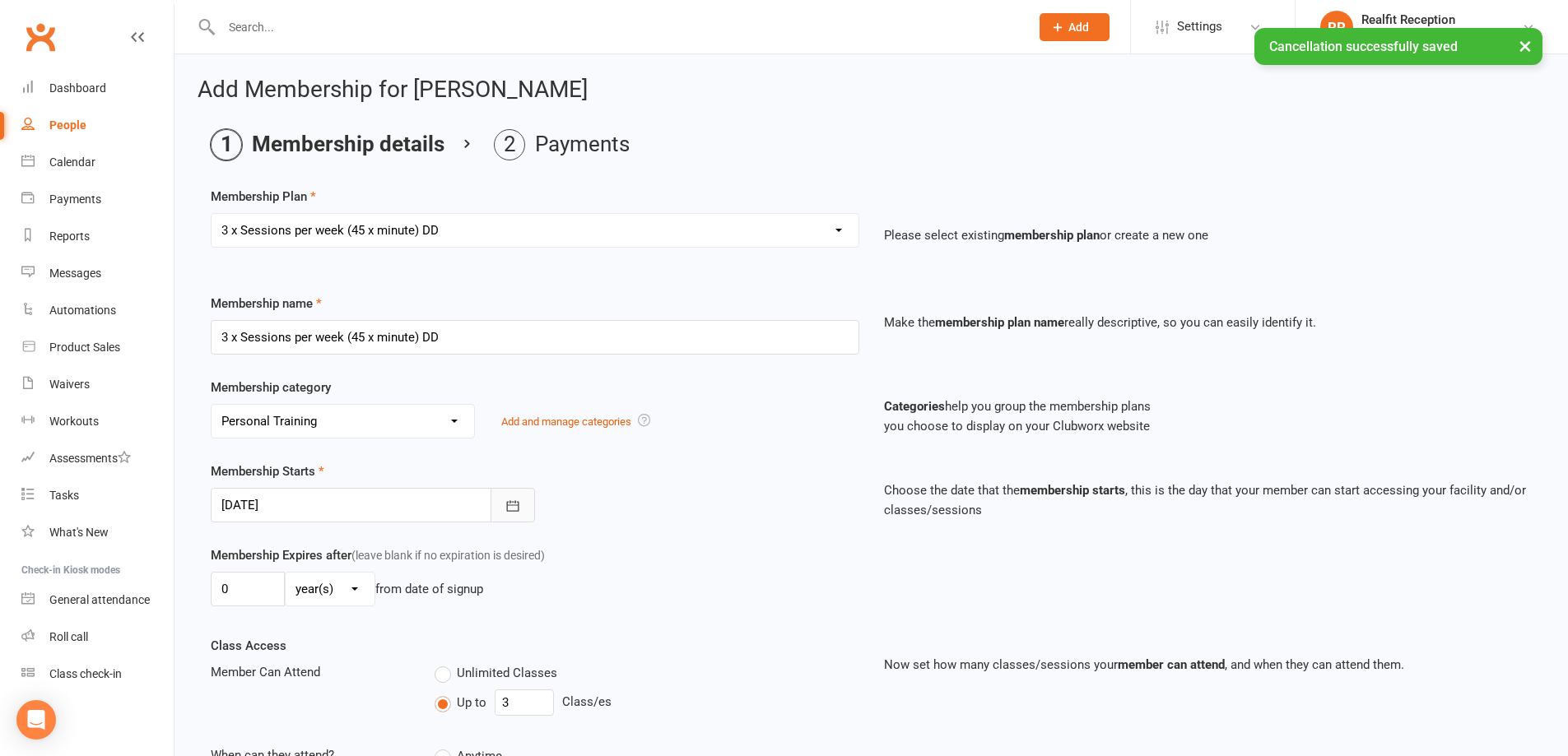
click at [517, 505] on icon "button" at bounding box center [512, 505] width 12 height 10
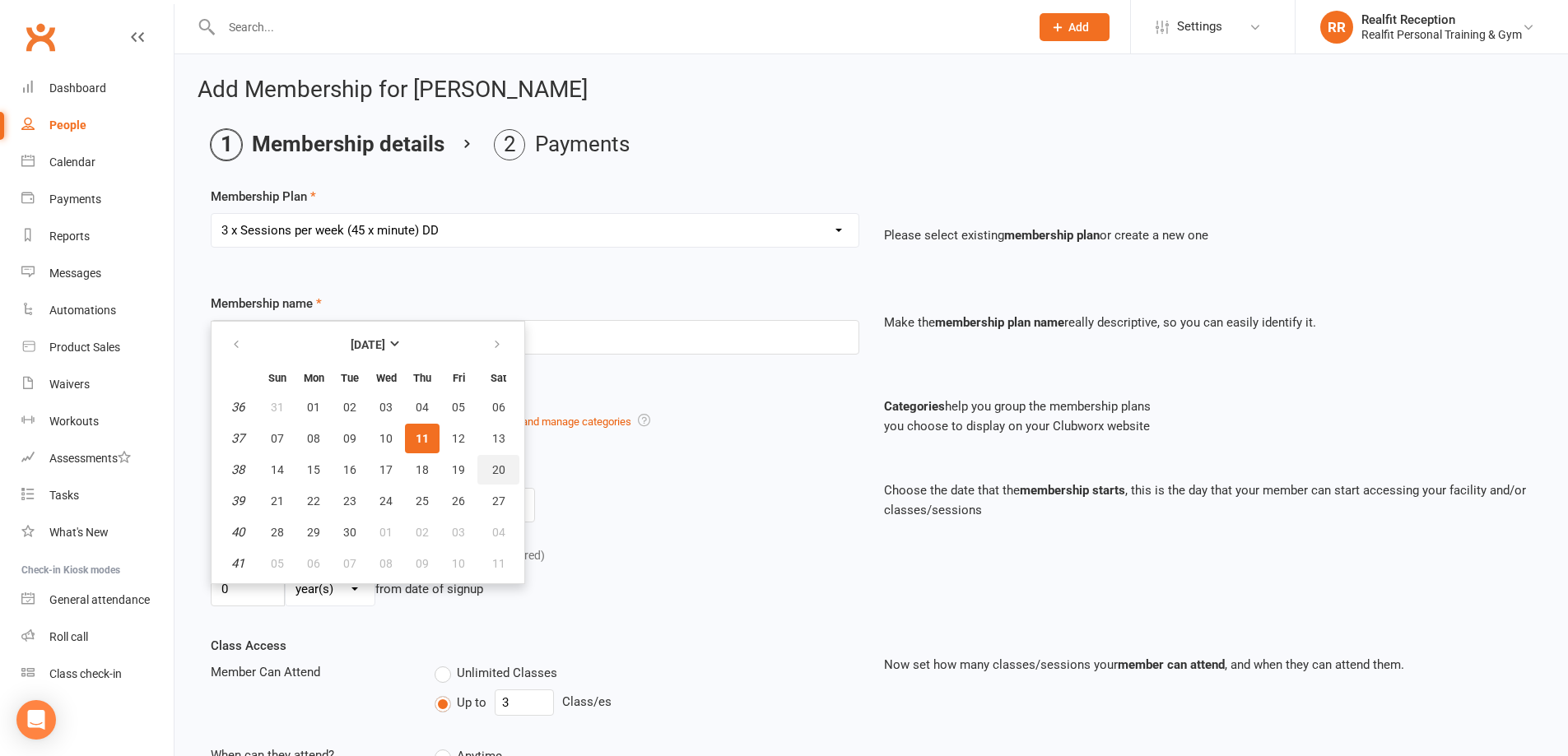
click at [496, 468] on span "20" at bounding box center [499, 470] width 13 height 13
type input "[DATE]"
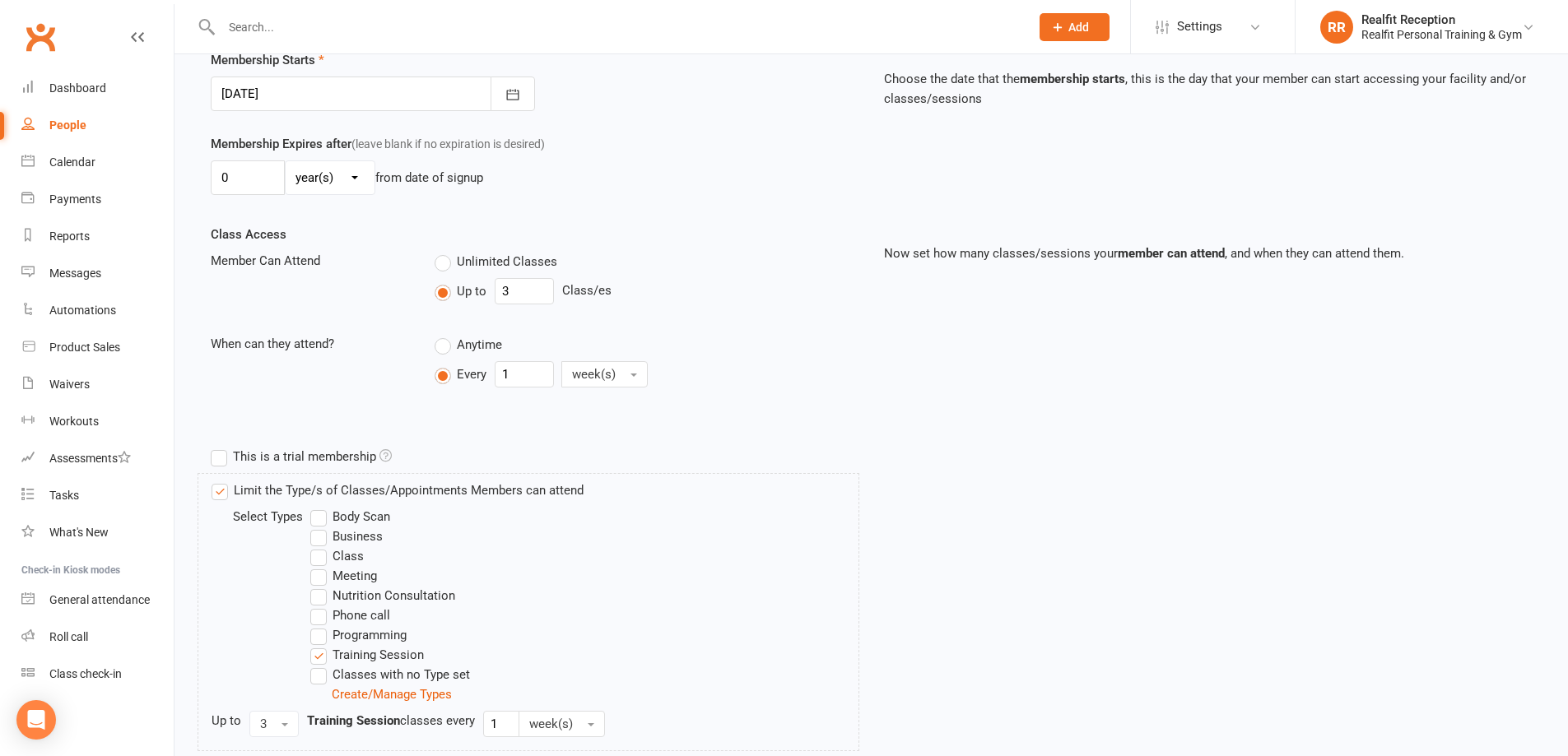
scroll to position [635, 0]
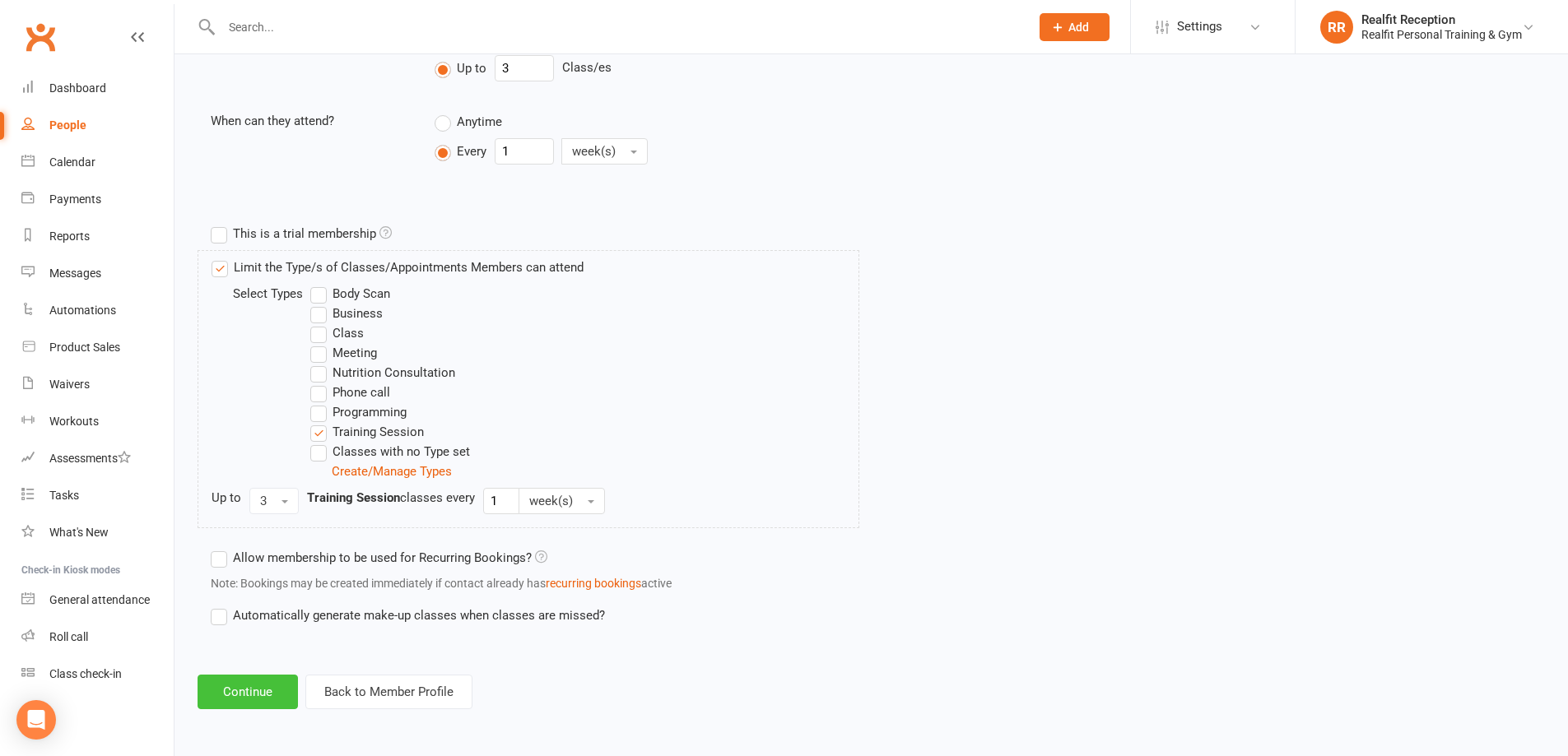
click at [270, 690] on button "Continue" at bounding box center [248, 692] width 101 height 34
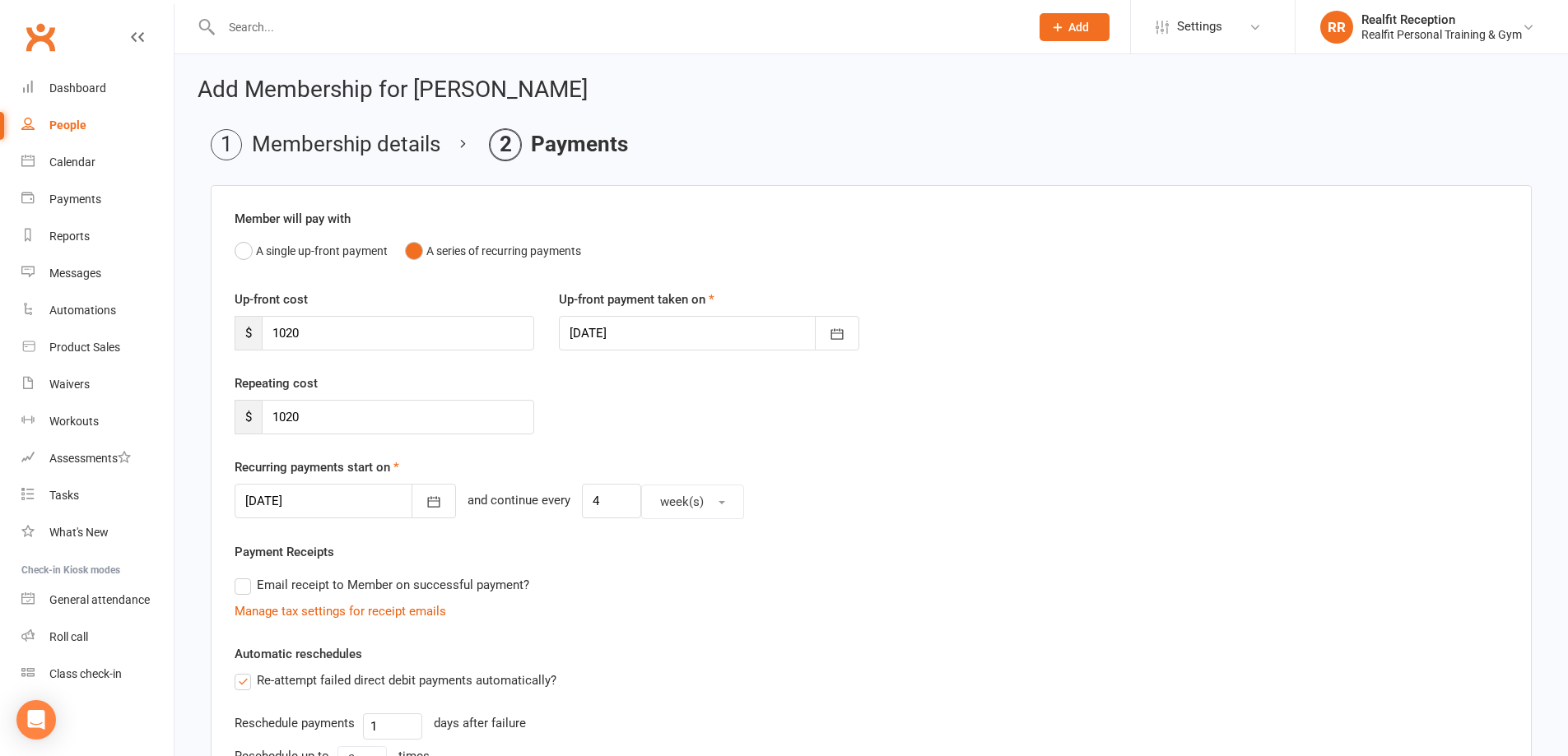
scroll to position [407, 0]
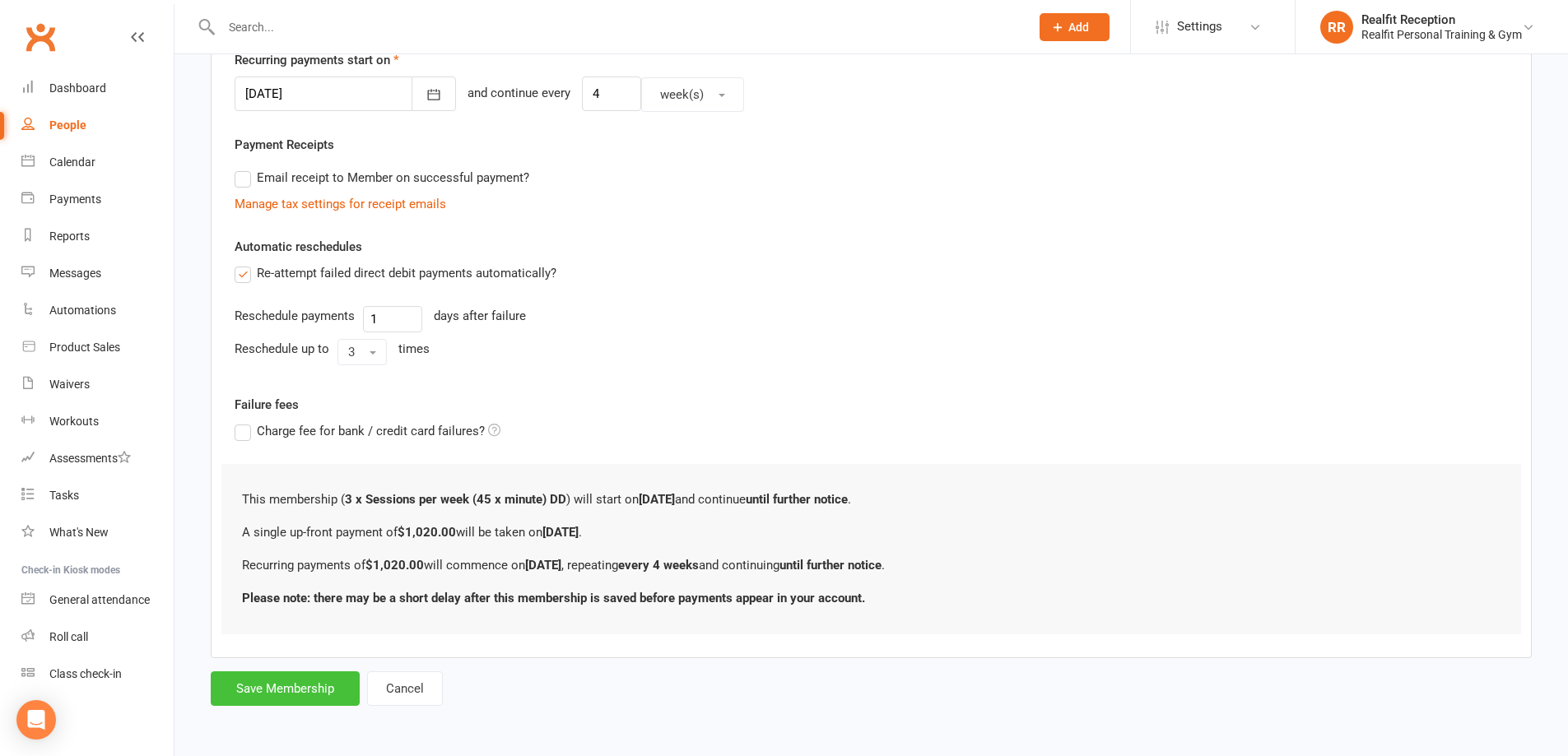
click at [328, 690] on button "Save Membership" at bounding box center [285, 688] width 149 height 34
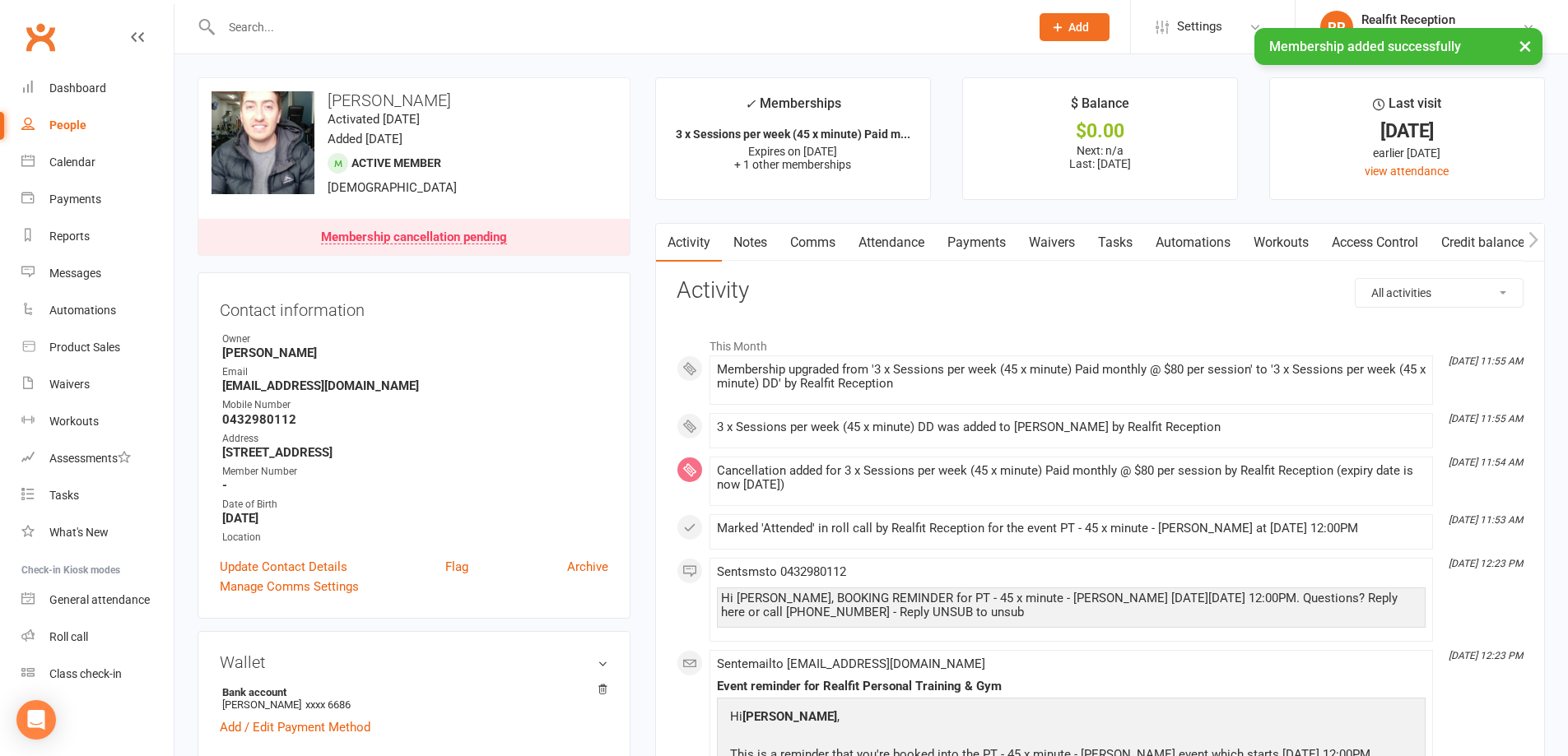
click at [972, 241] on link "Payments" at bounding box center [977, 242] width 82 height 38
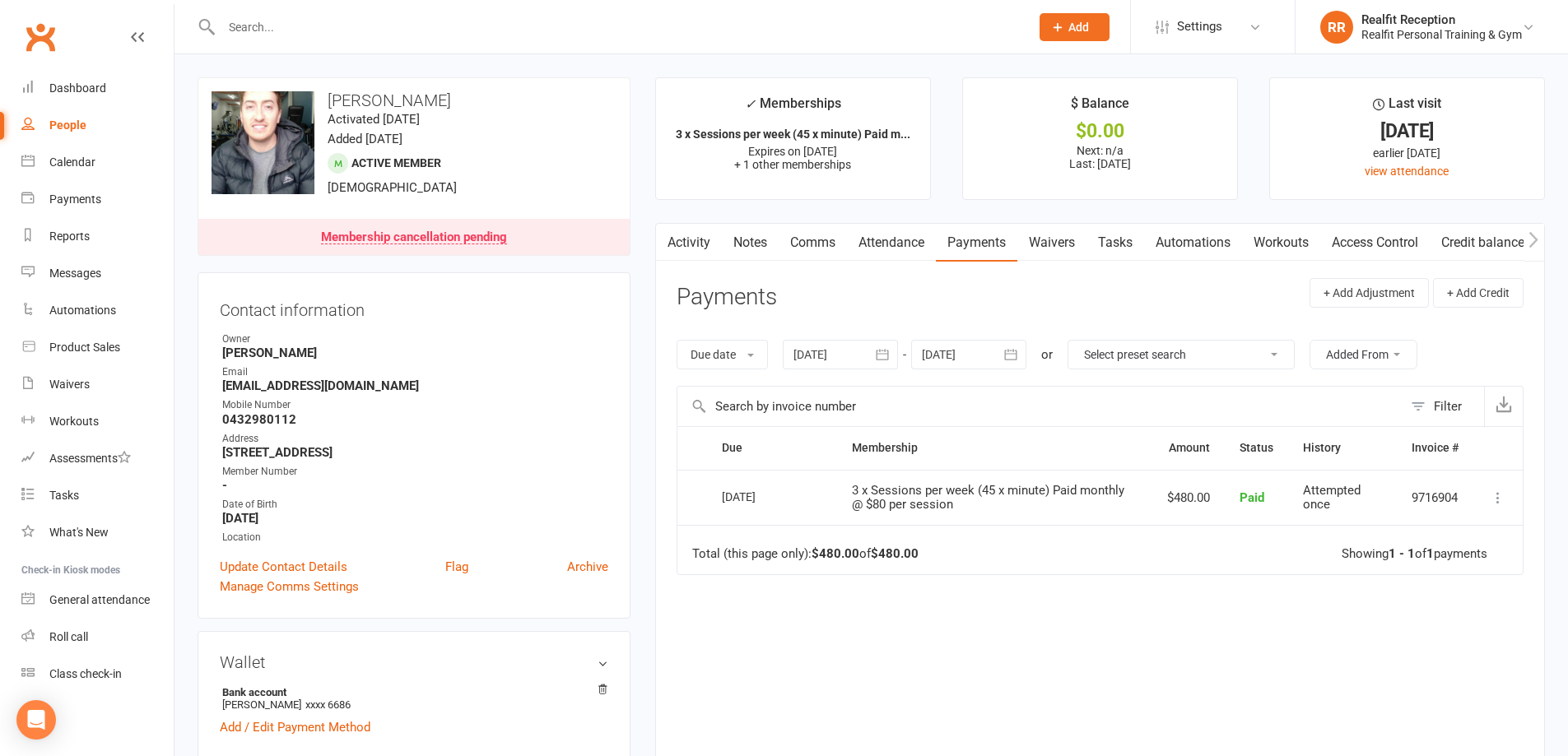
click at [1012, 356] on icon "button" at bounding box center [1010, 354] width 16 height 16
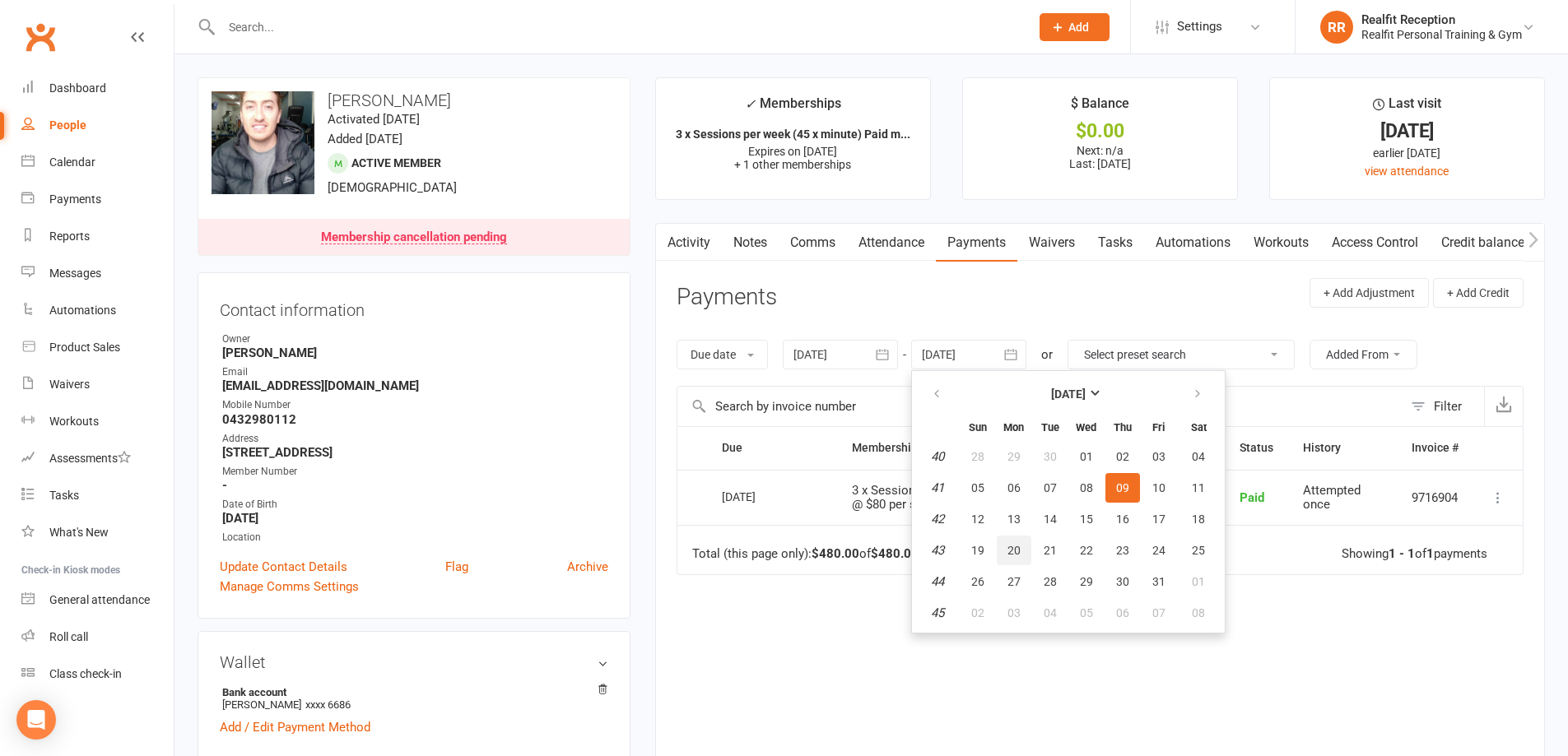
click at [1019, 550] on span "20" at bounding box center [1014, 551] width 13 height 13
type input "20 Oct 2025"
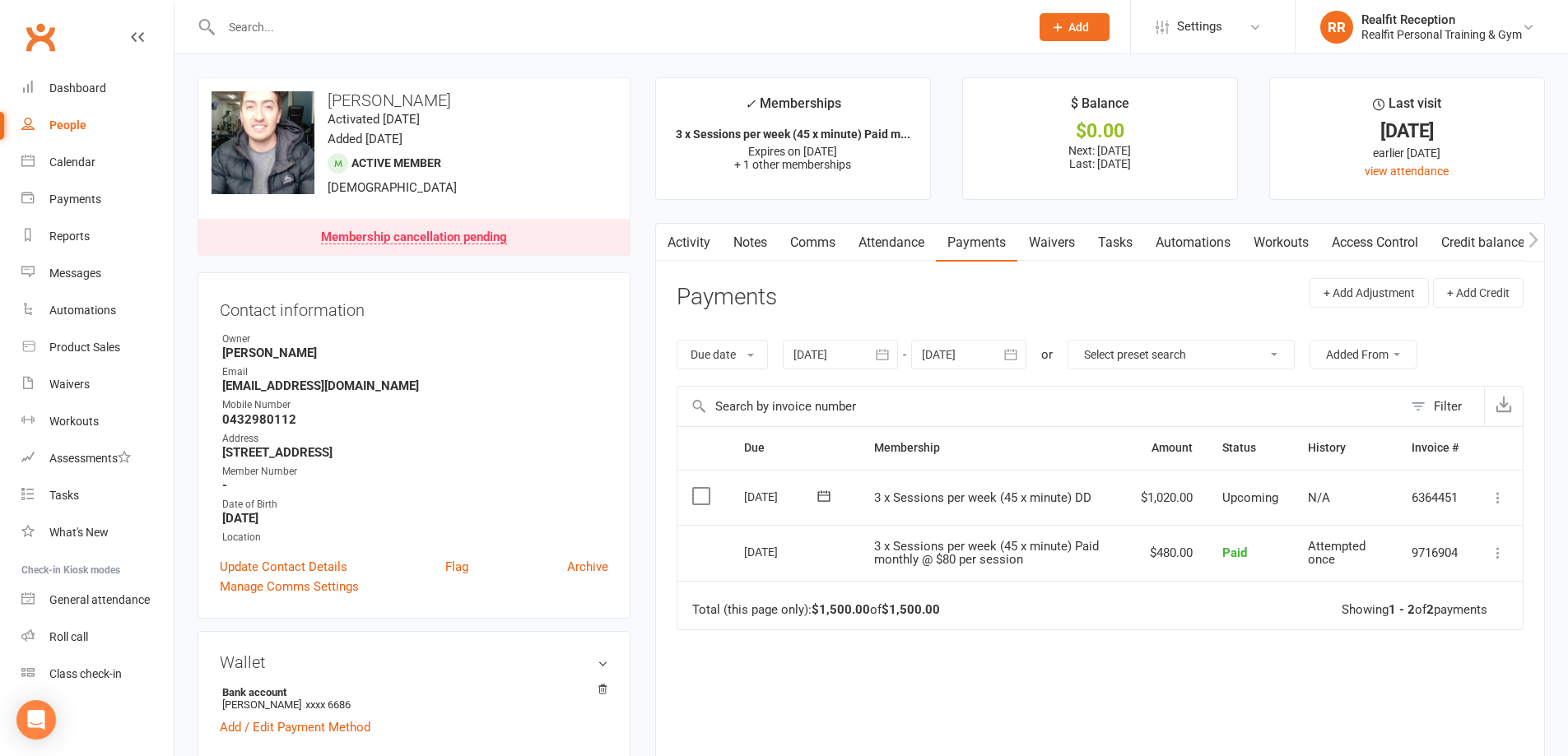
click at [889, 355] on icon "button" at bounding box center [881, 354] width 16 height 16
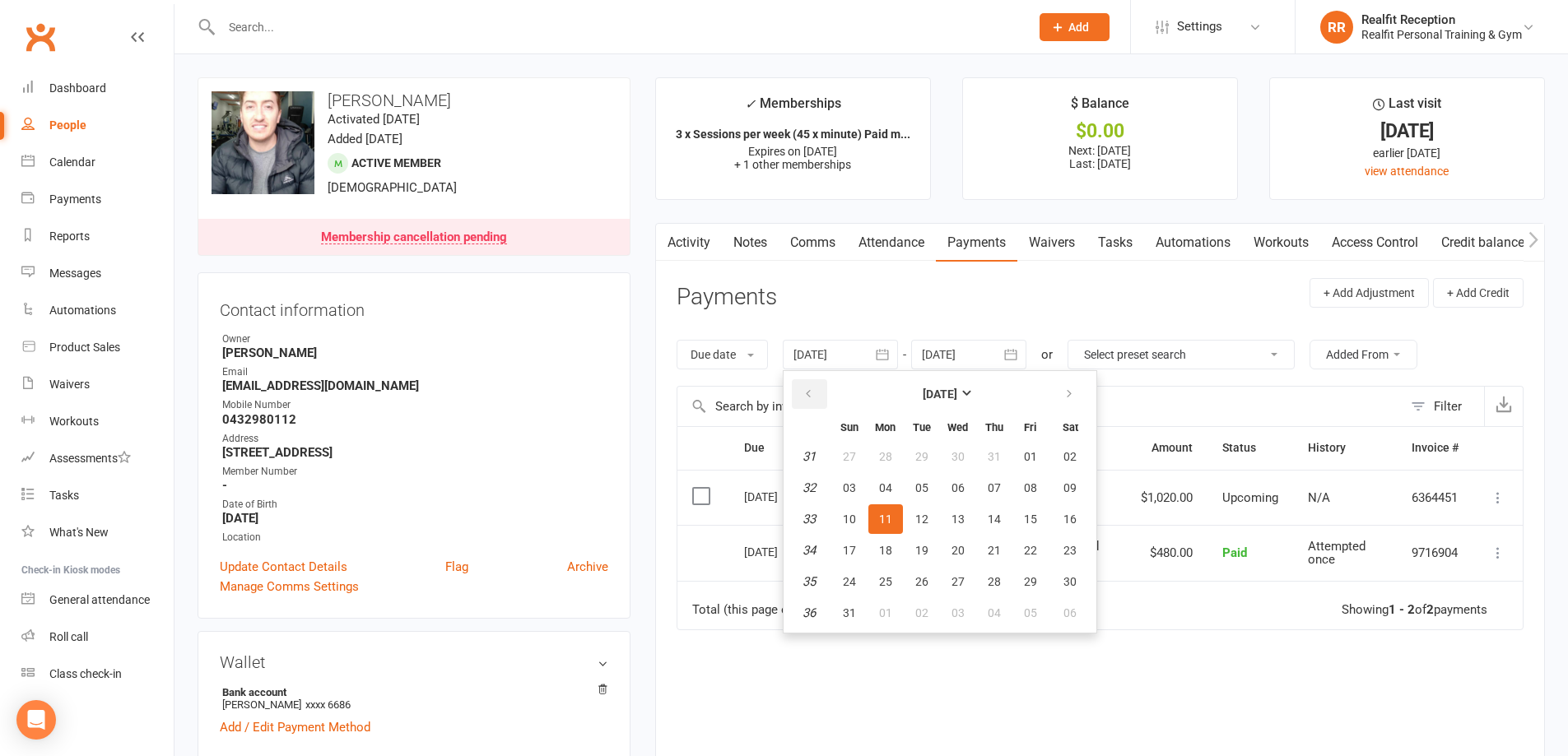
click at [819, 397] on button "button" at bounding box center [809, 394] width 35 height 29
click at [861, 552] on button "20" at bounding box center [849, 550] width 34 height 29
type input "20 Jul 2025"
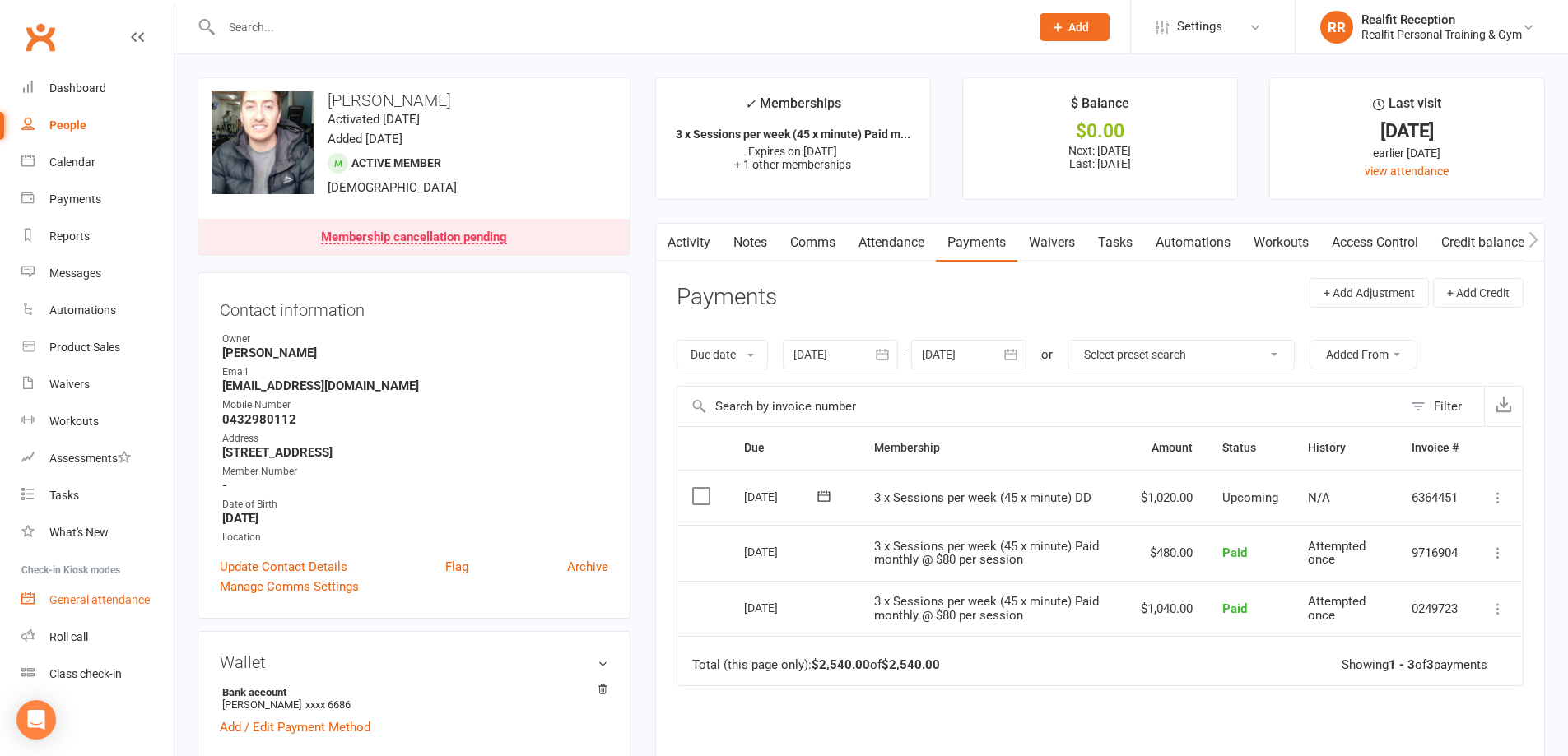
click at [79, 610] on link "General attendance" at bounding box center [98, 600] width 152 height 37
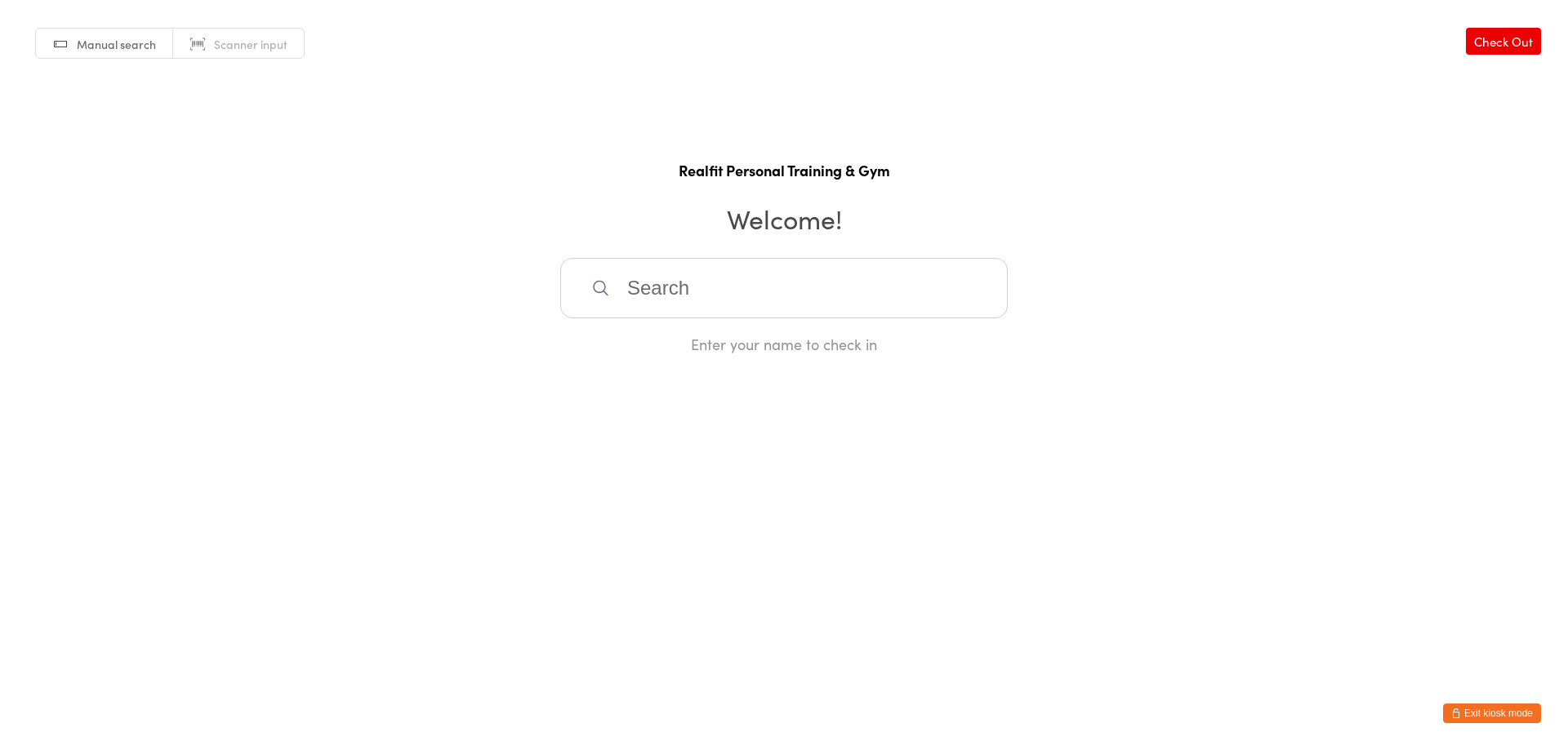
click at [702, 306] on input "search" at bounding box center [784, 289] width 447 height 60
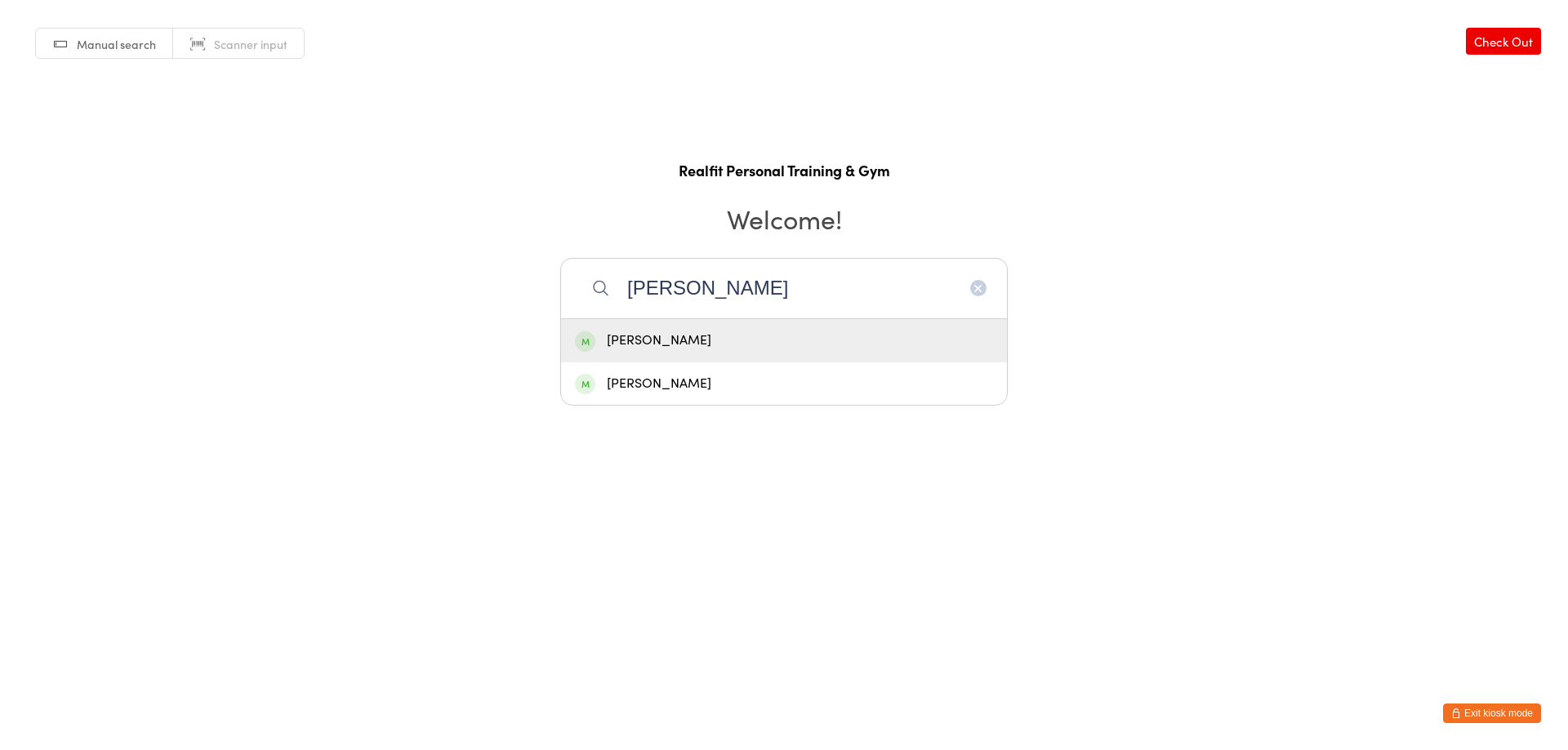
type input "[PERSON_NAME]"
click at [692, 346] on div "Jean McQuarrie" at bounding box center [783, 341] width 418 height 22
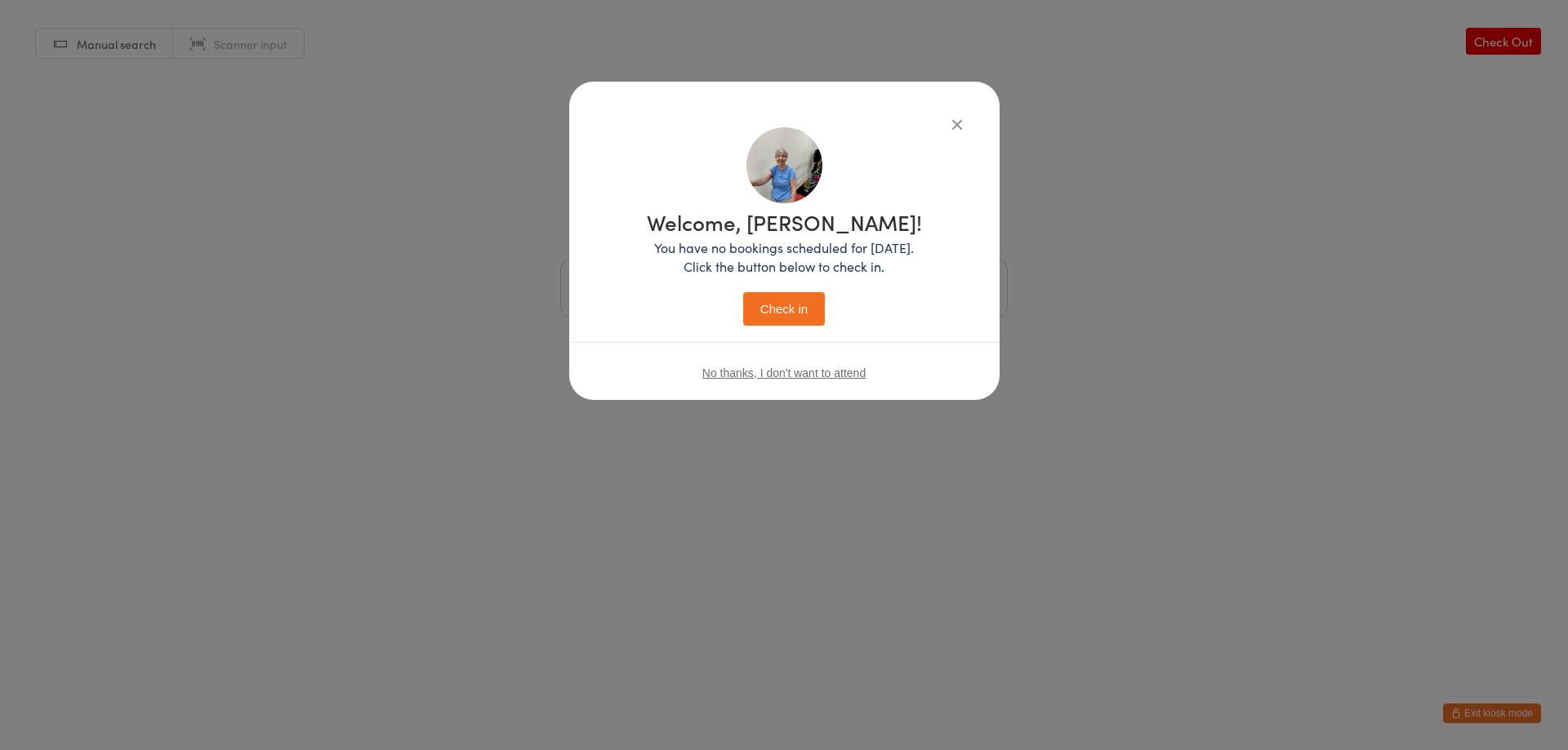
click at [792, 317] on button "Check in" at bounding box center [784, 308] width 82 height 33
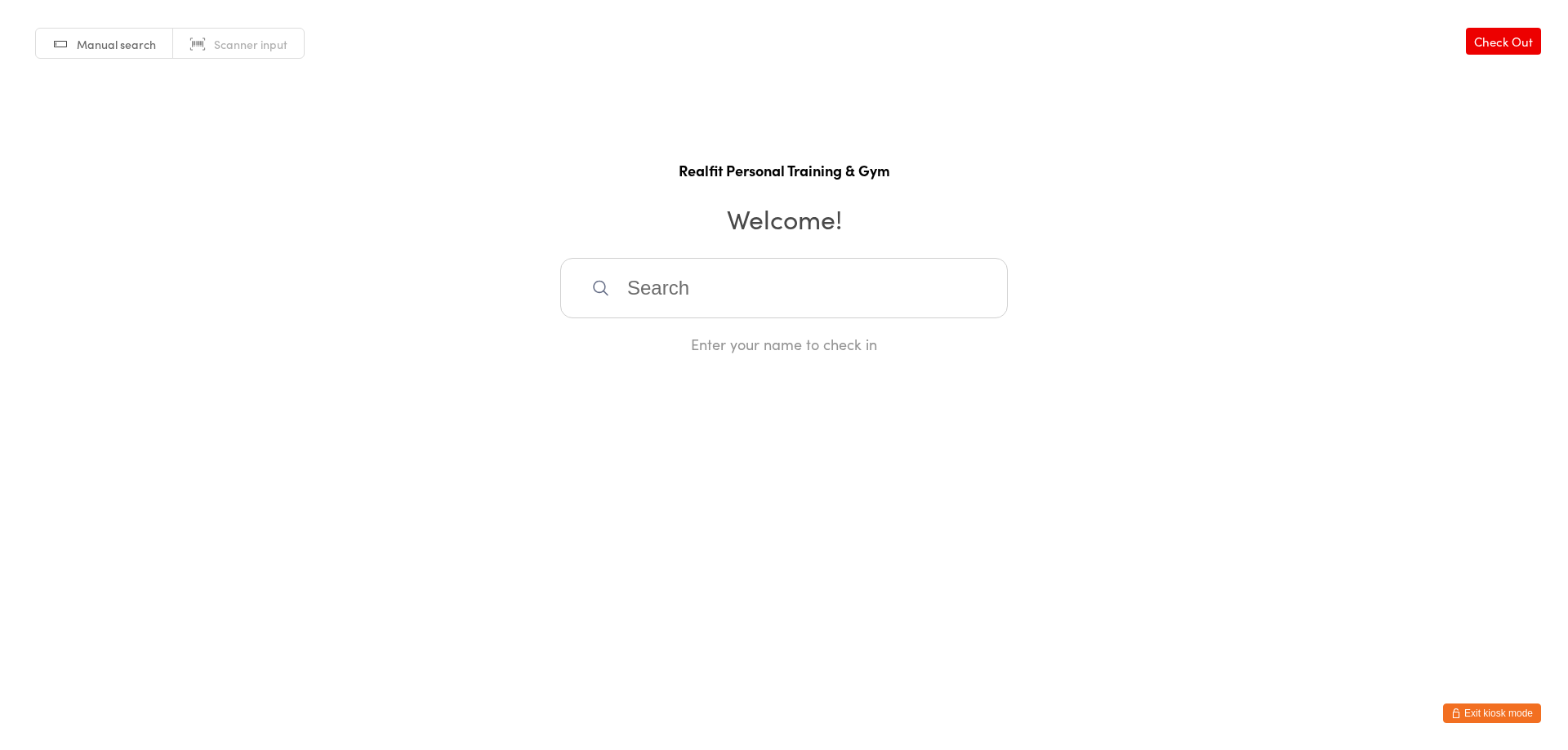
click at [1519, 728] on html "You have now entered Kiosk Mode. Members will be able to check themselves in us…" at bounding box center [784, 375] width 1568 height 750
click at [1497, 720] on button "Exit kiosk mode" at bounding box center [1492, 713] width 98 height 20
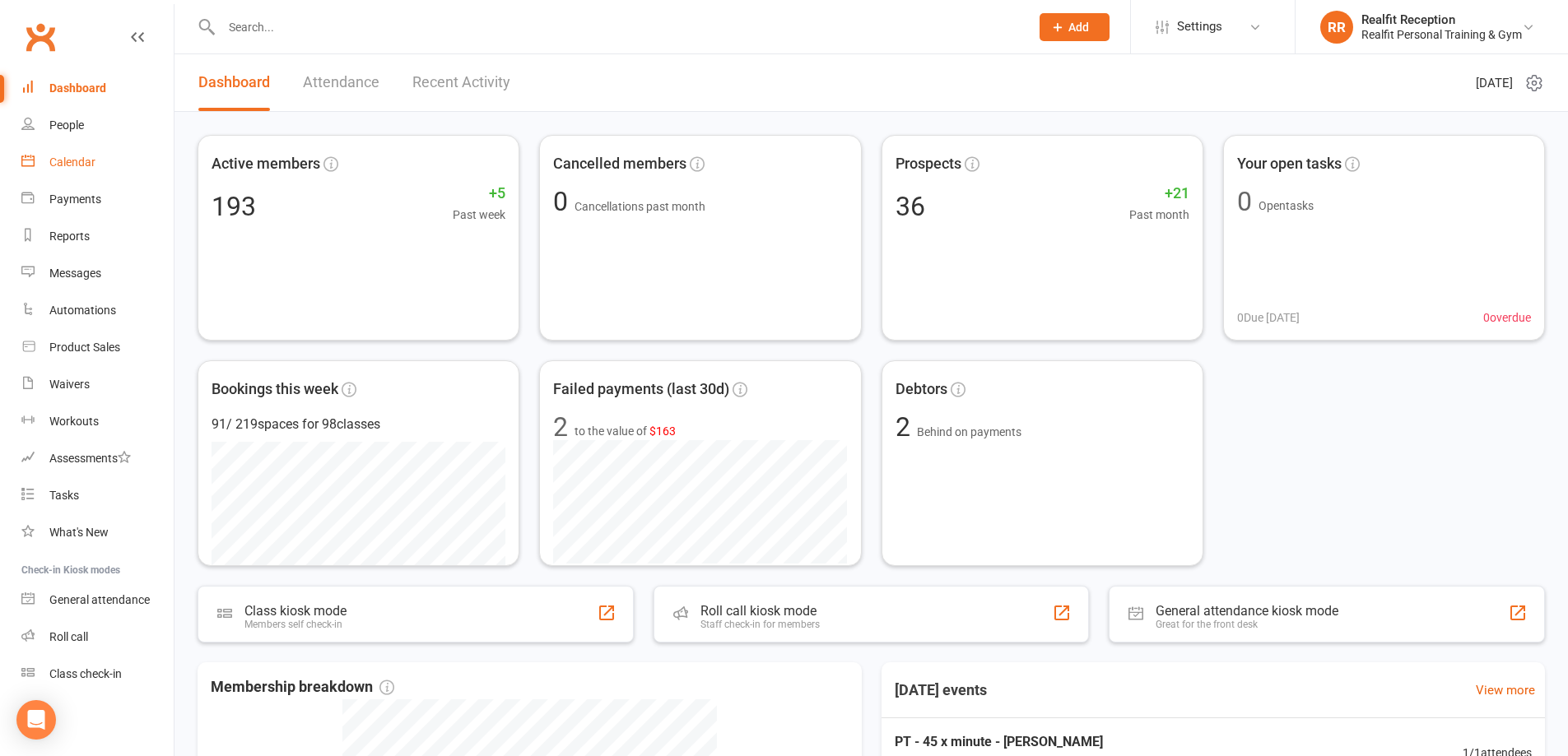
click at [85, 163] on div "Calendar" at bounding box center [72, 163] width 46 height 13
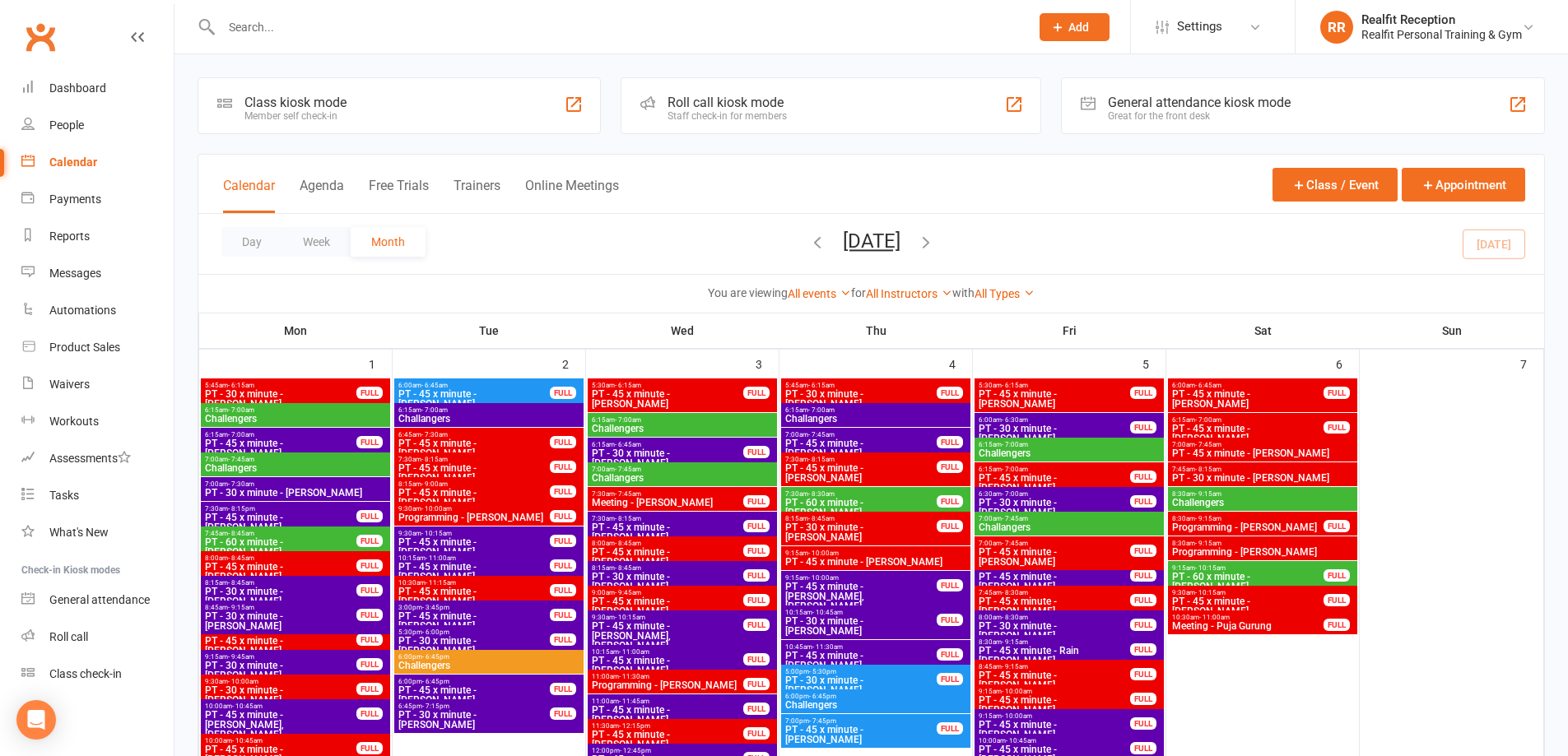
scroll to position [905, 0]
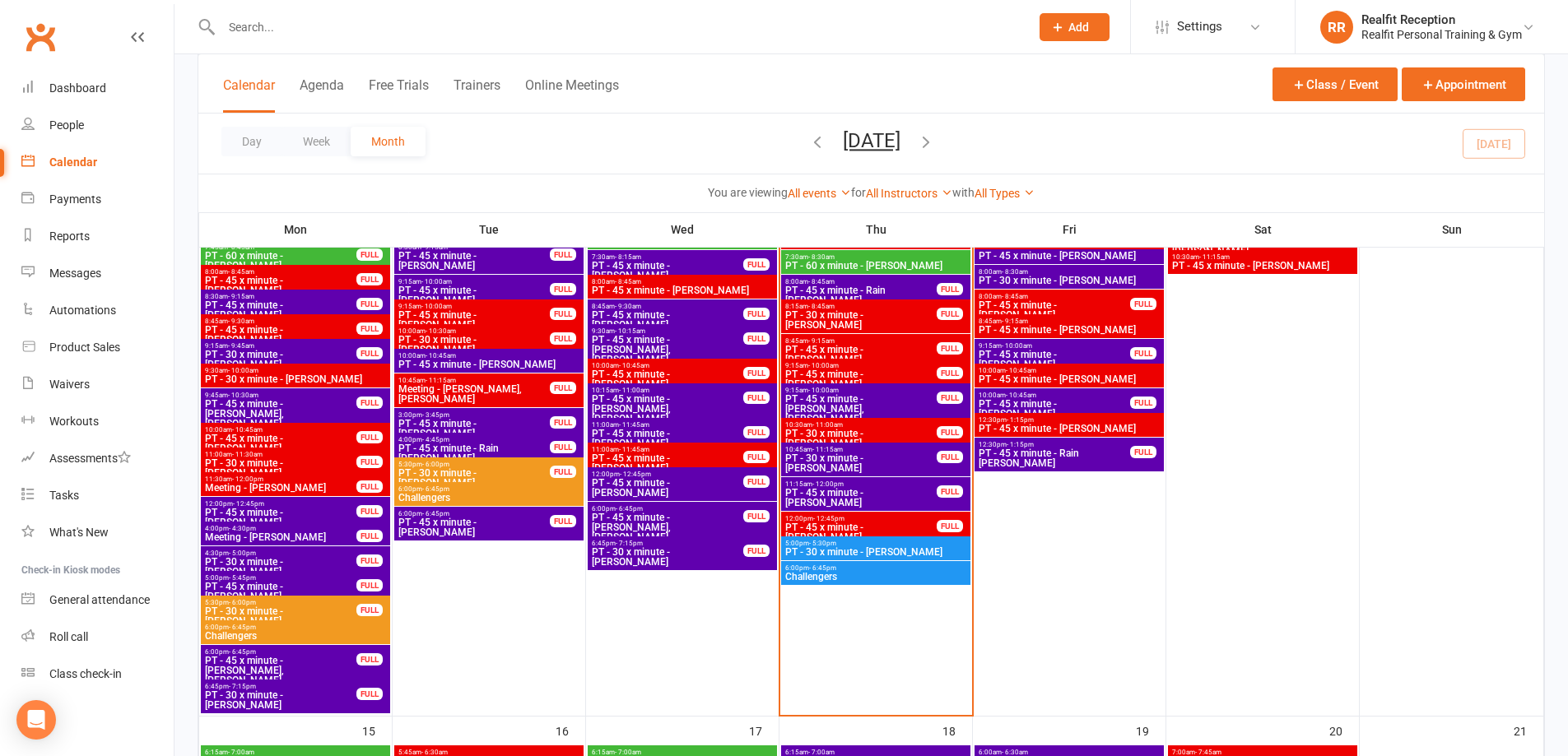
click at [898, 494] on span "PT - 45 x minute - [PERSON_NAME]" at bounding box center [861, 497] width 153 height 20
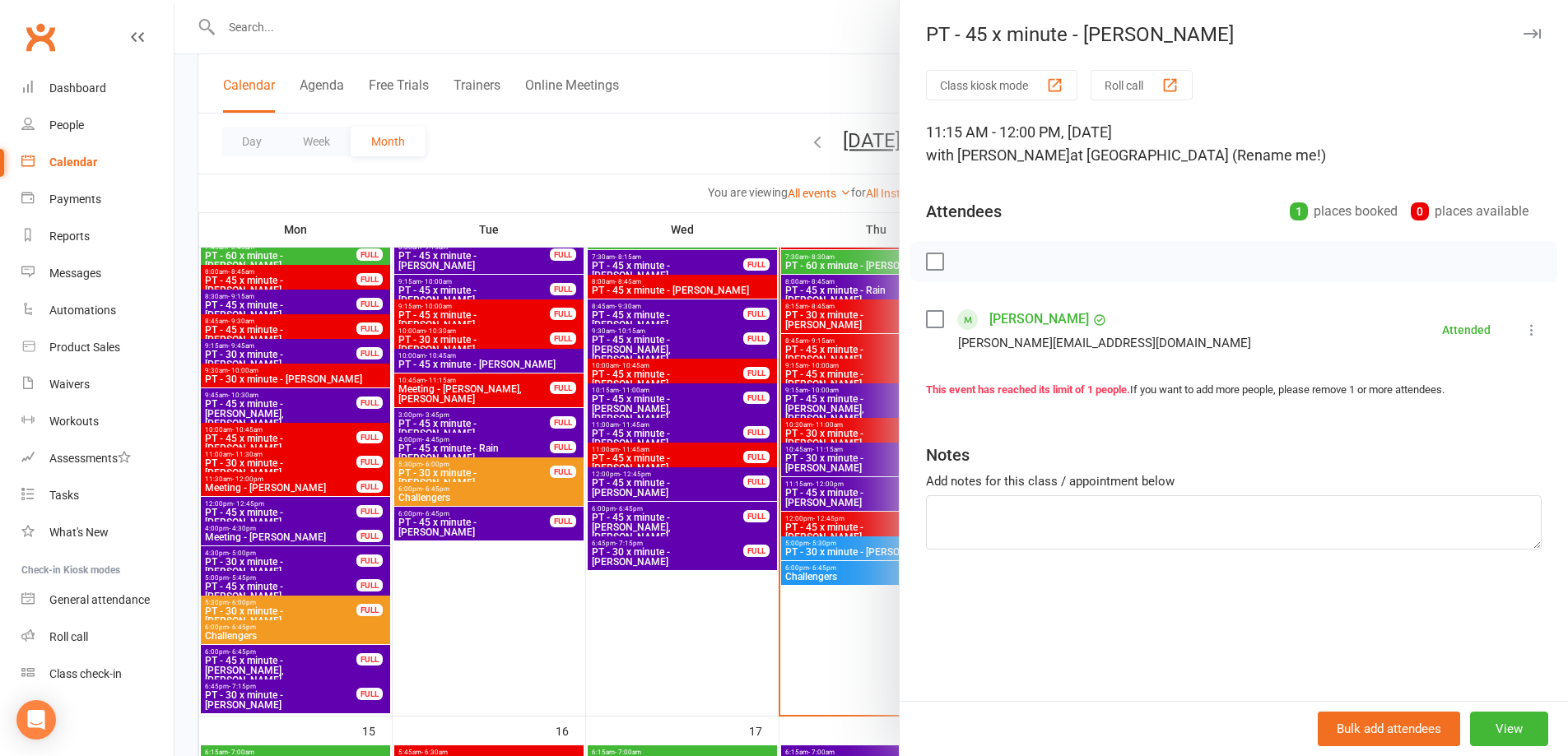
click at [682, 618] on div at bounding box center [870, 378] width 1393 height 756
